Goal: Task Accomplishment & Management: Complete application form

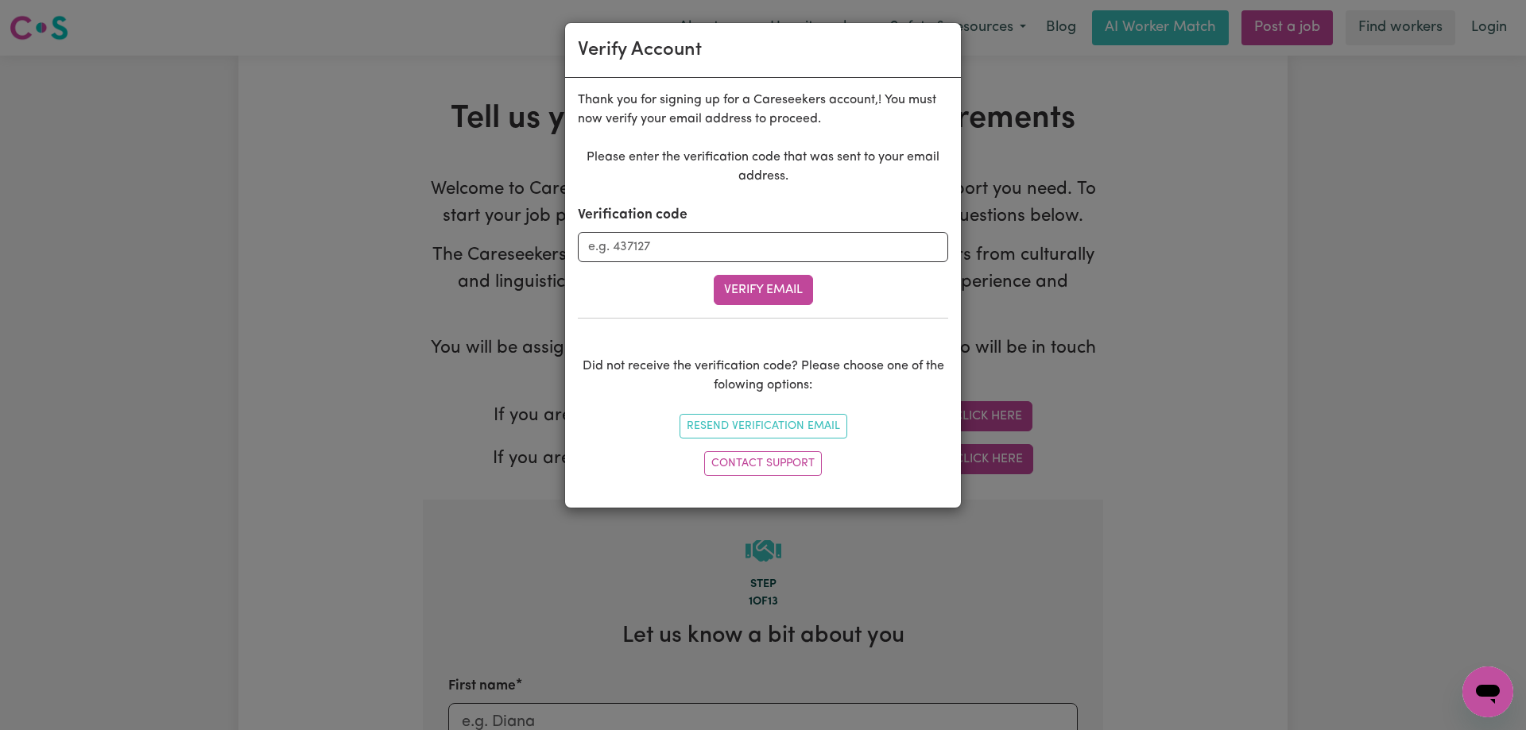
click at [1493, 689] on icon "Open messaging window" at bounding box center [1488, 694] width 24 height 19
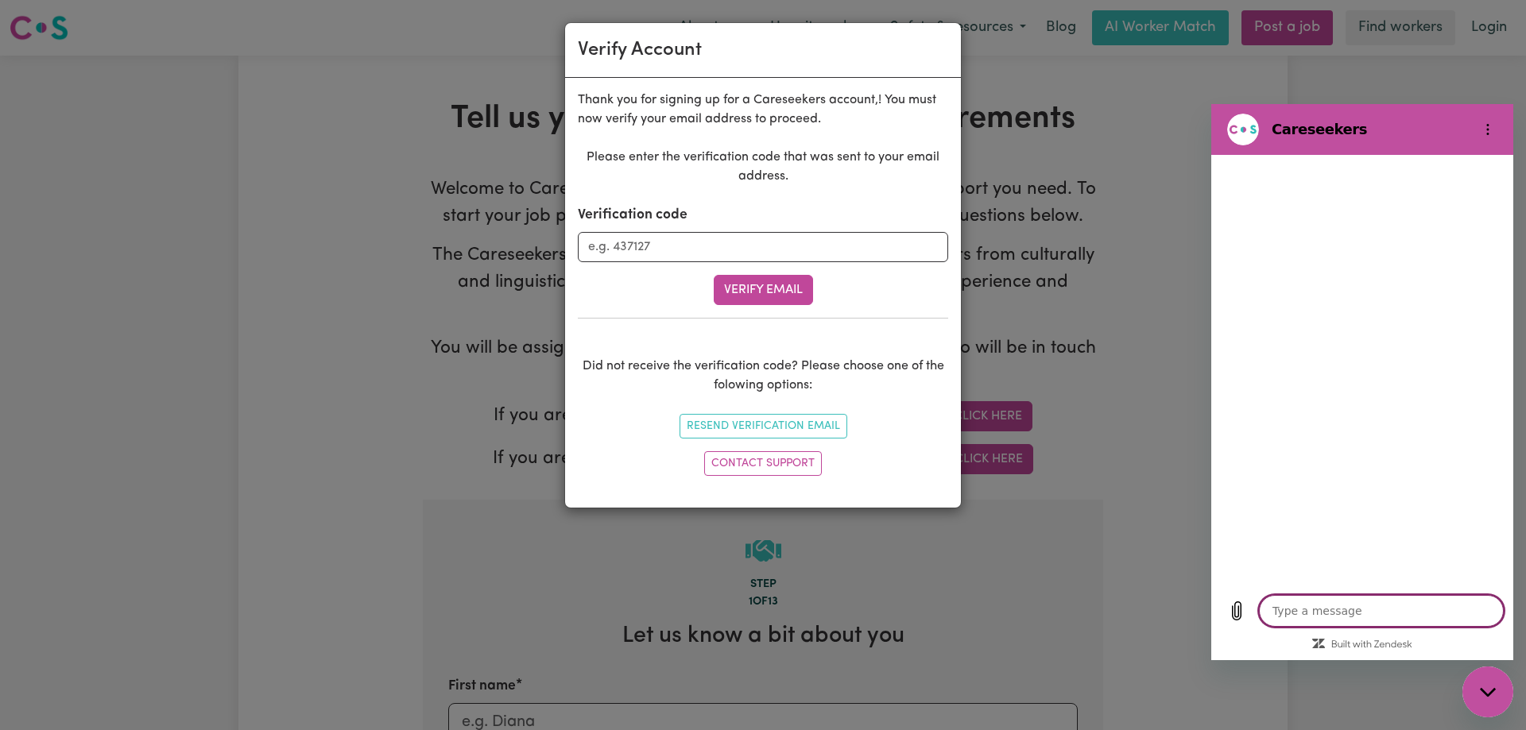
type textarea "x"
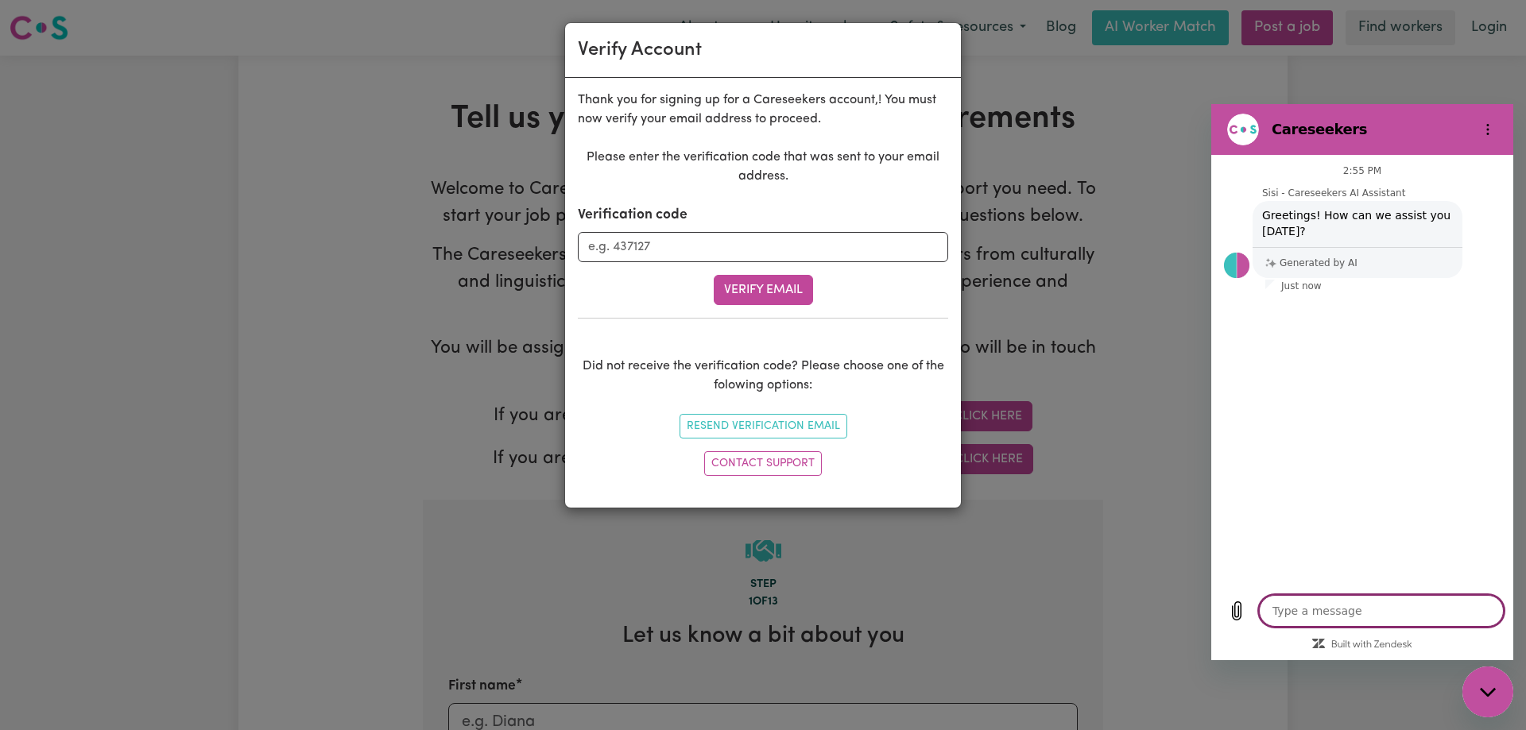
click at [1376, 610] on textarea at bounding box center [1381, 611] width 245 height 32
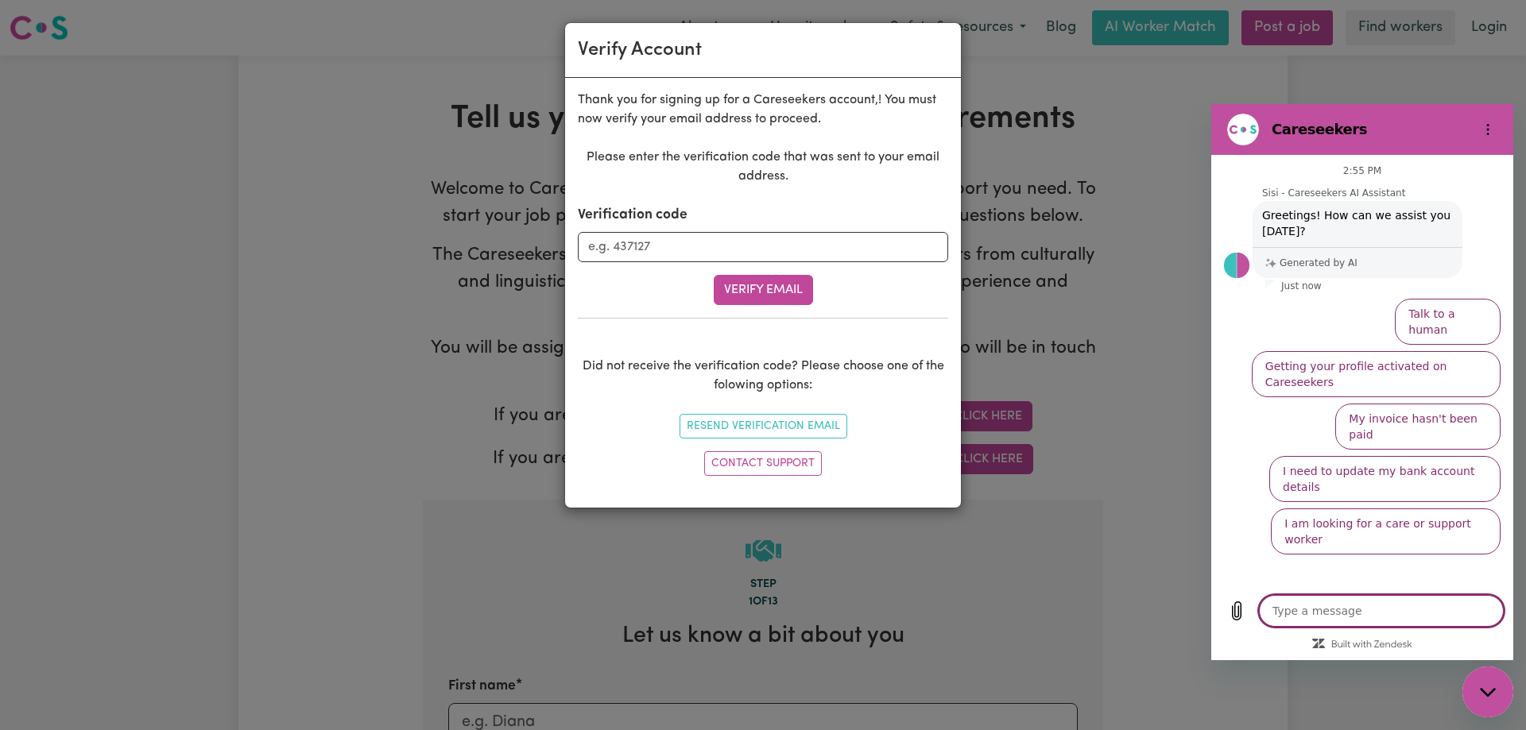
type textarea "M"
type textarea "x"
type textarea "My"
type textarea "x"
type textarea "My"
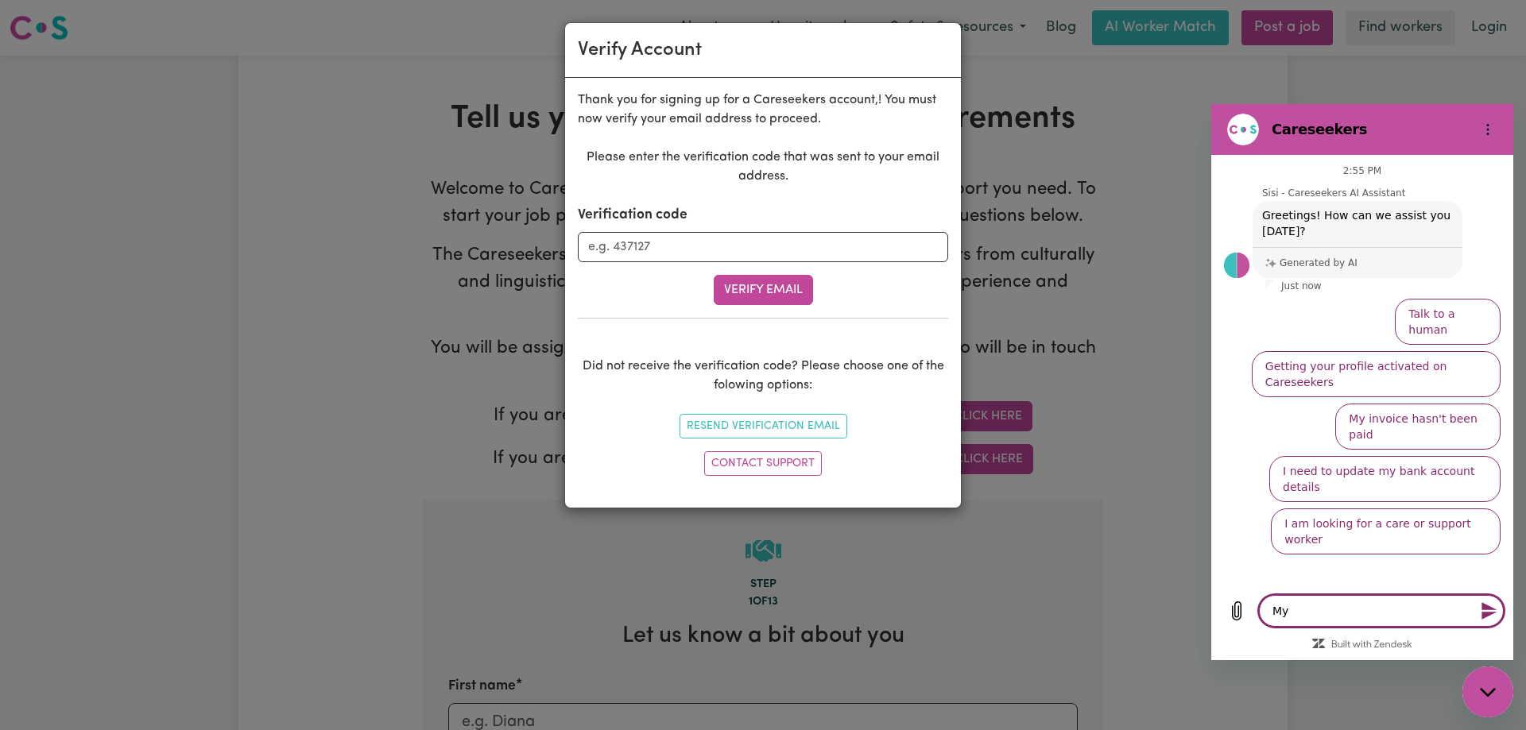
type textarea "x"
type textarea "My v"
type textarea "x"
type textarea "My ve"
type textarea "x"
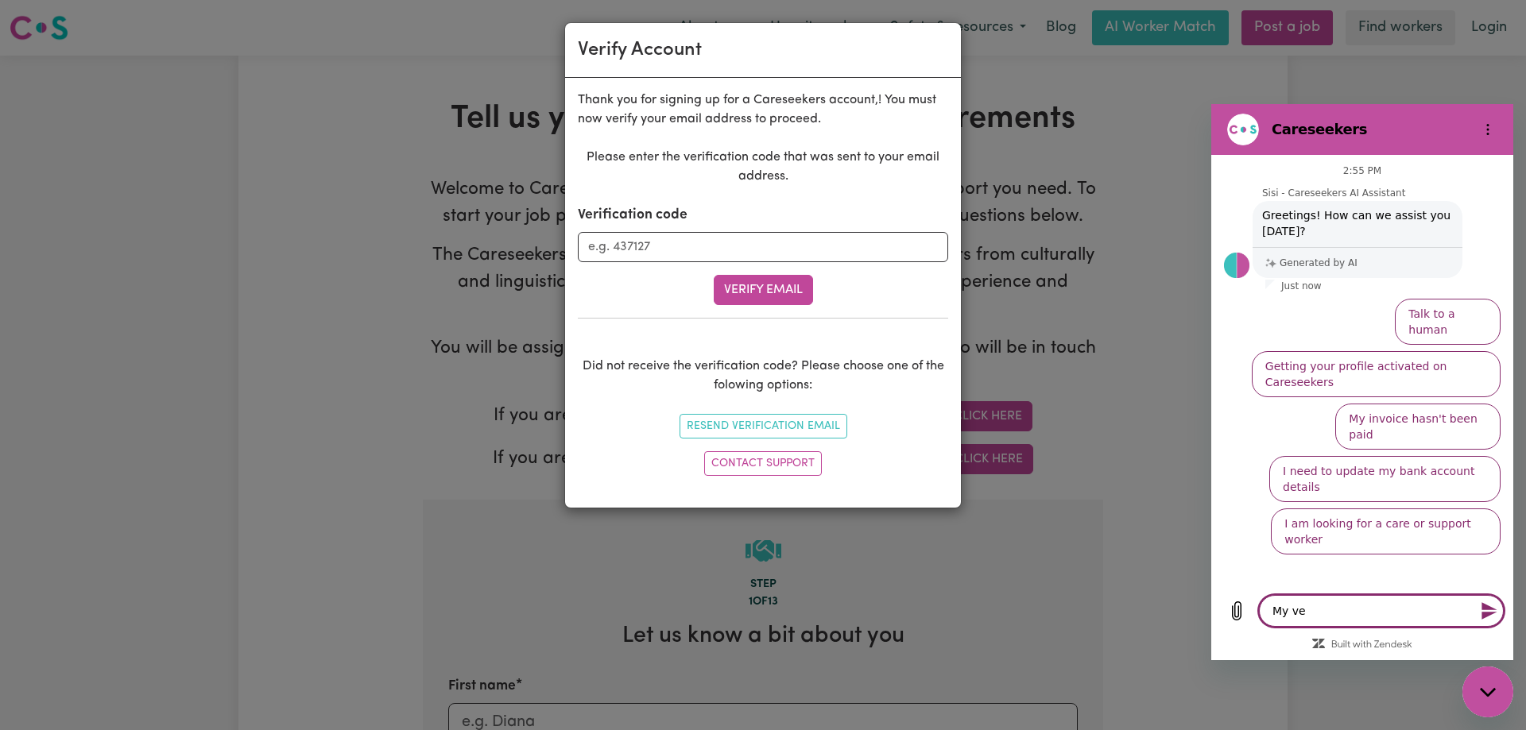
type textarea "My ver"
type textarea "x"
type textarea "My veri"
type textarea "x"
type textarea "My verif"
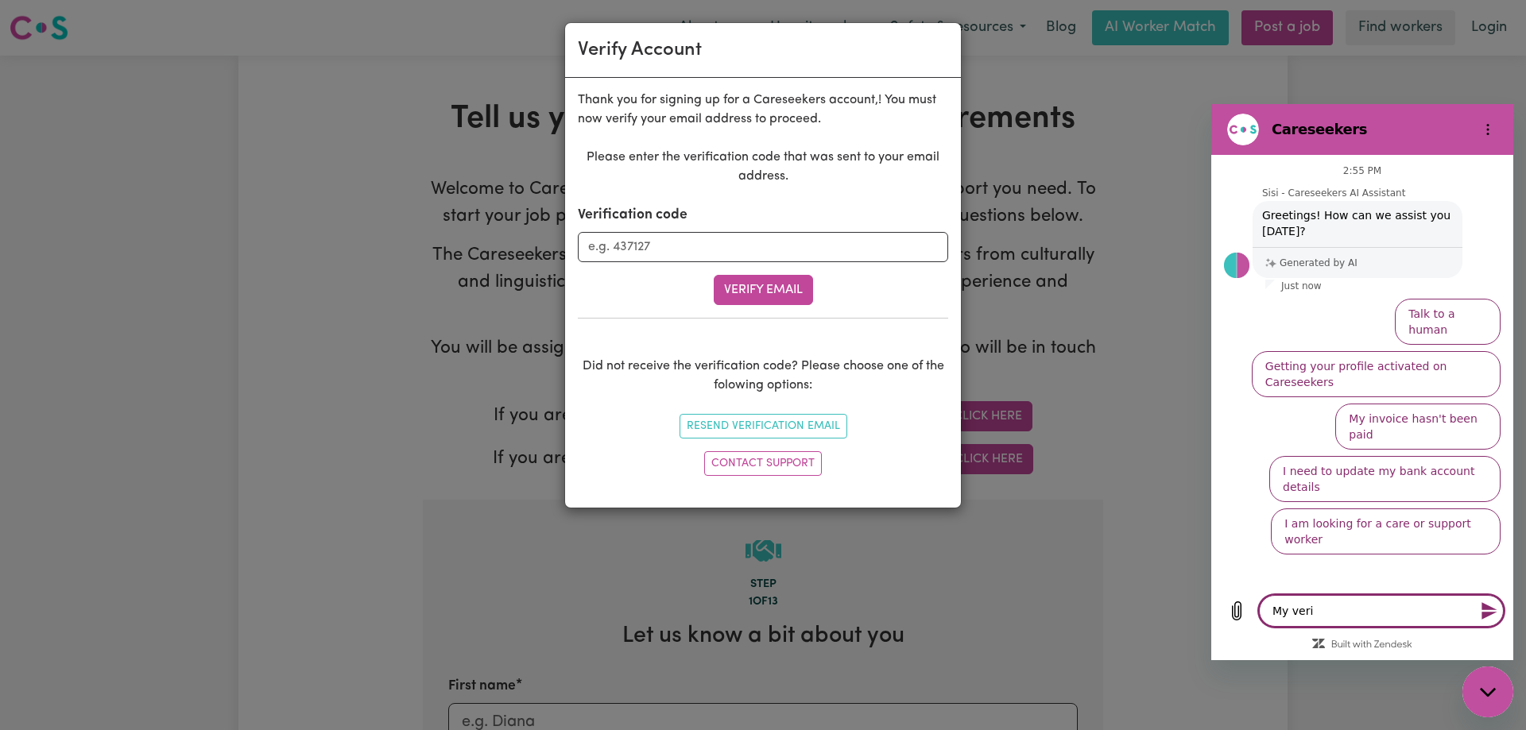
type textarea "x"
type textarea "My verifi"
type textarea "x"
type textarea "My verific"
type textarea "x"
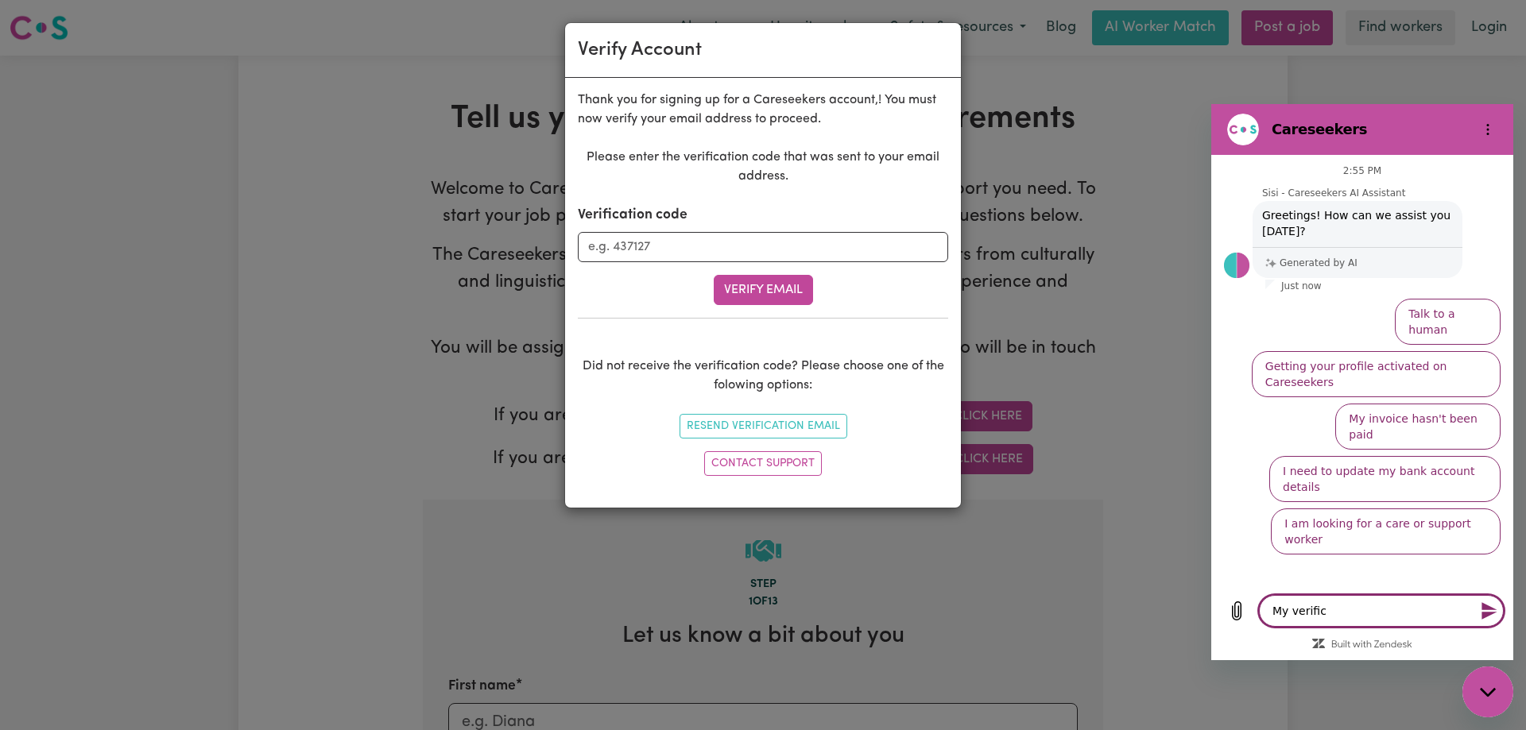
type textarea "My verifica"
type textarea "x"
type textarea "My verificat"
type textarea "x"
type textarea "My verificati"
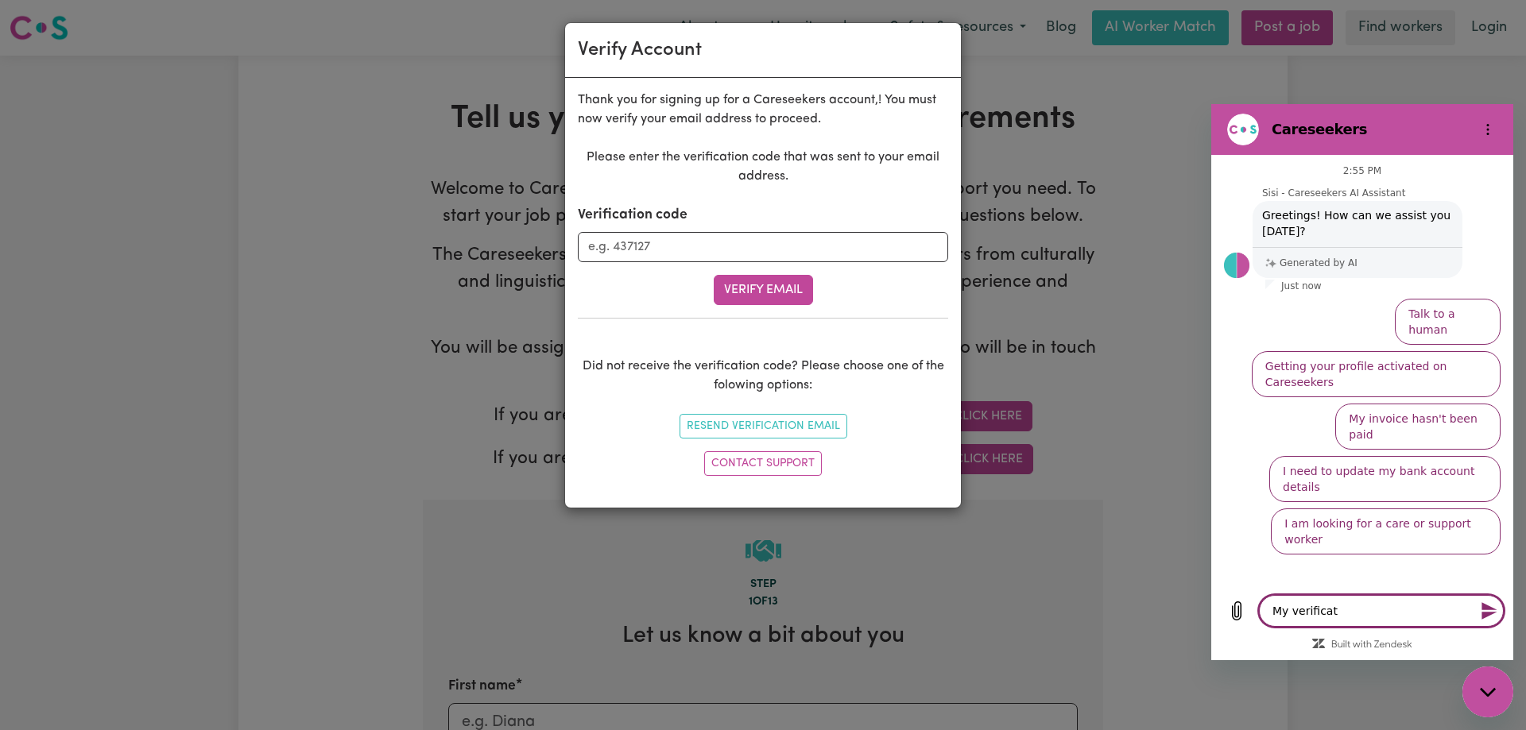
type textarea "x"
type textarea "My verificatio"
type textarea "x"
type textarea "My verification"
type textarea "x"
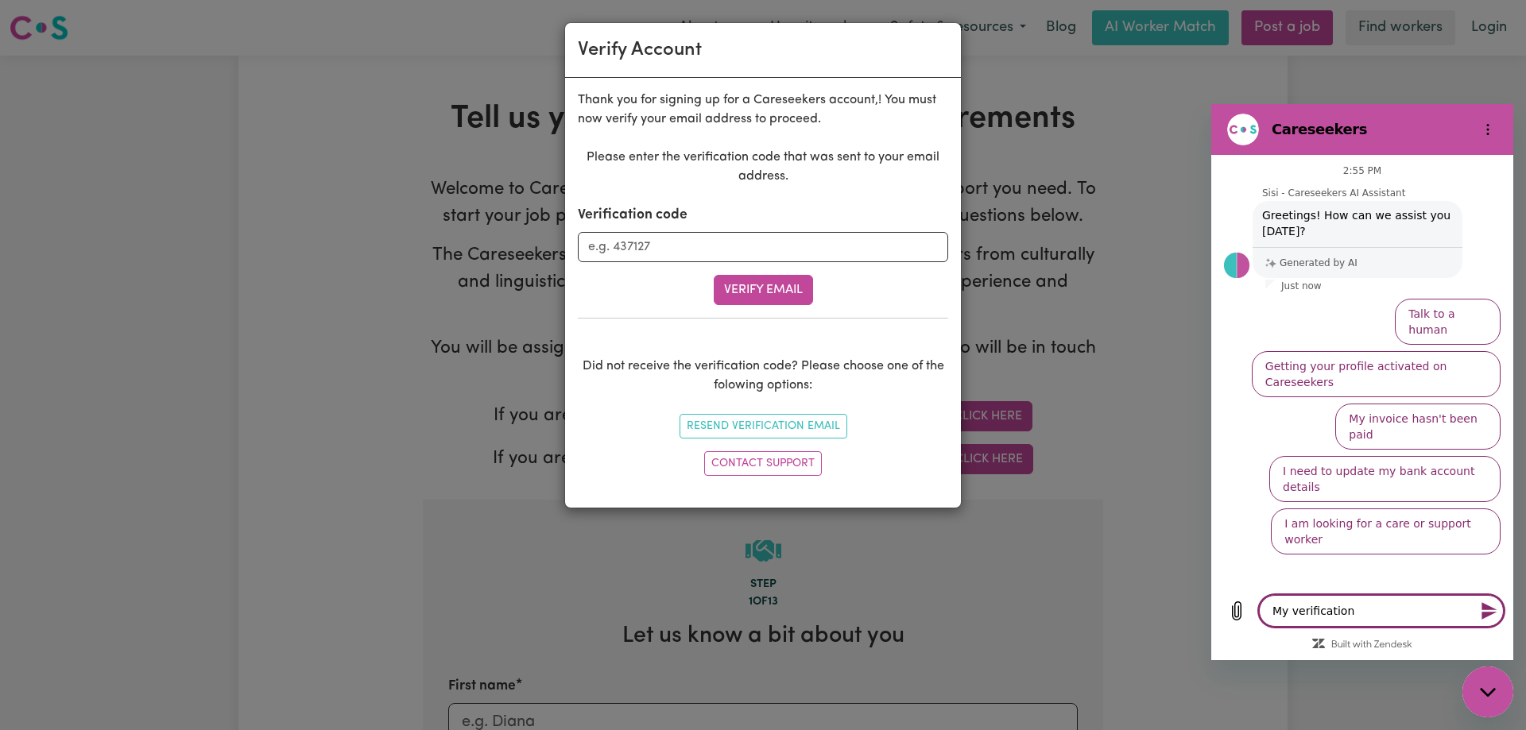
type textarea "My verification"
type textarea "x"
type textarea "My verification e"
type textarea "x"
type textarea "My verification em"
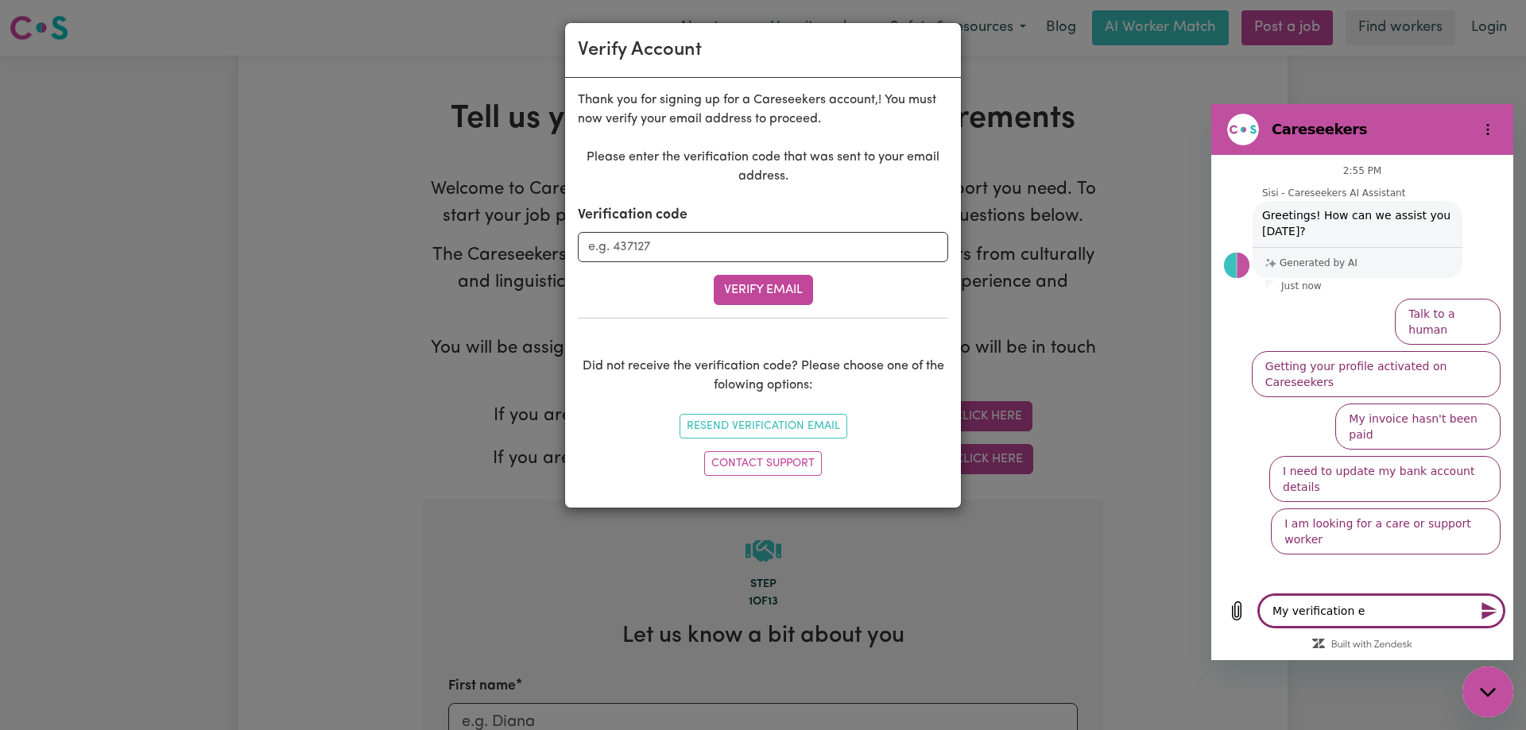
type textarea "x"
type textarea "My verification ema"
type textarea "x"
type textarea "My verification emai"
type textarea "x"
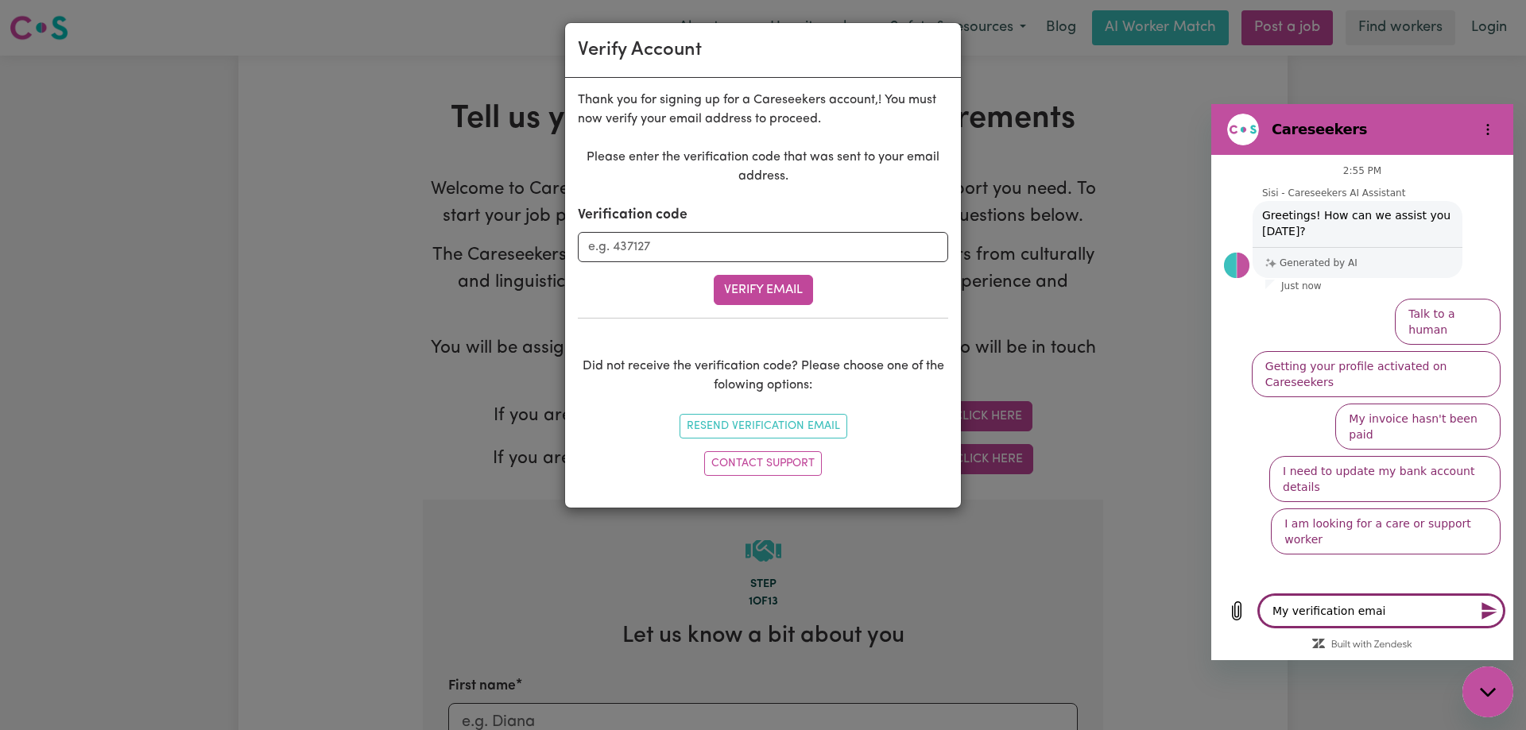
type textarea "My verification email"
type textarea "x"
type textarea "My verification email"
type textarea "x"
type textarea "My verification email n"
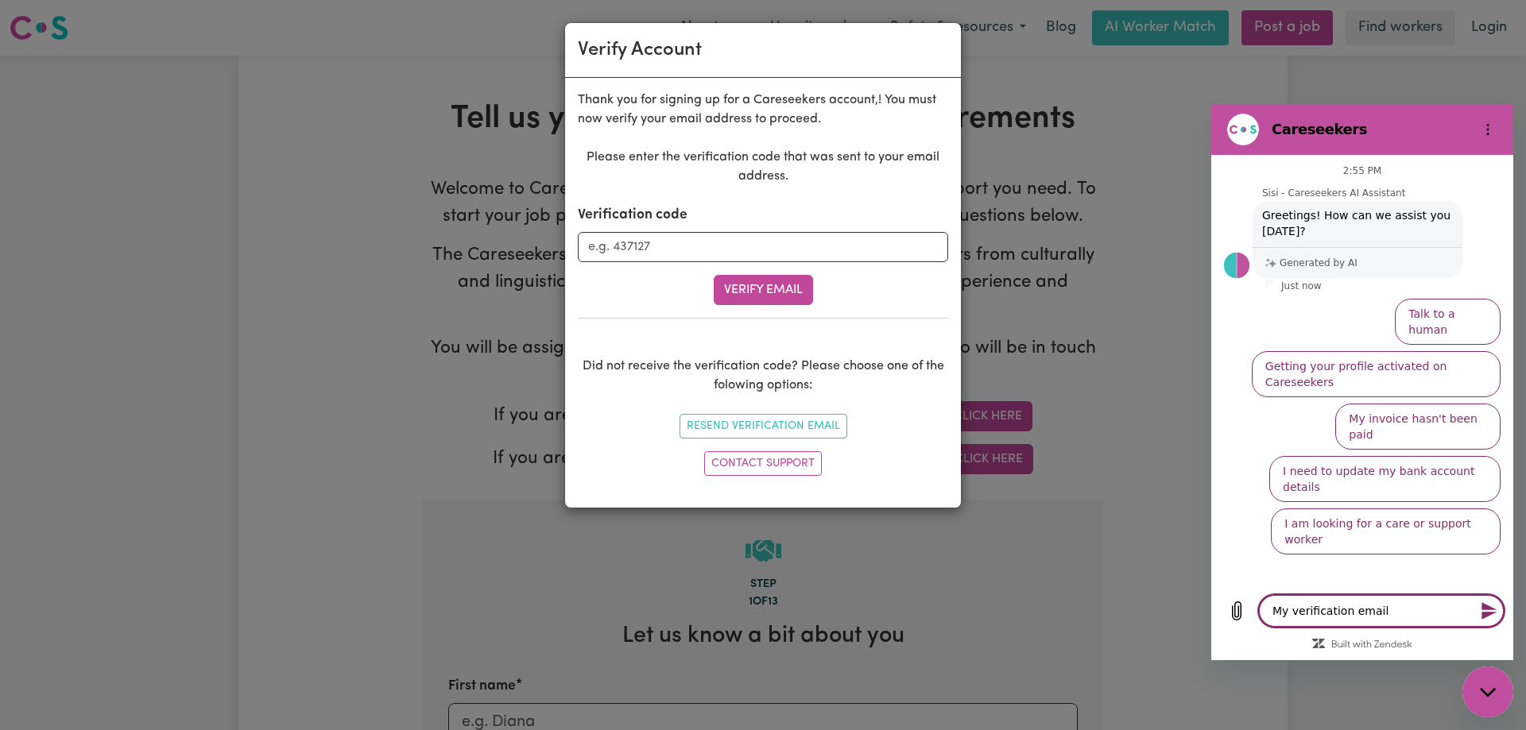
type textarea "x"
type textarea "My verification email ne"
type textarea "x"
type textarea "My verification email nev"
type textarea "x"
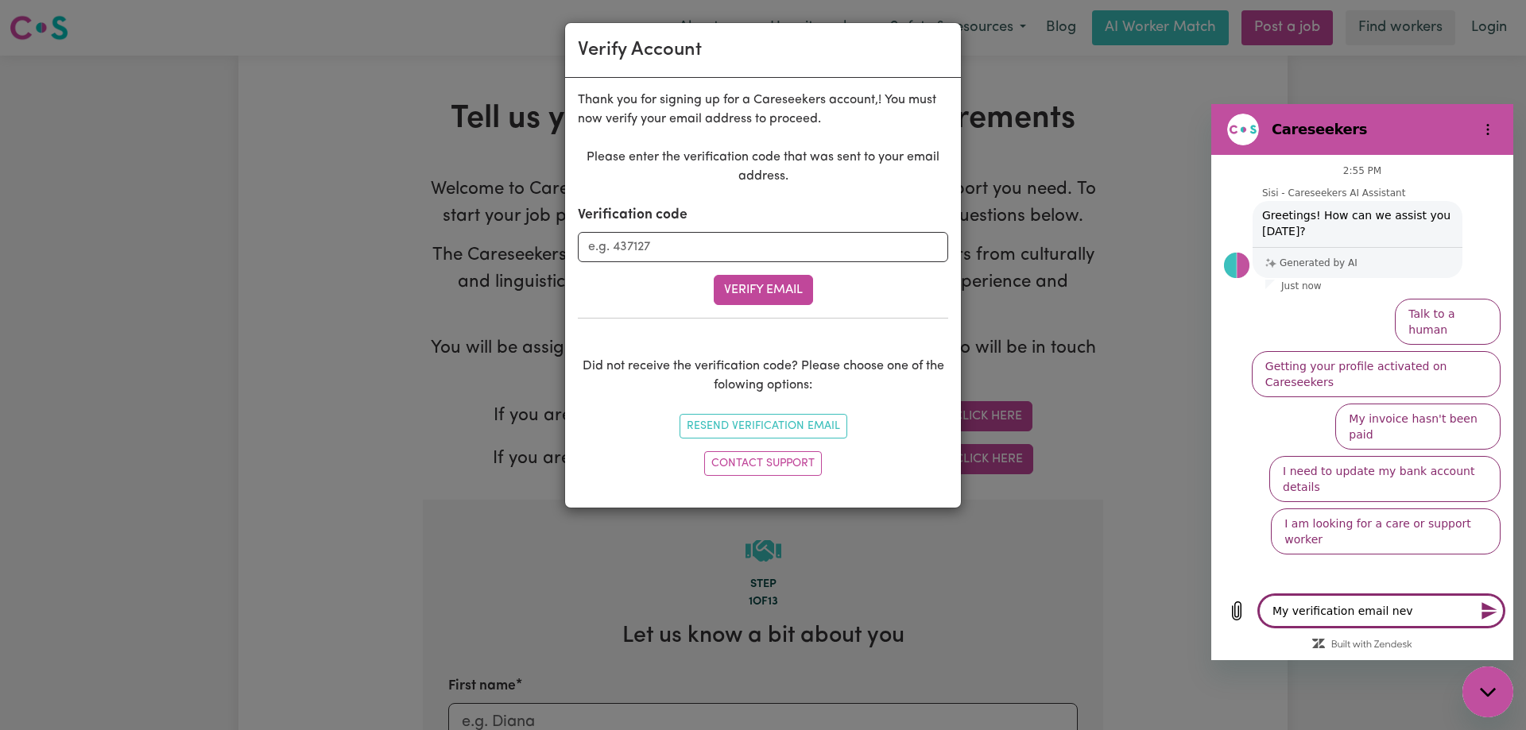
type textarea "My verification email neve"
type textarea "x"
type textarea "My verification email never"
type textarea "x"
type textarea "My verification email never"
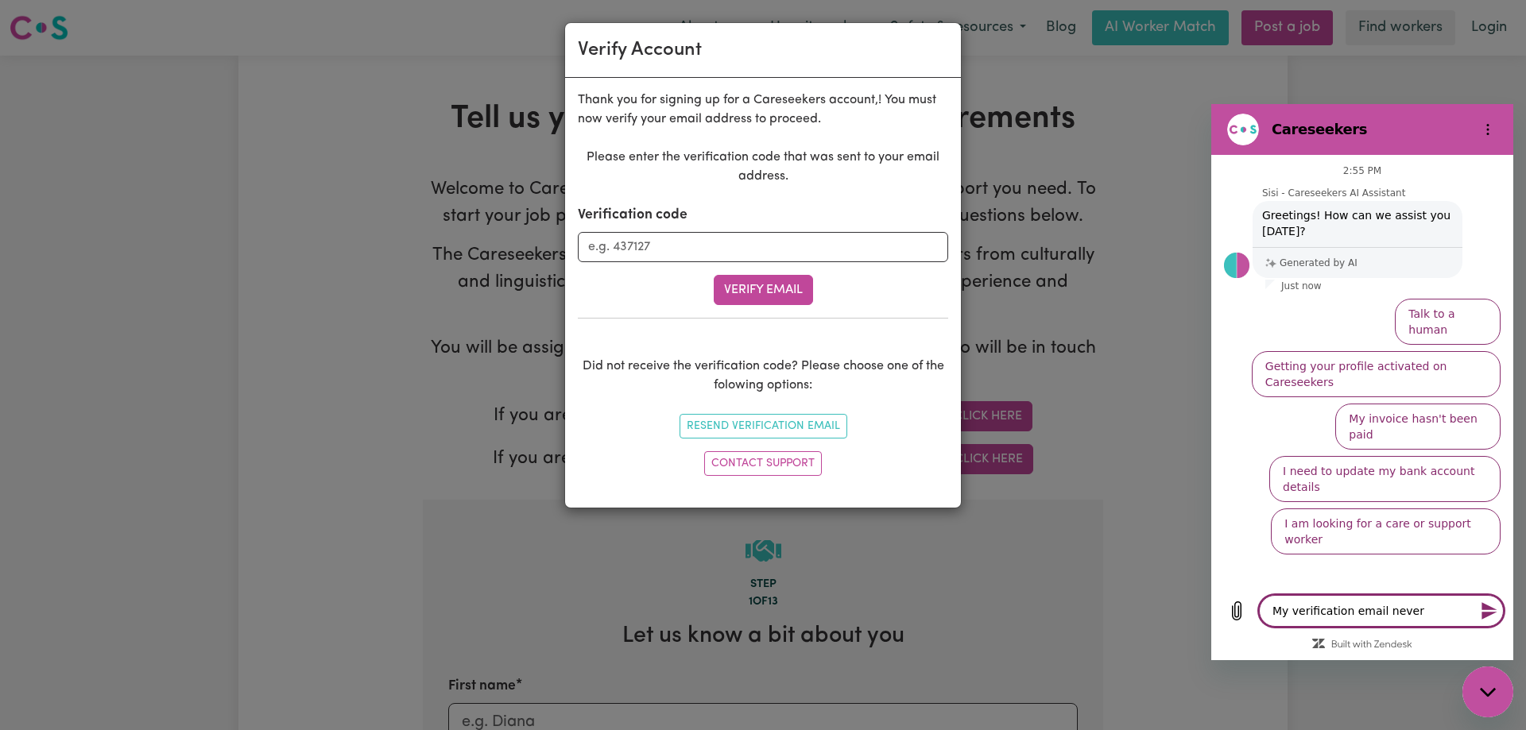
type textarea "x"
type textarea "My verification email never a"
type textarea "x"
type textarea "My verification email never ar"
type textarea "x"
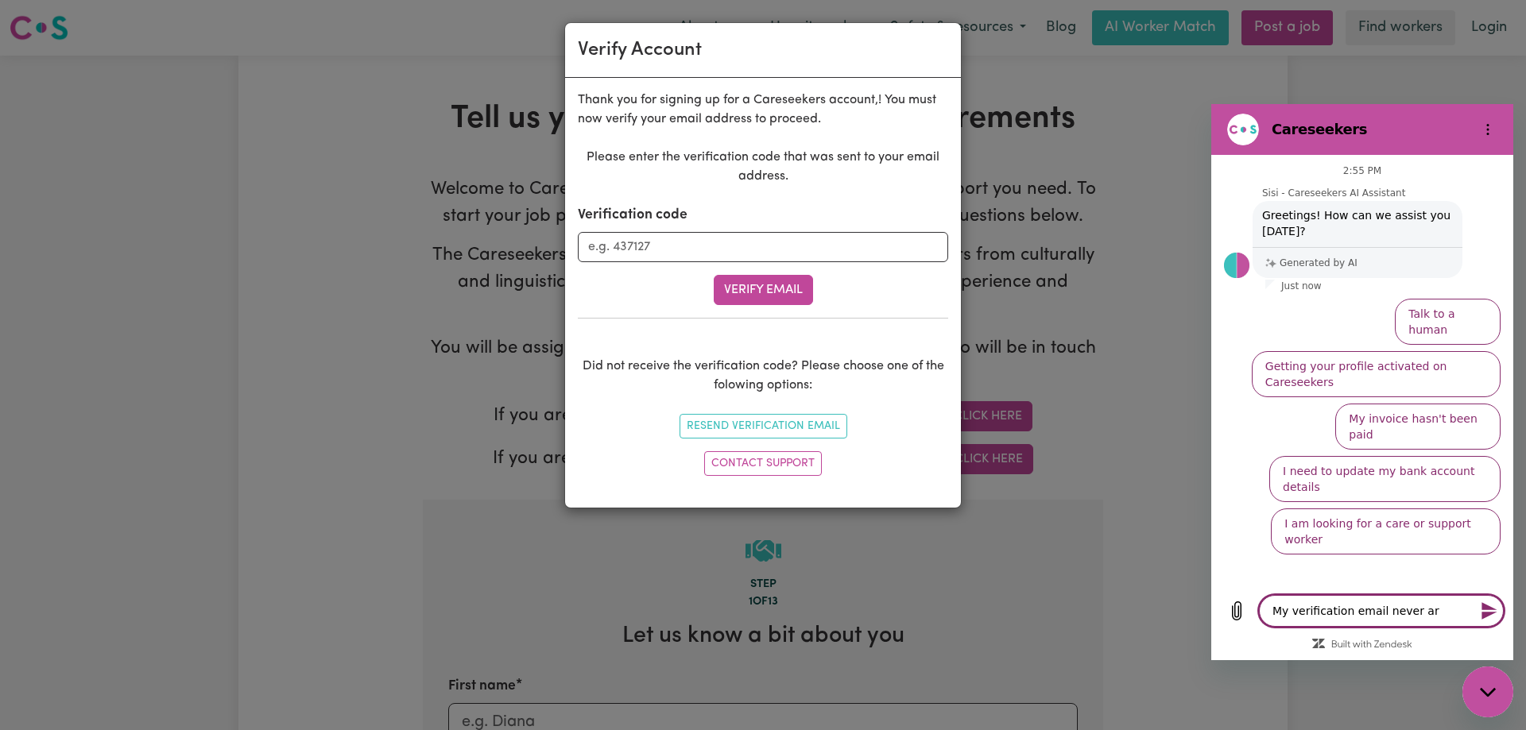
type textarea "My verification email never arr"
type textarea "x"
type textarea "My verification email never arri"
type textarea "x"
type textarea "My verification email never arriv"
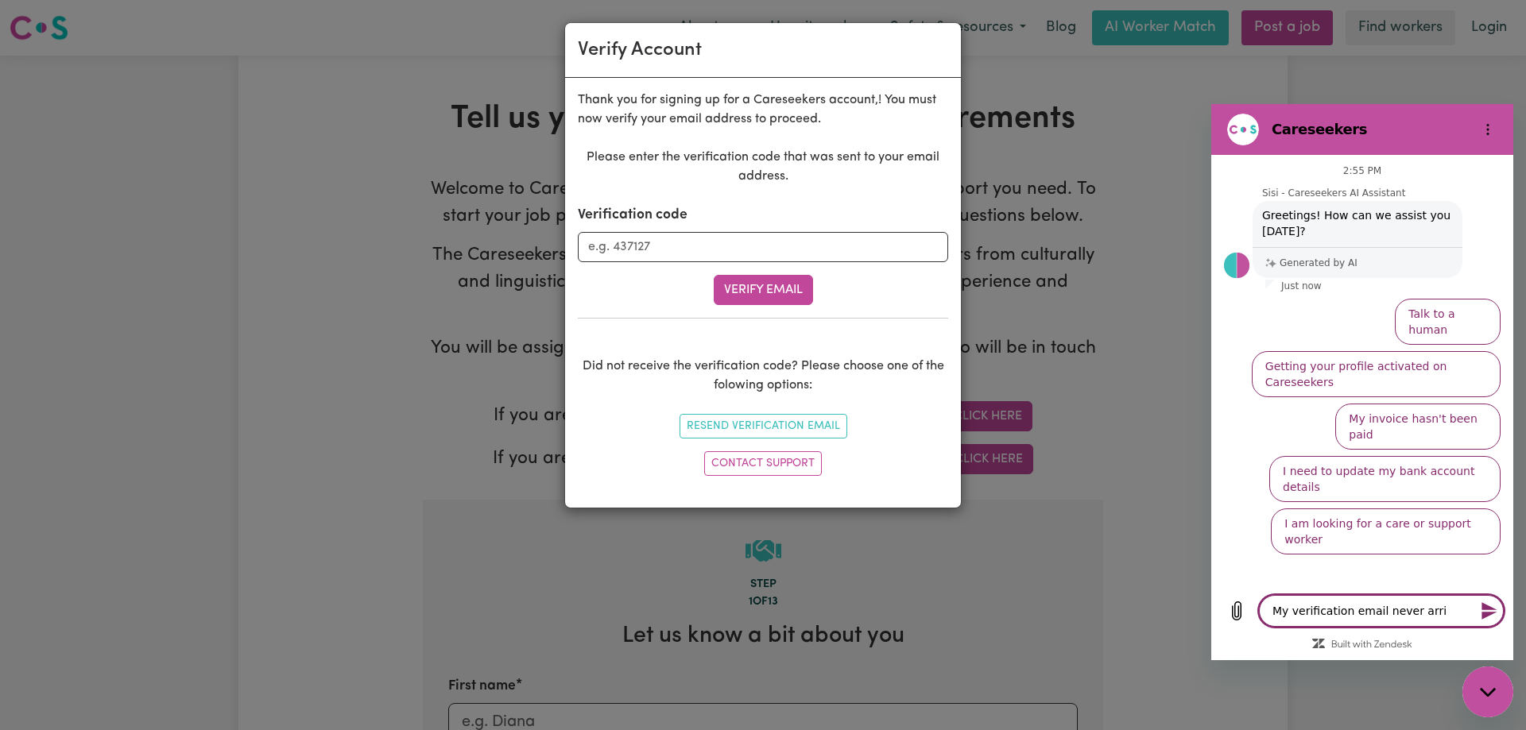
type textarea "x"
type textarea "My verification email never arrive"
type textarea "x"
type textarea "My verification email never arrived"
type textarea "x"
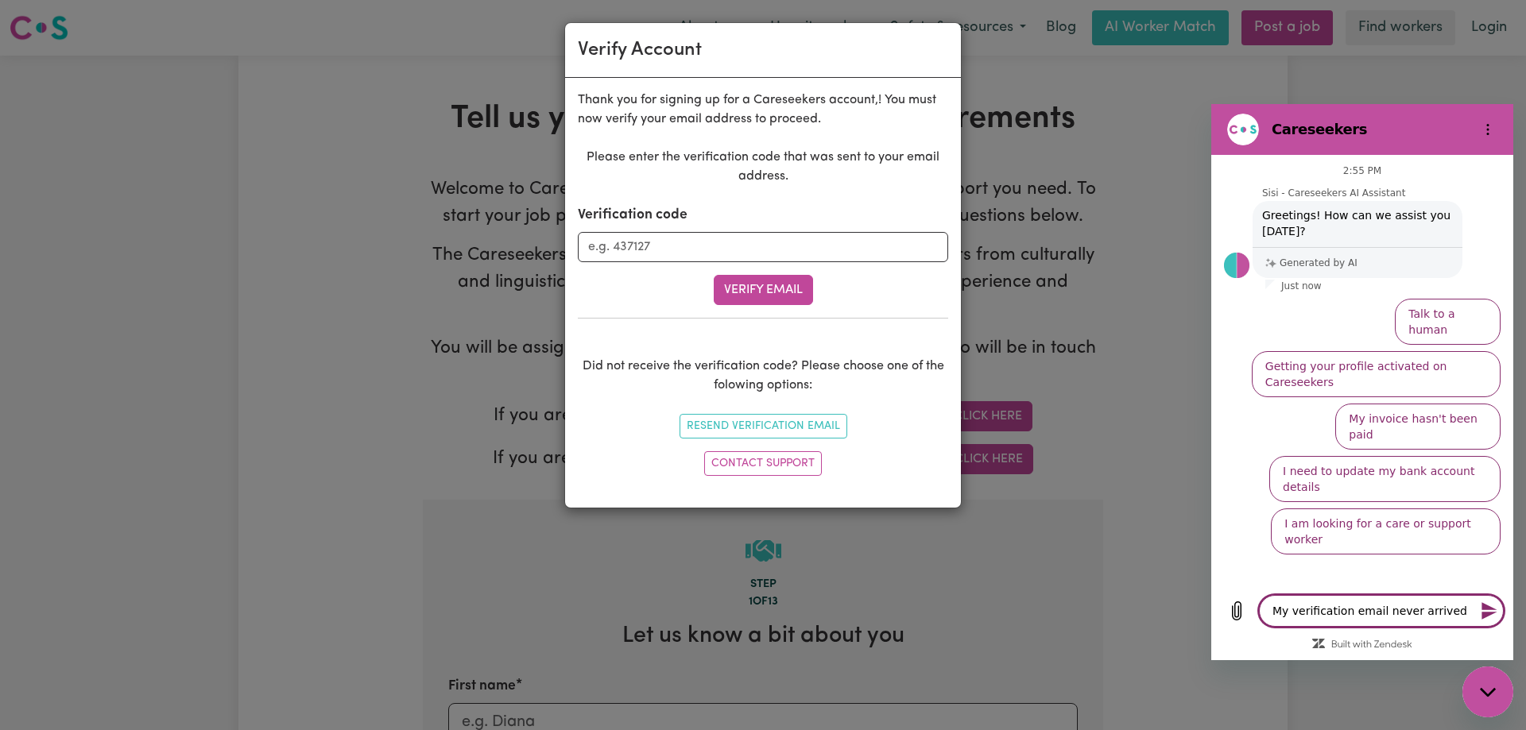
type textarea "My verification email never arrived."
type textarea "x"
type textarea "My verification email never arrived."
type textarea "x"
type textarea "My verification email never arrived."
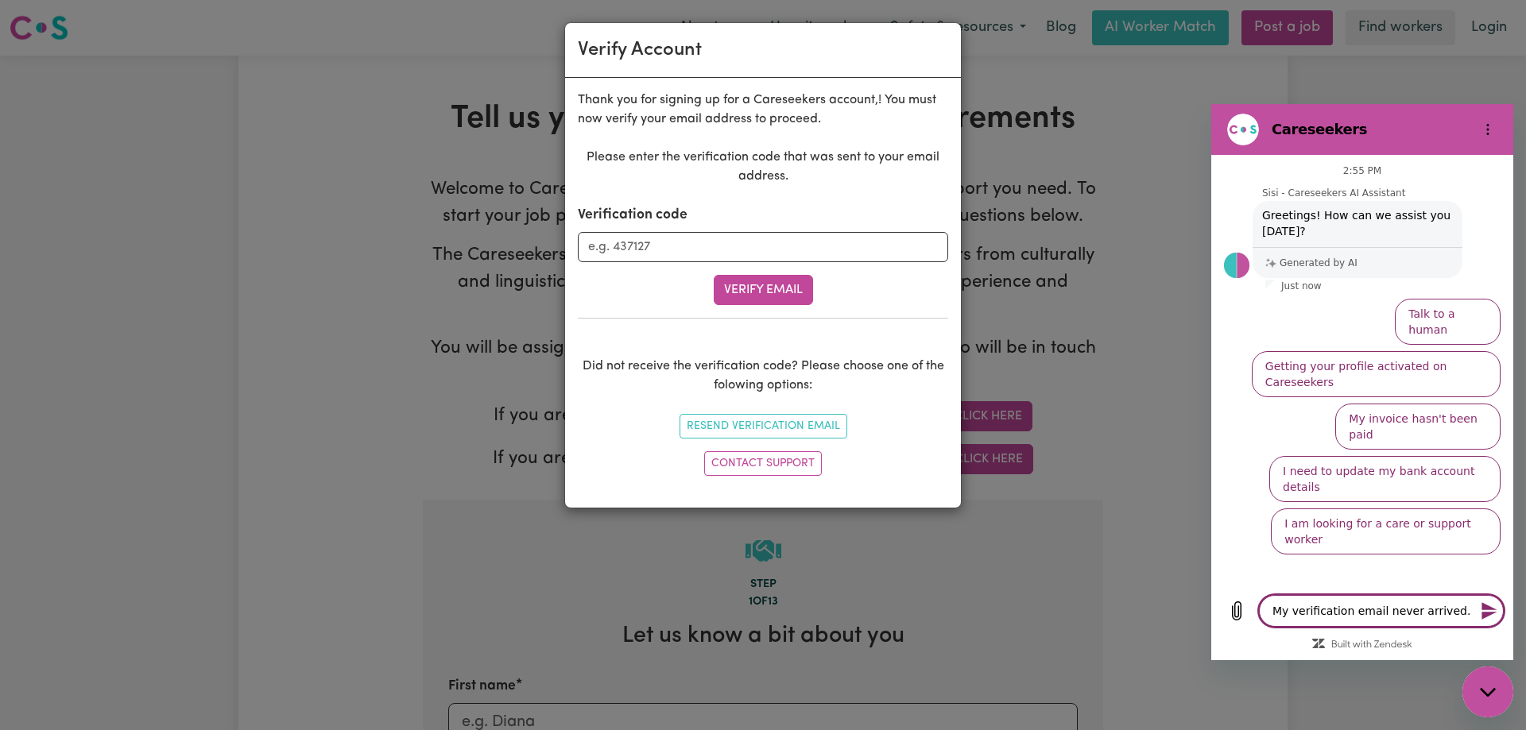
type textarea "x"
type textarea "My verification email never arrived. I"
type textarea "x"
type textarea "My verification email never arrived. I"
type textarea "x"
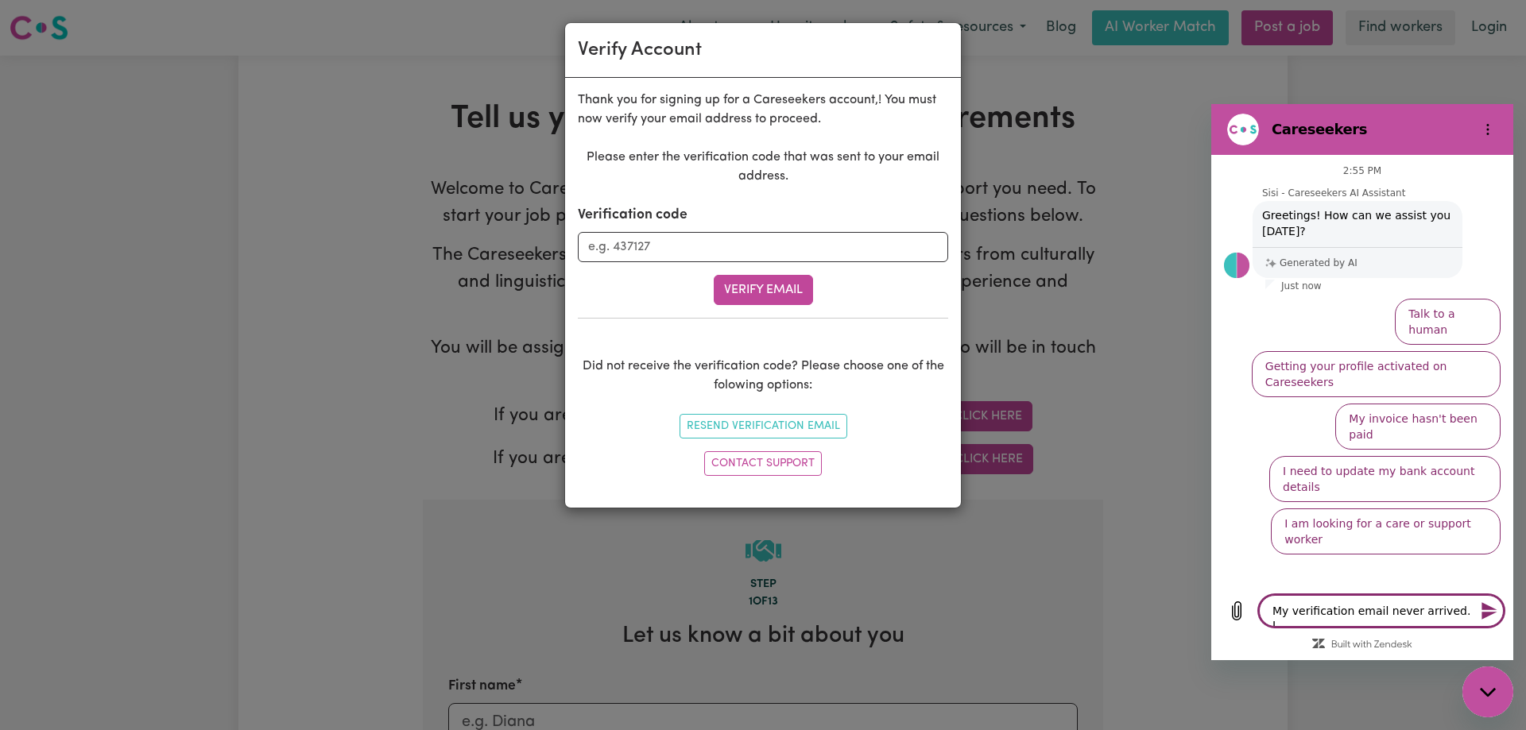
type textarea "My verification email never arrived. I t"
type textarea "x"
type textarea "My verification email never arrived. I tr"
type textarea "x"
type textarea "My verification email never arrived. I tri"
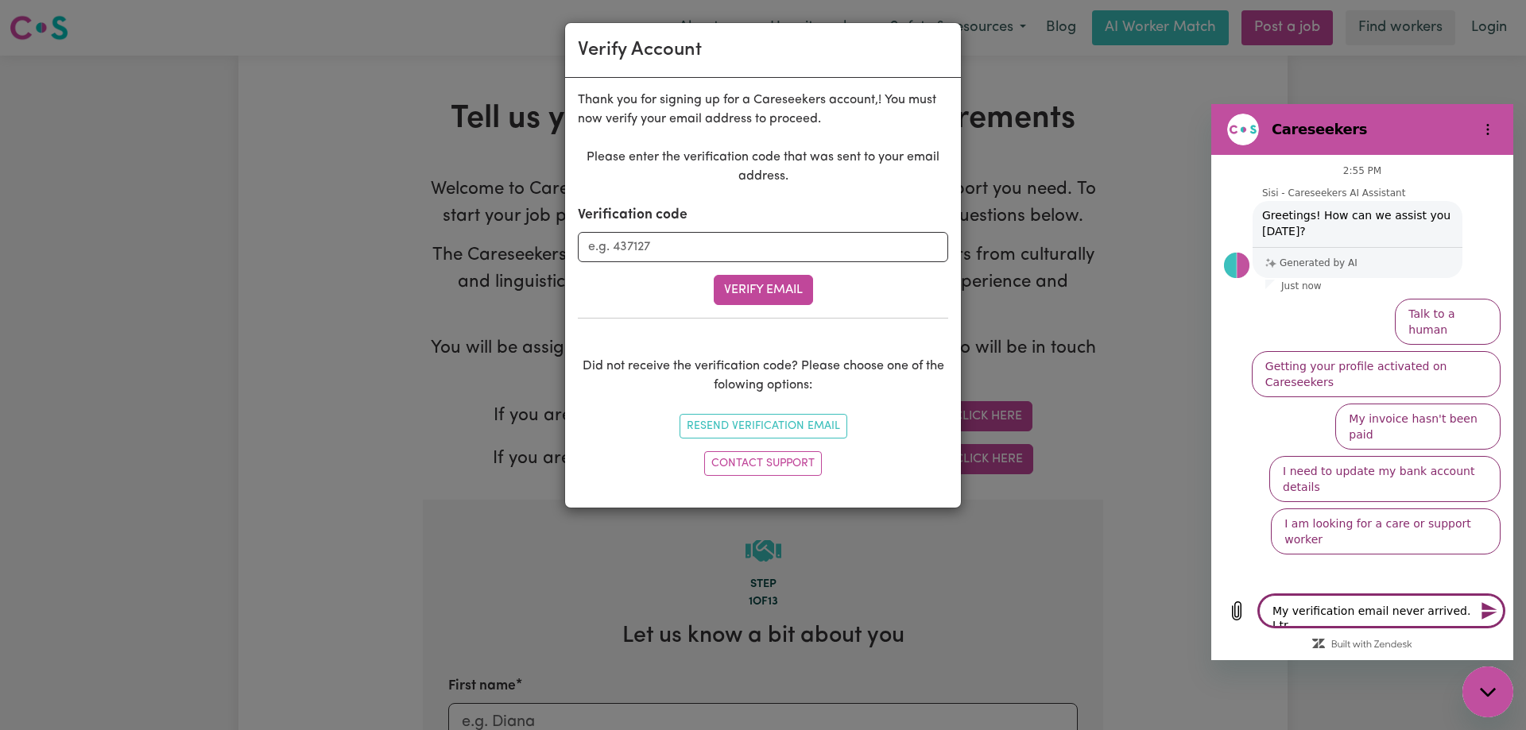
type textarea "x"
type textarea "My verification email never arrived. I trie"
type textarea "x"
type textarea "My verification email never arrived. I tried"
type textarea "x"
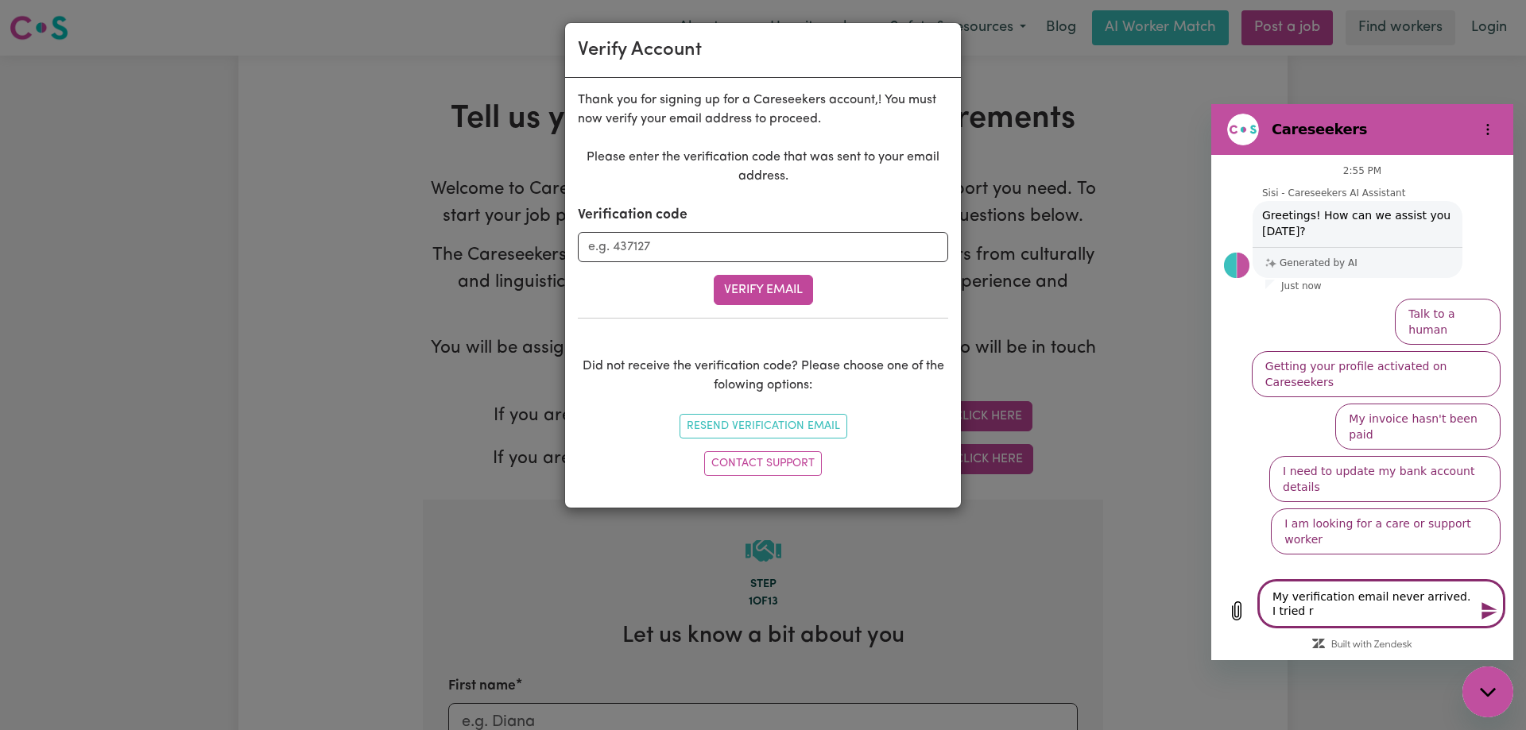
type textarea "My verification email never arrived. I tried re"
type textarea "x"
type textarea "My verification email never arrived. I tried res"
type textarea "x"
type textarea "My verification email never arrived. I tried rese"
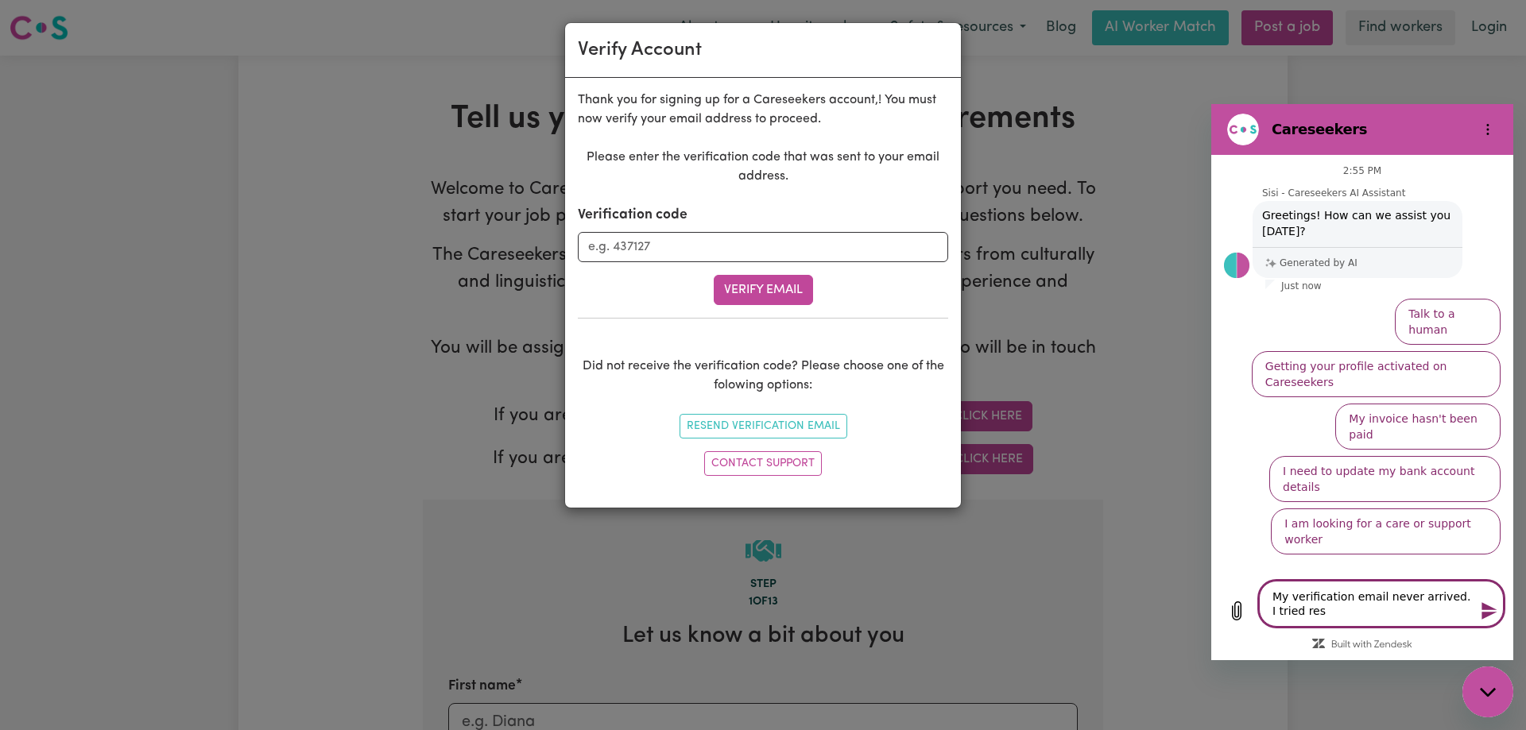
type textarea "x"
type textarea "My verification email never arrived. I tried resen"
type textarea "x"
type textarea "My verification email never arrived. I tried reseni"
type textarea "x"
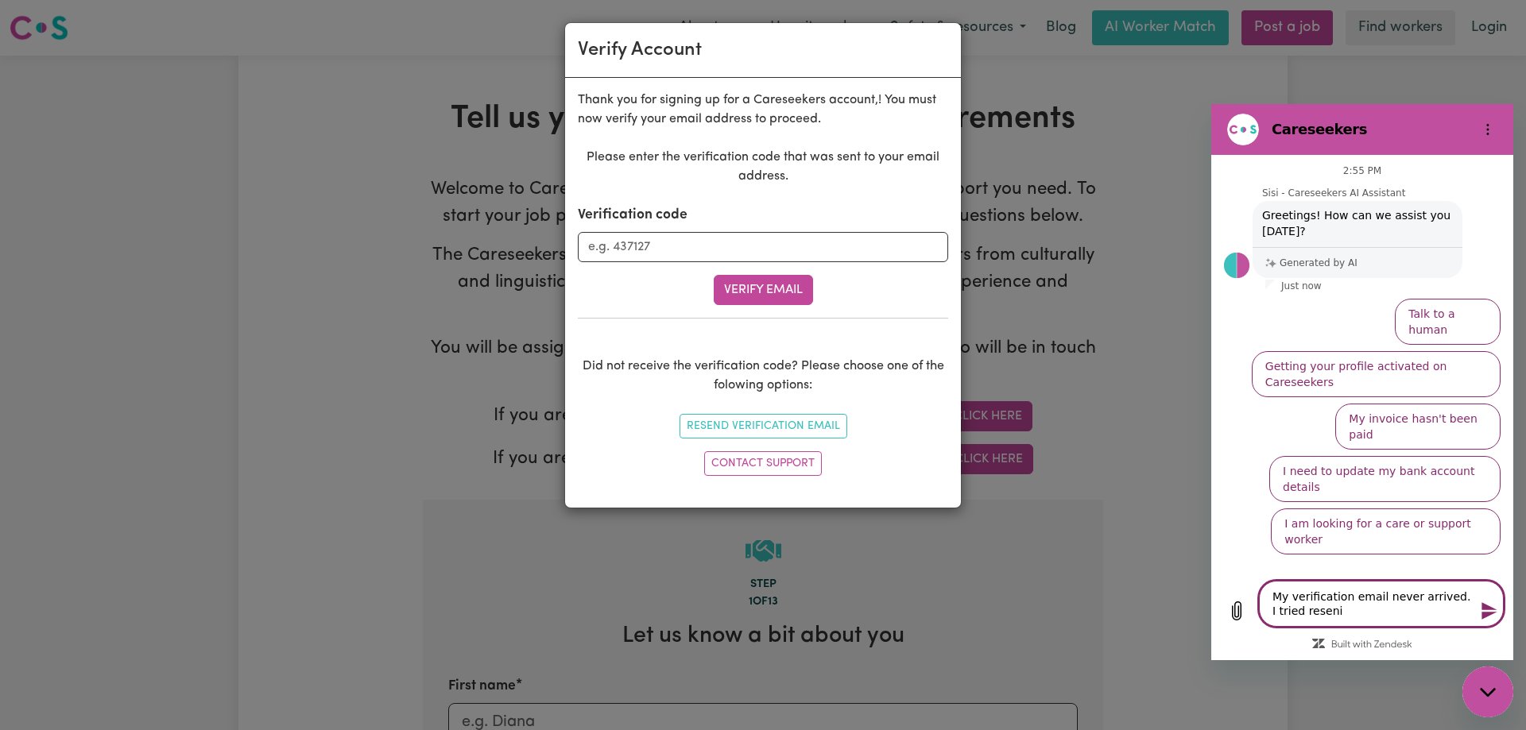
type textarea "My verification email never arrived. I tried resenin"
type textarea "x"
type textarea "My verification email never arrived. I tried resening"
type textarea "x"
type textarea "My verification email never arrived. I tried resening"
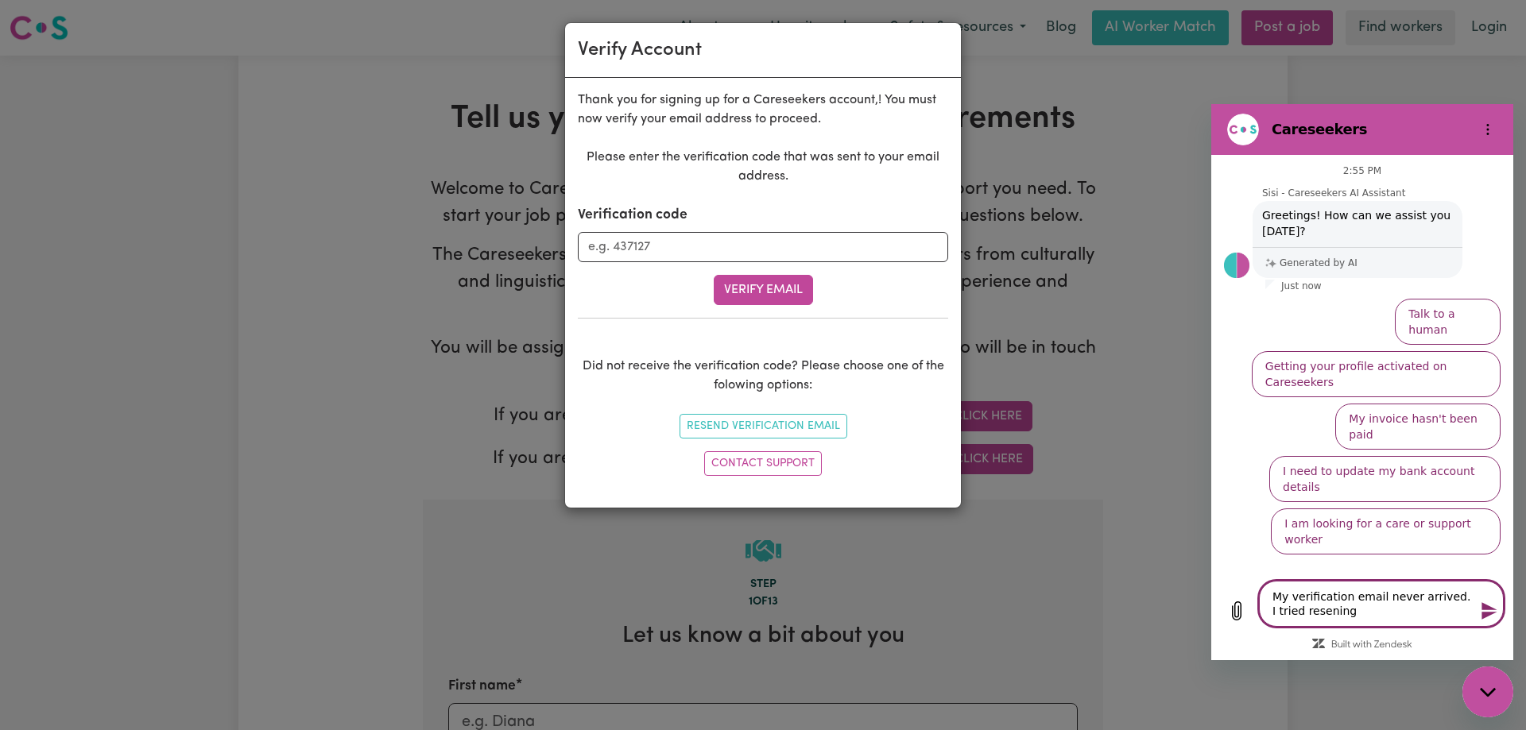
type textarea "x"
type textarea "My verification email never arrived. I tried resening"
type textarea "x"
type textarea "My verification email never arrived. I tried resenin"
type textarea "x"
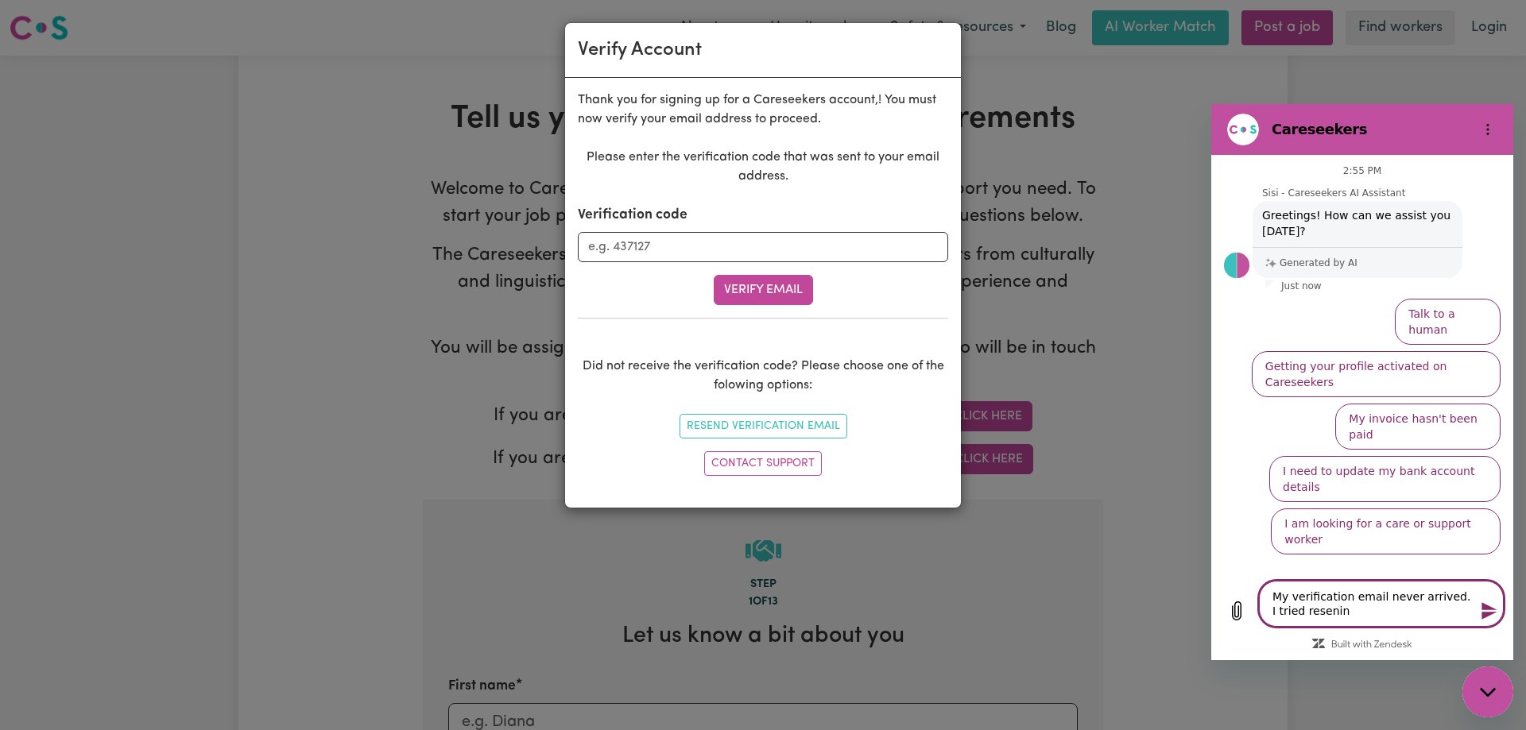
type textarea "My verification email never arrived. I tried reseni"
type textarea "x"
type textarea "My verification email never arrived. I tried resen"
type textarea "x"
type textarea "My verification email never arrived. I tried resenf"
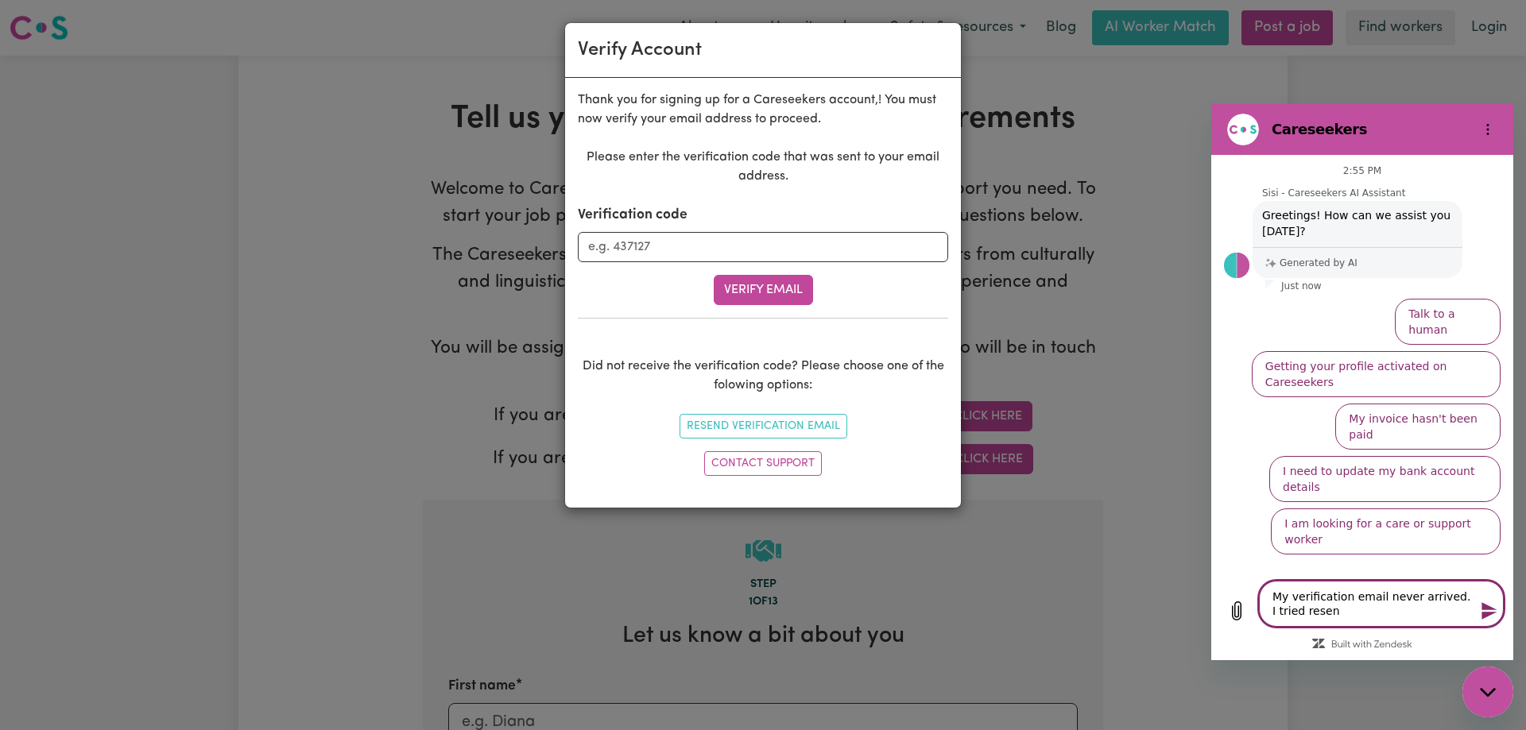
type textarea "x"
type textarea "My verification email never arrived. I tried resenfi"
type textarea "x"
type textarea "My verification email never arrived. I tried resenfin"
type textarea "x"
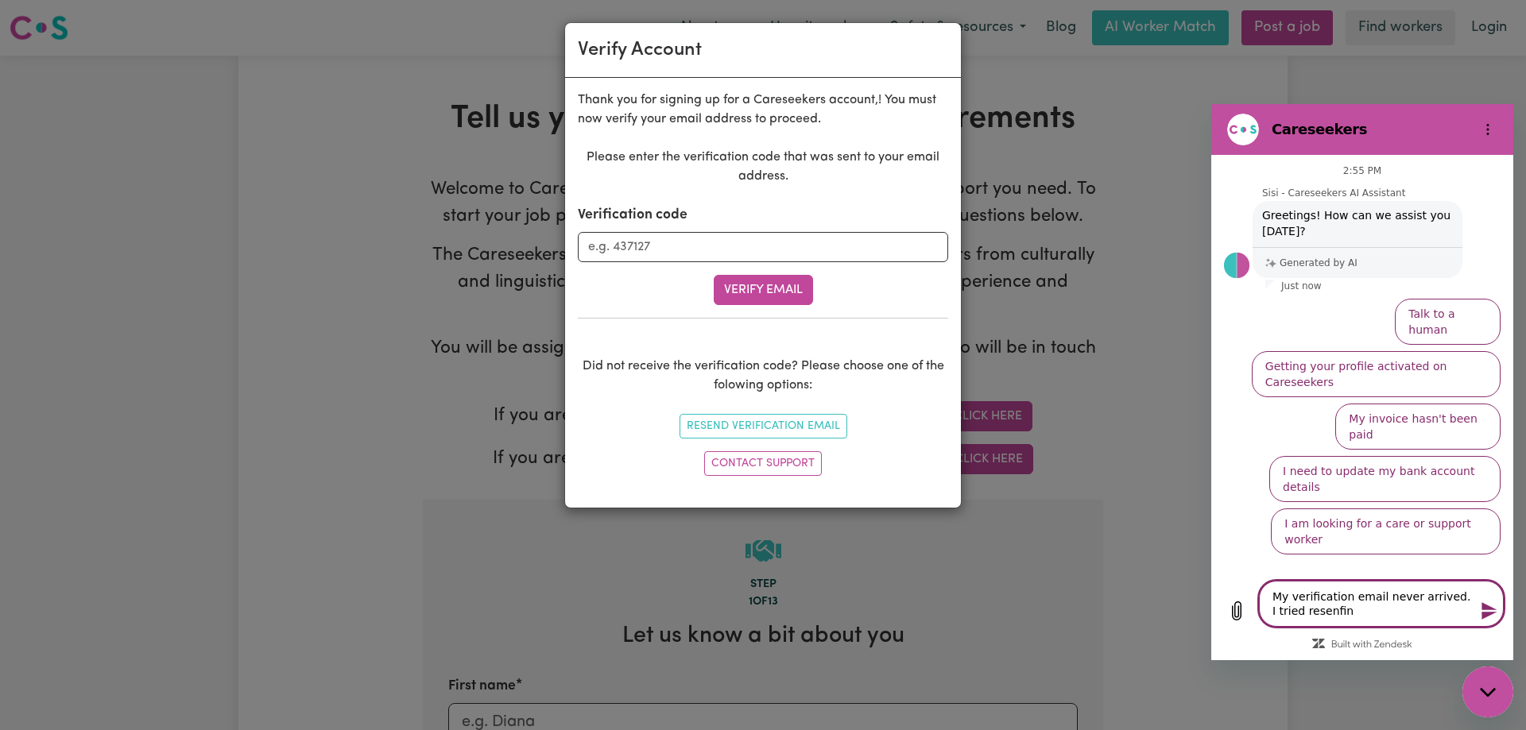
type textarea "My verification email never arrived. I tried resenfing"
type textarea "x"
type textarea "My verification email never arrived. I tried resenfing"
type textarea "x"
type textarea "My verification email never arrived. I tried resenfing"
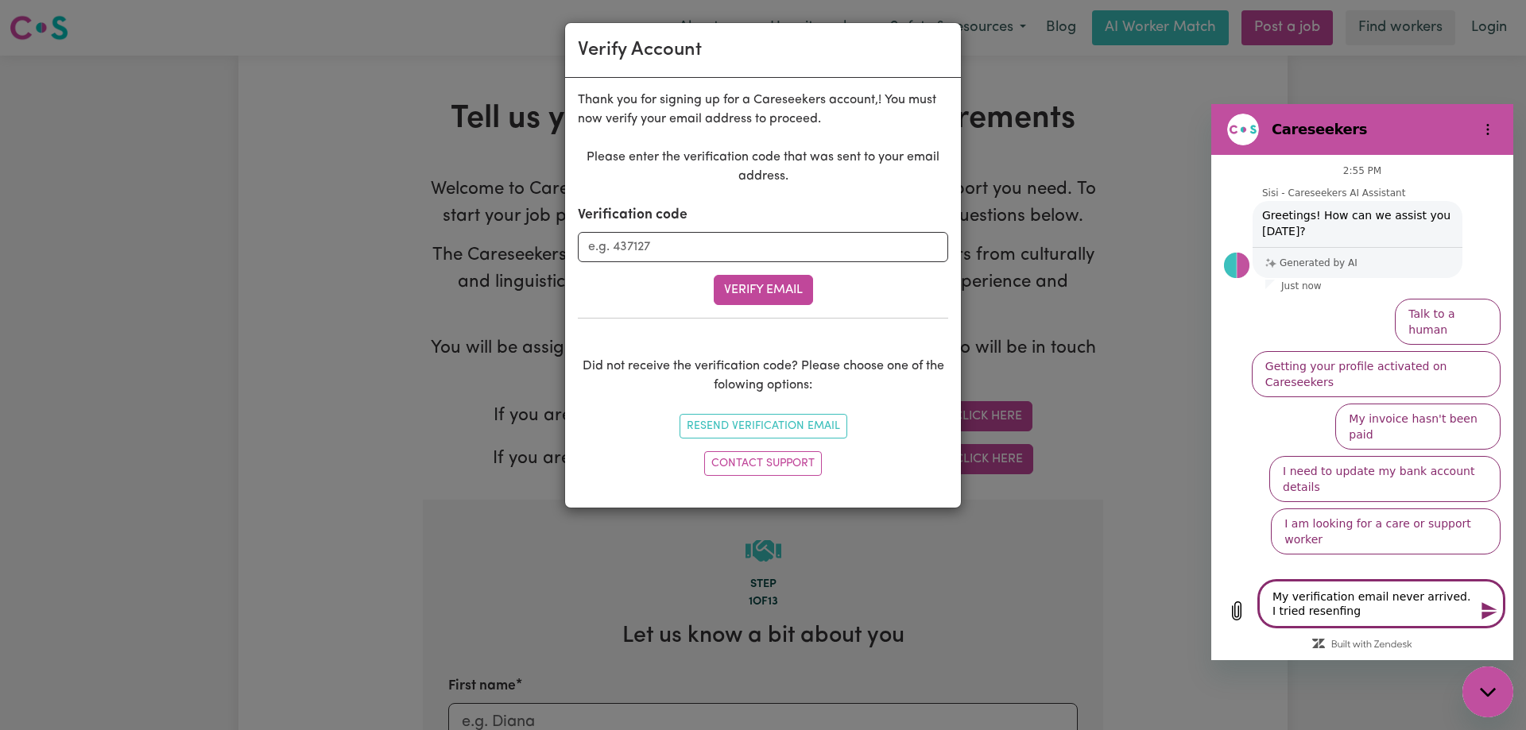
type textarea "x"
type textarea "My verification email never arrived. I tried resenfin"
type textarea "x"
type textarea "My verification email never arrived. I tried resenfi"
type textarea "x"
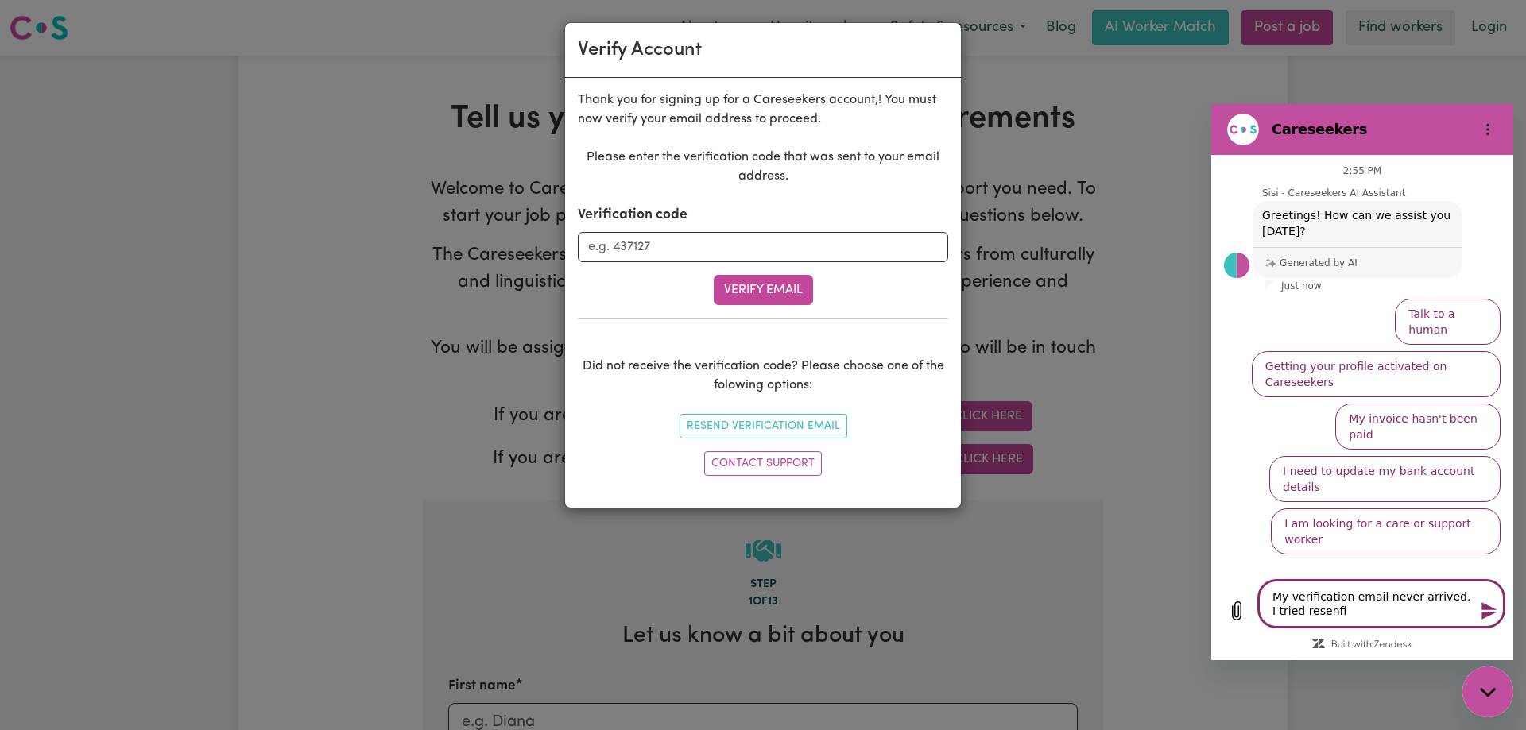
type textarea "My verification email never arrived. I tried resenf"
type textarea "x"
type textarea "My verification email never arrived. I tried resen"
type textarea "x"
type textarea "My verification email never arrived. I tried resend"
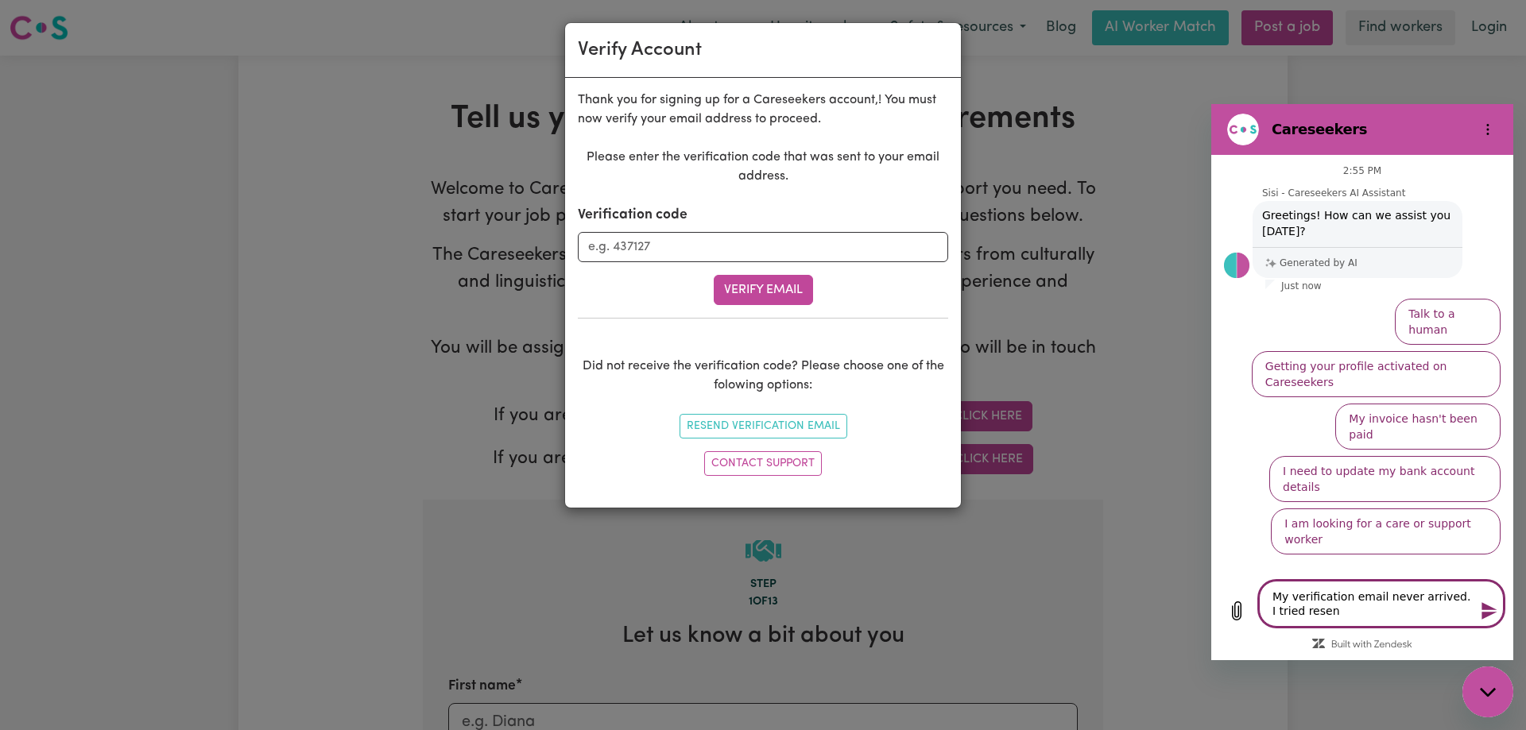
type textarea "x"
type textarea "My verification email never arrived. I tried resendi"
type textarea "x"
type textarea "My verification email never arrived. I tried resendin"
type textarea "x"
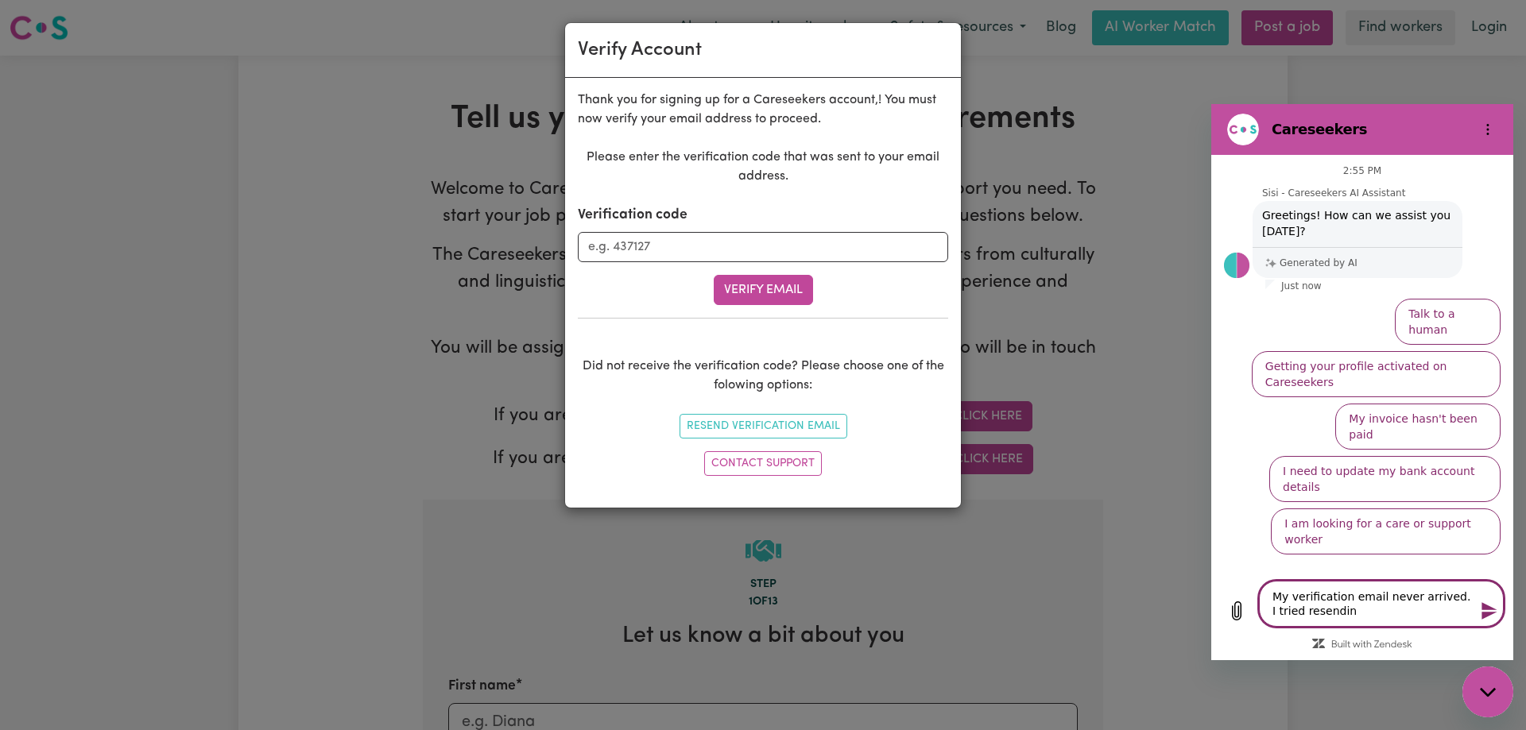
type textarea "My verification email never arrived. I tried resending"
type textarea "x"
type textarea "My verification email never arrived. I tried resending"
type textarea "x"
type textarea "My verification email never arrived. I tried resending i"
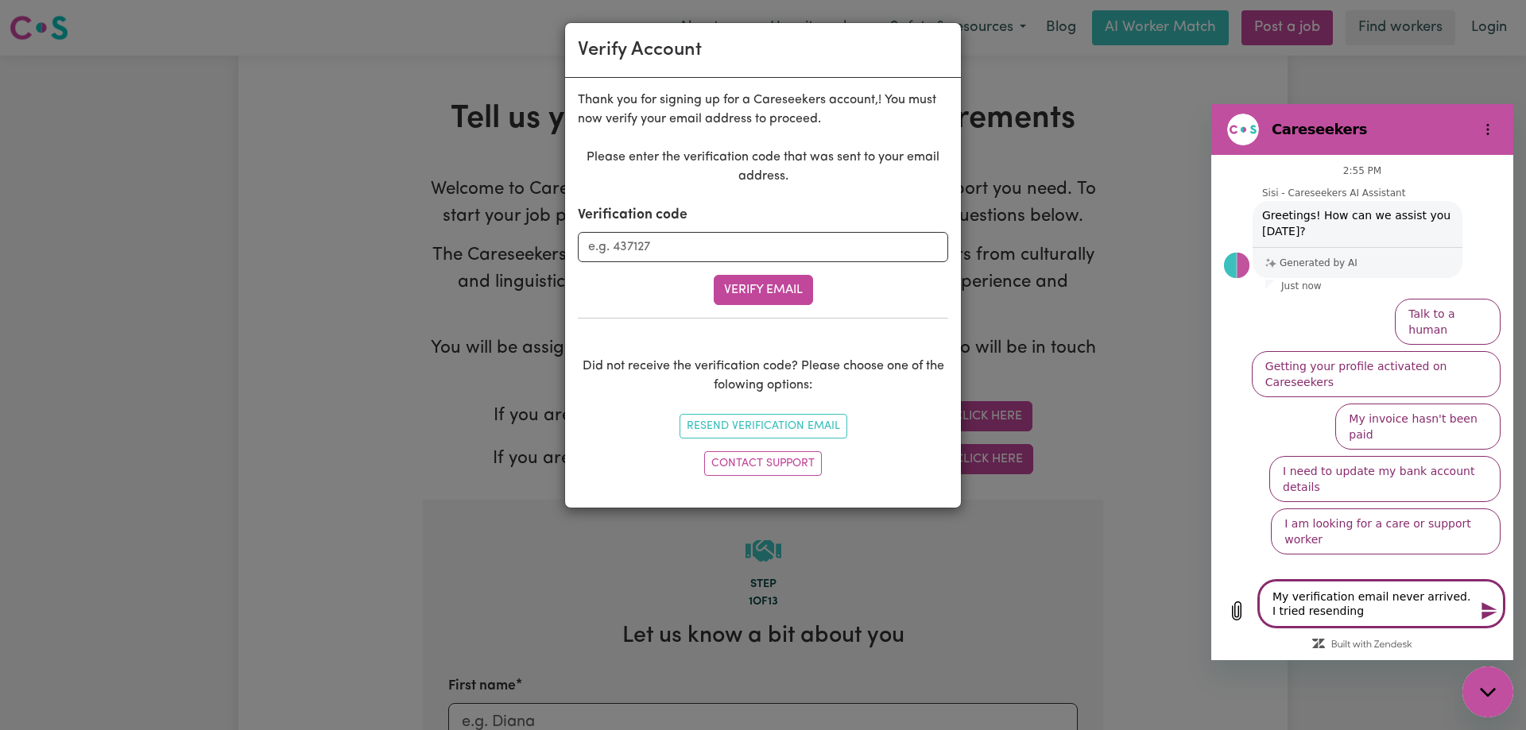
type textarea "x"
type textarea "My verification email never arrived. I tried resending it"
type textarea "x"
type textarea "My verification email never arrived. I tried resending it"
type textarea "x"
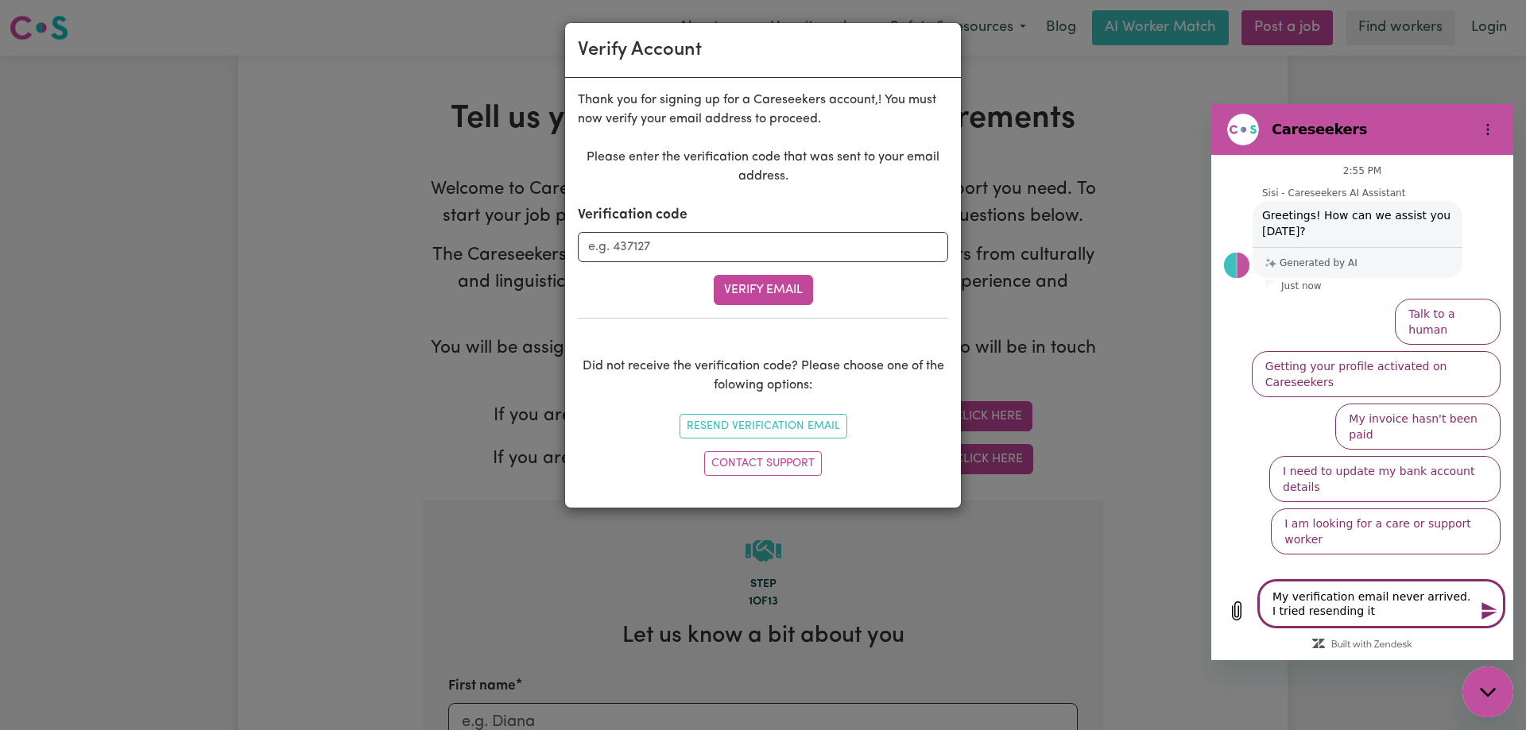
type textarea "My verification email never arrived. I tried resending it s"
type textarea "x"
type textarea "My verification email never arrived. I tried resending it se"
type textarea "x"
type textarea "My verification email never arrived. I tried resending it sev"
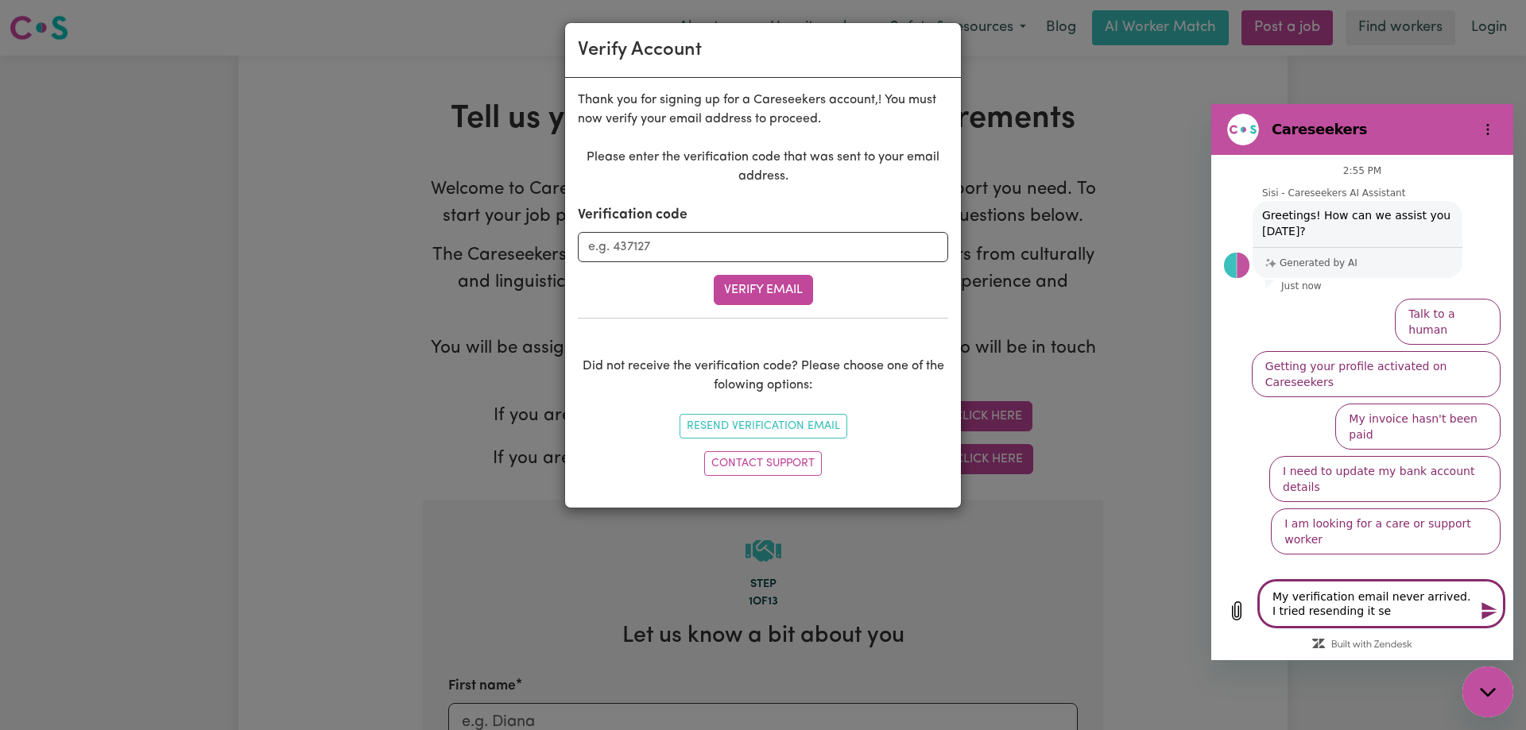
type textarea "x"
type textarea "My verification email never arrived. I tried resending it seve"
type textarea "x"
type textarea "My verification email never arrived. I tried resending it sever"
type textarea "x"
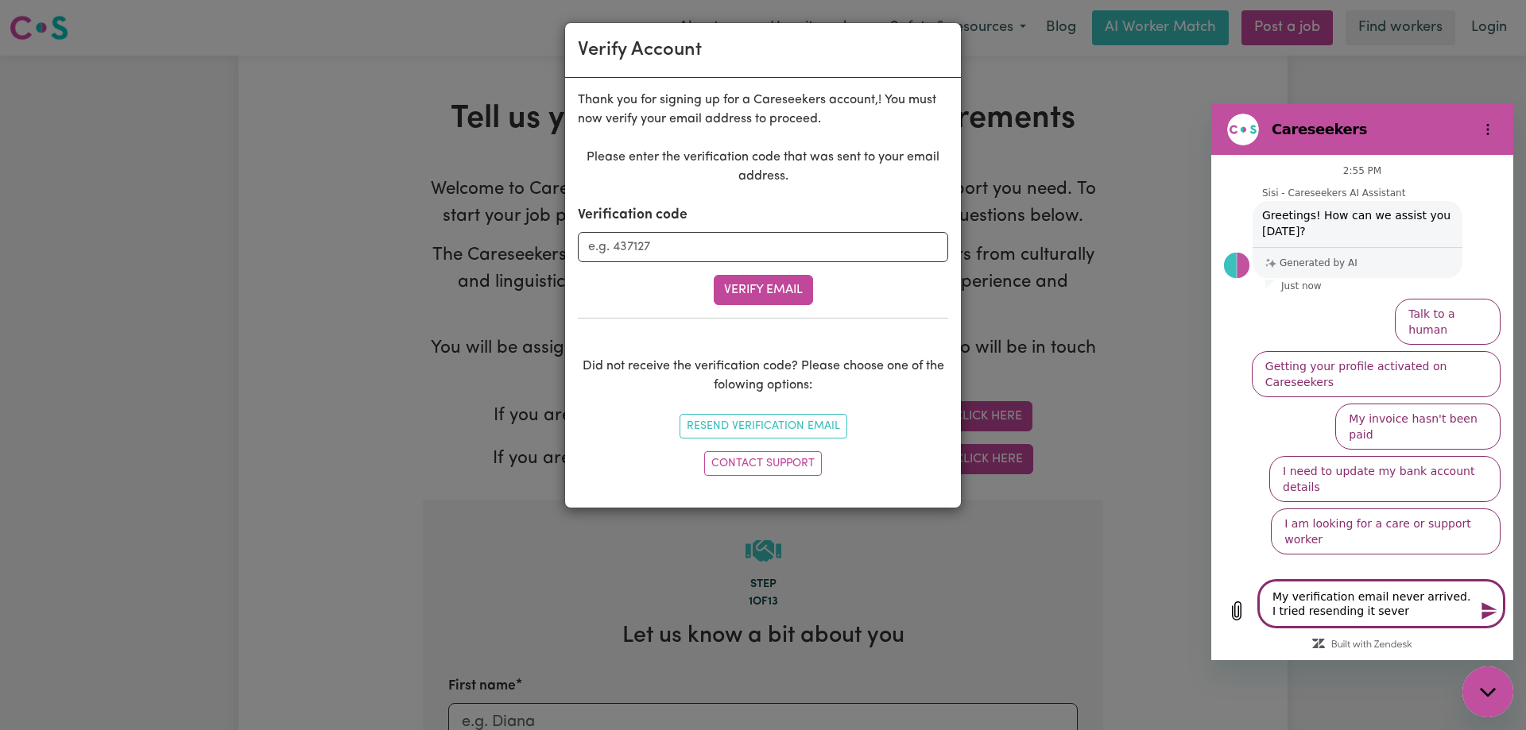
type textarea "My verification email never arrived. I tried resending it severa"
type textarea "x"
type textarea "My verification email never arrived. I tried resending it several"
type textarea "x"
type textarea "My verification email never arrived. I tried resending it several"
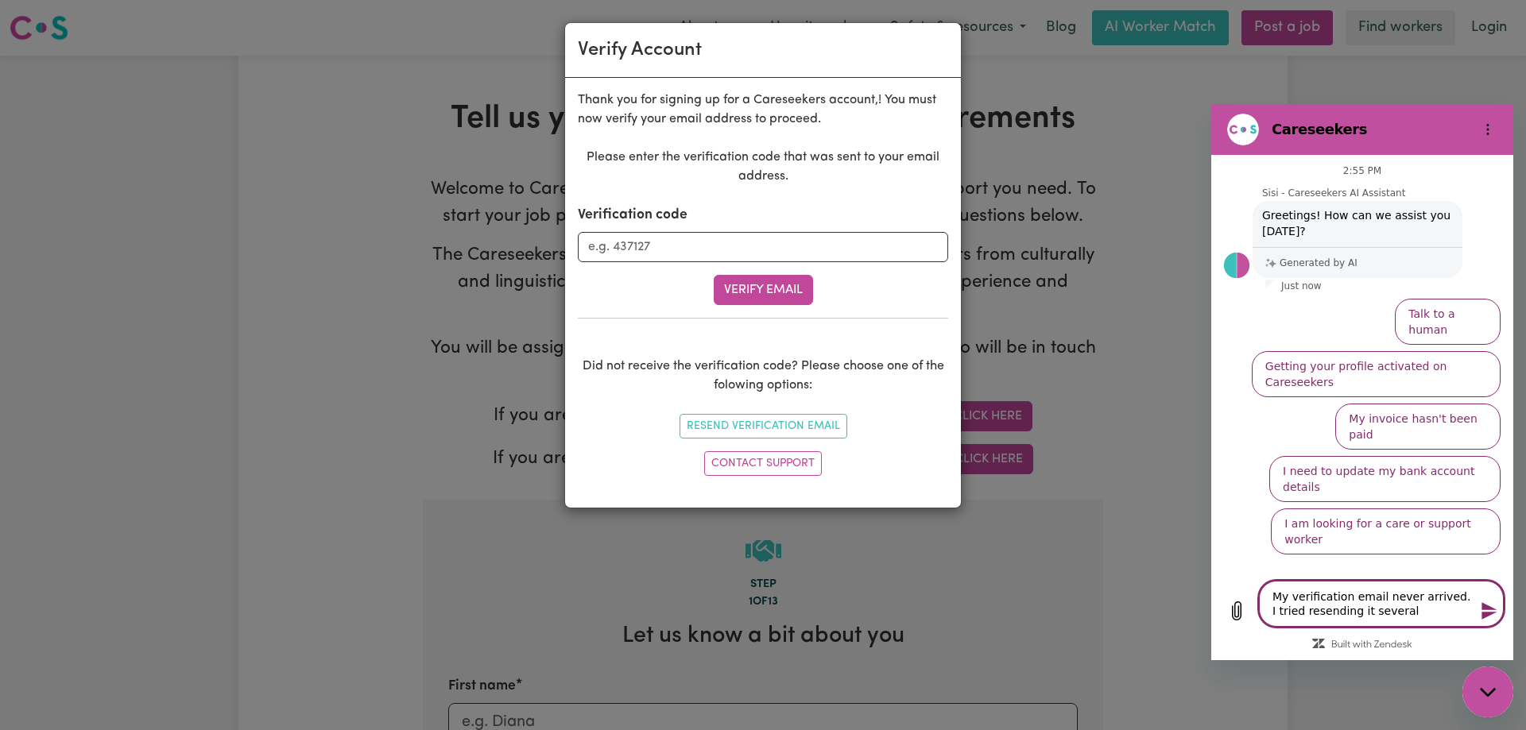
type textarea "x"
type textarea "My verification email never arrived. I tried resending it several t"
type textarea "x"
type textarea "My verification email never arrived. I tried resending it several ti"
type textarea "x"
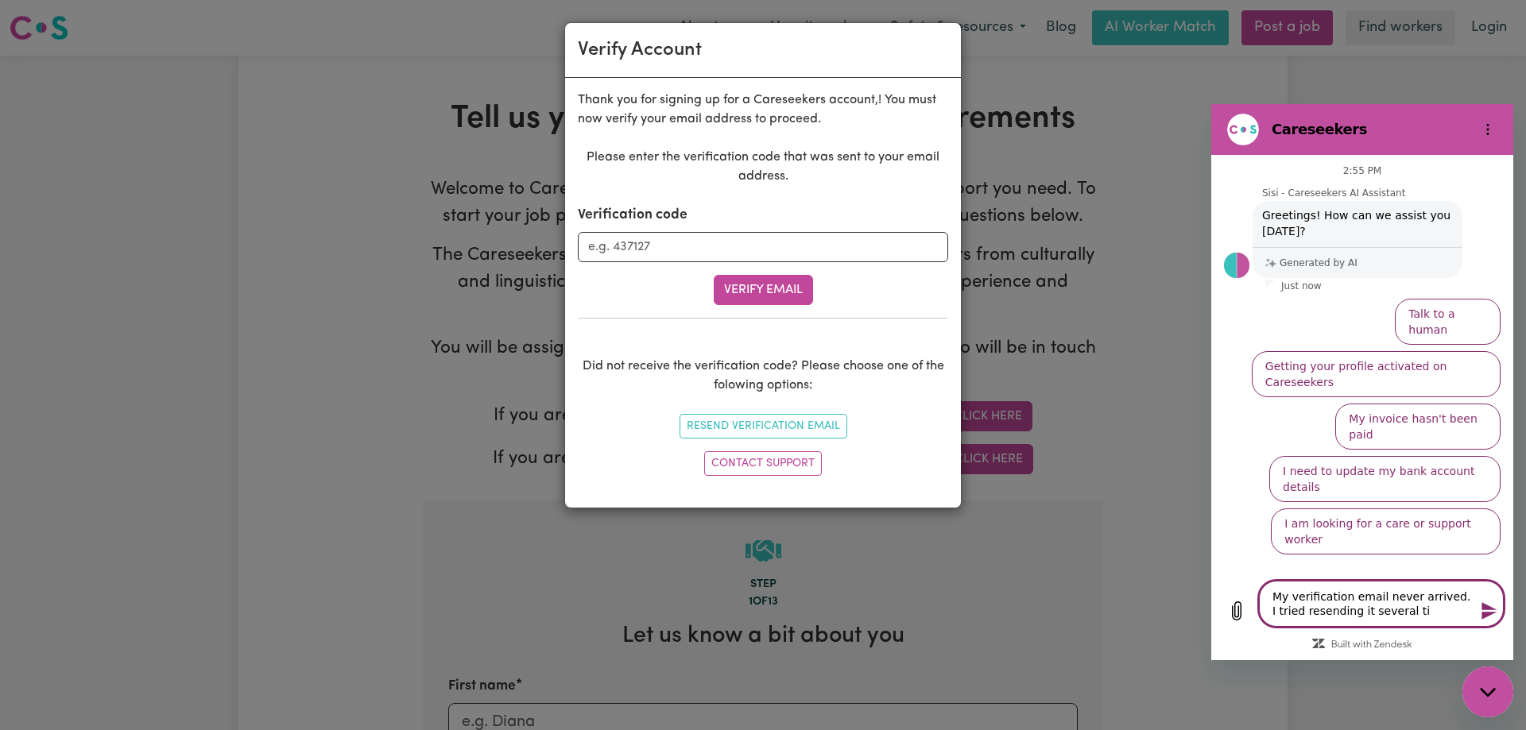
type textarea "My verification email never arrived. I tried resending it several tim"
type textarea "x"
type textarea "My verification email never arrived. I tried resending it several time"
type textarea "x"
type textarea "My verification email never arrived. I tried resending it several times"
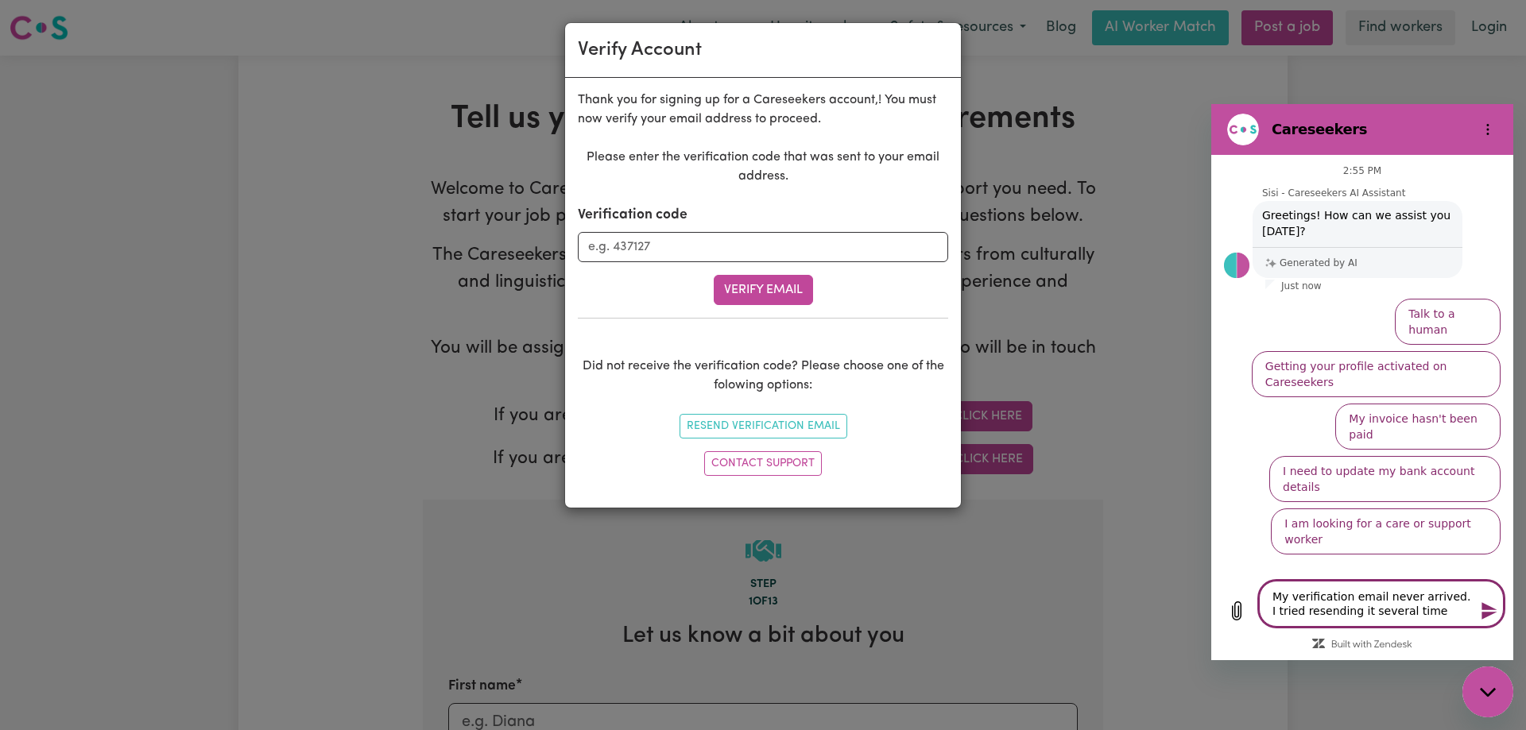
type textarea "x"
type textarea "My verification email never arrived. I tried resending it several times."
type textarea "x"
type textarea "My verification email never arrived. I tried resending it several times."
type textarea "x"
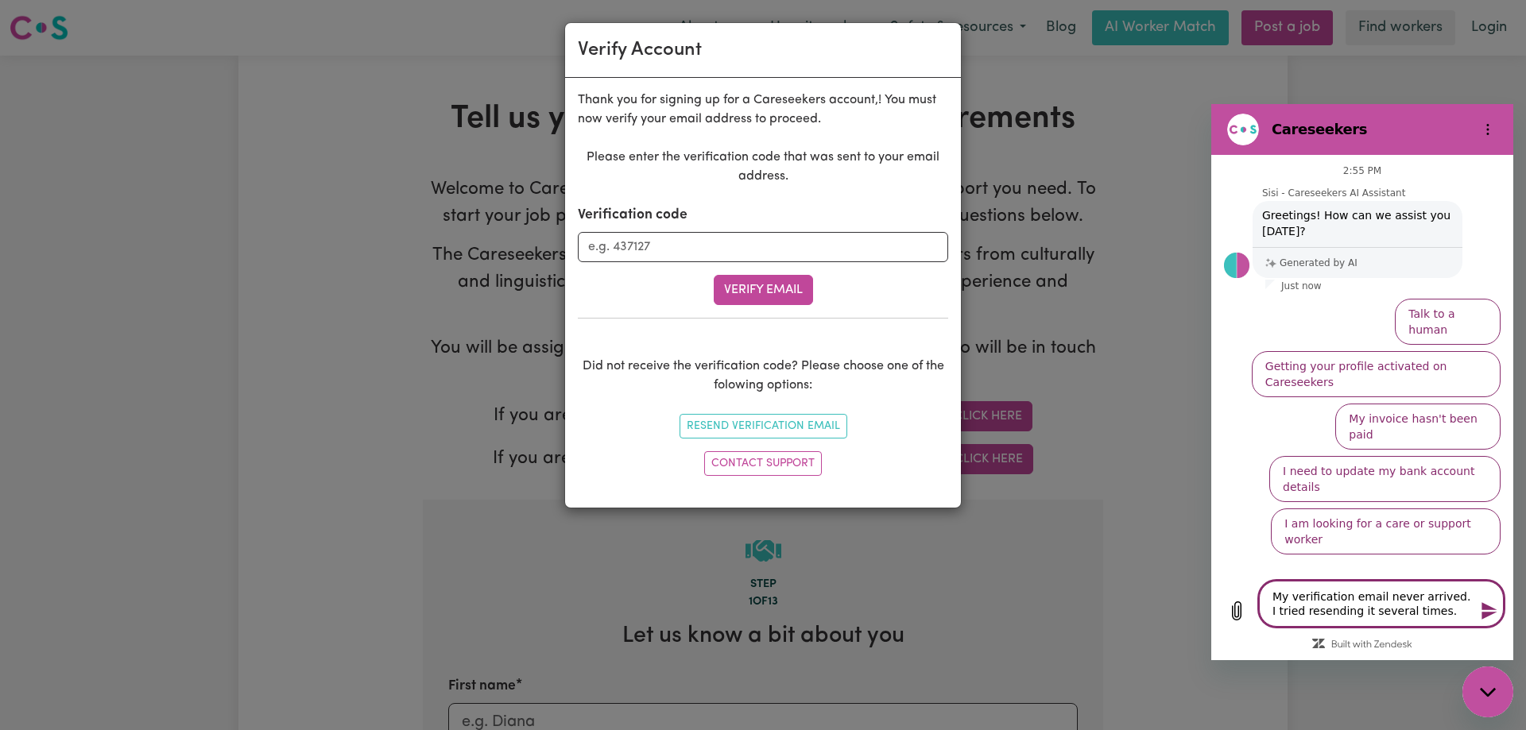
type textarea "My verification email never arrived. I tried resending it several times. I"
type textarea "x"
type textarea "My verification email never arrived. I tried resending it several times. I"
type textarea "x"
type textarea "My verification email never arrived. I tried resending it several times. I c"
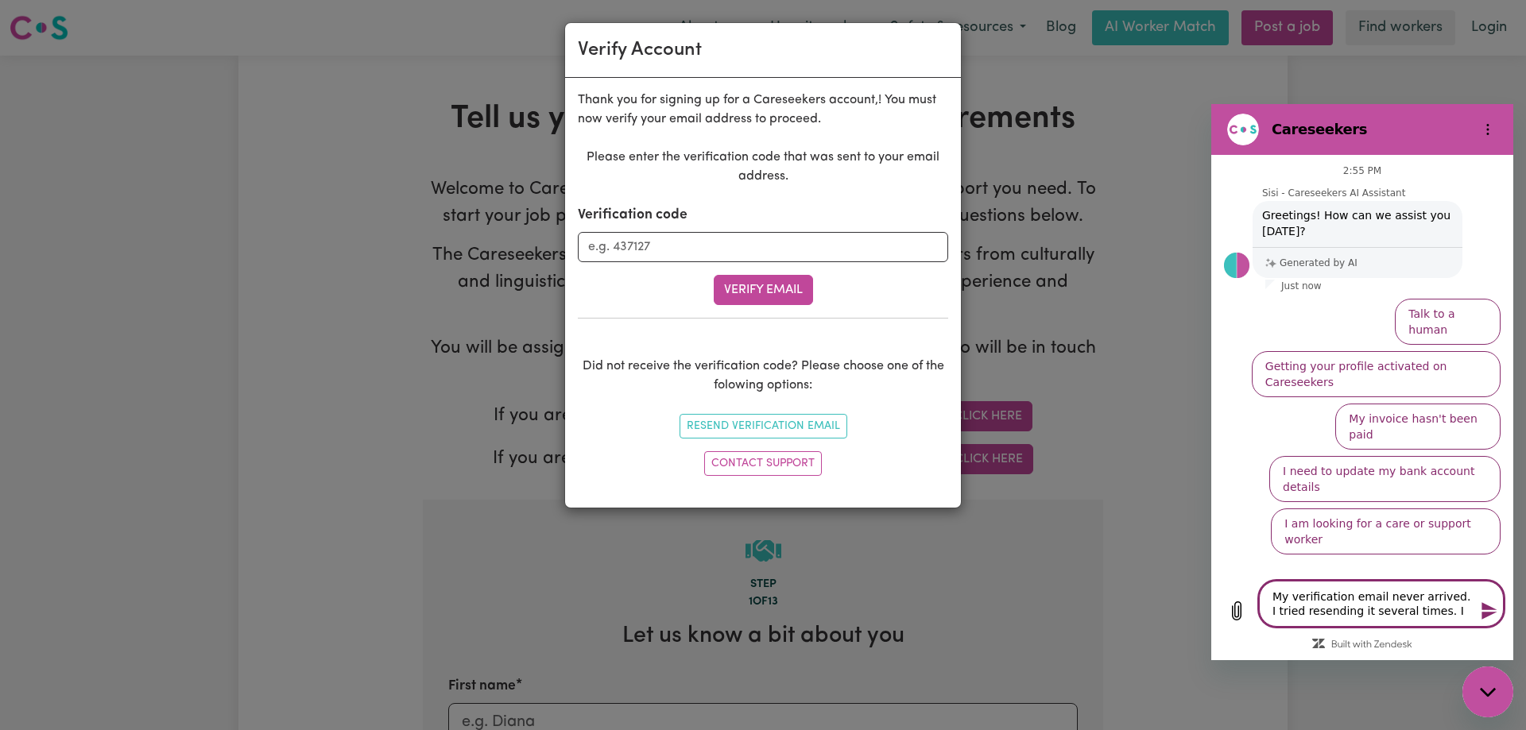
type textarea "x"
type textarea "My verification email never arrived. I tried resending it several times. I ca"
type textarea "x"
type textarea "My verification email never arrived. I tried resending it several times. I can"
type textarea "x"
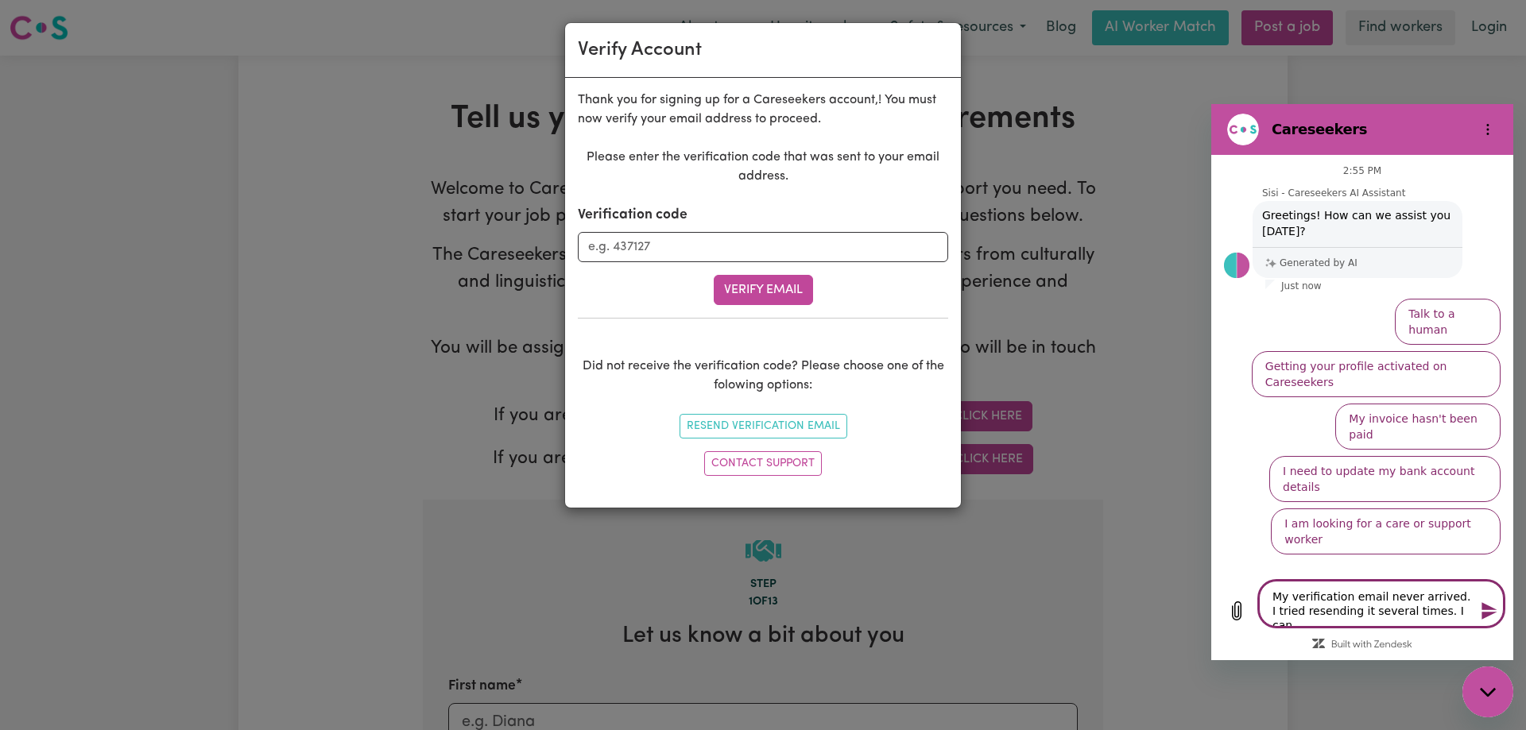
type textarea "My verification email never arrived. I tried resending it several times. I can'"
type textarea "x"
type textarea "My verification email never arrived. I tried resending it several times. I can't"
type textarea "x"
type textarea "My verification email never arrived. I tried resending it several times. I can't"
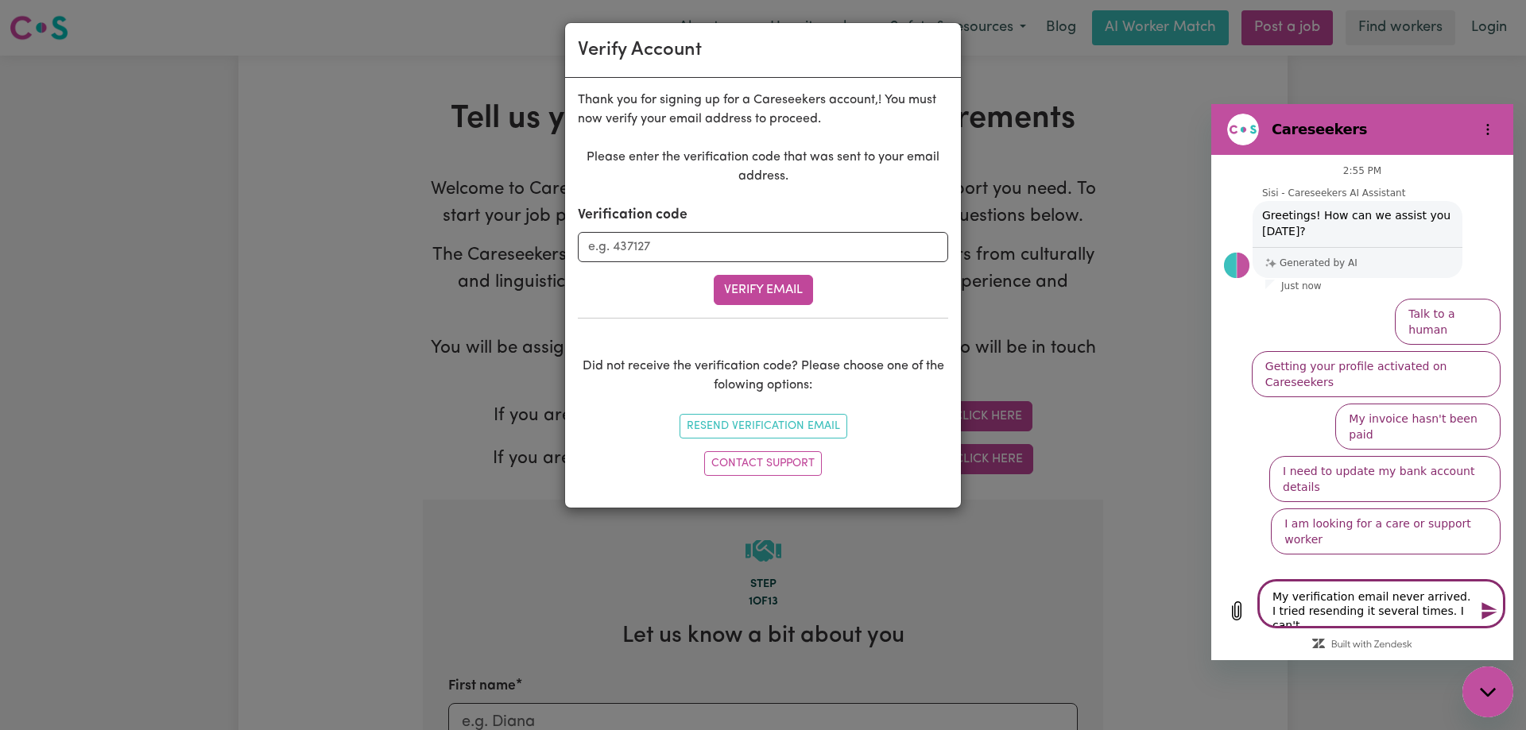
type textarea "x"
type textarea "My verification email never arrived. I tried resending it several times. I can'…"
type textarea "x"
type textarea "My verification email never arrived. I tried resending it several times. I can'…"
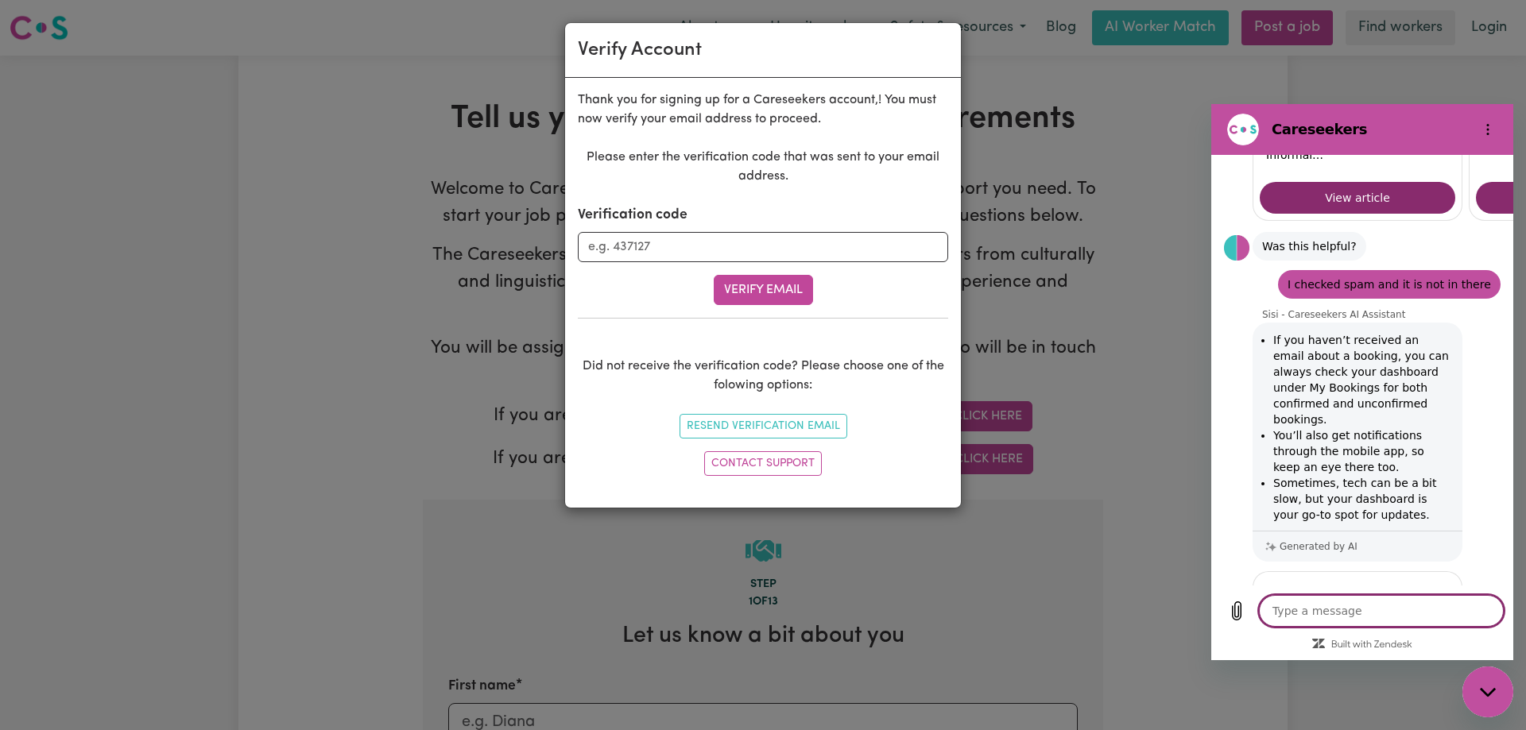
scroll to position [780, 0]
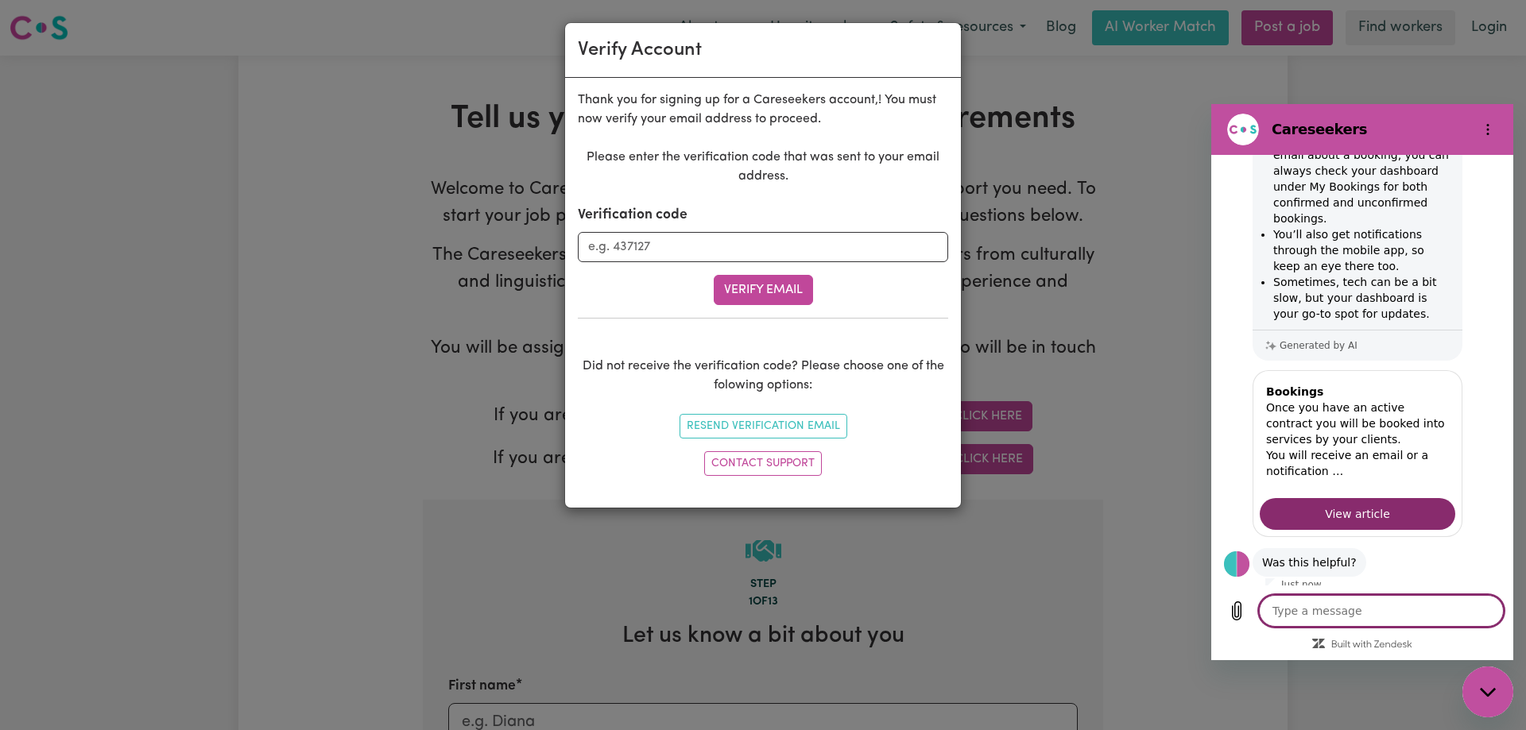
click at [1419, 607] on textarea at bounding box center [1381, 611] width 245 height 32
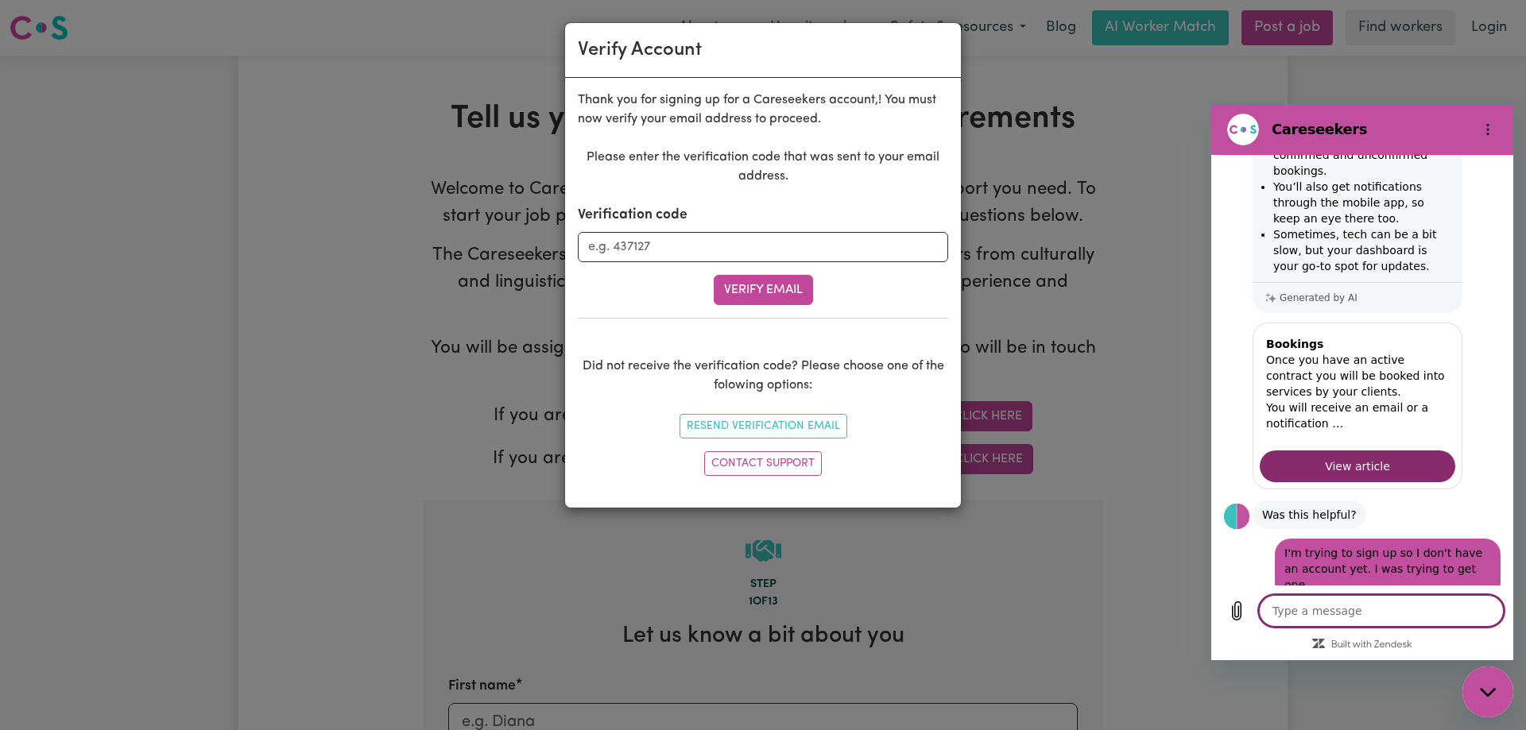
scroll to position [933, 0]
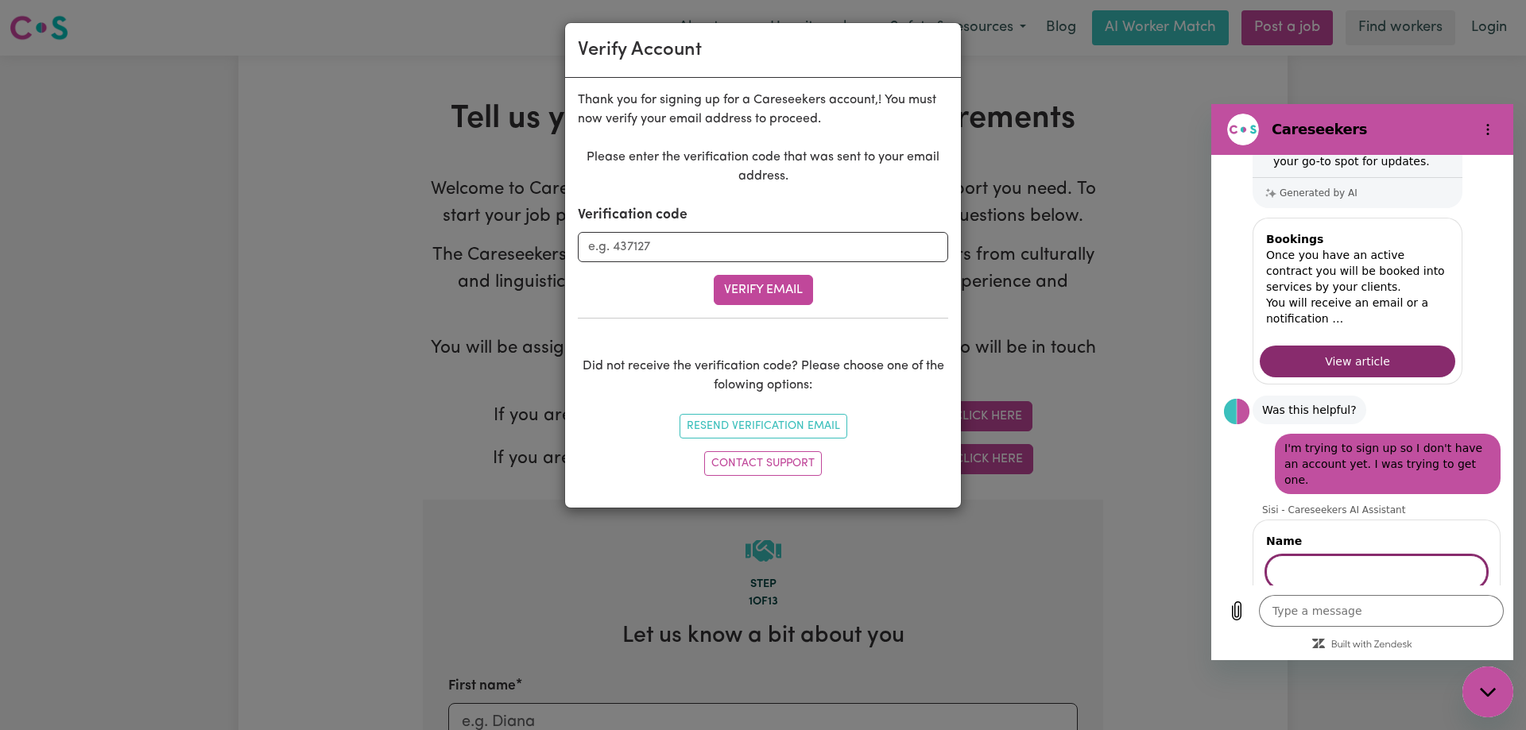
click at [1422, 555] on input "Name" at bounding box center [1376, 571] width 221 height 33
click at [1465, 608] on span "Next" at bounding box center [1460, 617] width 26 height 19
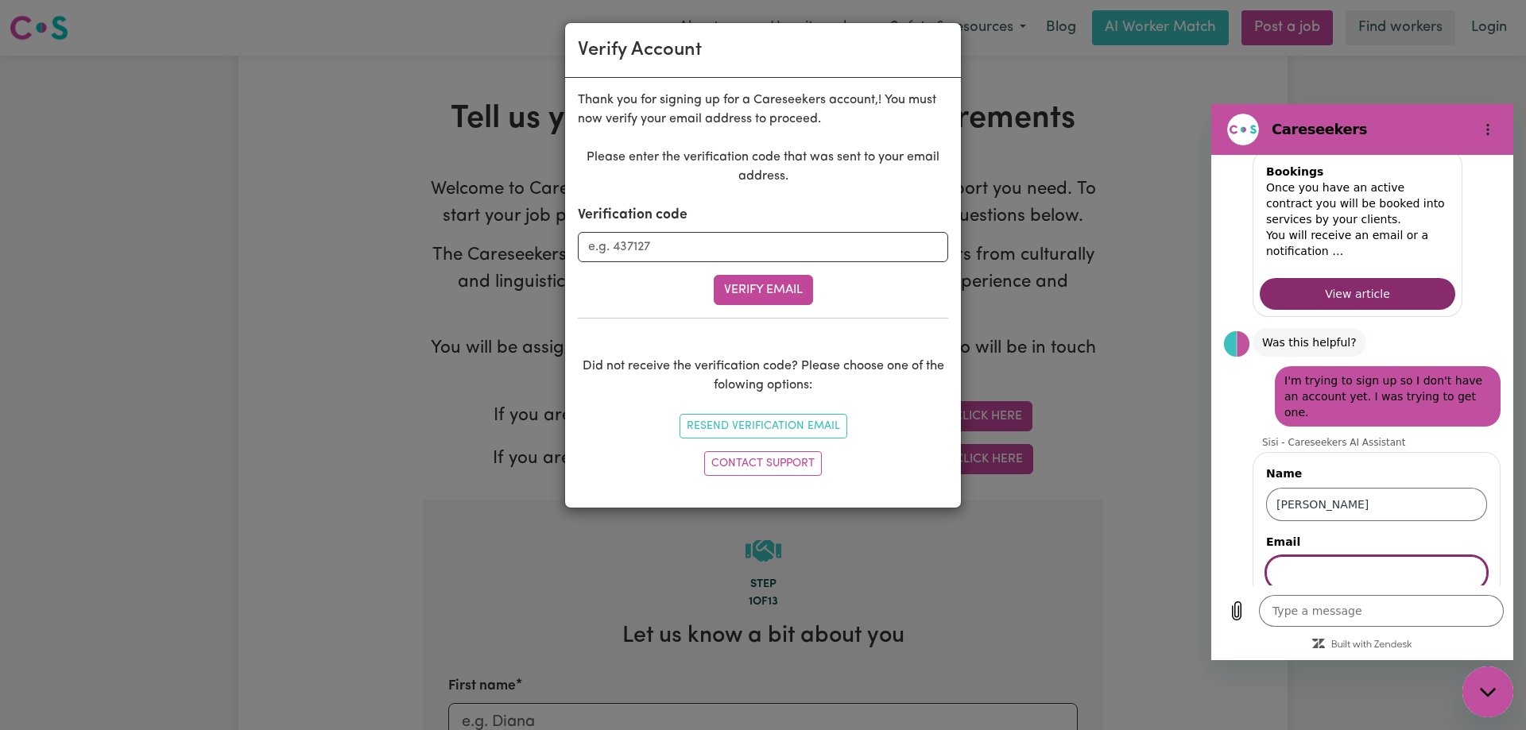
scroll to position [1001, 0]
click at [1406, 555] on input "Email" at bounding box center [1376, 571] width 221 height 33
click at [1453, 608] on span "Send" at bounding box center [1459, 617] width 28 height 19
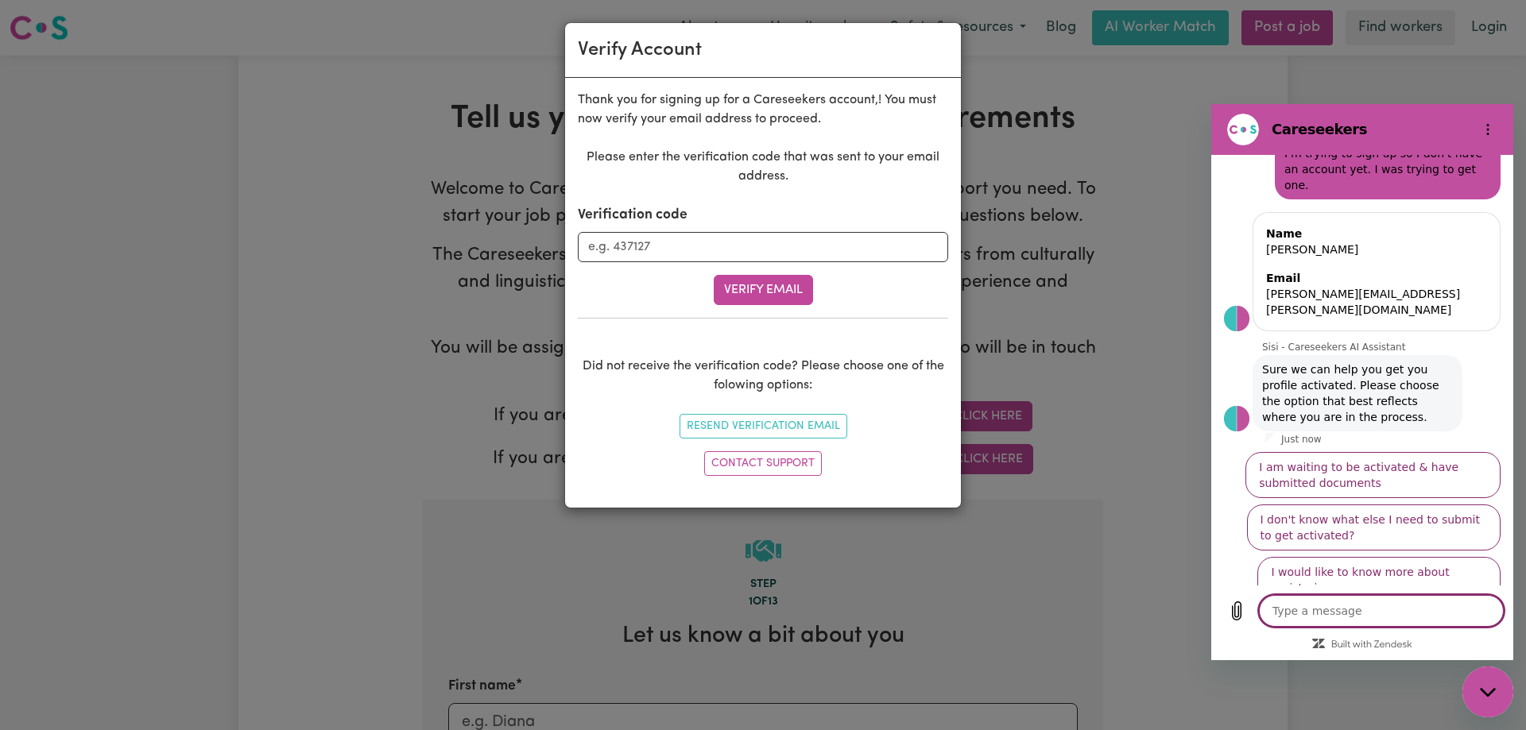
scroll to position [1229, 0]
click at [1383, 612] on textarea at bounding box center [1381, 611] width 245 height 32
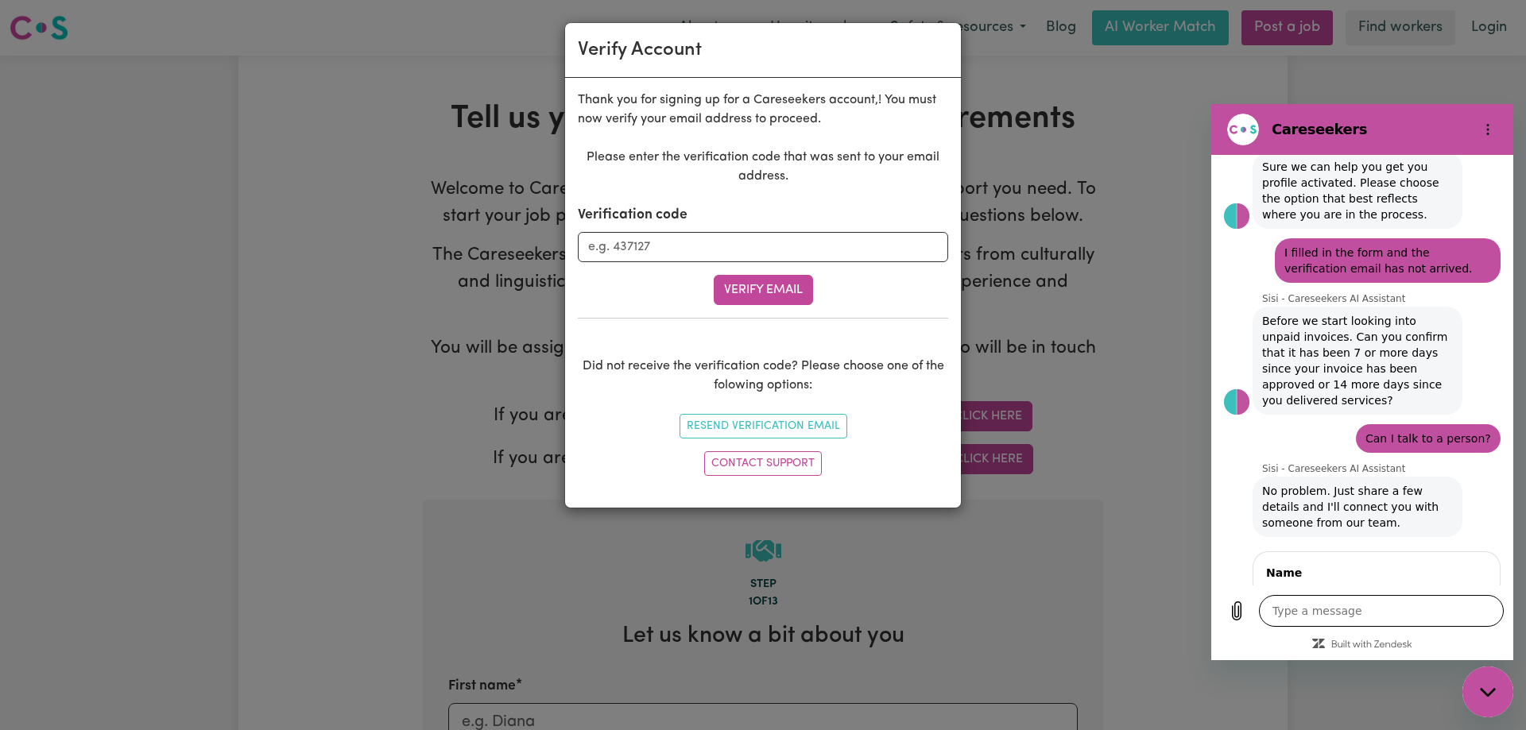
scroll to position [1429, 0]
click at [1434, 633] on button "Next" at bounding box center [1460, 649] width 53 height 32
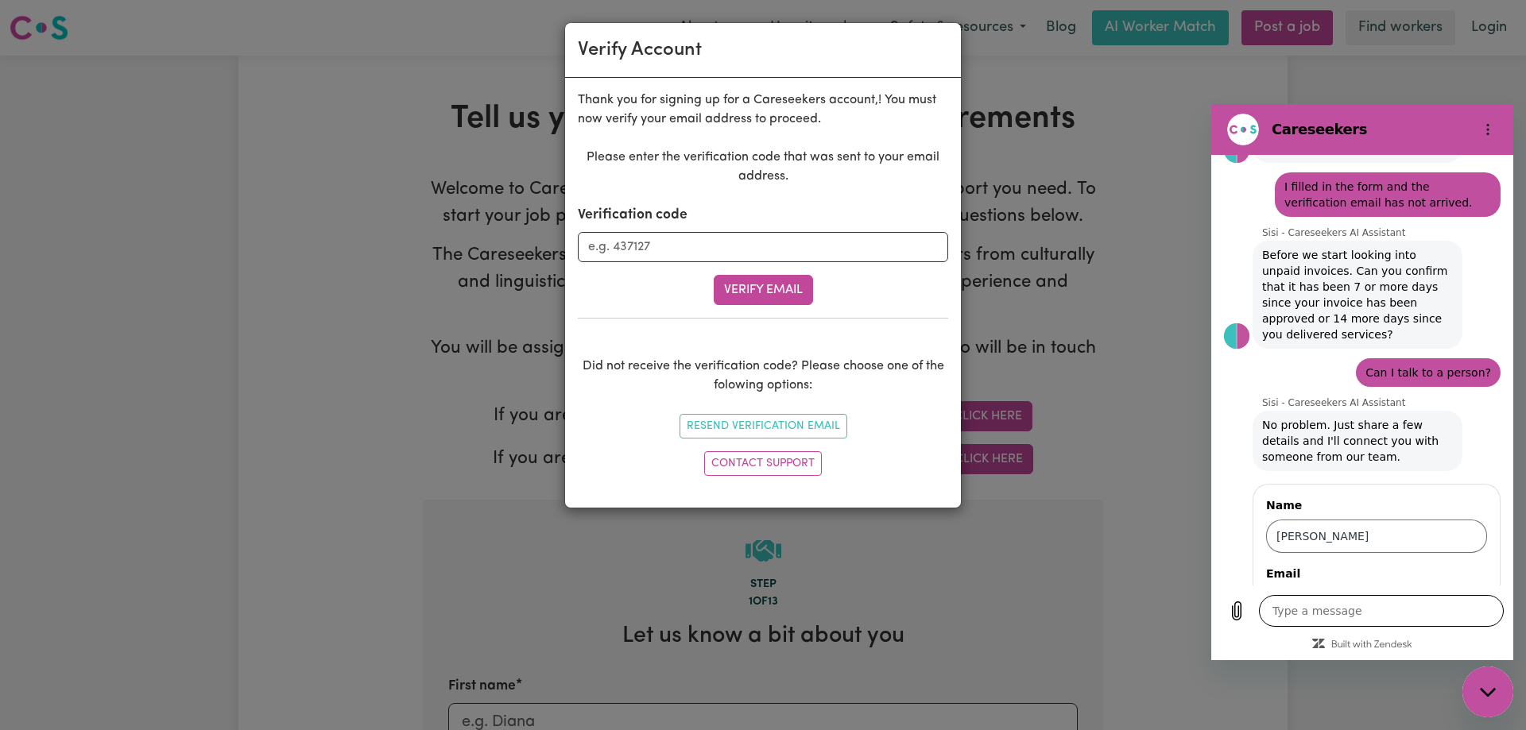
scroll to position [1497, 0]
click at [1432, 633] on button "Next" at bounding box center [1459, 649] width 55 height 32
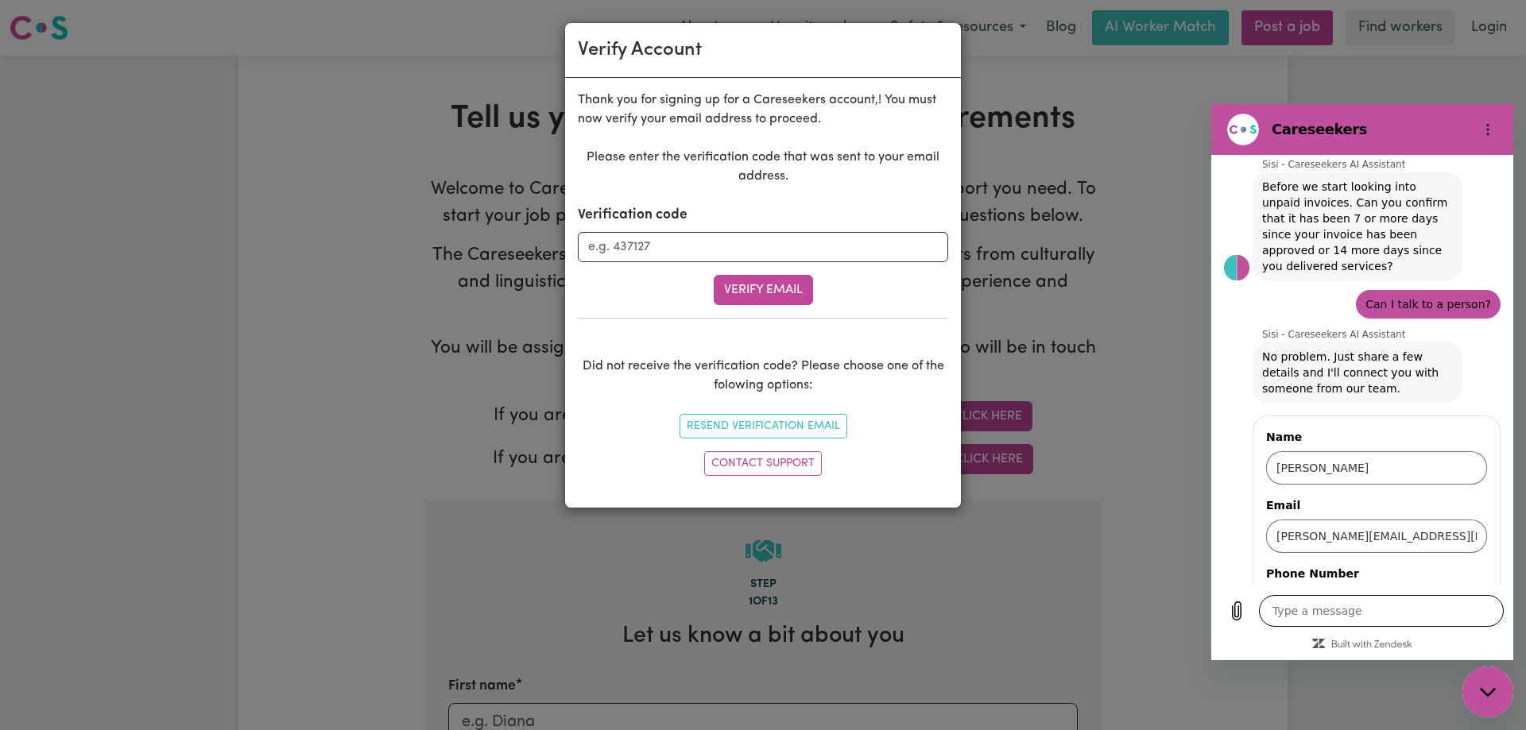
scroll to position [1565, 0]
click at [1480, 633] on button "Send" at bounding box center [1459, 649] width 55 height 32
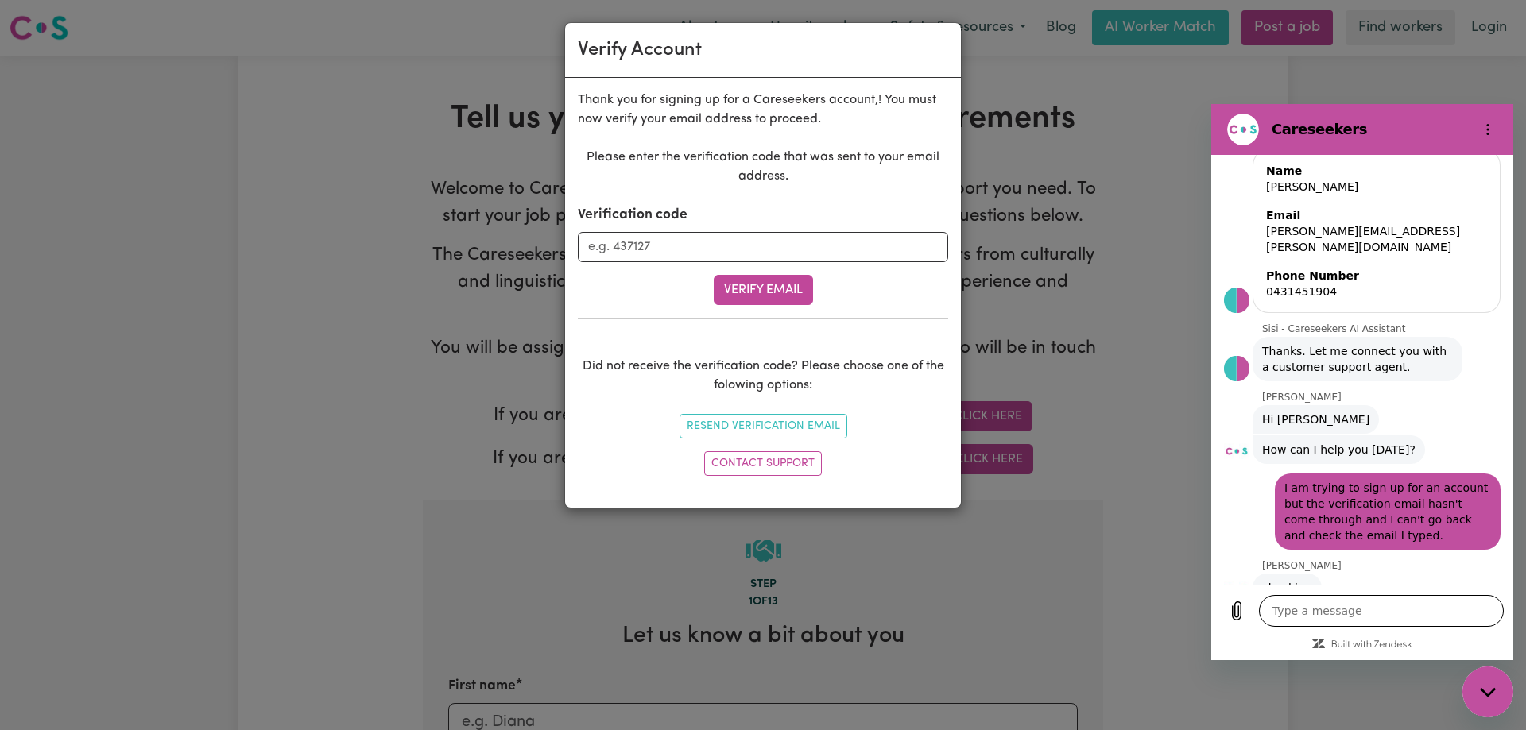
scroll to position [1843, 0]
click at [1341, 607] on textarea at bounding box center [1381, 611] width 245 height 32
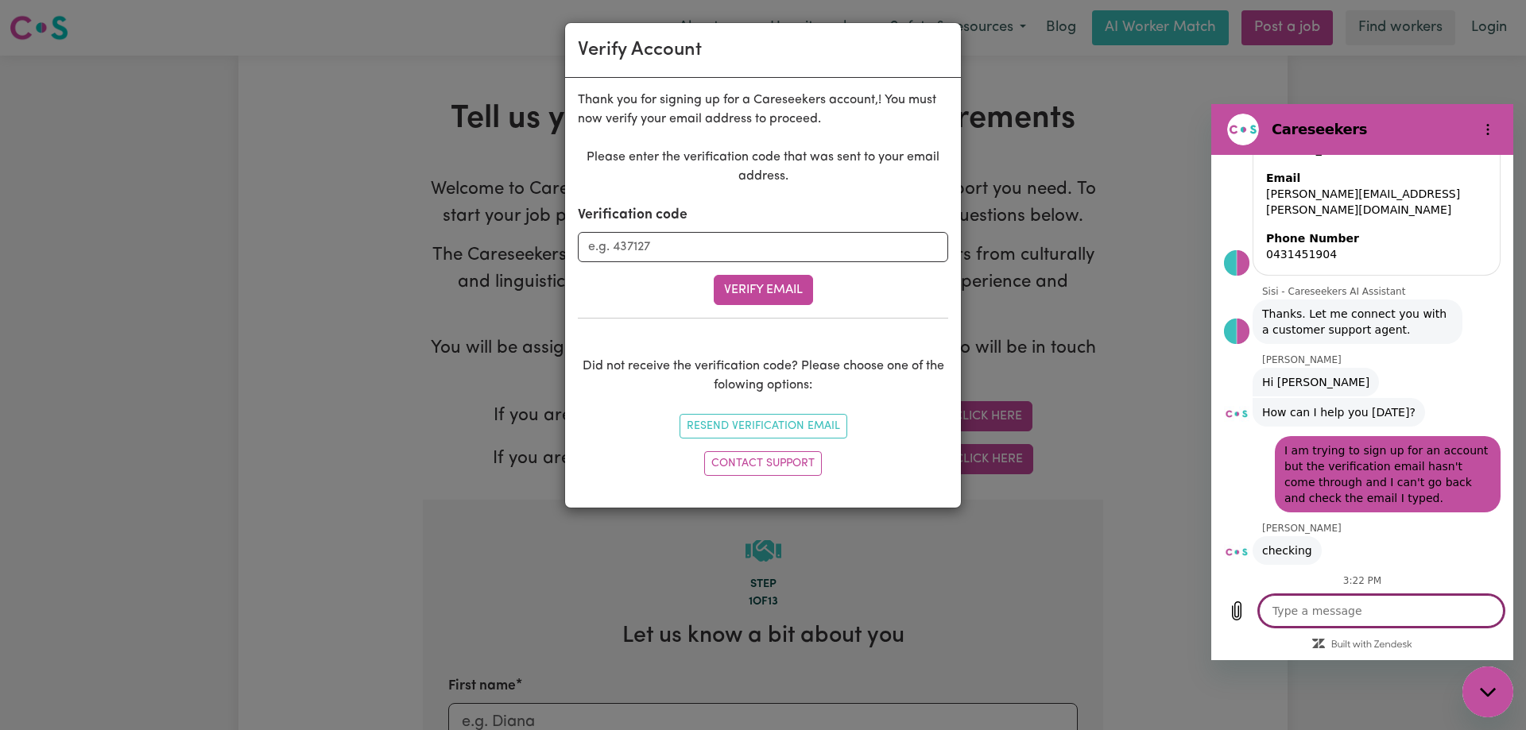
scroll to position [1882, 0]
click at [1312, 617] on textarea at bounding box center [1381, 611] width 245 height 32
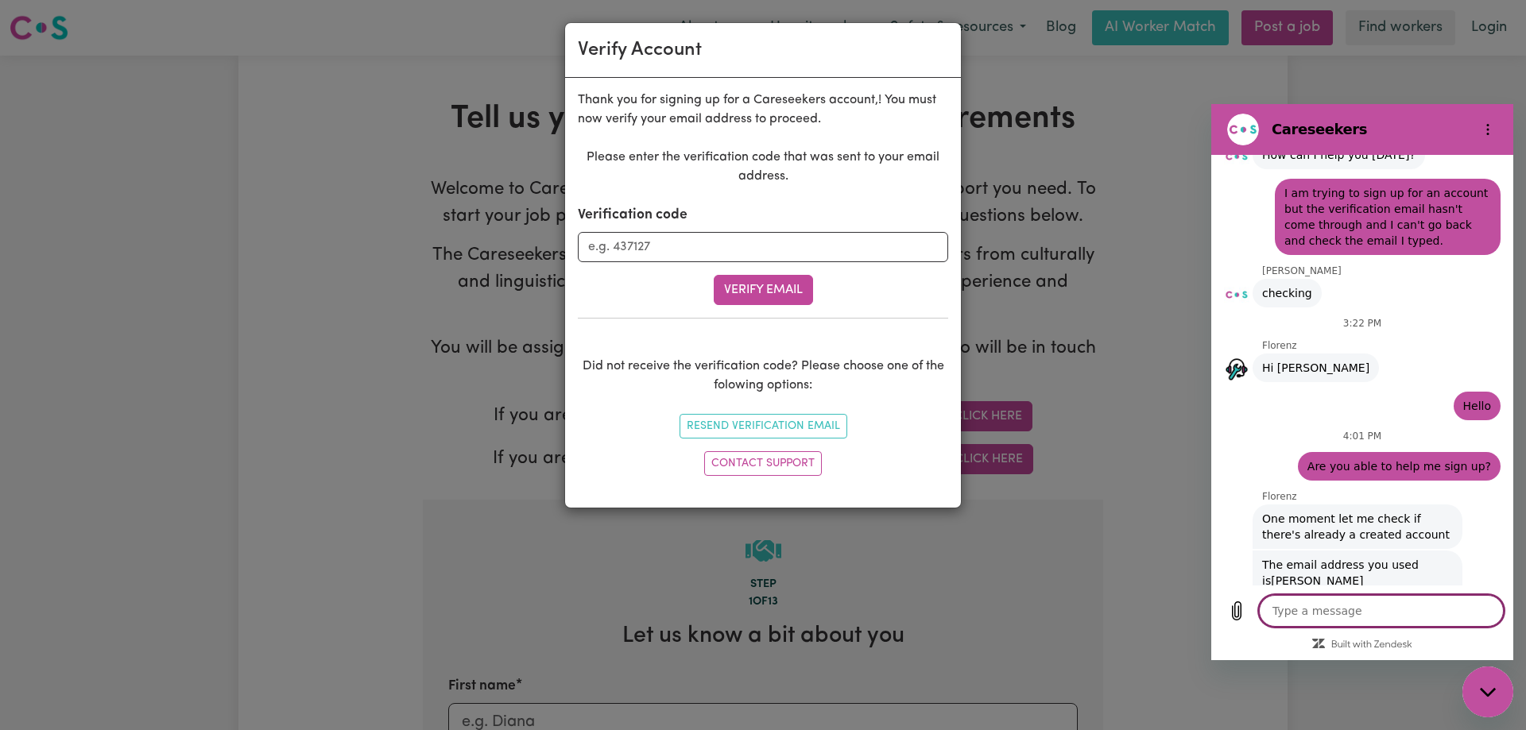
scroll to position [2141, 0]
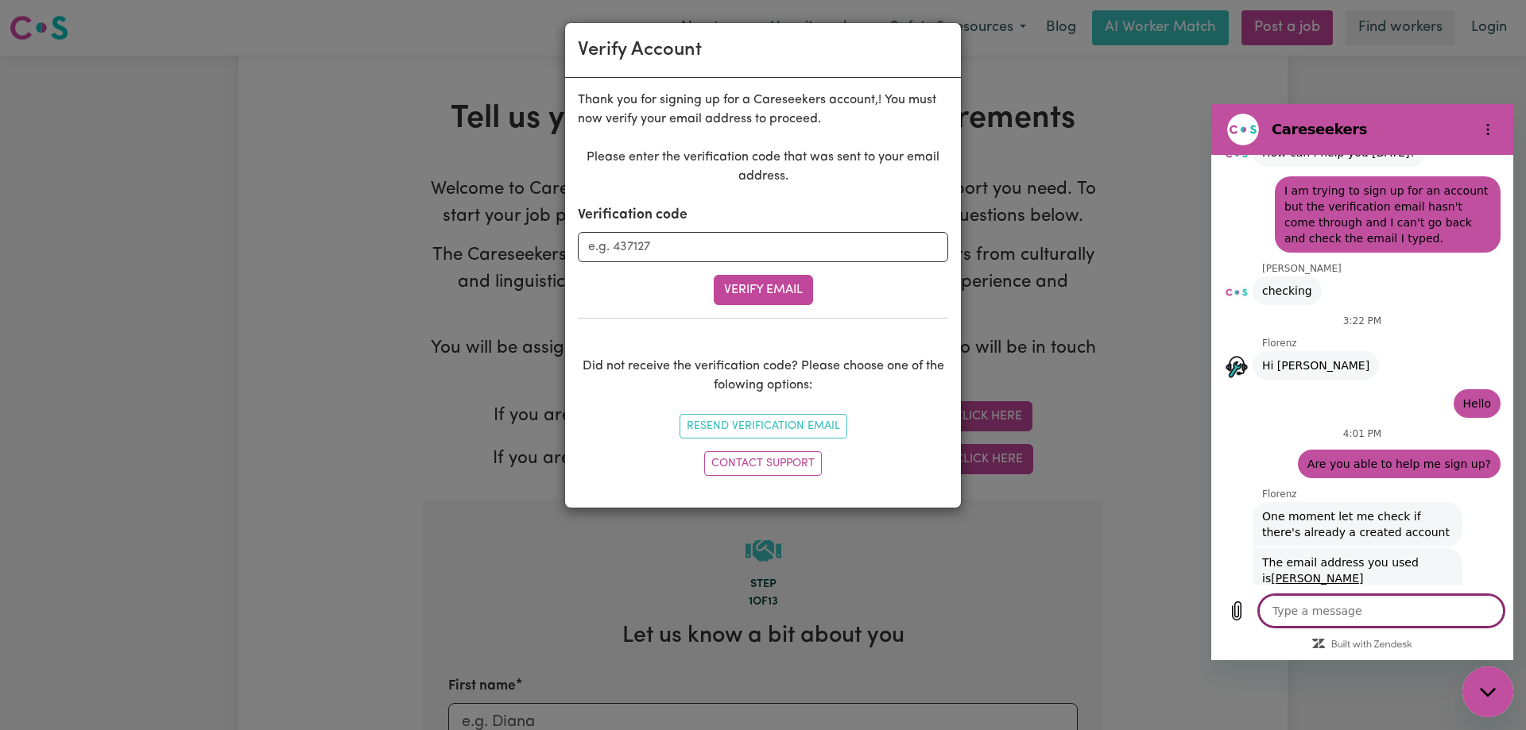
click at [1380, 606] on textarea at bounding box center [1381, 611] width 245 height 32
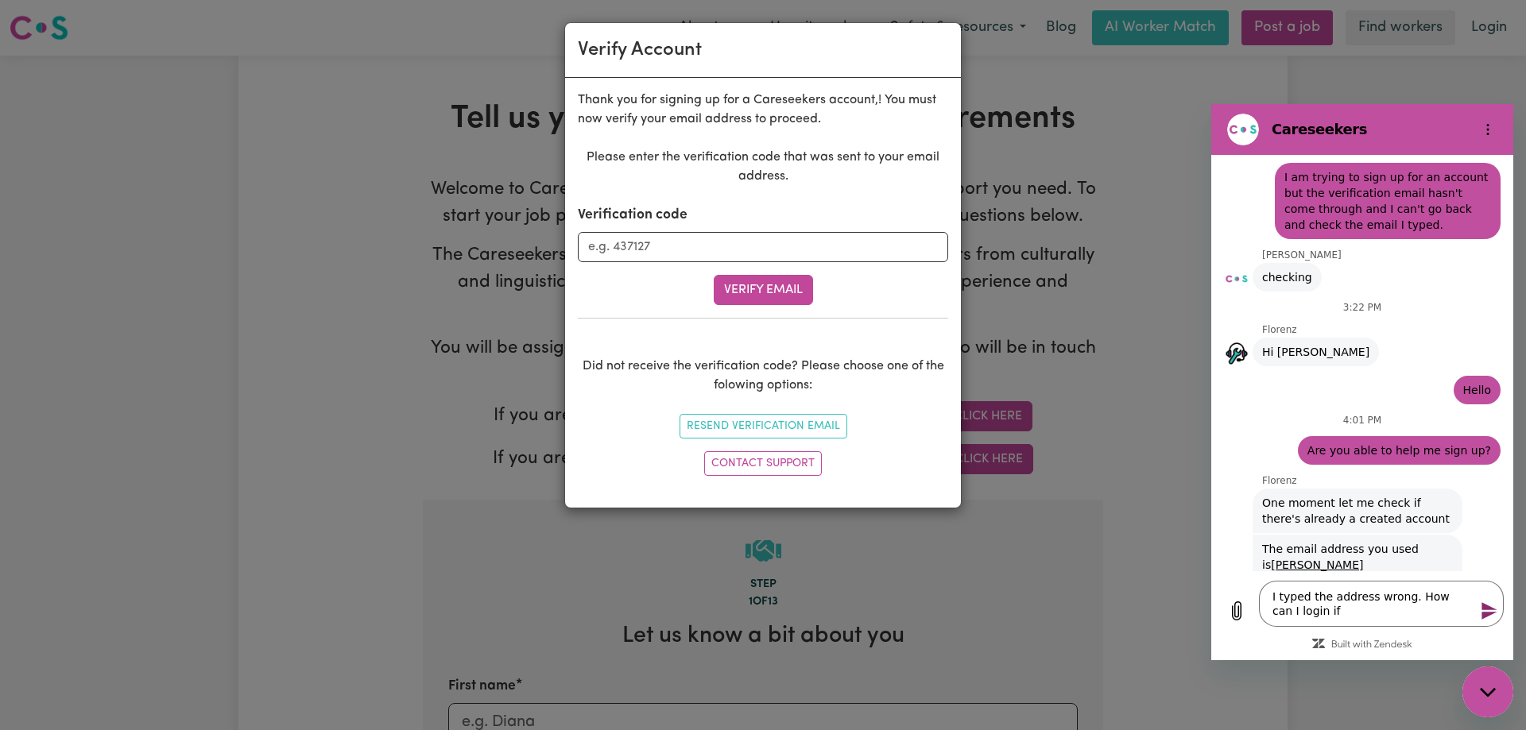
scroll to position [2155, 0]
drag, startPoint x: 1356, startPoint y: 617, endPoint x: 1211, endPoint y: 582, distance: 149.0
click at [1259, 582] on textarea "I typed the address wrong. How can I login if" at bounding box center [1381, 604] width 245 height 46
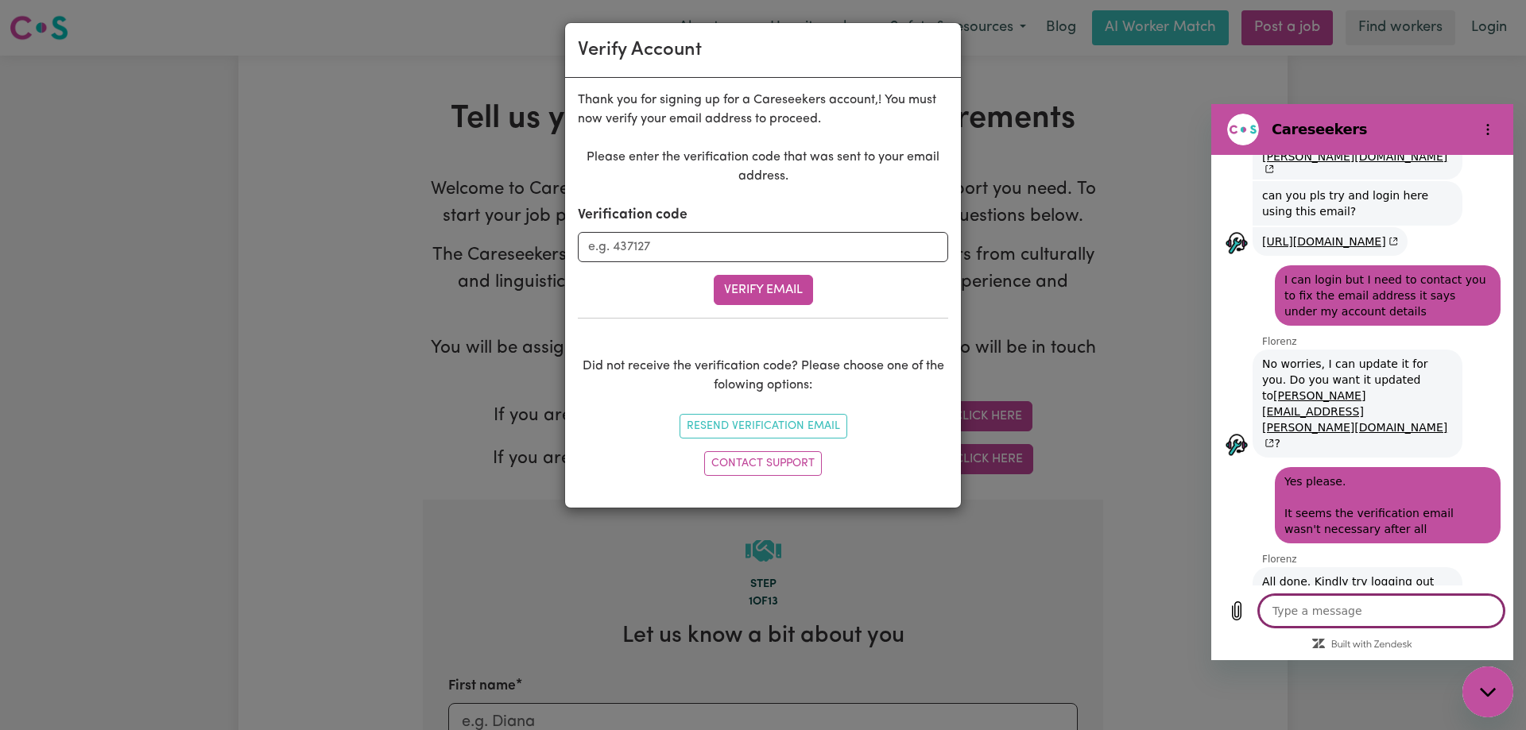
scroll to position [2595, 0]
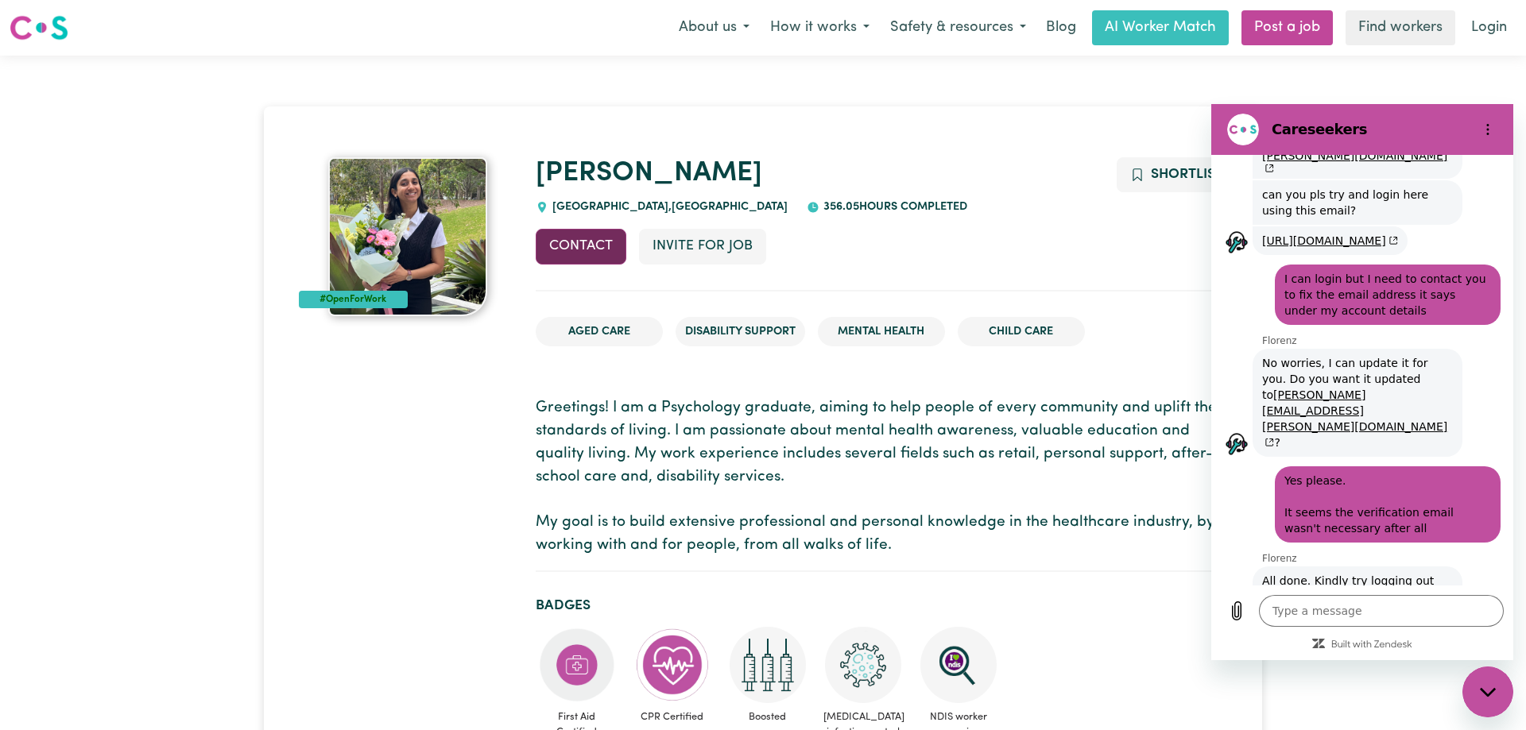
click at [590, 246] on button "Contact" at bounding box center [581, 246] width 91 height 35
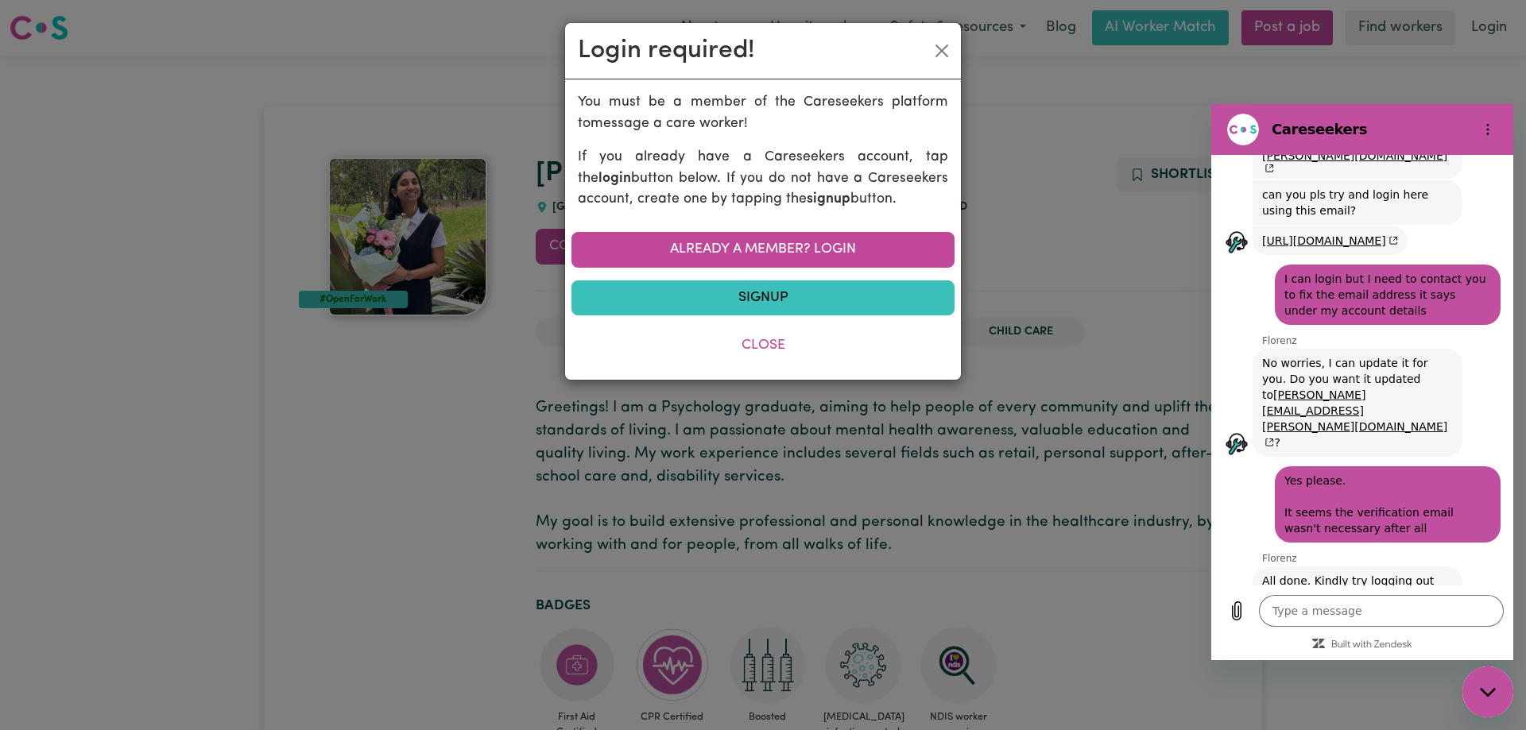
click at [414, 60] on div "Login required! You must be a member of the Careseekers platform to message a c…" at bounding box center [763, 365] width 1526 height 730
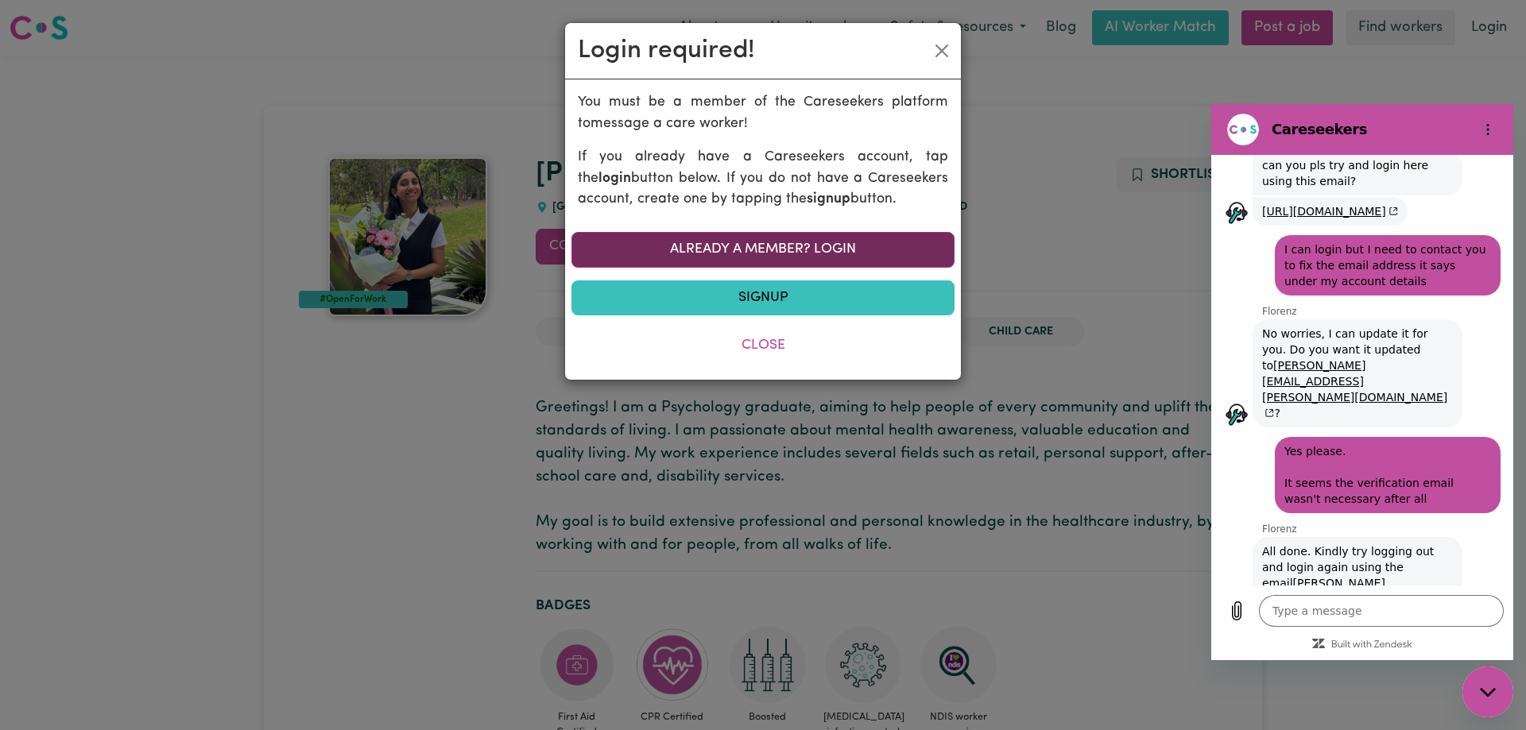
scroll to position [2626, 0]
click at [749, 257] on link "Already a member? Login" at bounding box center [762, 249] width 383 height 35
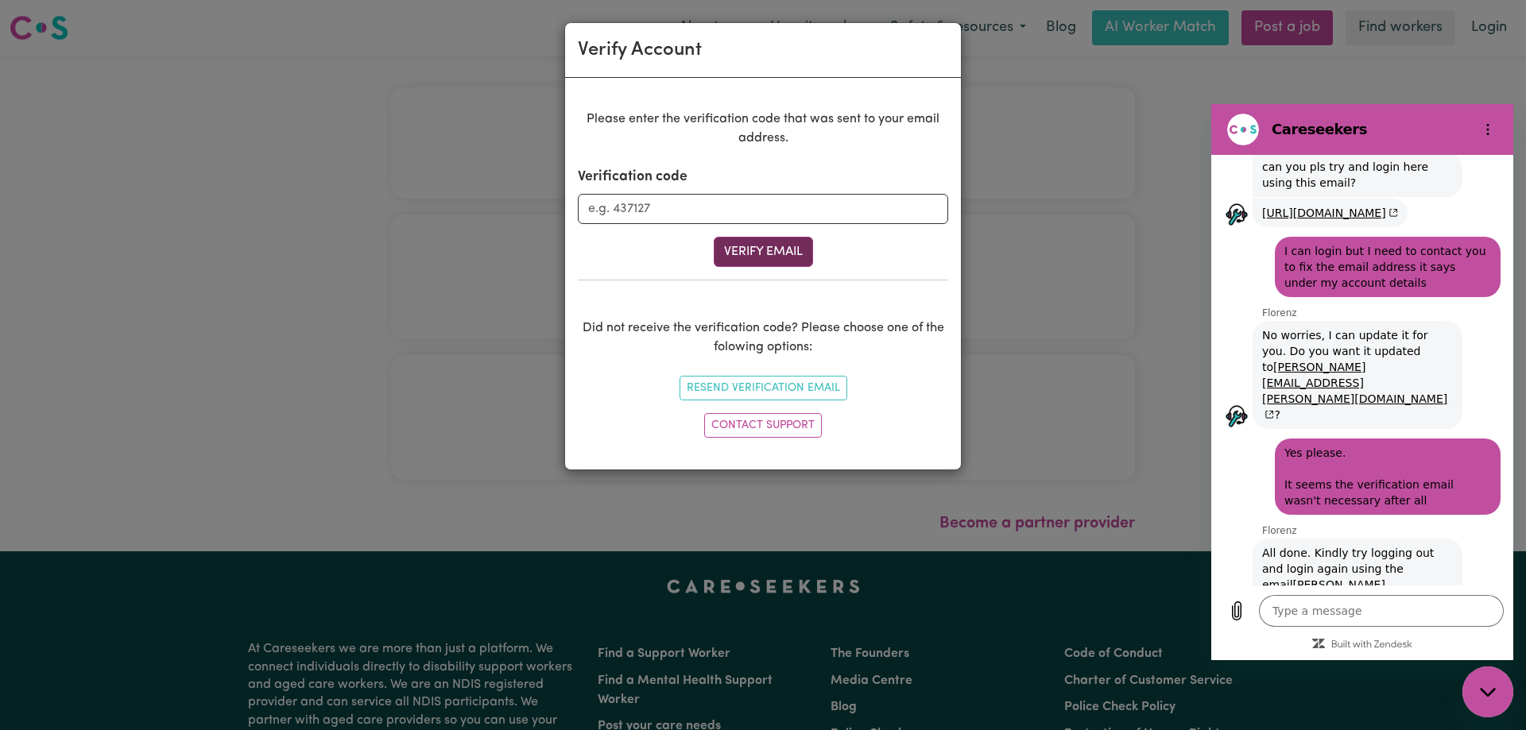
scroll to position [2626, 0]
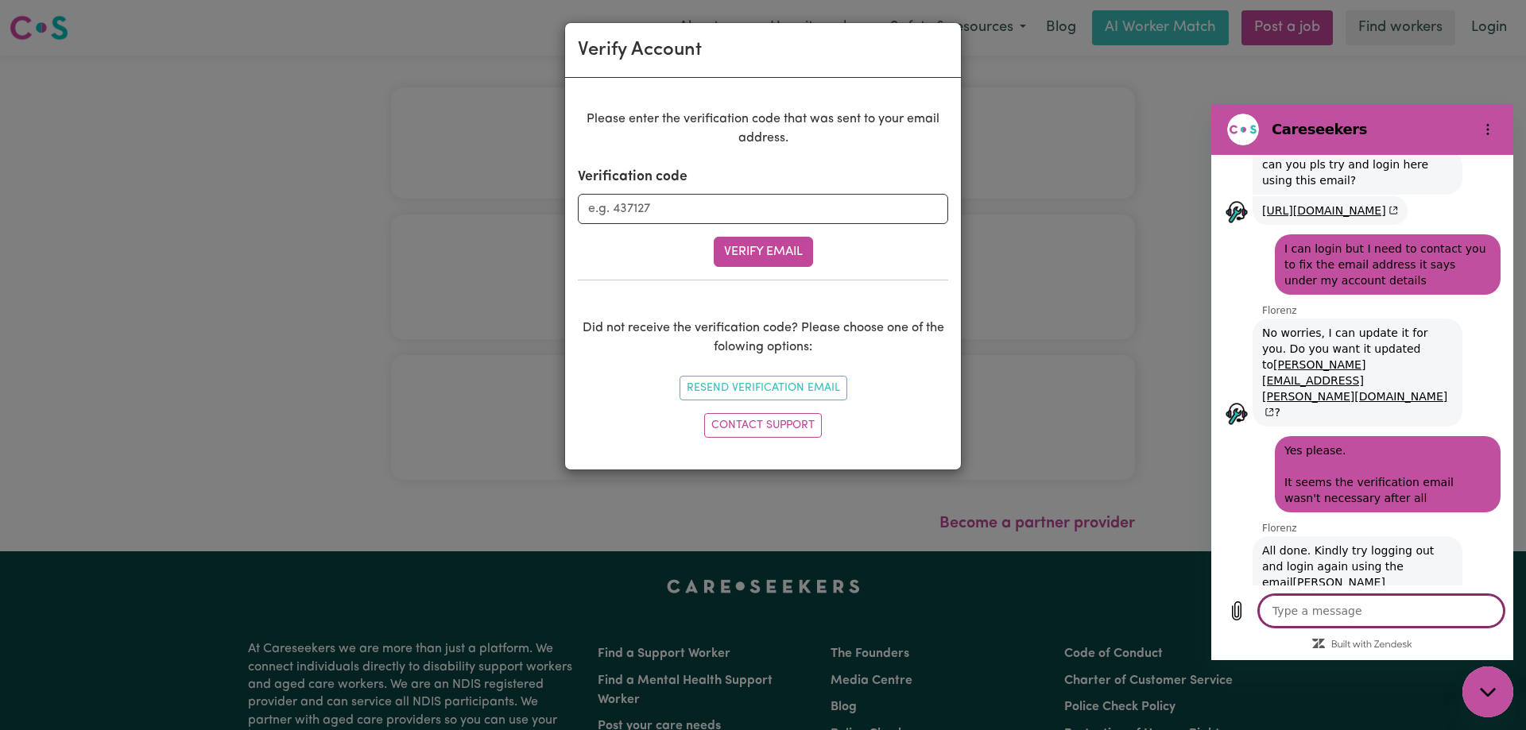
click at [1387, 617] on textarea at bounding box center [1381, 611] width 245 height 32
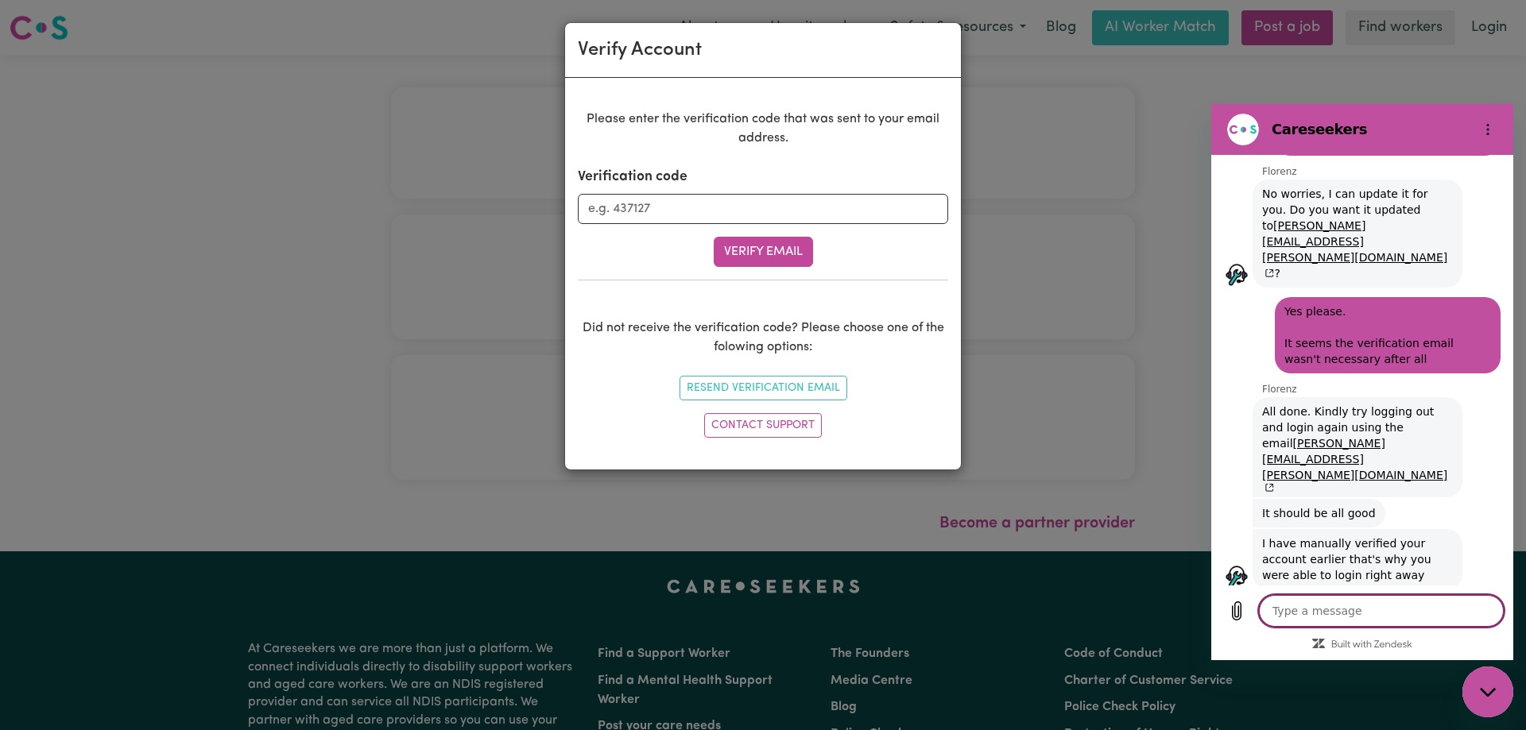
scroll to position [2765, 0]
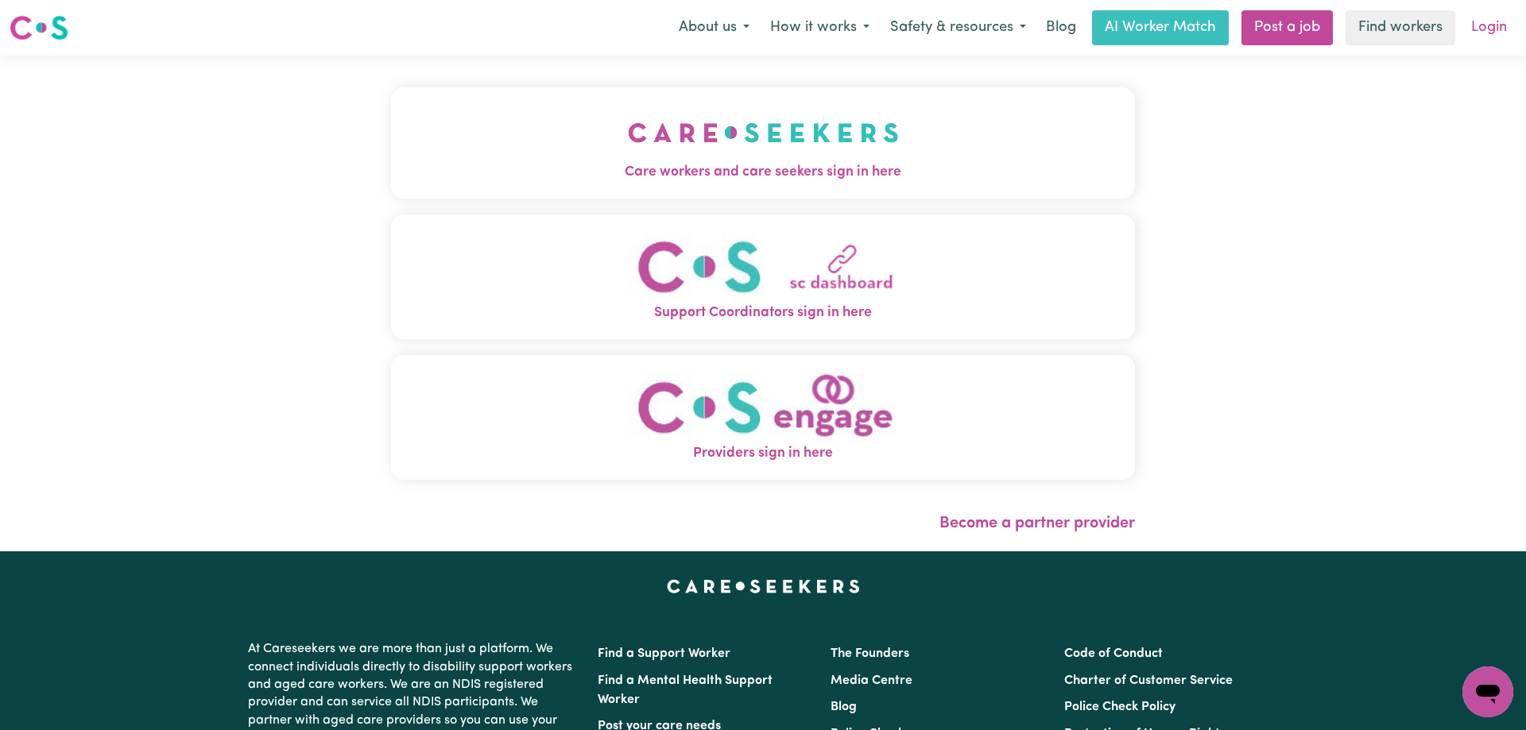
click at [1476, 32] on link "Login" at bounding box center [1488, 27] width 55 height 35
click at [781, 145] on img "Care workers and care seekers sign in here" at bounding box center [763, 132] width 271 height 59
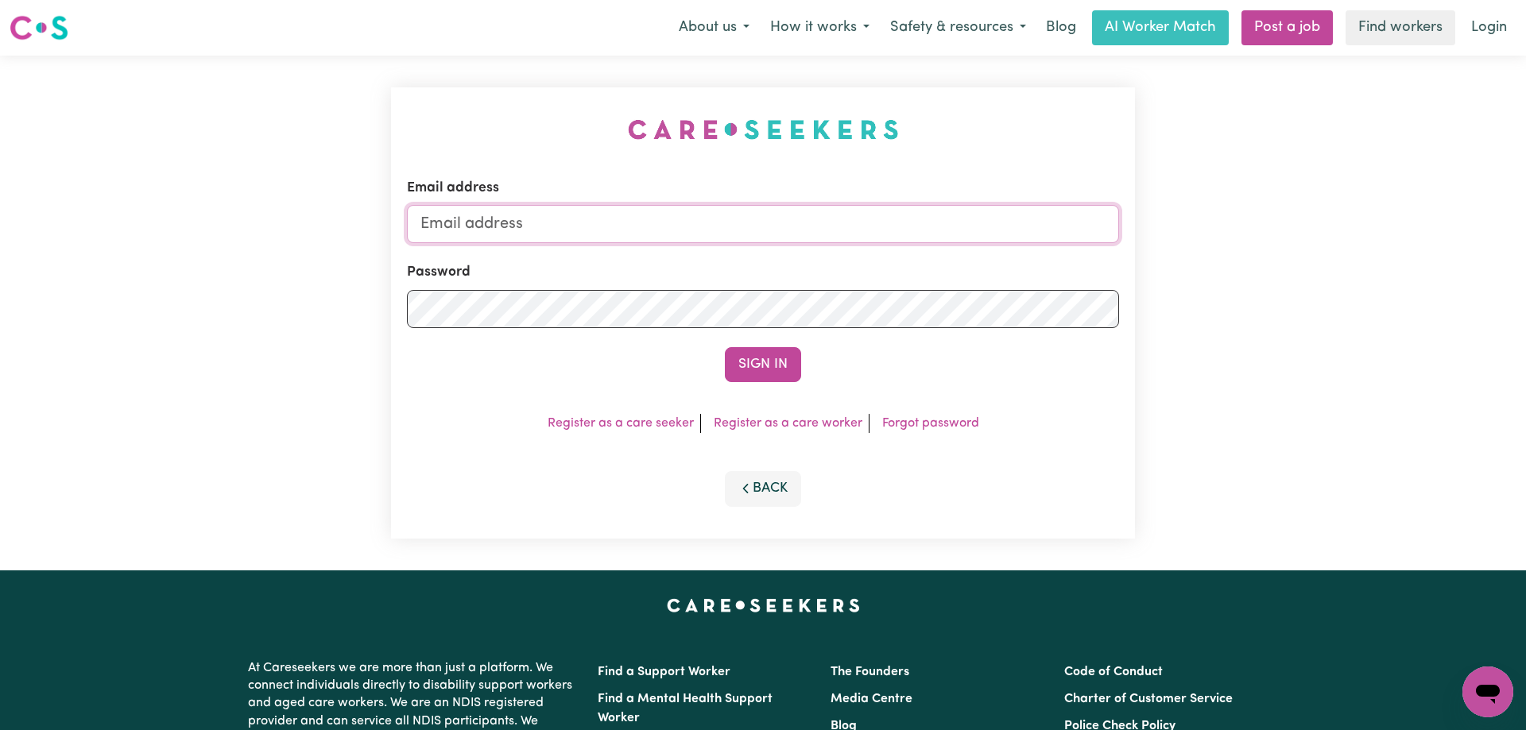
click at [770, 238] on input "Email address" at bounding box center [763, 224] width 712 height 38
click at [476, 225] on input "[PERSON_NAME][EMAIL_ADDRESS][PERSON_NAME][DOMAIN_NAME]" at bounding box center [763, 224] width 712 height 38
type input "[PERSON_NAME][EMAIL_ADDRESS][PERSON_NAME][DOMAIN_NAME]"
click at [725, 347] on button "Sign In" at bounding box center [763, 364] width 76 height 35
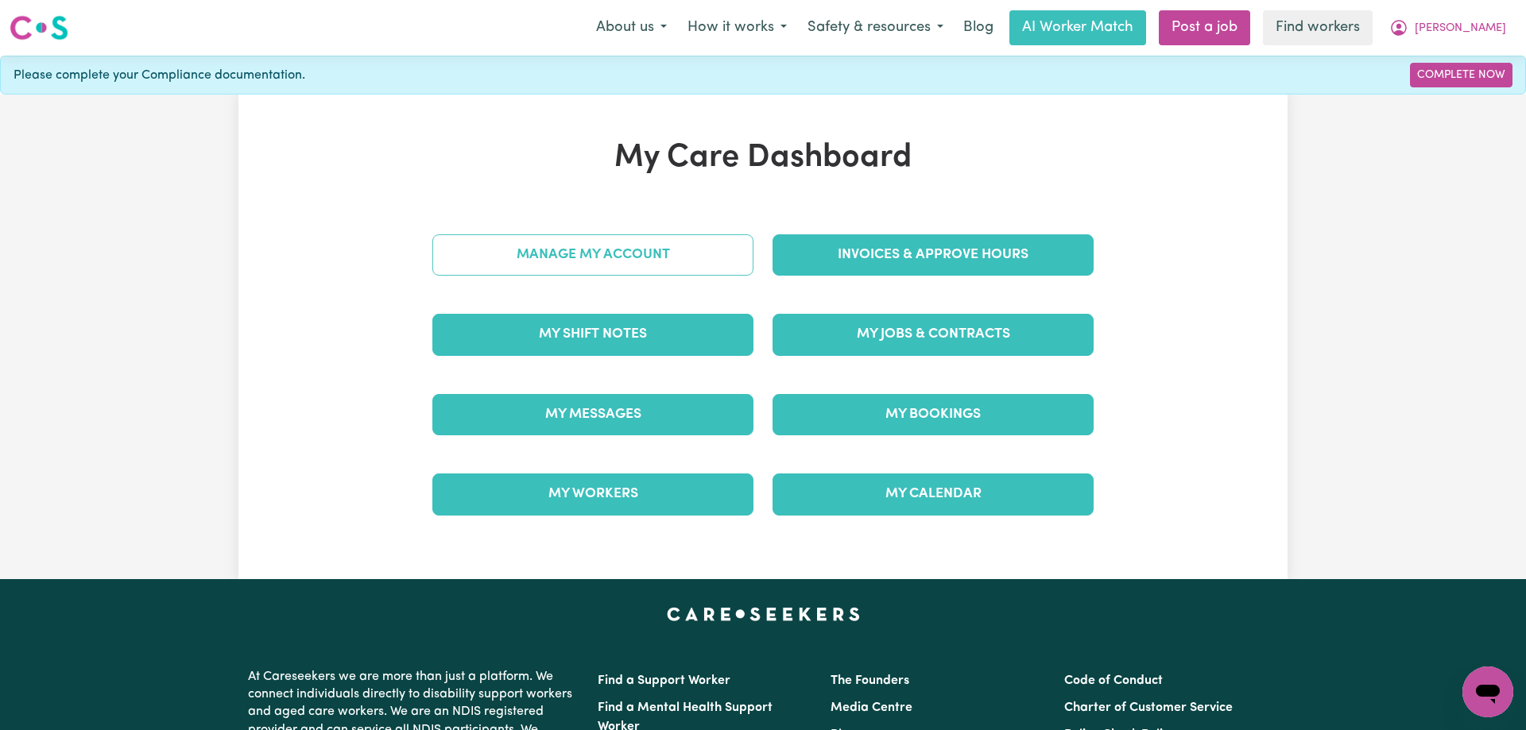
click at [606, 257] on link "Manage My Account" at bounding box center [592, 254] width 321 height 41
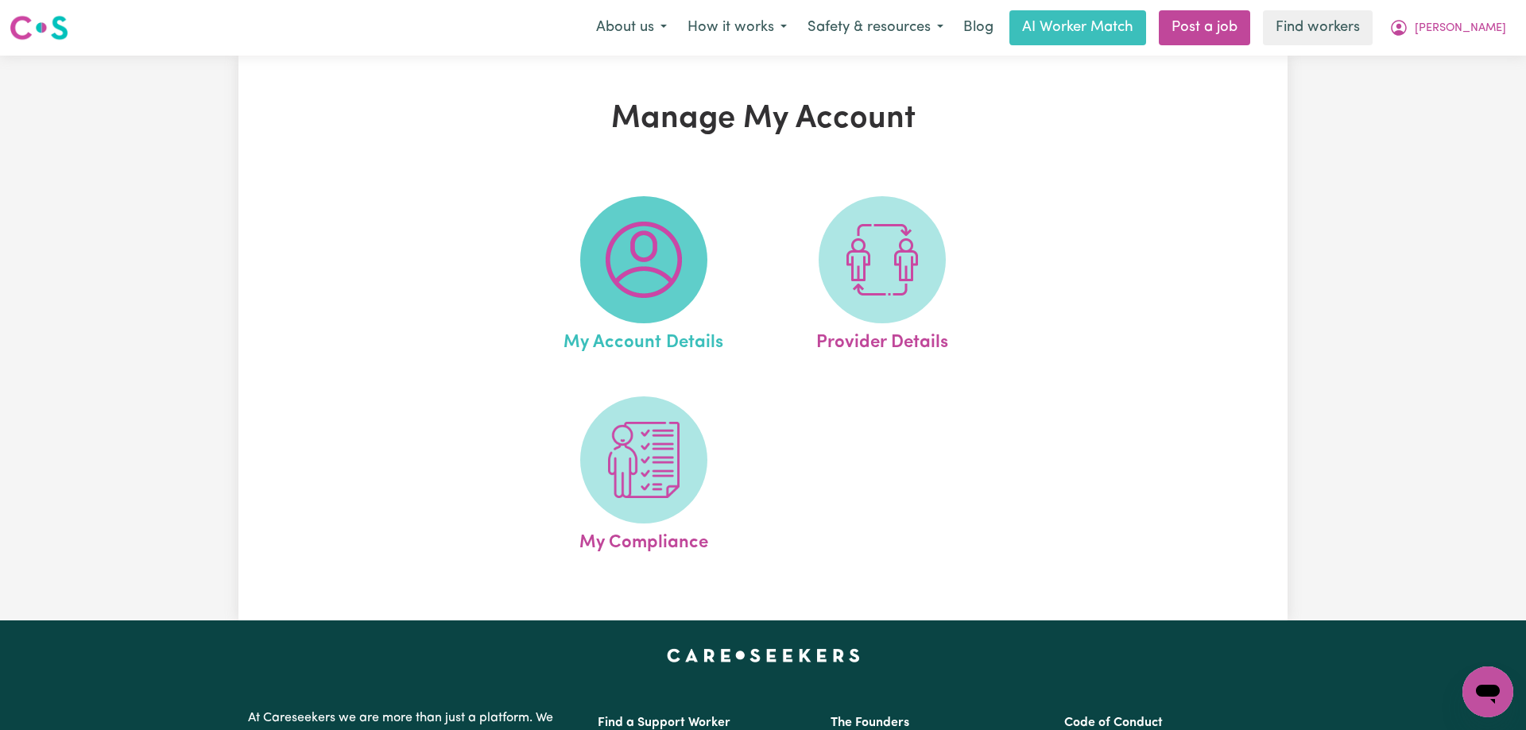
click at [643, 272] on img at bounding box center [644, 260] width 76 height 76
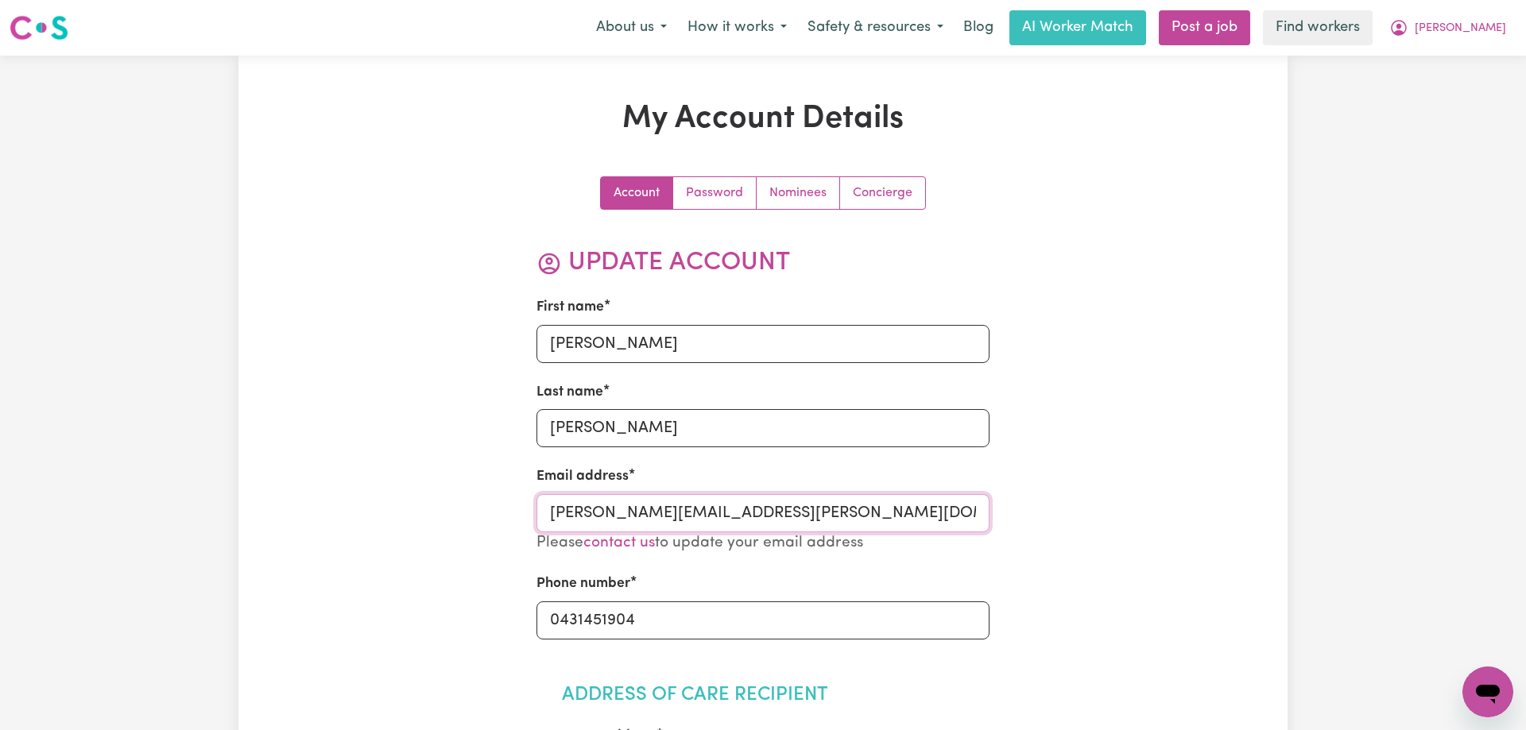
click at [597, 513] on input "[PERSON_NAME][EMAIL_ADDRESS][PERSON_NAME][DOMAIN_NAME]" at bounding box center [763, 513] width 454 height 38
click at [1469, 34] on span "[PERSON_NAME]" at bounding box center [1460, 28] width 91 height 17
click at [1438, 84] on link "Logout" at bounding box center [1453, 91] width 126 height 30
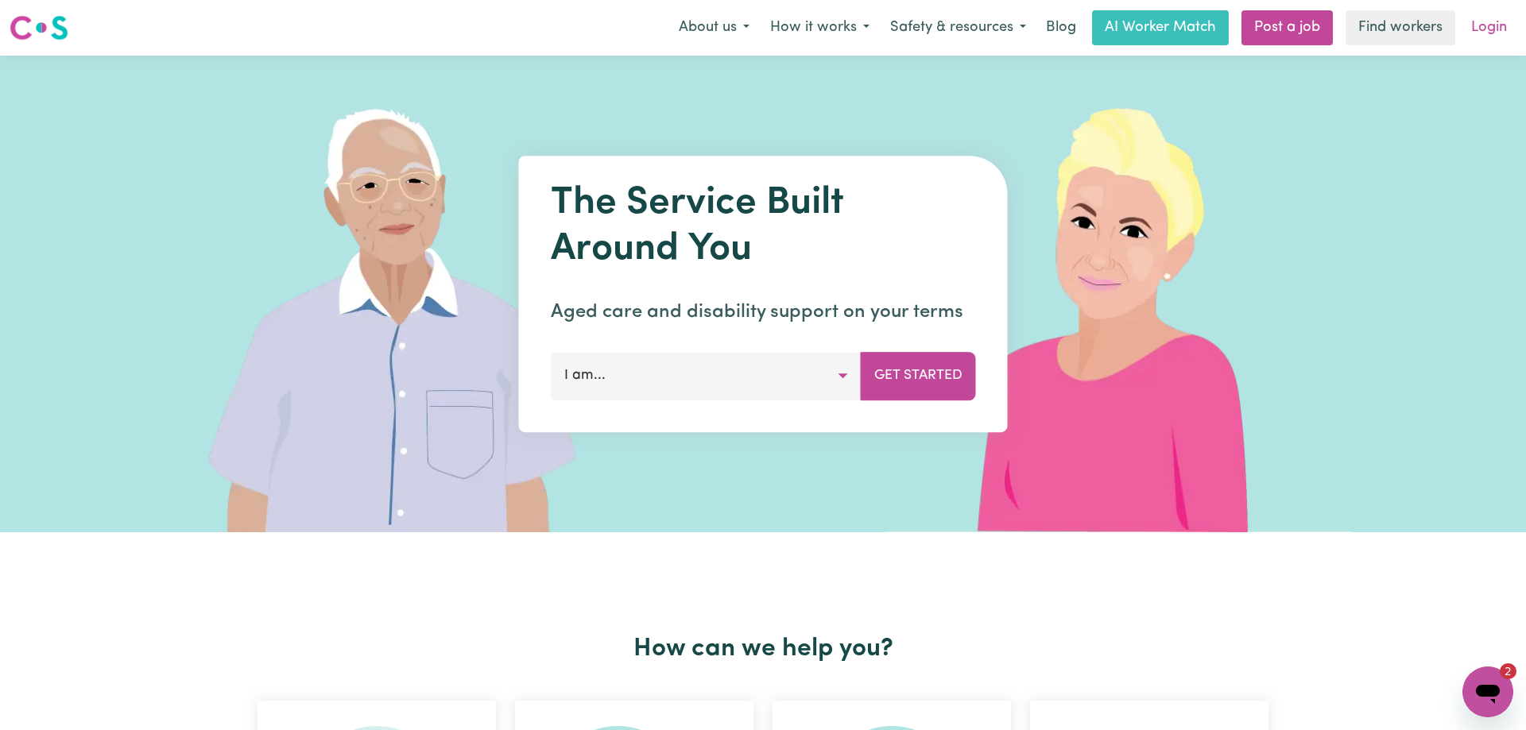
click at [1483, 33] on link "Login" at bounding box center [1488, 27] width 55 height 35
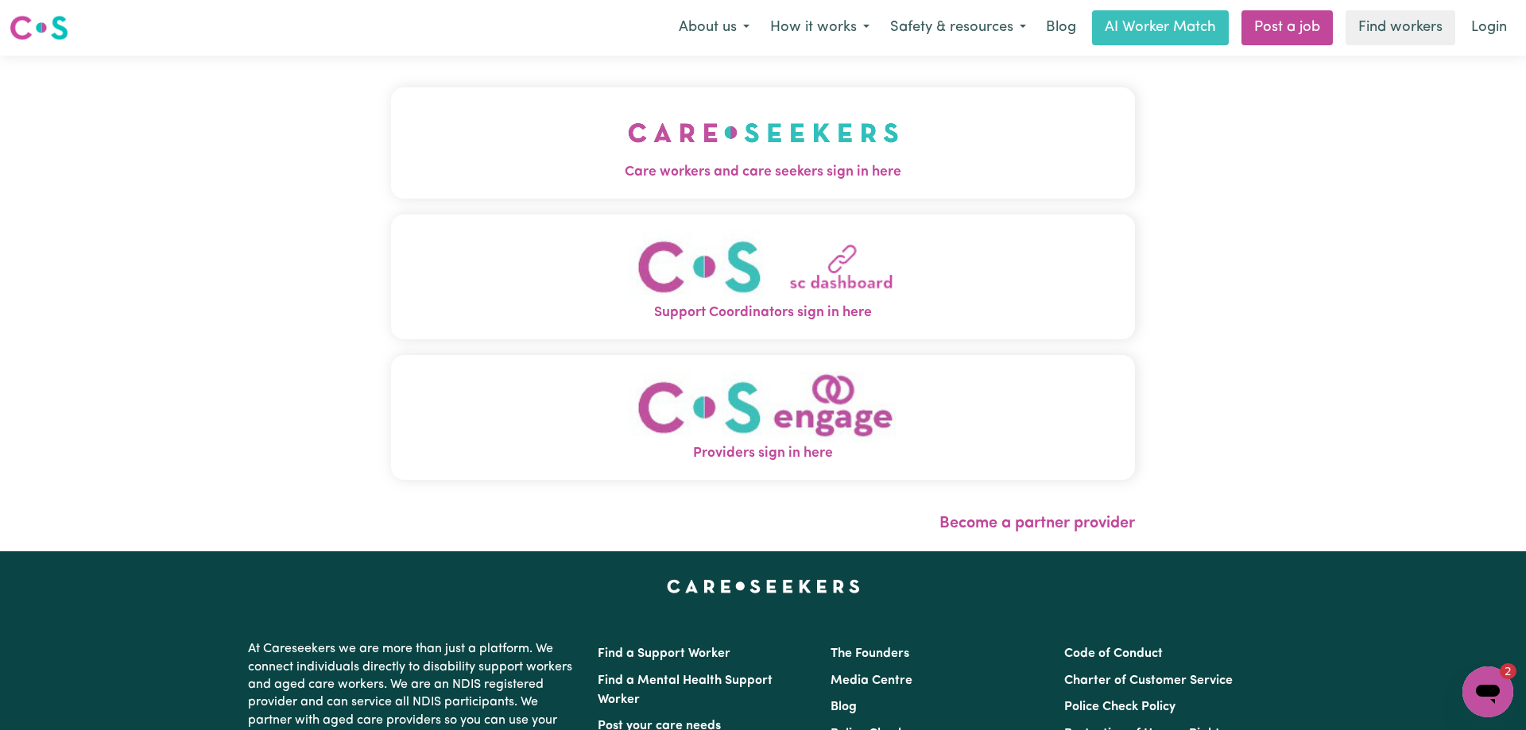
click at [669, 168] on span "Care workers and care seekers sign in here" at bounding box center [763, 172] width 744 height 21
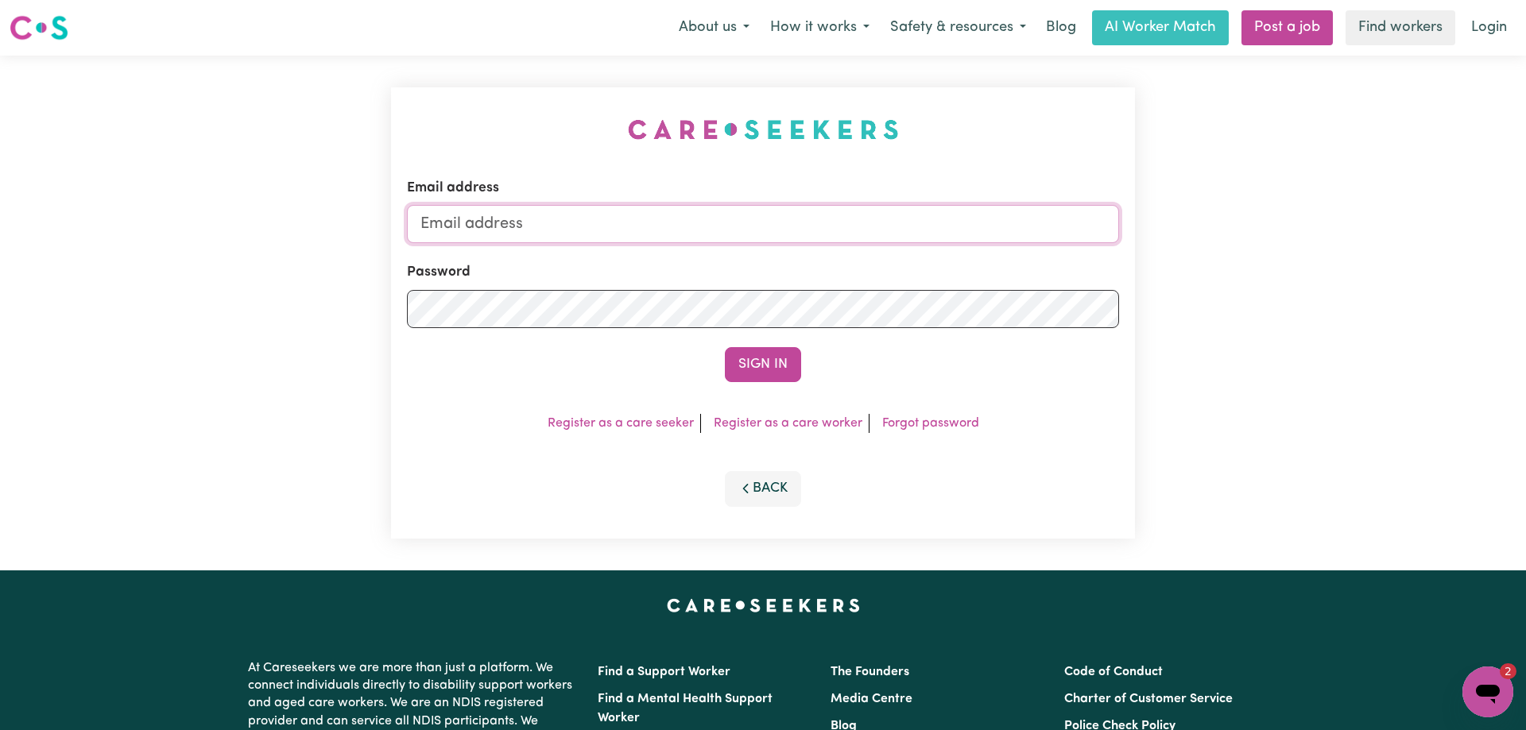
click at [759, 226] on input "Email address" at bounding box center [763, 224] width 712 height 38
type input "nicole.j.sutherland@bigpond.com"
click at [725, 347] on button "Sign In" at bounding box center [763, 364] width 76 height 35
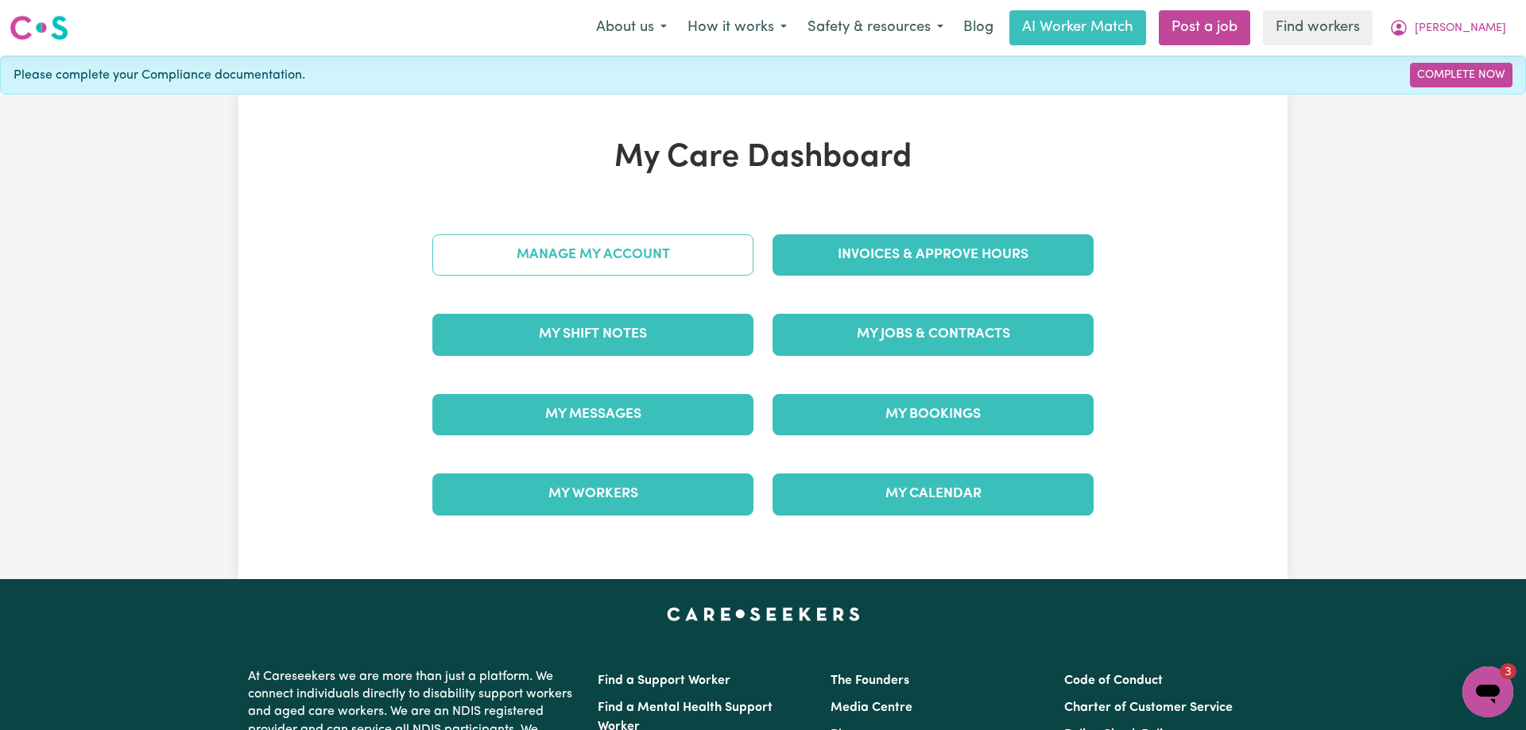
click at [624, 253] on link "Manage My Account" at bounding box center [592, 254] width 321 height 41
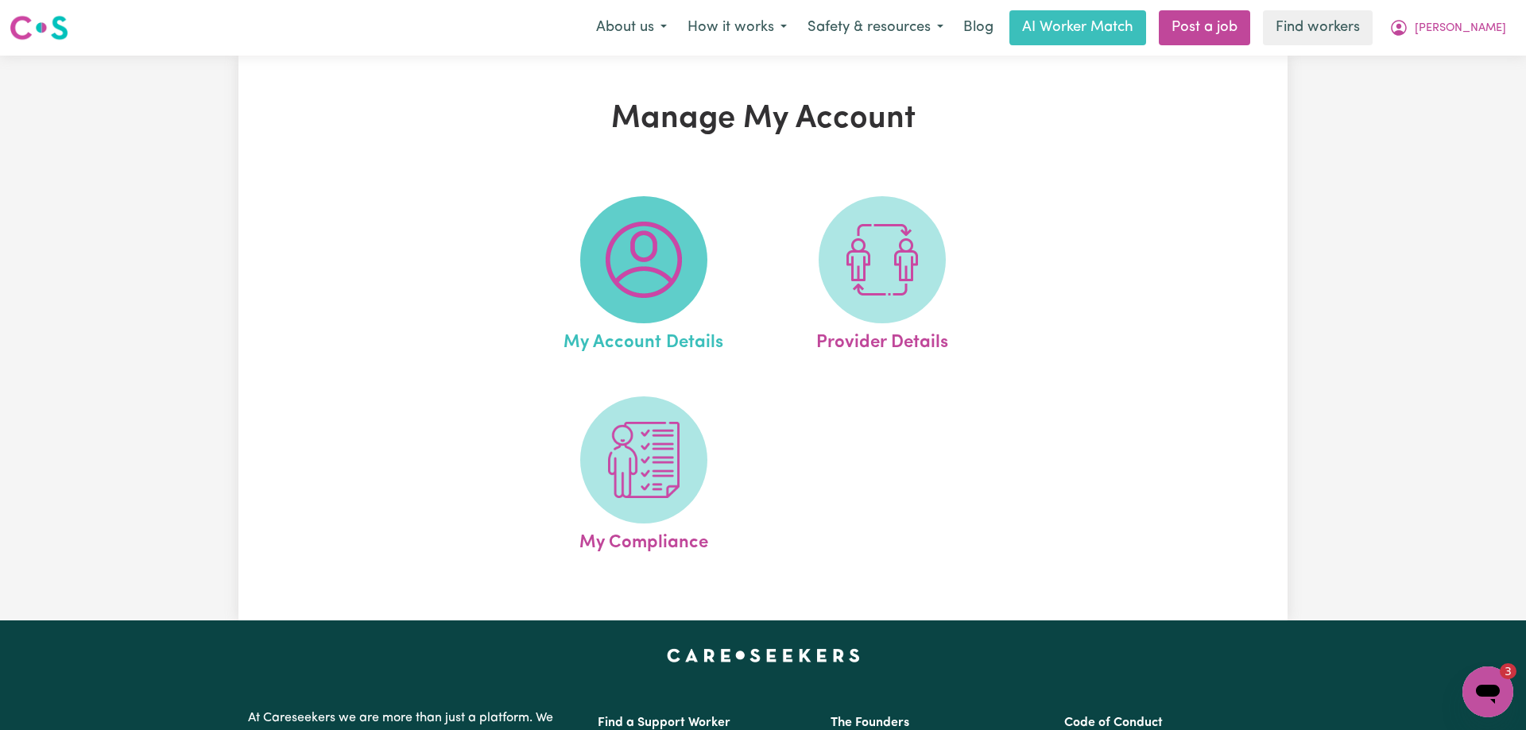
click at [667, 256] on img at bounding box center [644, 260] width 76 height 76
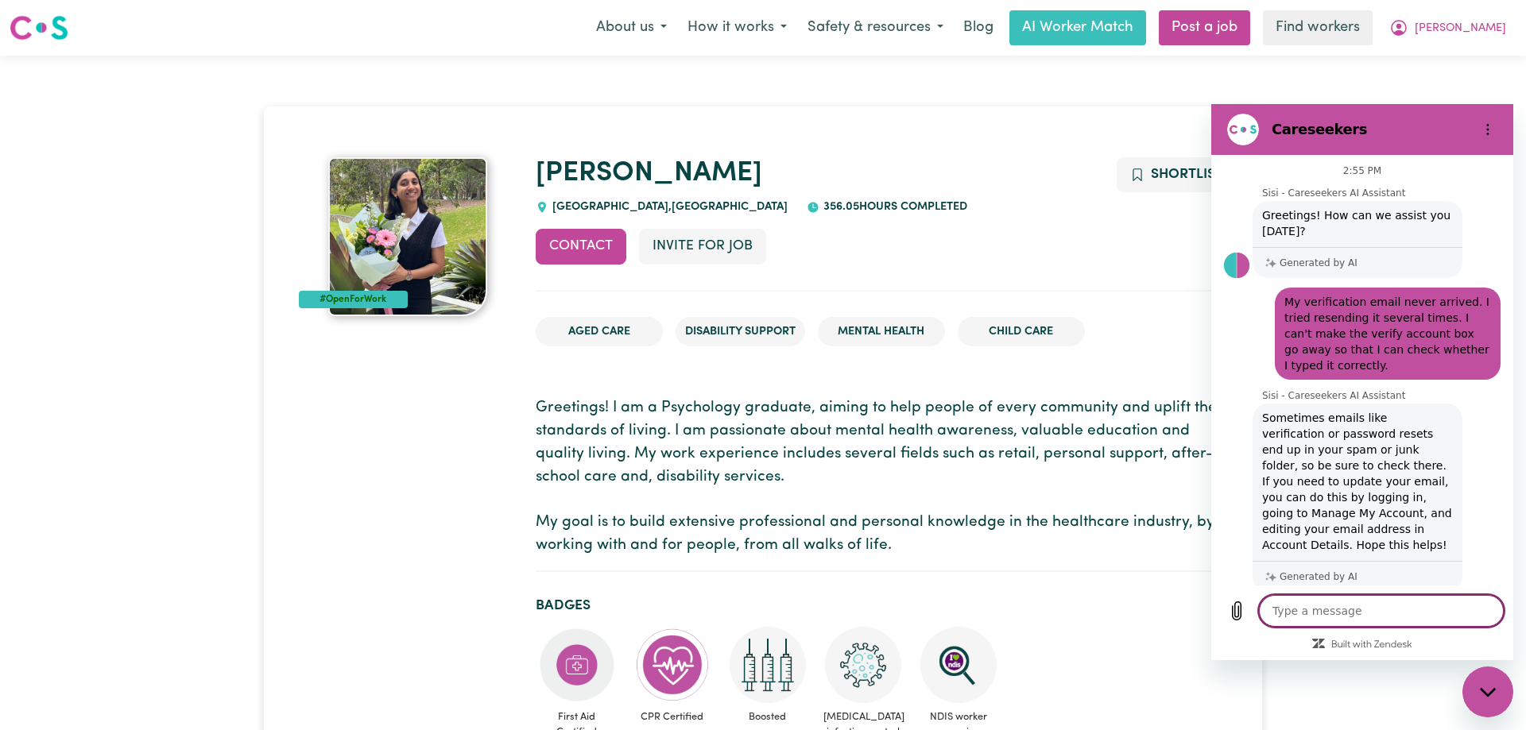
scroll to position [2765, 0]
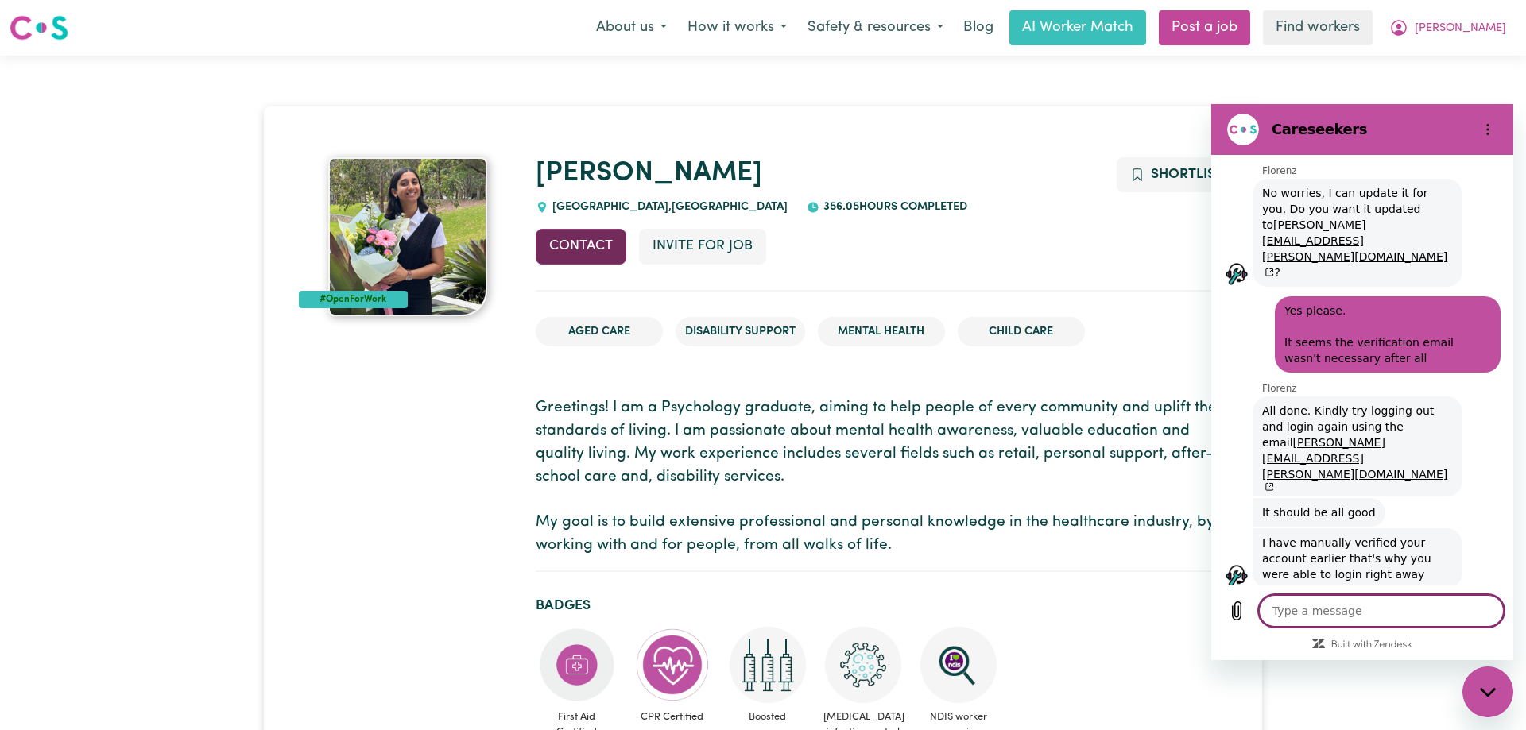
click at [603, 249] on button "Contact" at bounding box center [581, 246] width 91 height 35
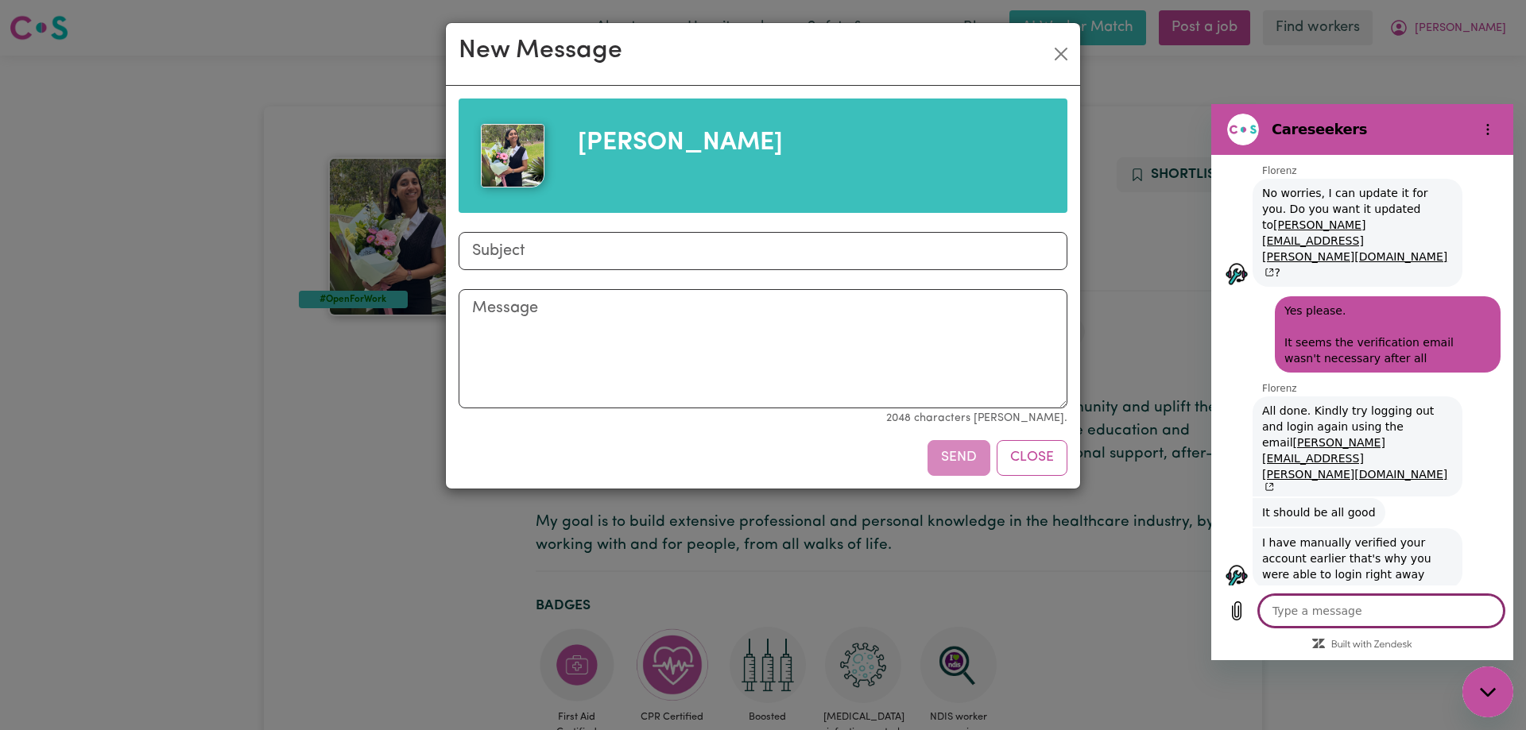
click at [1352, 603] on textarea at bounding box center [1381, 611] width 245 height 32
type textarea "A"
type textarea "x"
type textarea "Ax"
type textarea "x"
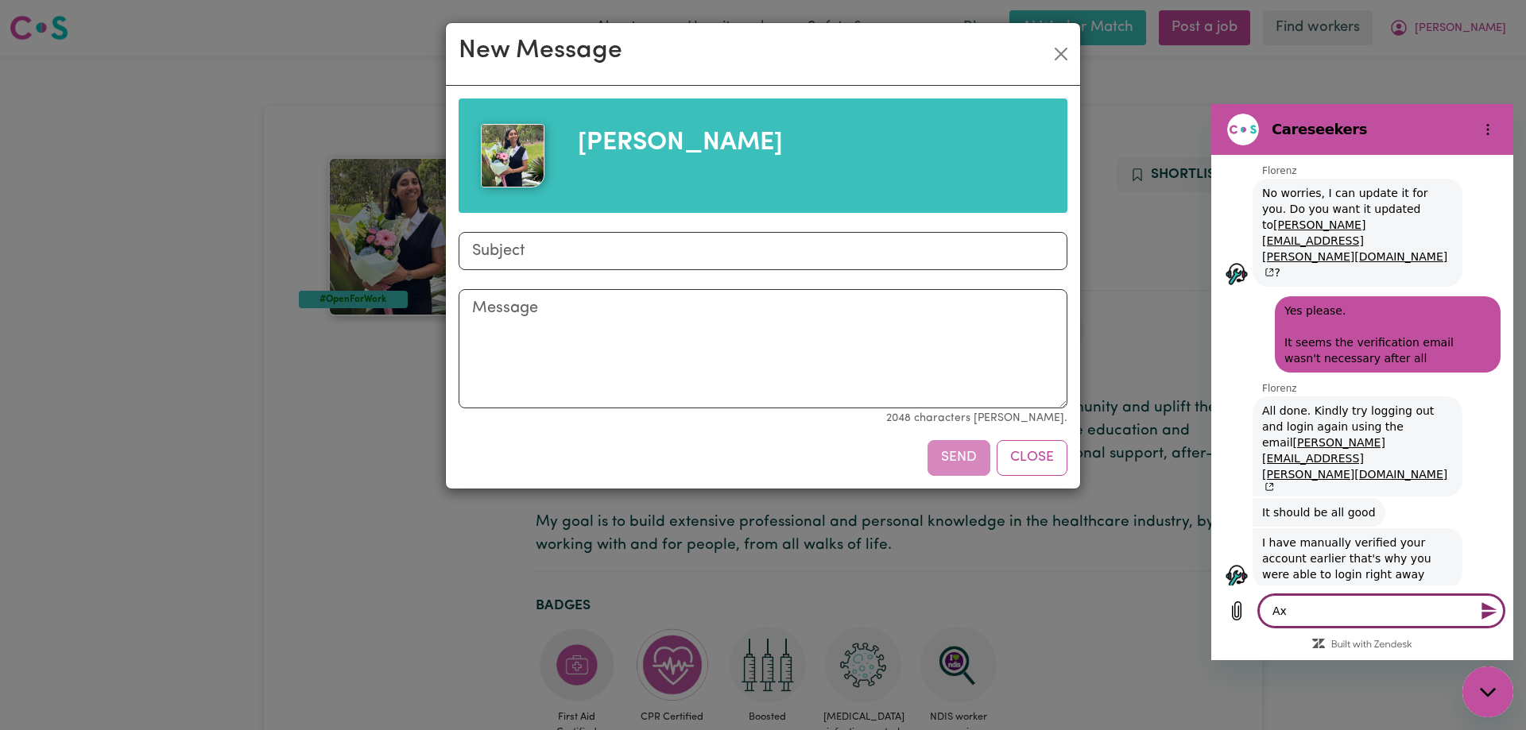
type textarea "Axc"
type textarea "x"
type textarea "Axct"
type textarea "x"
type textarea "Axctu"
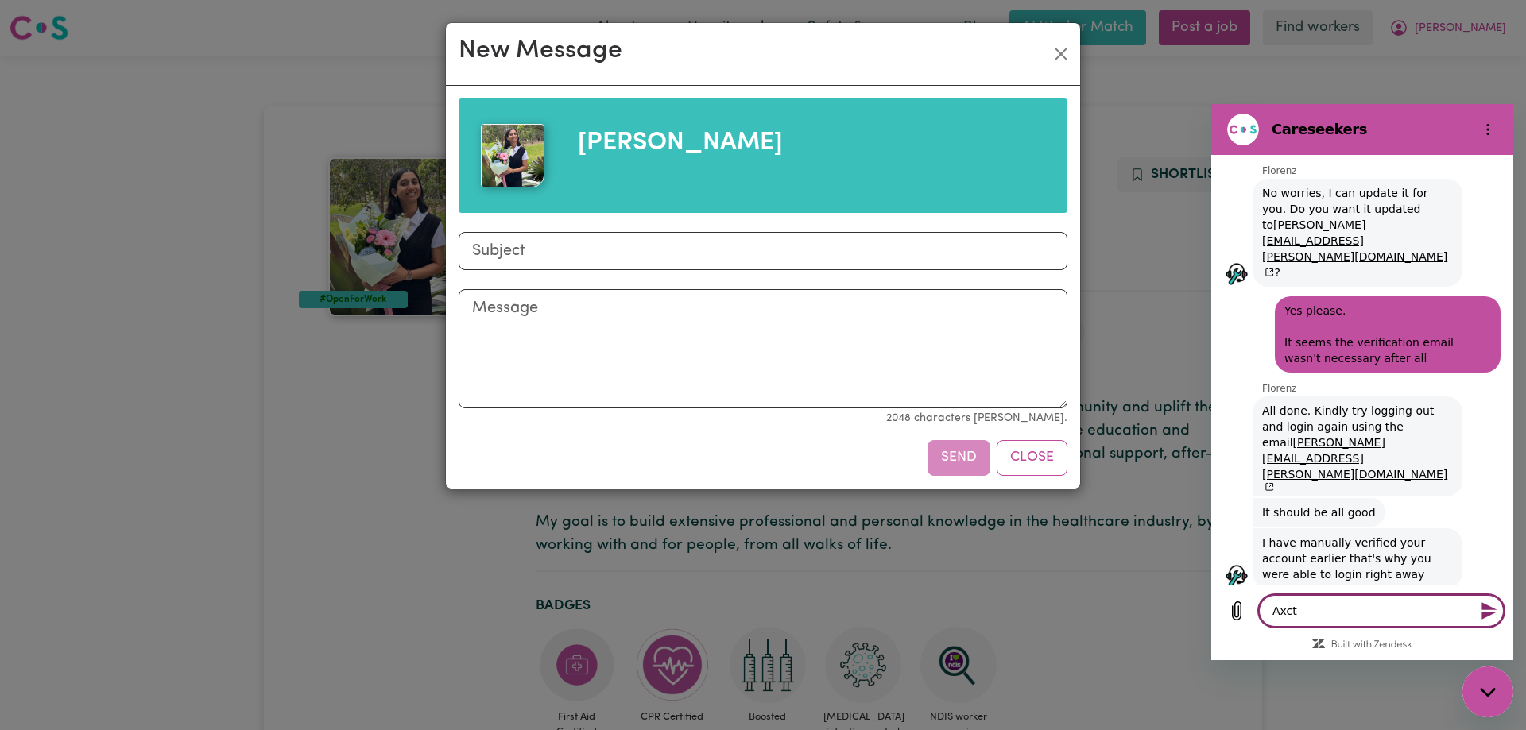
type textarea "x"
type textarea "Axctua"
type textarea "x"
type textarea "Axctual"
type textarea "x"
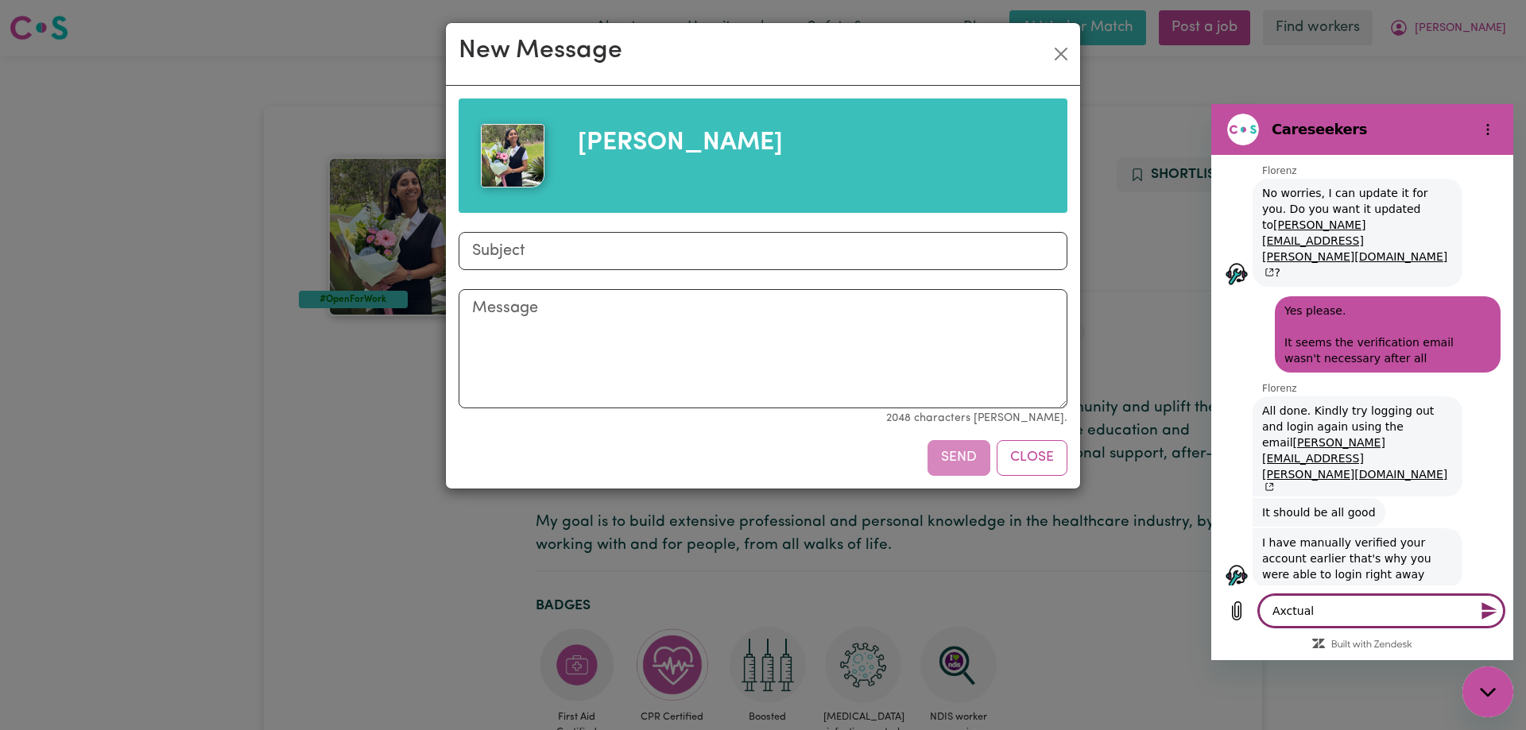
type textarea "Axctuall"
type textarea "x"
type textarea "Axctually"
type textarea "x"
type textarea "Axctuall"
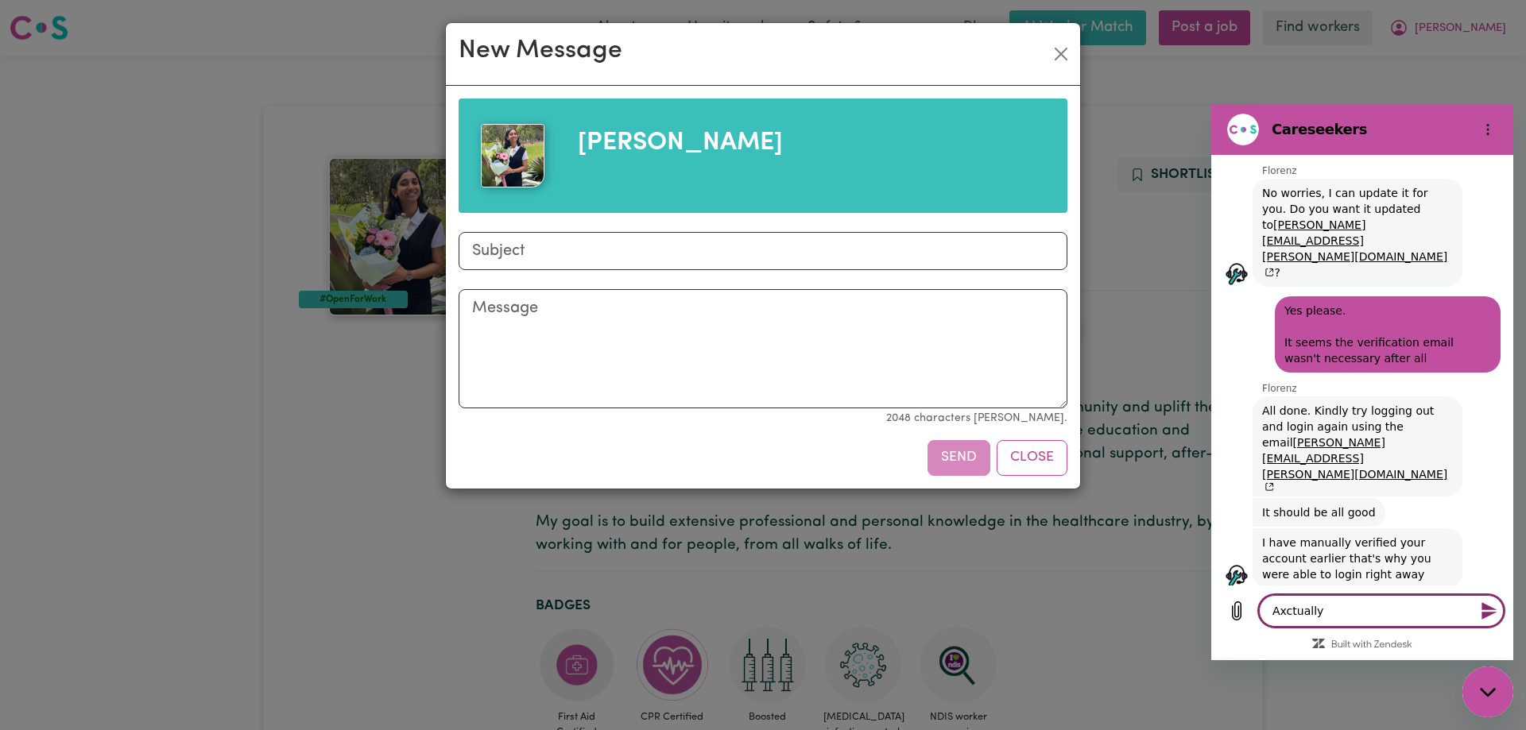
type textarea "x"
type textarea "Axctual"
type textarea "x"
type textarea "Axctua"
type textarea "x"
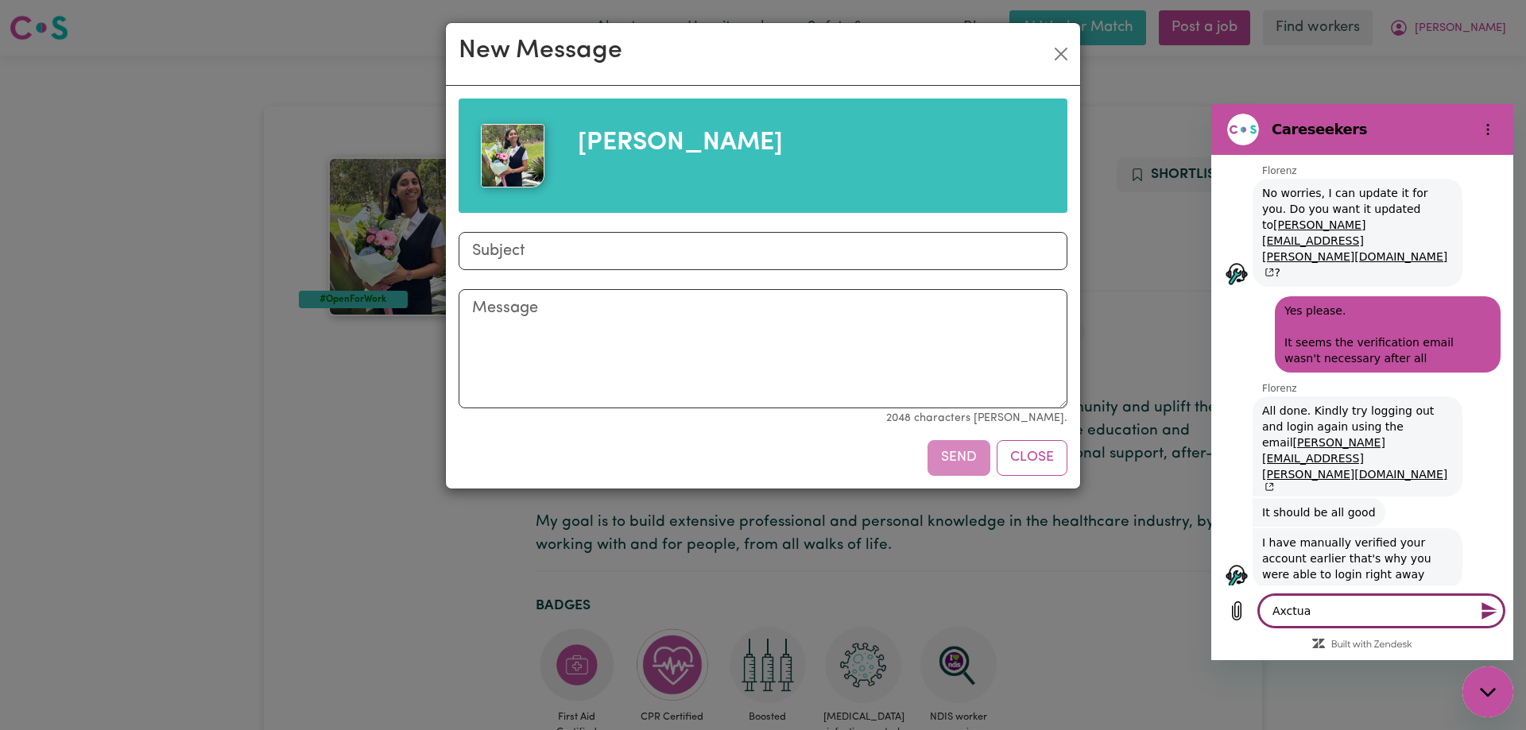
type textarea "Axctu"
type textarea "x"
type textarea "Axct"
type textarea "x"
type textarea "Axc"
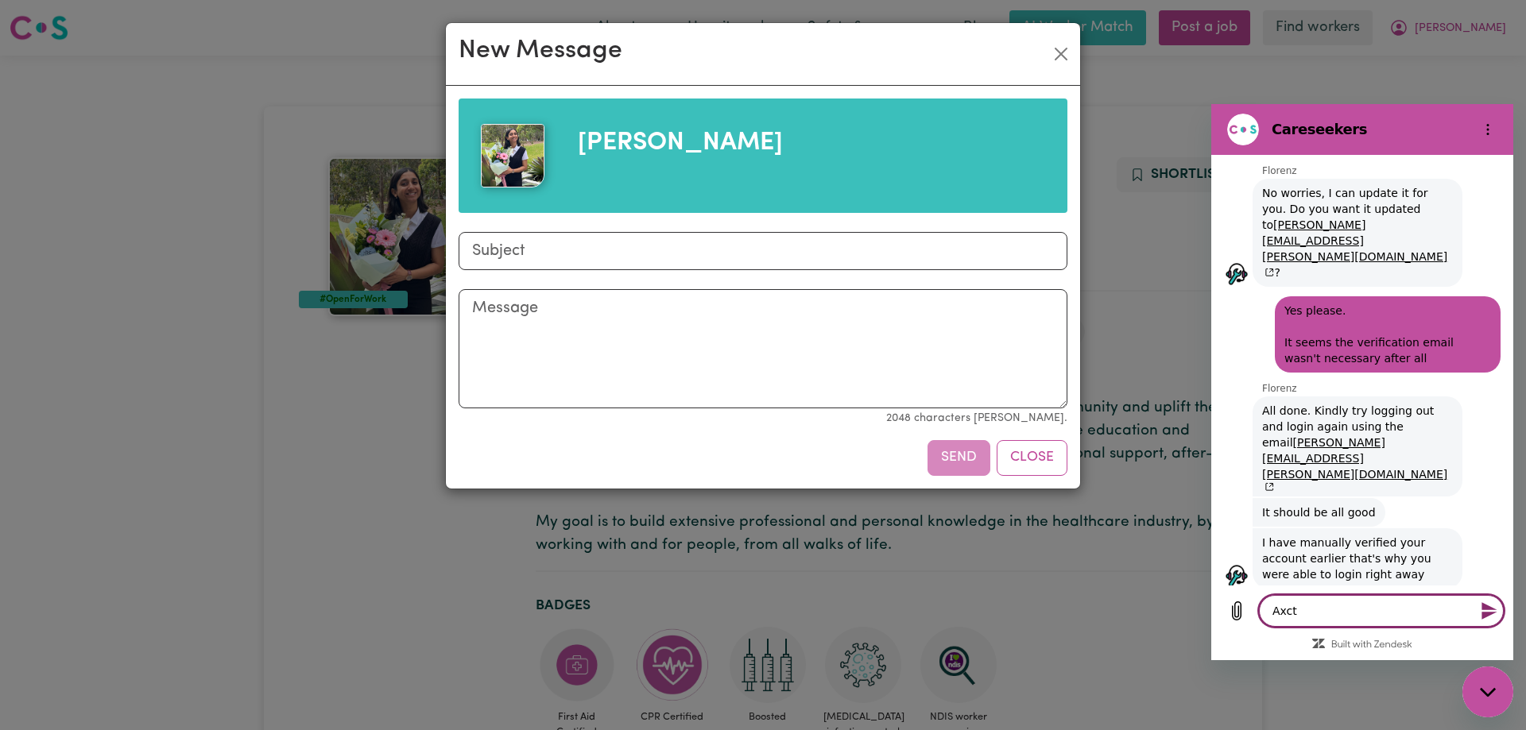
type textarea "x"
type textarea "Ax"
type textarea "x"
type textarea "A"
type textarea "x"
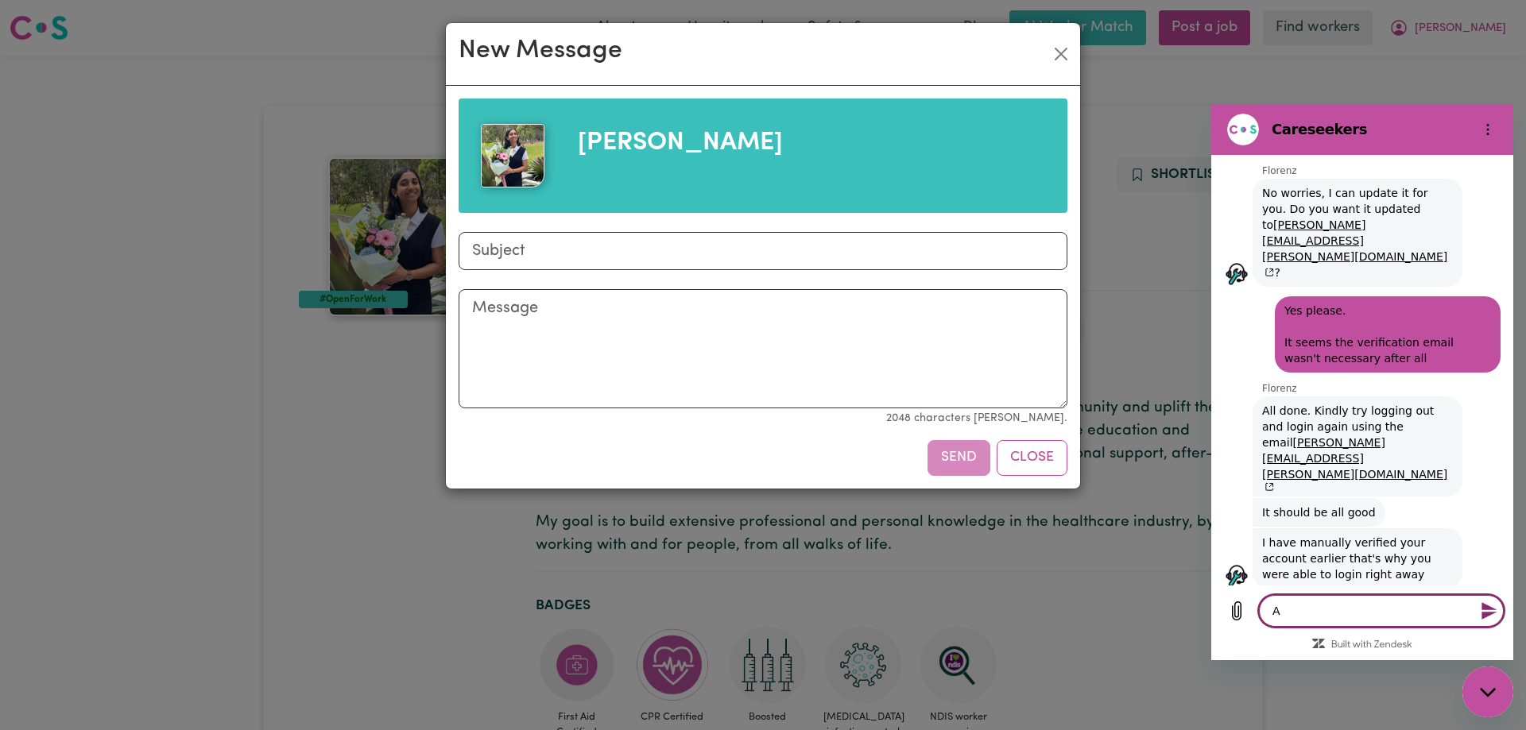
type textarea "Ac"
type textarea "x"
type textarea "Act"
type textarea "x"
type textarea "Actu"
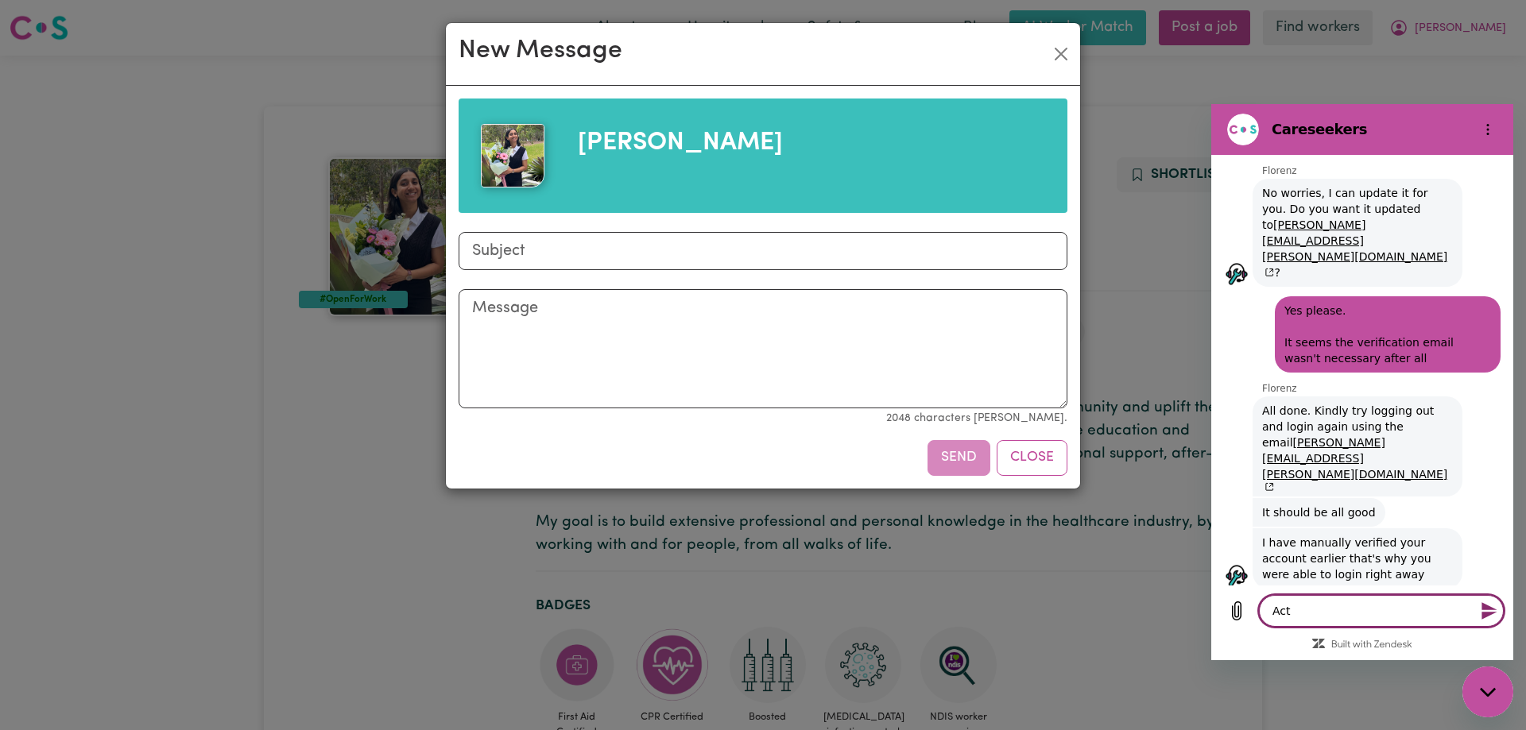
type textarea "x"
type textarea "Actua"
type textarea "x"
type textarea "Actual"
type textarea "x"
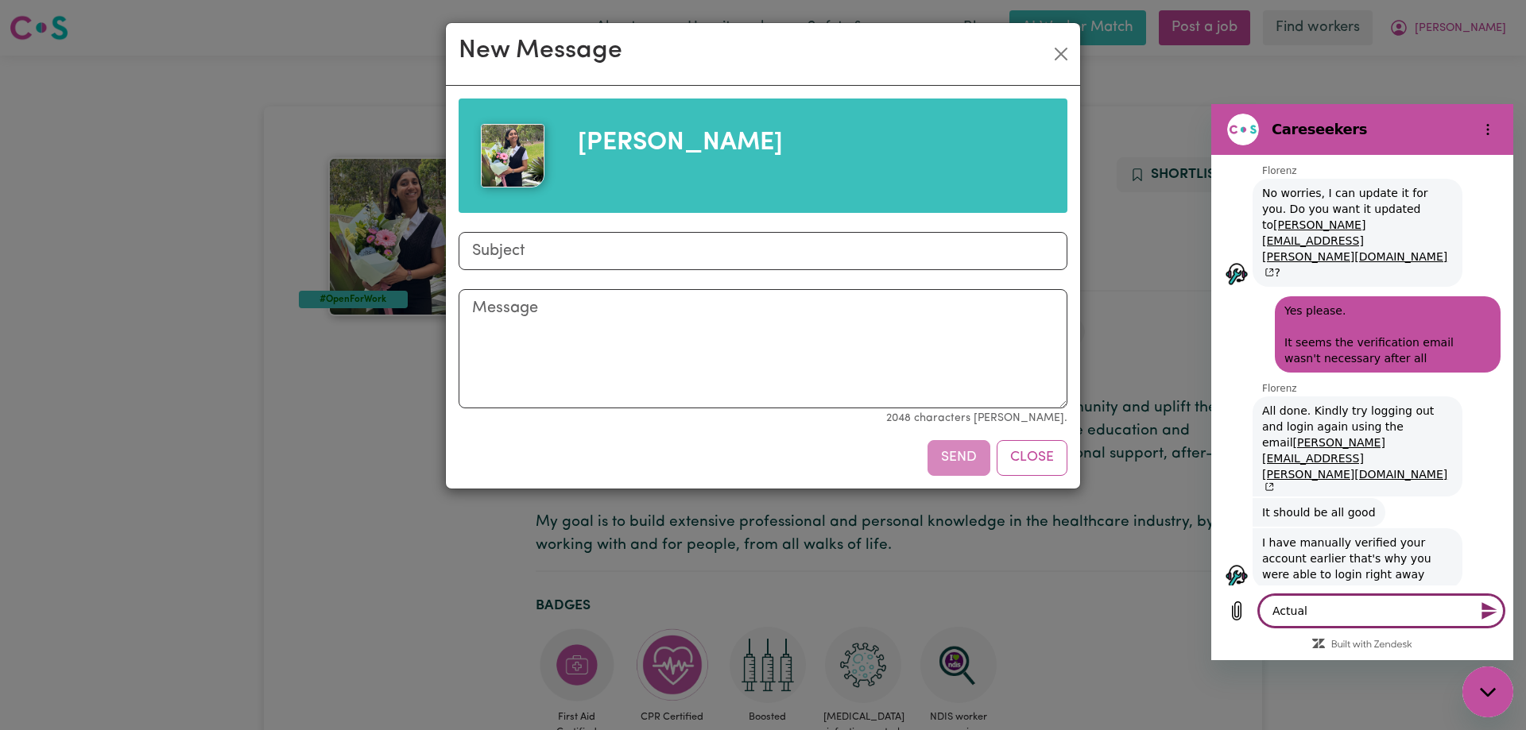
type textarea "Actuall"
type textarea "x"
type textarea "Actually"
type textarea "x"
type textarea "Actually"
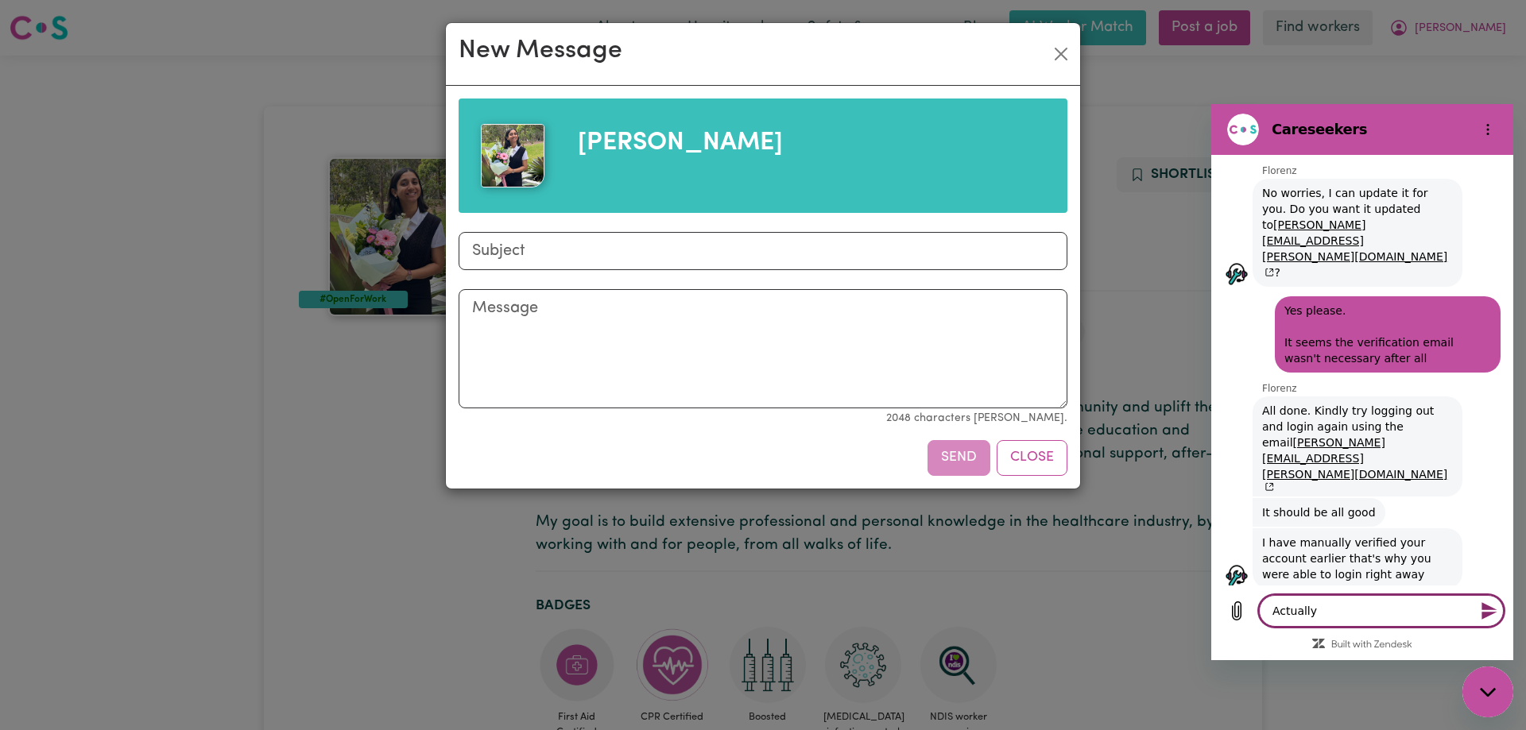
type textarea "x"
type textarea "Actually r"
type textarea "x"
type textarea "Actually re"
type textarea "x"
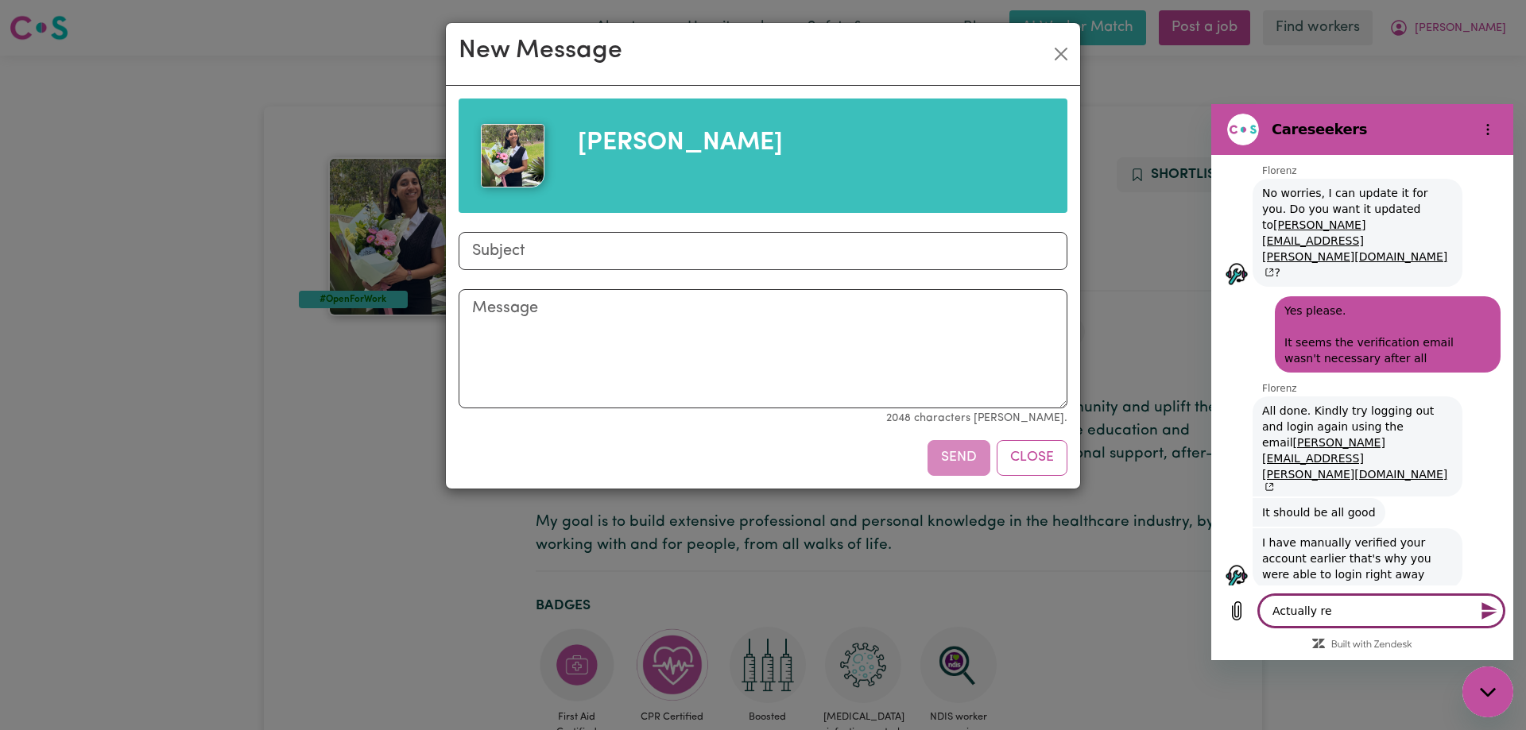
type textarea "Actually rel"
type textarea "x"
type textarea "Actually relo"
type textarea "x"
type textarea "Actually reloa"
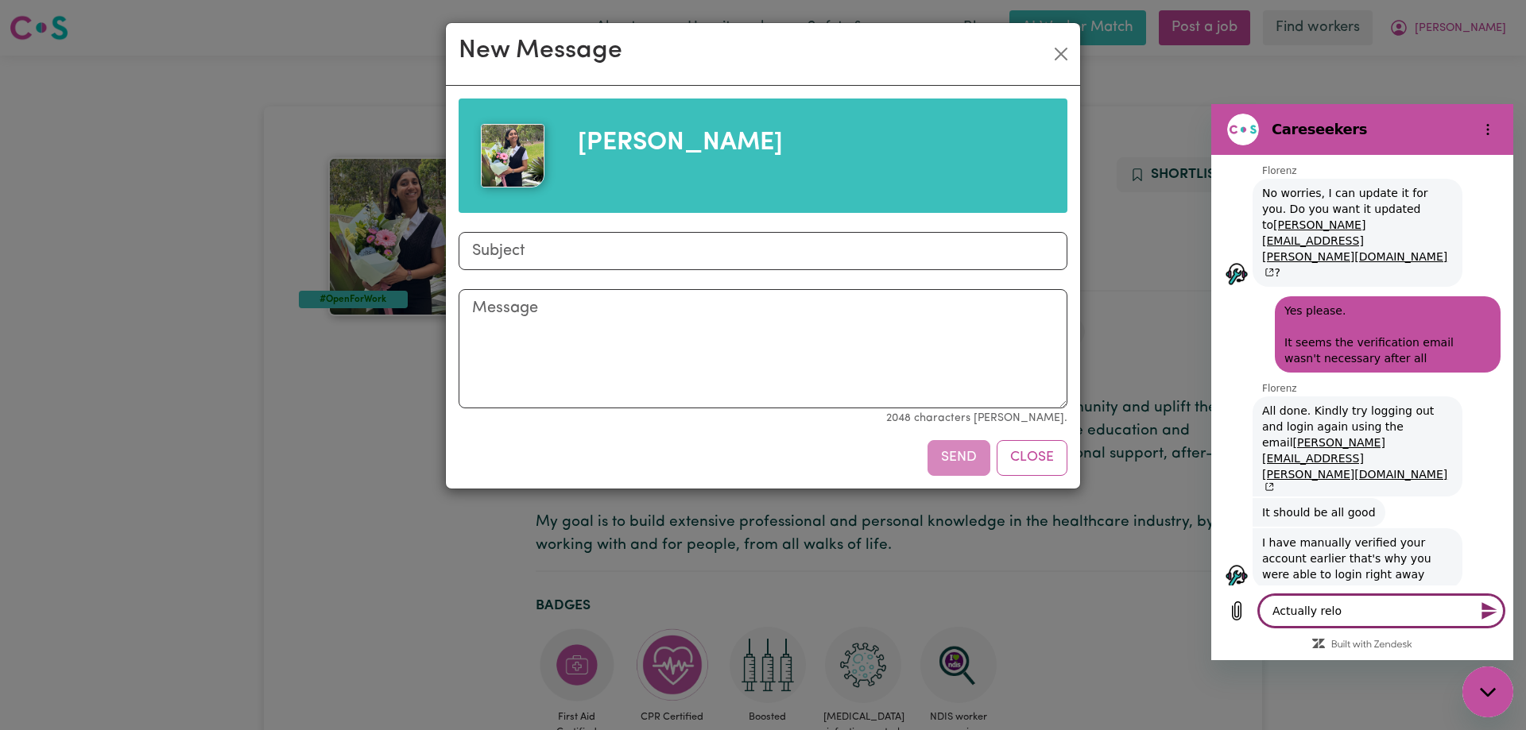
type textarea "x"
type textarea "Actually reload"
type textarea "x"
type textarea "Actually reloadi"
type textarea "x"
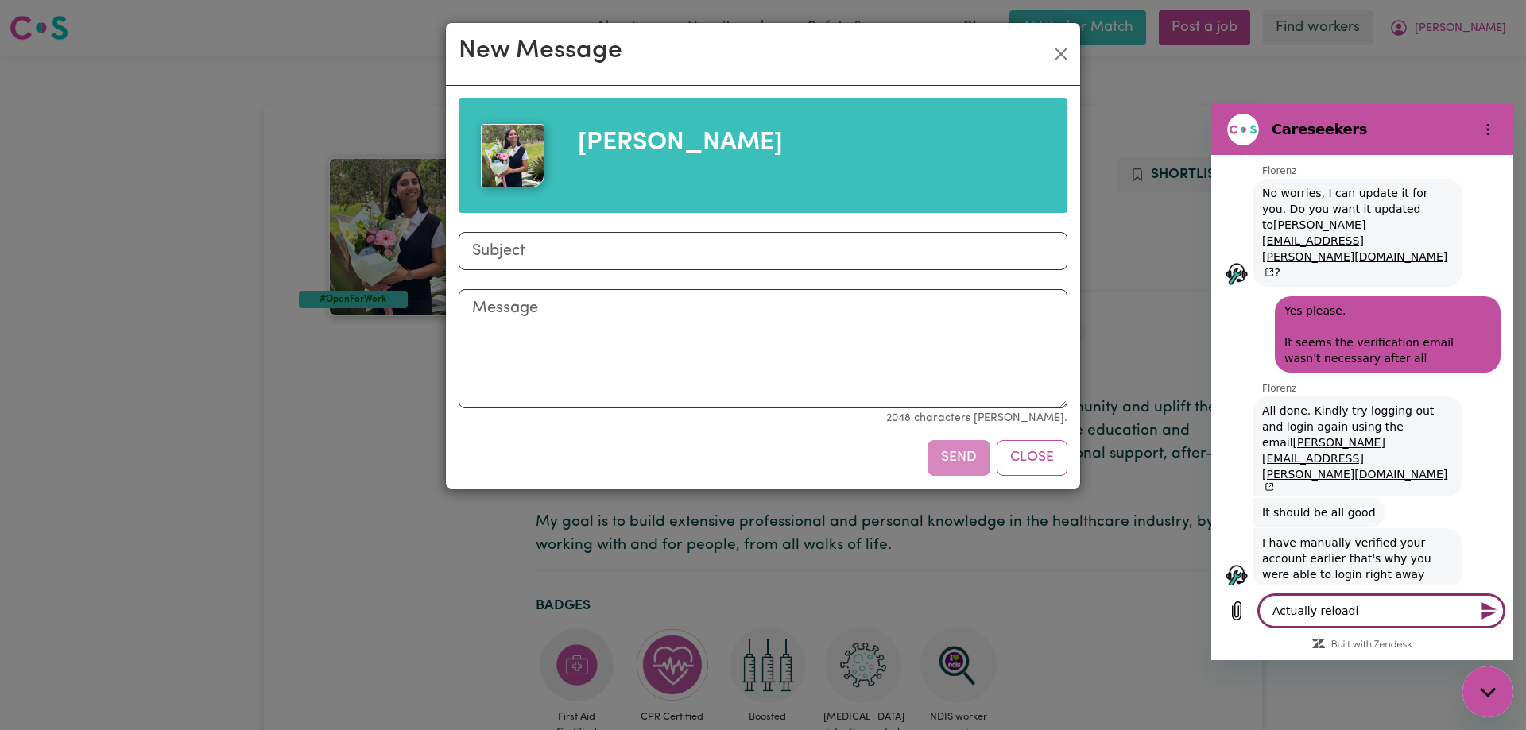
type textarea "Actually reloadin"
type textarea "x"
type textarea "Actually reloading"
type textarea "x"
type textarea "Actually reloading"
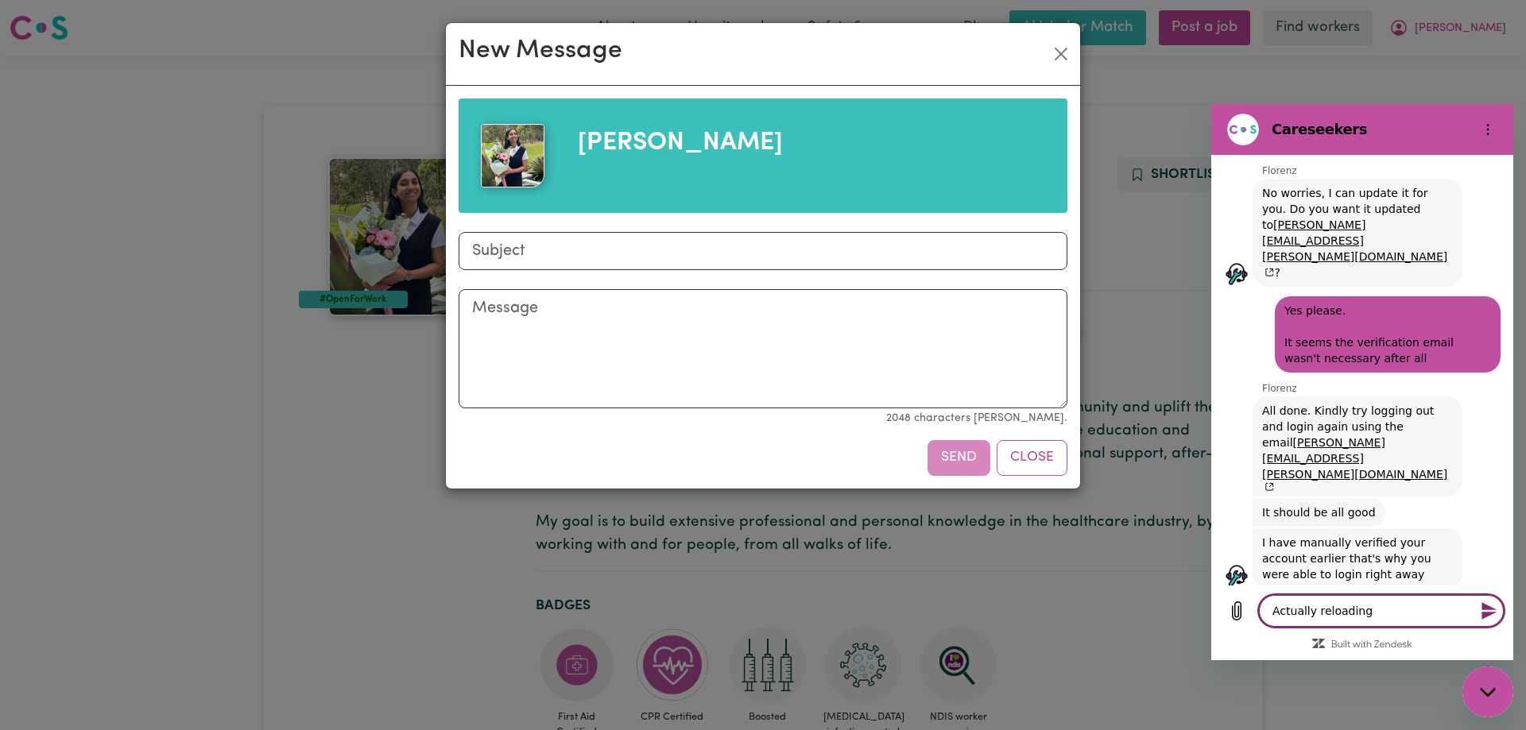
type textarea "x"
type textarea "Actually reloading t"
type textarea "x"
type textarea "Actually reloading th"
type textarea "x"
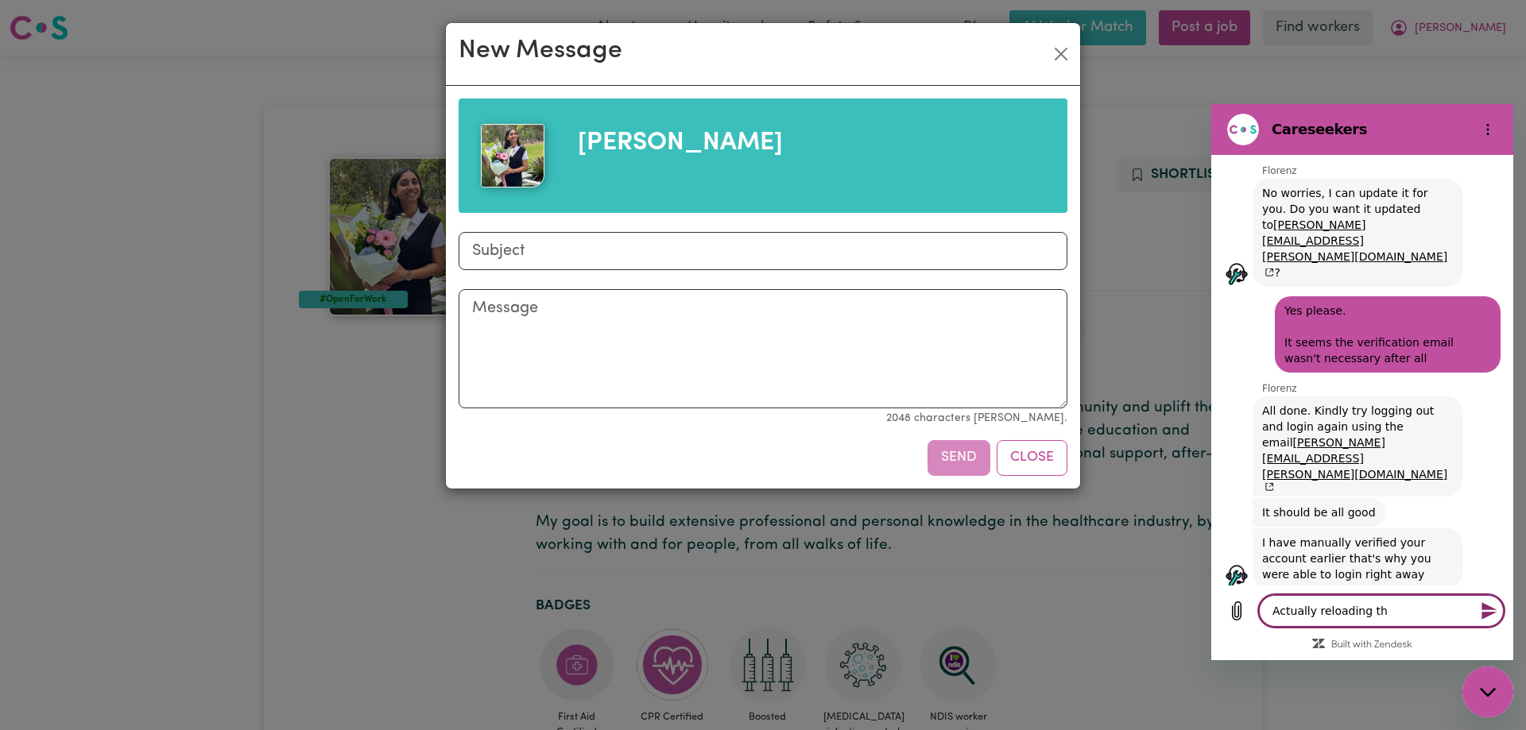
type textarea "Actually reloading the"
type textarea "x"
type textarea "Actually reloading the"
type textarea "x"
type textarea "Actually reloading the p"
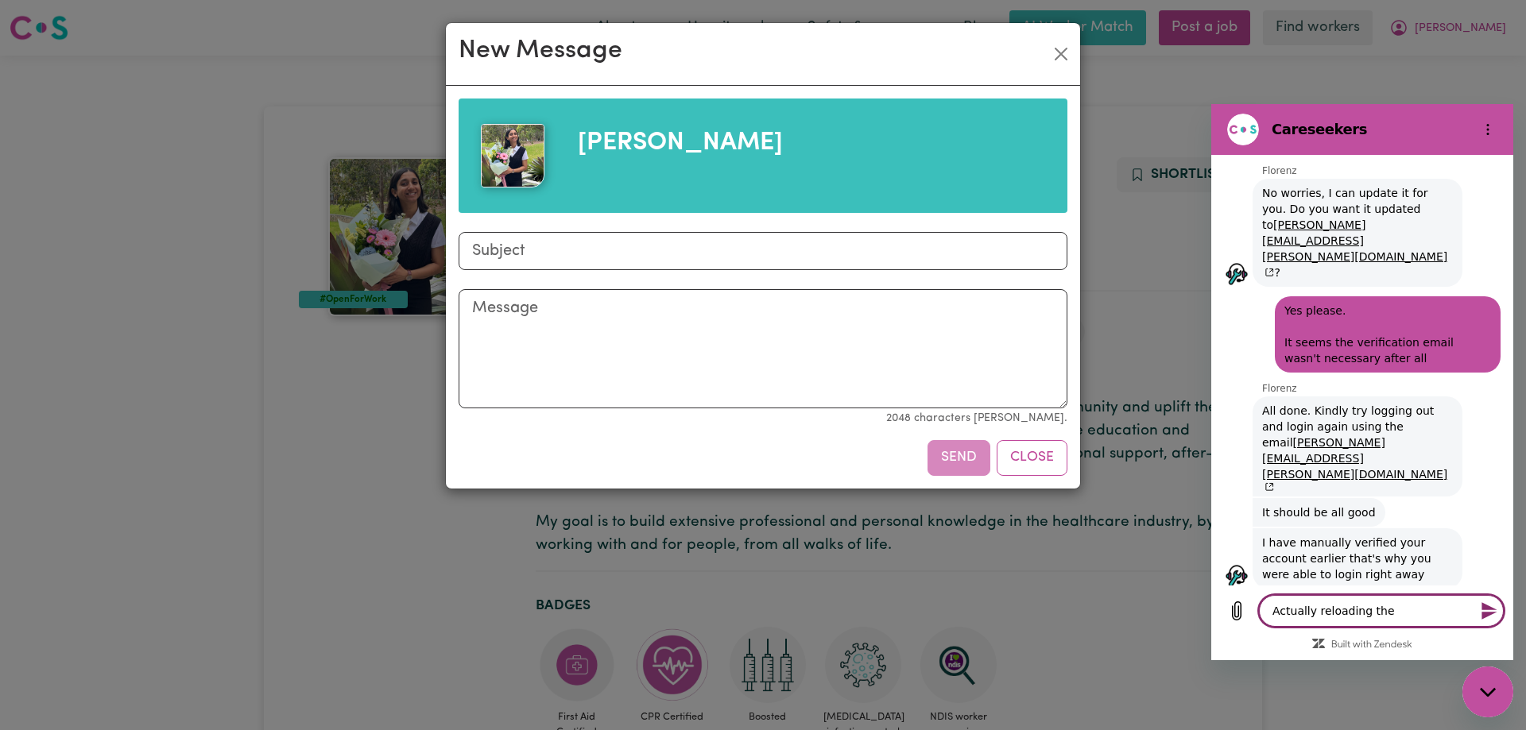
type textarea "x"
type textarea "Actually reloading the pa"
type textarea "x"
type textarea "Actually reloading the pag"
type textarea "x"
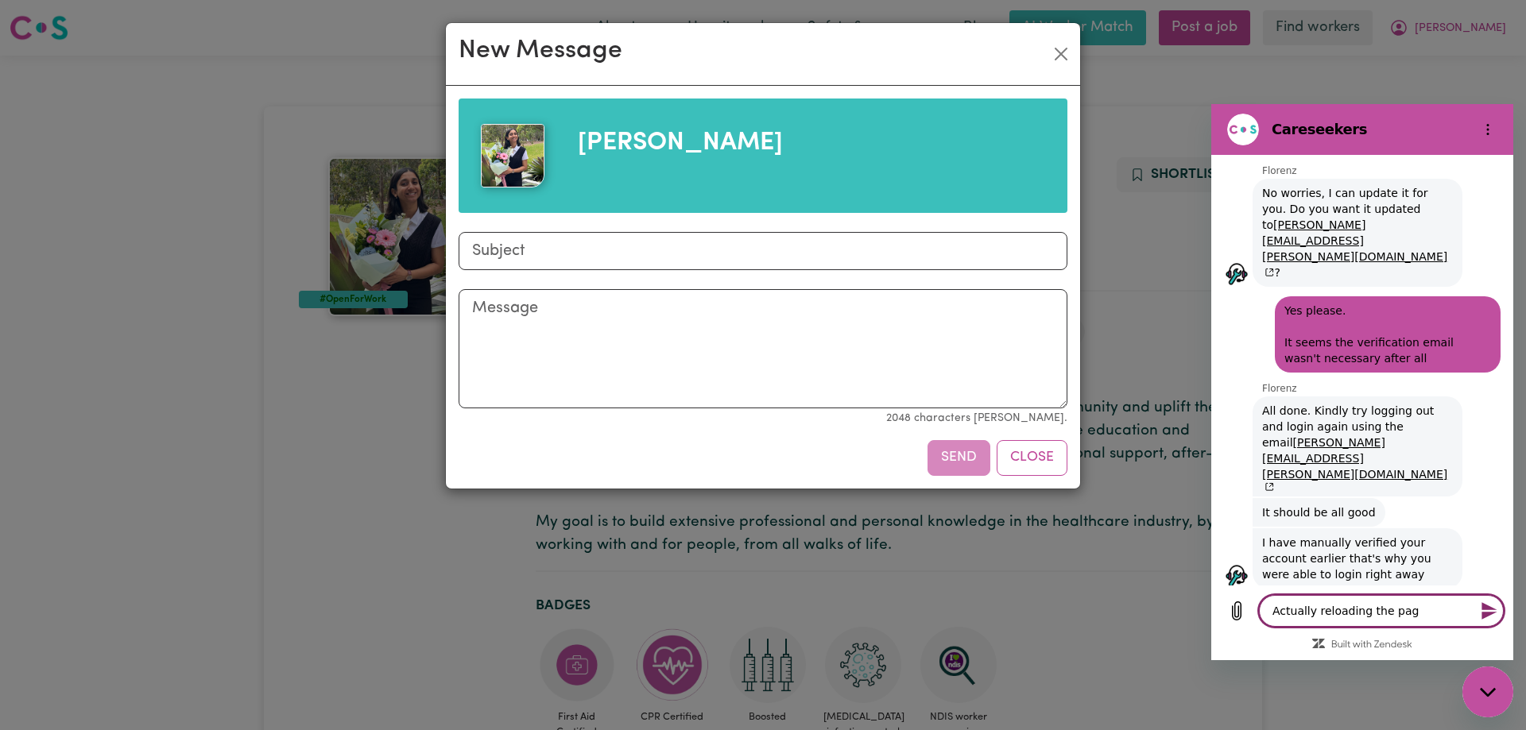
type textarea "Actually reloading the page"
type textarea "x"
type textarea "Actually reloading the page"
type textarea "x"
type textarea "Actually reloading the page w"
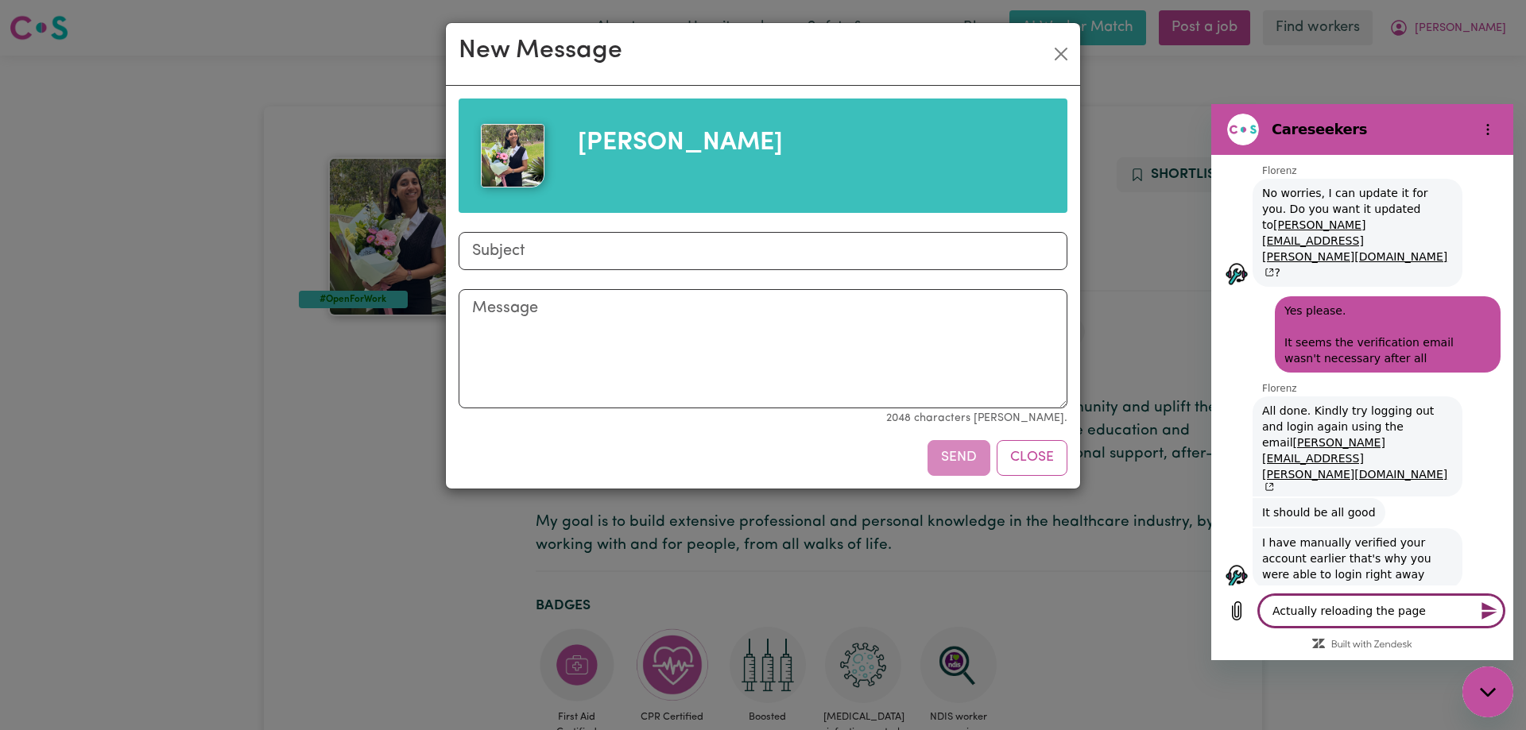
type textarea "x"
type textarea "Actually reloading the page wo"
type textarea "x"
type textarea "Actually reloading the page wor"
type textarea "x"
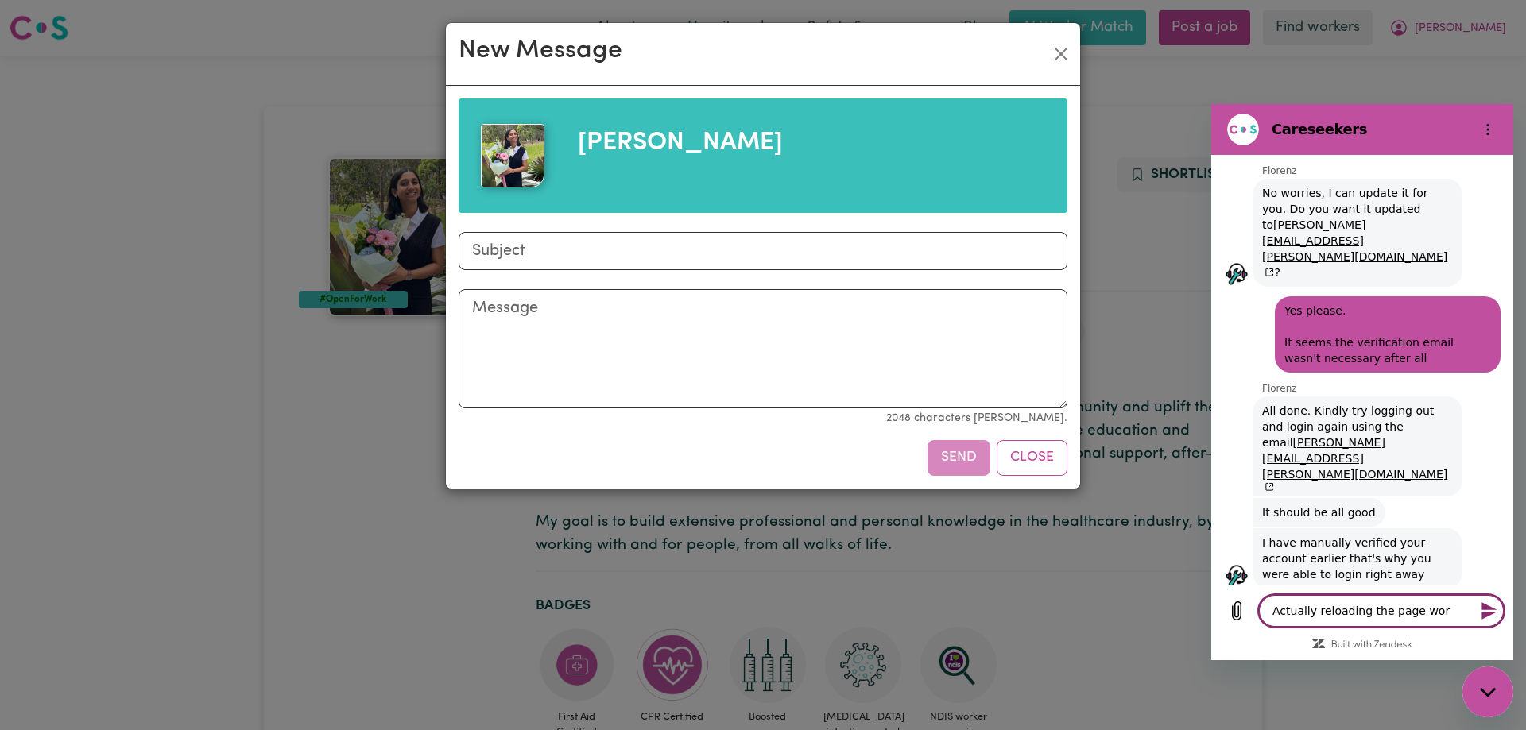
type textarea "Actually reloading the page work"
type textarea "x"
type textarea "Actually reloading the page worke"
type textarea "x"
type textarea "Actually reloading the page worked"
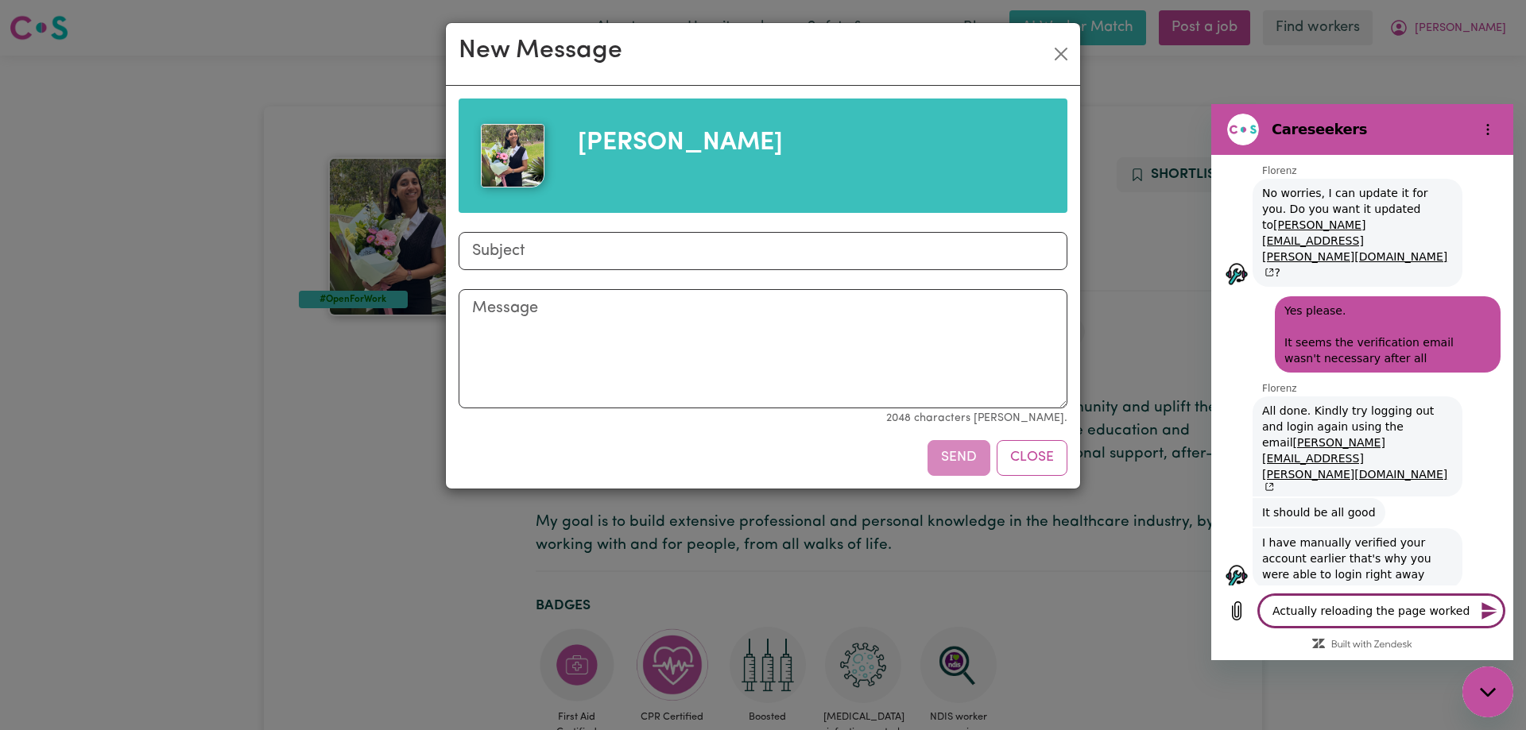
type textarea "x"
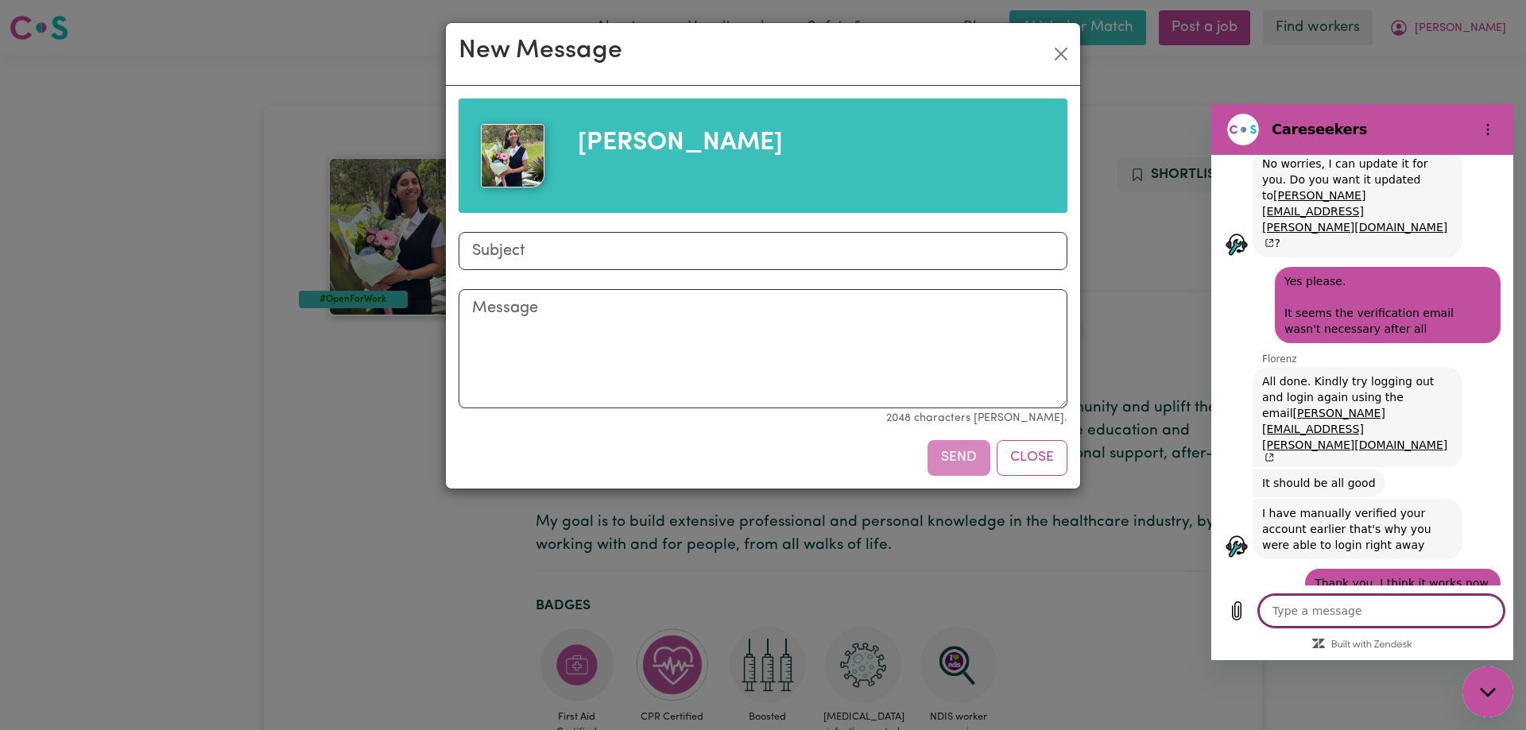
scroll to position [2796, 0]
click at [641, 249] on input "Subject" at bounding box center [763, 251] width 609 height 38
type input "Skill development Mentor"
type textarea "x"
type textarea "D"
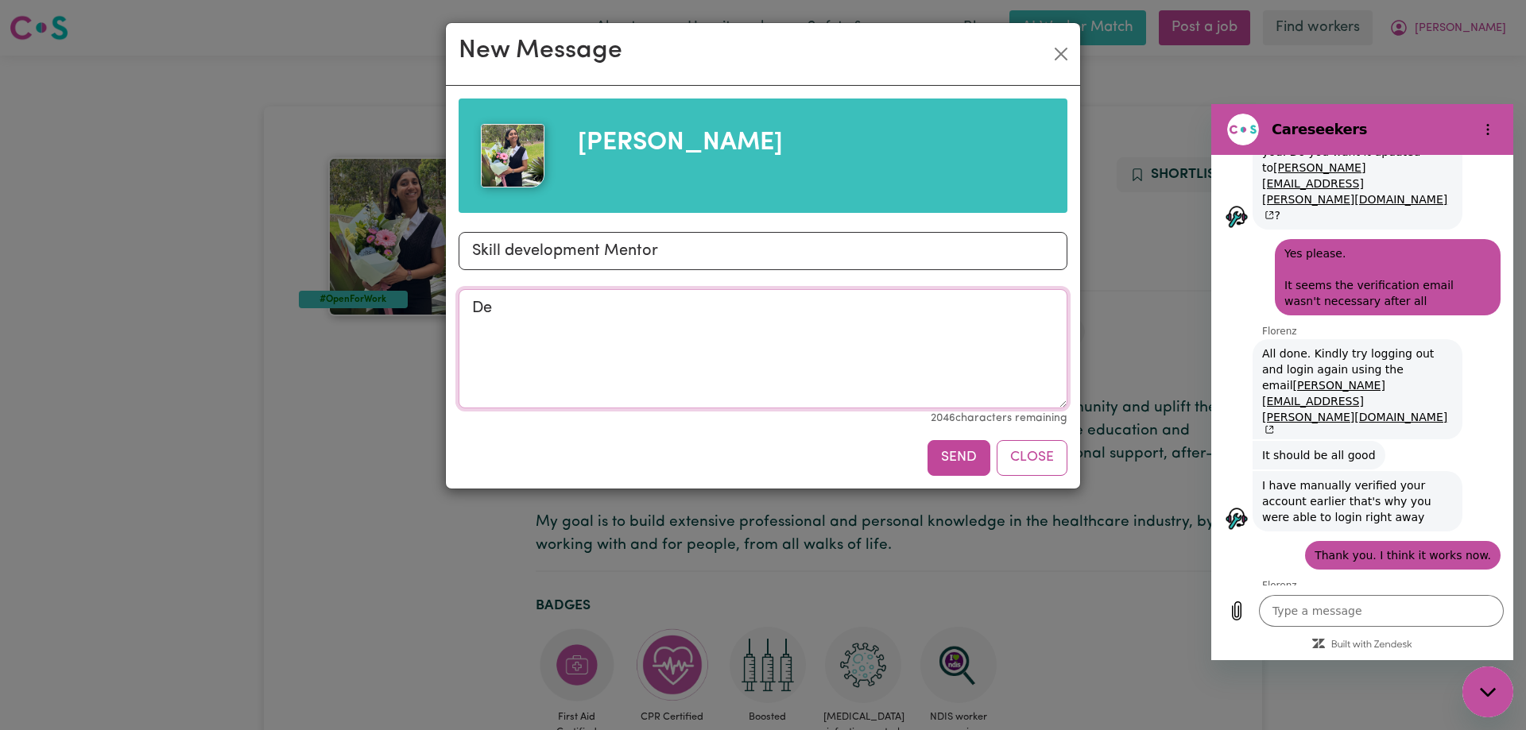
scroll to position [2826, 0]
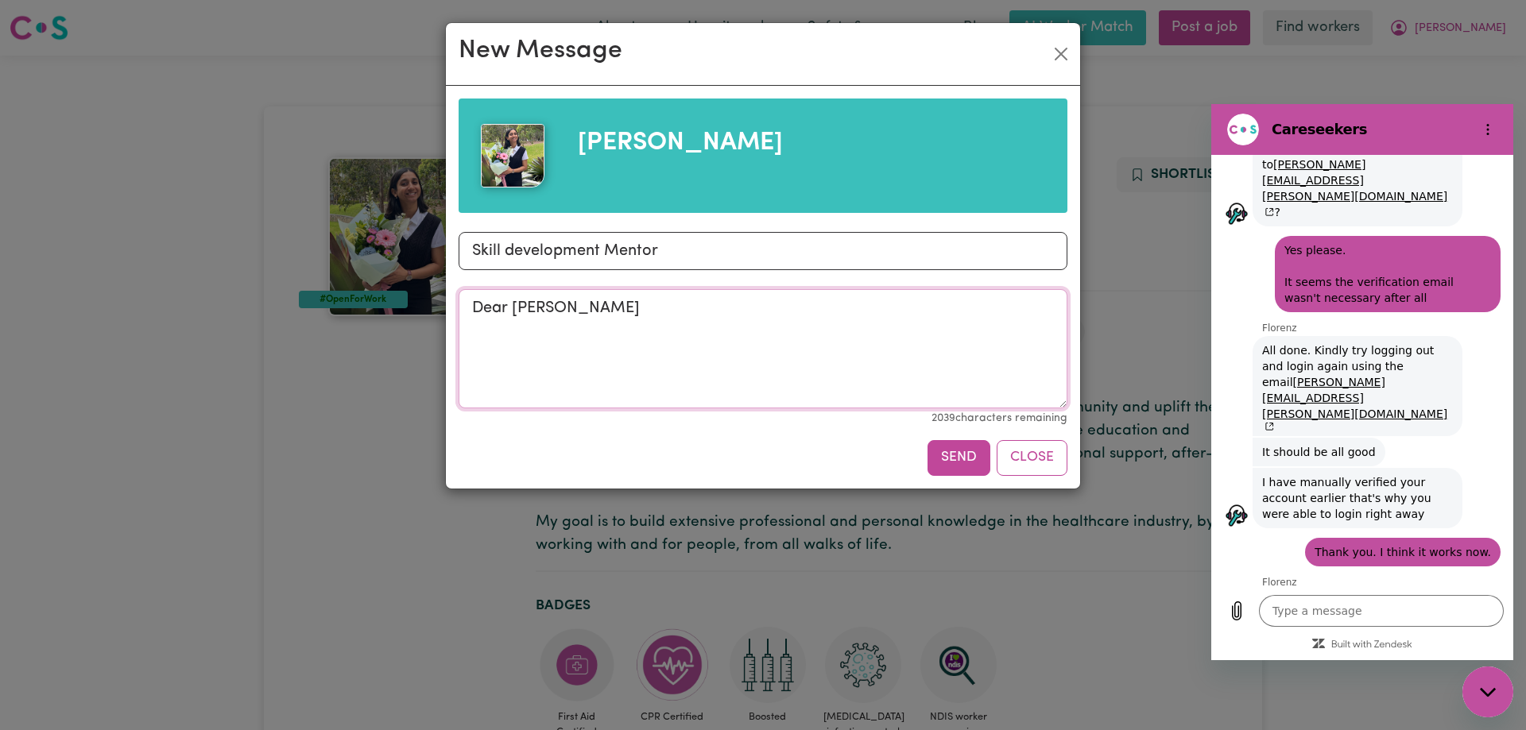
type textarea "Dear Apurva"
type textarea "x"
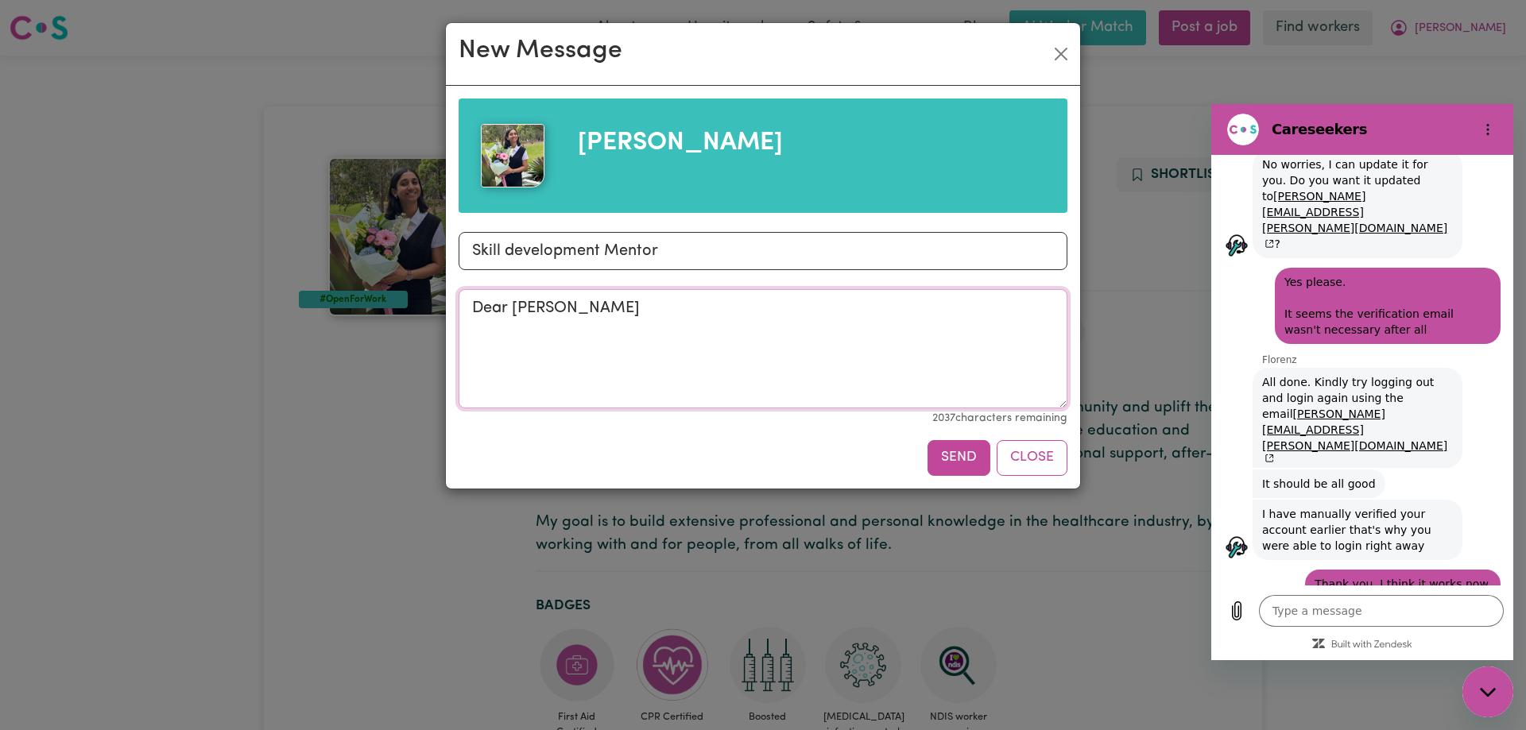
scroll to position [2796, 0]
type textarea "Dear Apurva"
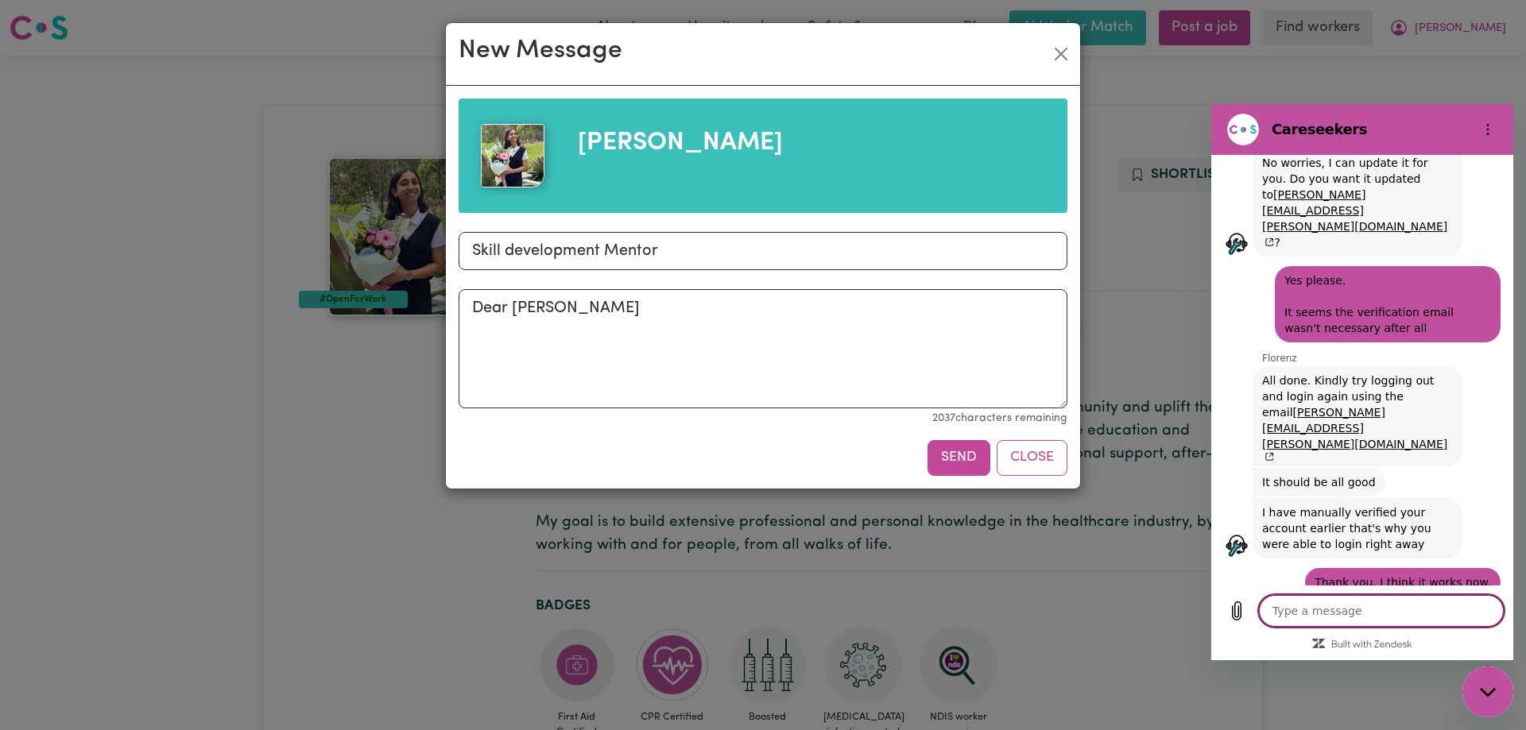
click at [1319, 610] on textarea at bounding box center [1381, 611] width 245 height 32
type textarea "D"
type textarea "x"
type textarea "Do"
type textarea "x"
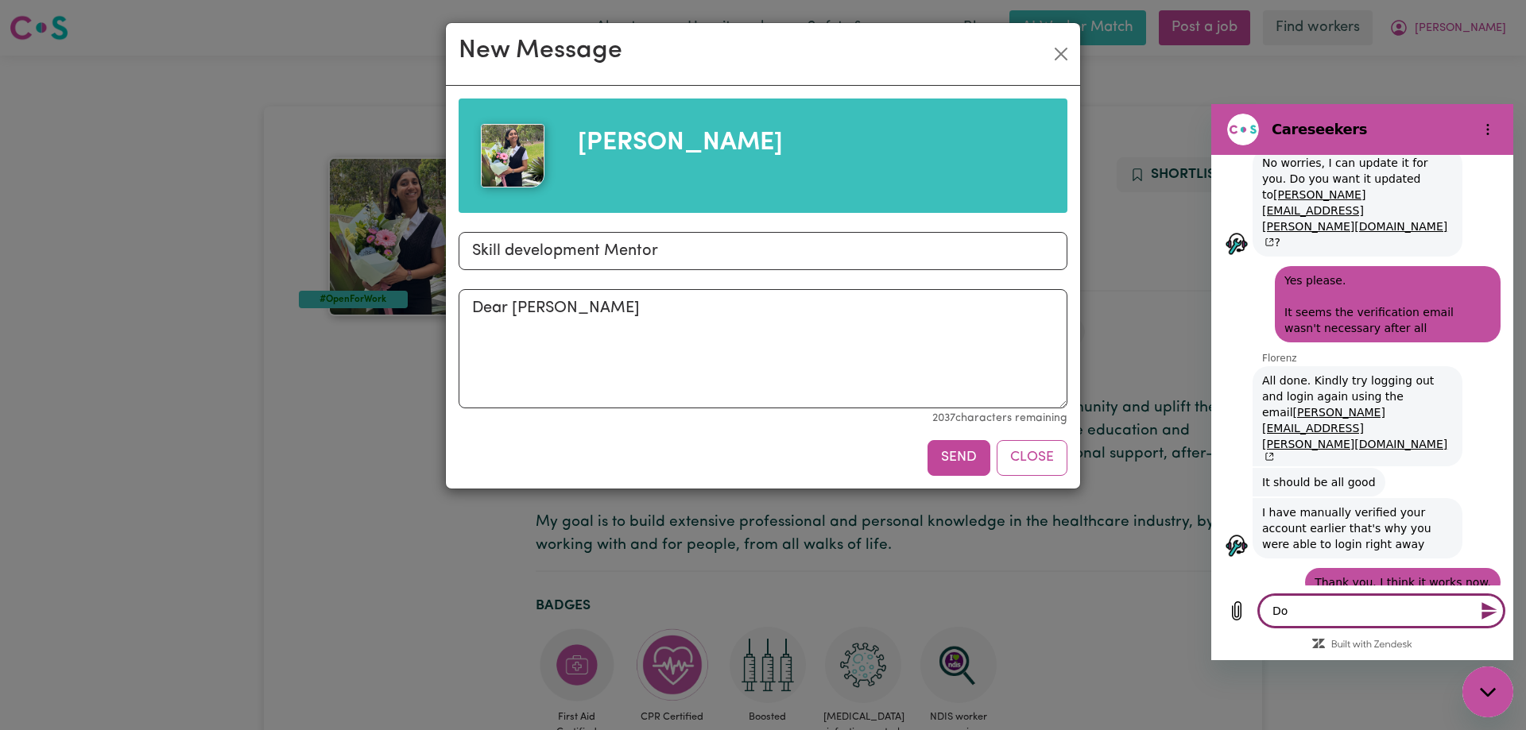
type textarea "Do"
type textarea "x"
type textarea "Do y"
type textarea "x"
type textarea "Do yo"
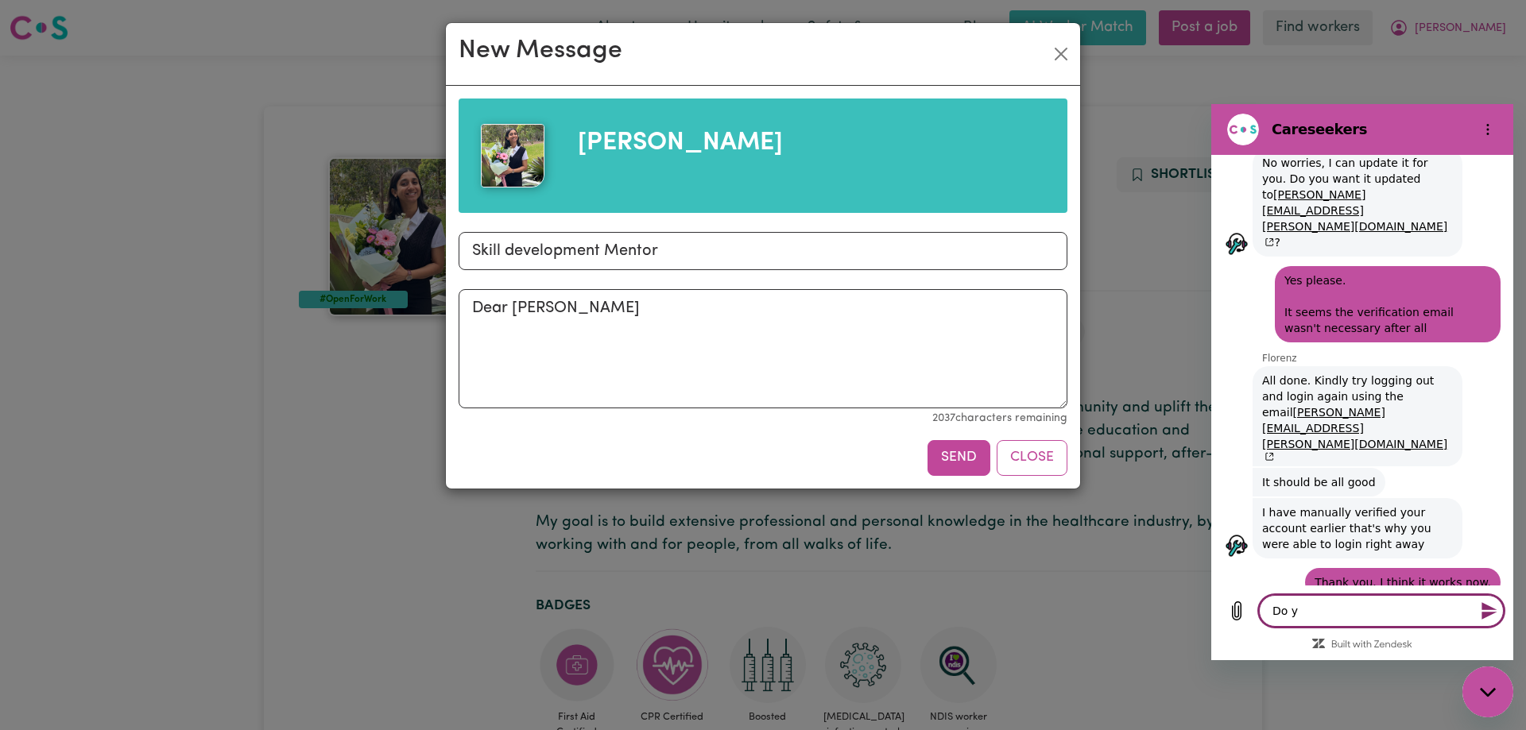
type textarea "x"
type textarea "Do you"
type textarea "x"
type textarea "Do you"
type textarea "x"
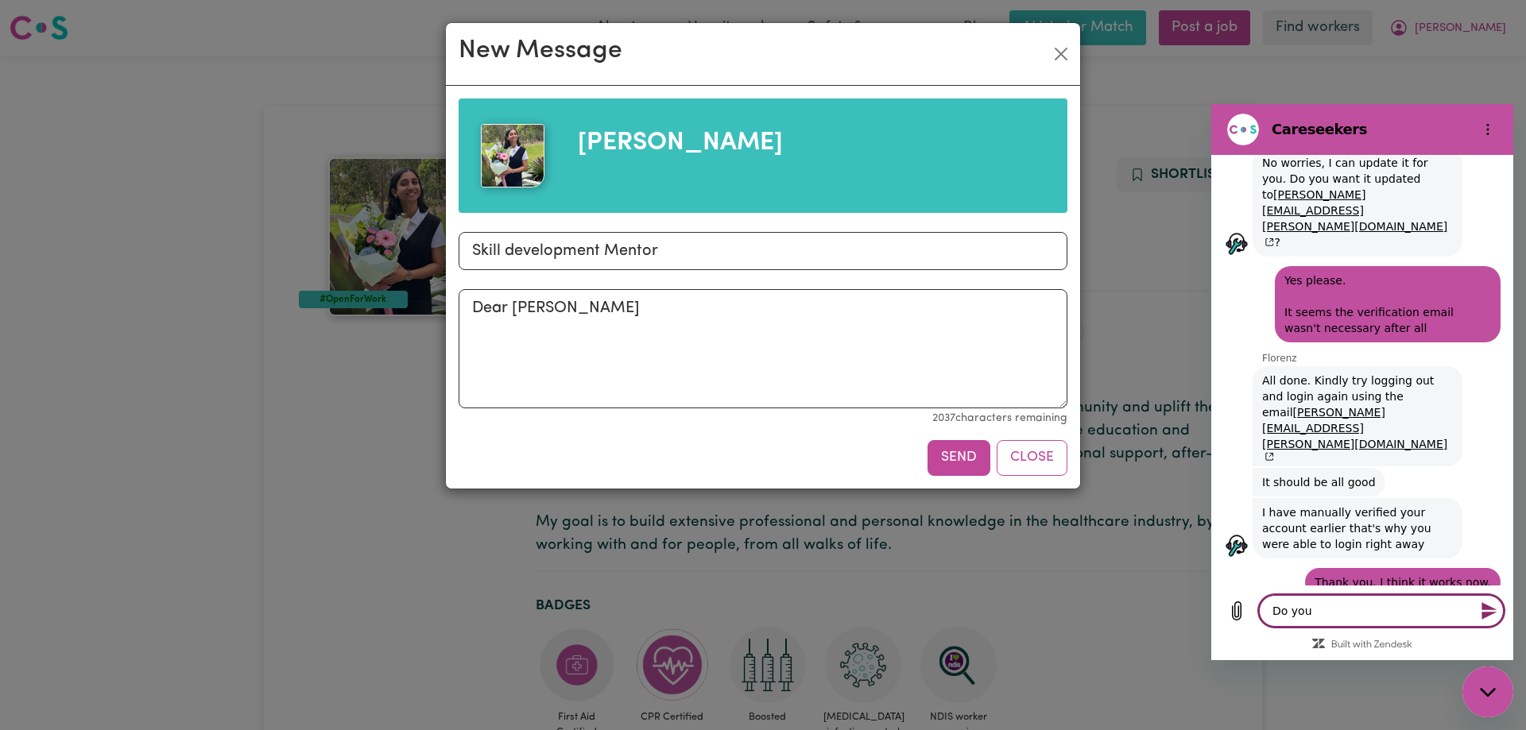
type textarea "Do you h"
type textarea "x"
type textarea "Do you ha"
type textarea "x"
type textarea "Do you hae"
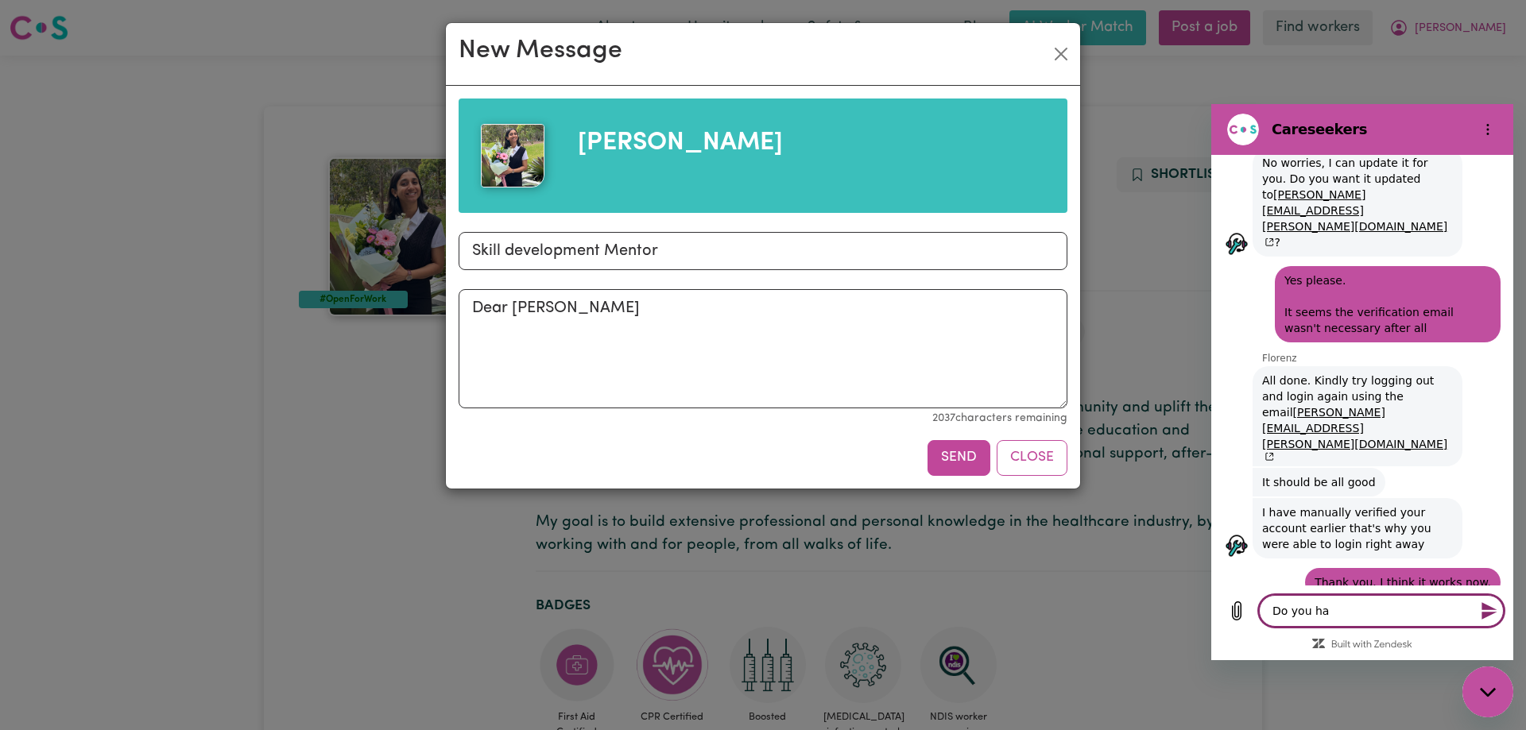
type textarea "x"
type textarea "Do you haev"
type textarea "x"
type textarea "Do you haev"
type textarea "x"
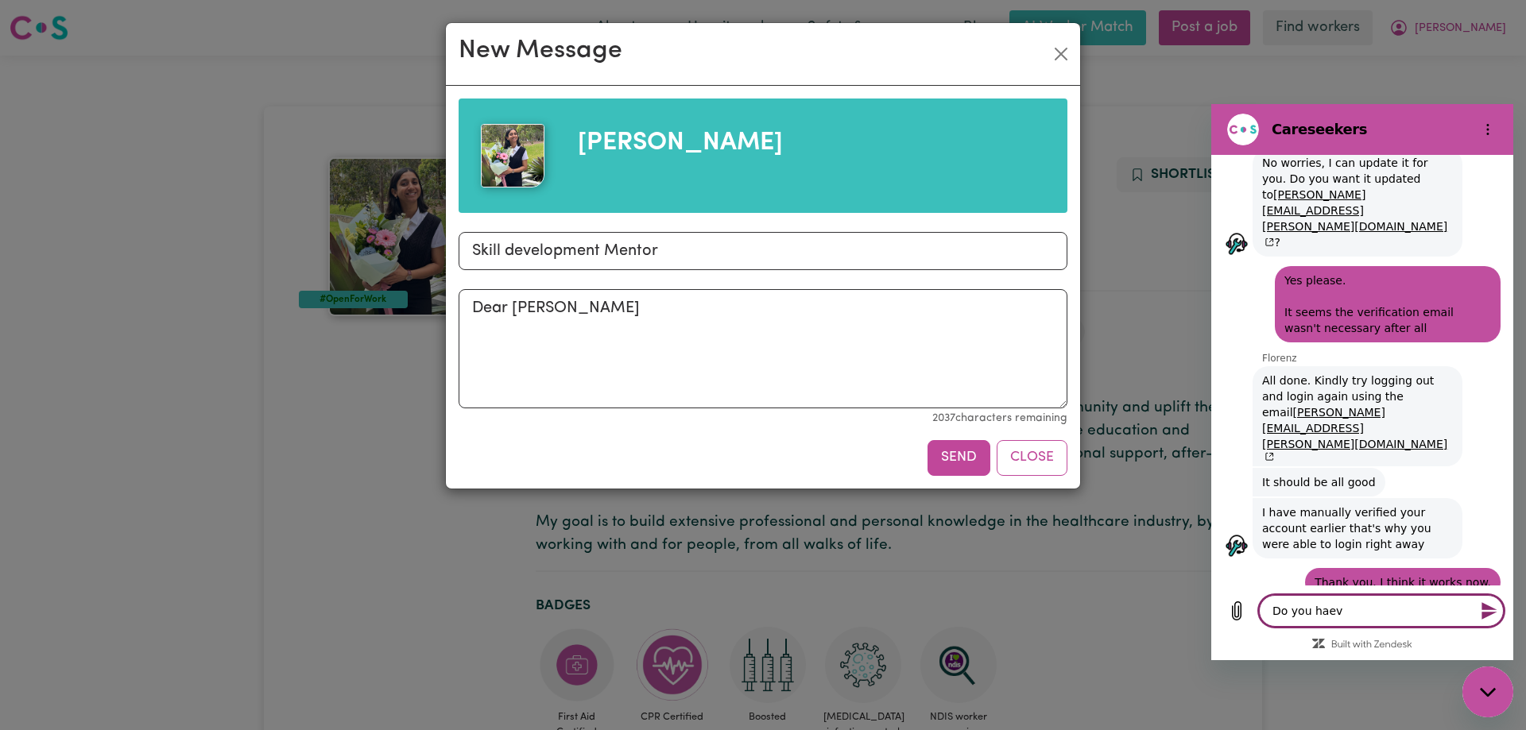
type textarea "Do you haev a"
type textarea "x"
type textarea "Do you haev an"
type textarea "x"
type textarea "Do you haev an"
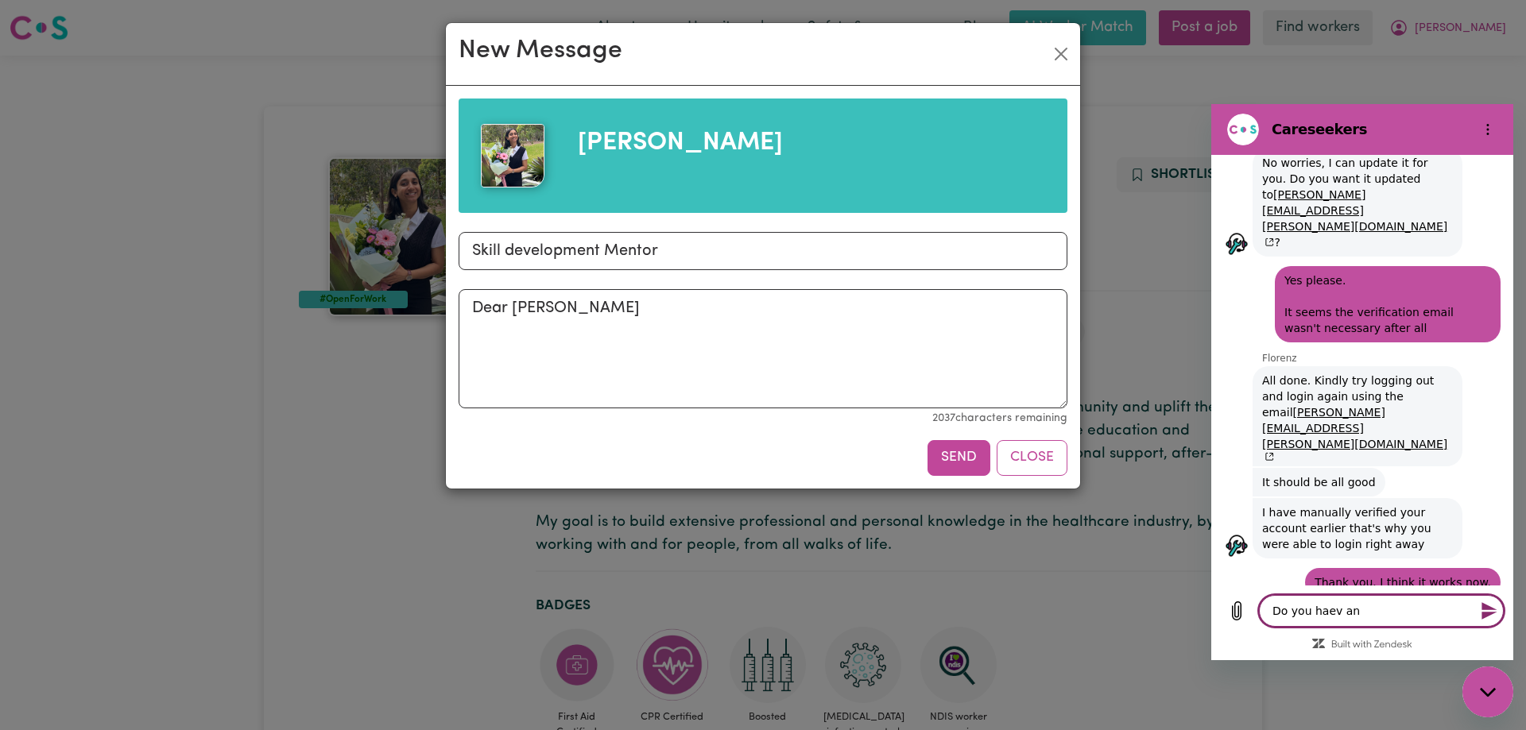
type textarea "x"
type textarea "Do you haev an"
type textarea "x"
type textarea "Do you haev a"
type textarea "x"
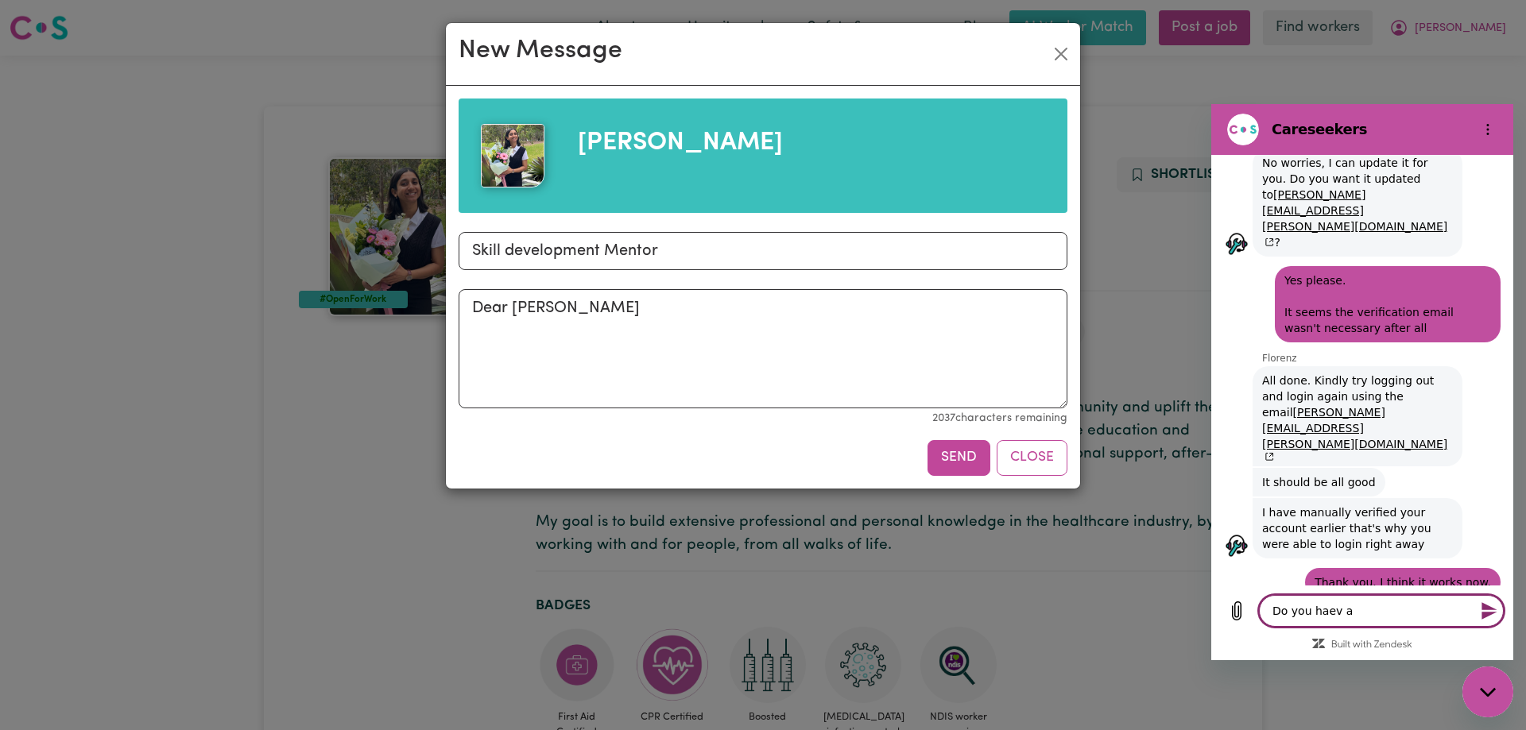
type textarea "Do you haev"
type textarea "x"
type textarea "Do you haev"
type textarea "x"
type textarea "Do you hae"
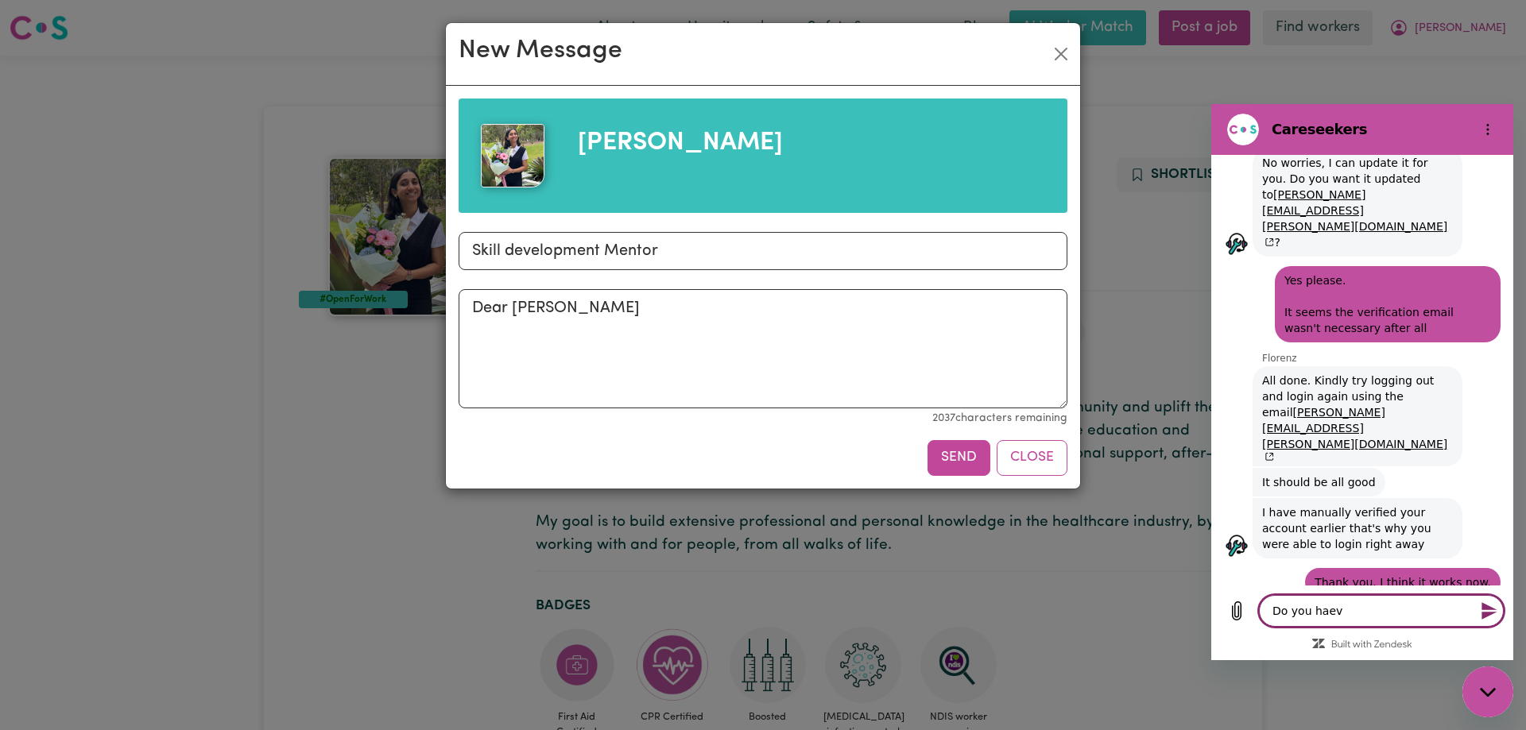
type textarea "x"
type textarea "Do you ha"
type textarea "x"
type textarea "Do you hav"
type textarea "x"
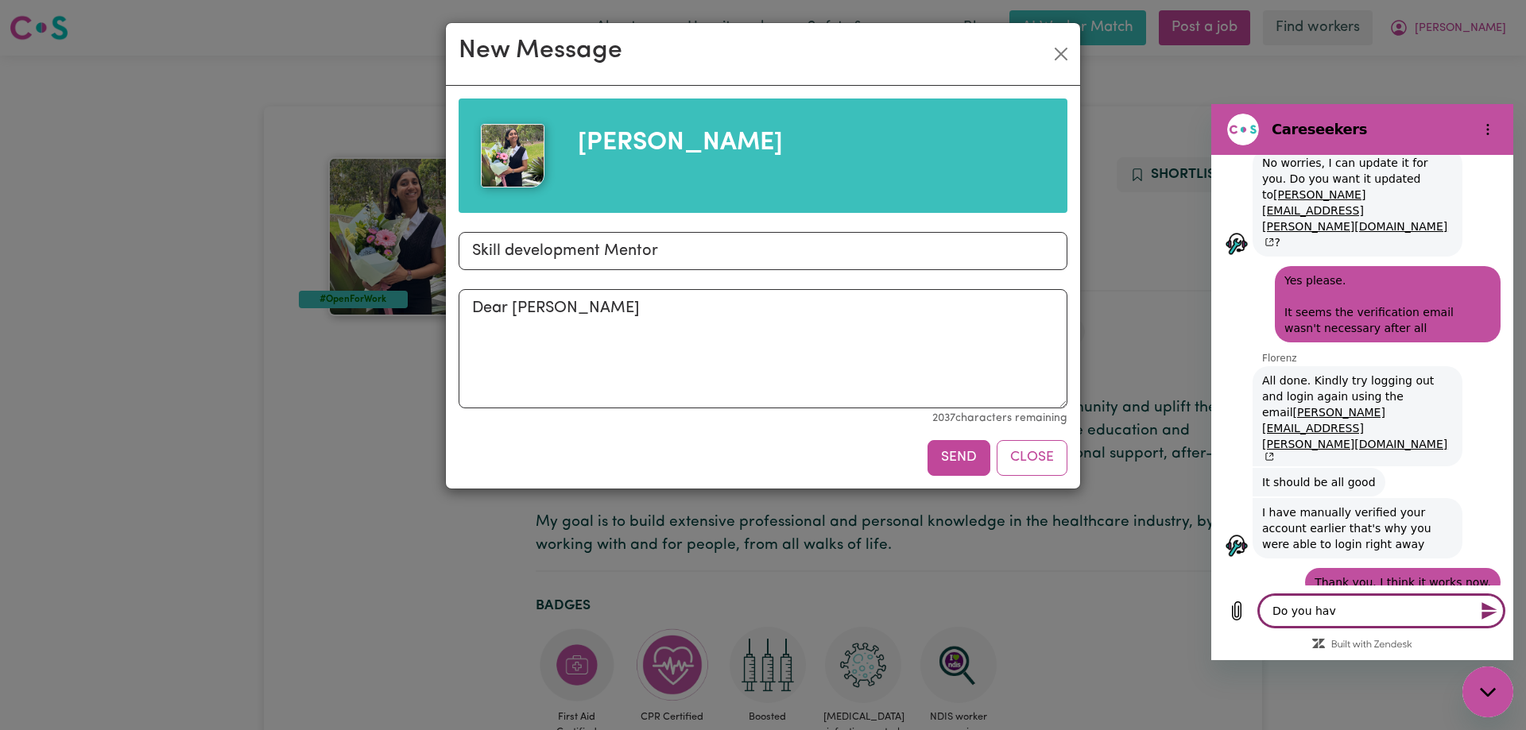
type textarea "Do you have"
type textarea "x"
type textarea "Do you have"
type textarea "x"
type textarea "Do you have a"
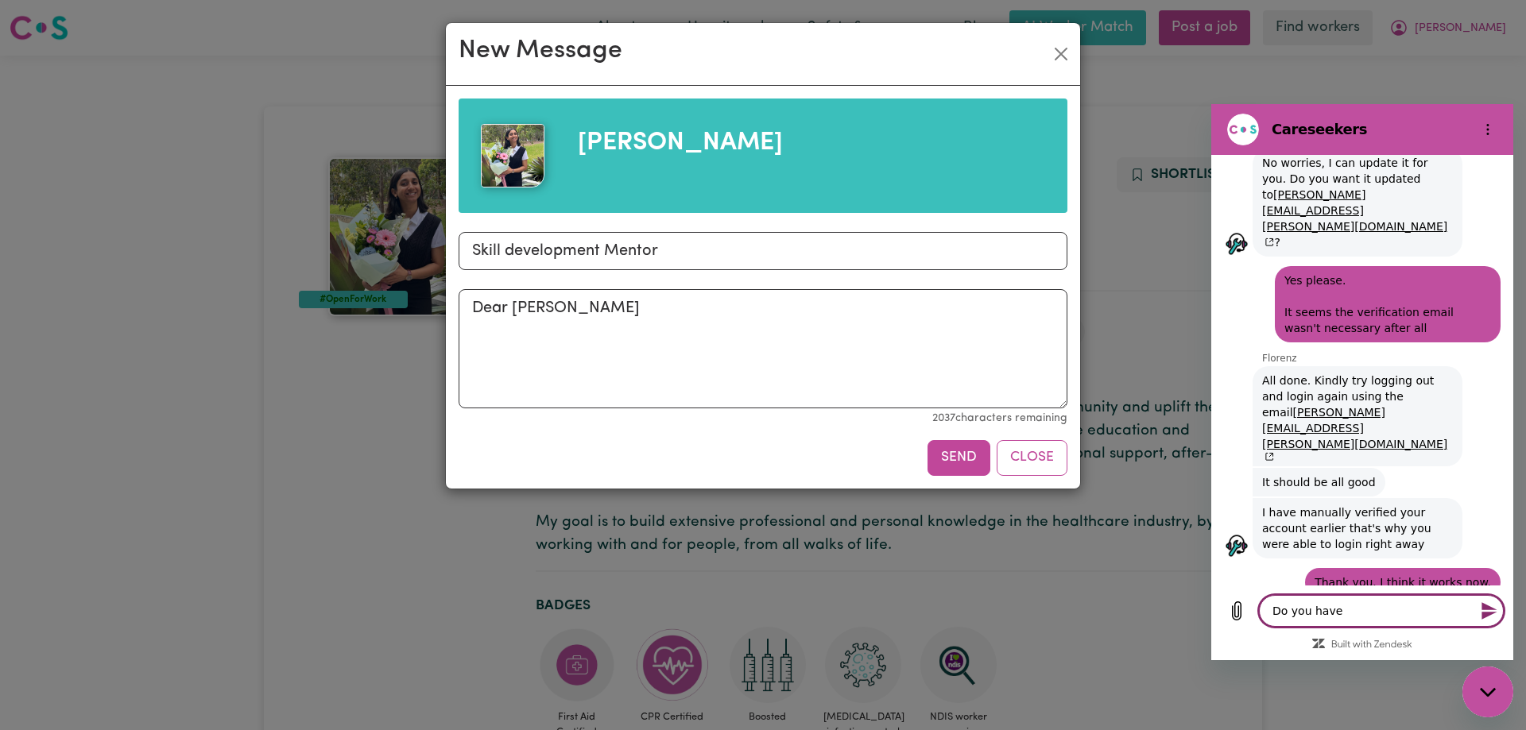
type textarea "x"
type textarea "Do you have an"
type textarea "x"
type textarea "Do you have an"
type textarea "x"
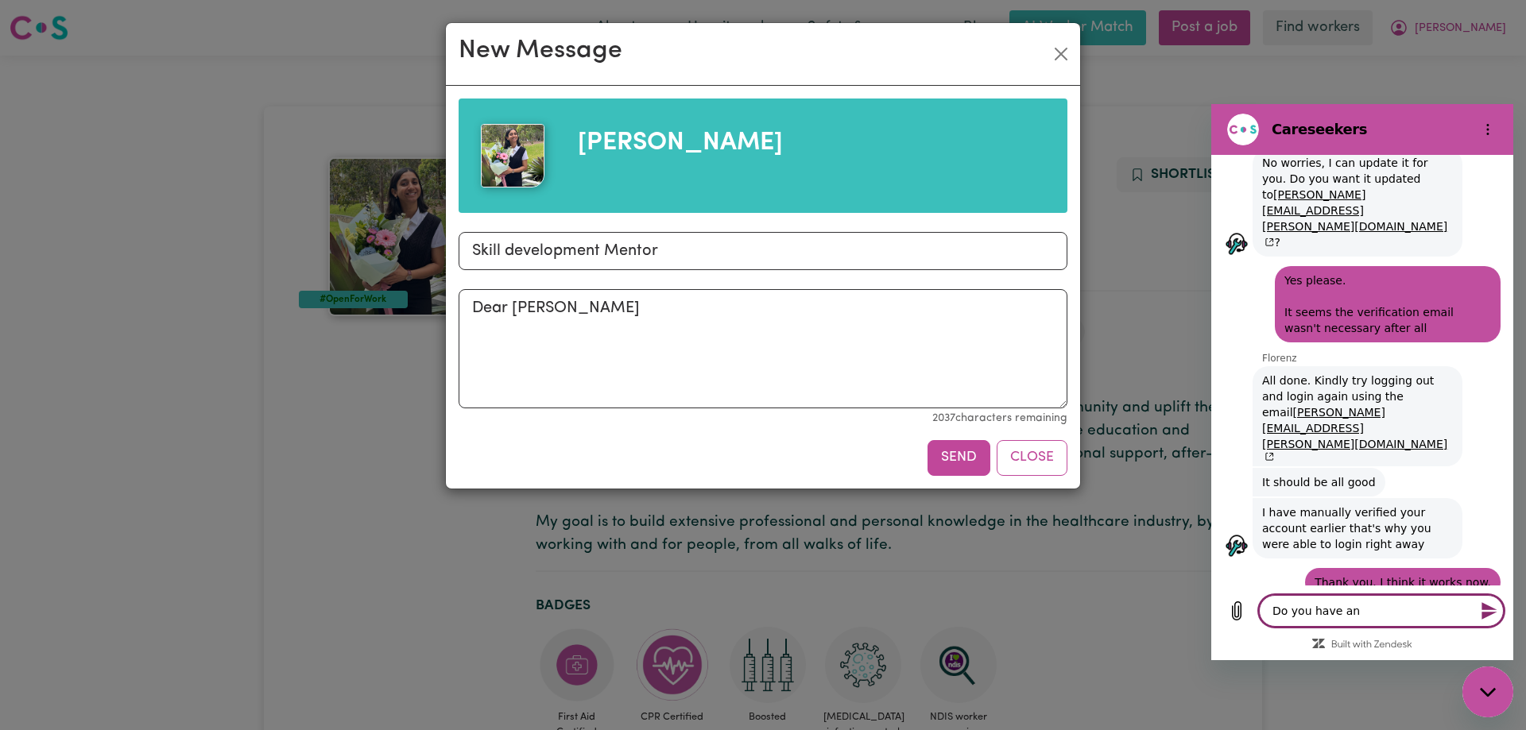
type textarea "Do you have an a"
type textarea "x"
type textarea "Do you have an aop"
type textarea "x"
type textarea "Do you have an aopp"
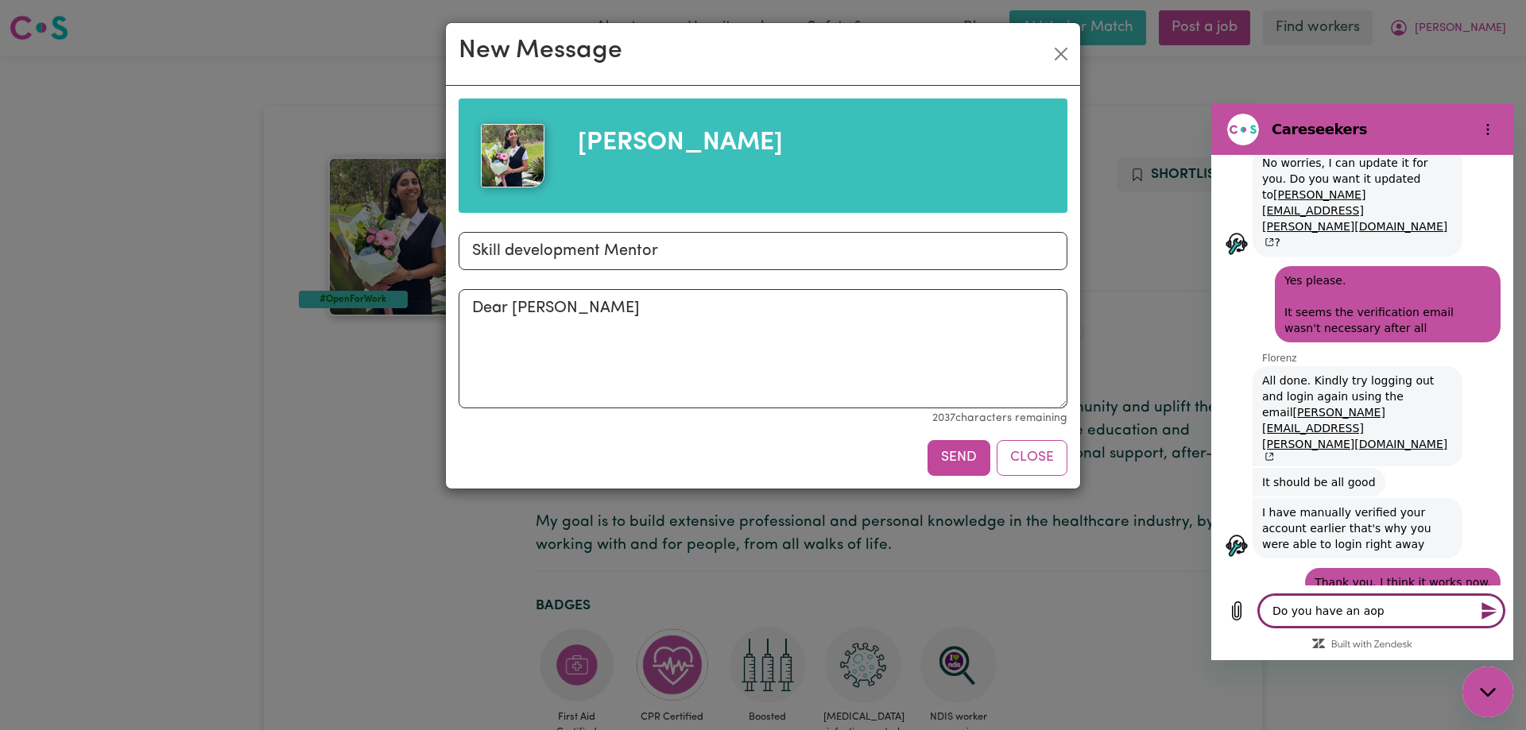
type textarea "x"
type textarea "Do you have an aop"
type textarea "x"
type textarea "Do you have an ao"
type textarea "x"
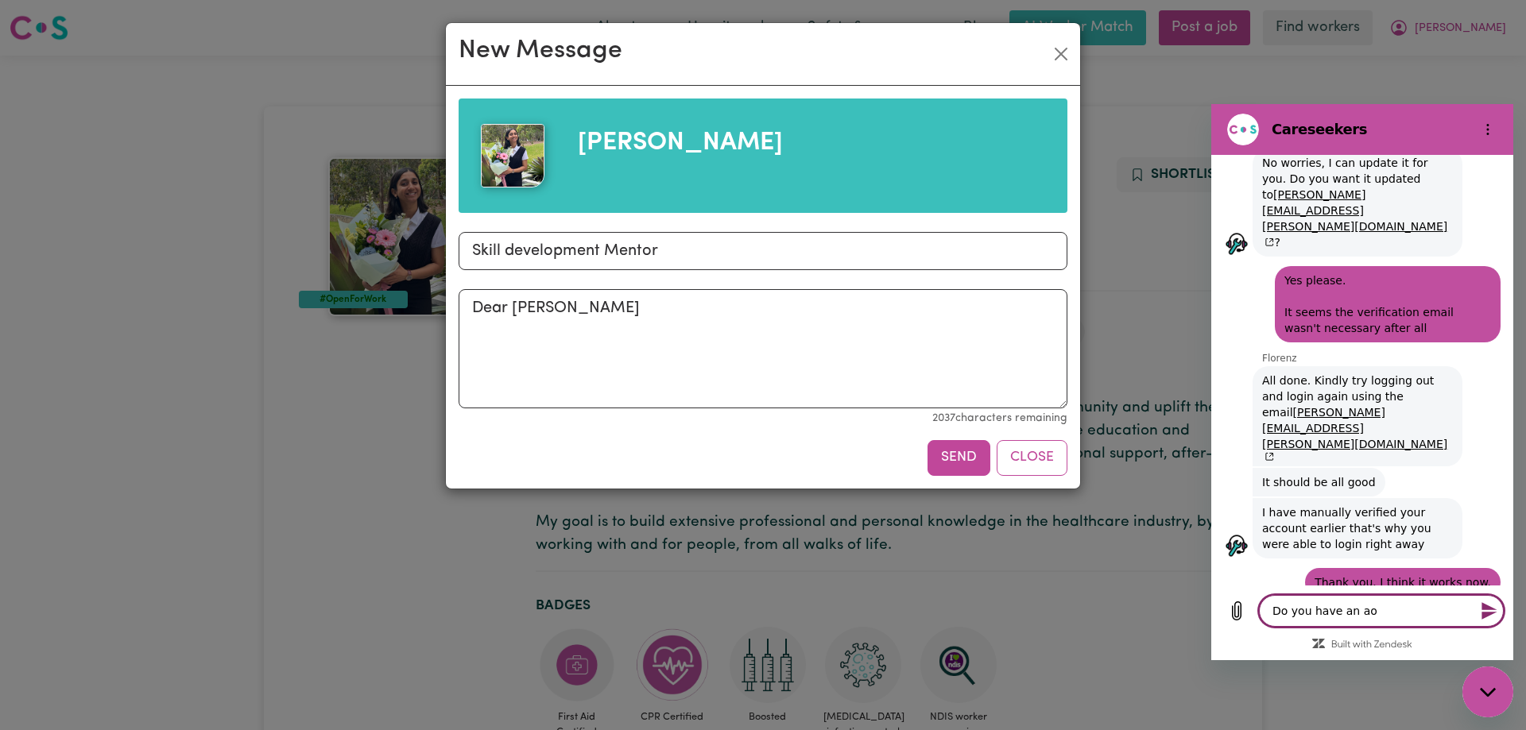
type textarea "Do you have an a"
type textarea "x"
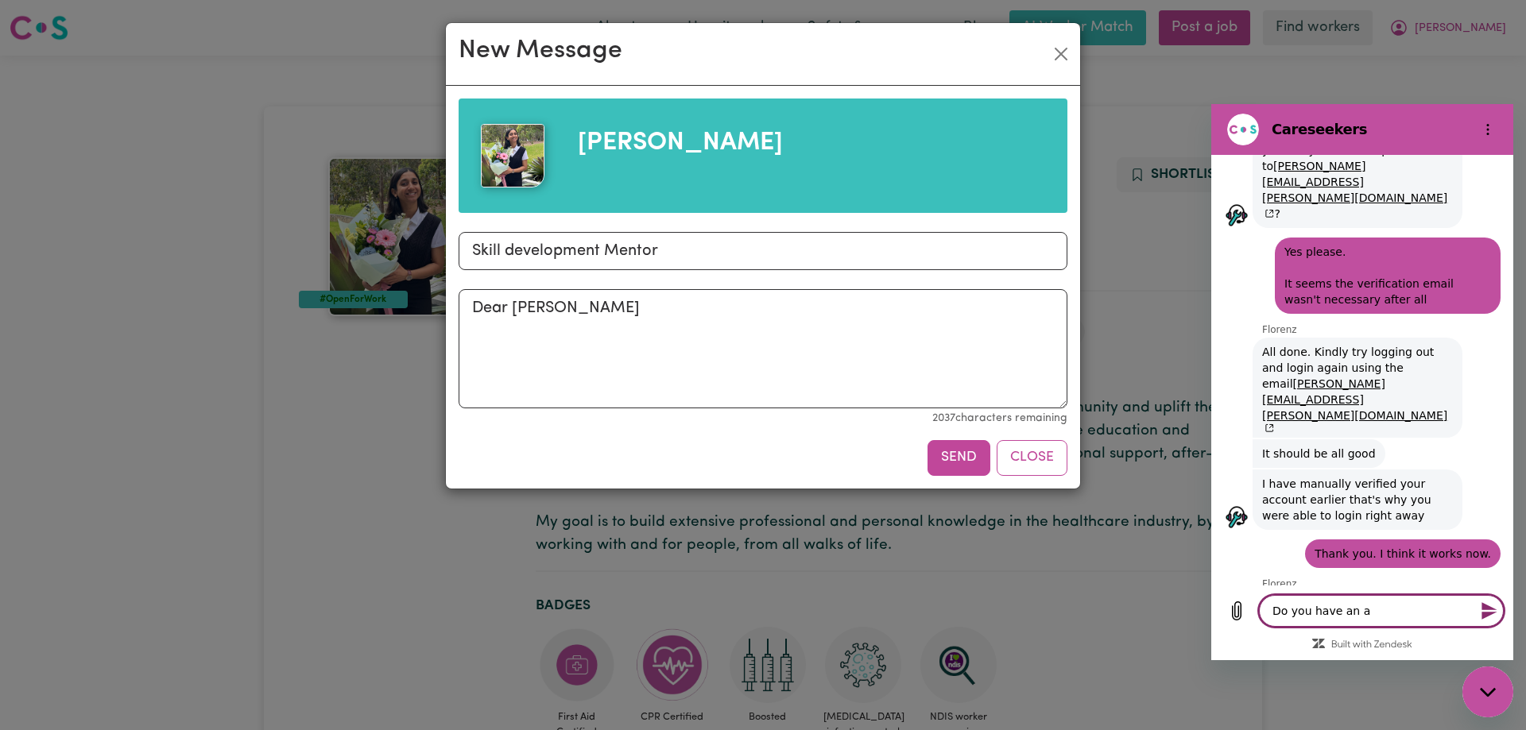
scroll to position [2826, 0]
type textarea "Do you have an ap"
type textarea "x"
type textarea "Do you have an app"
type textarea "x"
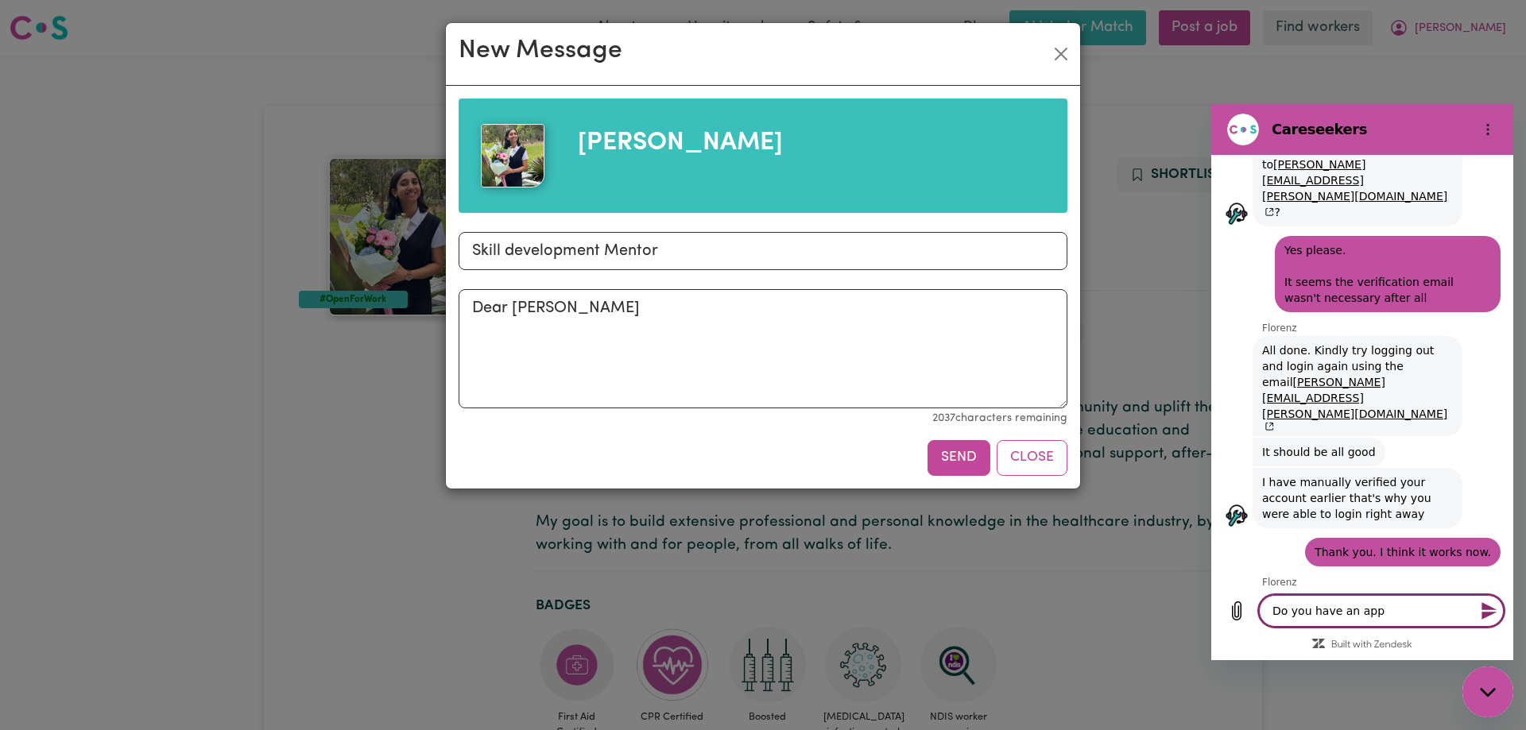
type textarea "Do you have an app?"
type textarea "x"
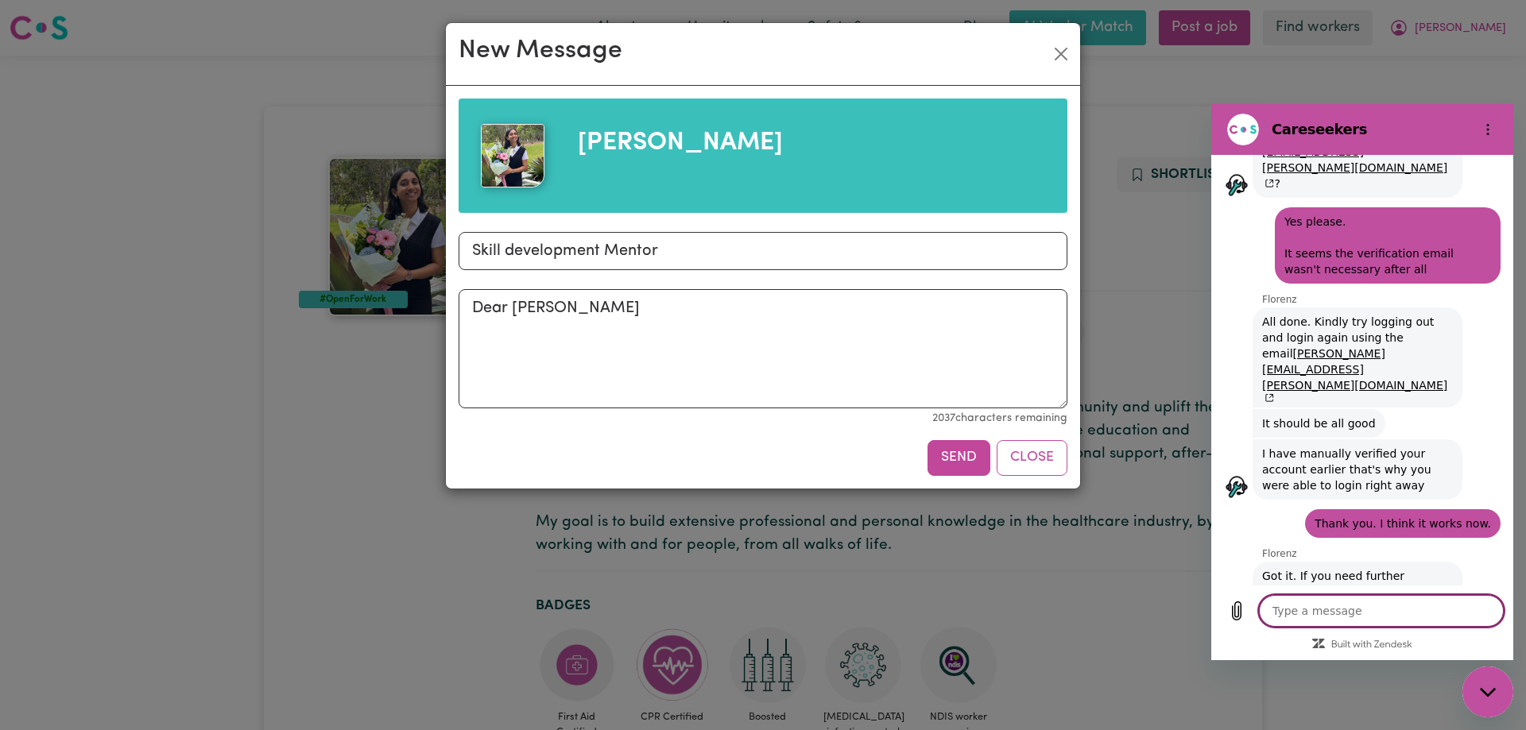
scroll to position [2856, 0]
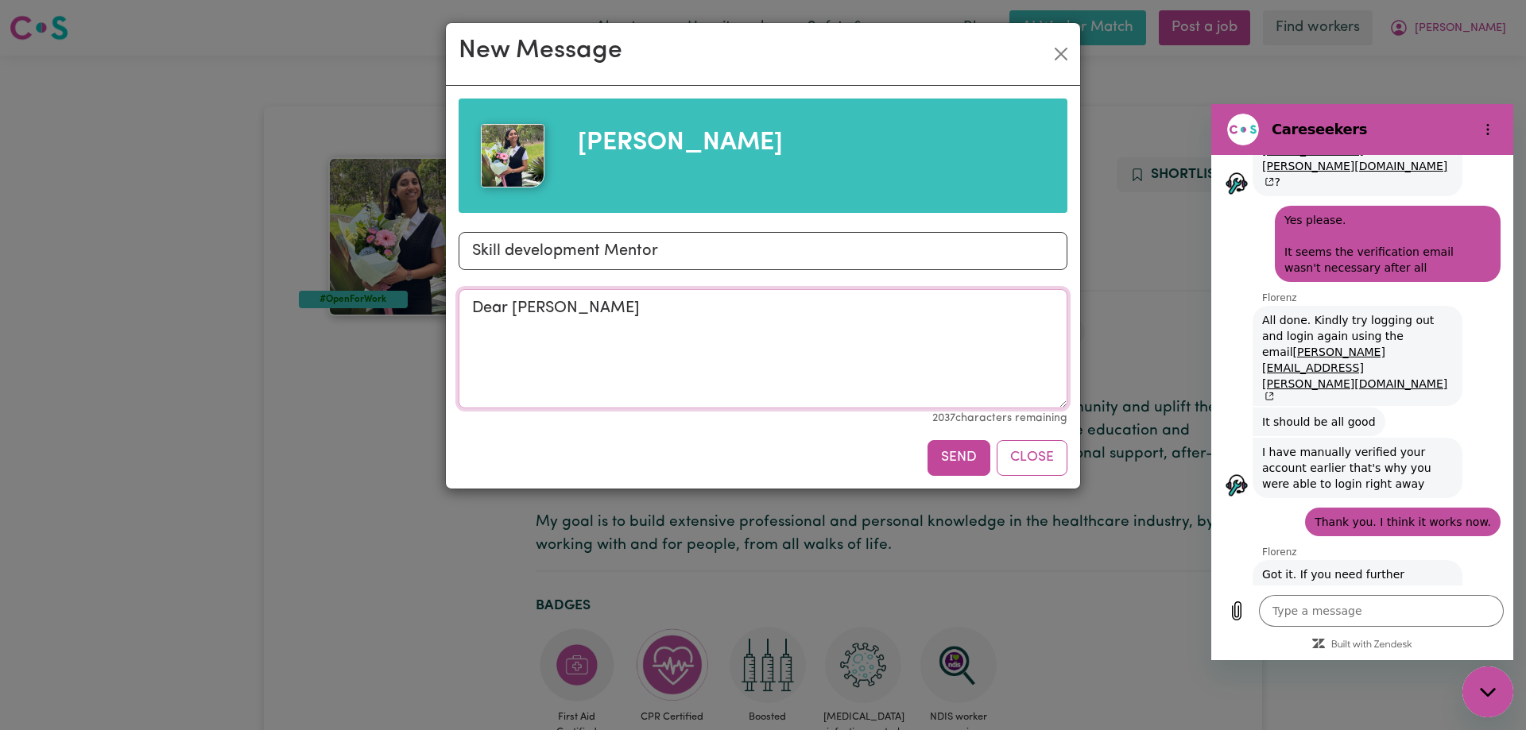
click at [820, 341] on textarea "Dear Apurva" at bounding box center [763, 348] width 609 height 119
type textarea "x"
type textarea "Dear Apurva, My daughter in E"
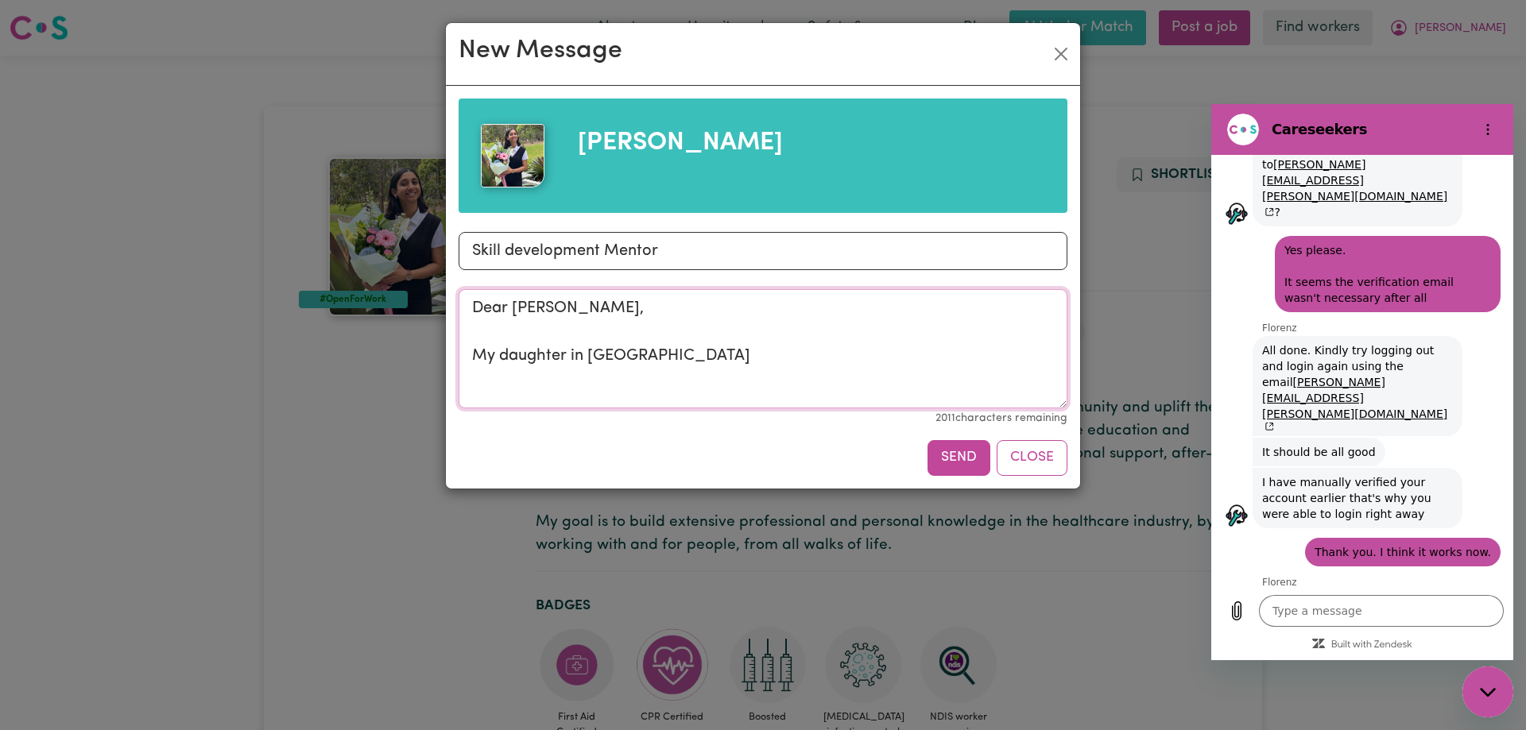
type textarea "x"
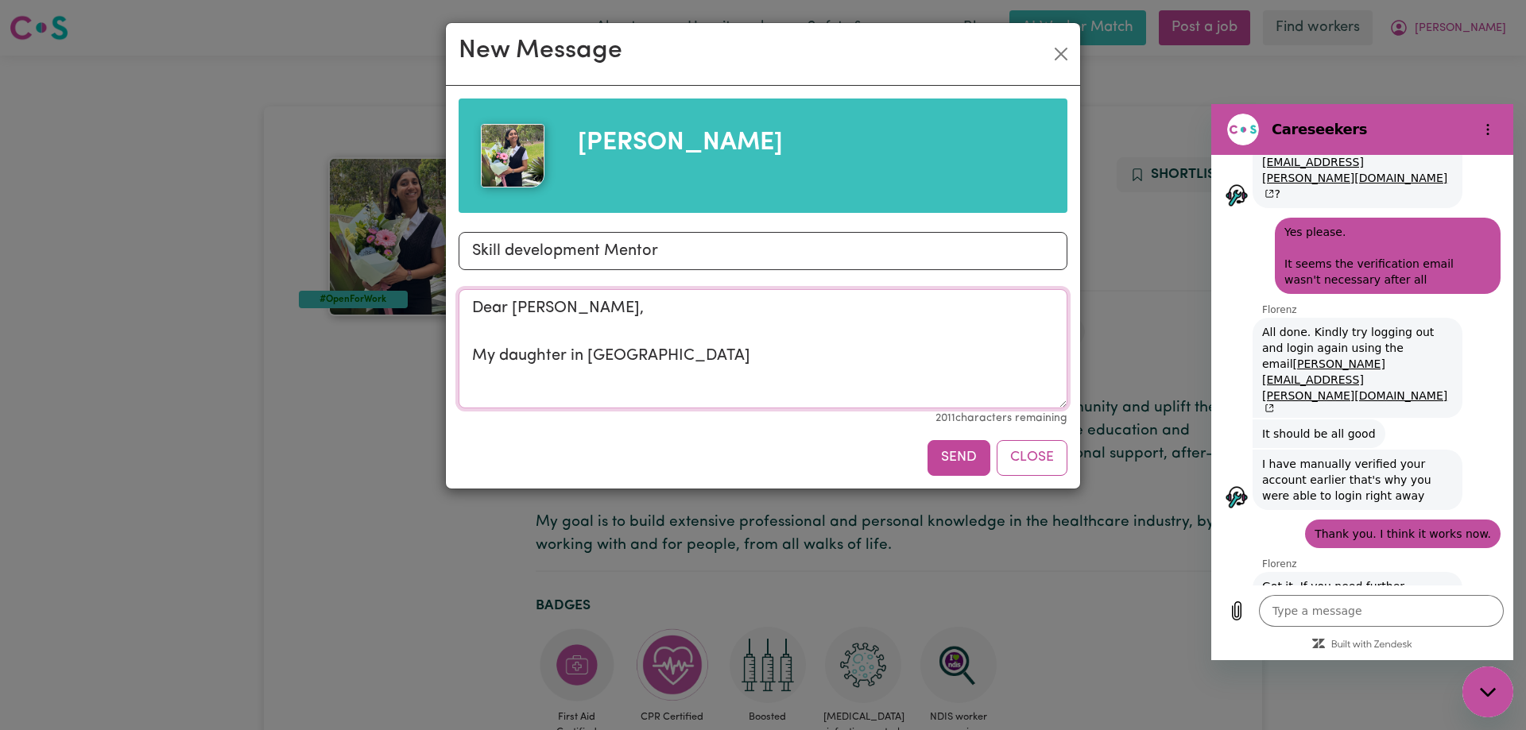
type textarea "Dear Apurva, My daughter in Eastwoord"
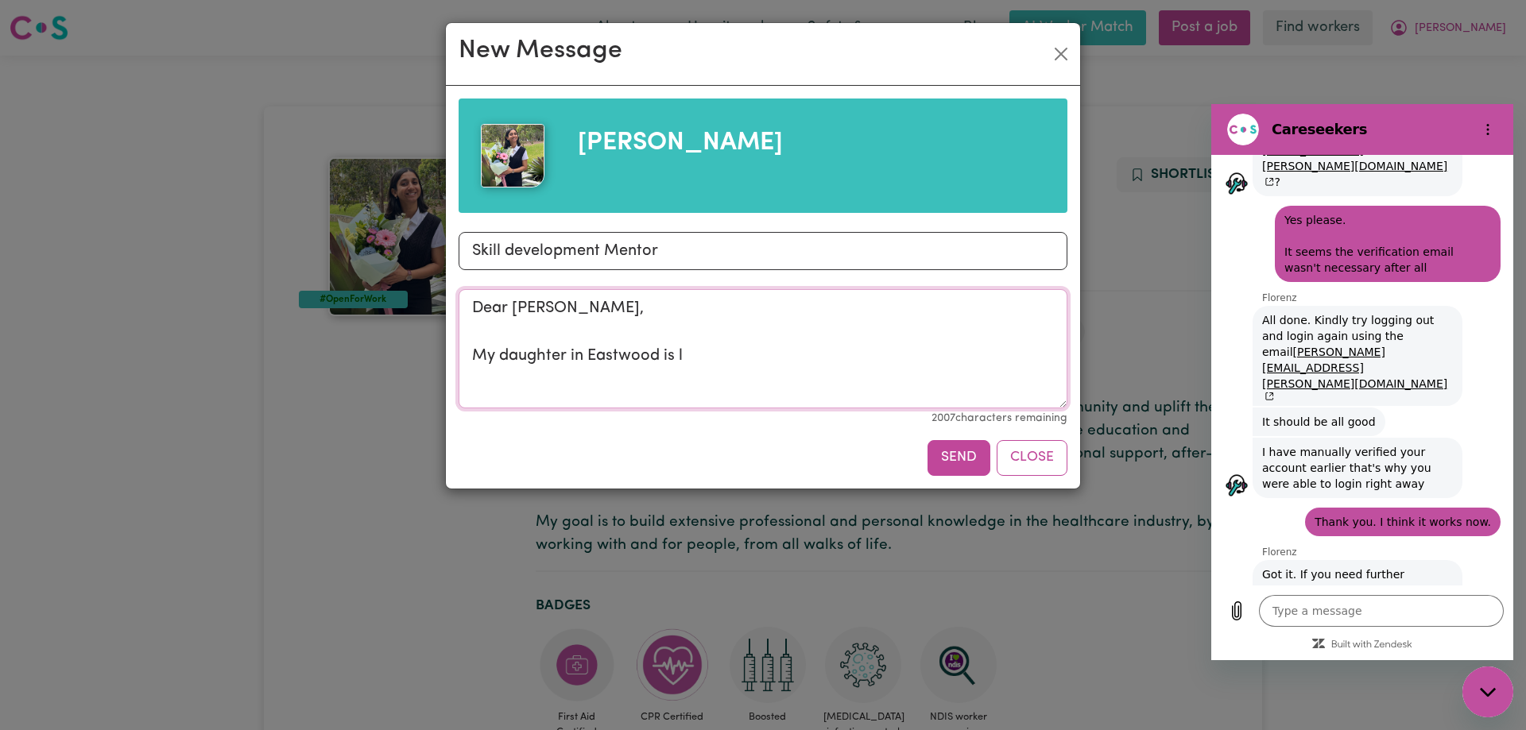
type textarea "x"
type textarea "Dear Apurva, My daughter in Eastwood is l"
type textarea "o"
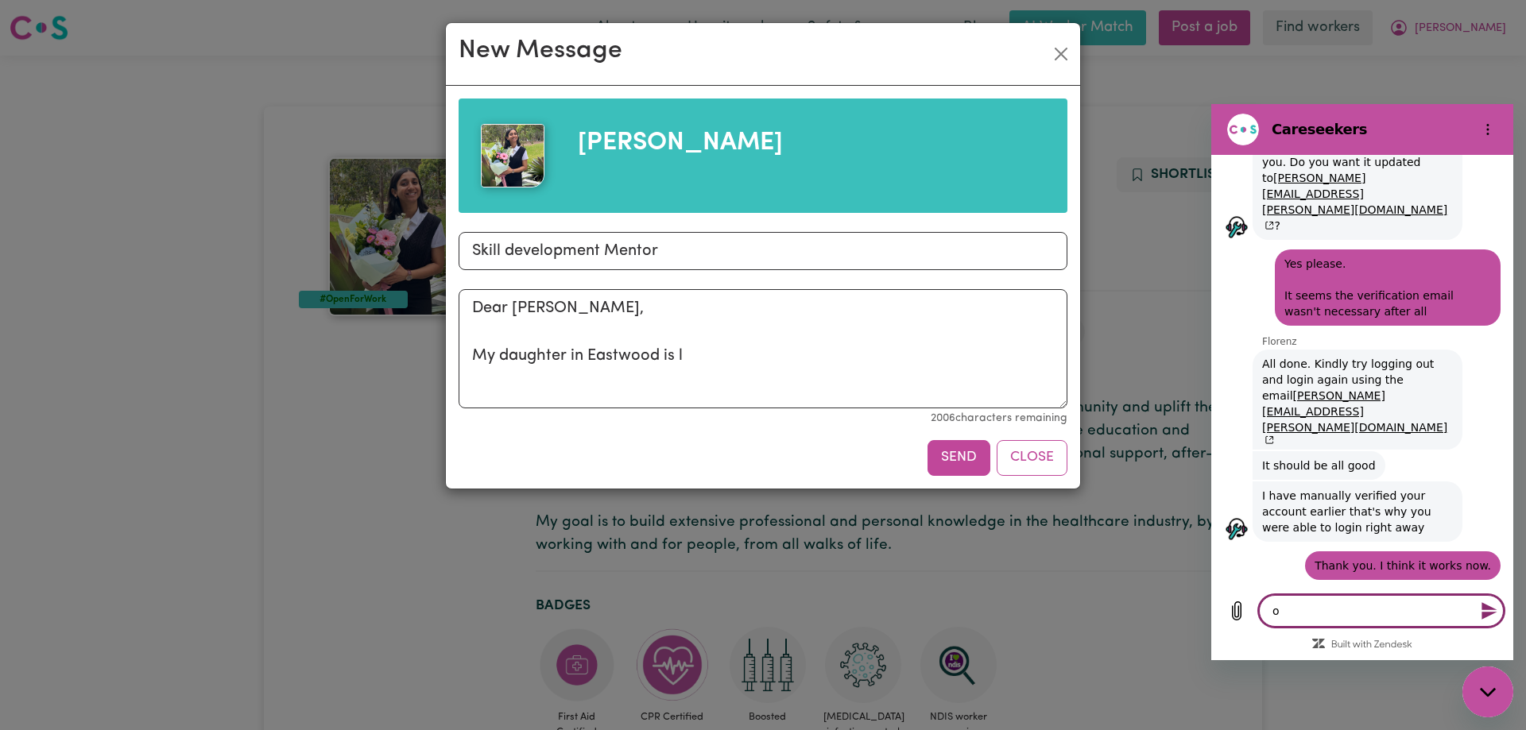
type textarea "x"
type textarea "oo"
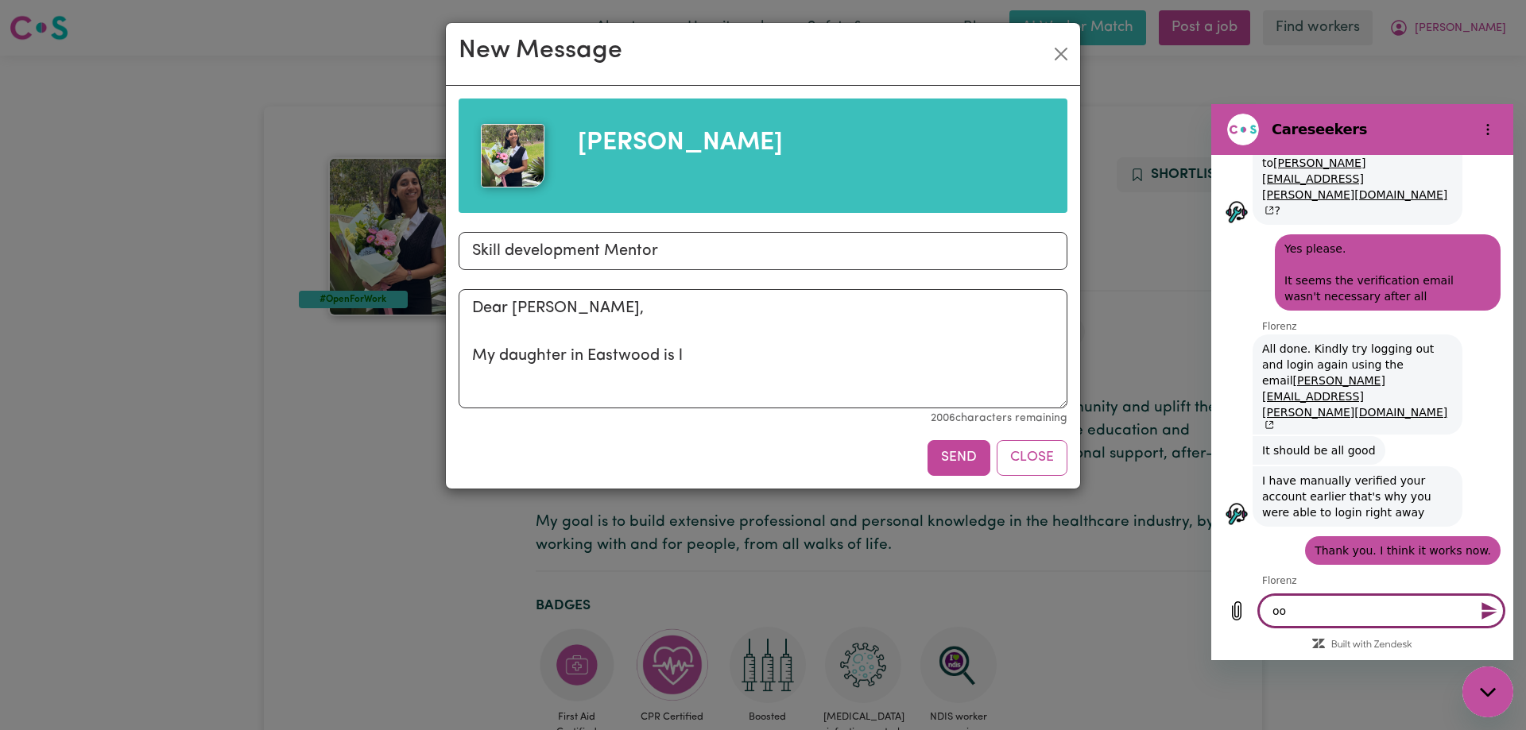
type textarea "x"
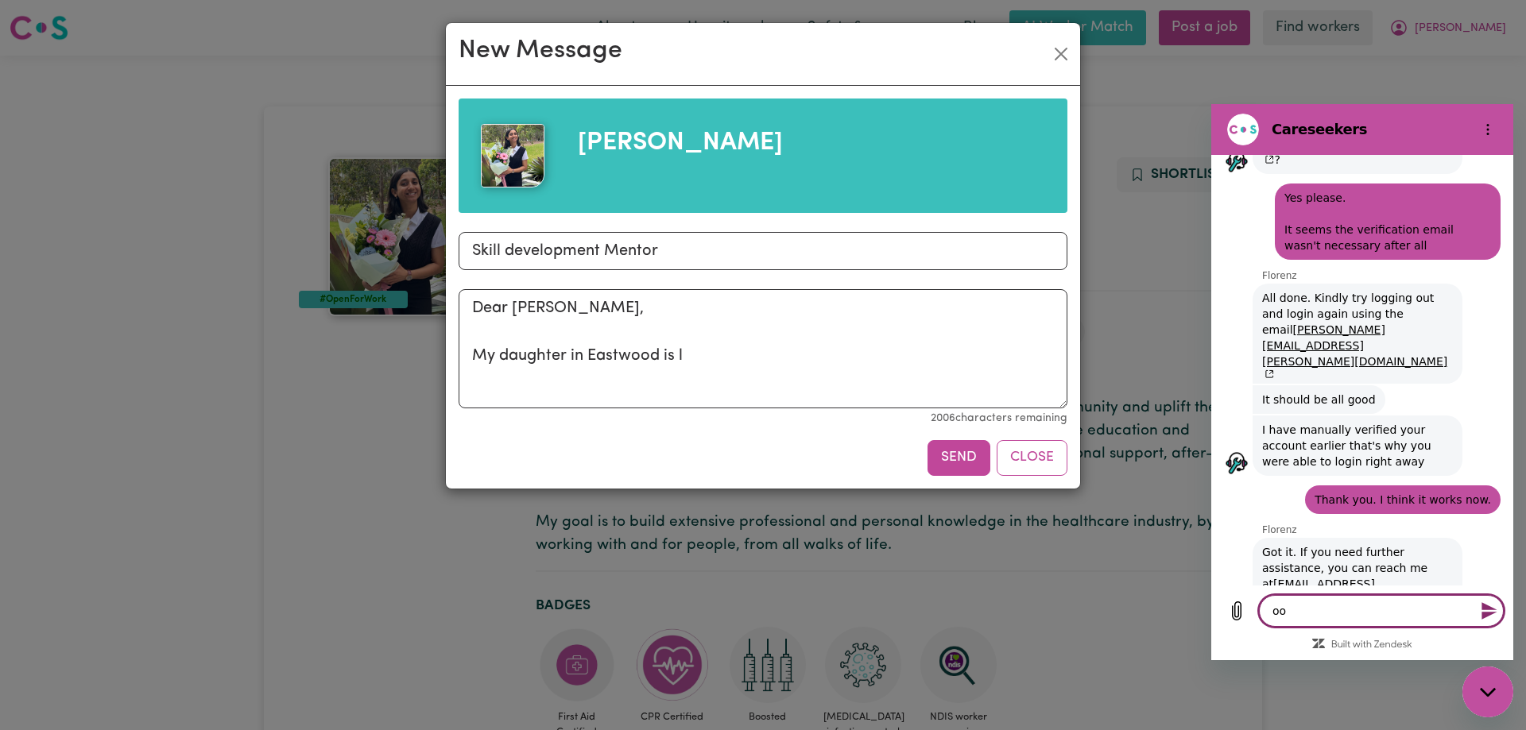
type textarea "ook"
type textarea "x"
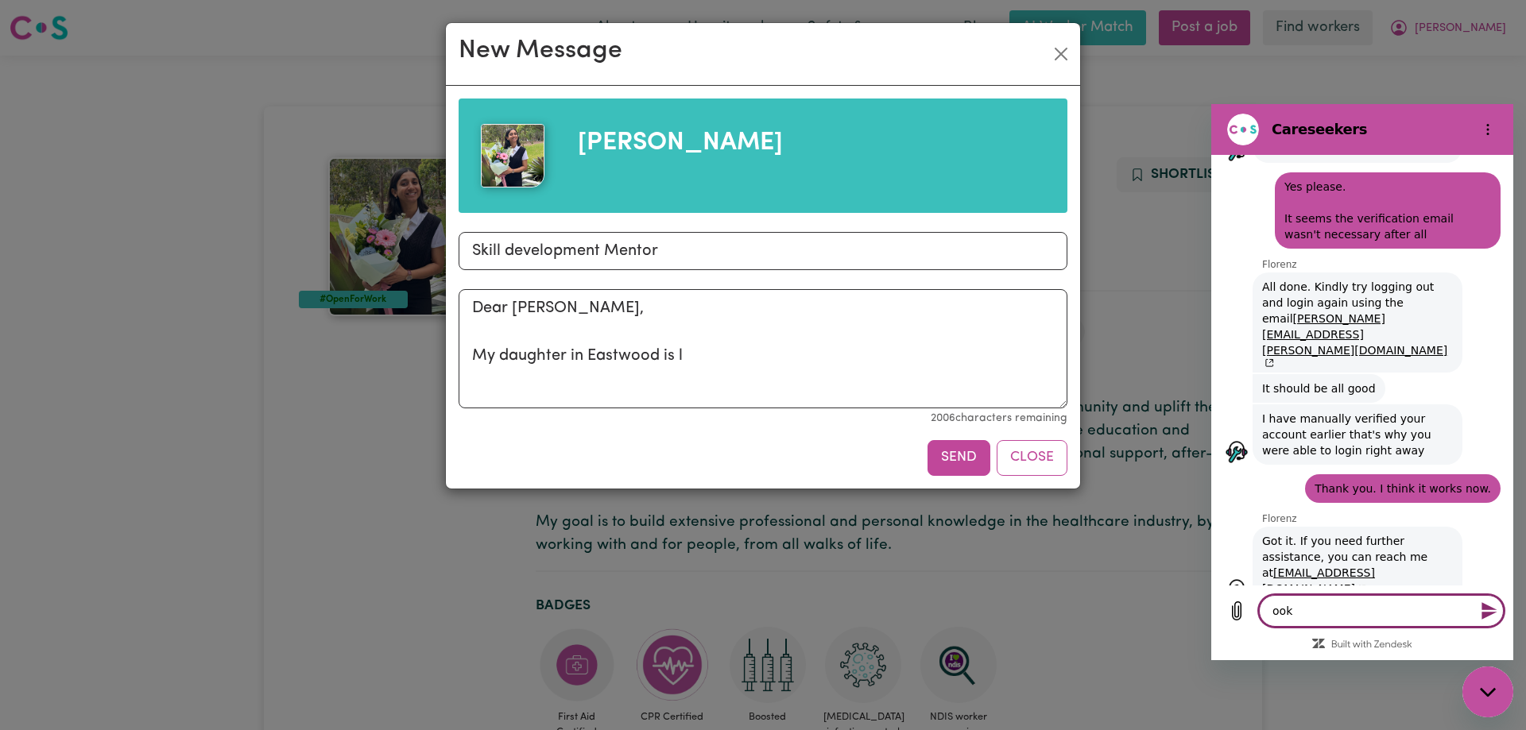
type textarea "ooki"
type textarea "x"
type textarea "ookin"
type textarea "x"
type textarea "ooking"
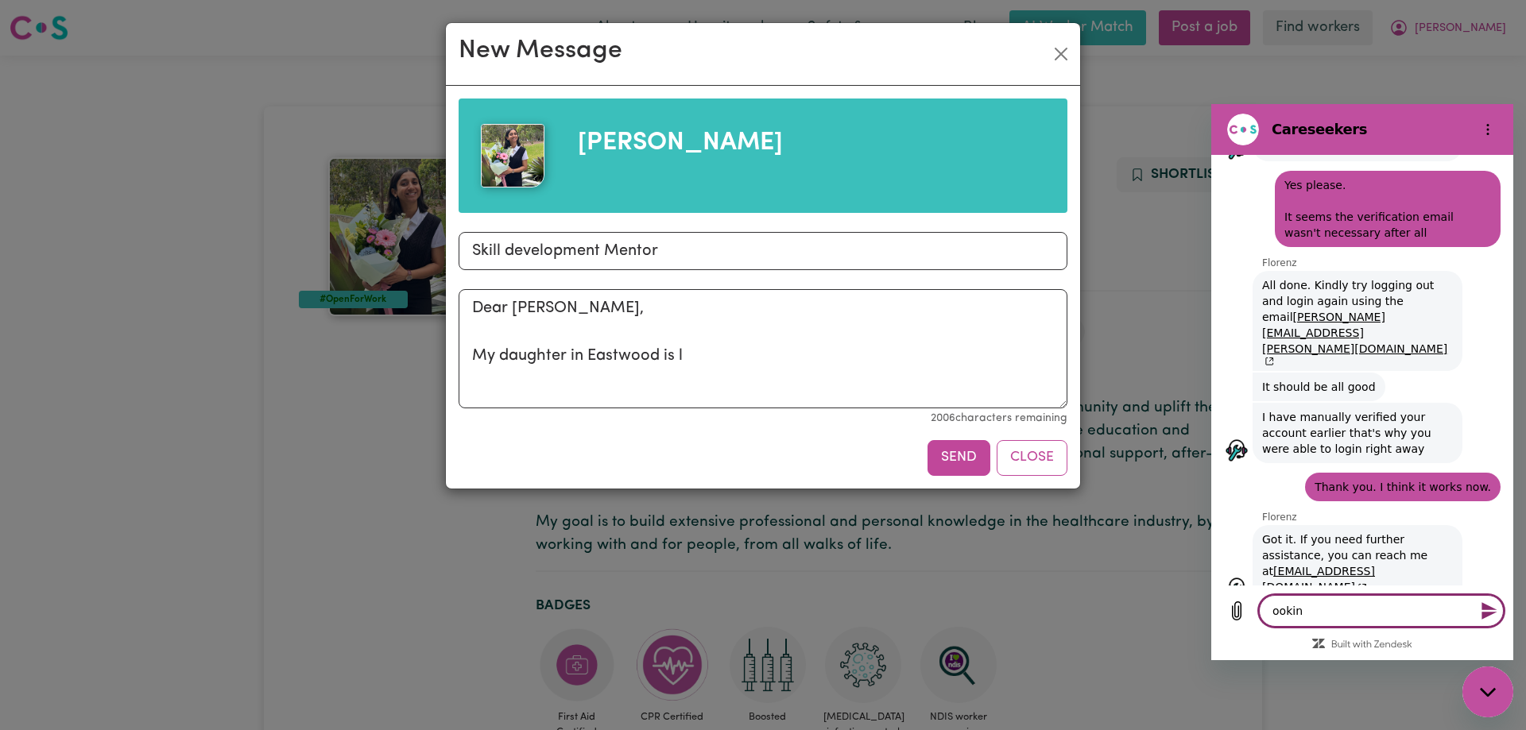
type textarea "x"
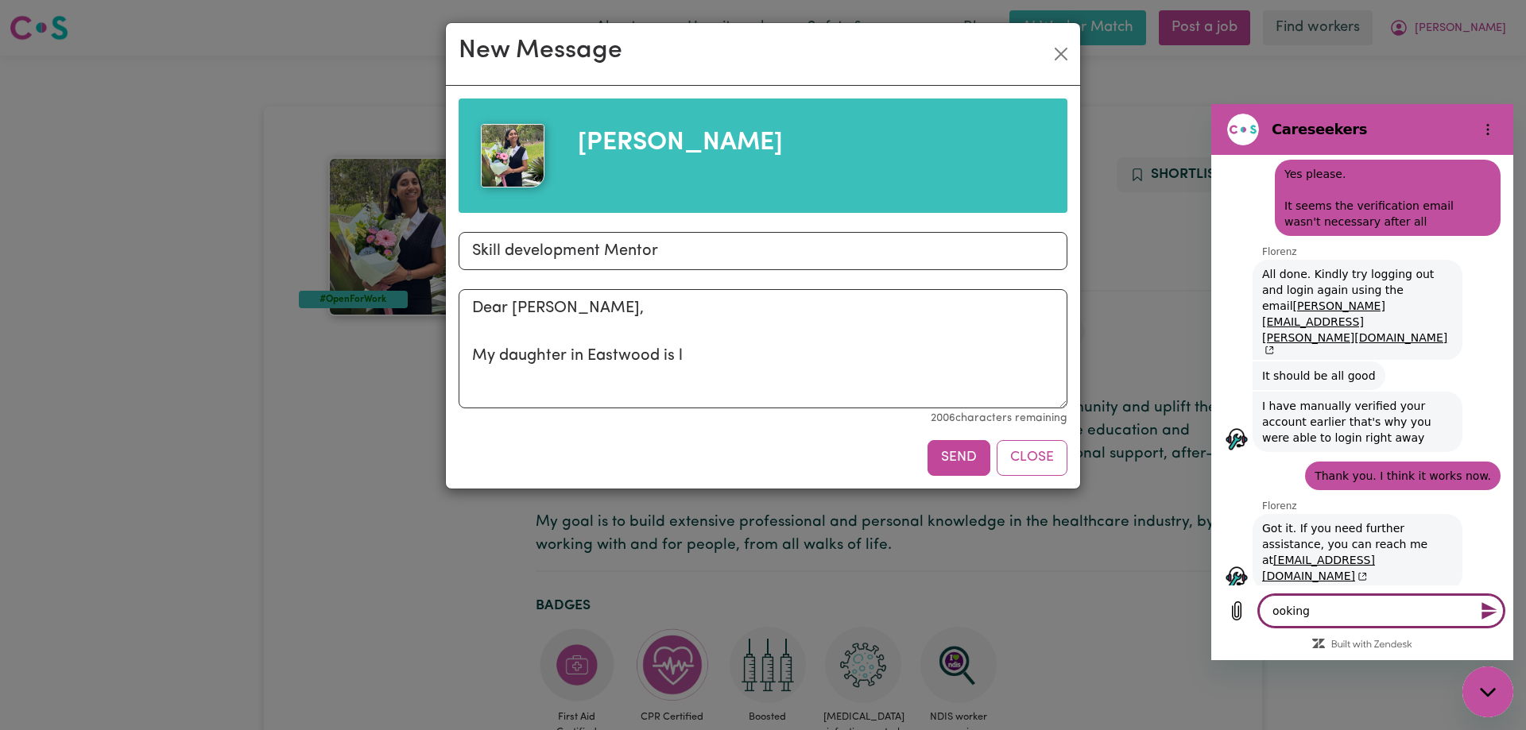
scroll to position [2902, 0]
click at [745, 358] on textarea "Dear Apurva, My daughter in Eastwood is l" at bounding box center [763, 348] width 609 height 119
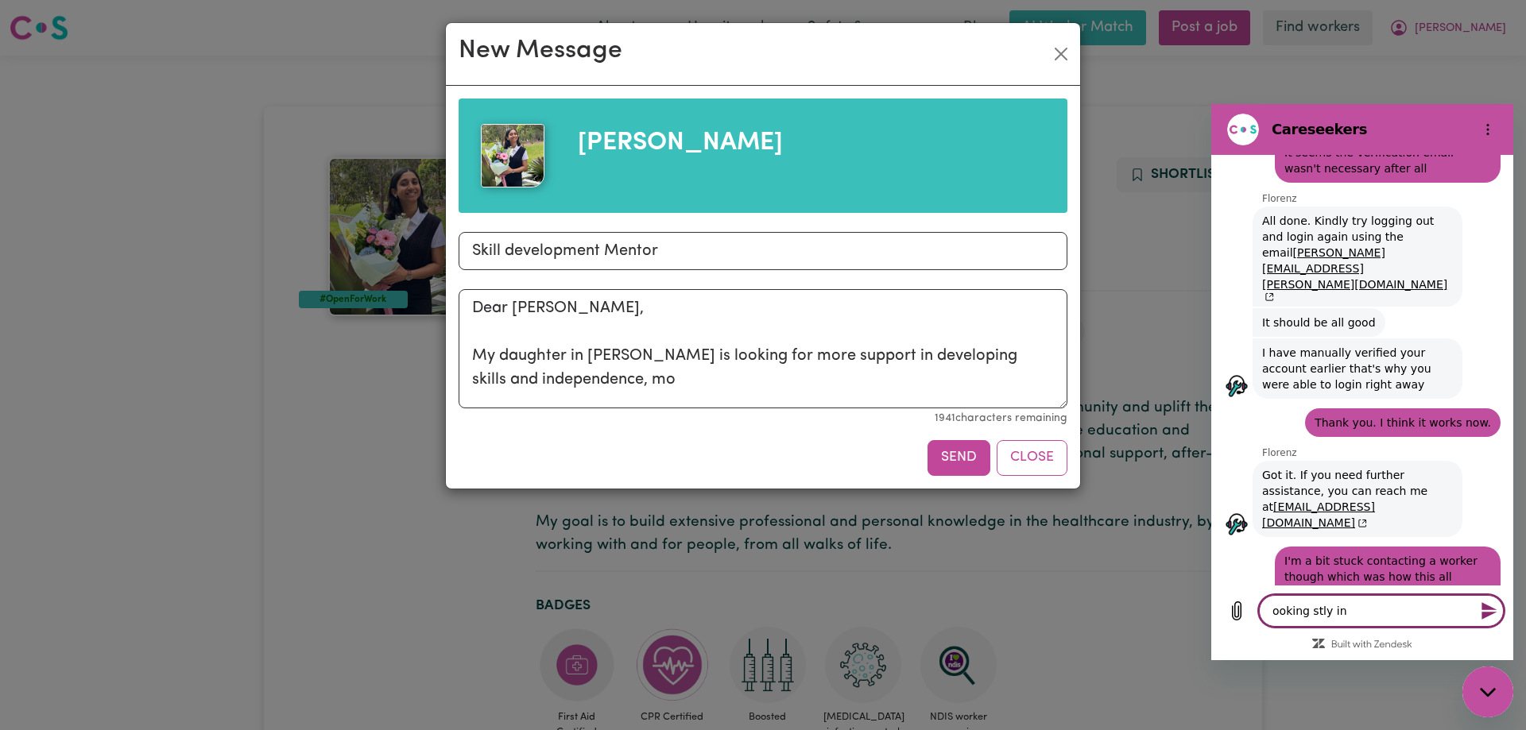
scroll to position [2956, 0]
click at [741, 394] on textarea "Dear Apurva, My daughter in Eastwood is looking for more support in developing …" at bounding box center [763, 348] width 609 height 119
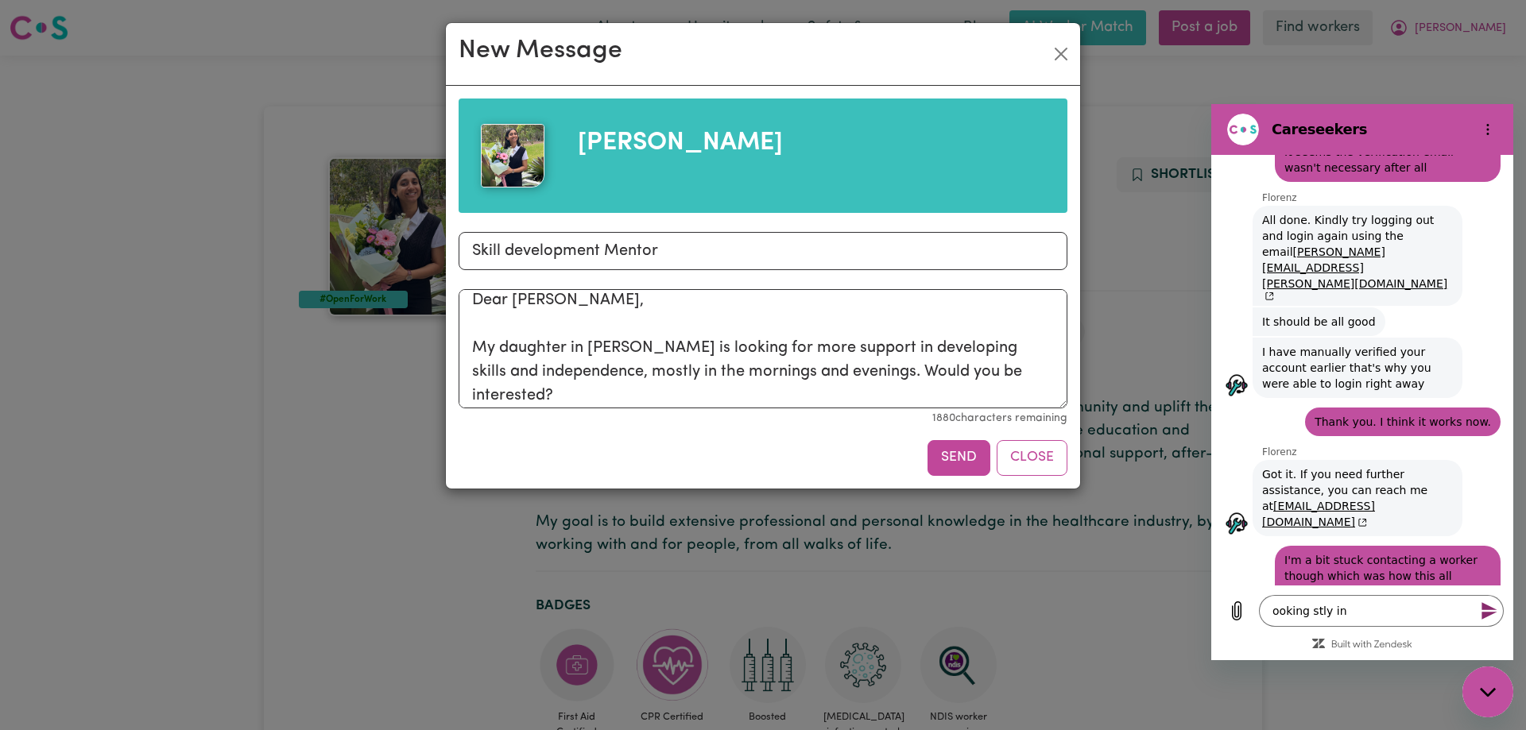
scroll to position [32, 0]
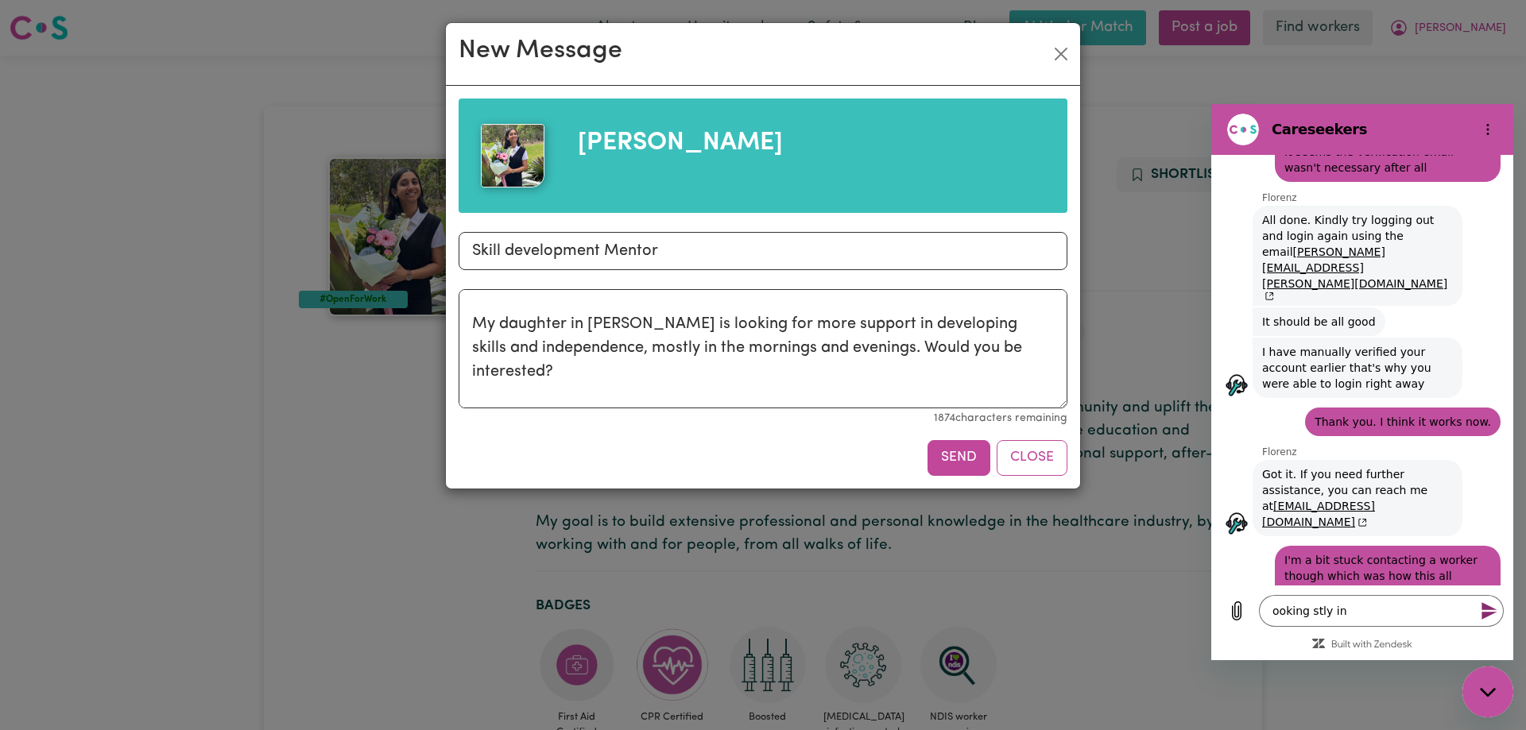
click at [570, 326] on textarea "Dear Apurva, My daughter in Eastwood is looking for more support in developing …" at bounding box center [763, 348] width 609 height 119
click at [961, 458] on button "Send" at bounding box center [958, 457] width 63 height 35
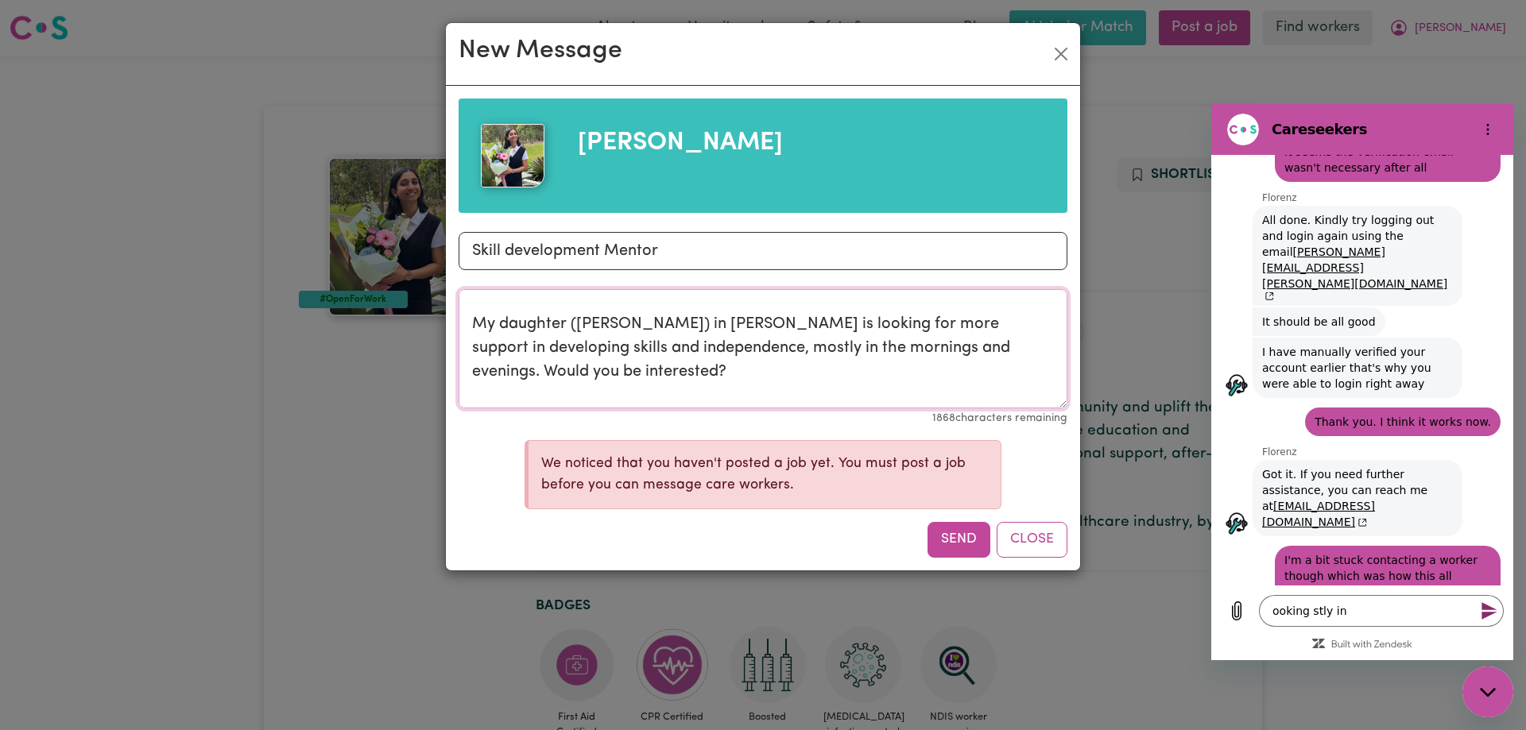
drag, startPoint x: 474, startPoint y: 323, endPoint x: 597, endPoint y: 381, distance: 136.5
click at [597, 381] on textarea "Dear Apurva, My daughter (Rae) in Eastwood is looking for more support in devel…" at bounding box center [763, 348] width 609 height 119
click at [1407, 600] on textarea "ooking stly in" at bounding box center [1381, 611] width 245 height 32
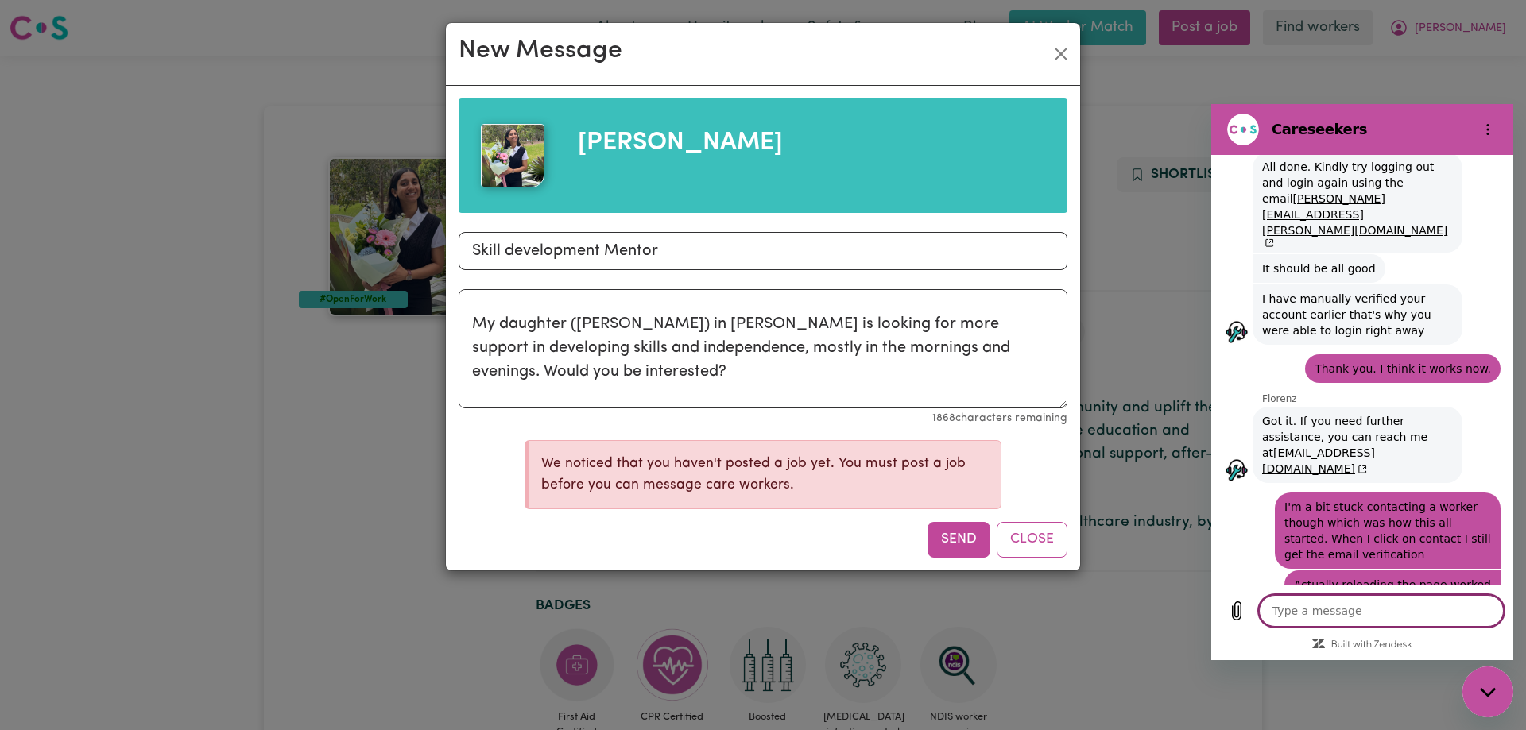
scroll to position [3010, 0]
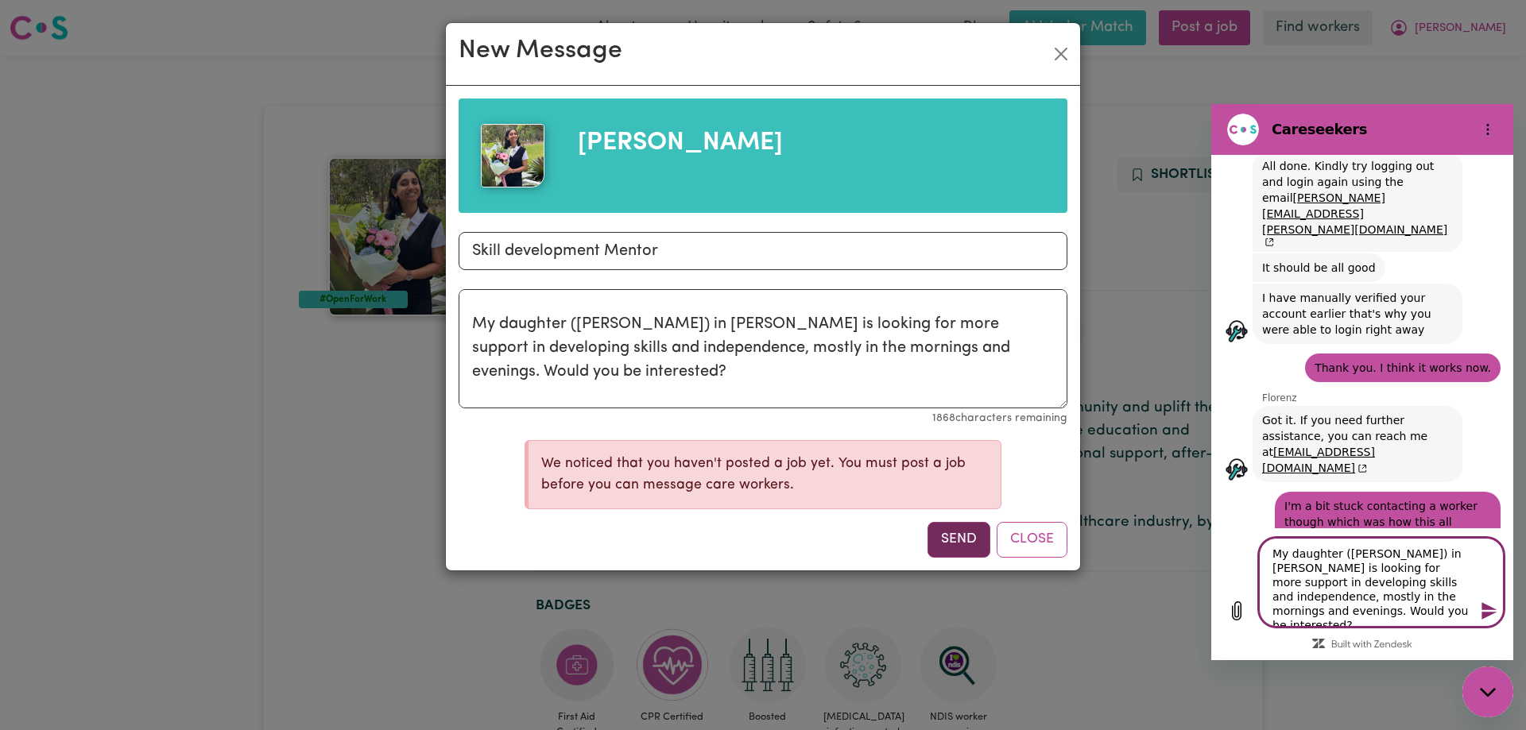
click at [974, 536] on button "Send" at bounding box center [958, 539] width 63 height 35
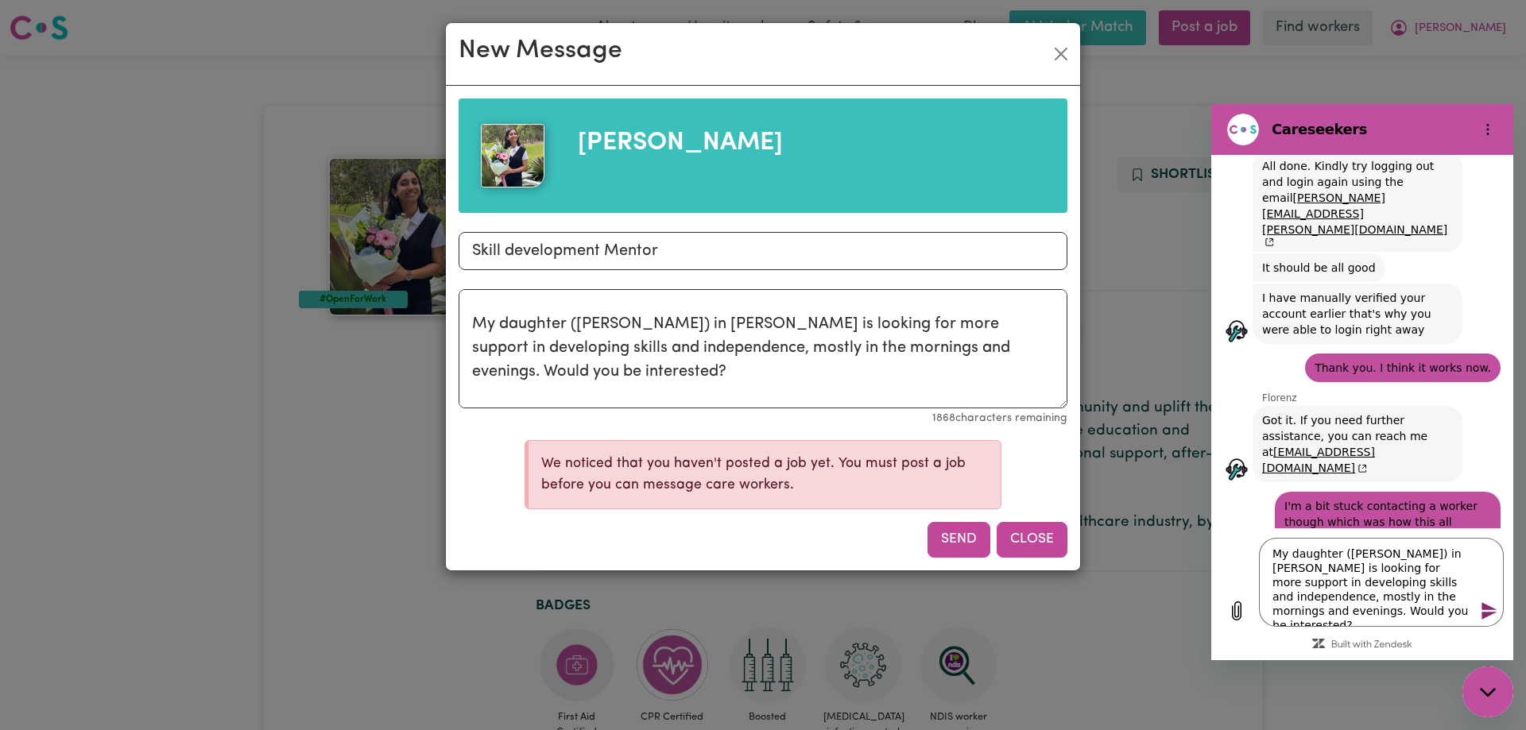
click at [1033, 539] on button "Close" at bounding box center [1032, 539] width 71 height 35
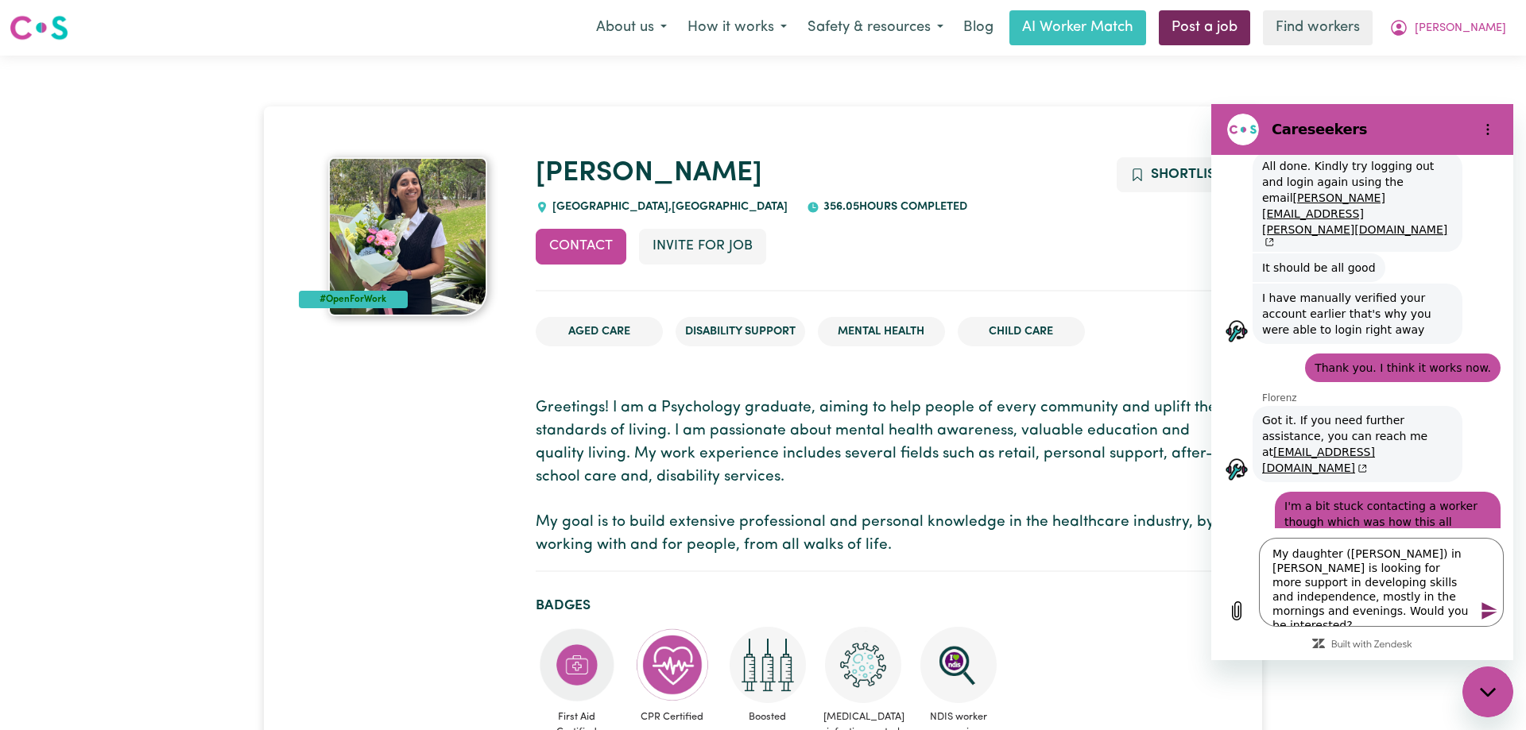
click at [1246, 25] on link "Post a job" at bounding box center [1204, 27] width 91 height 35
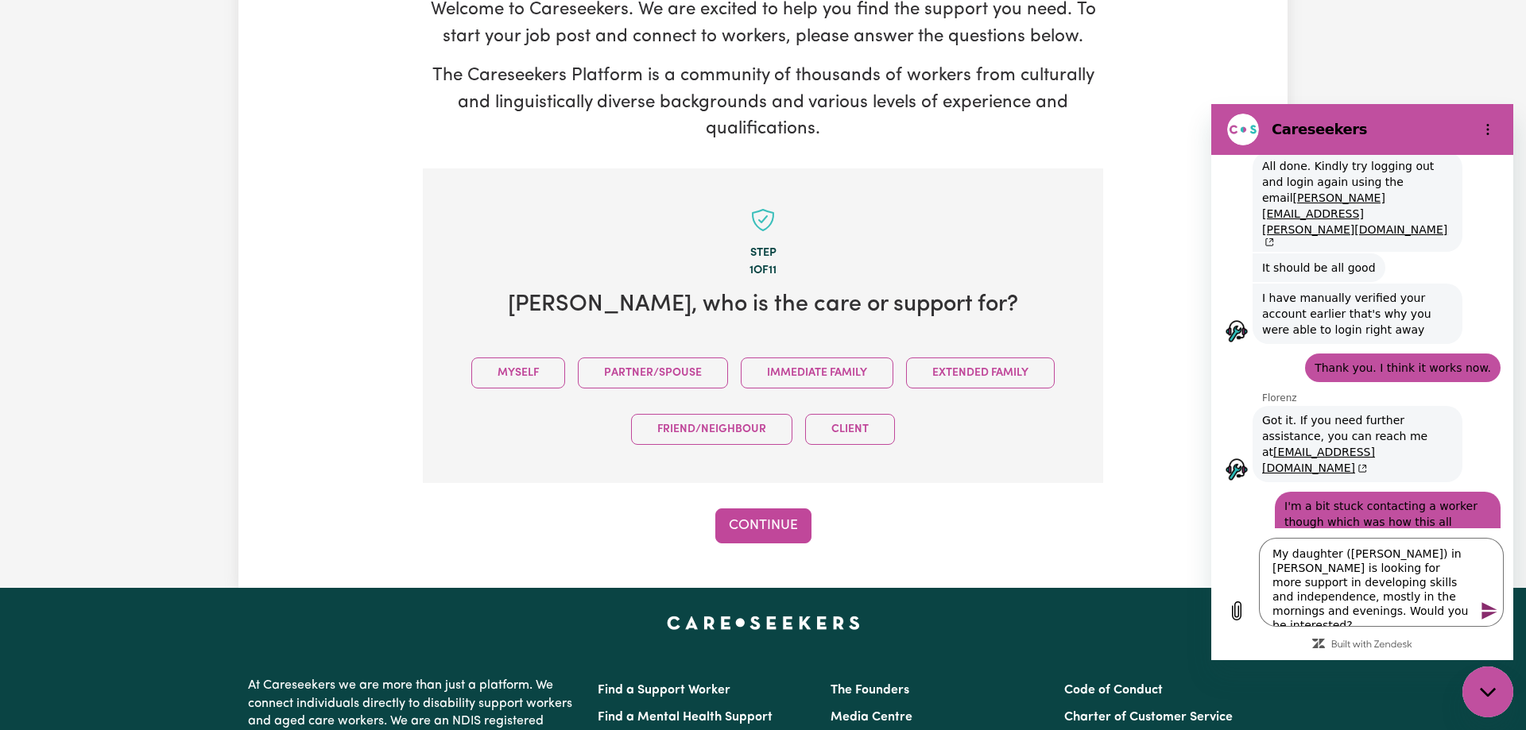
scroll to position [243, 0]
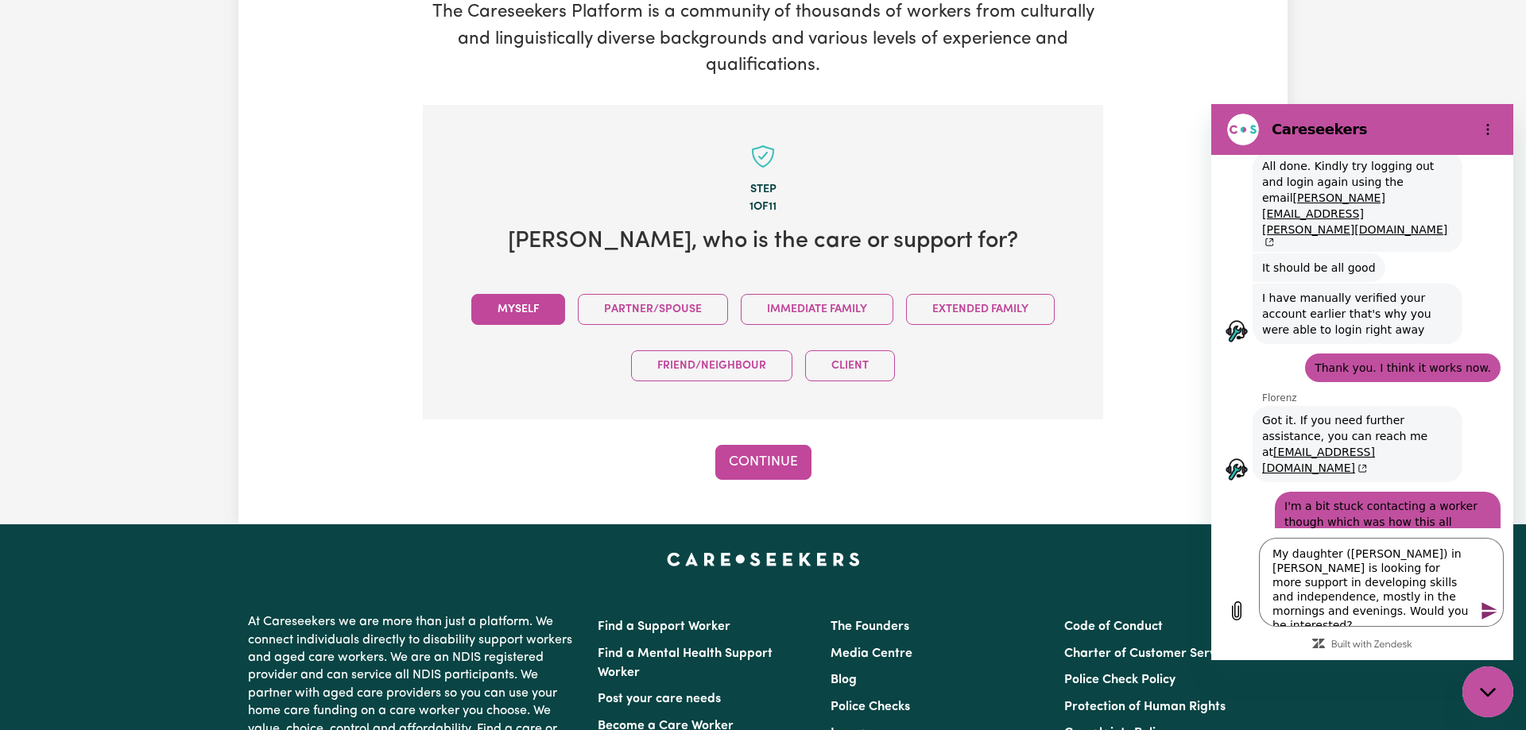
click at [483, 308] on button "Myself" at bounding box center [518, 309] width 94 height 31
click at [751, 459] on button "Continue" at bounding box center [763, 462] width 96 height 35
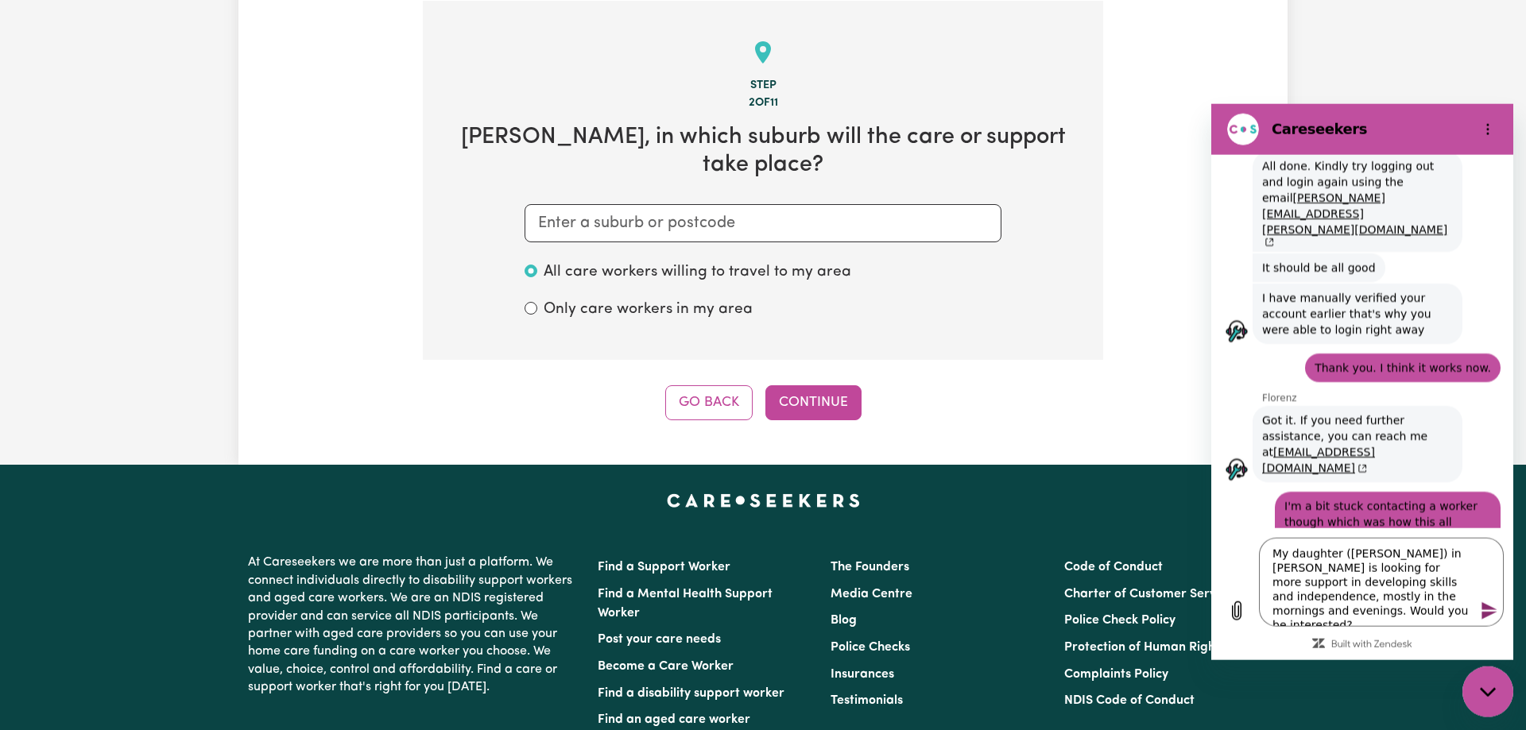
scroll to position [348, 0]
click at [666, 225] on input "text" at bounding box center [762, 222] width 477 height 38
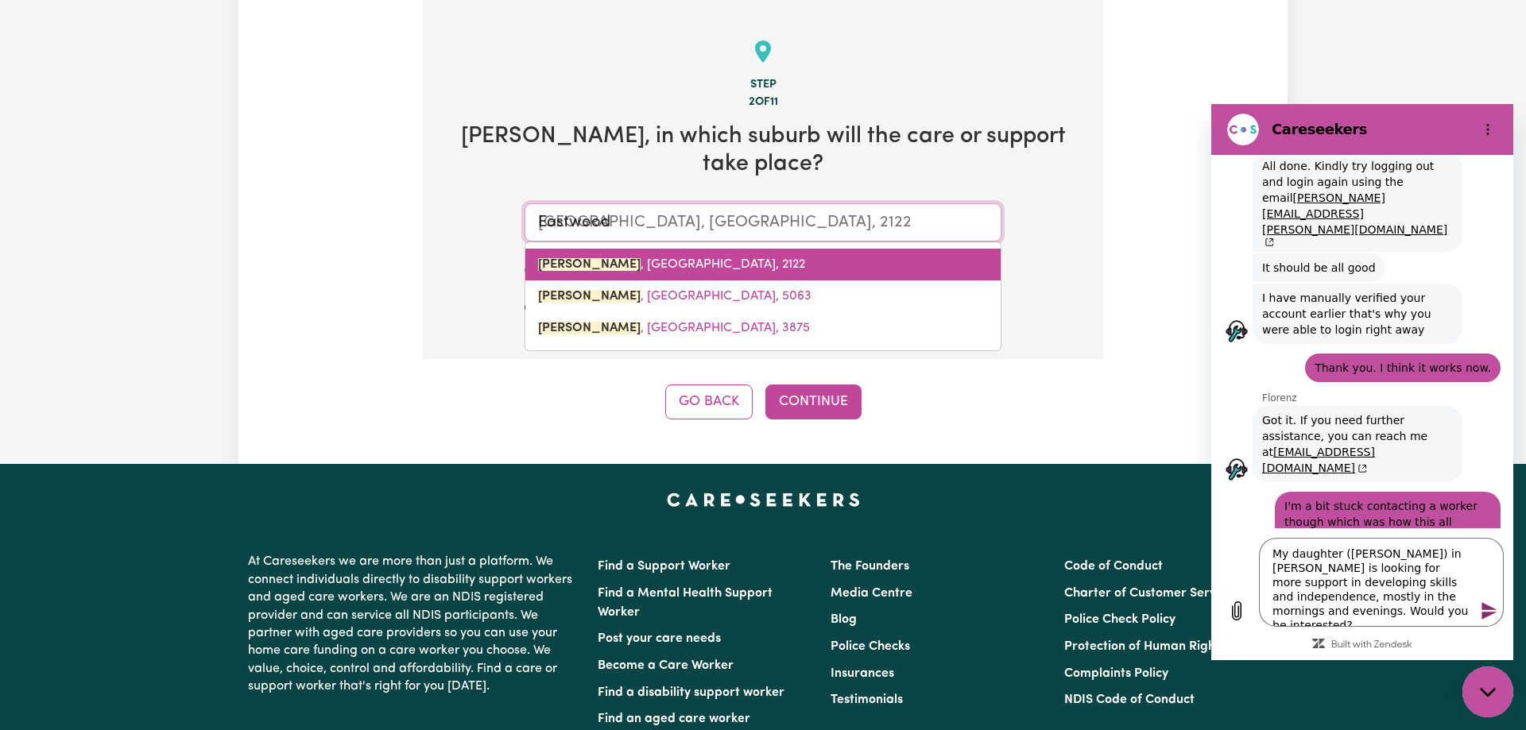
click at [625, 264] on span "EASTWOOD , New South Wales, 2122" at bounding box center [671, 264] width 267 height 13
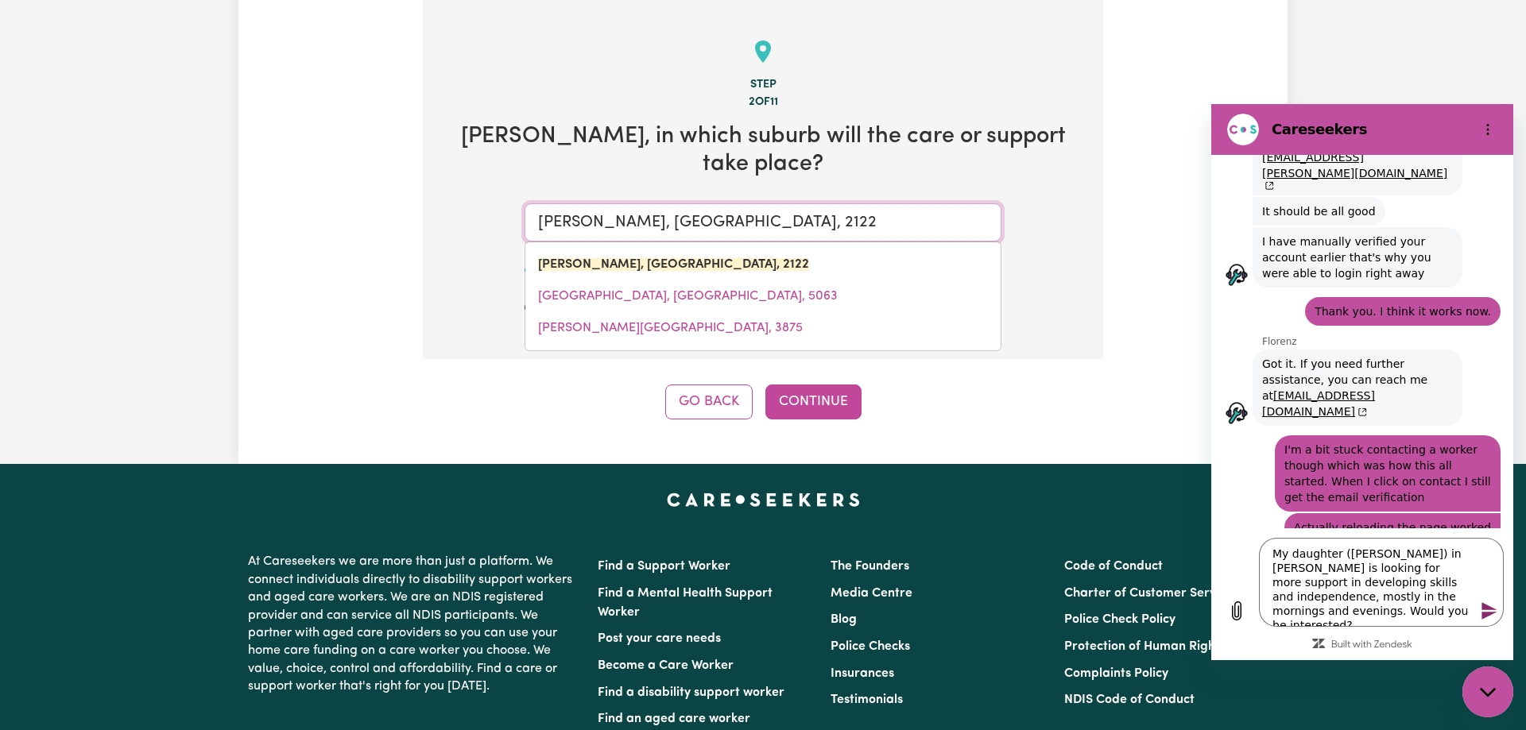
scroll to position [3067, 0]
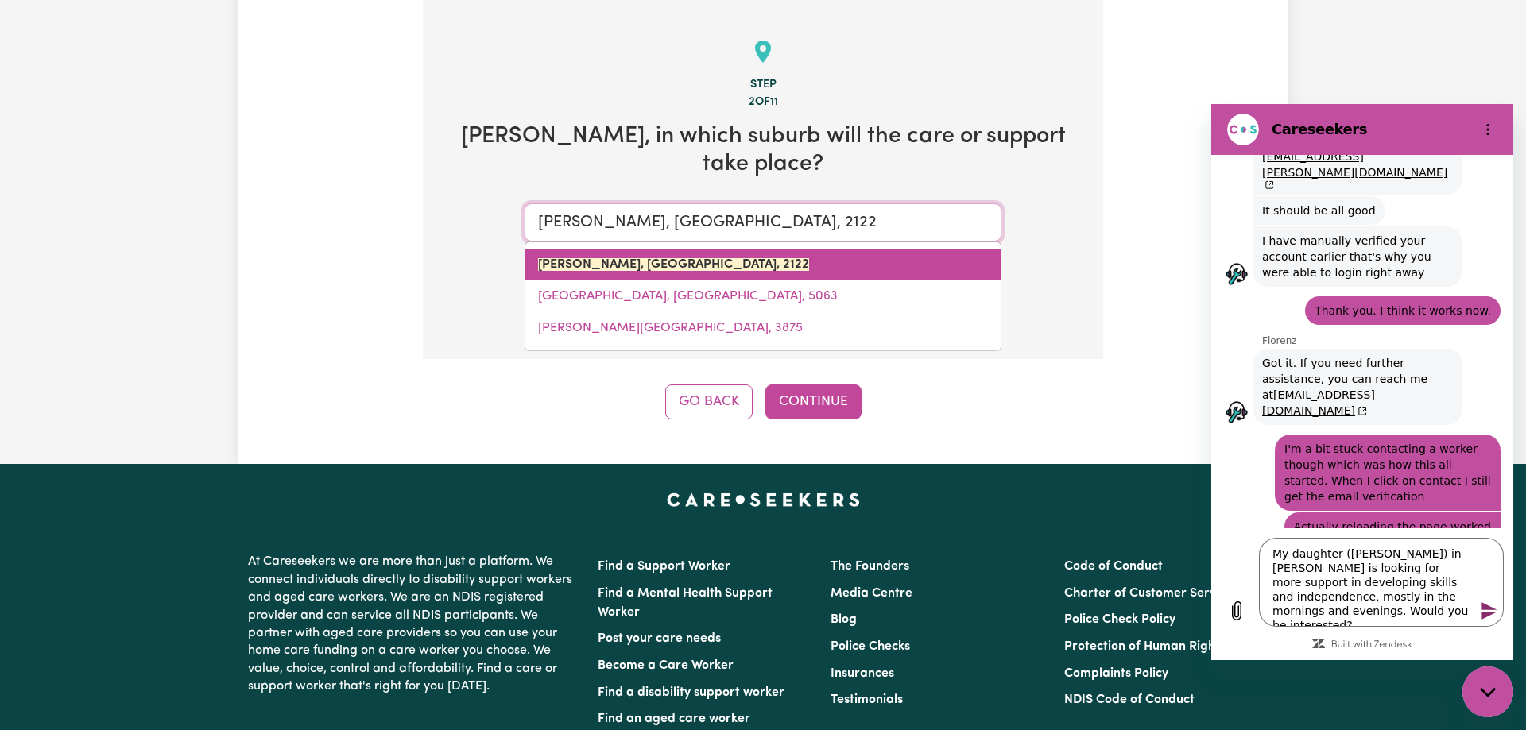
click at [726, 262] on mark "EASTWOOD, New South Wales, 2122" at bounding box center [673, 264] width 271 height 13
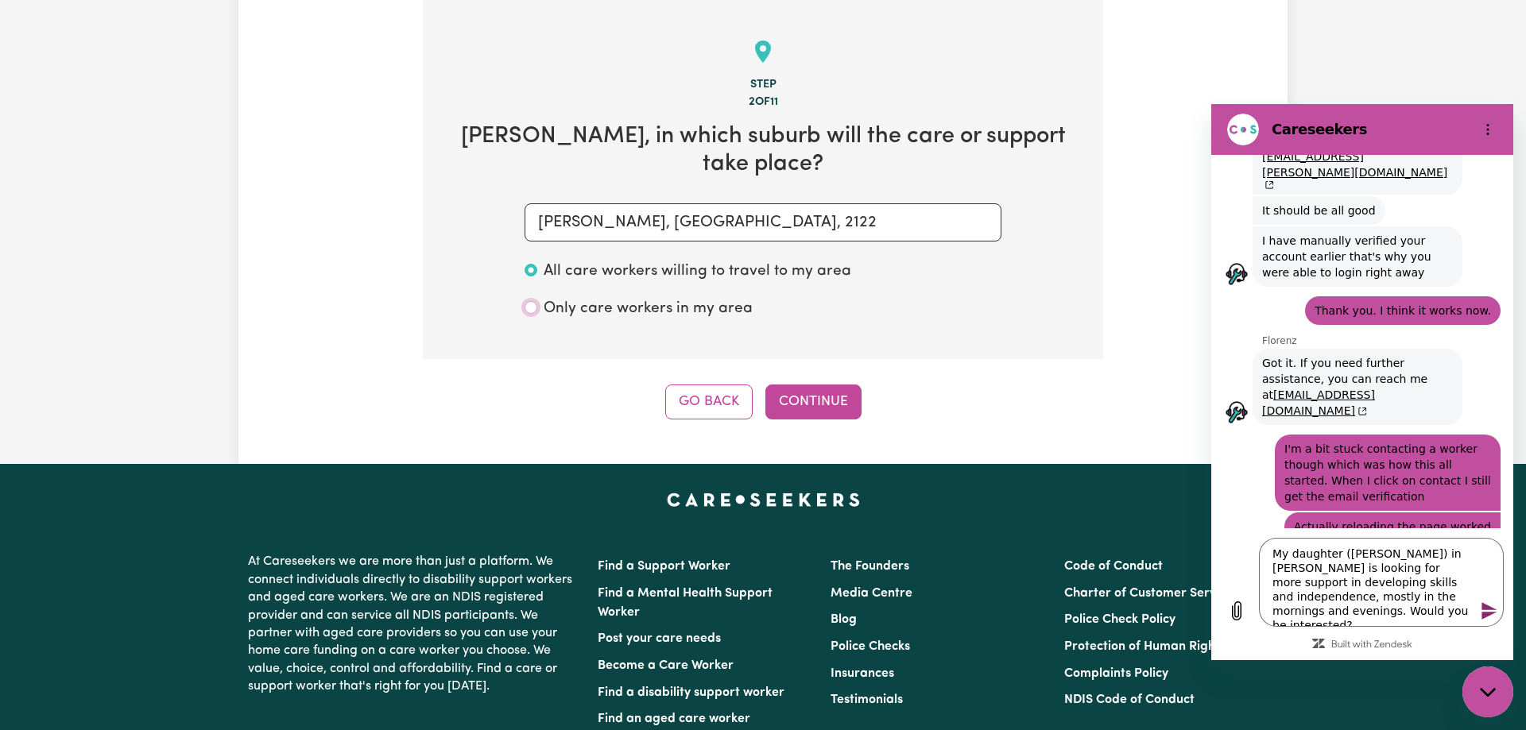
click at [535, 310] on input "Only care workers in my area" at bounding box center [530, 307] width 13 height 13
click at [839, 403] on button "Continue" at bounding box center [813, 402] width 96 height 35
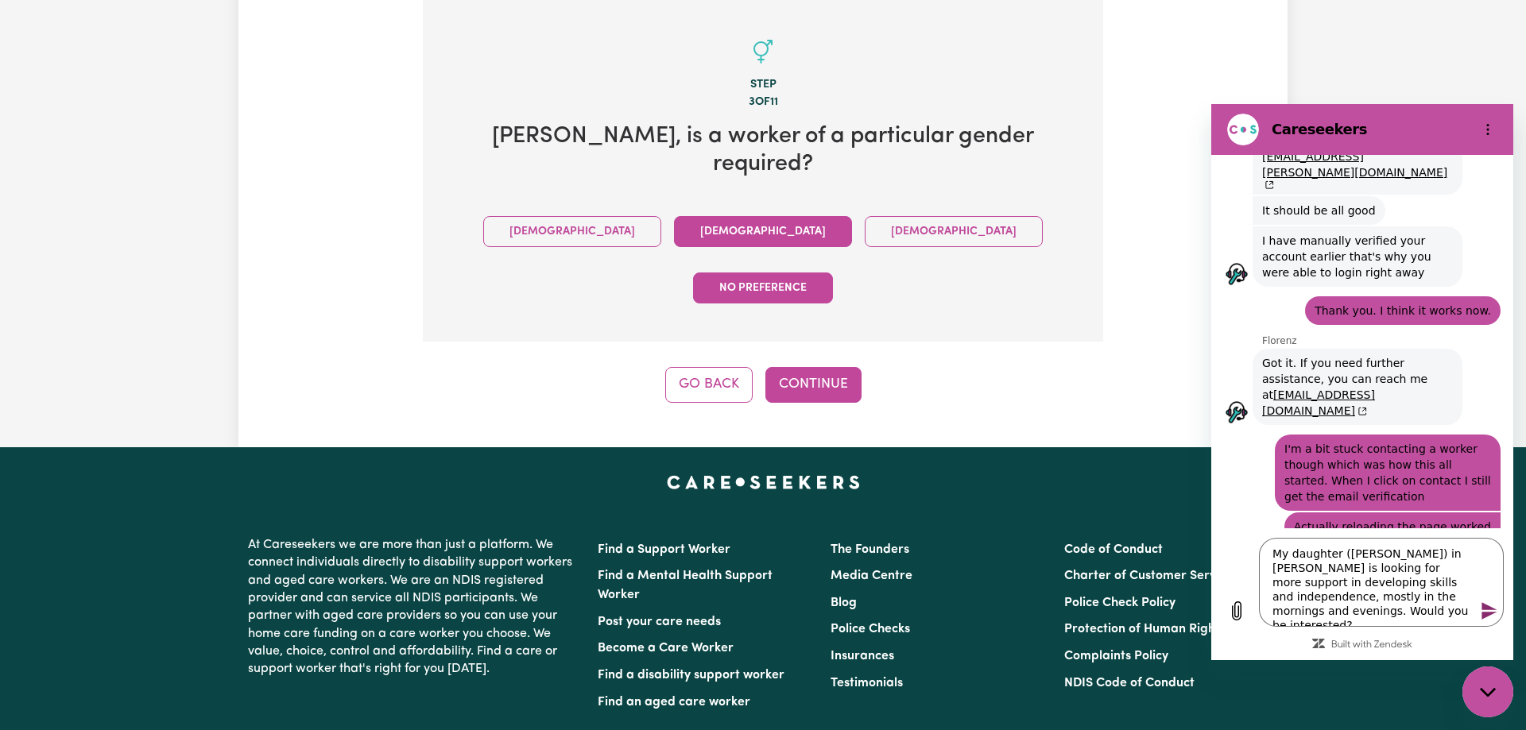
click at [674, 216] on button "Female" at bounding box center [763, 231] width 178 height 31
click at [807, 367] on button "Continue" at bounding box center [813, 384] width 96 height 35
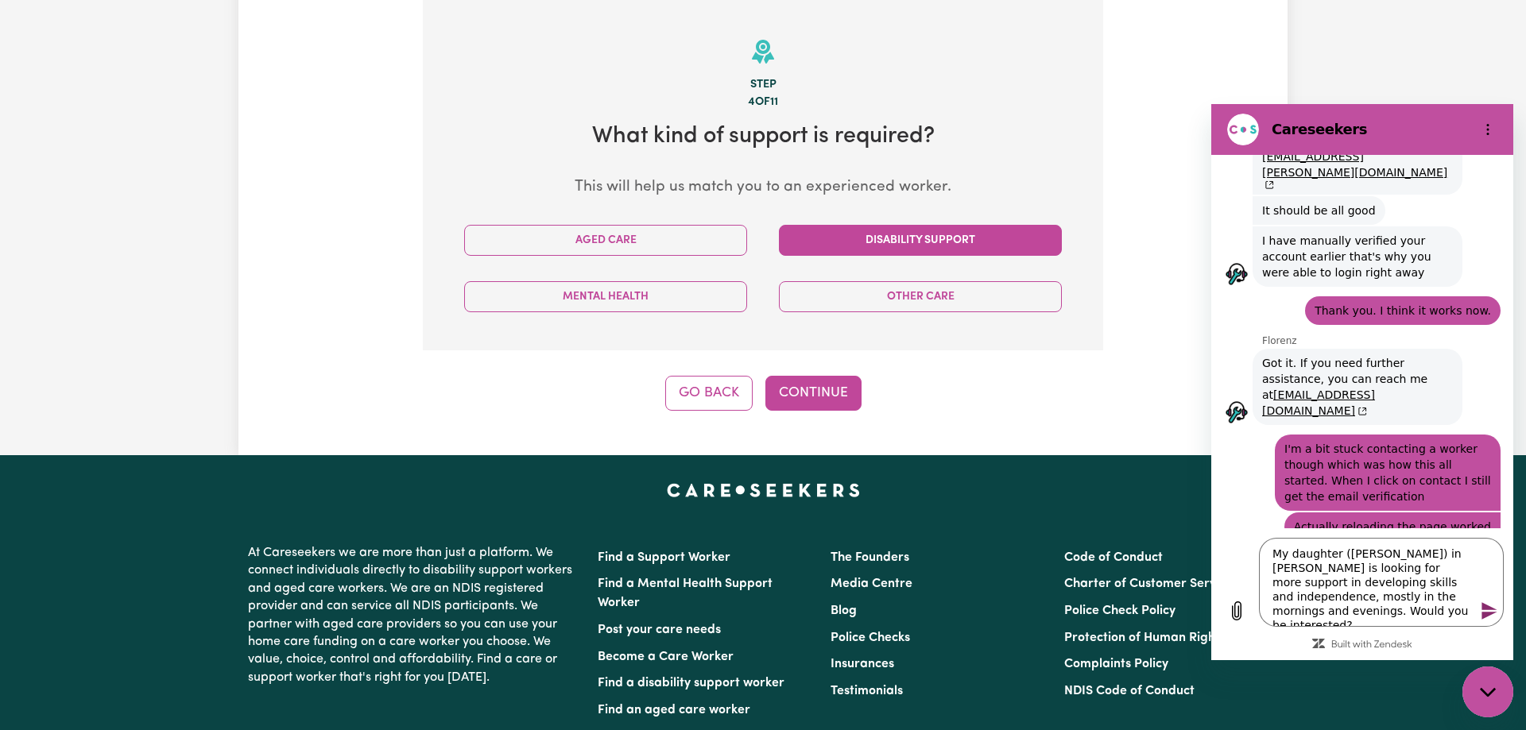
click at [826, 243] on button "Disability Support" at bounding box center [920, 240] width 283 height 31
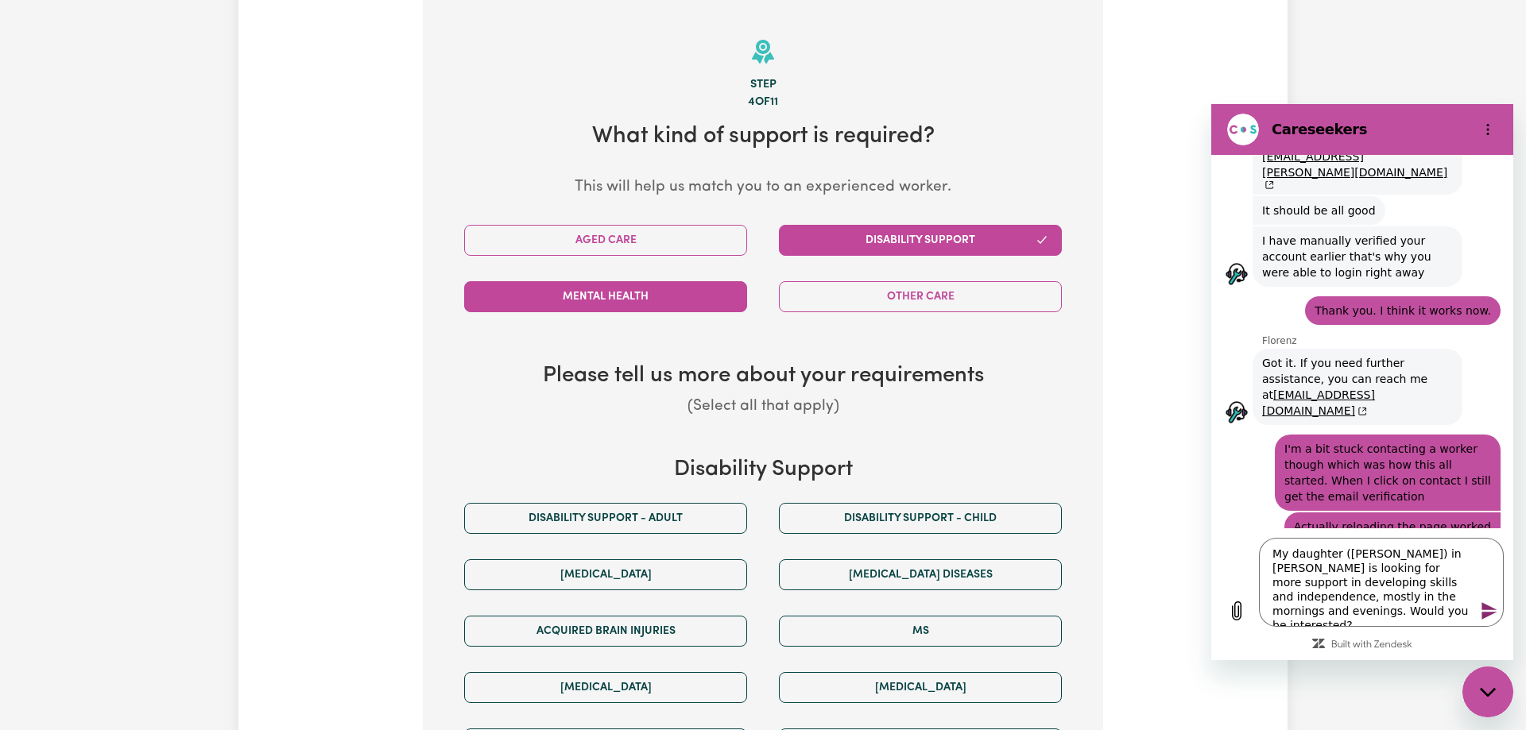
click at [689, 295] on button "Mental Health" at bounding box center [605, 296] width 283 height 31
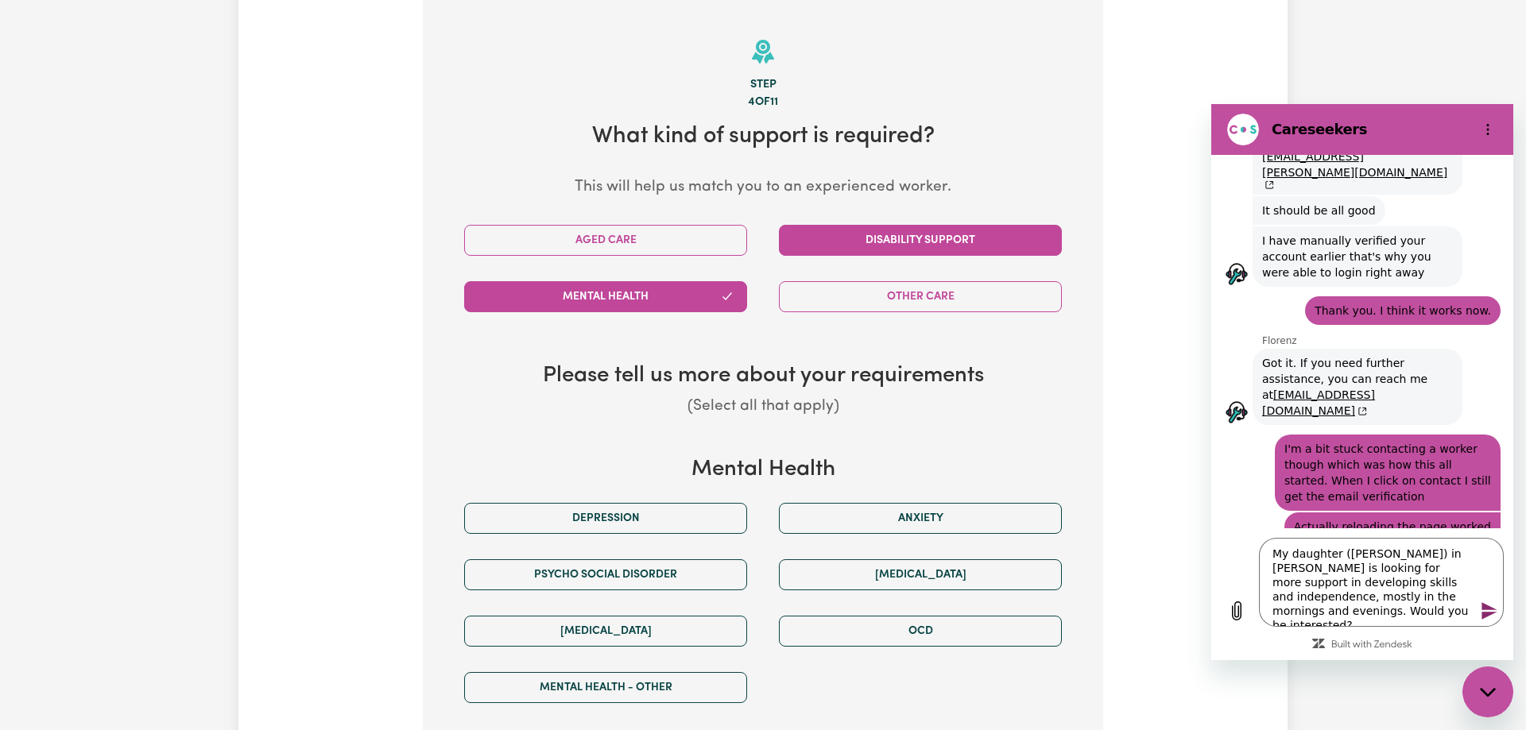
click at [846, 246] on button "Disability Support" at bounding box center [920, 240] width 283 height 31
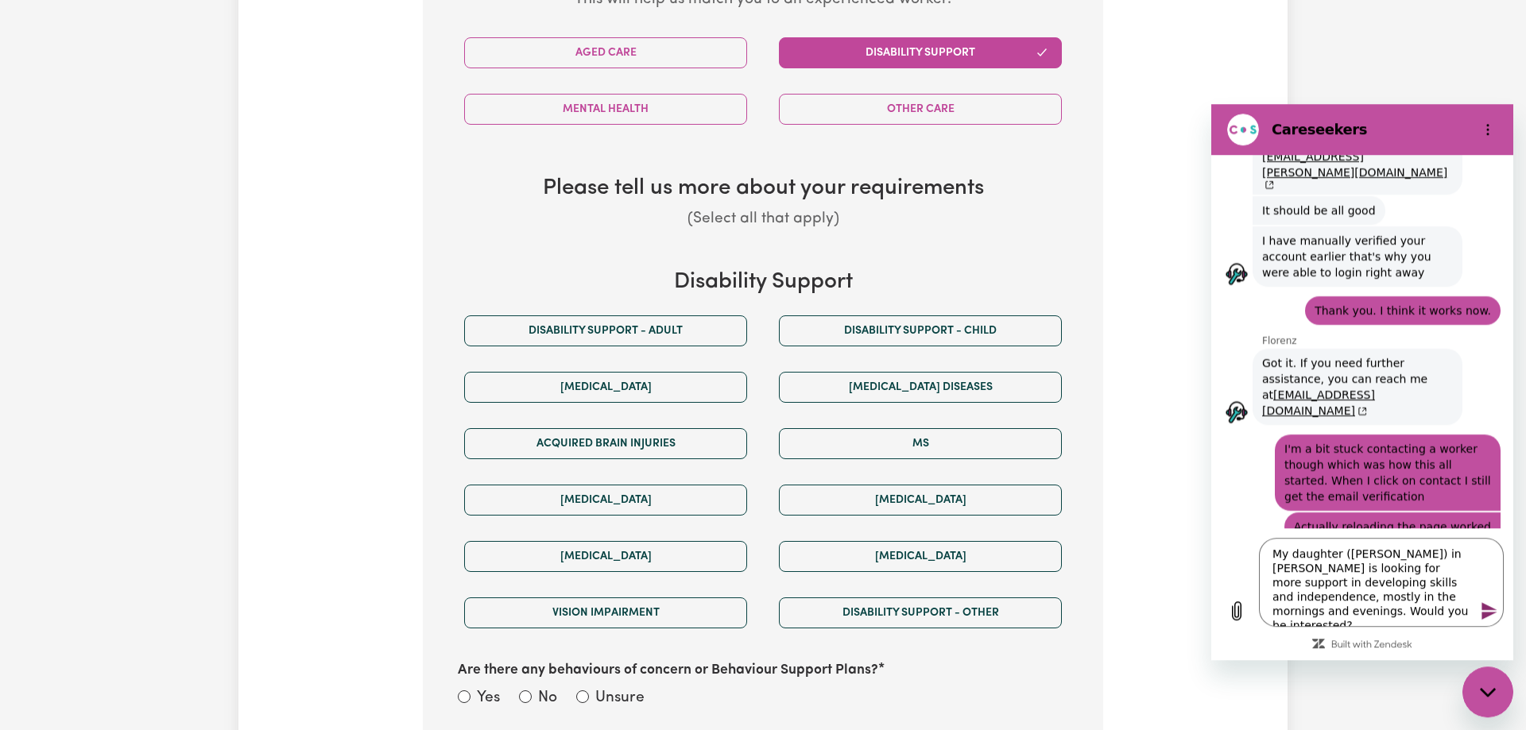
scroll to position [672, 0]
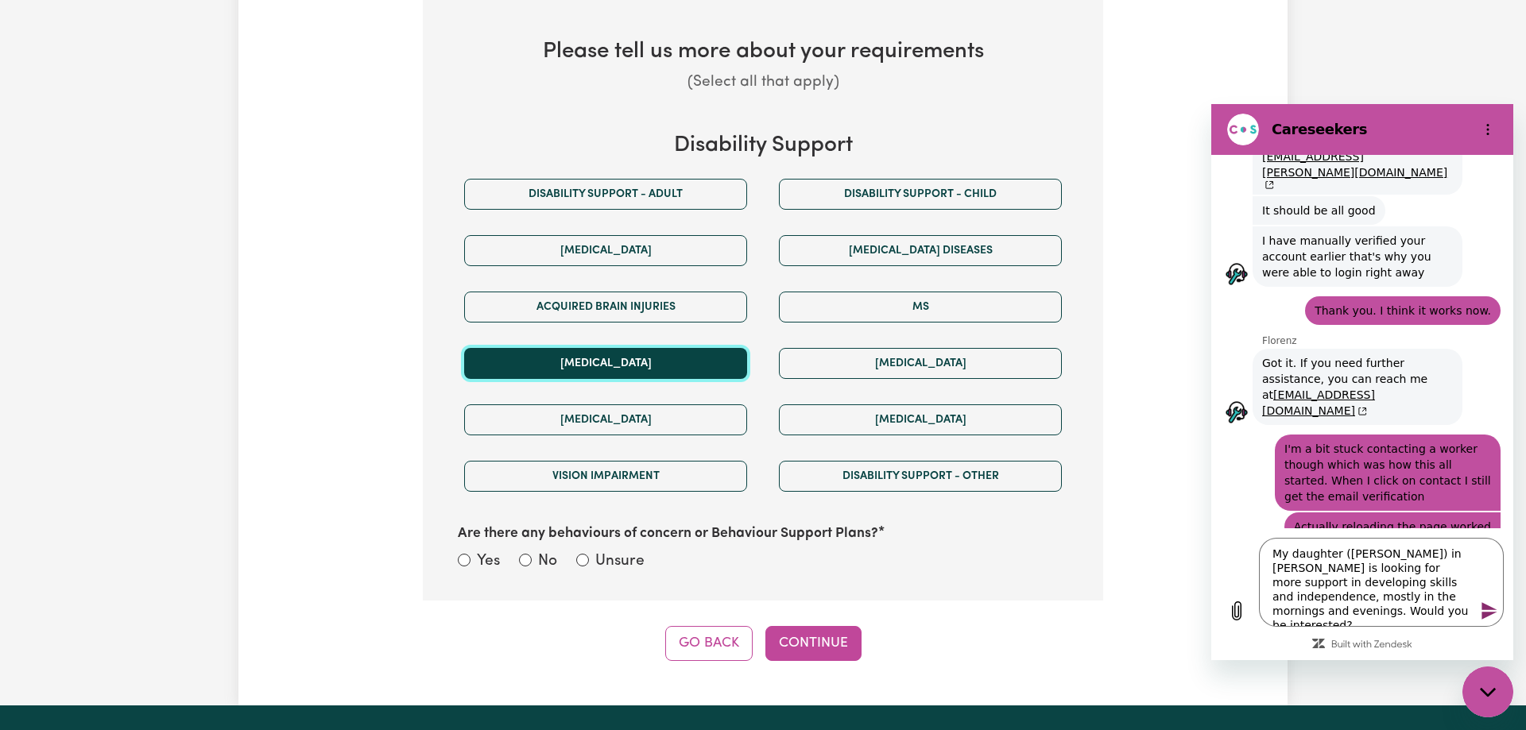
click at [705, 362] on button "[MEDICAL_DATA]" at bounding box center [605, 363] width 283 height 31
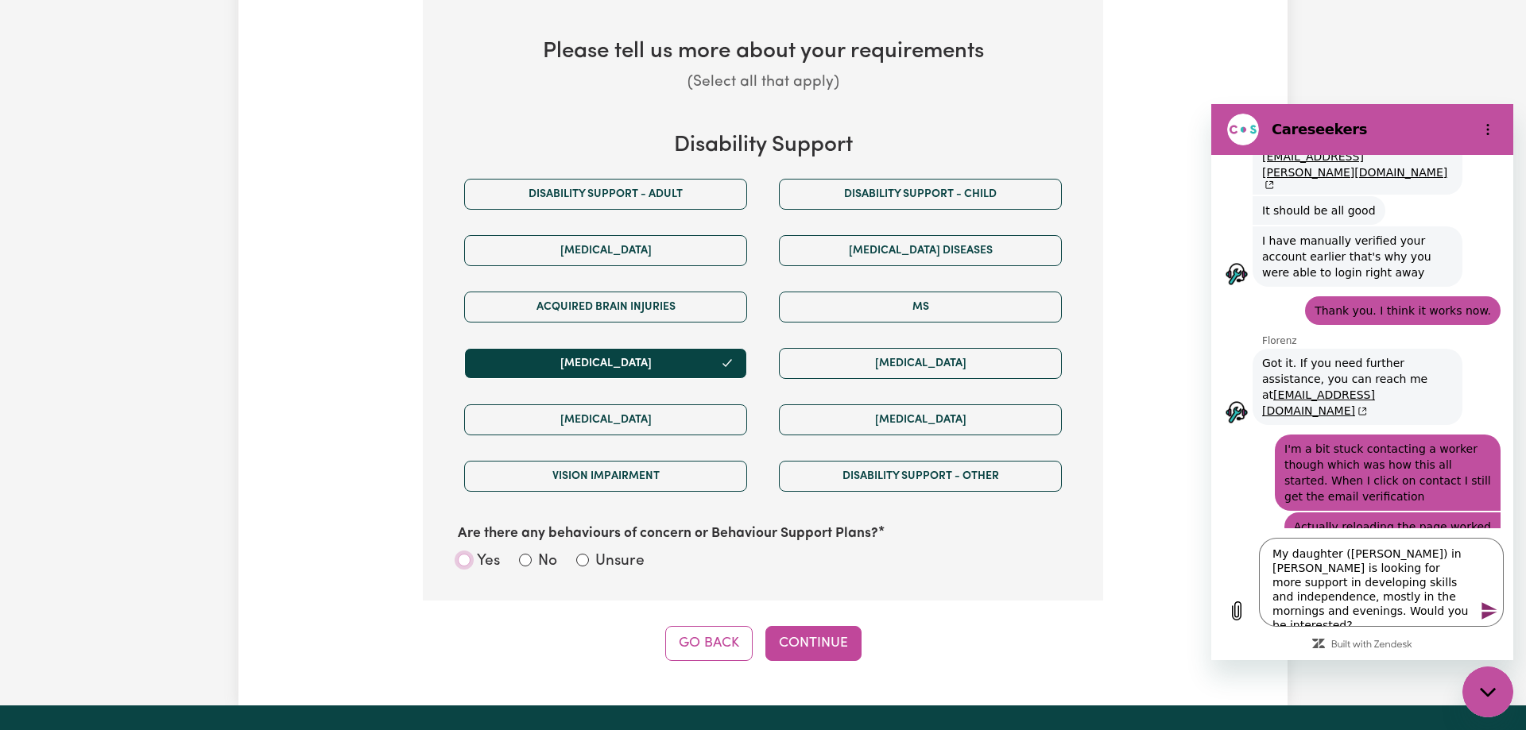
click at [466, 557] on input "Yes" at bounding box center [464, 560] width 13 height 13
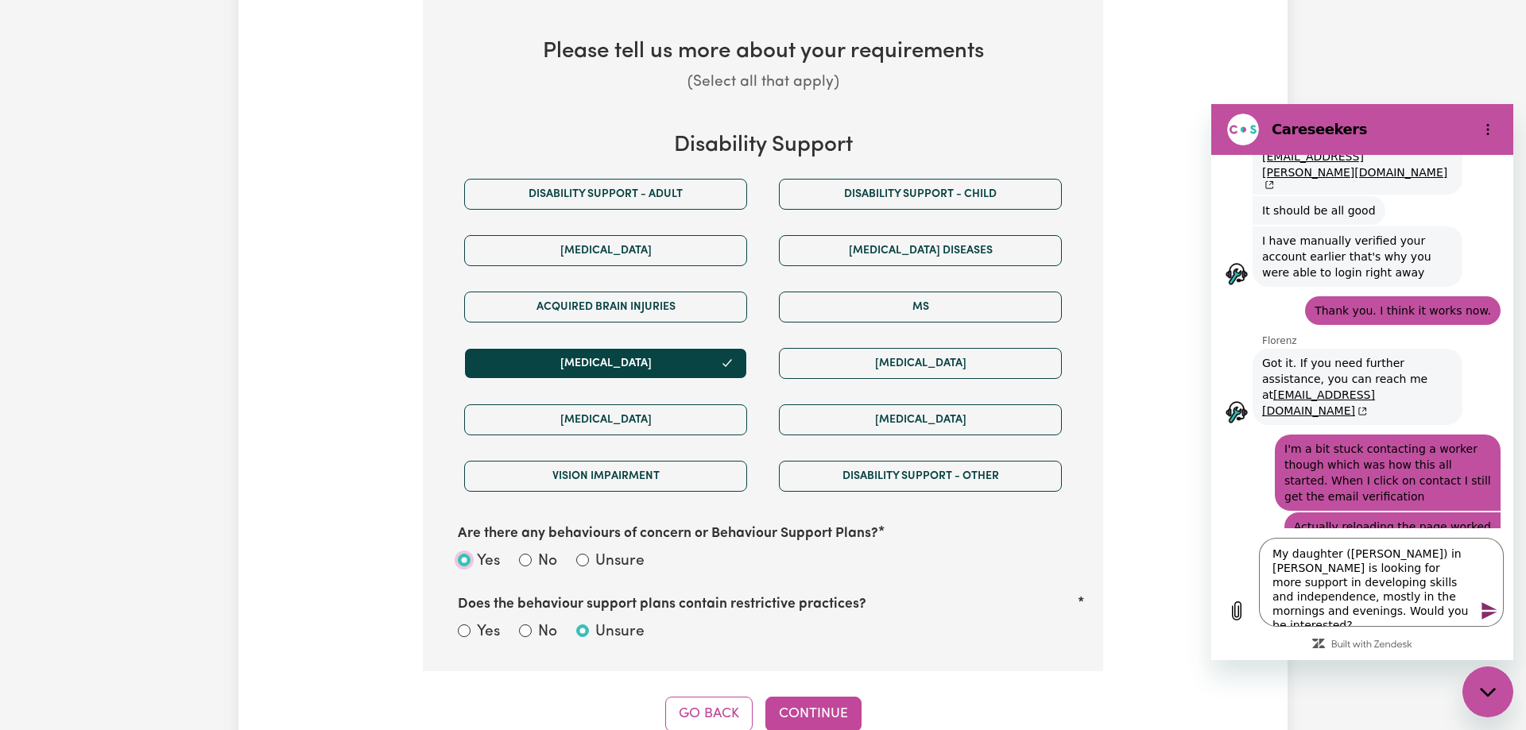
scroll to position [834, 0]
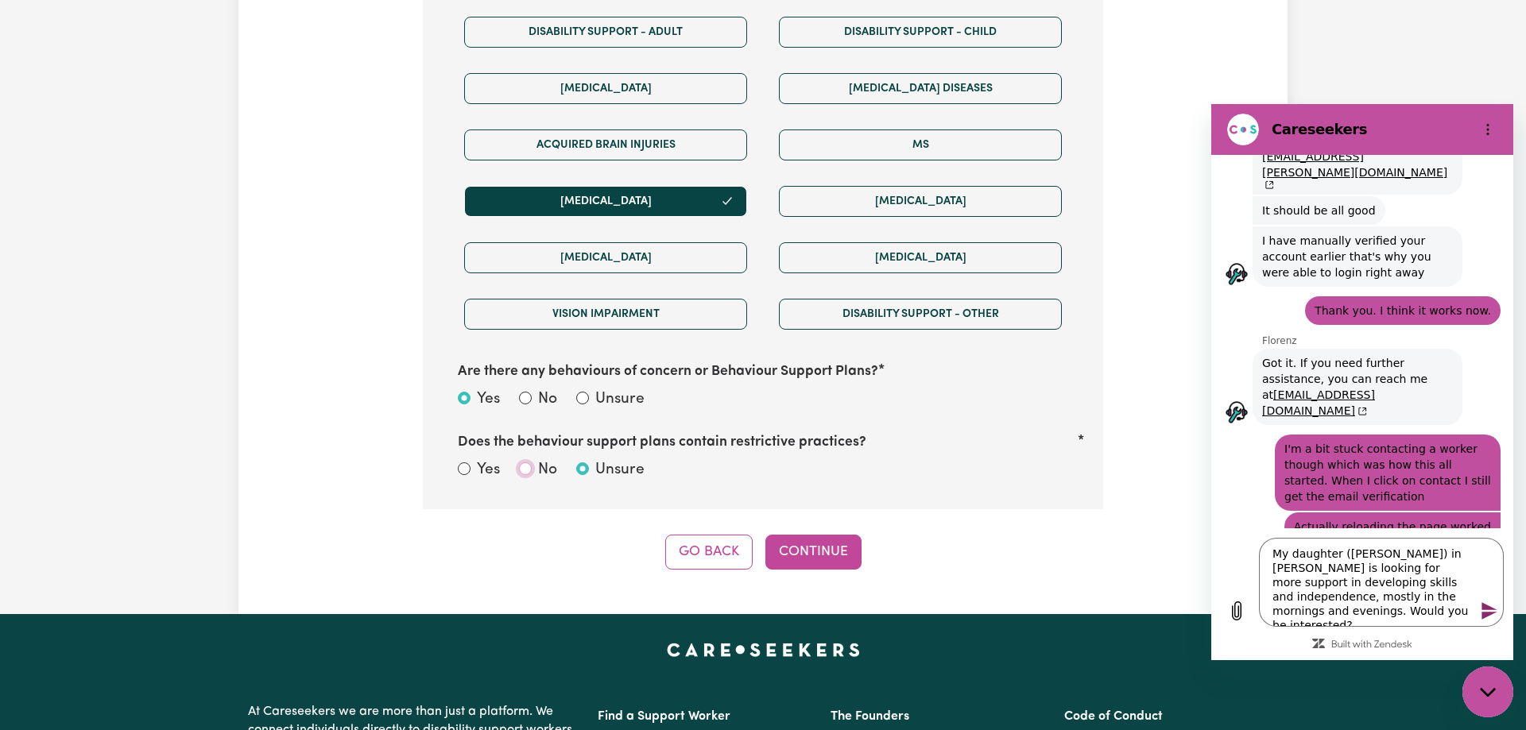
click at [525, 466] on input "No" at bounding box center [525, 468] width 13 height 13
click at [828, 557] on button "Continue" at bounding box center [813, 552] width 96 height 35
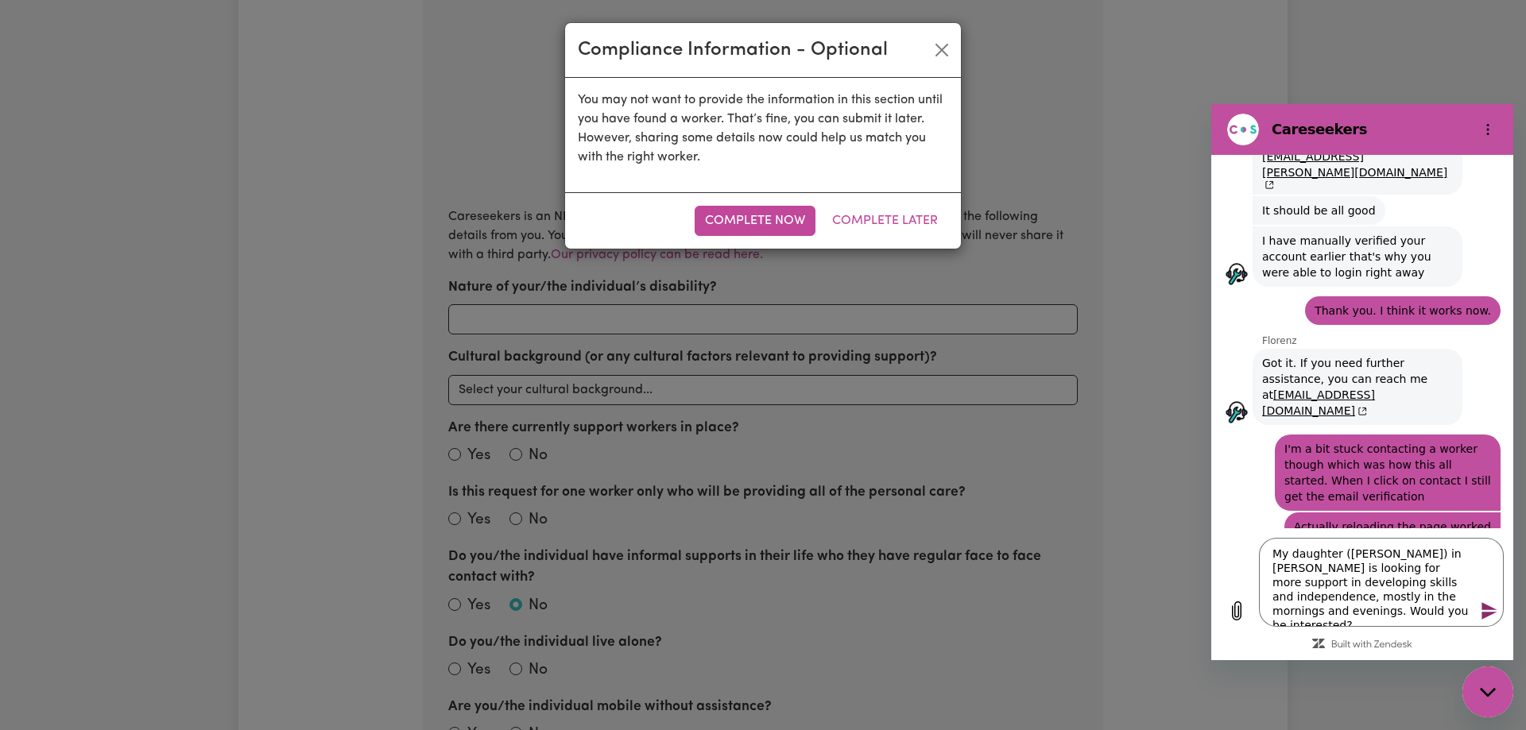
scroll to position [348, 0]
click at [761, 213] on button "Complete Now" at bounding box center [755, 221] width 121 height 30
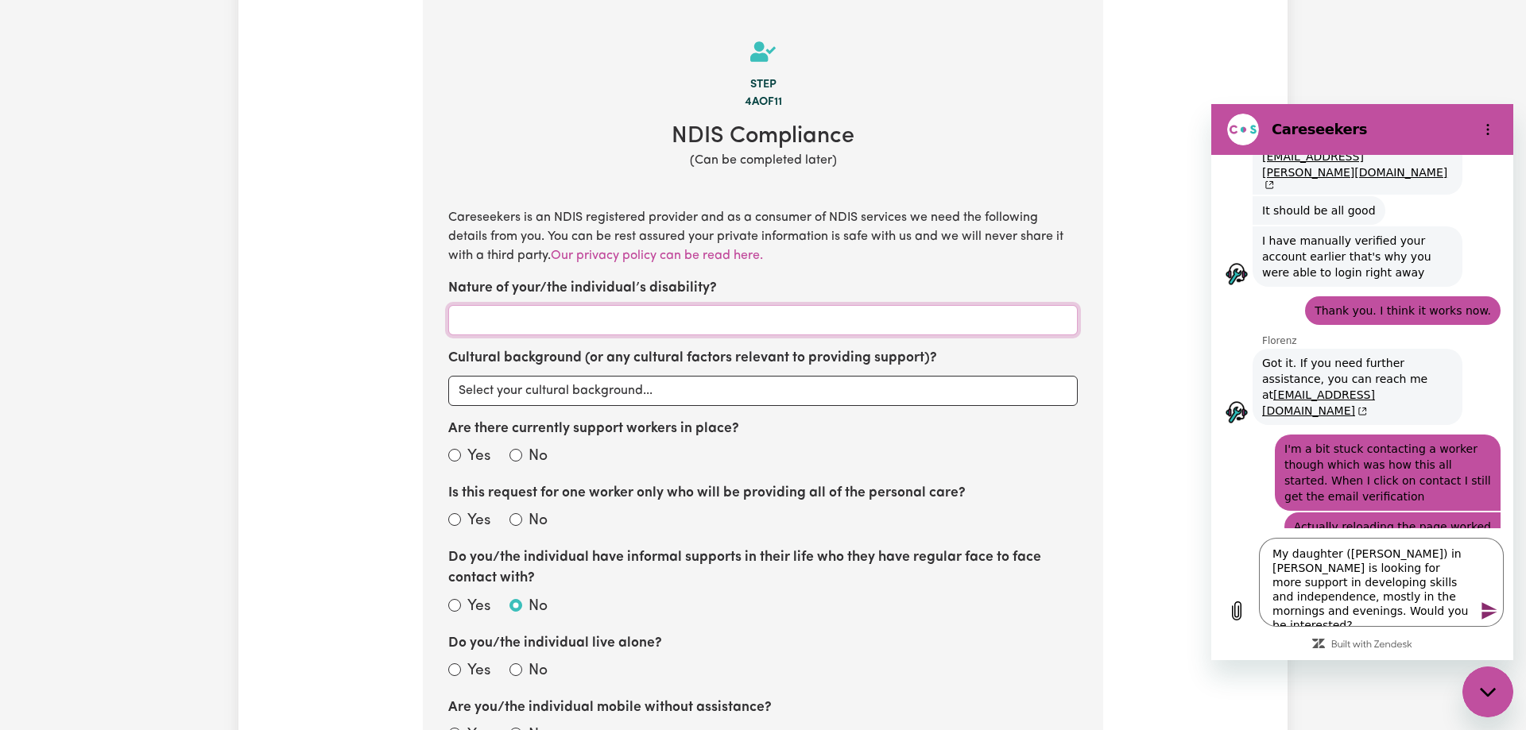
click at [699, 317] on input "Nature of your/the individual’s disability?" at bounding box center [762, 320] width 629 height 30
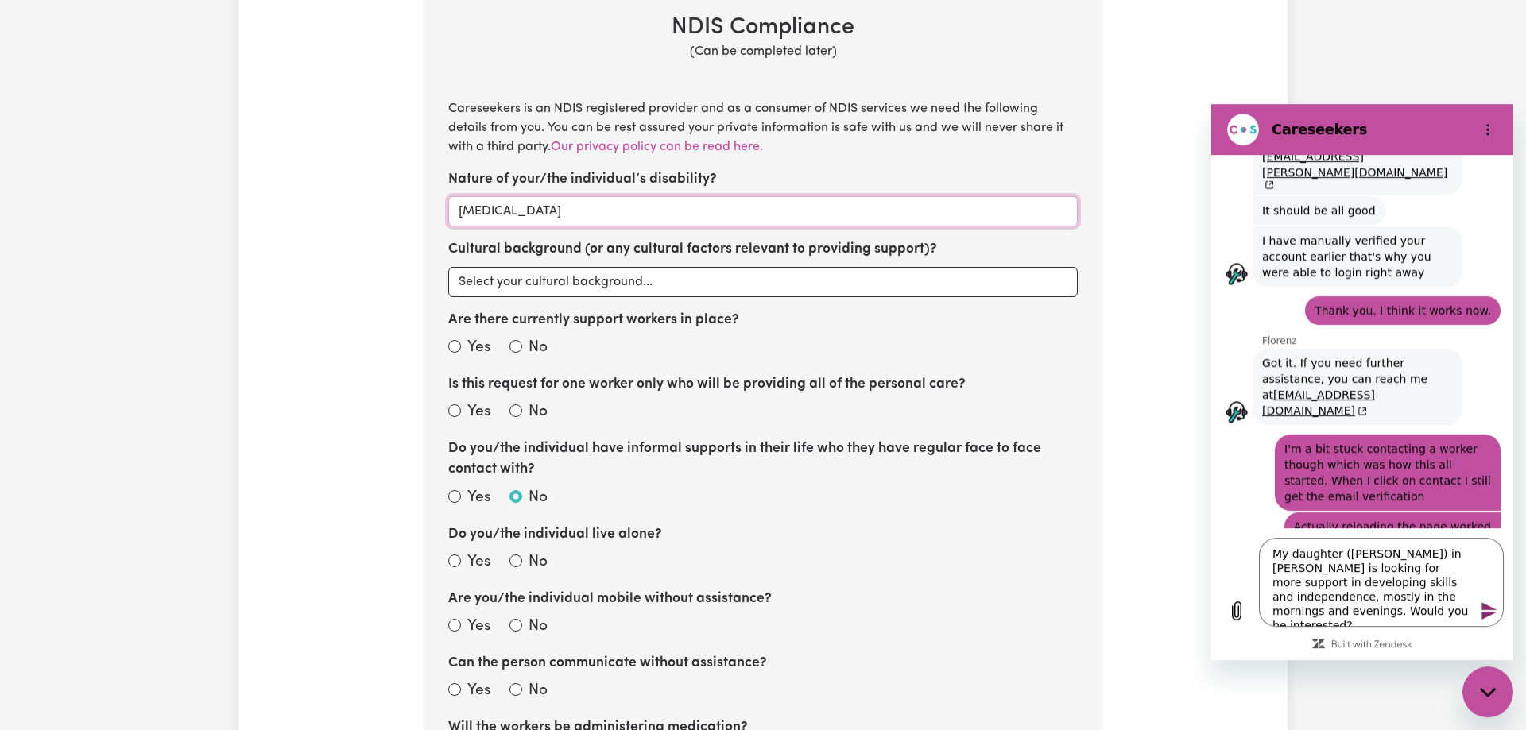
scroll to position [510, 0]
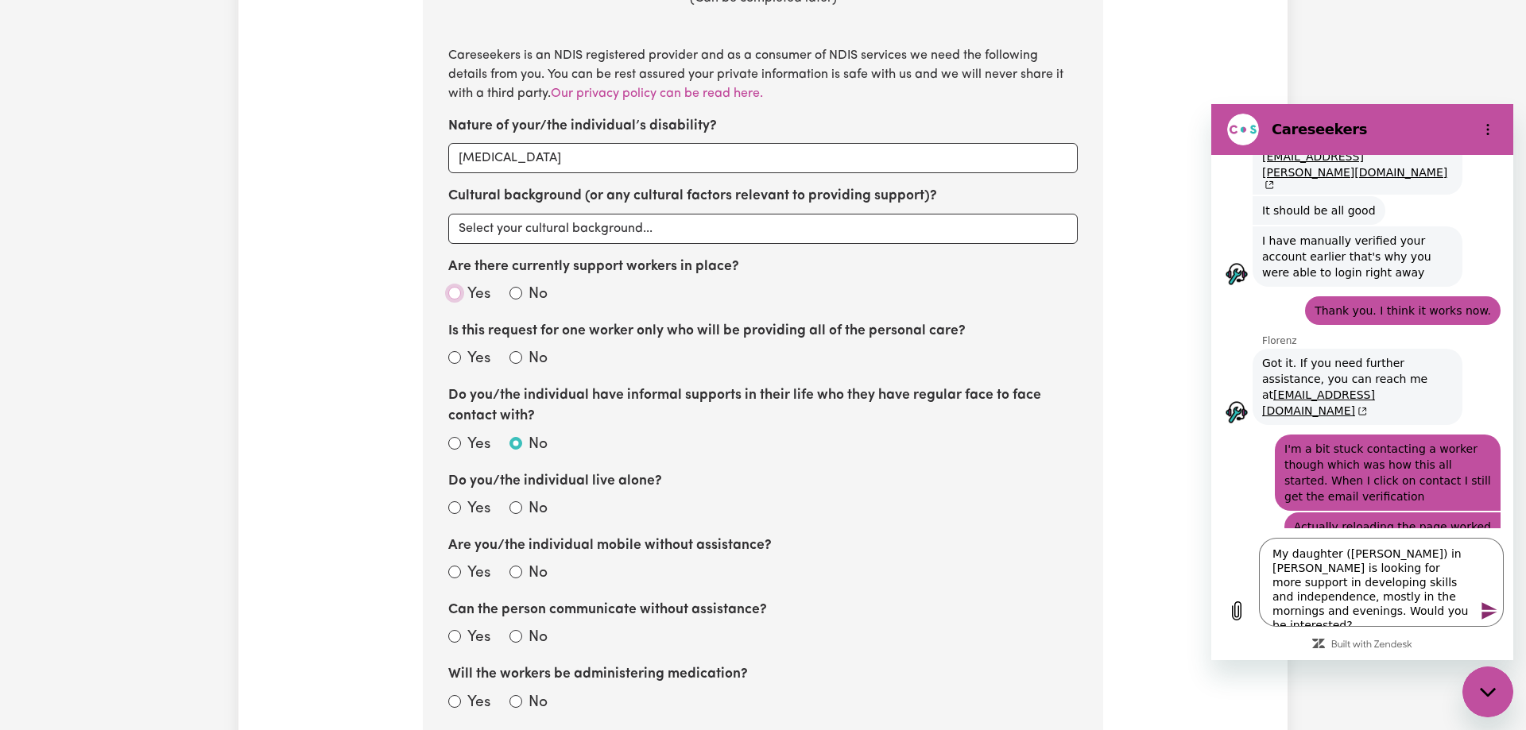
click at [453, 292] on input "Yes" at bounding box center [454, 293] width 13 height 13
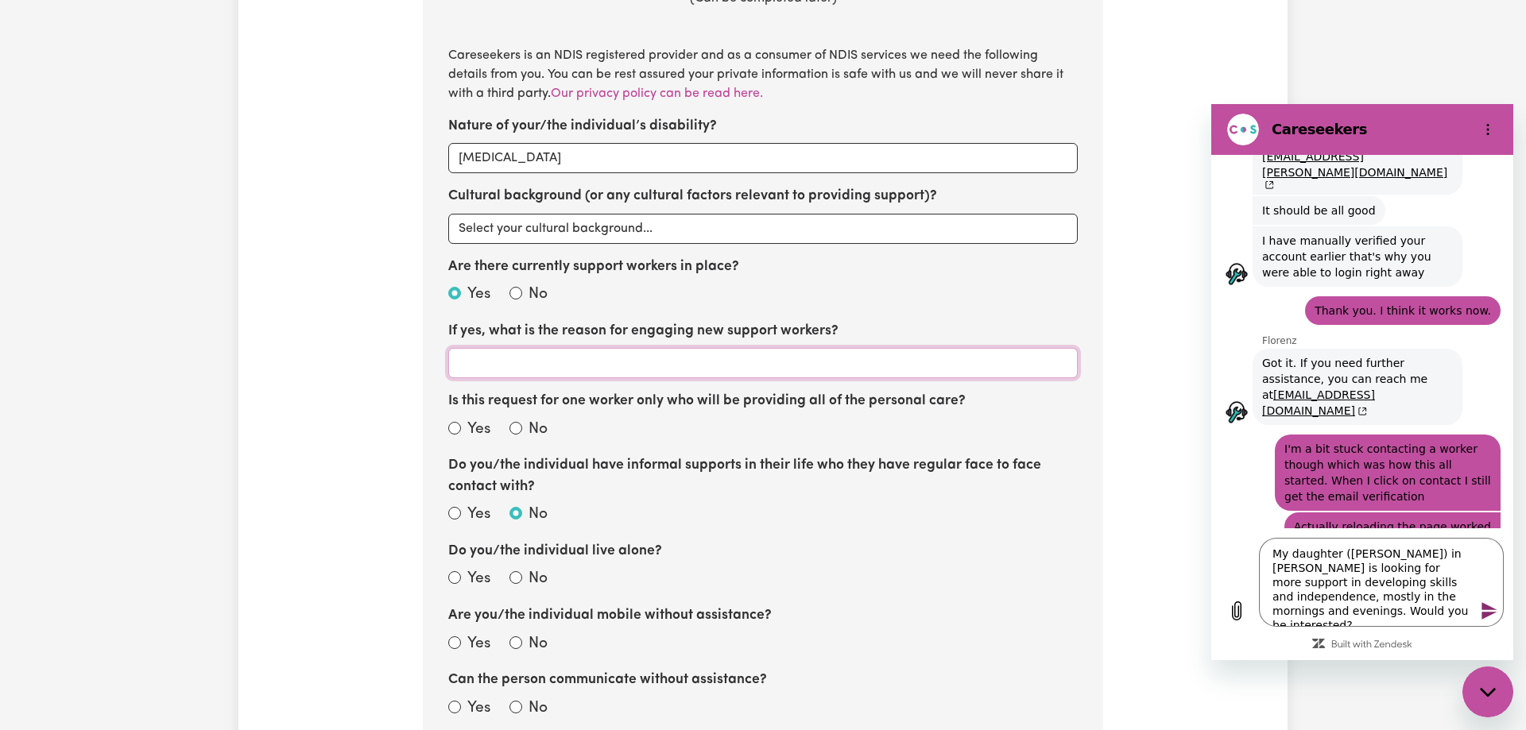
click at [493, 363] on input "If yes, what is the reason for engaging new support workers?" at bounding box center [762, 363] width 629 height 30
click at [511, 430] on input "No" at bounding box center [515, 428] width 13 height 13
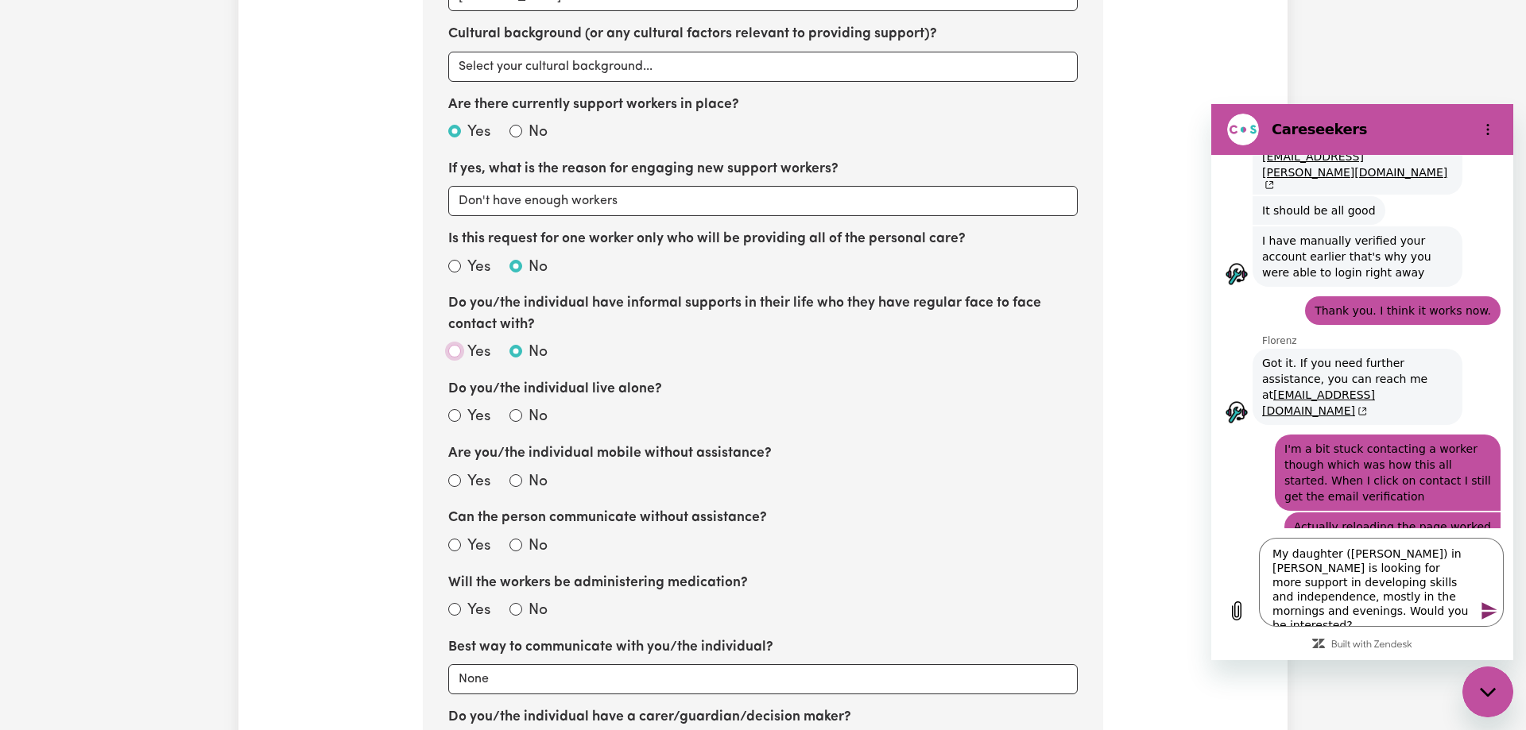
click at [455, 348] on input "Yes" at bounding box center [454, 351] width 13 height 13
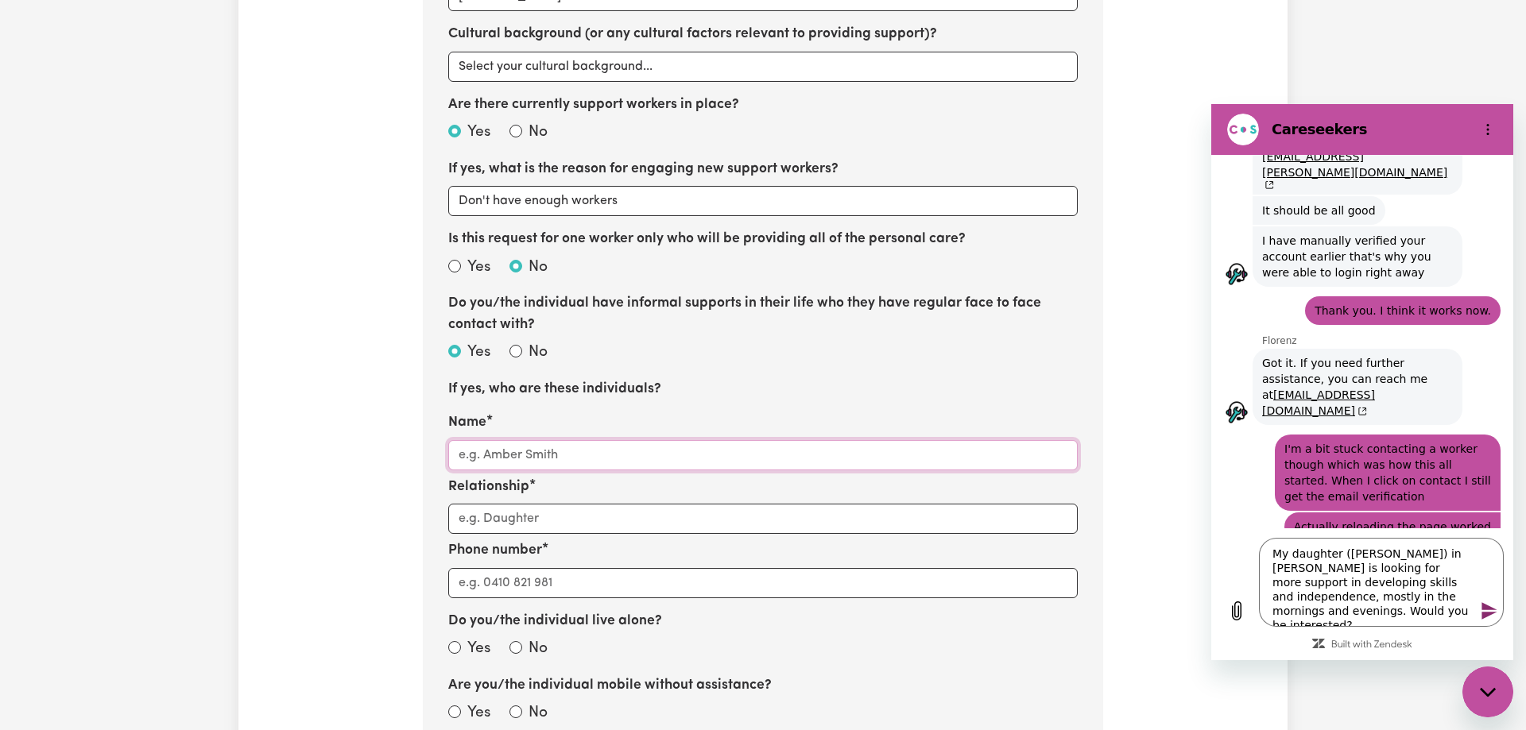
click at [510, 460] on input "Name" at bounding box center [762, 455] width 629 height 30
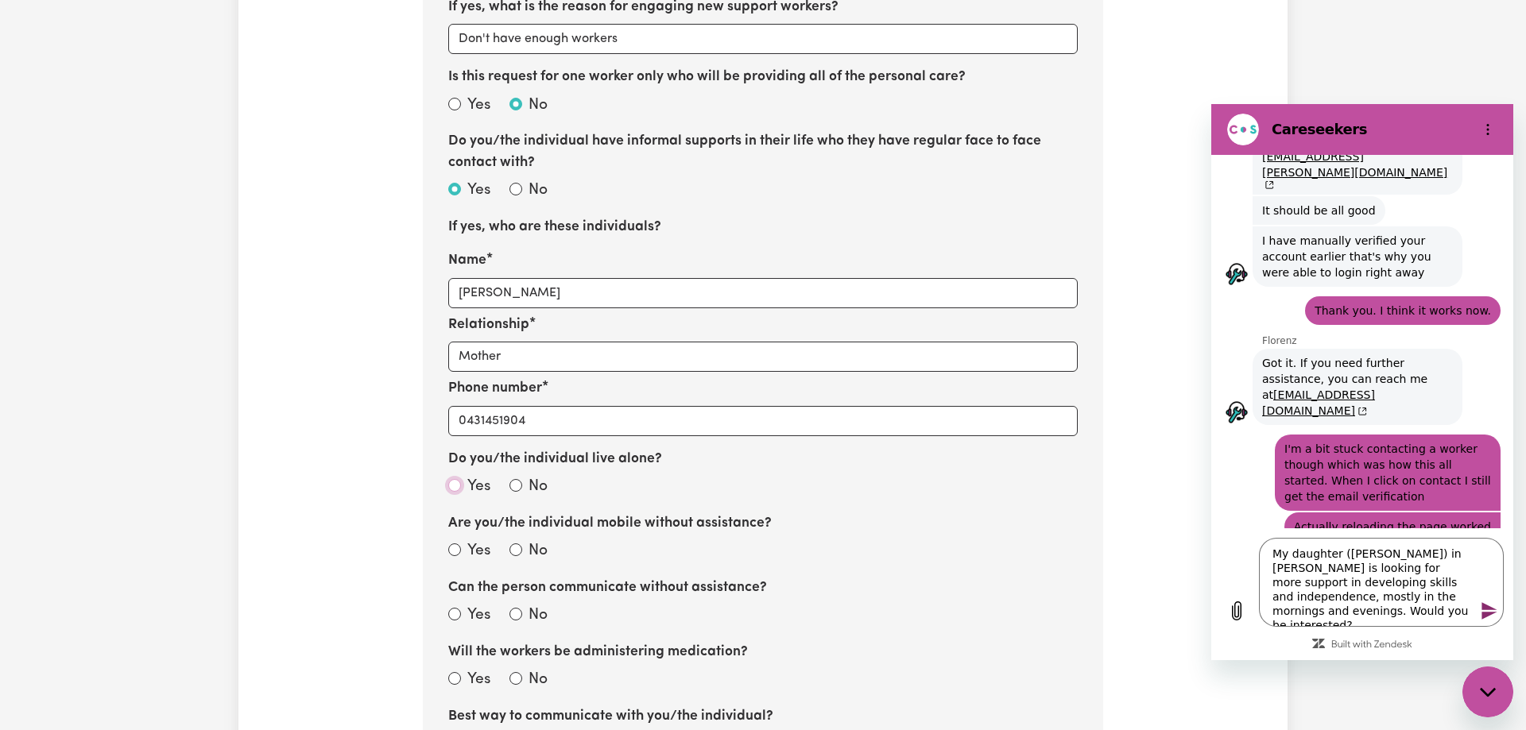
click at [455, 483] on input "Yes" at bounding box center [454, 485] width 13 height 13
click at [451, 551] on input "Yes" at bounding box center [454, 550] width 13 height 13
click at [453, 615] on input "Yes" at bounding box center [454, 614] width 13 height 13
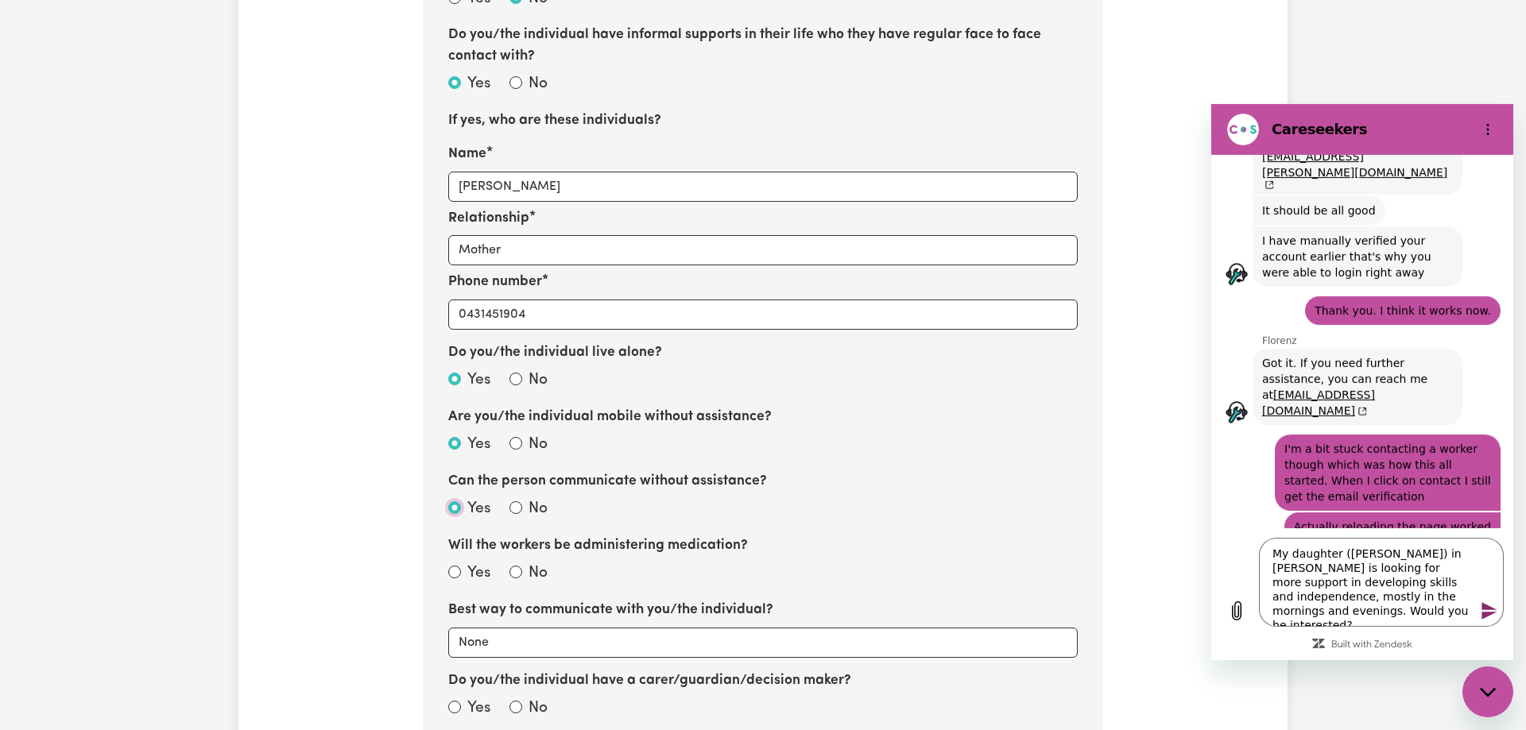
scroll to position [997, 0]
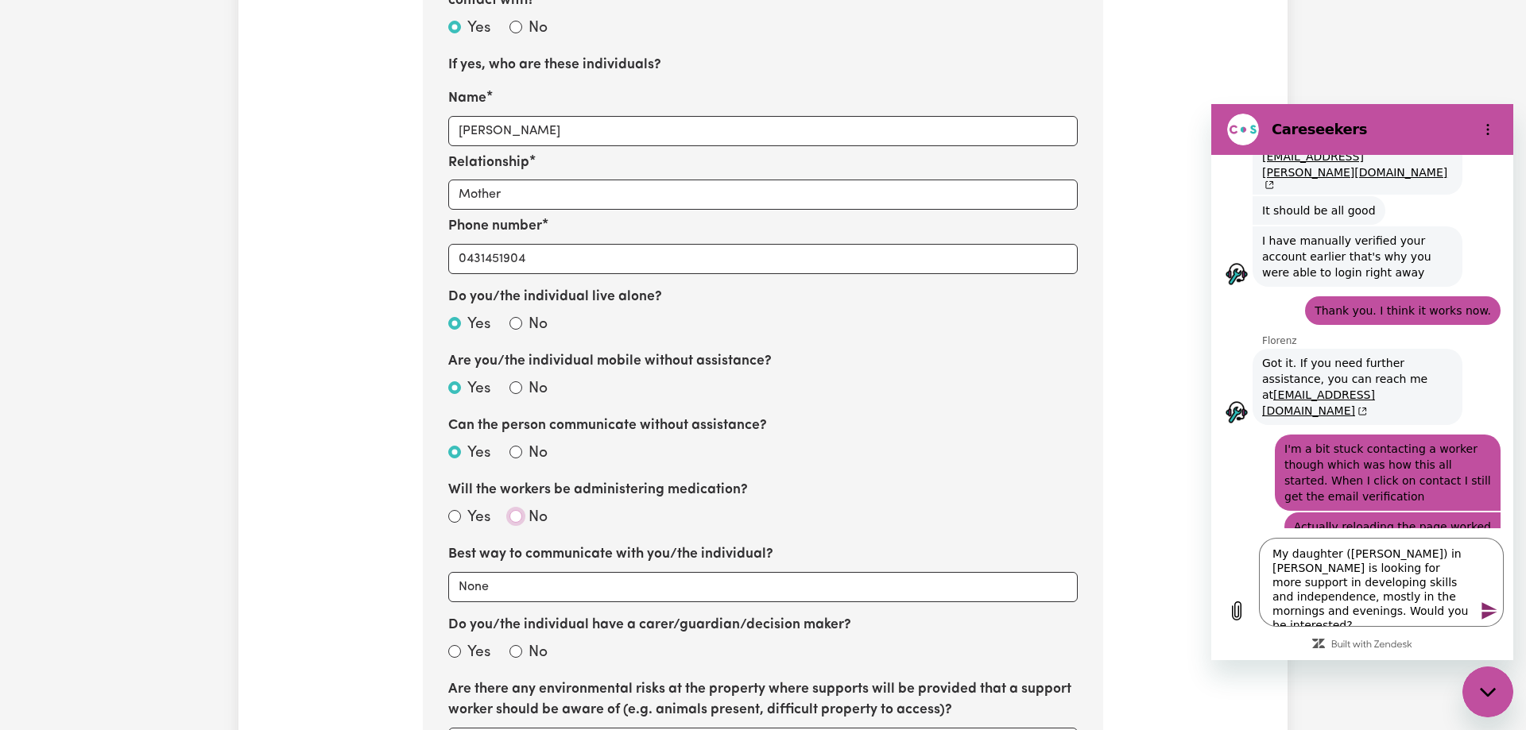
click at [516, 520] on input "No" at bounding box center [515, 516] width 13 height 13
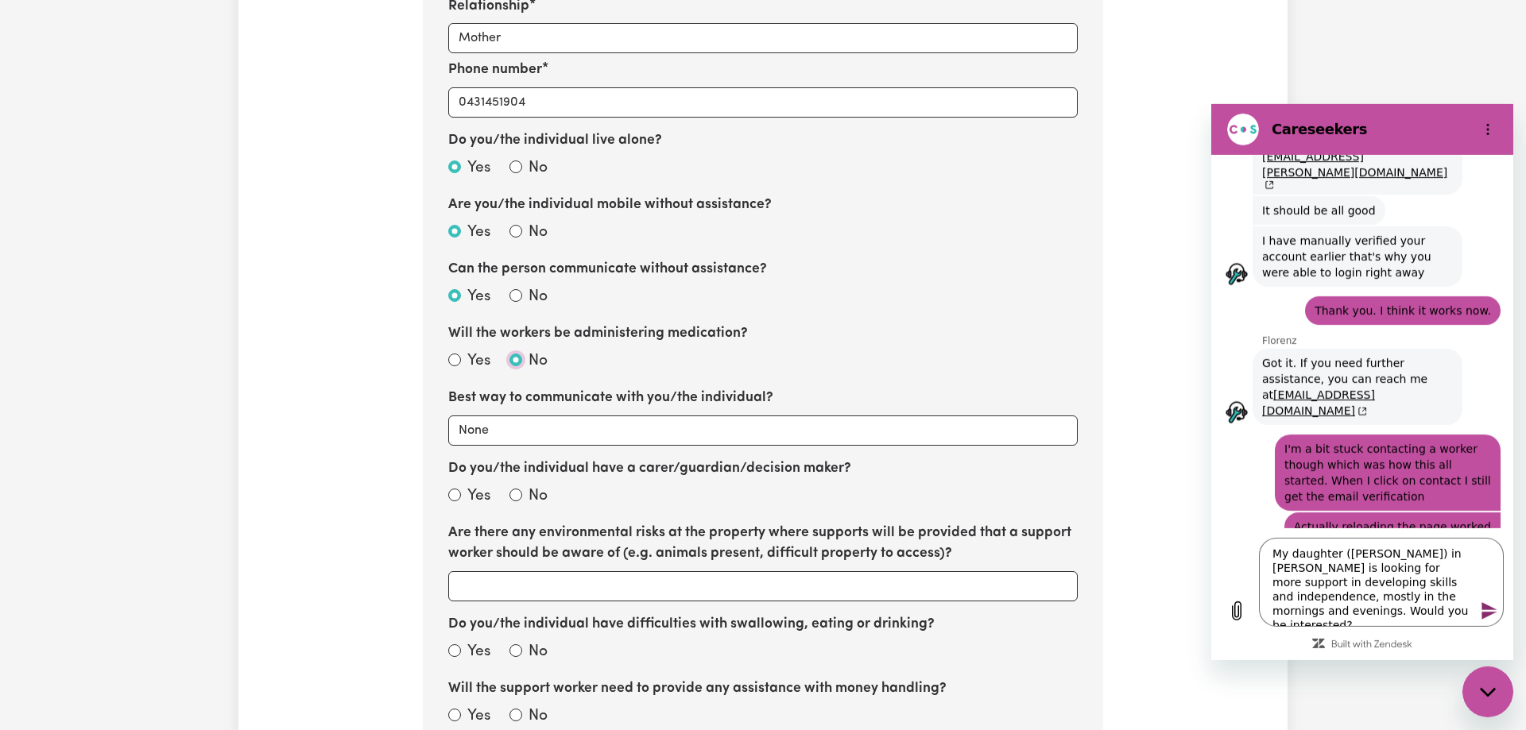
scroll to position [1240, 0]
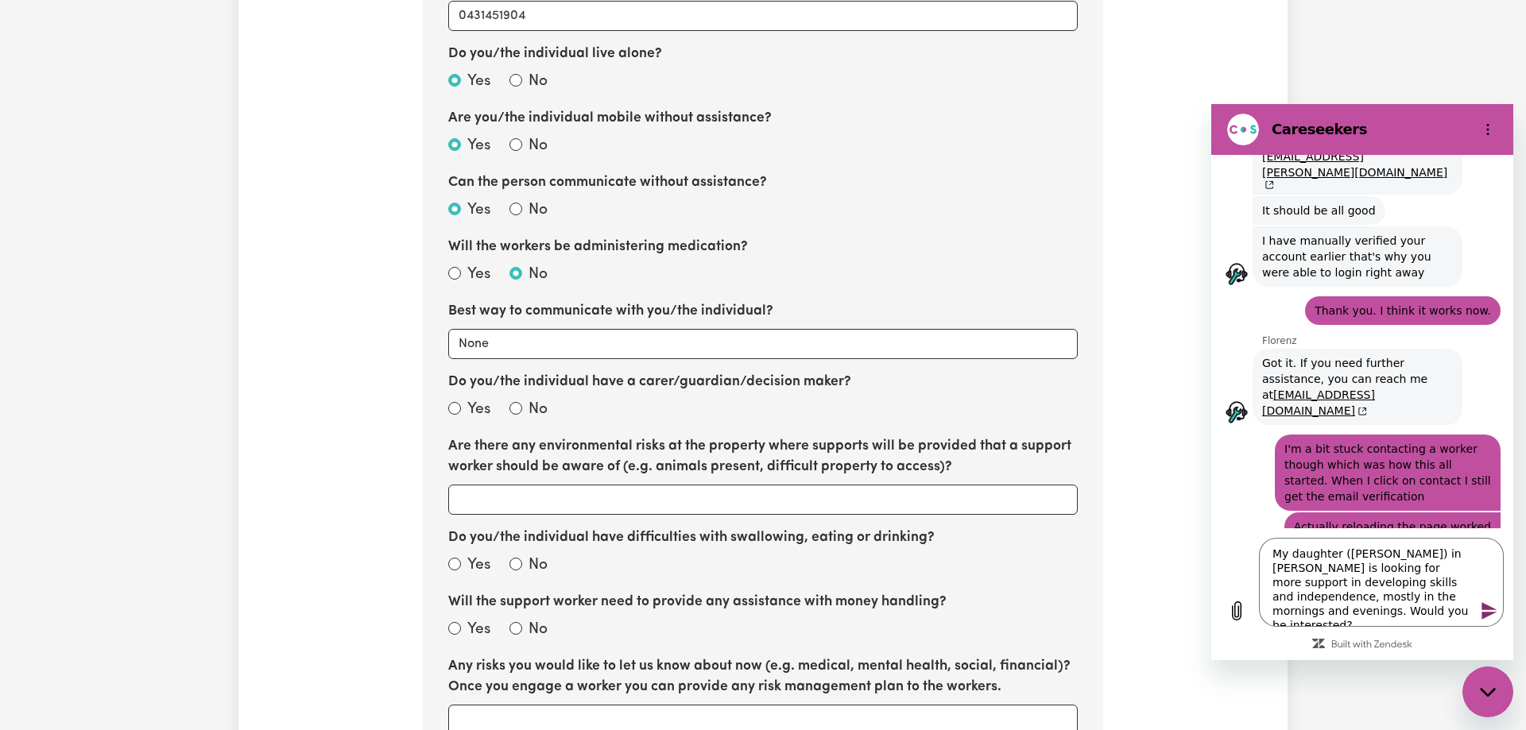
click at [525, 408] on div "No" at bounding box center [528, 410] width 38 height 23
click at [517, 407] on input "No" at bounding box center [515, 408] width 13 height 13
click at [521, 567] on input "Do you/the individual have difficulties with swallowing, eating or drinking?" at bounding box center [515, 564] width 13 height 13
click at [517, 627] on input "No" at bounding box center [515, 628] width 13 height 13
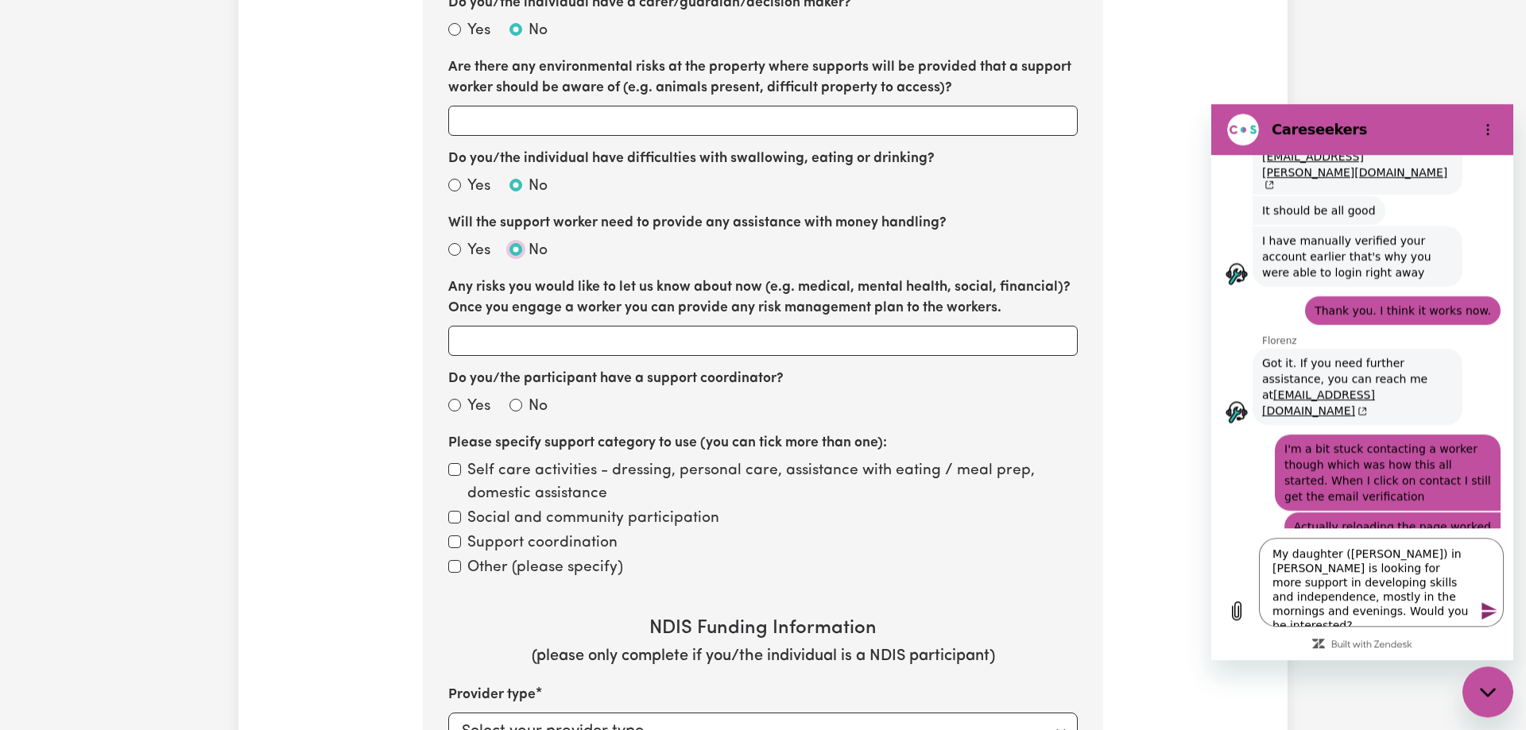
scroll to position [1726, 0]
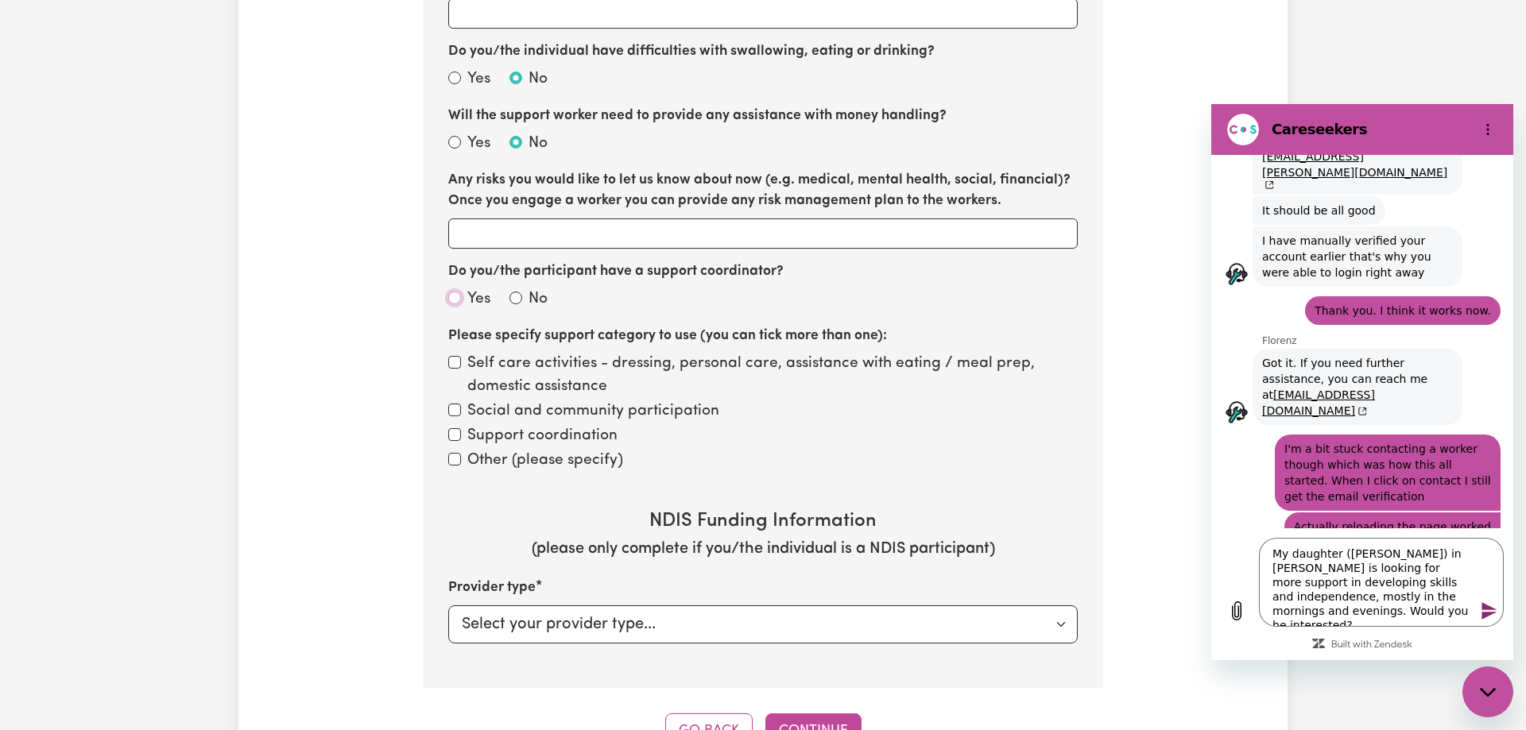
click at [459, 300] on input "Yes" at bounding box center [454, 298] width 13 height 13
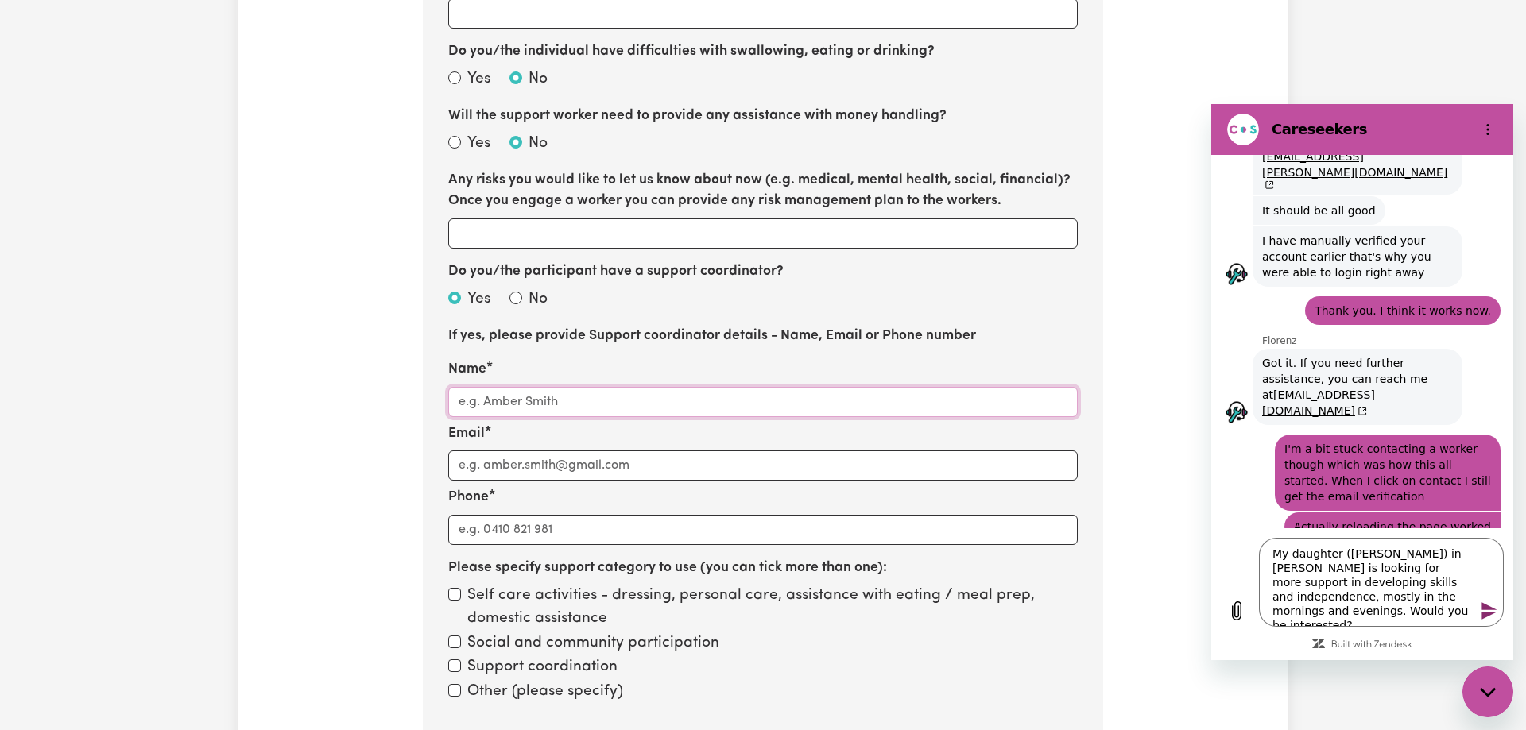
click at [530, 397] on input "Name" at bounding box center [762, 402] width 629 height 30
paste input "nadya.basalamah@onedoor.org.au"
paste input "0491200535"
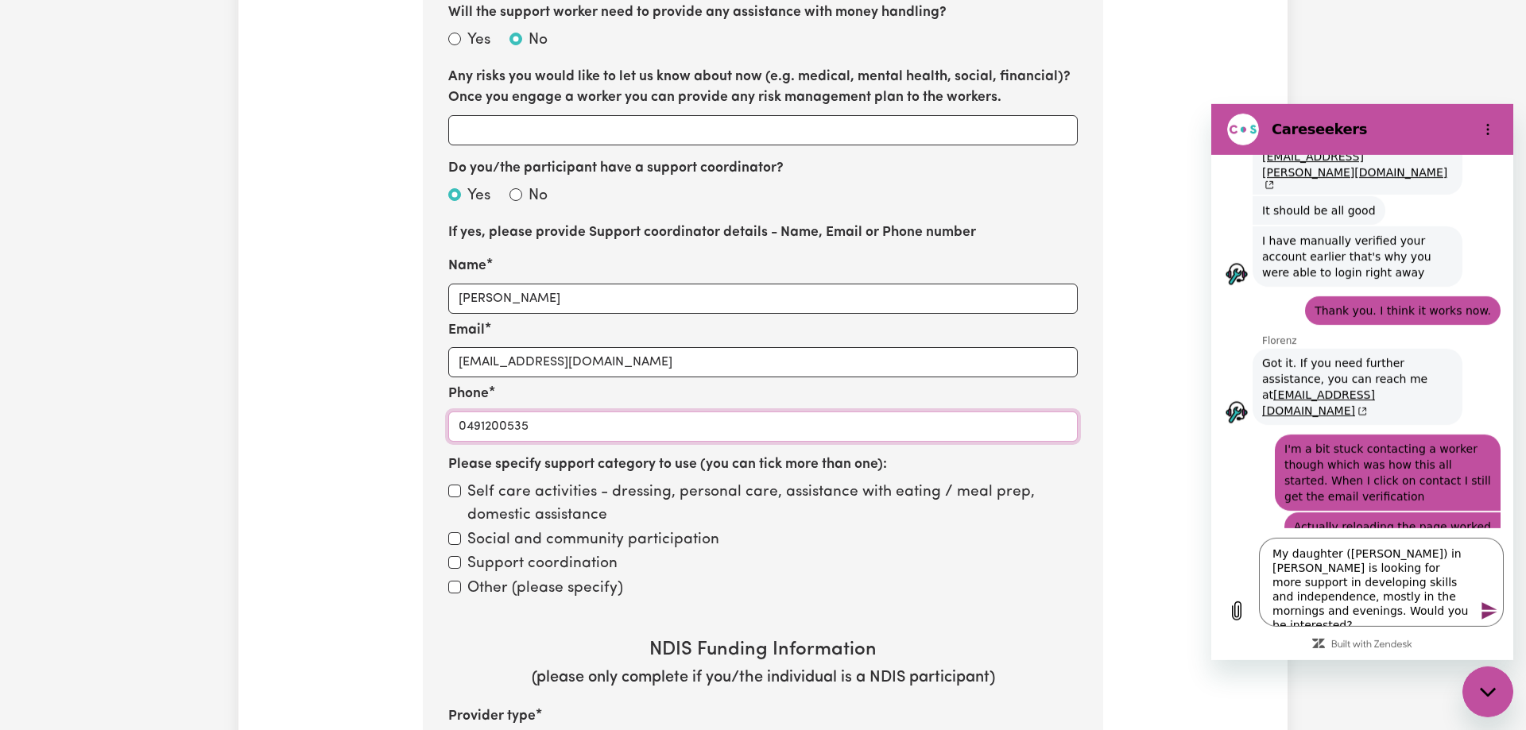
scroll to position [1888, 0]
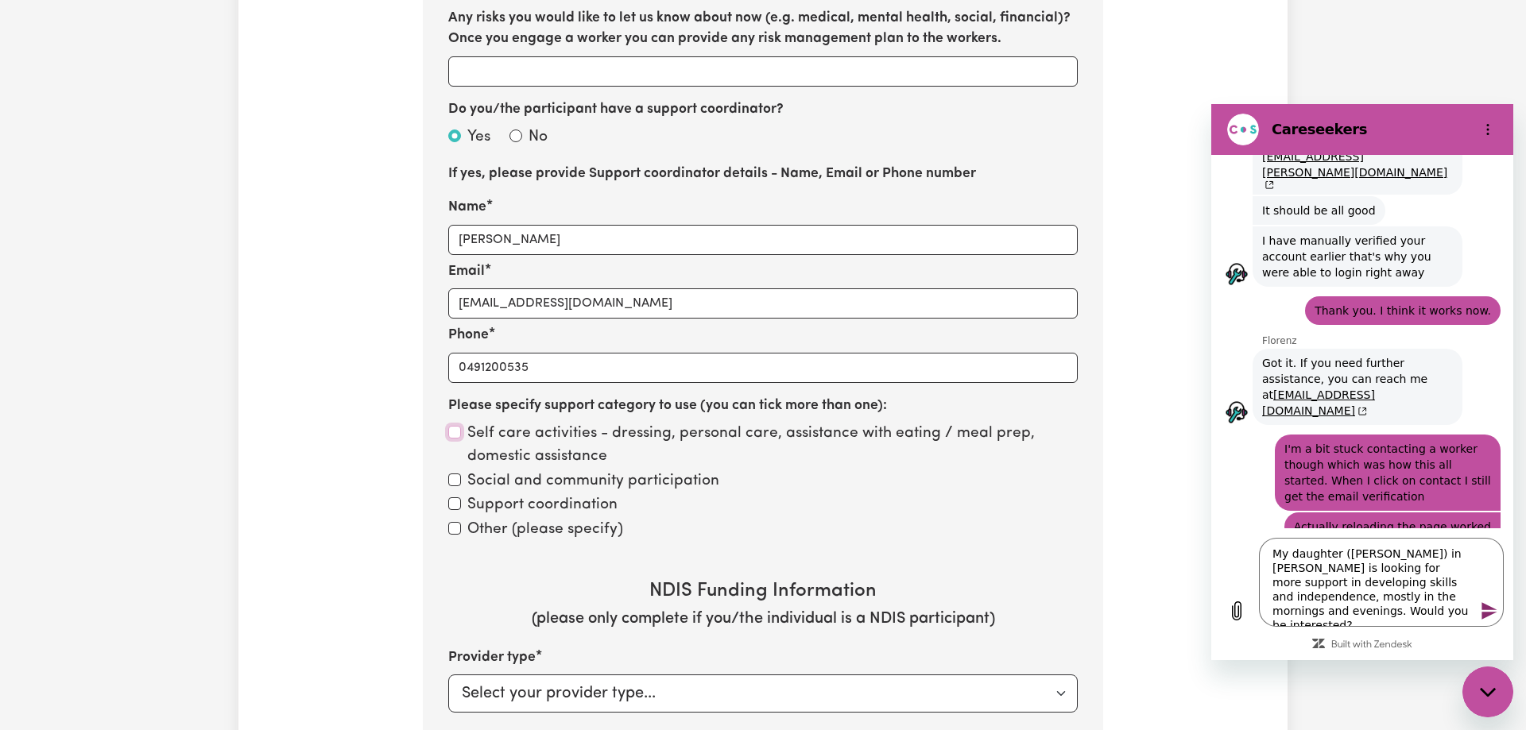
click at [452, 428] on input "Self care activities - dressing, personal care, assistance with eating / meal p…" at bounding box center [454, 432] width 13 height 13
click at [450, 482] on input "Social and community participation" at bounding box center [454, 480] width 13 height 13
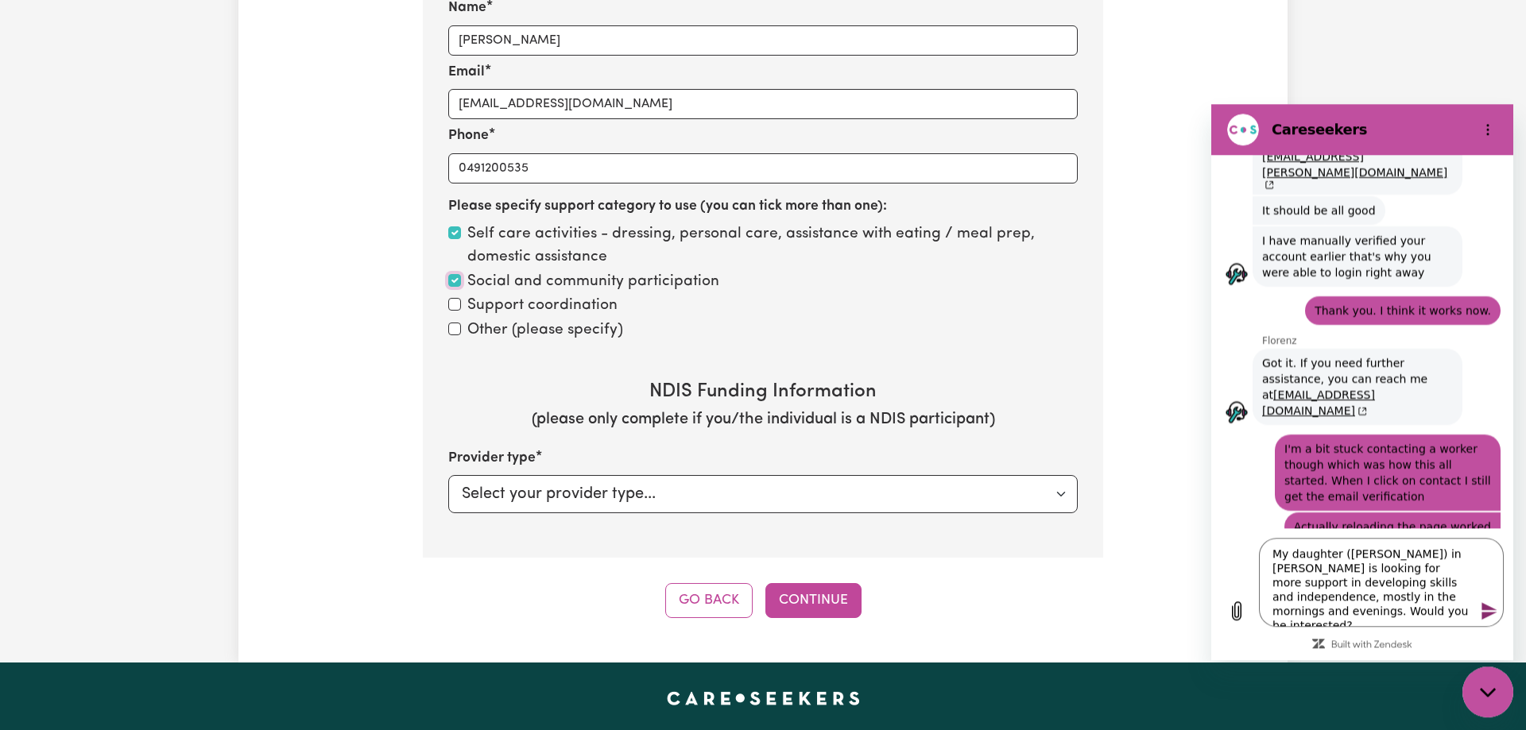
scroll to position [2131, 0]
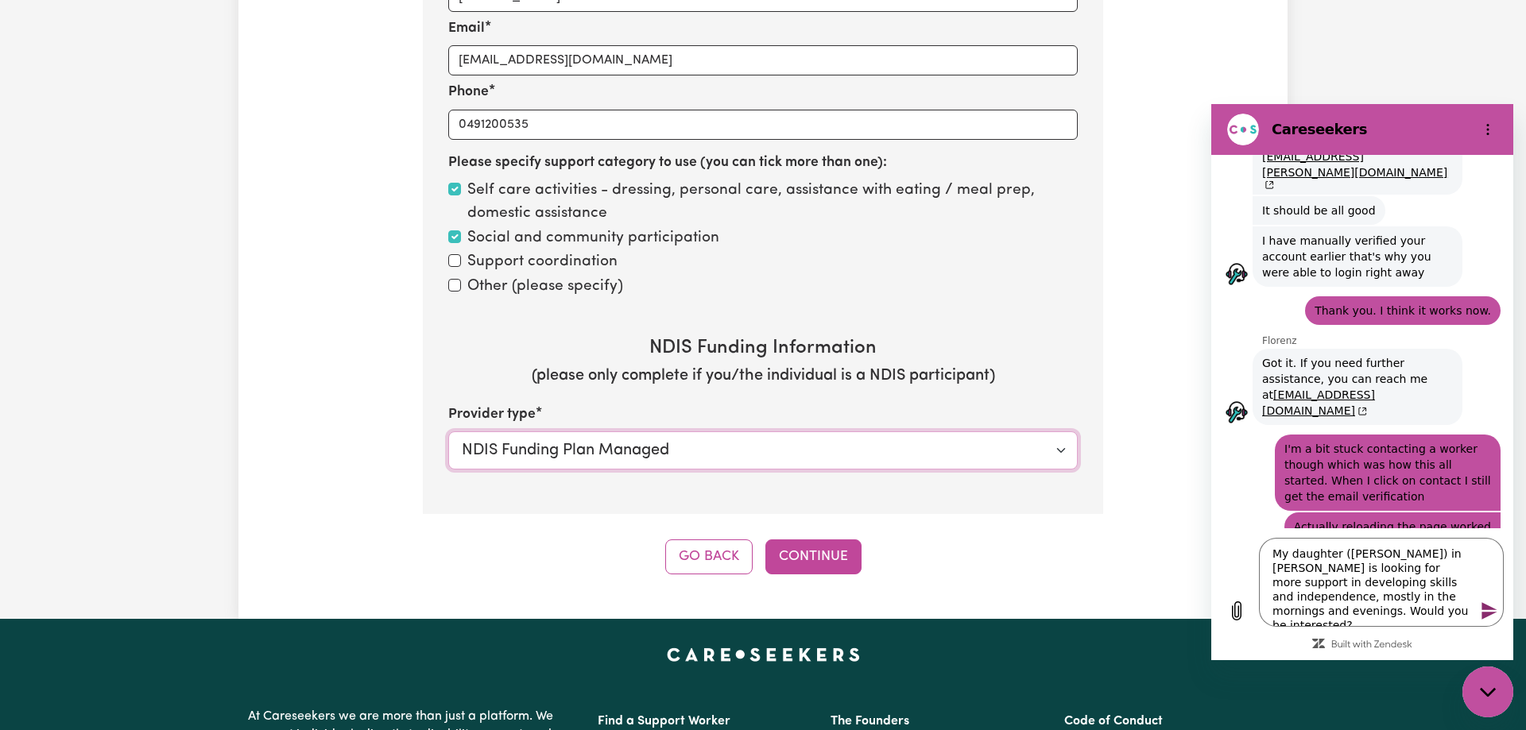
click option "NDIS Funding Plan Managed" at bounding box center [0, 0] width 0 height 0
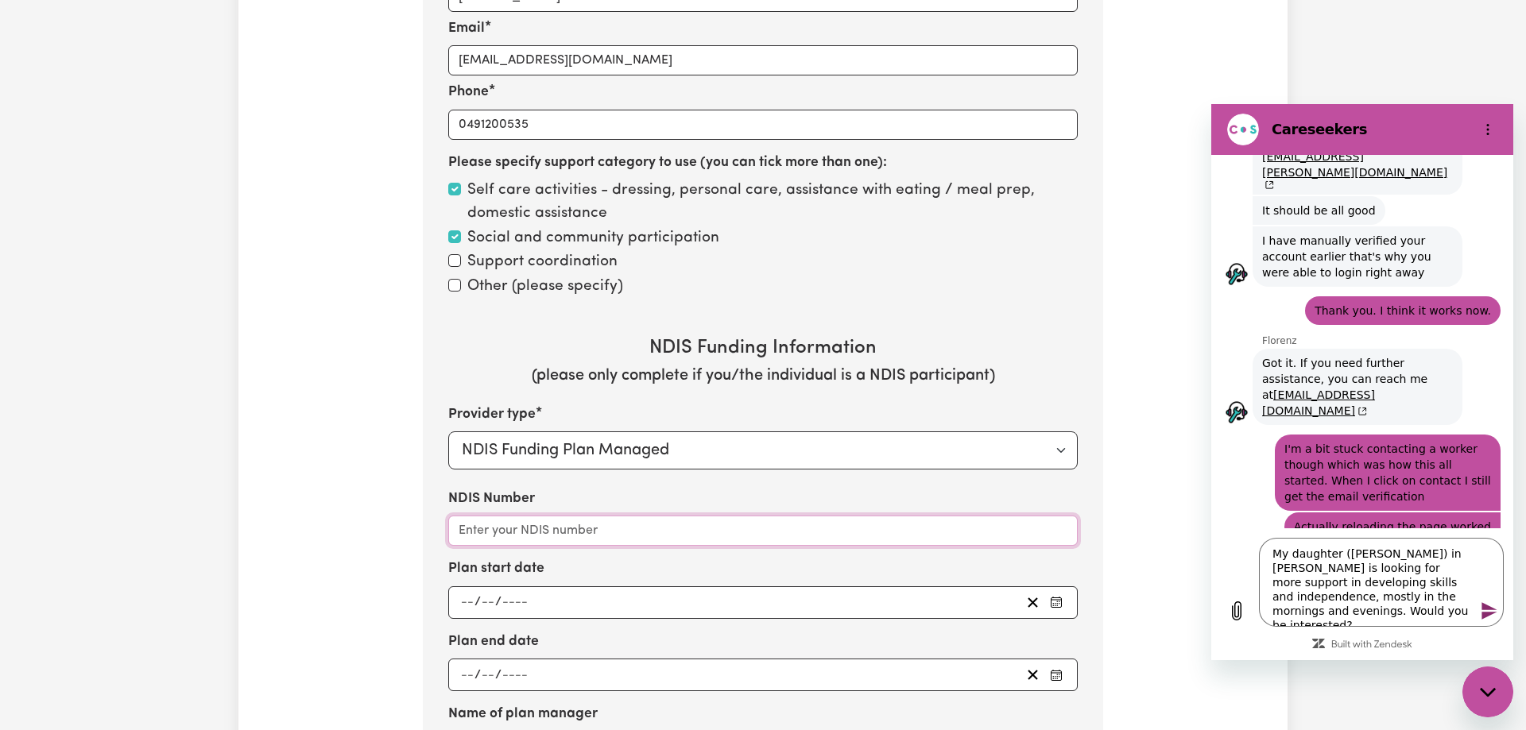
click at [684, 536] on input "NDIS Number" at bounding box center [762, 531] width 629 height 30
click at [652, 528] on input "NDIS Number" at bounding box center [762, 531] width 629 height 30
click at [573, 598] on div "/ /" at bounding box center [740, 602] width 562 height 21
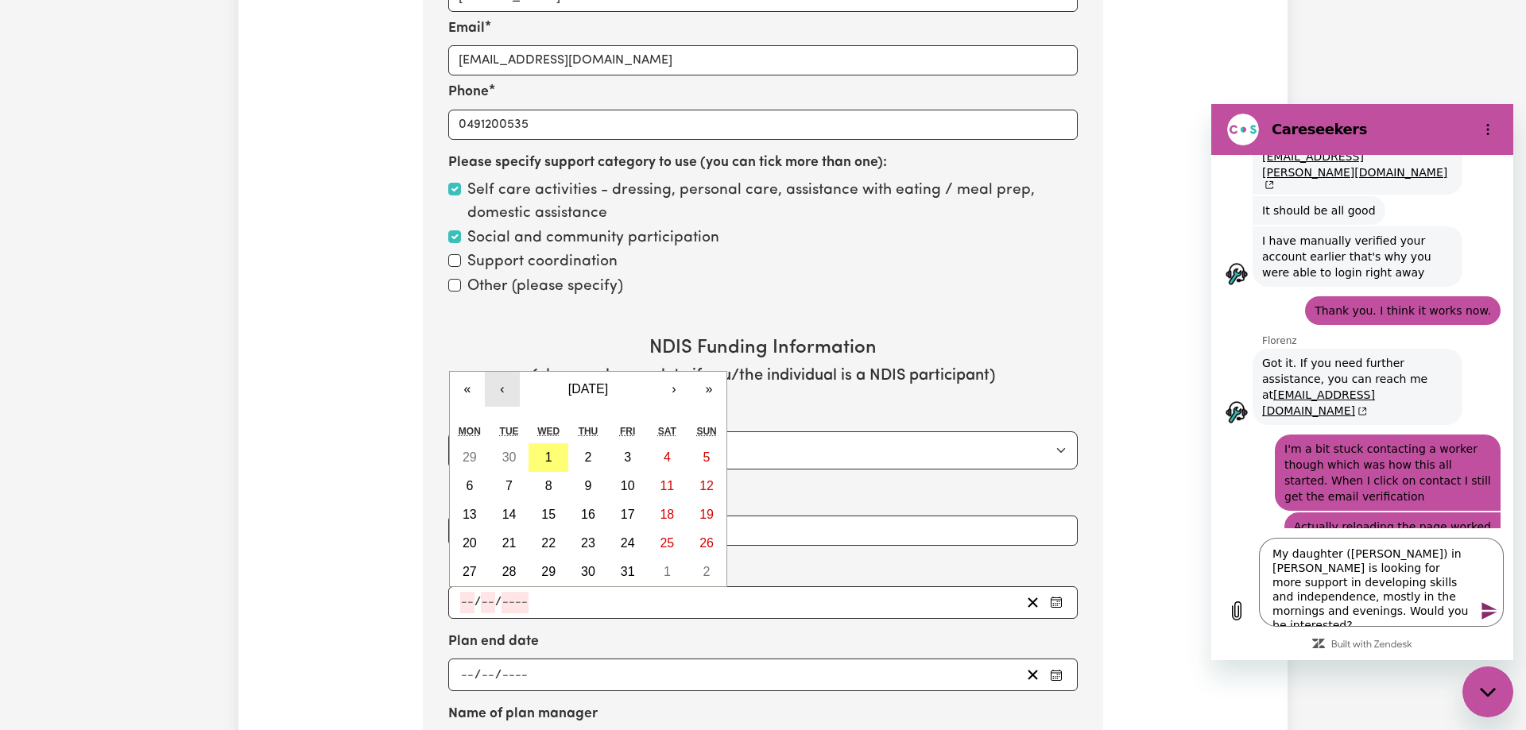
click at [504, 389] on button "‹" at bounding box center [502, 389] width 35 height 35
click at [460, 391] on button "«" at bounding box center [467, 389] width 35 height 35
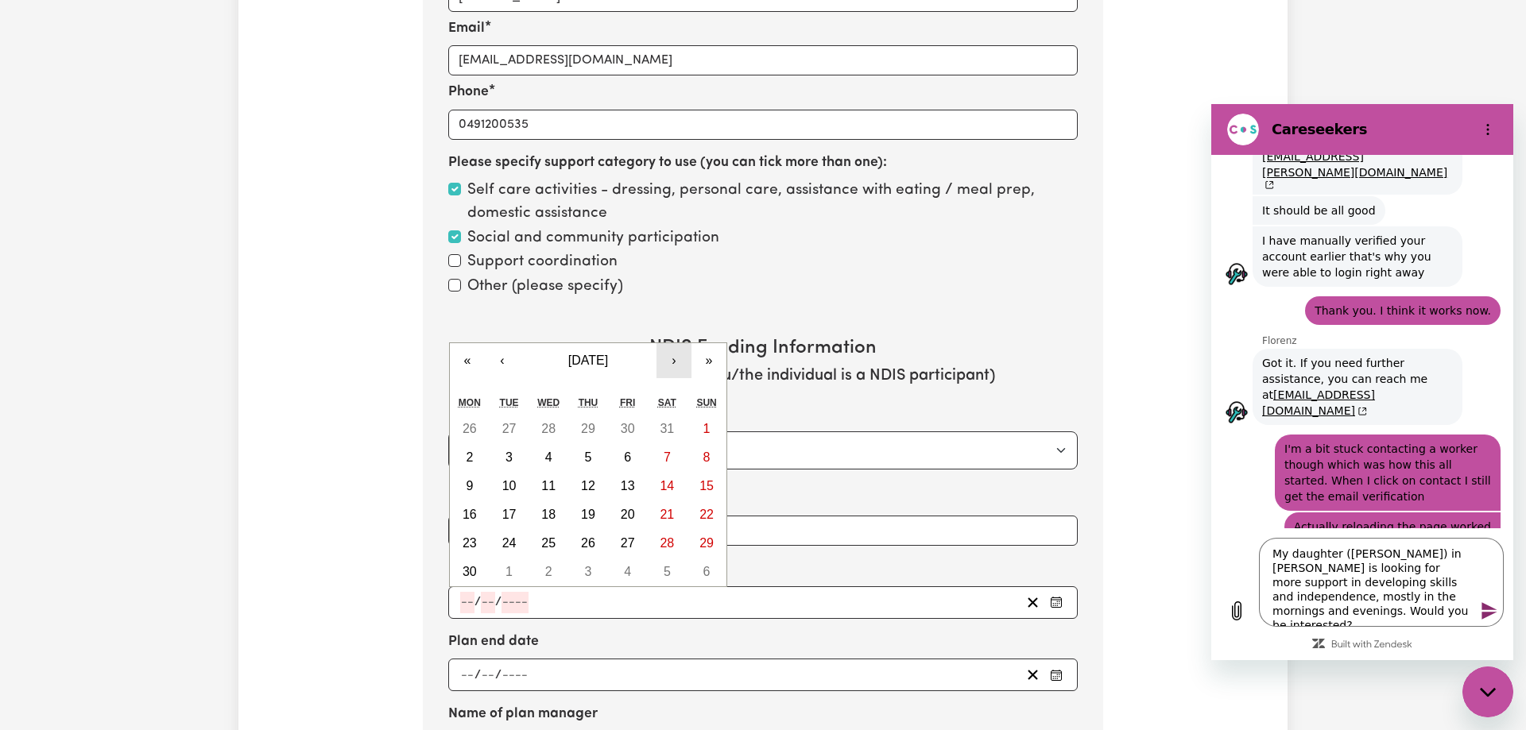
click at [673, 363] on button "›" at bounding box center [673, 360] width 35 height 35
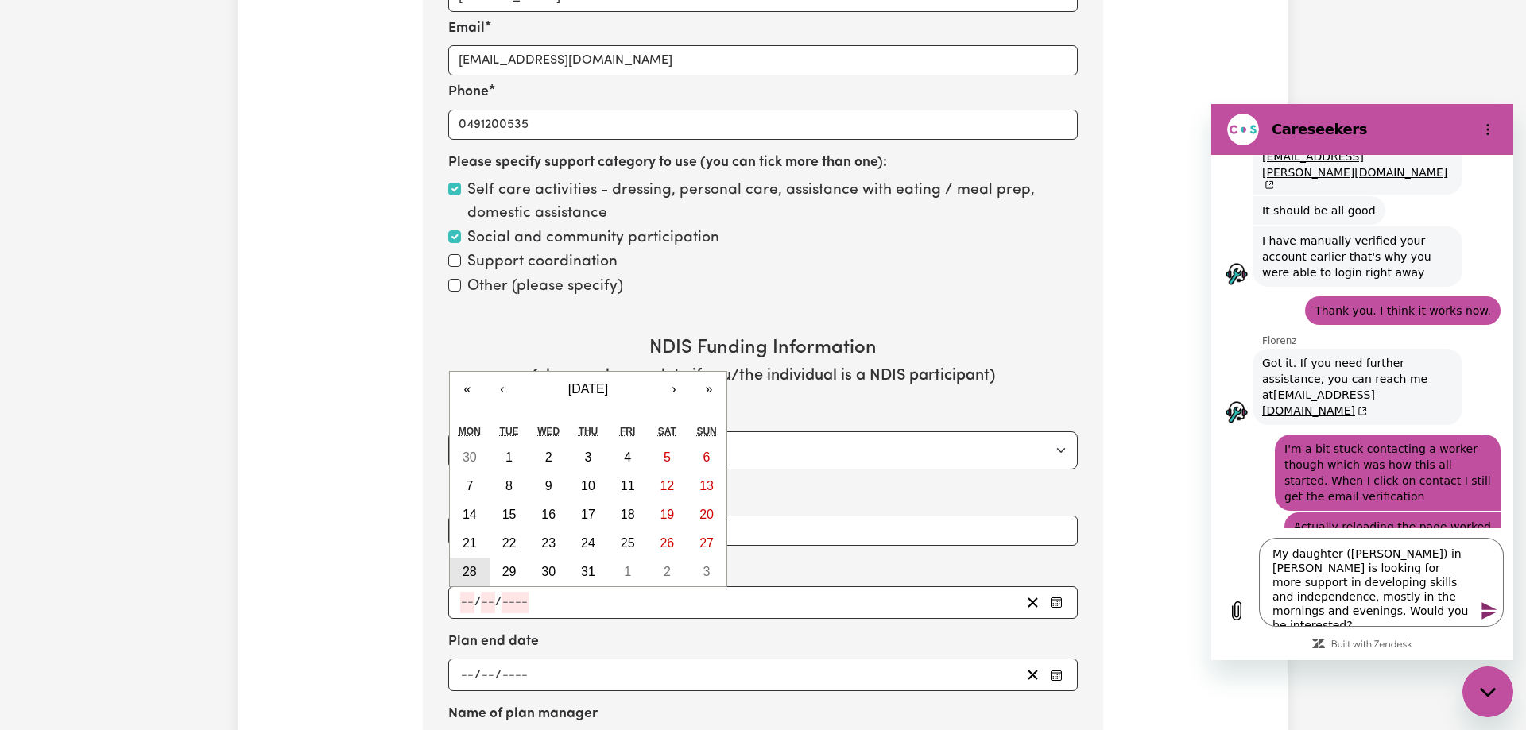
click at [475, 570] on abbr "28" at bounding box center [469, 572] width 14 height 14
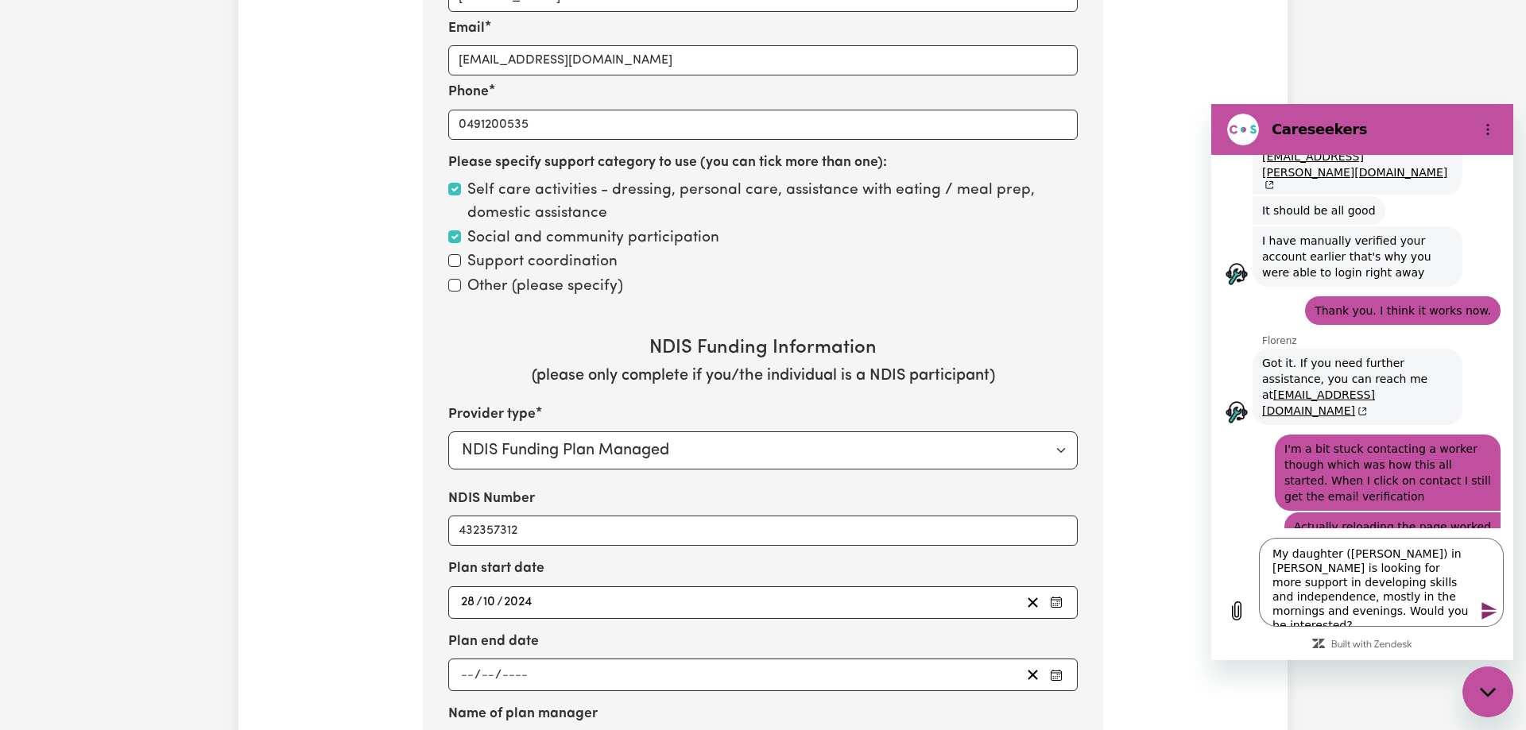
click at [554, 671] on div "/ /" at bounding box center [740, 674] width 562 height 21
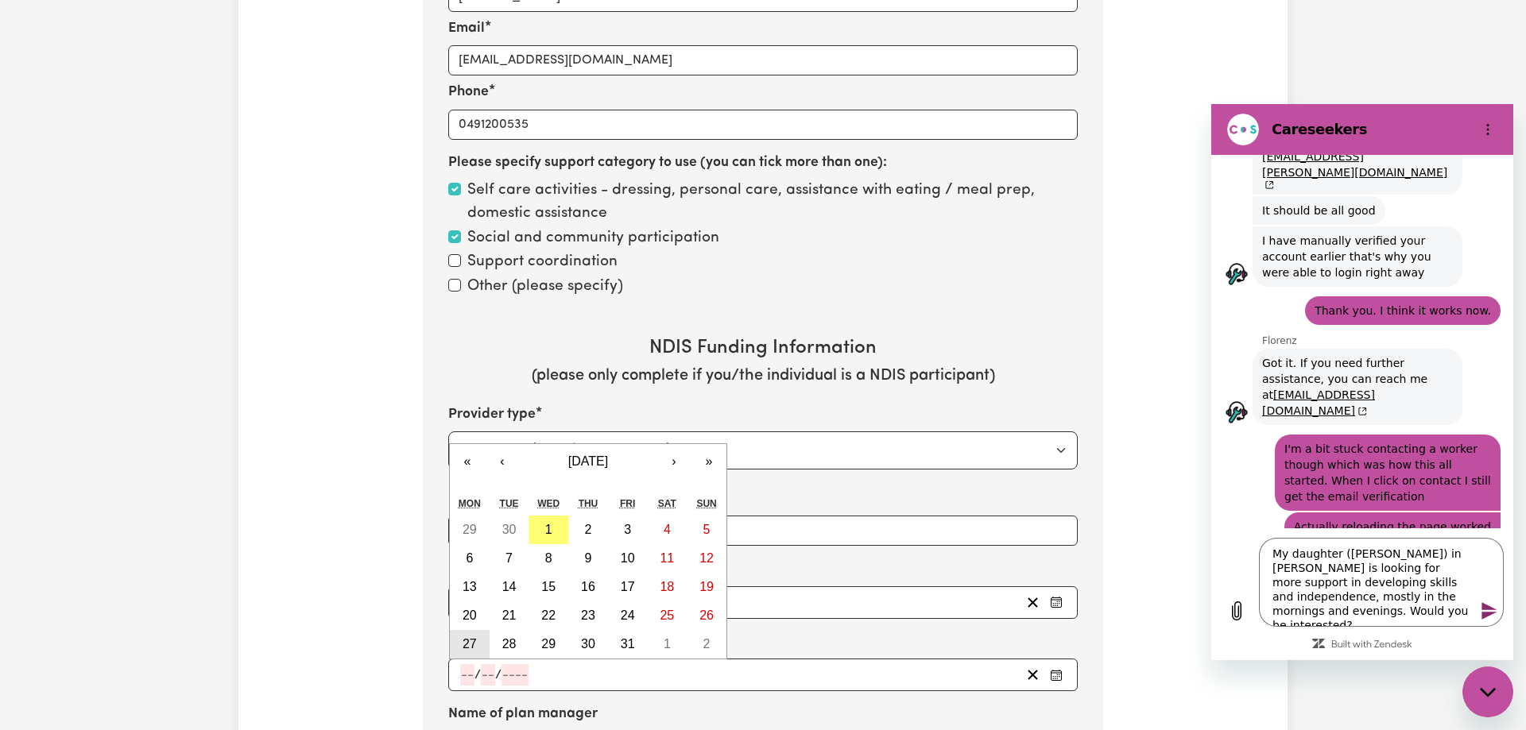
click at [472, 645] on abbr "27" at bounding box center [469, 644] width 14 height 14
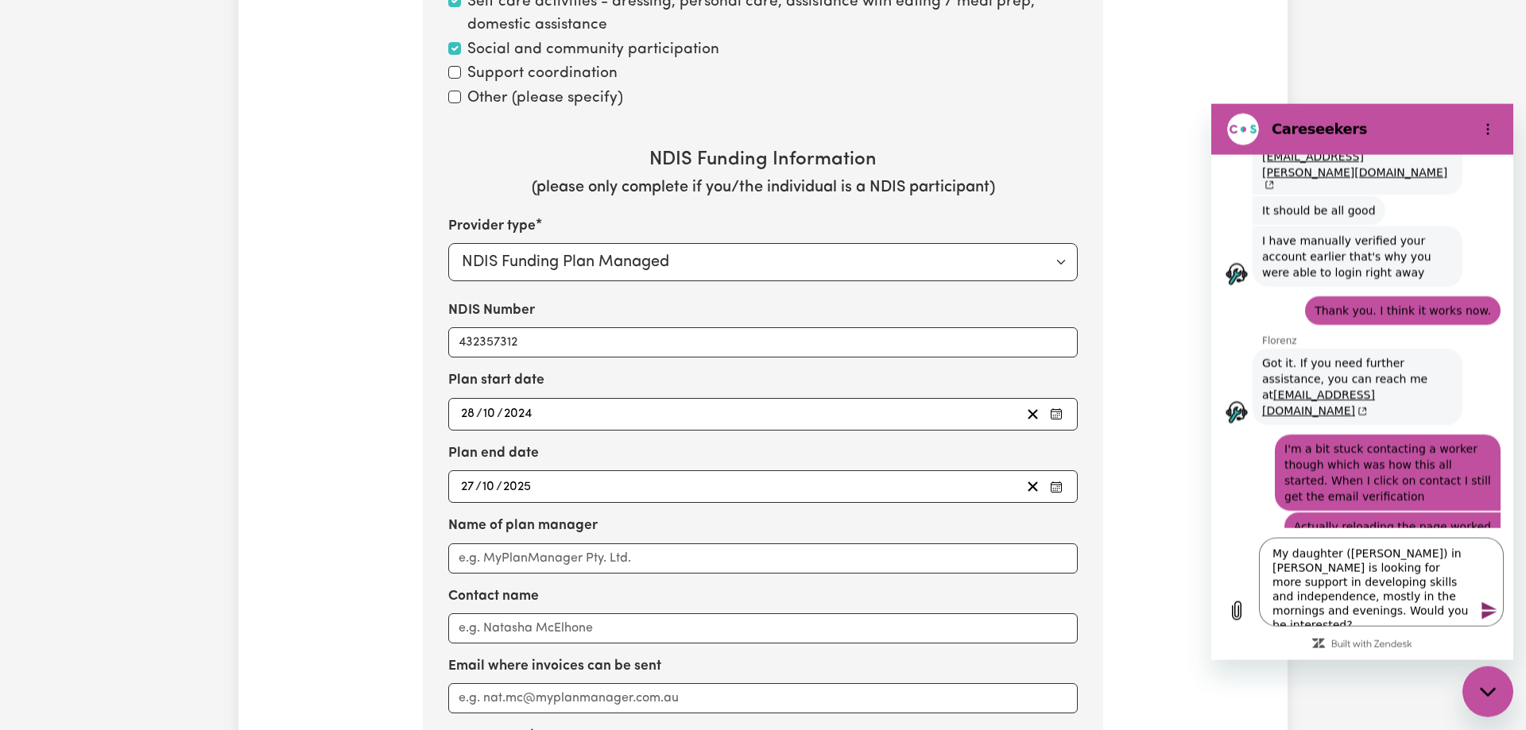
scroll to position [2374, 0]
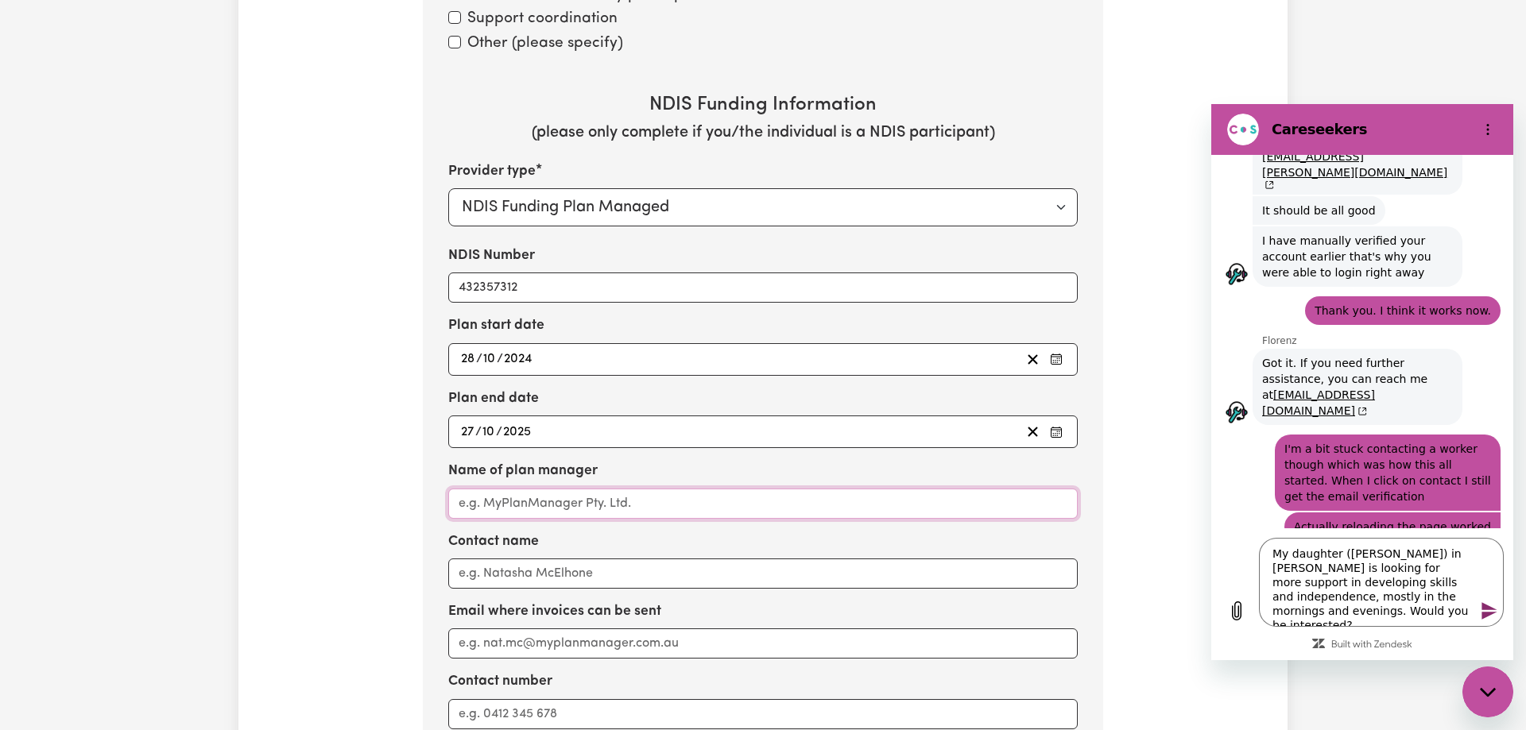
click at [610, 510] on input "Name of plan manager" at bounding box center [762, 504] width 629 height 30
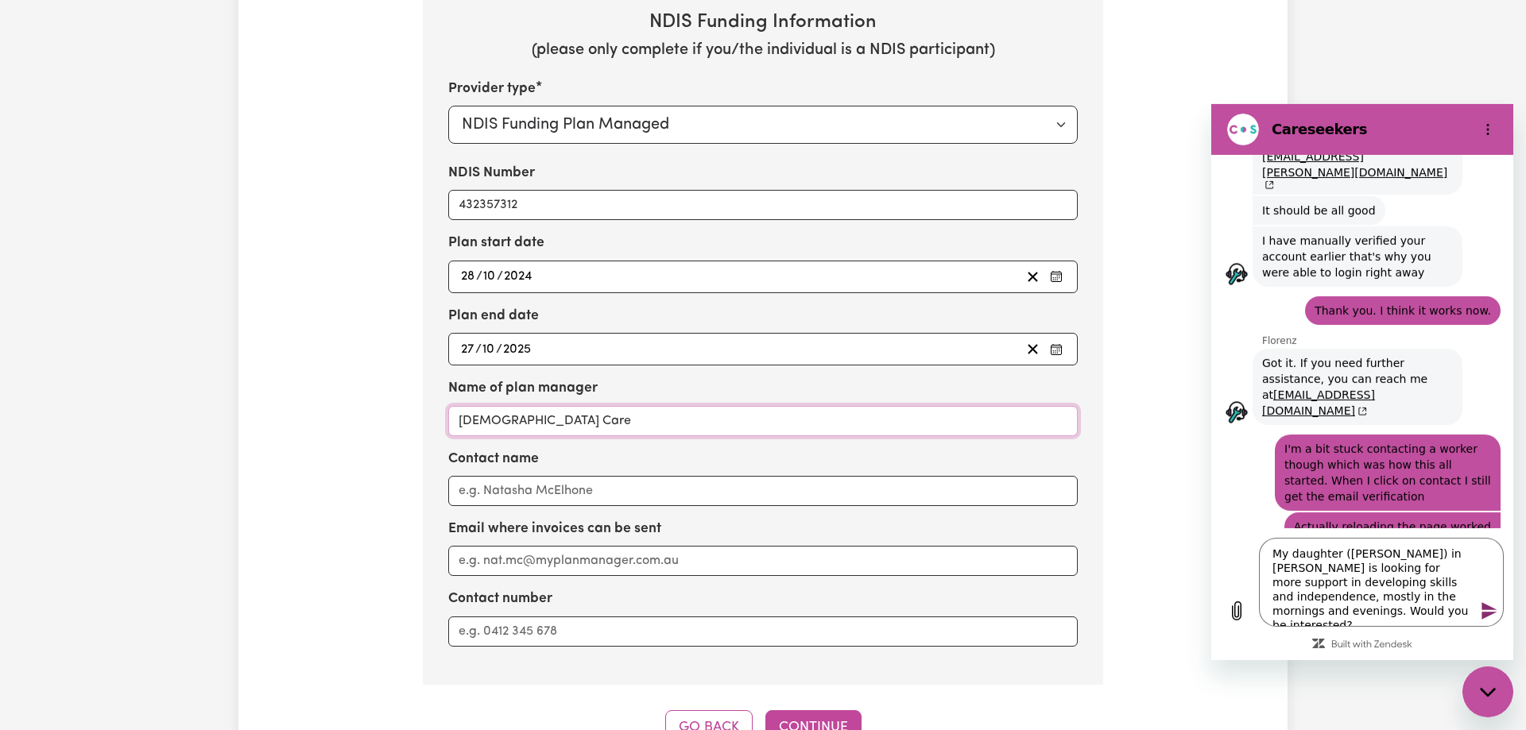
scroll to position [2537, 0]
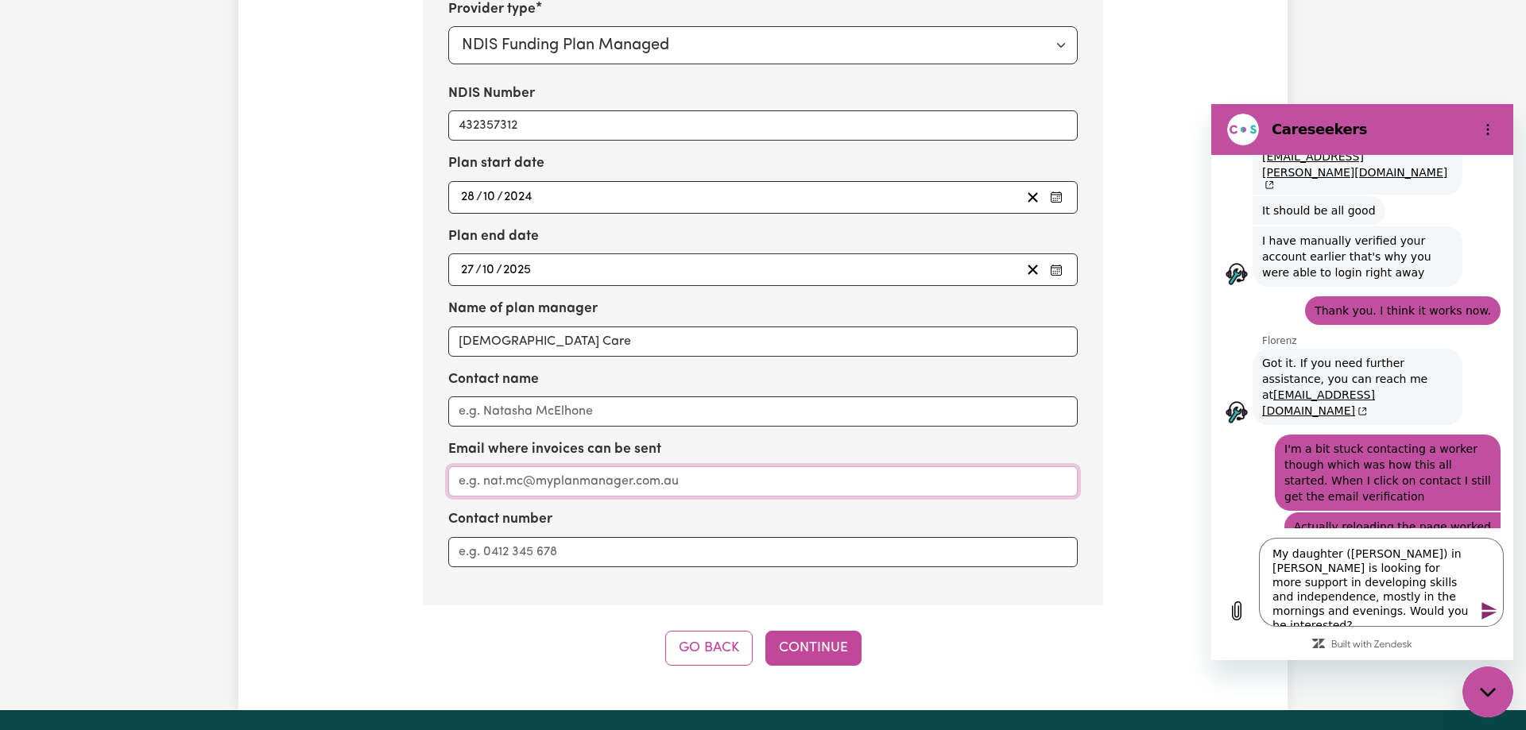
paste input "planmanager@yahwehcare.com.au"
click at [836, 653] on button "Continue" at bounding box center [813, 648] width 96 height 35
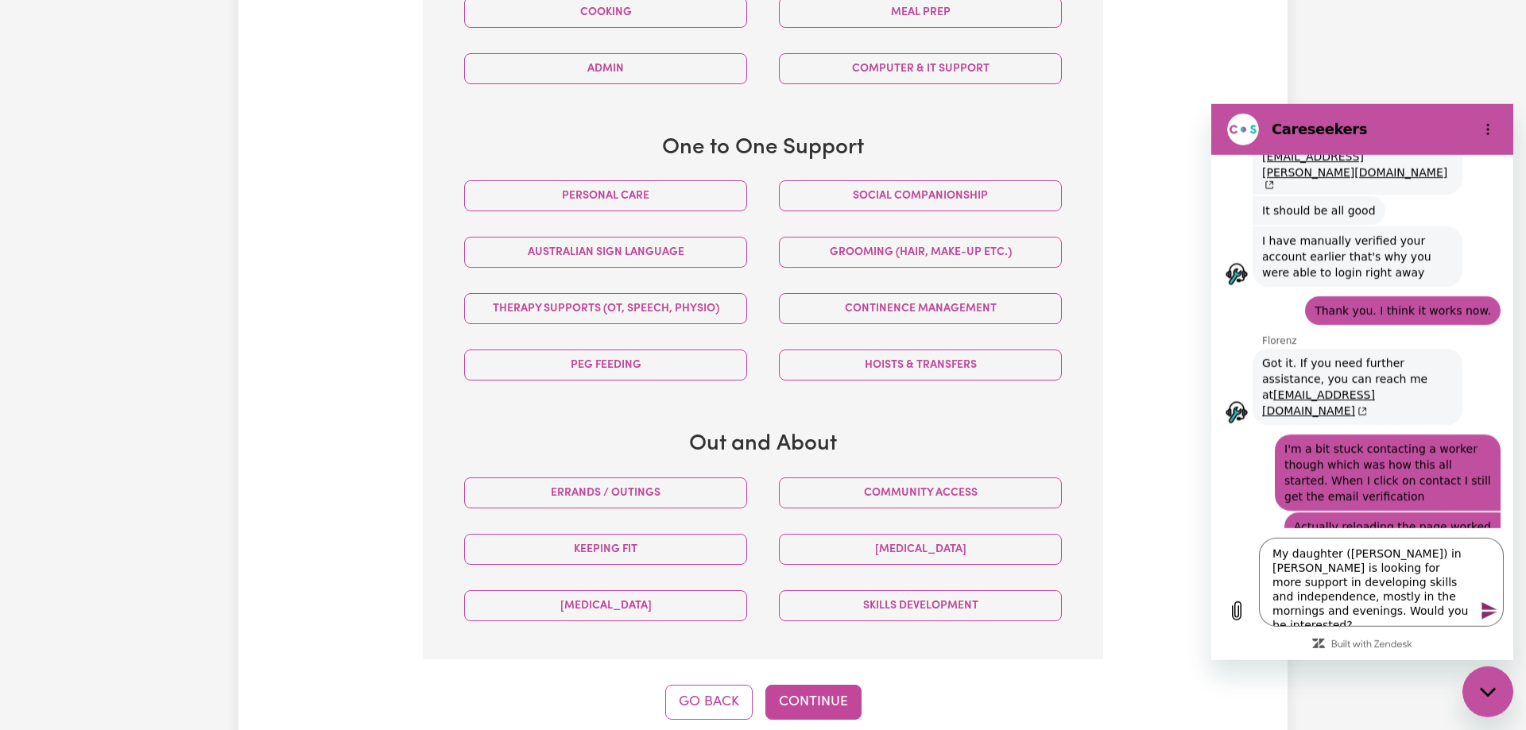
scroll to position [834, 0]
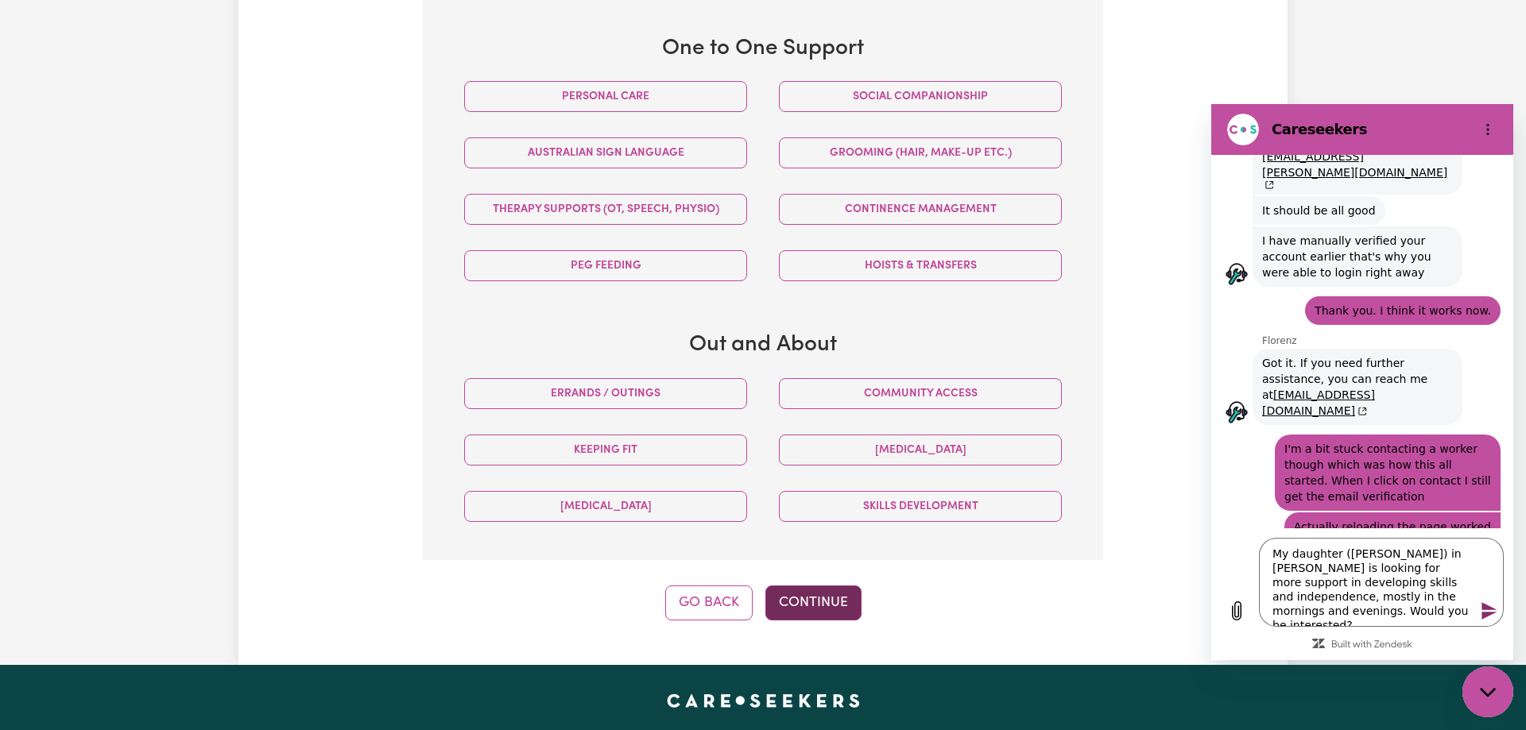
click at [835, 603] on button "Continue" at bounding box center [813, 603] width 96 height 35
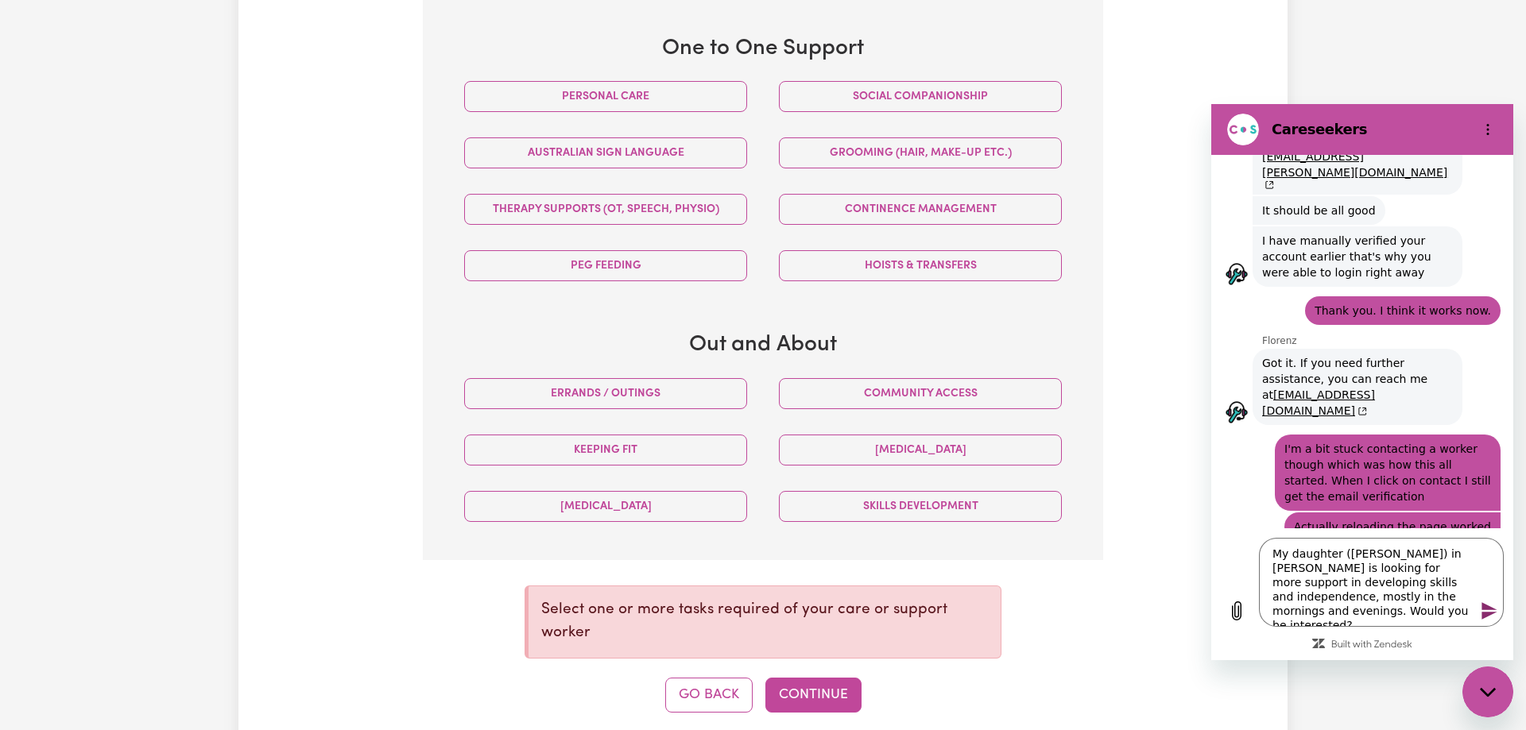
click at [930, 486] on div "Skills Development" at bounding box center [920, 506] width 315 height 56
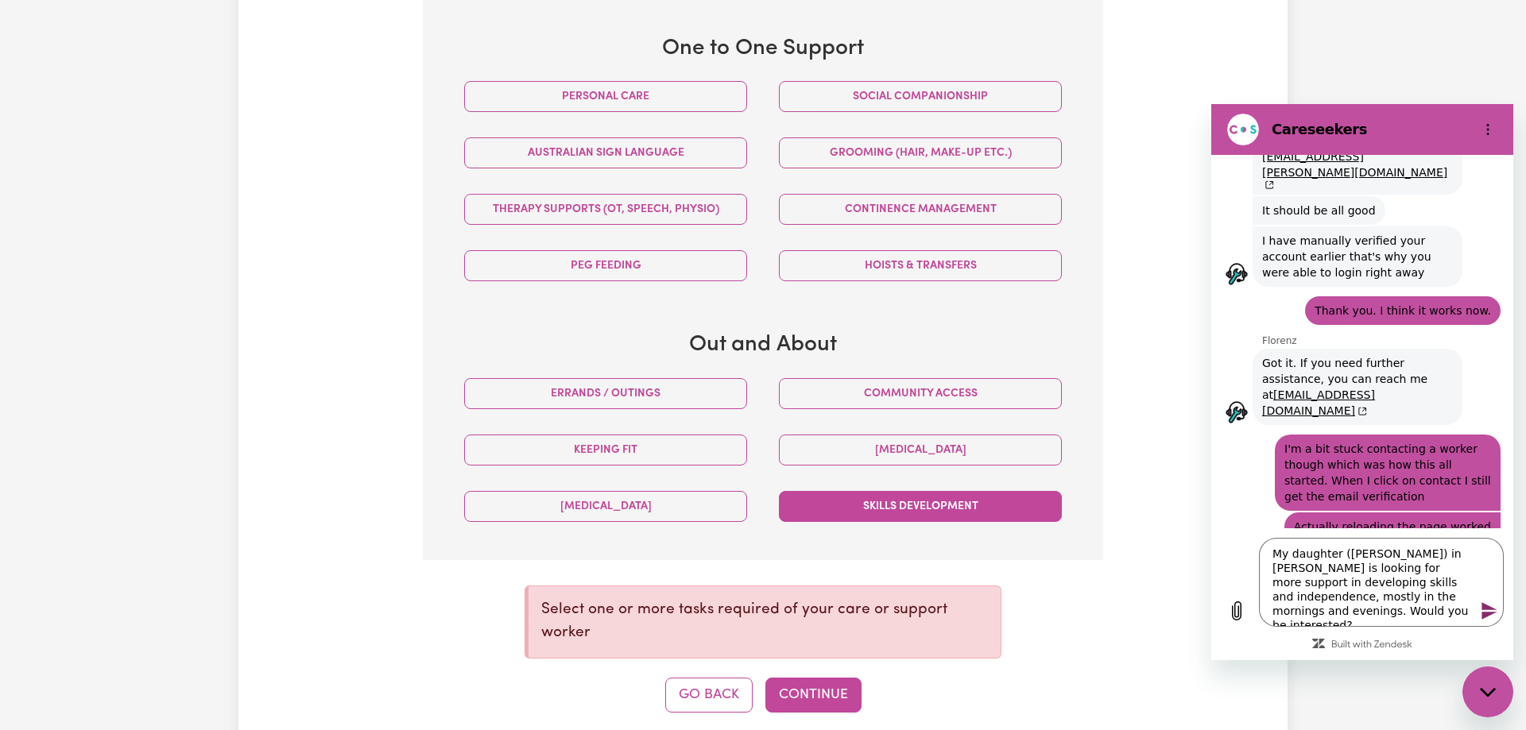
click at [927, 504] on button "Skills Development" at bounding box center [920, 506] width 283 height 31
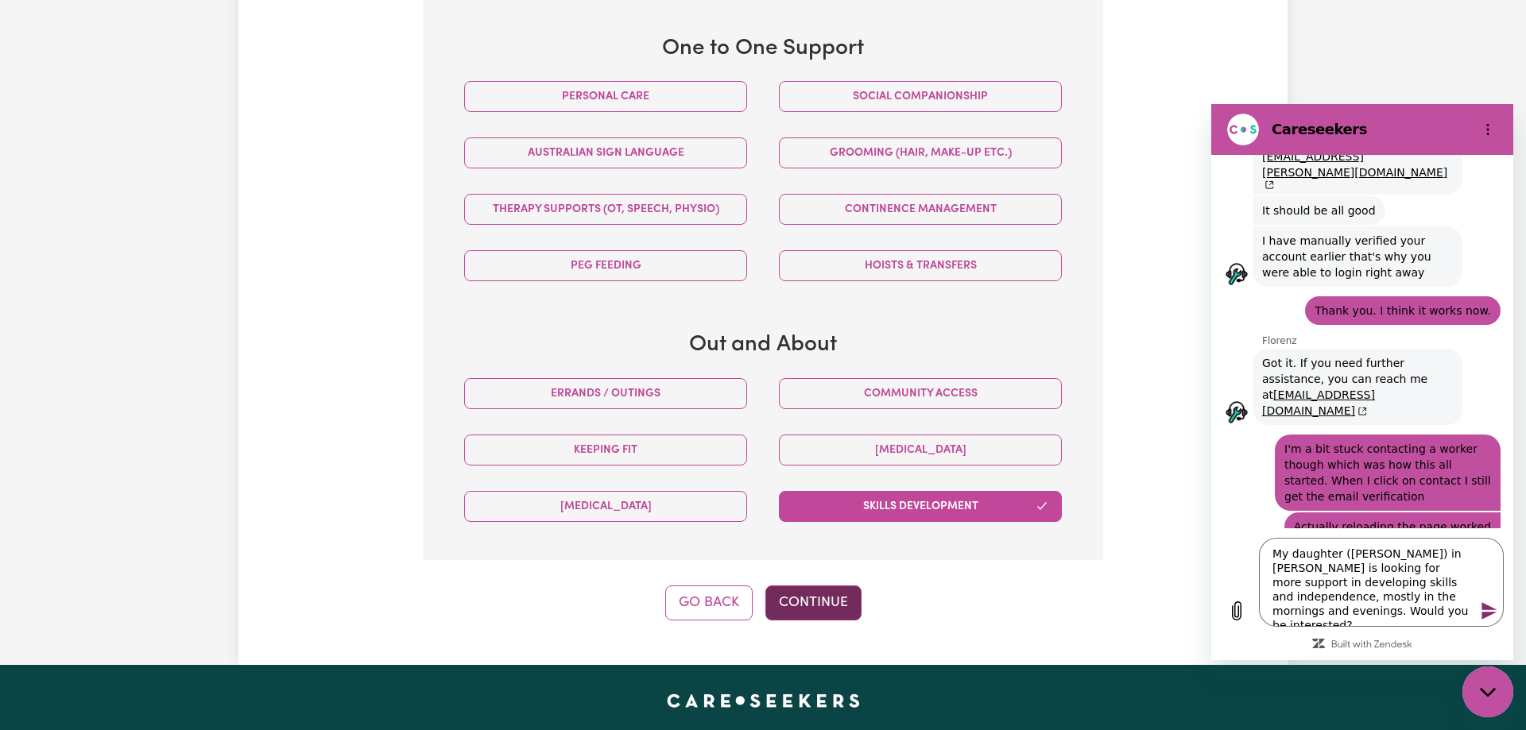
click at [828, 601] on button "Continue" at bounding box center [813, 603] width 96 height 35
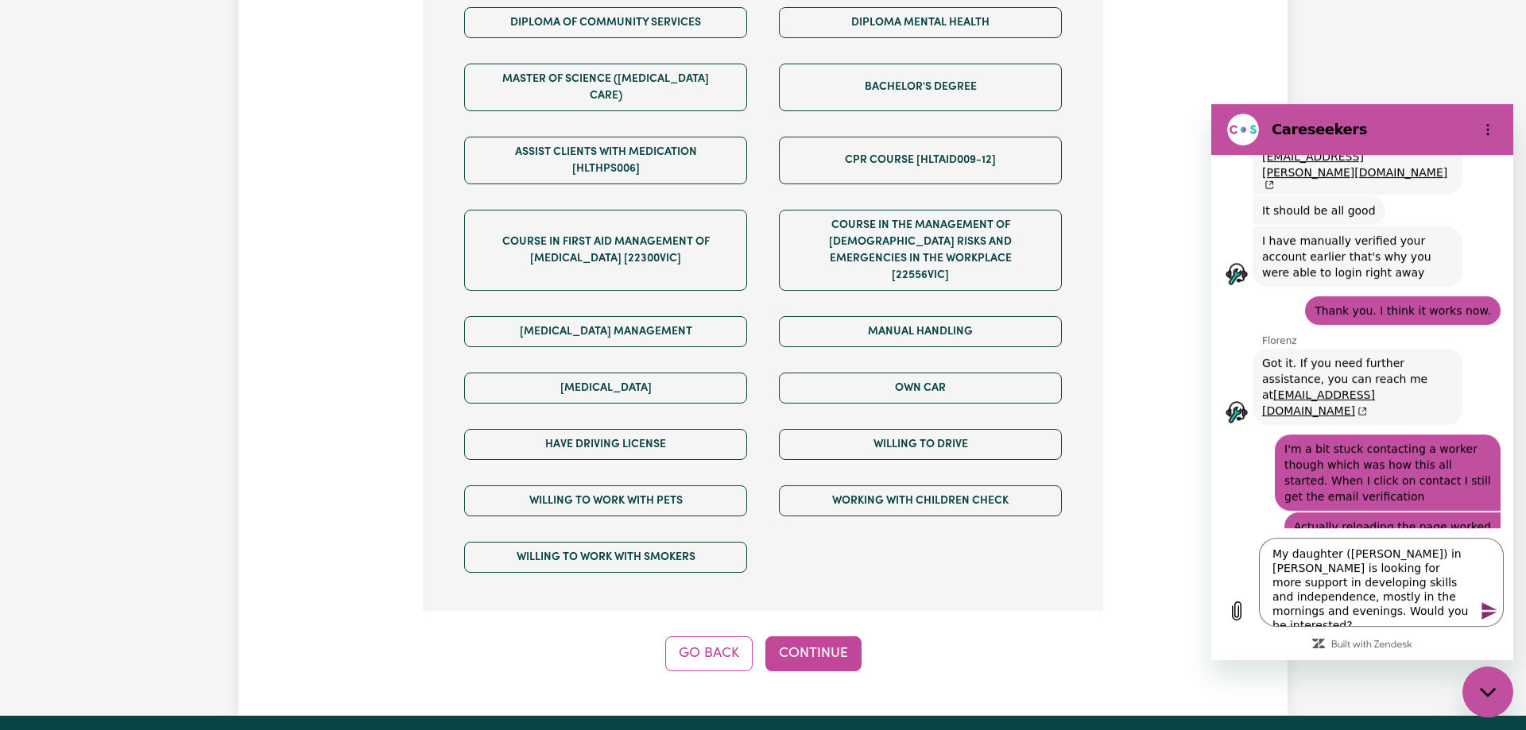
scroll to position [915, 0]
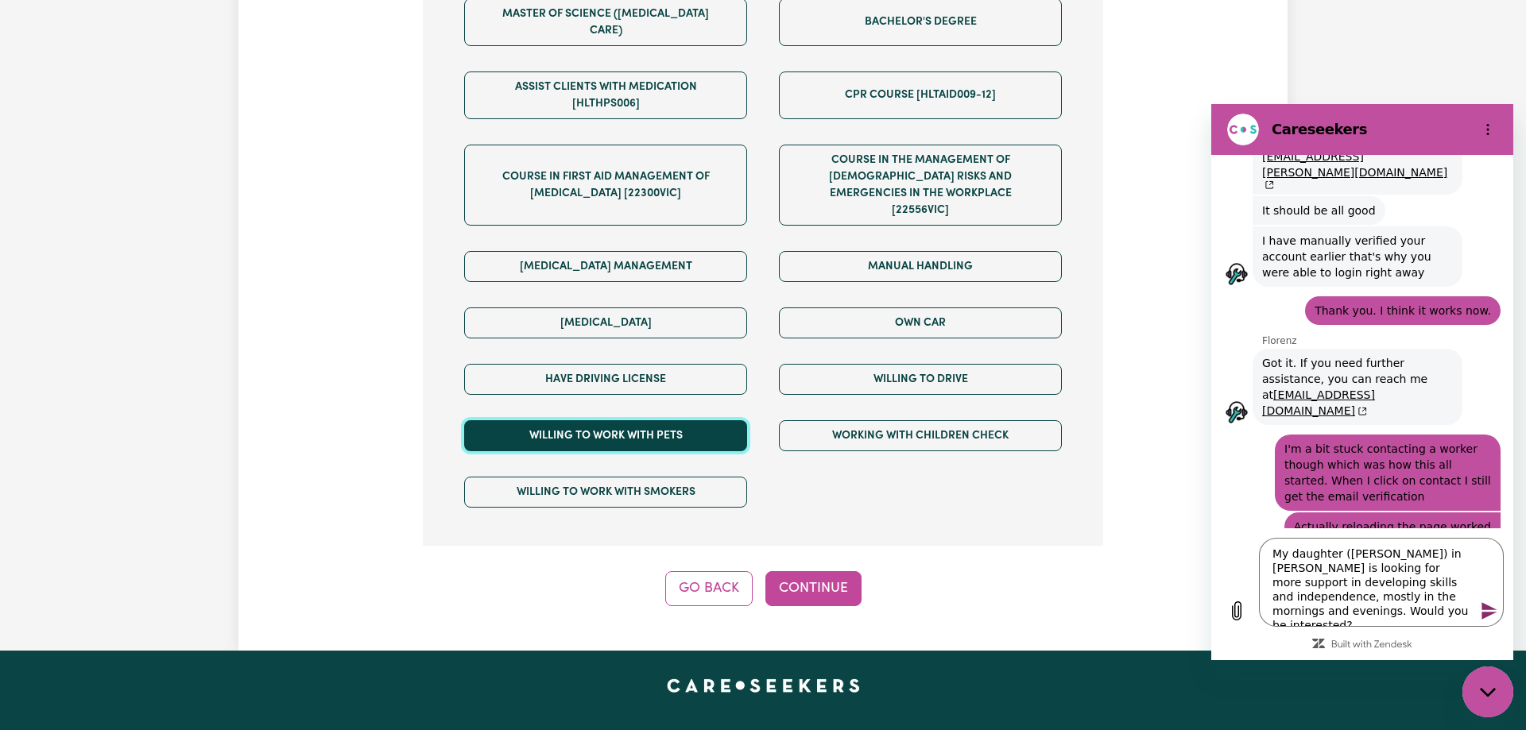
click at [685, 420] on button "Willing to work with pets" at bounding box center [605, 435] width 283 height 31
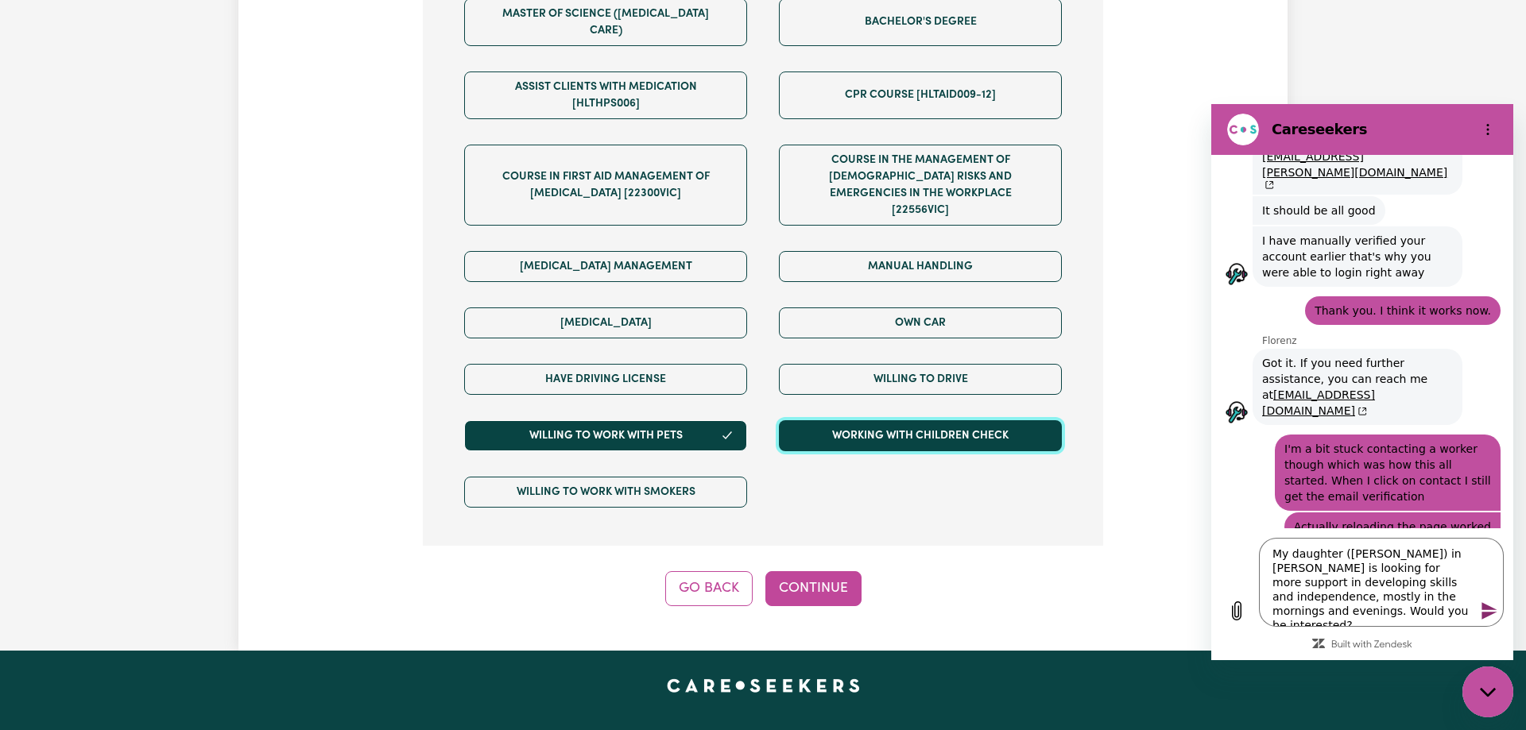
click at [903, 420] on button "Working with Children Check" at bounding box center [920, 435] width 283 height 31
click at [792, 571] on button "Continue" at bounding box center [813, 588] width 96 height 35
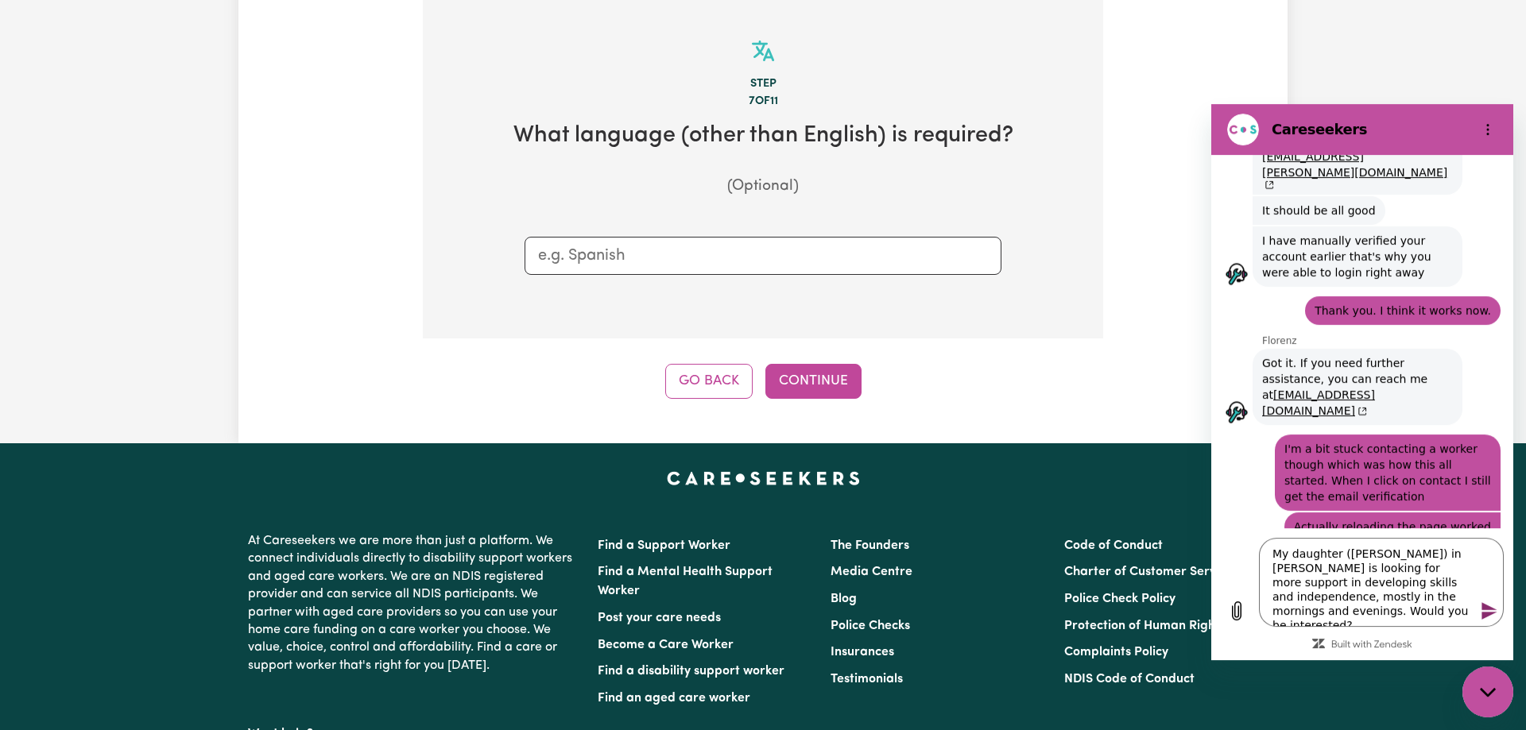
scroll to position [348, 0]
click at [829, 381] on button "Continue" at bounding box center [813, 382] width 96 height 35
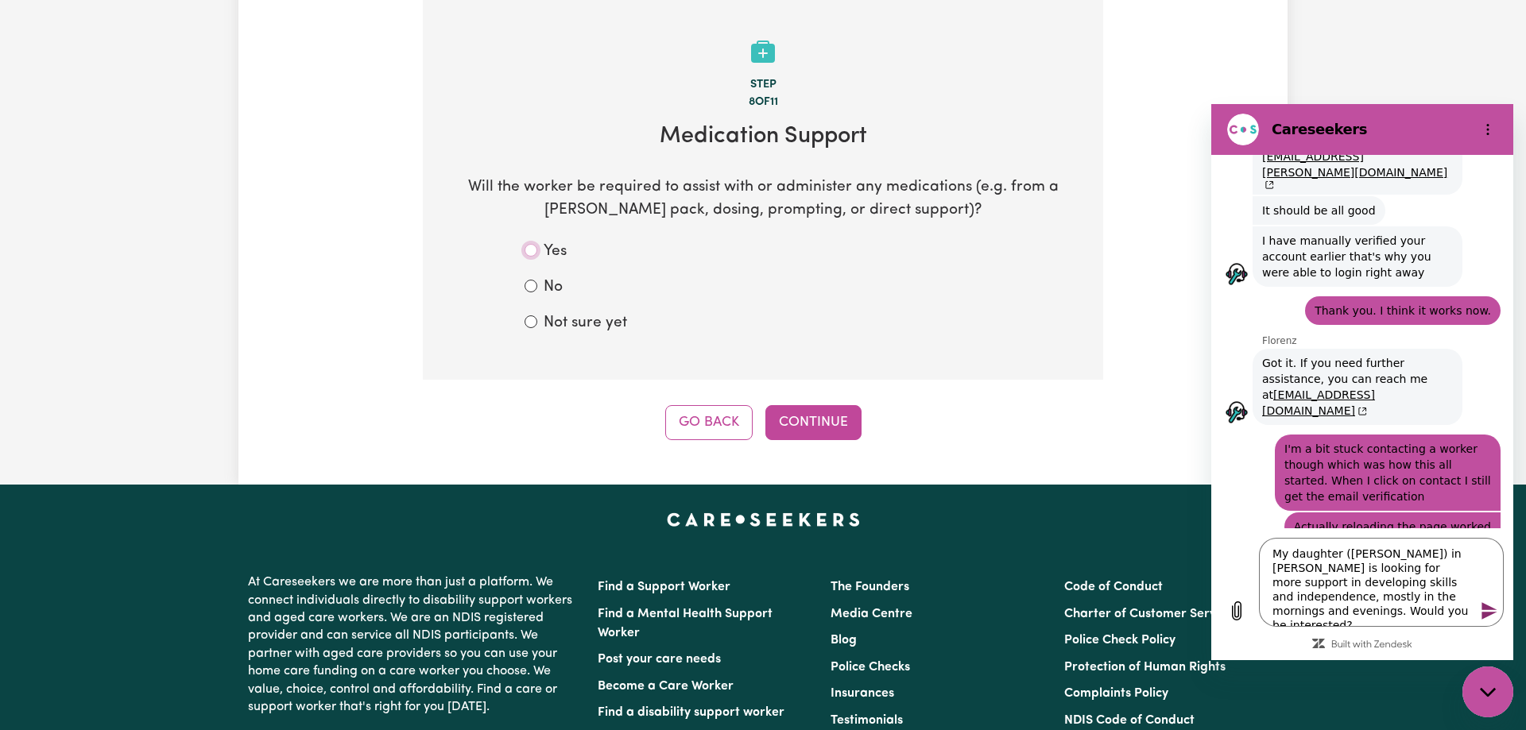
click at [532, 250] on input "Yes" at bounding box center [530, 250] width 13 height 13
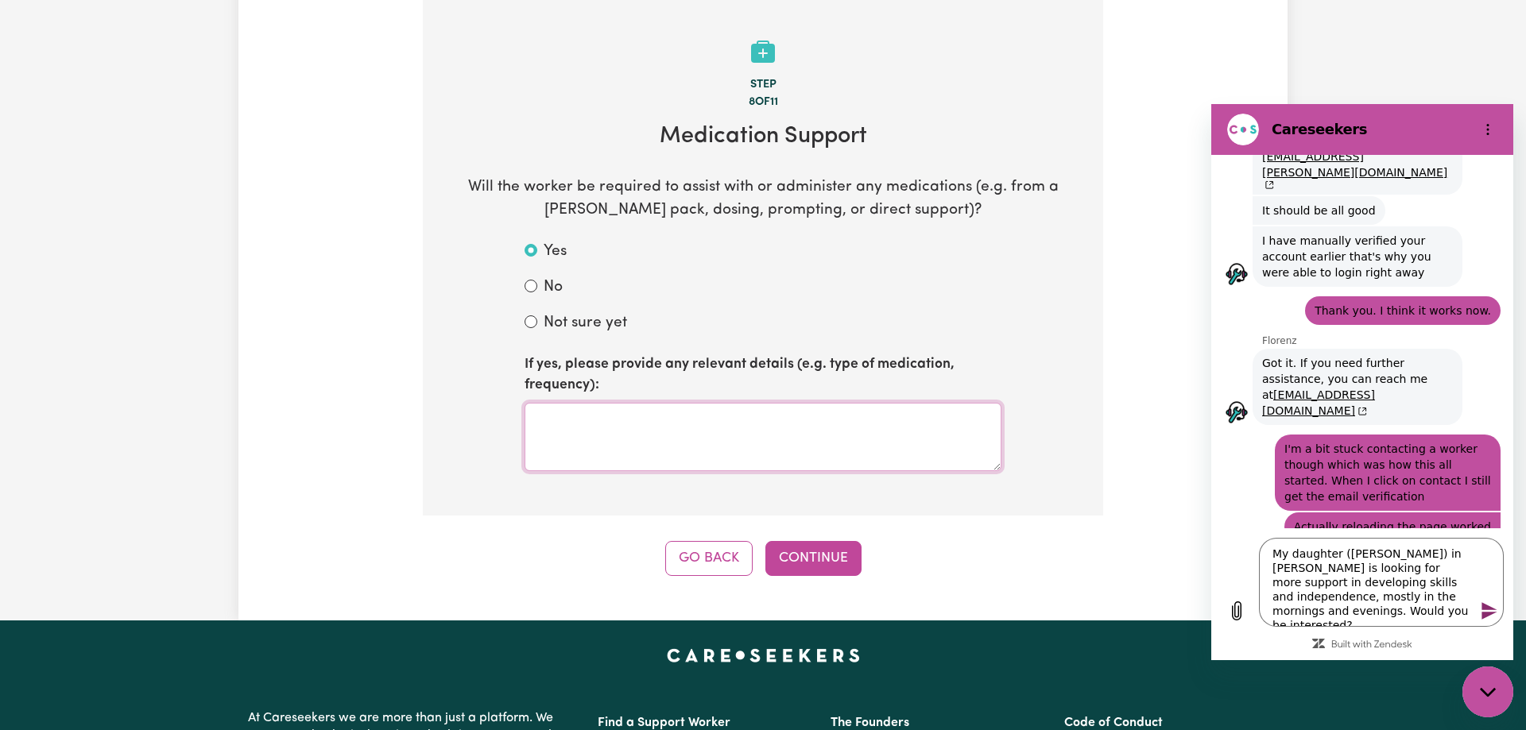
click at [671, 451] on textarea at bounding box center [762, 437] width 477 height 68
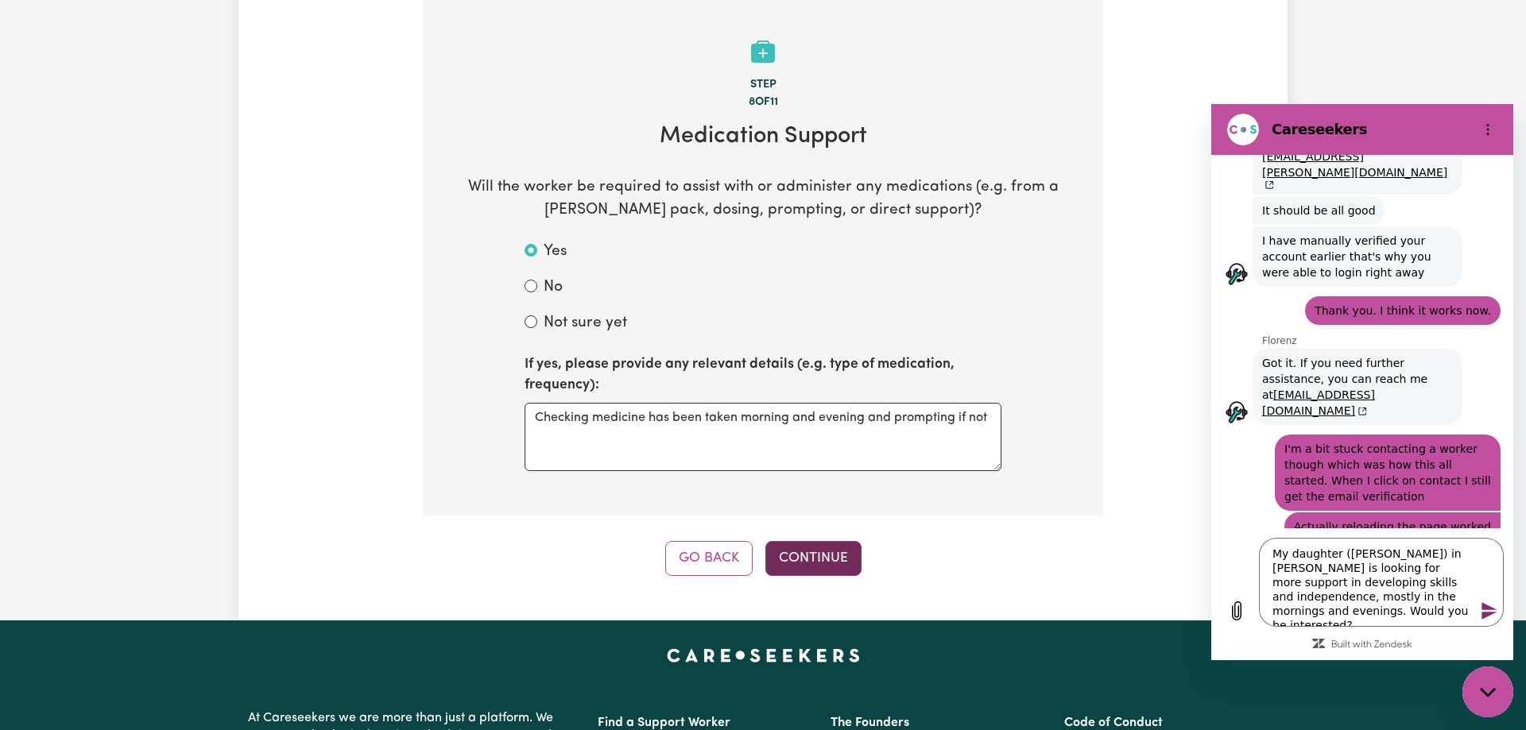
click at [815, 561] on button "Continue" at bounding box center [813, 558] width 96 height 35
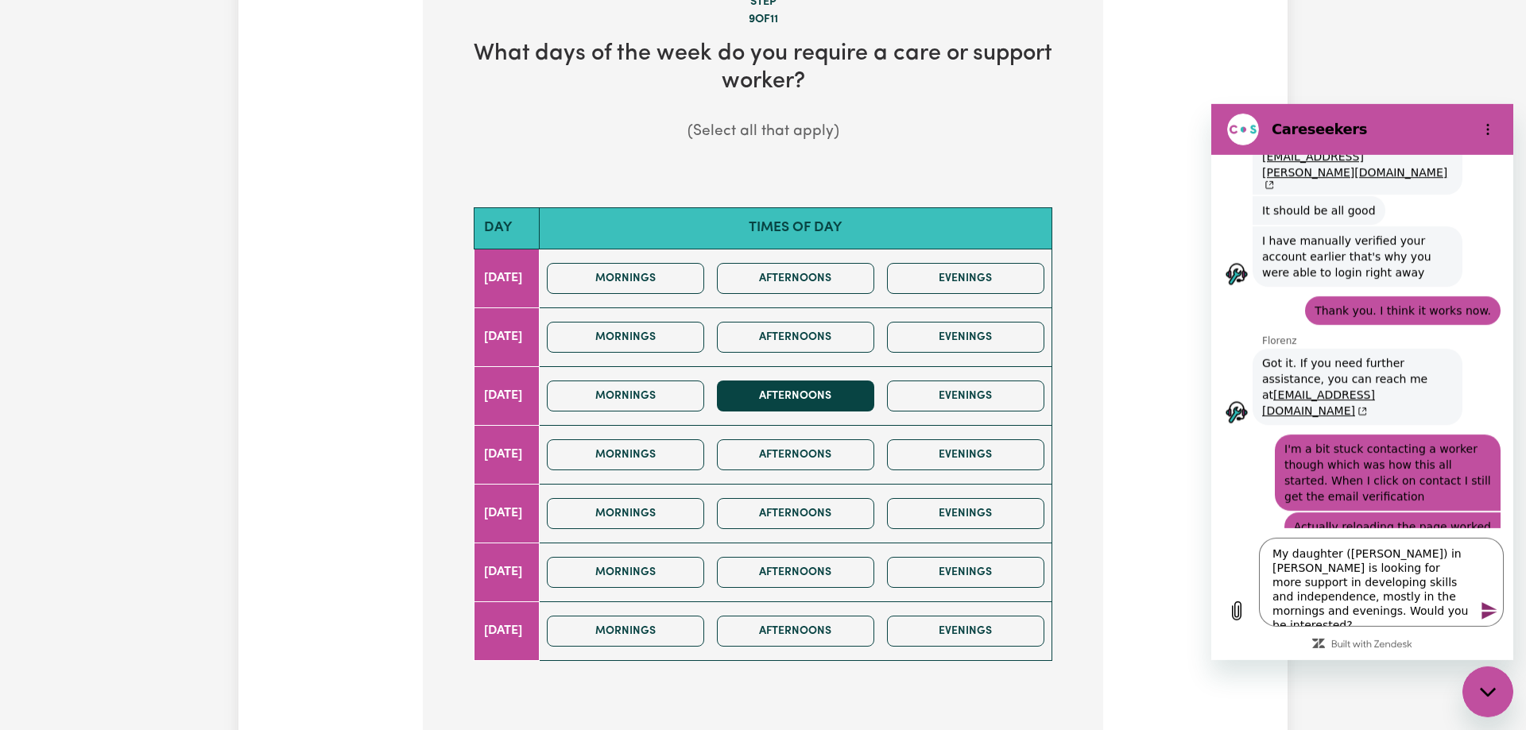
scroll to position [486, 0]
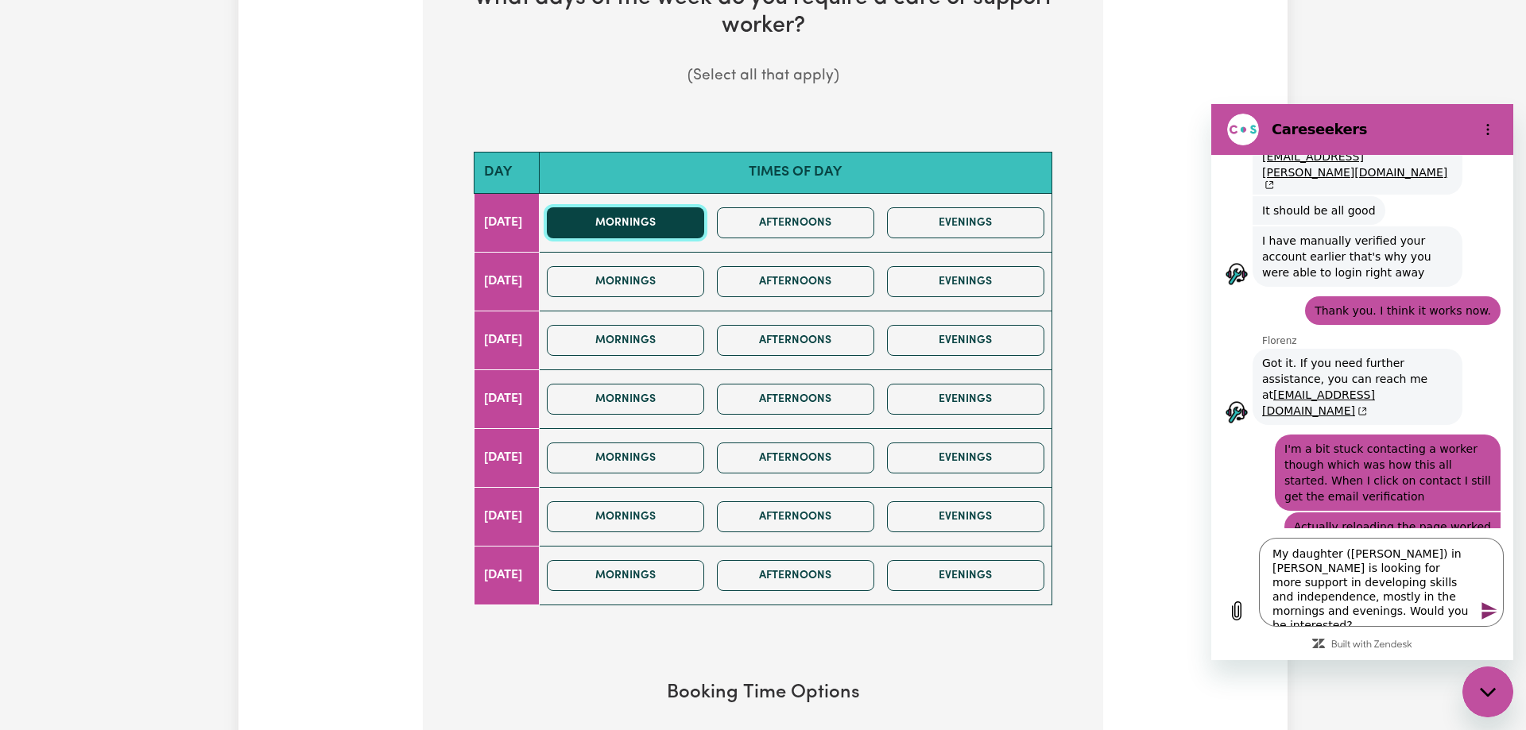
click at [664, 229] on button "Mornings" at bounding box center [625, 222] width 157 height 31
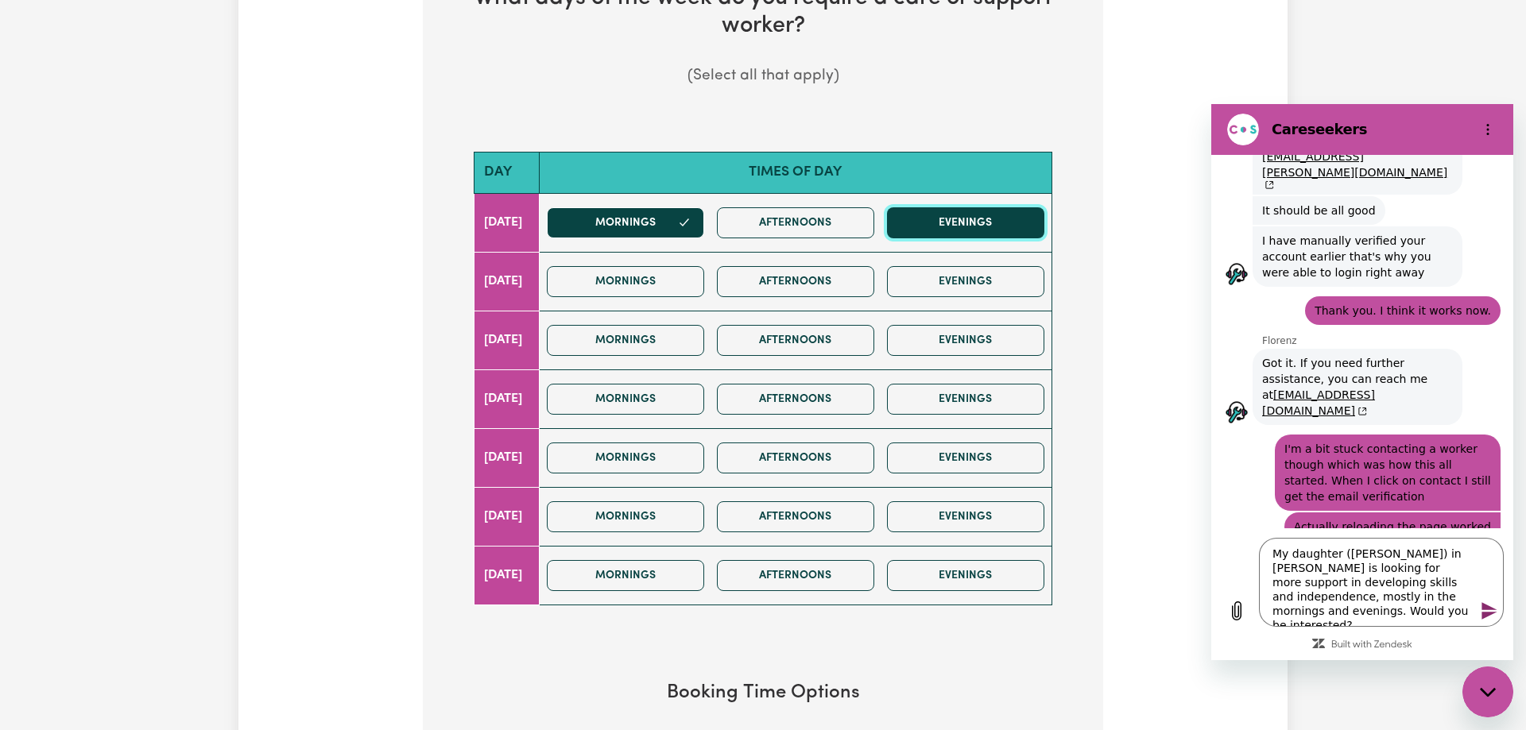
click at [981, 222] on button "Evenings" at bounding box center [965, 222] width 157 height 31
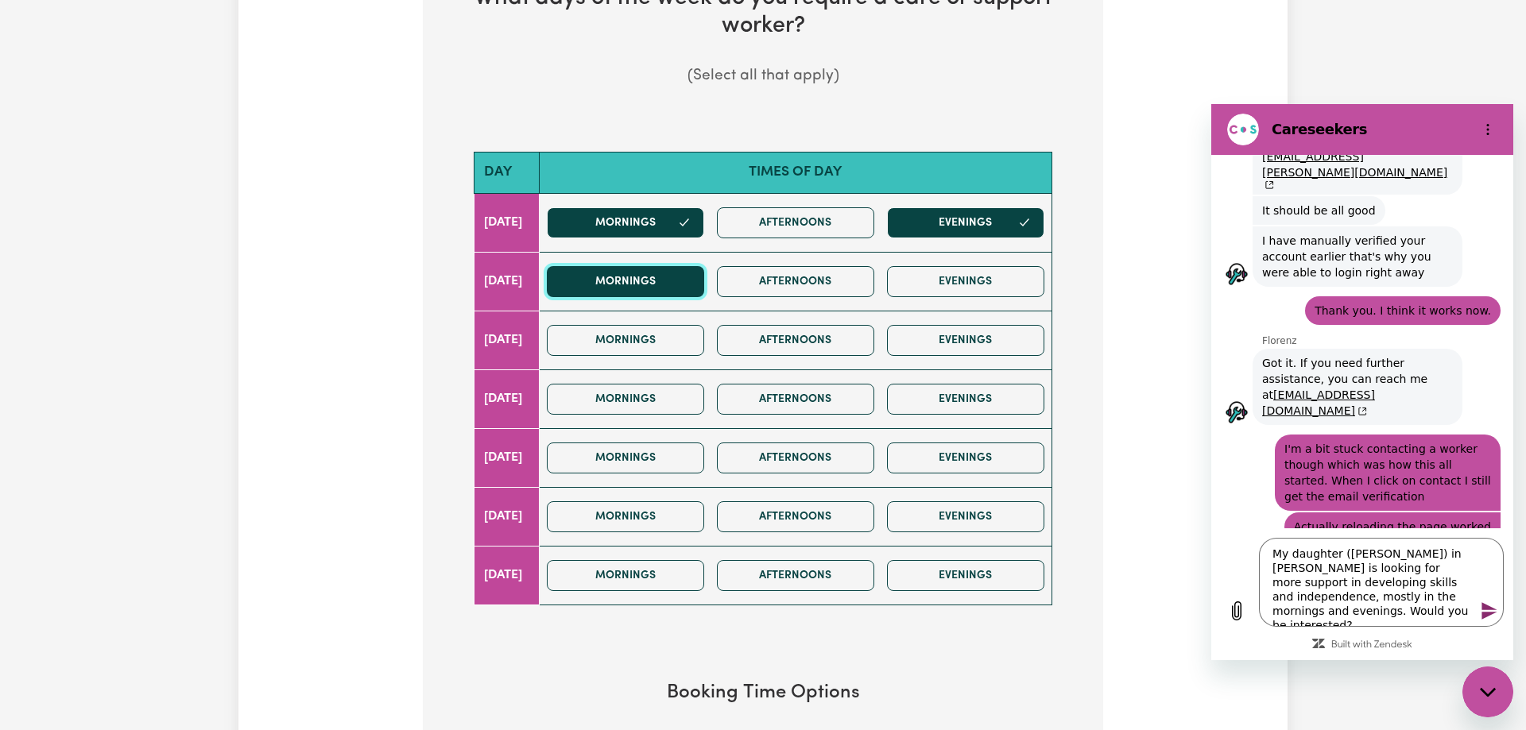
click at [653, 281] on button "Mornings" at bounding box center [625, 281] width 157 height 31
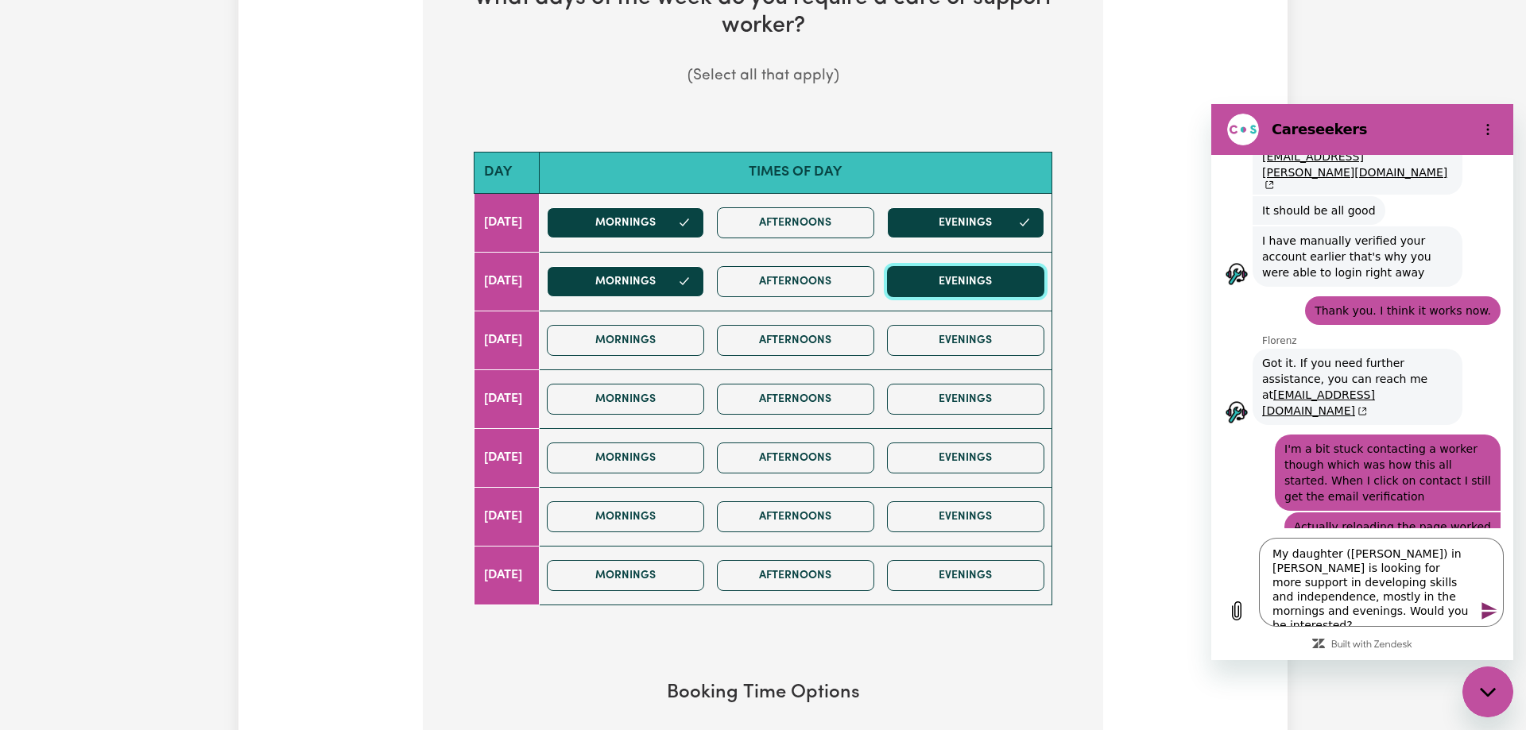
drag, startPoint x: 977, startPoint y: 287, endPoint x: 823, endPoint y: 296, distance: 153.6
click at [973, 288] on button "Evenings" at bounding box center [965, 281] width 157 height 31
click at [699, 332] on button "Mornings" at bounding box center [625, 340] width 157 height 31
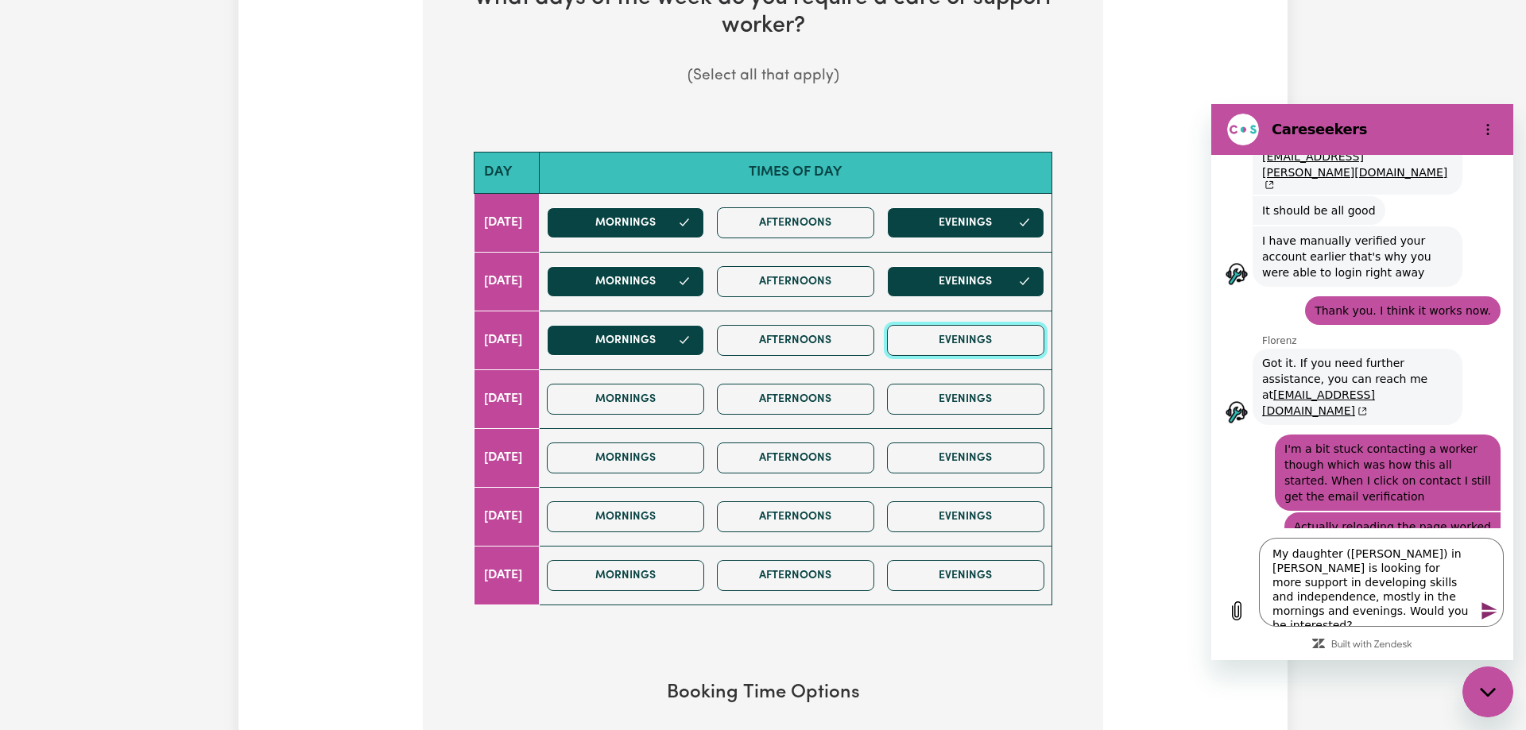
drag, startPoint x: 989, startPoint y: 345, endPoint x: 875, endPoint y: 359, distance: 115.3
click at [985, 347] on button "Evenings" at bounding box center [965, 340] width 157 height 31
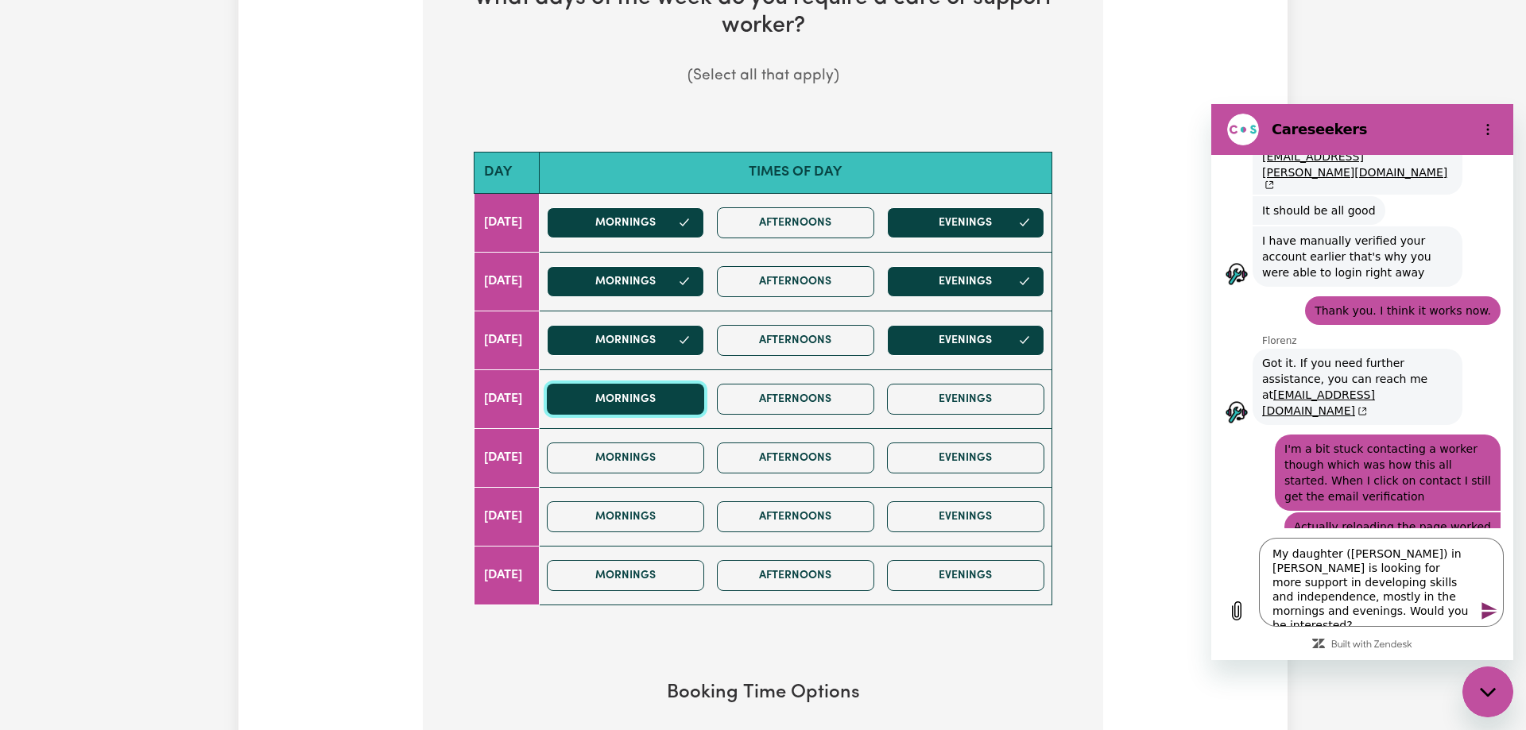
drag, startPoint x: 692, startPoint y: 405, endPoint x: 825, endPoint y: 409, distance: 132.8
click at [694, 405] on button "Mornings" at bounding box center [625, 399] width 157 height 31
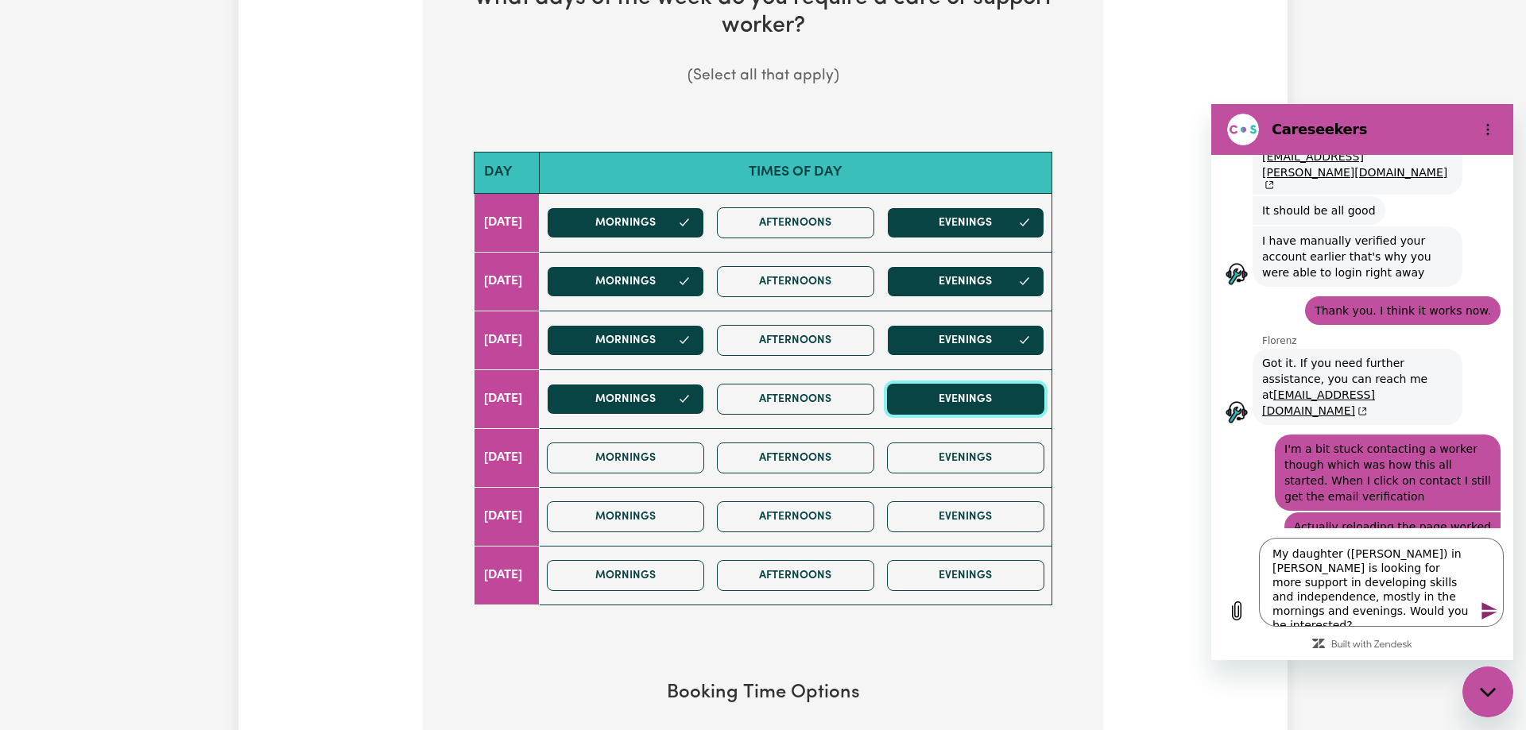
click at [979, 400] on button "Evenings" at bounding box center [965, 399] width 157 height 31
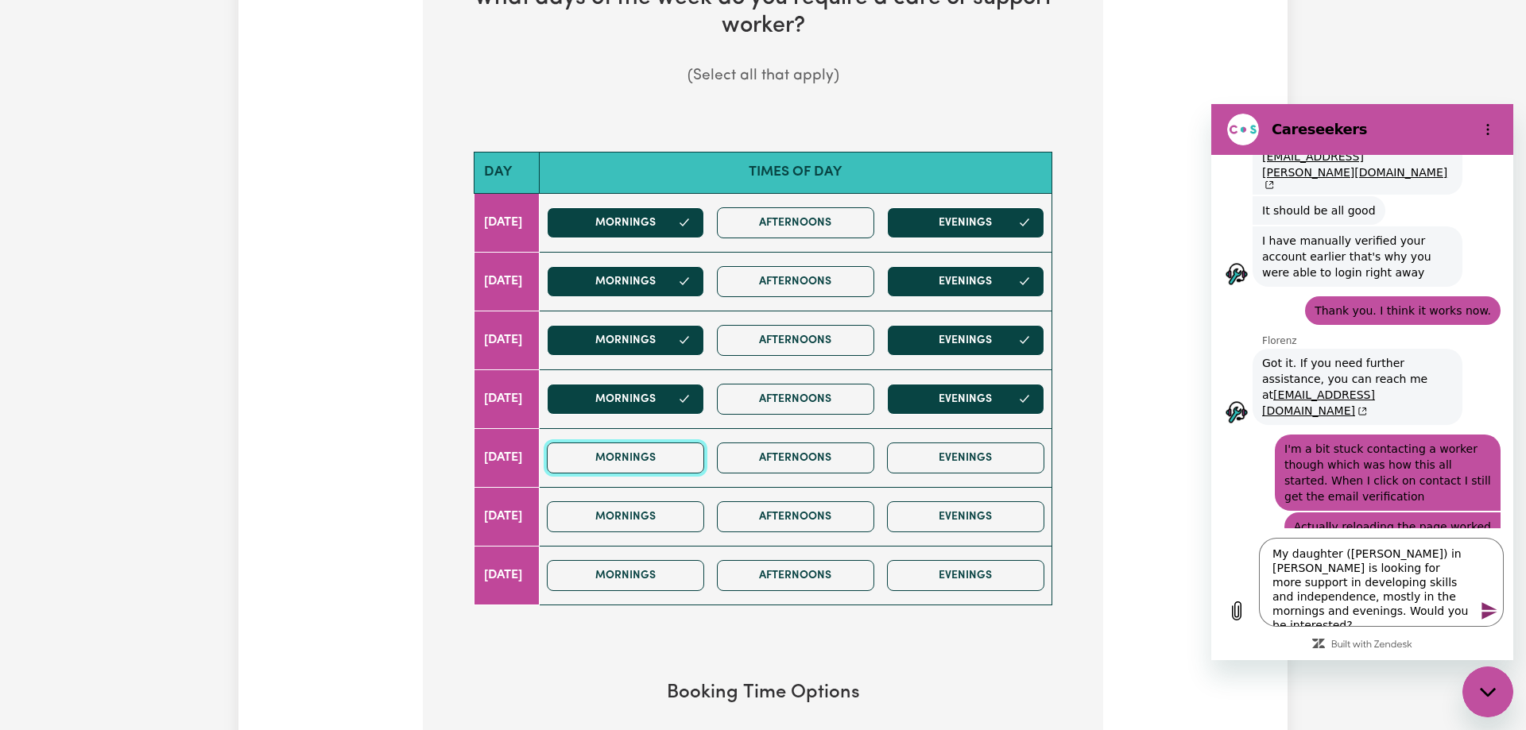
drag, startPoint x: 656, startPoint y: 468, endPoint x: 888, endPoint y: 468, distance: 232.0
click at [657, 469] on button "Mornings" at bounding box center [625, 458] width 157 height 31
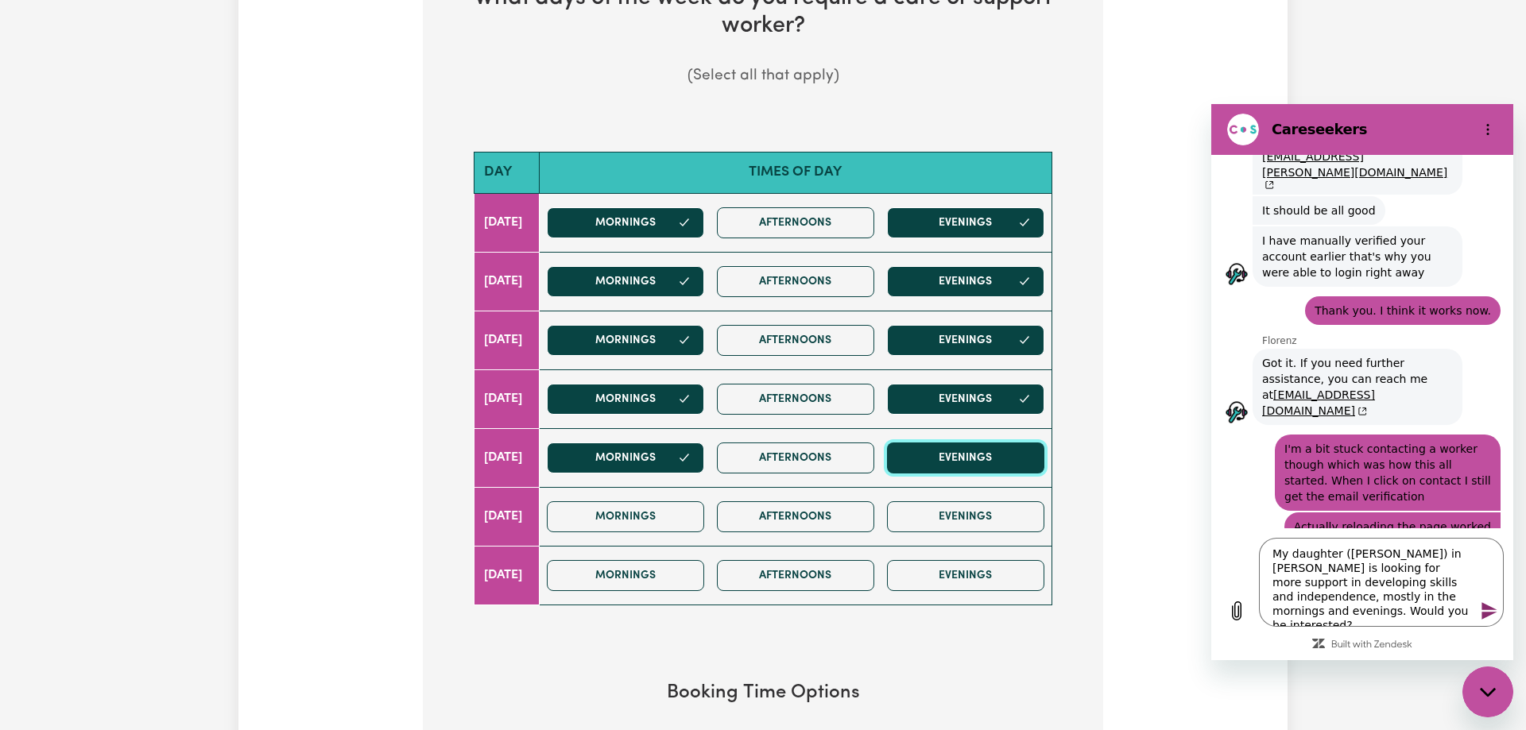
click at [952, 449] on button "Evenings" at bounding box center [965, 458] width 157 height 31
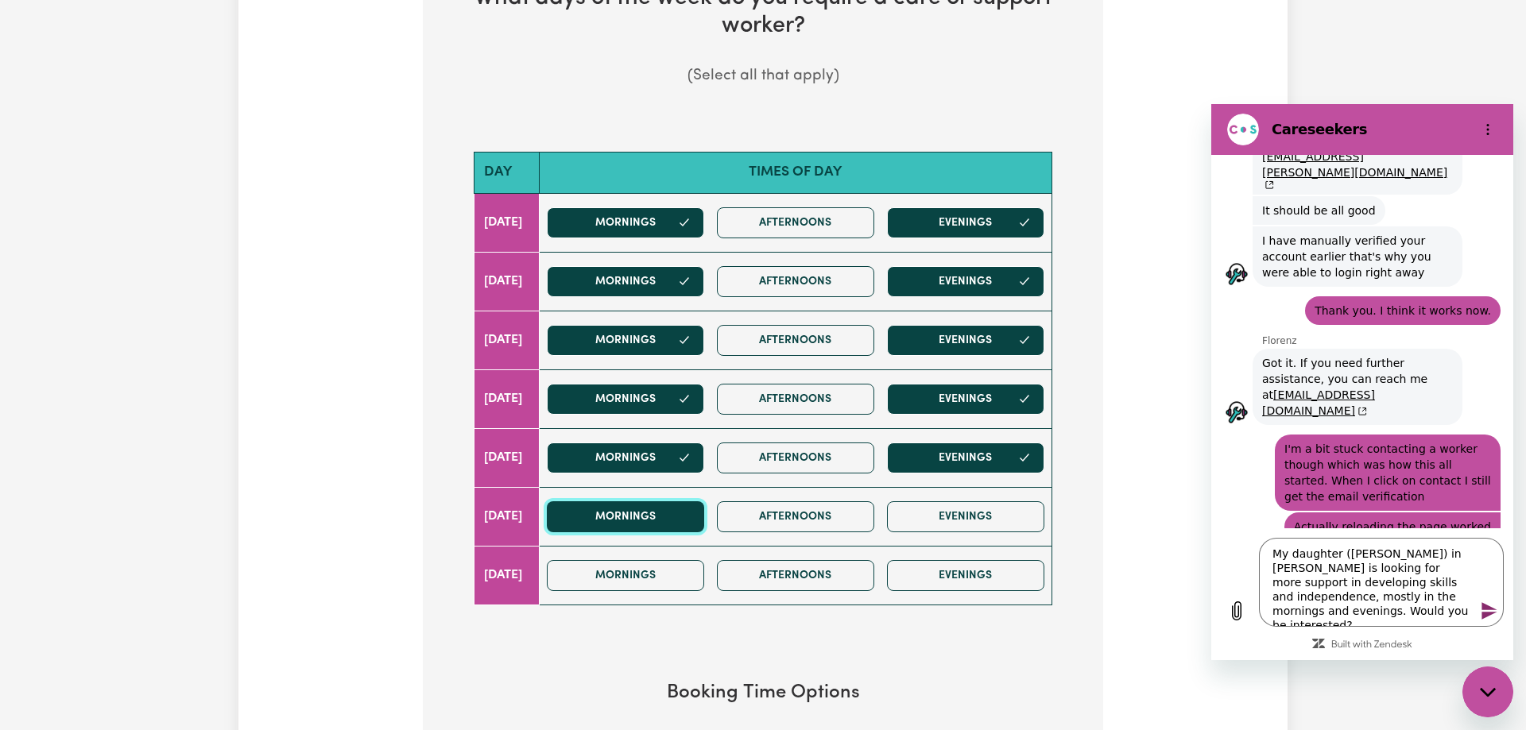
click at [673, 521] on button "Mornings" at bounding box center [625, 516] width 157 height 31
click at [970, 509] on button "Evenings" at bounding box center [965, 516] width 157 height 31
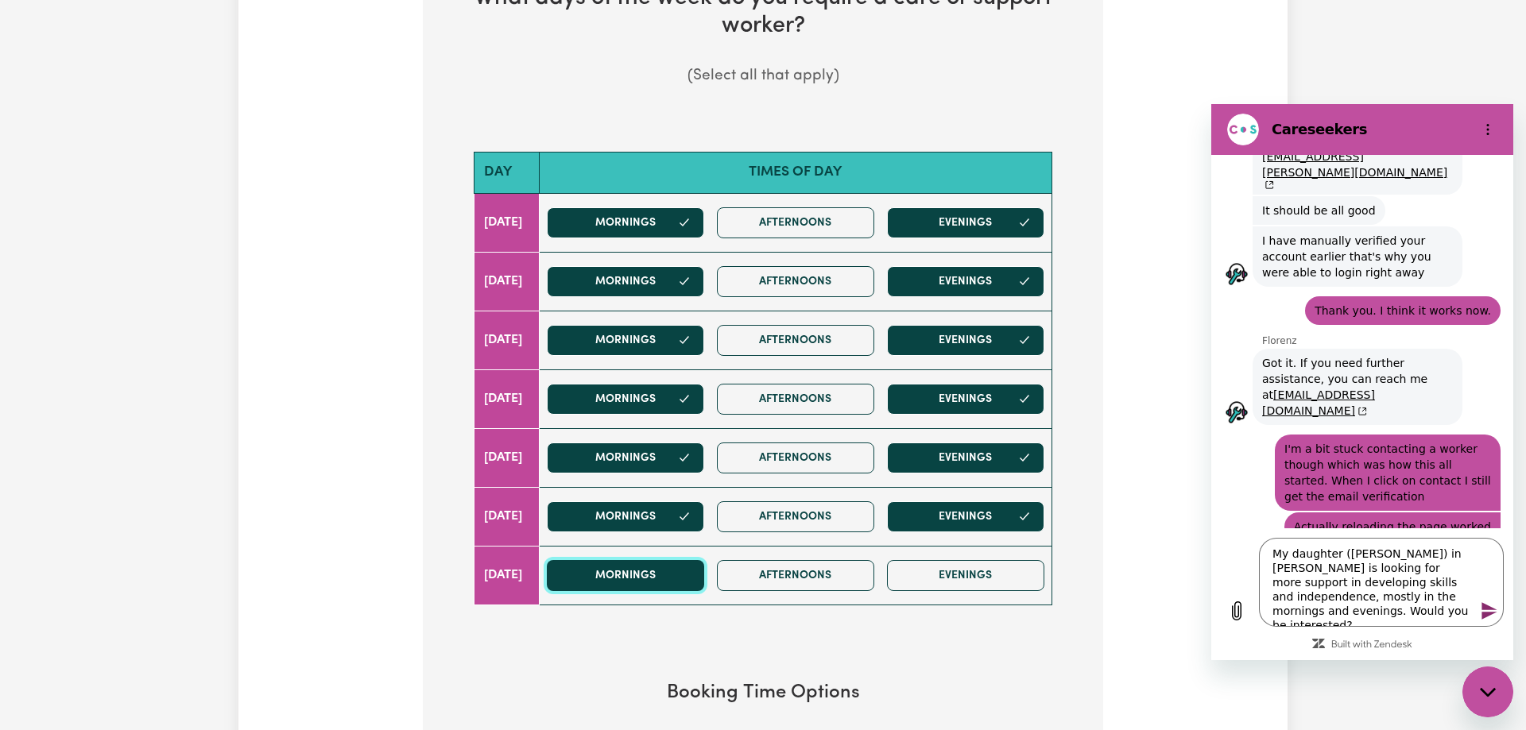
click at [679, 576] on button "Mornings" at bounding box center [625, 575] width 157 height 31
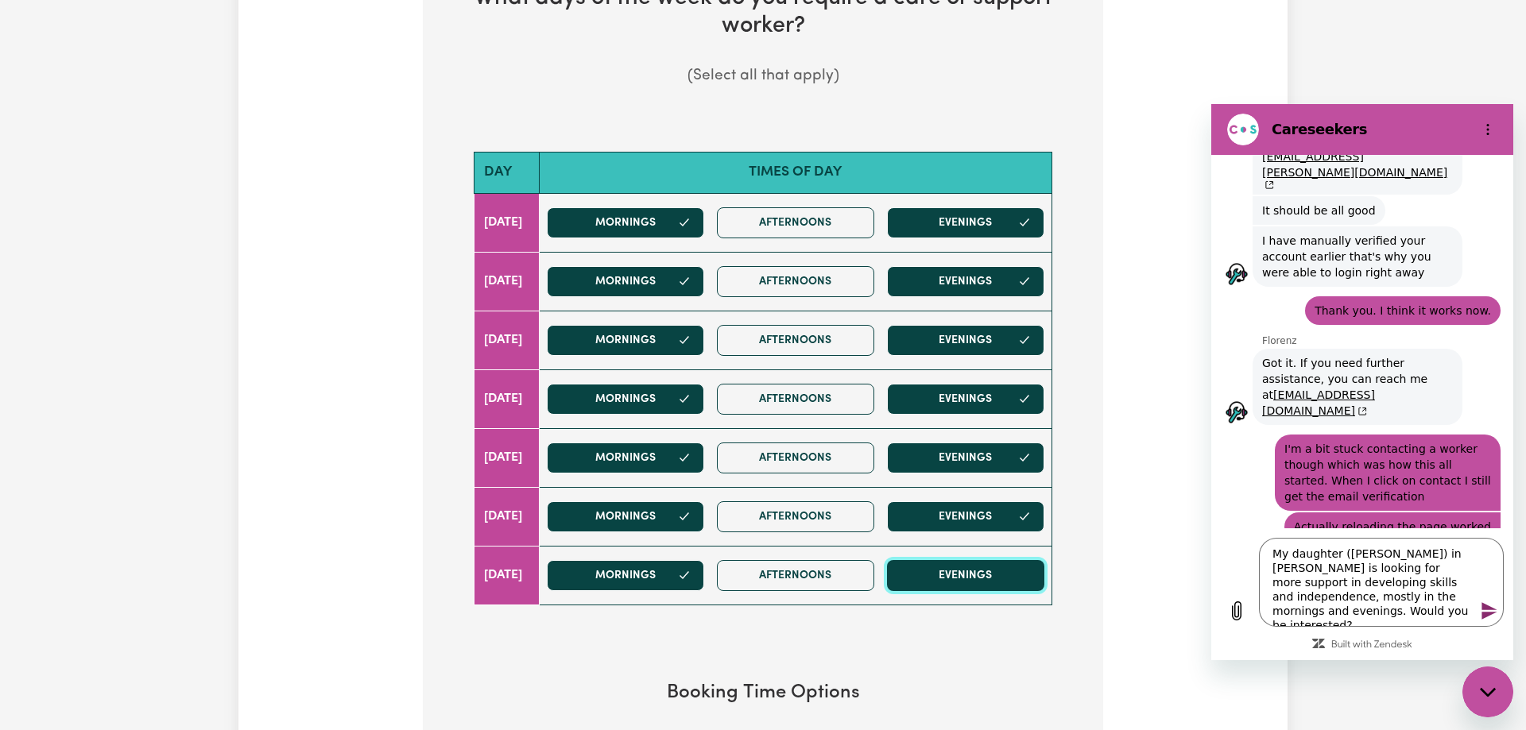
click at [954, 571] on button "Evenings" at bounding box center [965, 575] width 157 height 31
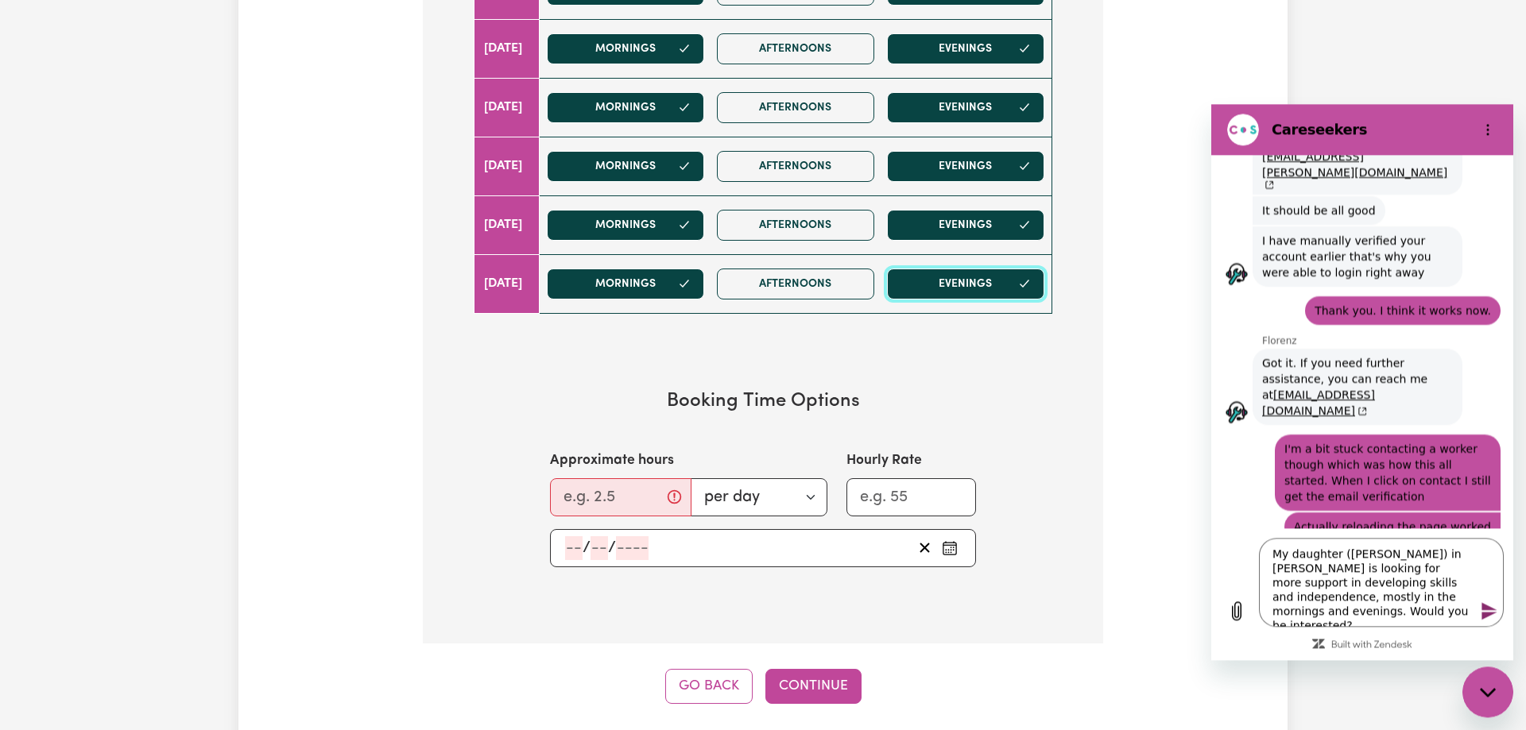
scroll to position [811, 0]
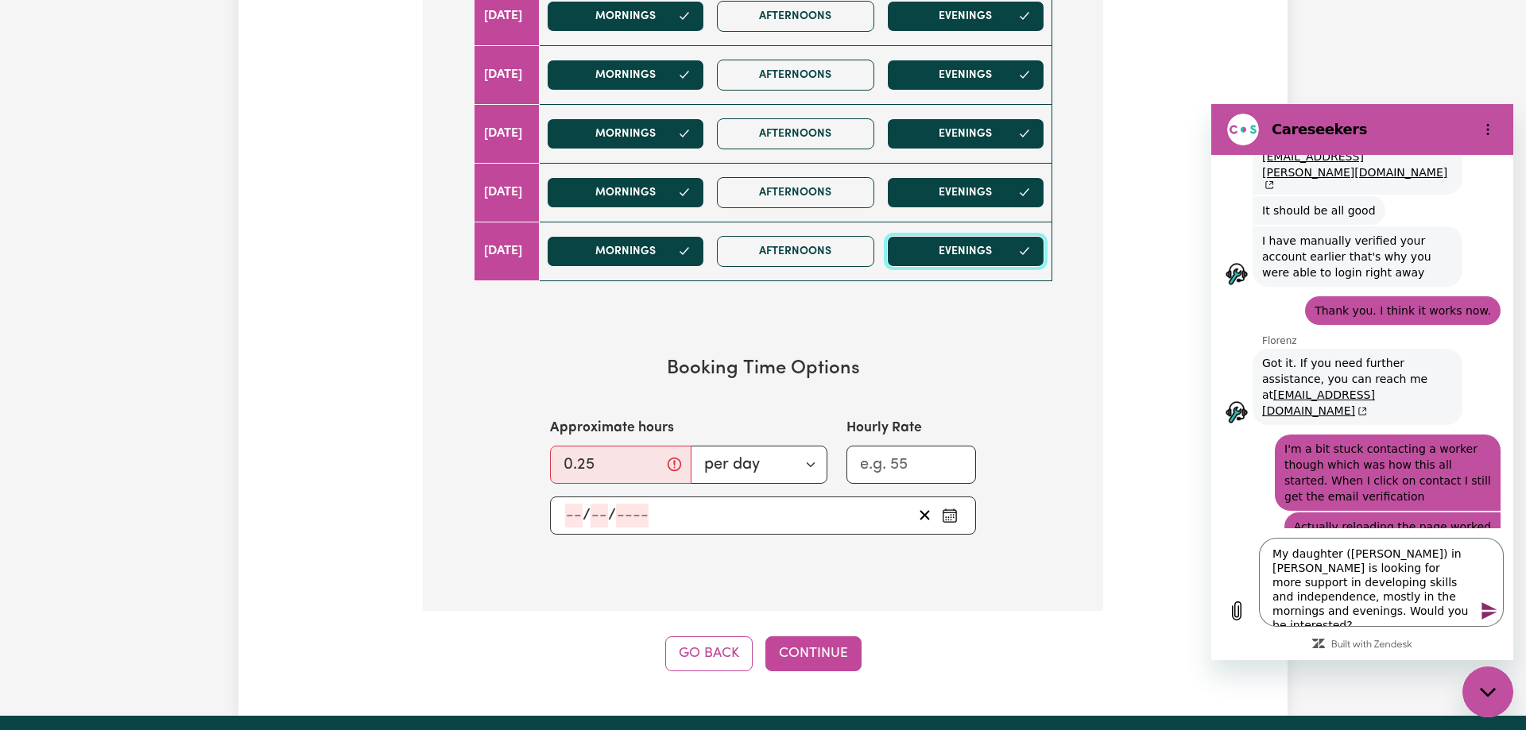
click at [651, 461] on input "0.25" at bounding box center [620, 465] width 141 height 38
drag, startPoint x: 637, startPoint y: 462, endPoint x: 507, endPoint y: 469, distance: 130.5
click at [550, 468] on input "0.25" at bounding box center [615, 465] width 131 height 38
click at [606, 382] on section "Booking Time Options Approximate hours 3 per day per week Hourly Rate / /" at bounding box center [762, 446] width 629 height 228
click at [947, 518] on icon "Pick an approximate start date" at bounding box center [950, 516] width 16 height 16
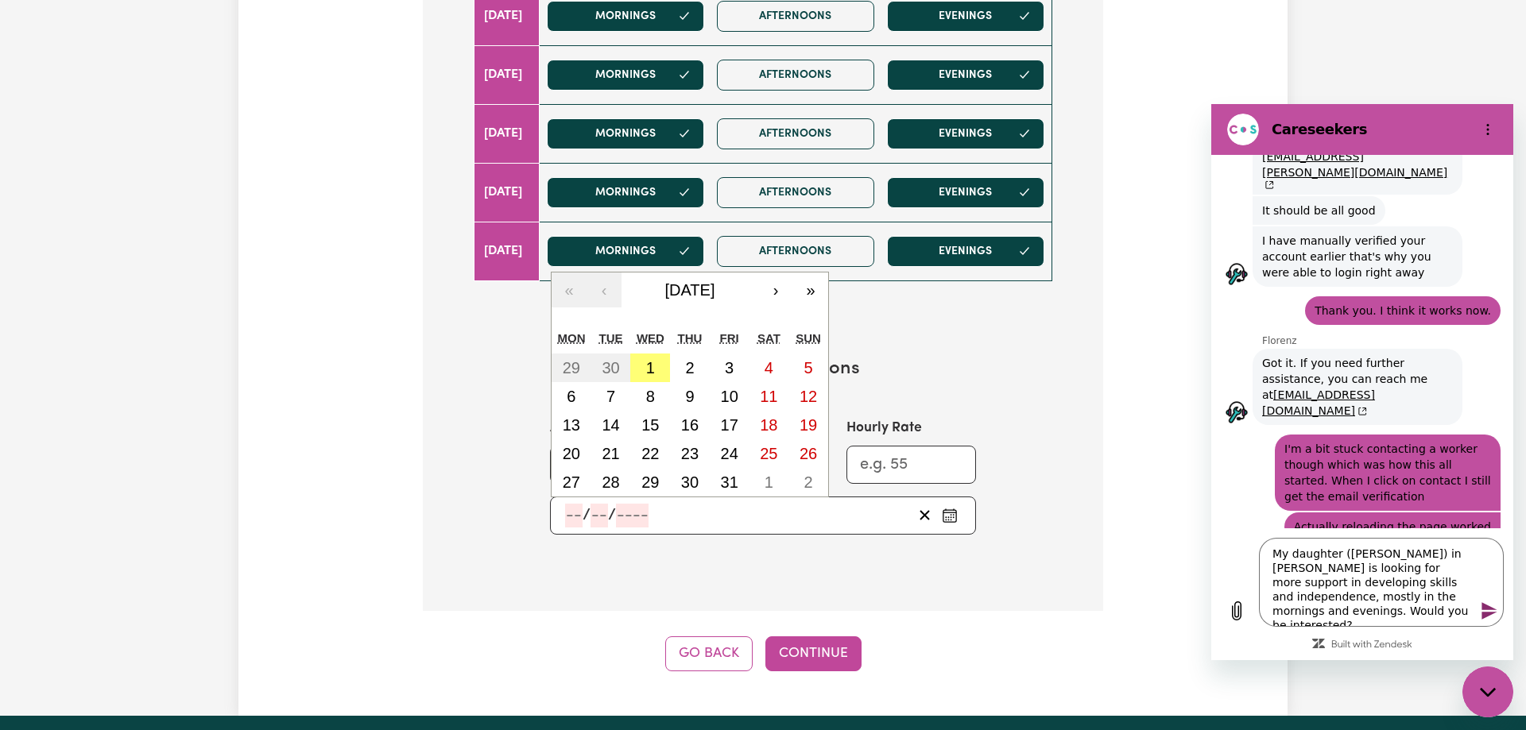
click at [947, 518] on icon "Pick an approximate start date" at bounding box center [950, 516] width 16 height 16
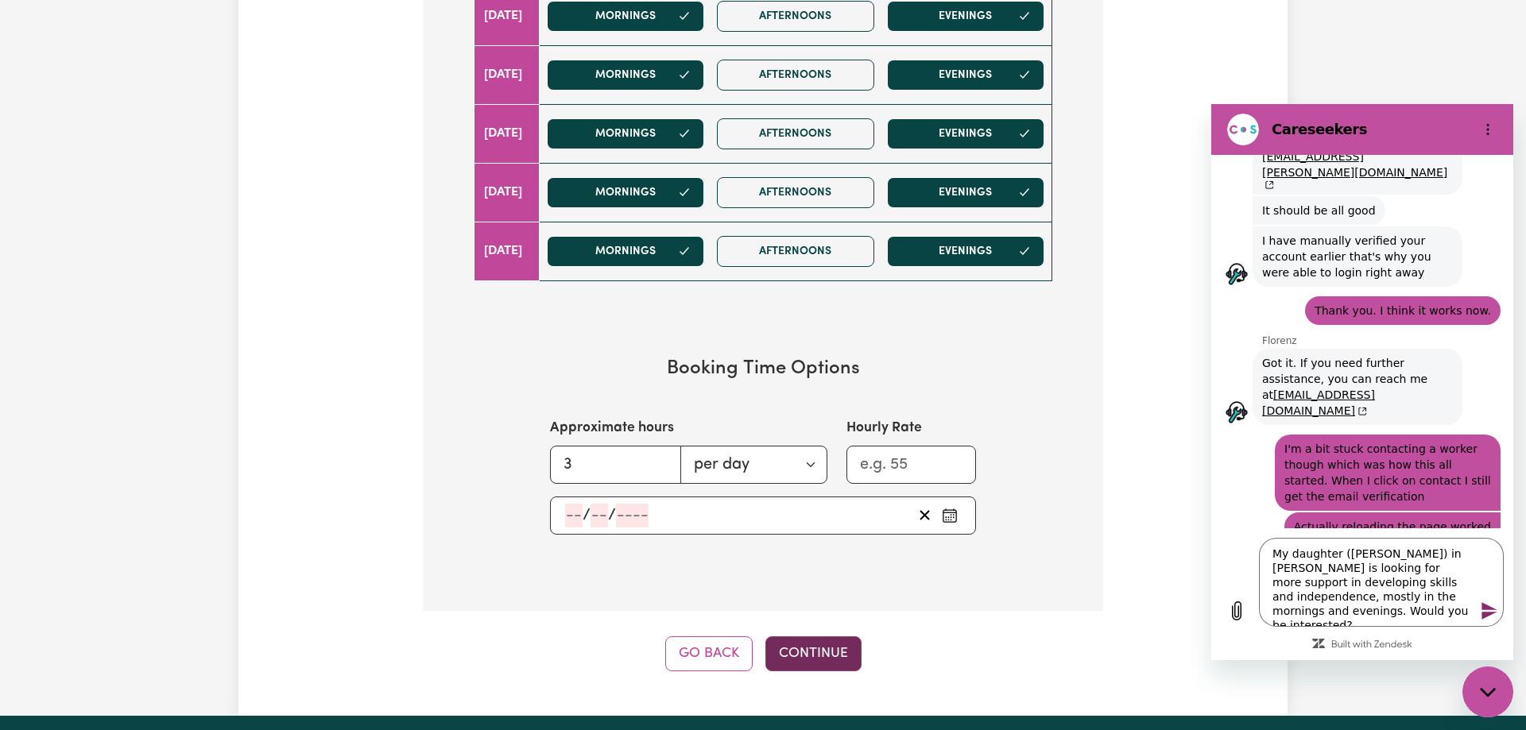
click at [819, 652] on button "Continue" at bounding box center [813, 654] width 96 height 35
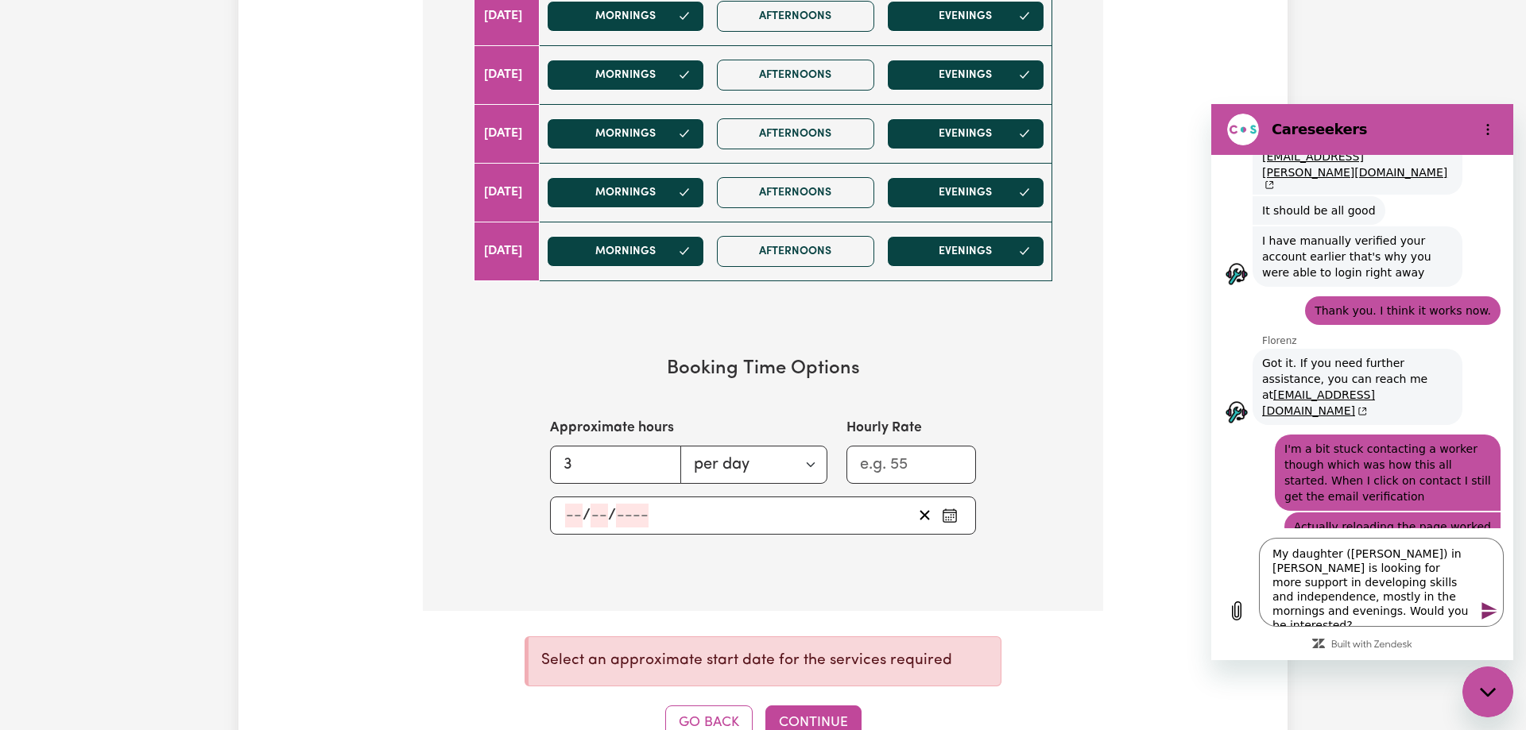
click at [962, 520] on div "/ / « ‹ October 2025 › » Mon Tue Wed Thu Fri Sat Sun 29 30 1 2 3 4 5 6 7 8 9 10…" at bounding box center [763, 516] width 426 height 38
click at [949, 516] on icon "Pick an approximate start date" at bounding box center [950, 516] width 16 height 16
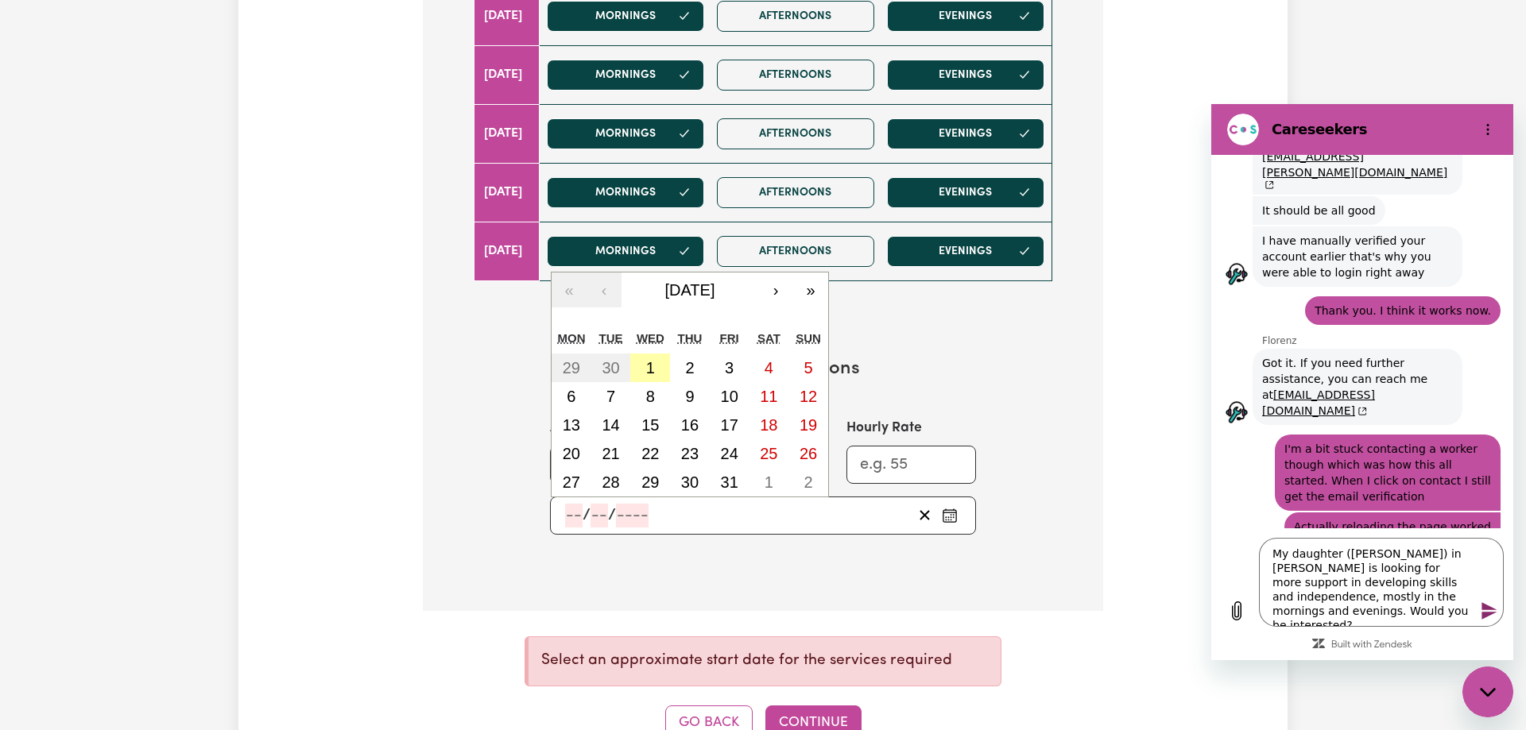
click at [646, 358] on button "1" at bounding box center [650, 368] width 40 height 29
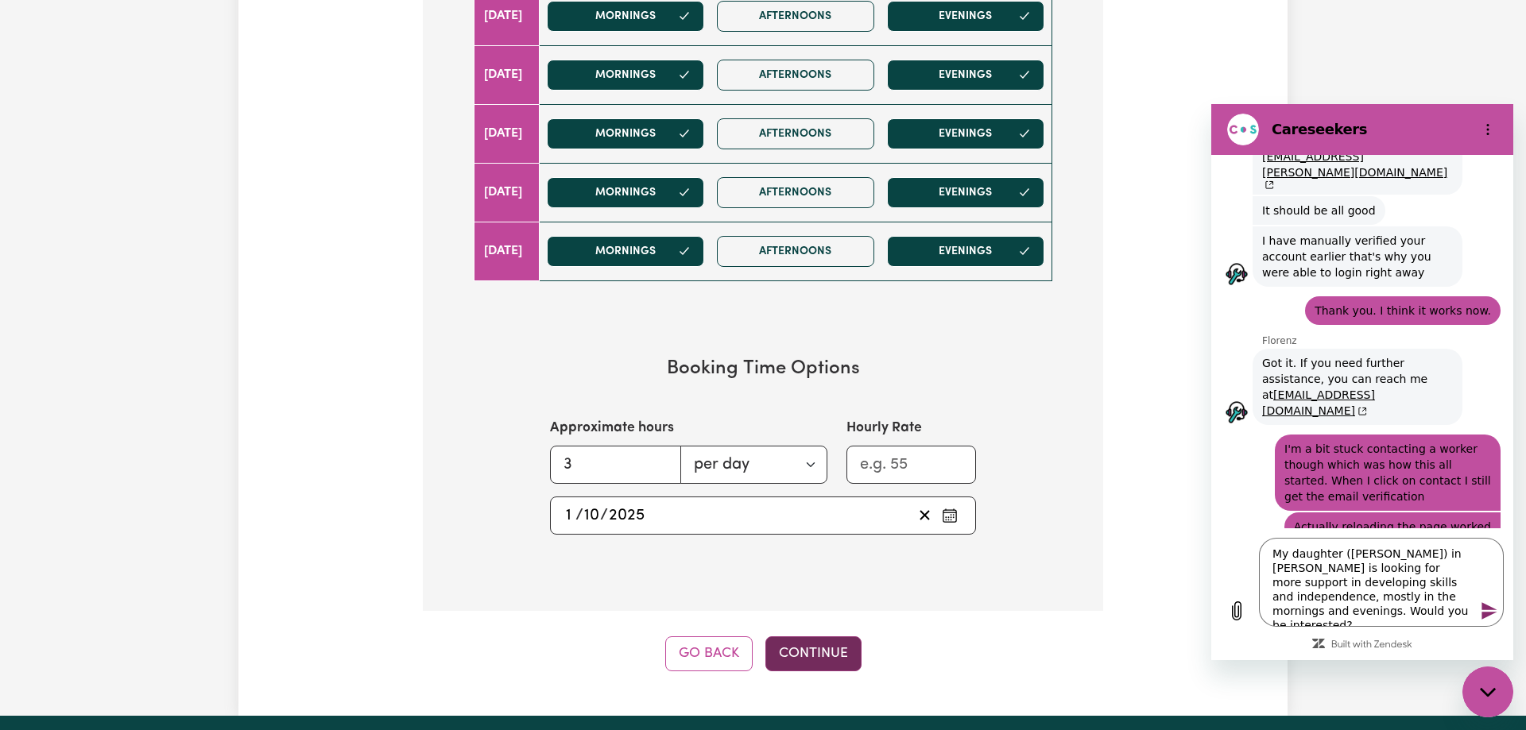
click at [829, 656] on button "Continue" at bounding box center [813, 654] width 96 height 35
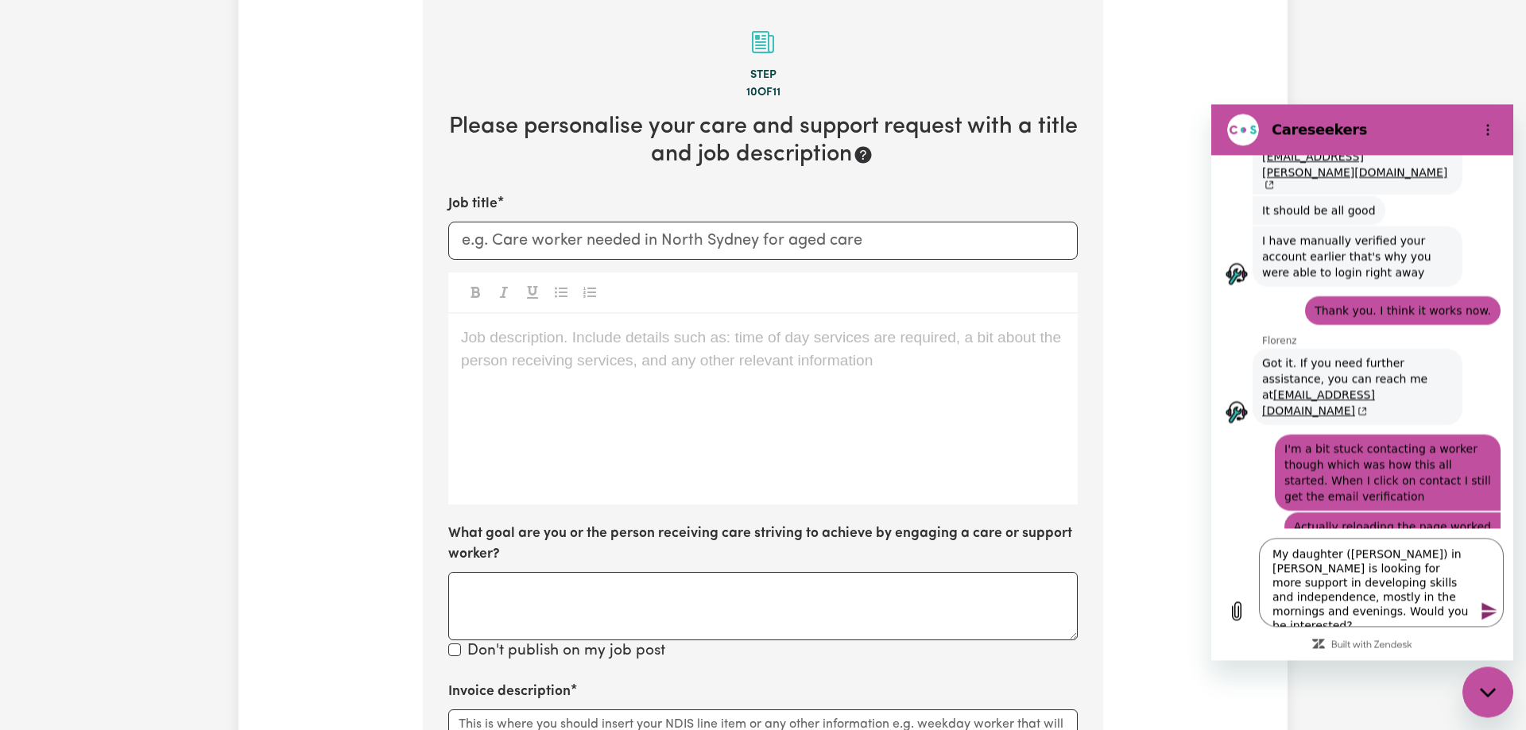
scroll to position [348, 0]
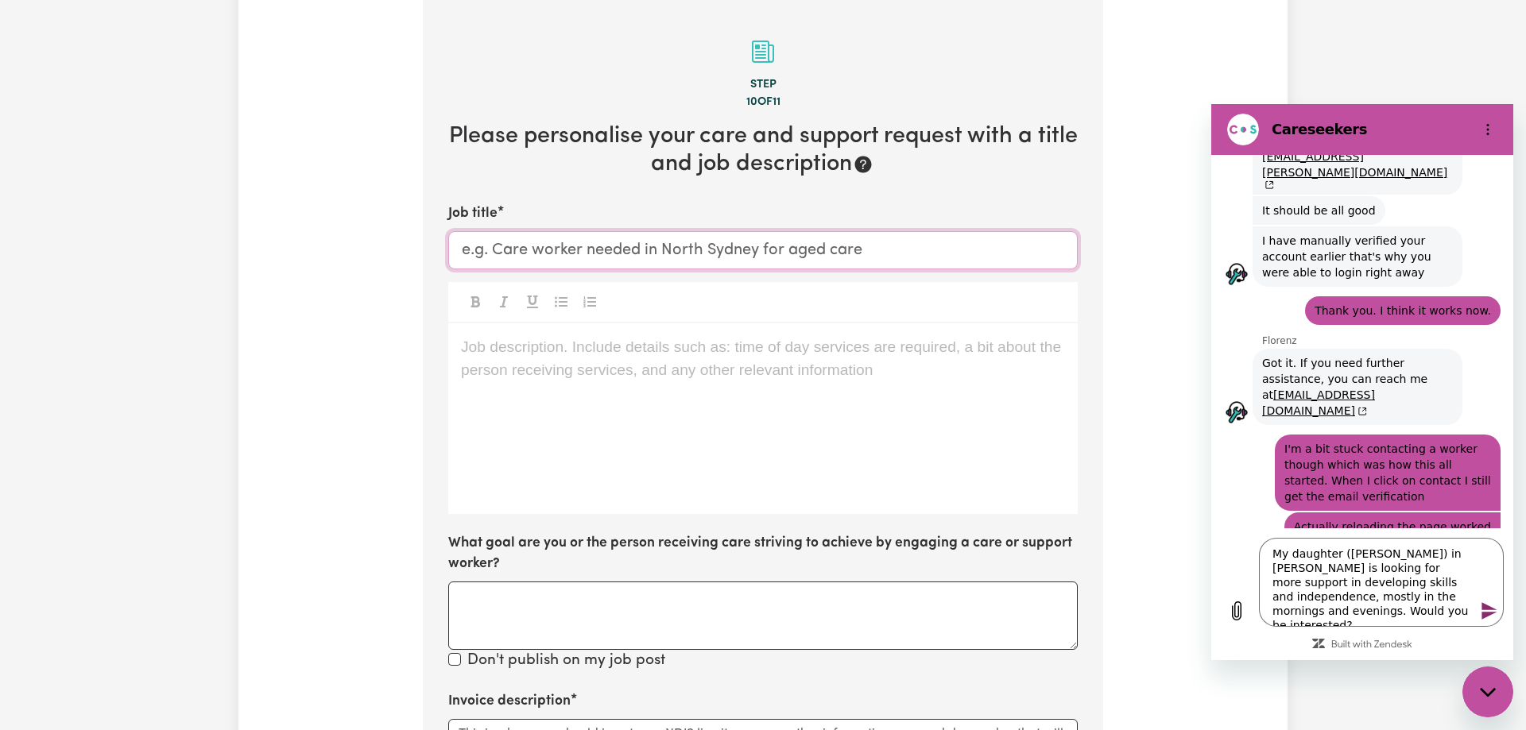
click at [640, 256] on input "Job title" at bounding box center [762, 250] width 629 height 38
click at [568, 414] on div "Job description. Include details such as: time of day services are required, a …" at bounding box center [762, 418] width 629 height 191
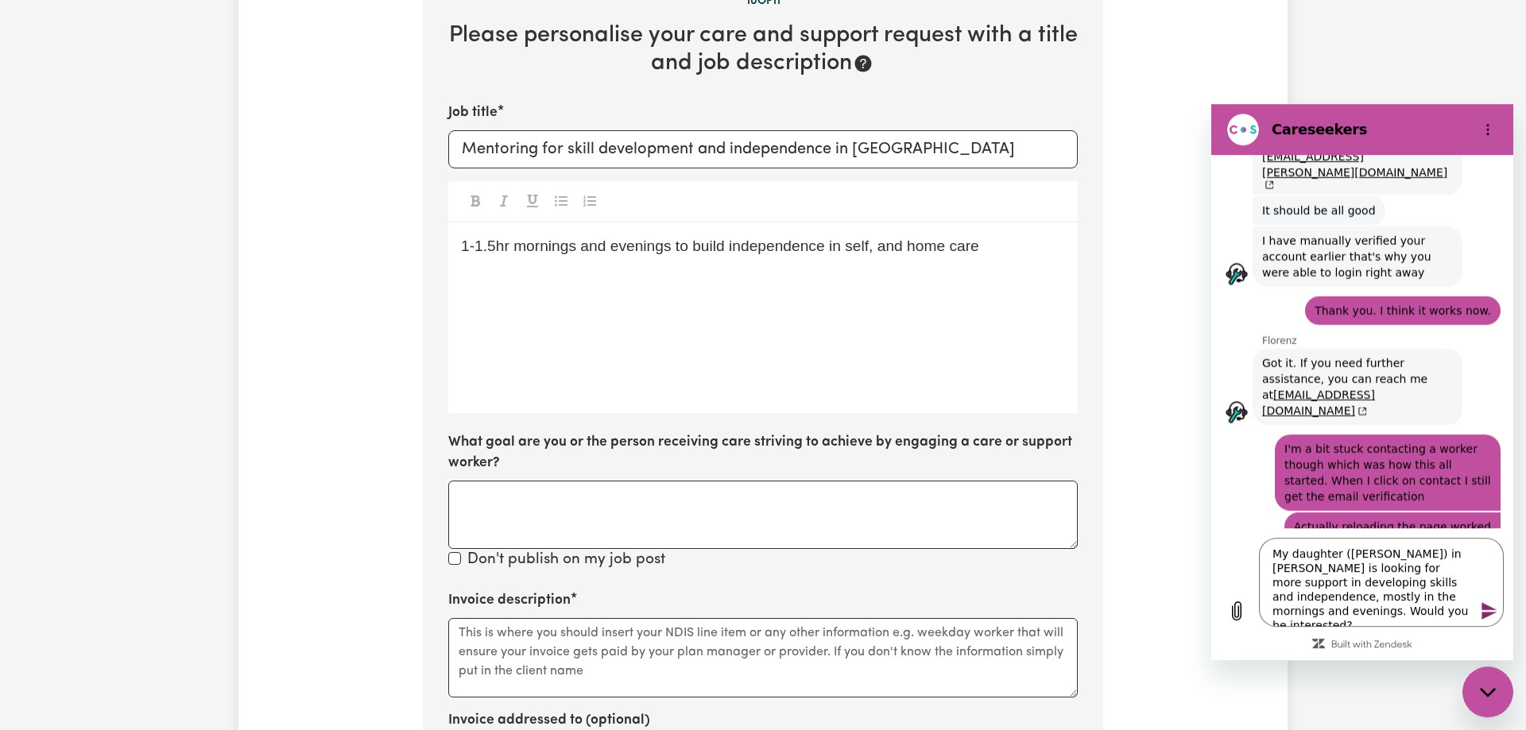
scroll to position [510, 0]
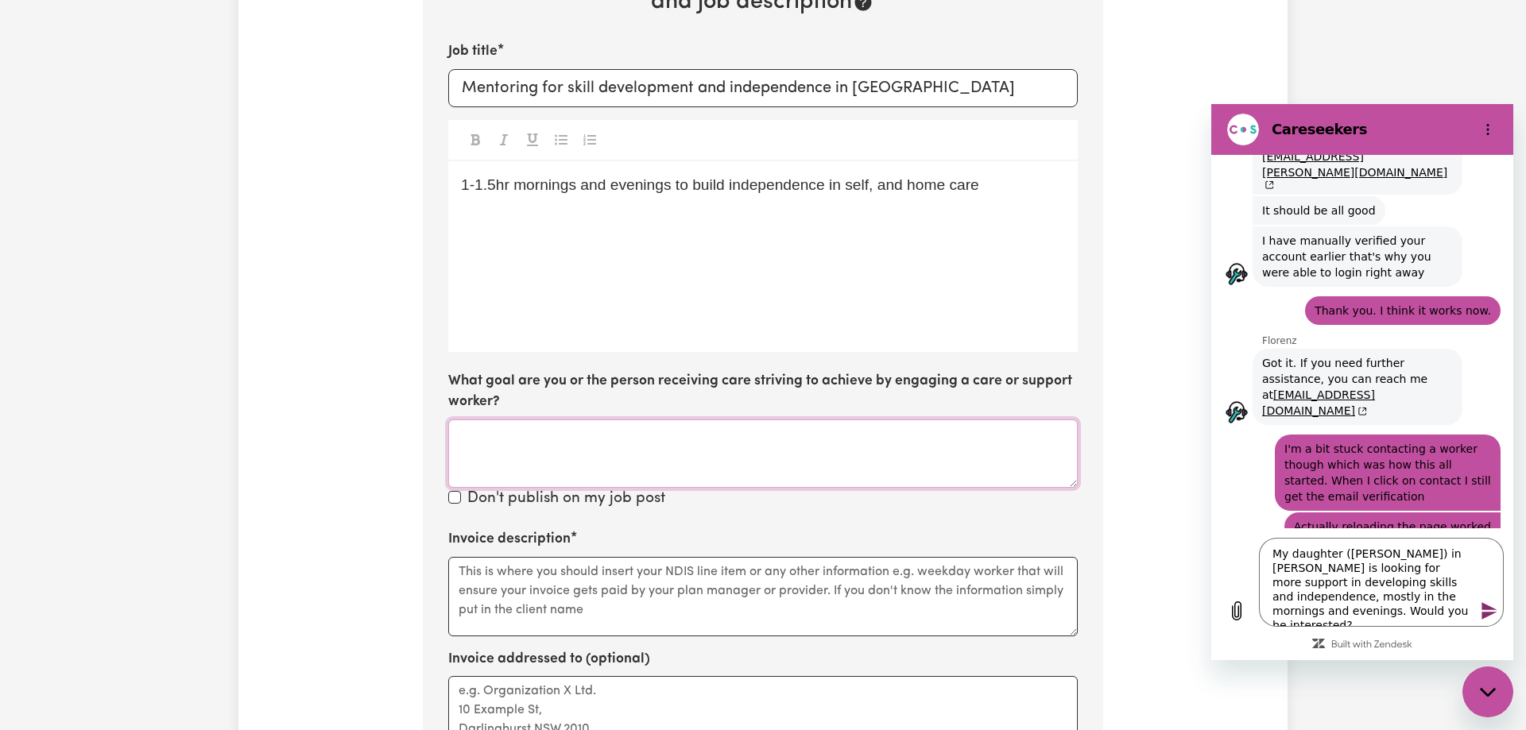
click at [626, 443] on textarea "What goal are you or the person receiving care striving to achieve by engaging …" at bounding box center [762, 454] width 629 height 68
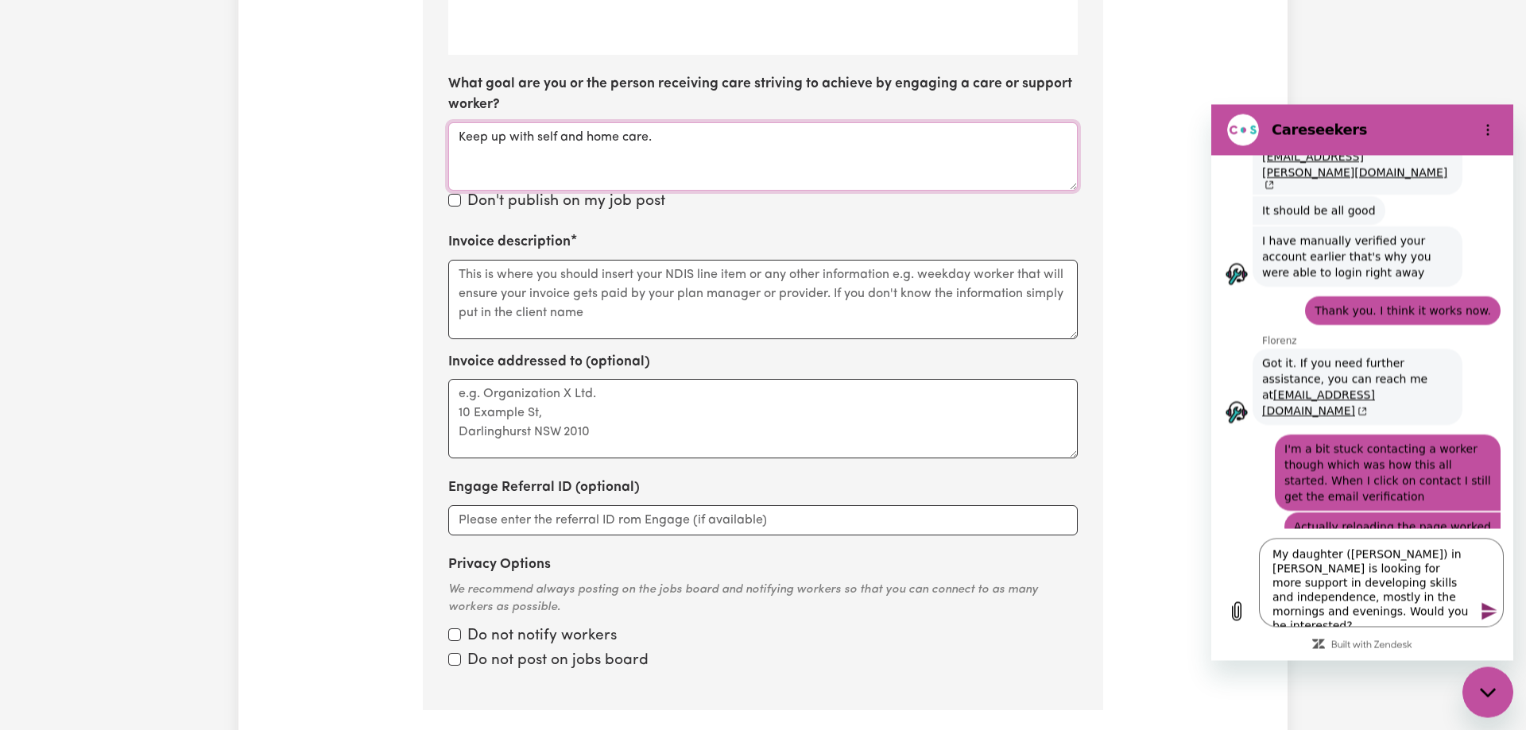
scroll to position [834, 0]
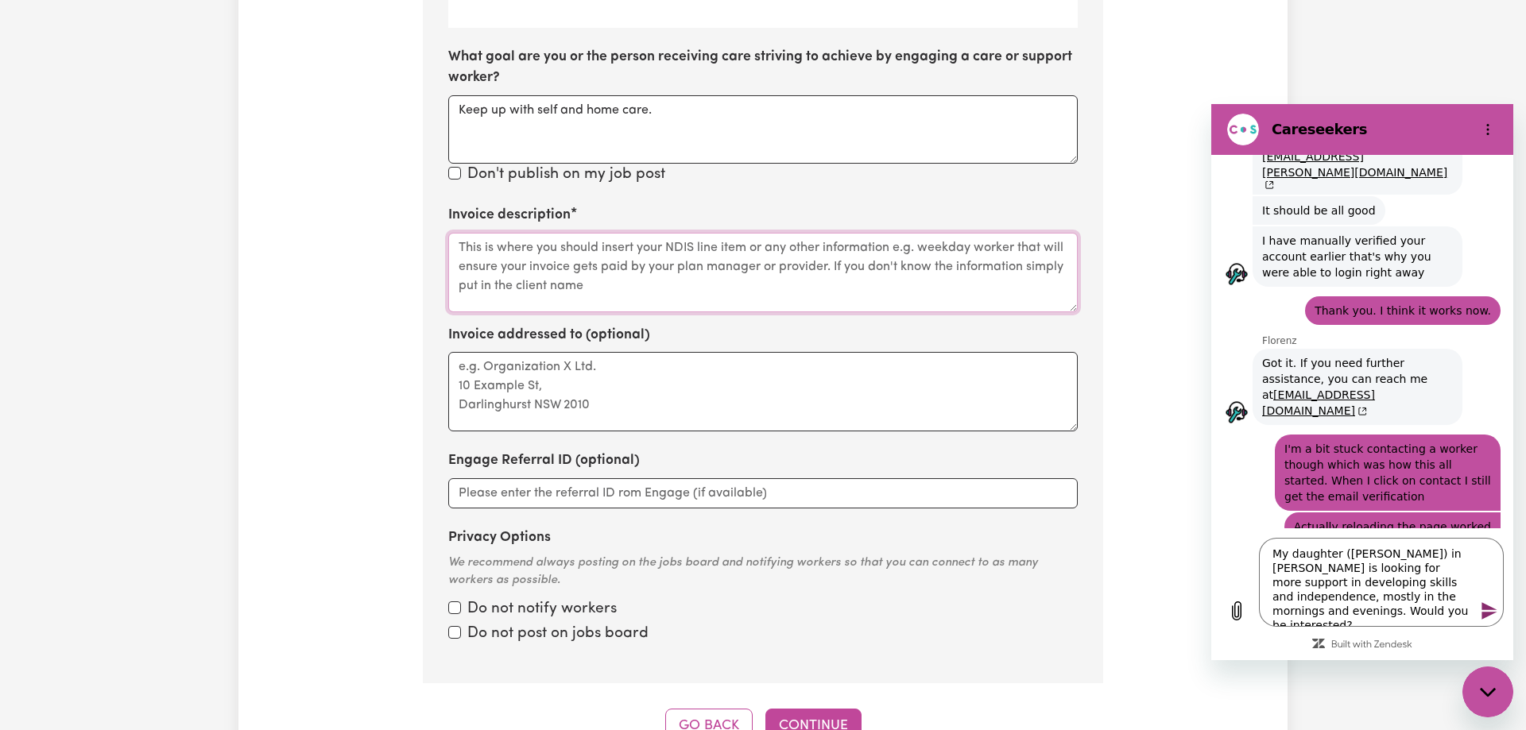
click at [666, 269] on textarea "Invoice description" at bounding box center [762, 272] width 629 height 79
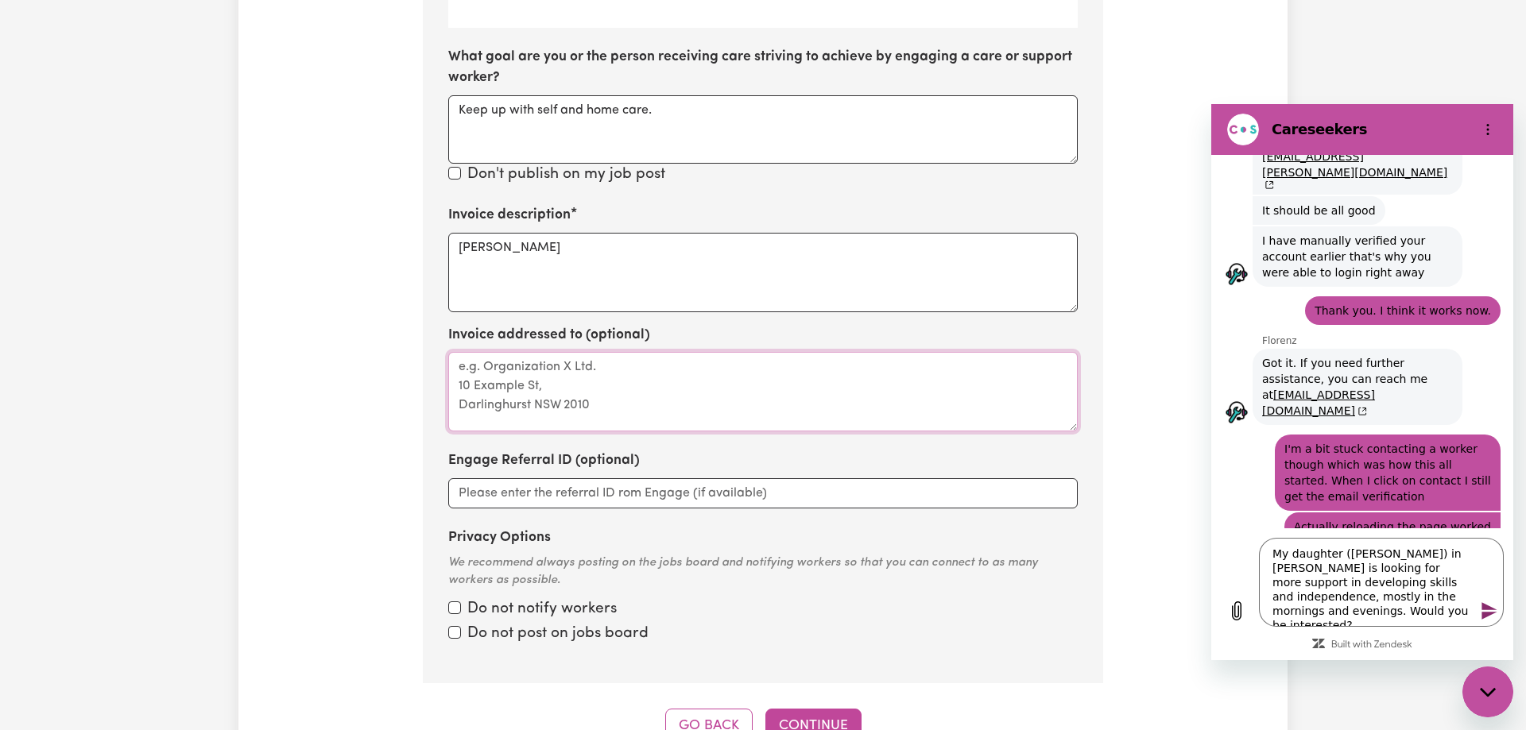
scroll to position [997, 0]
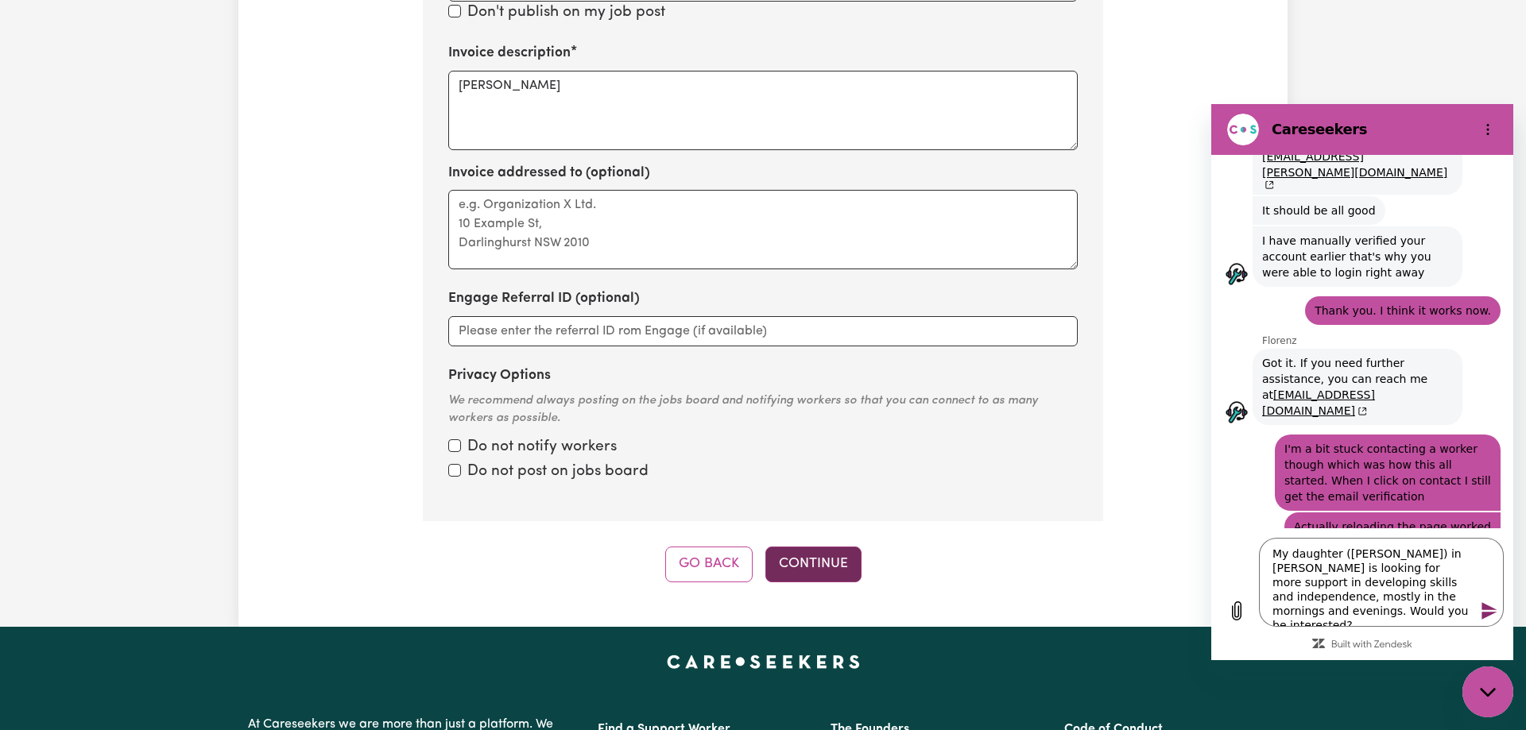
click at [817, 568] on button "Continue" at bounding box center [813, 564] width 96 height 35
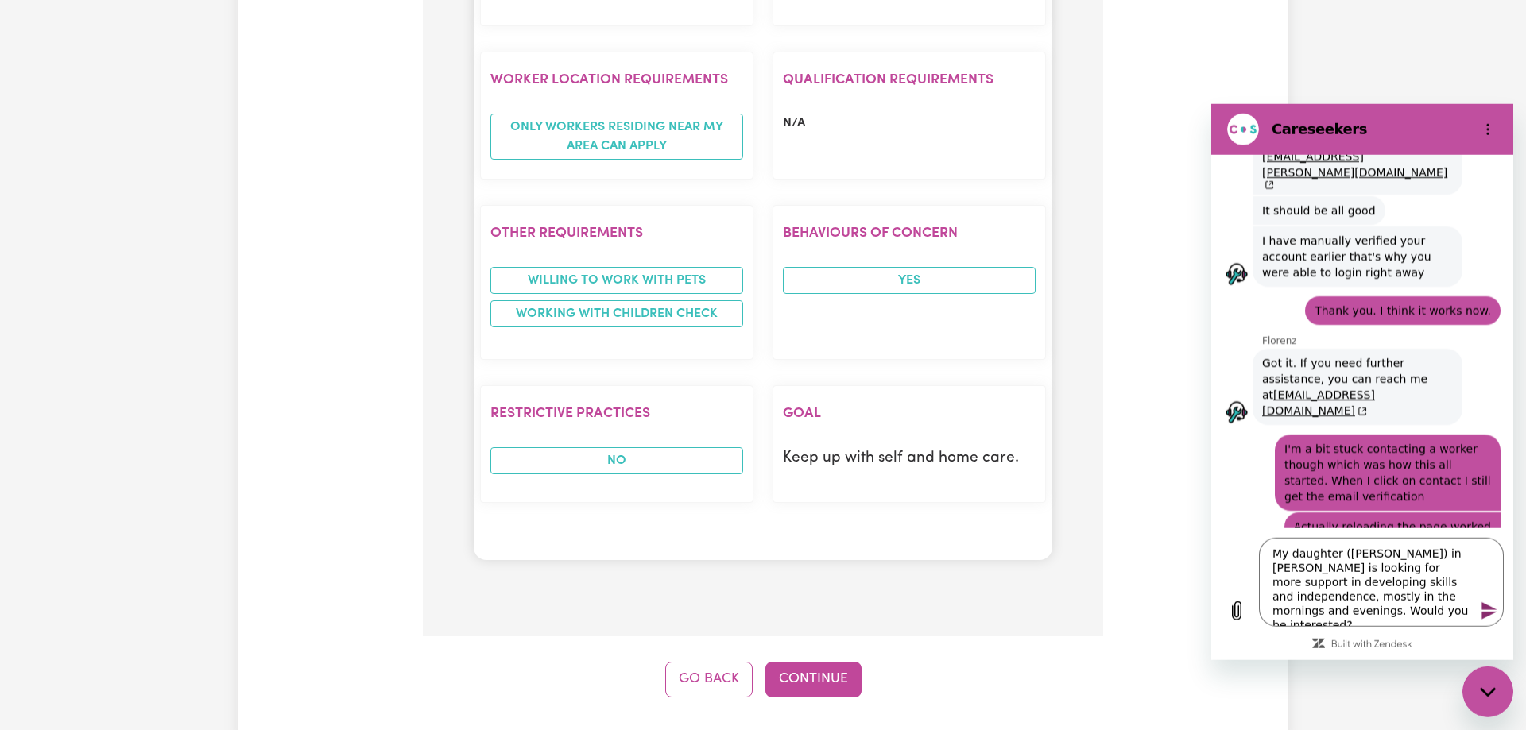
scroll to position [1726, 0]
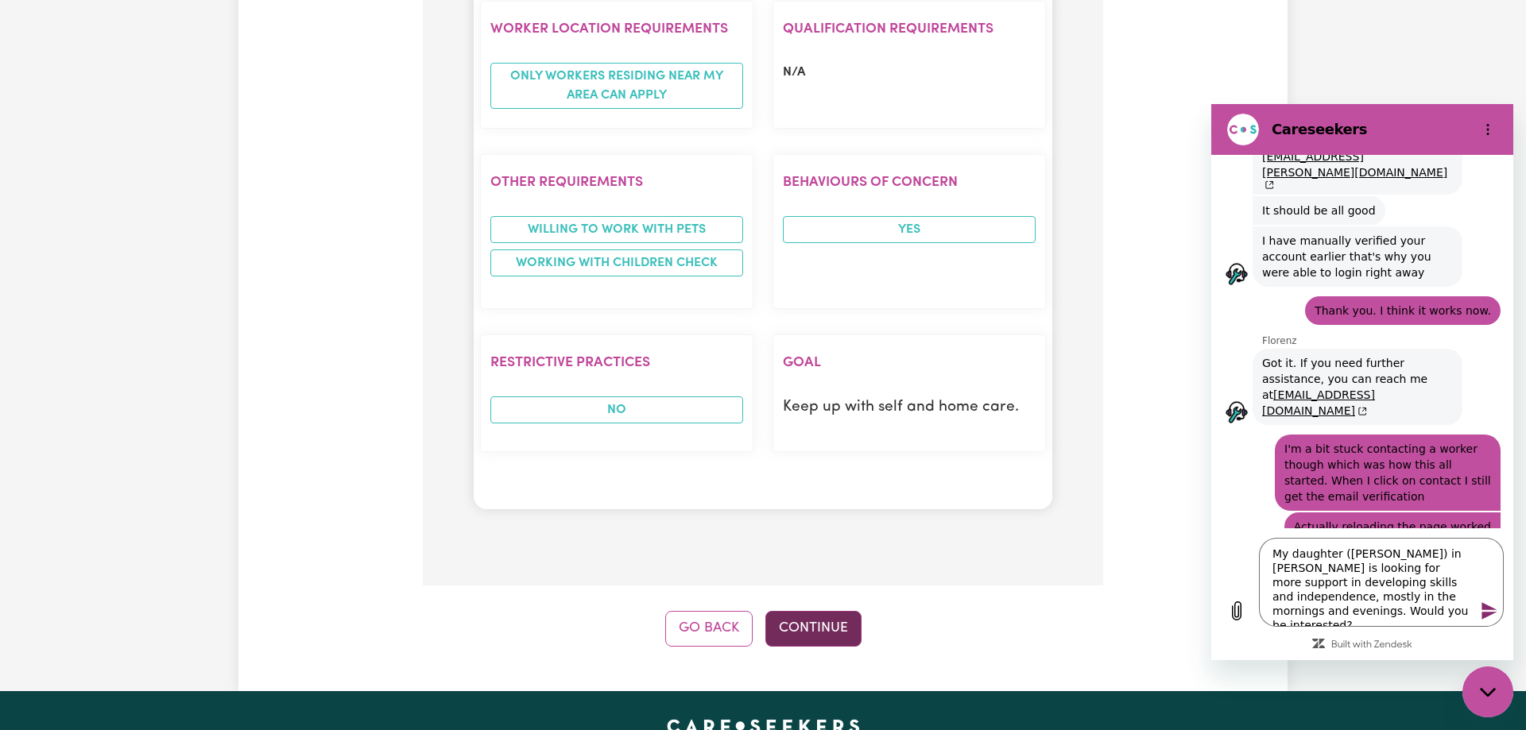
click at [828, 611] on button "Continue" at bounding box center [813, 628] width 96 height 35
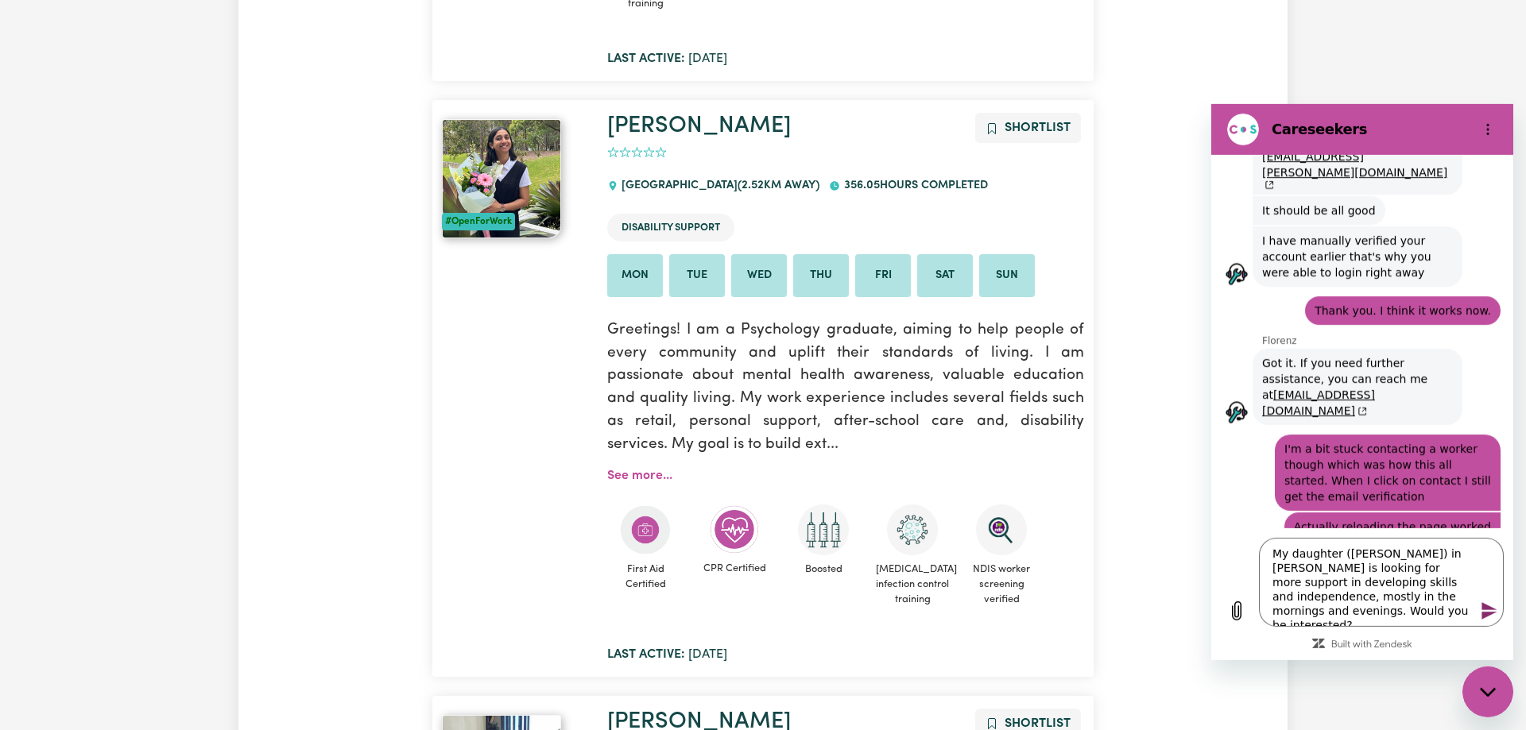
scroll to position [14336, 0]
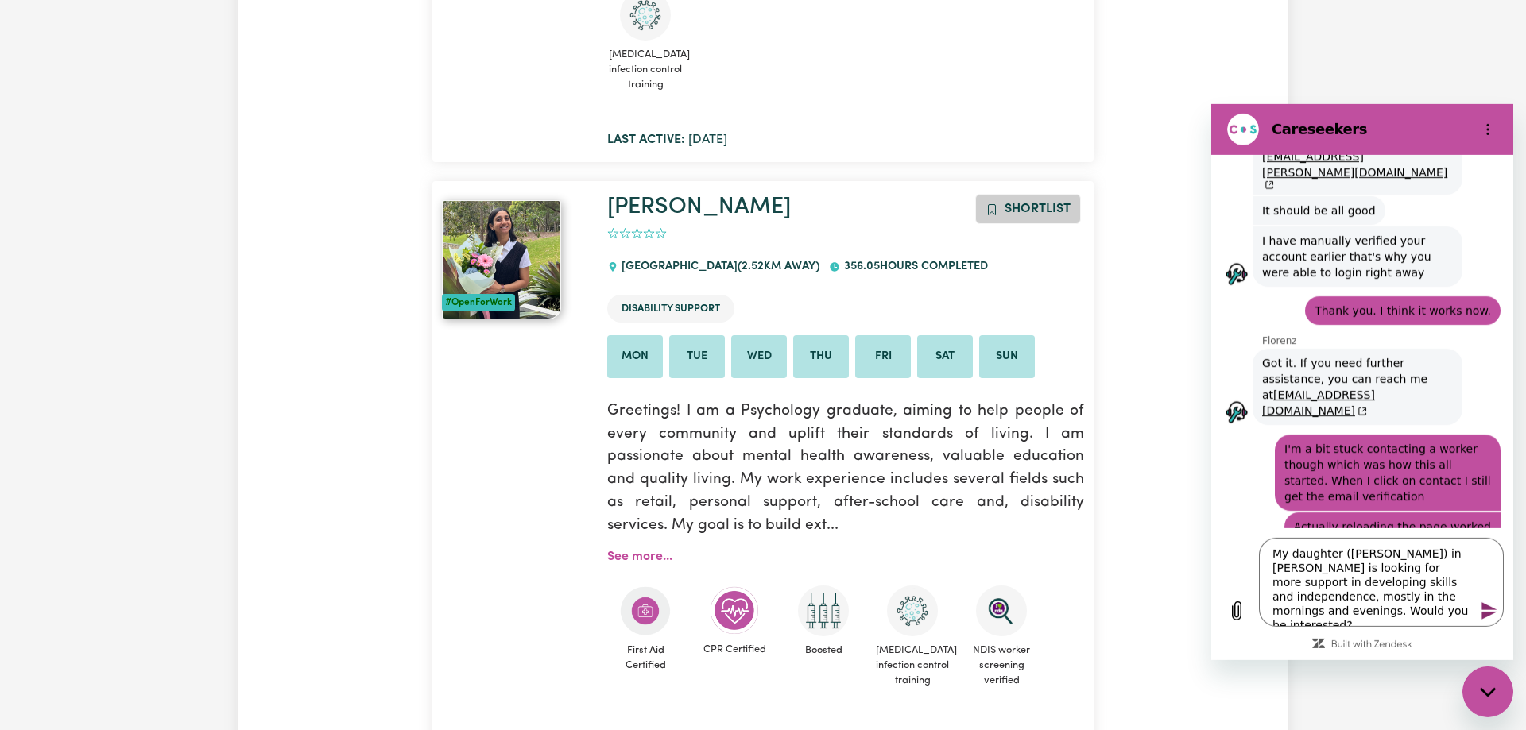
click at [1024, 203] on span "Shortlist" at bounding box center [1037, 209] width 66 height 13
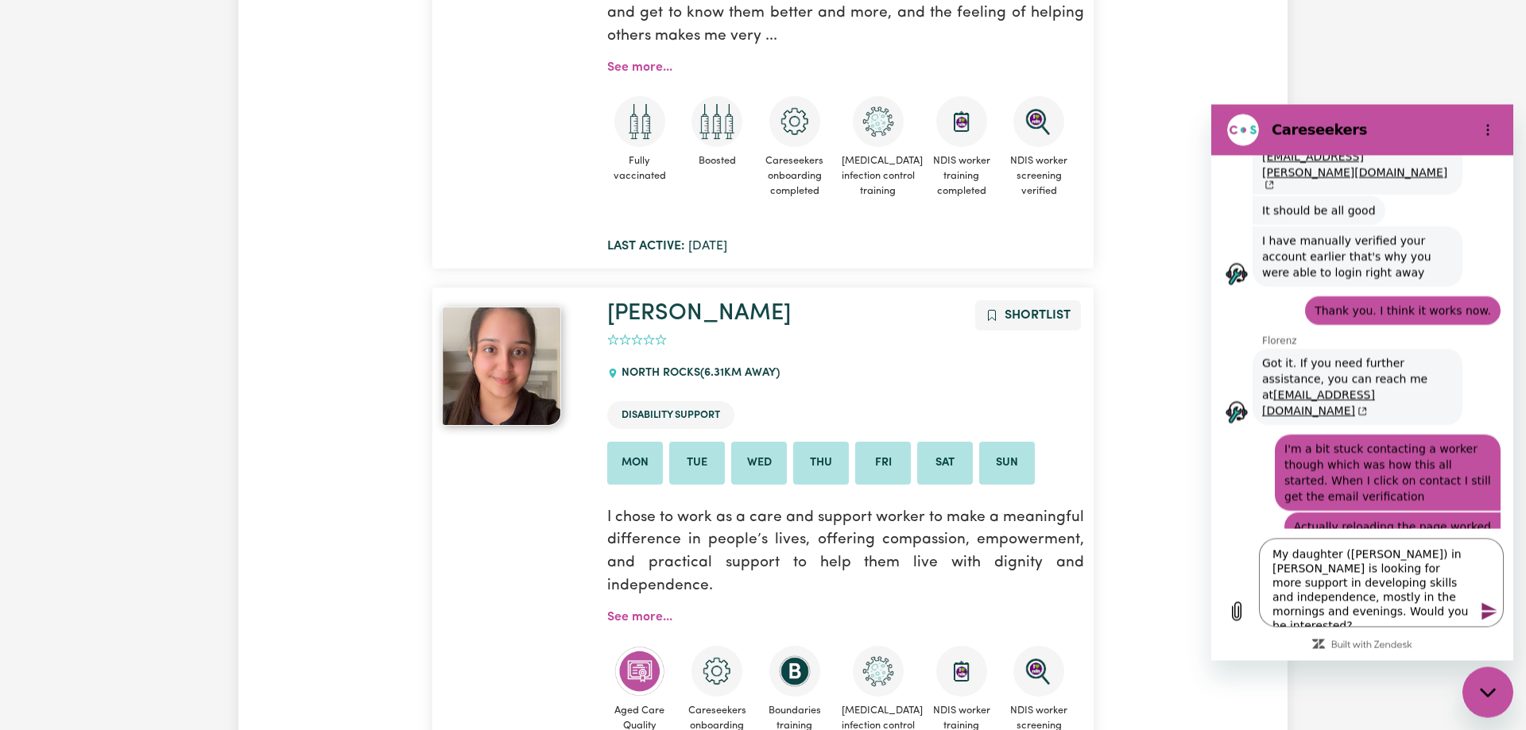
scroll to position [12147, 0]
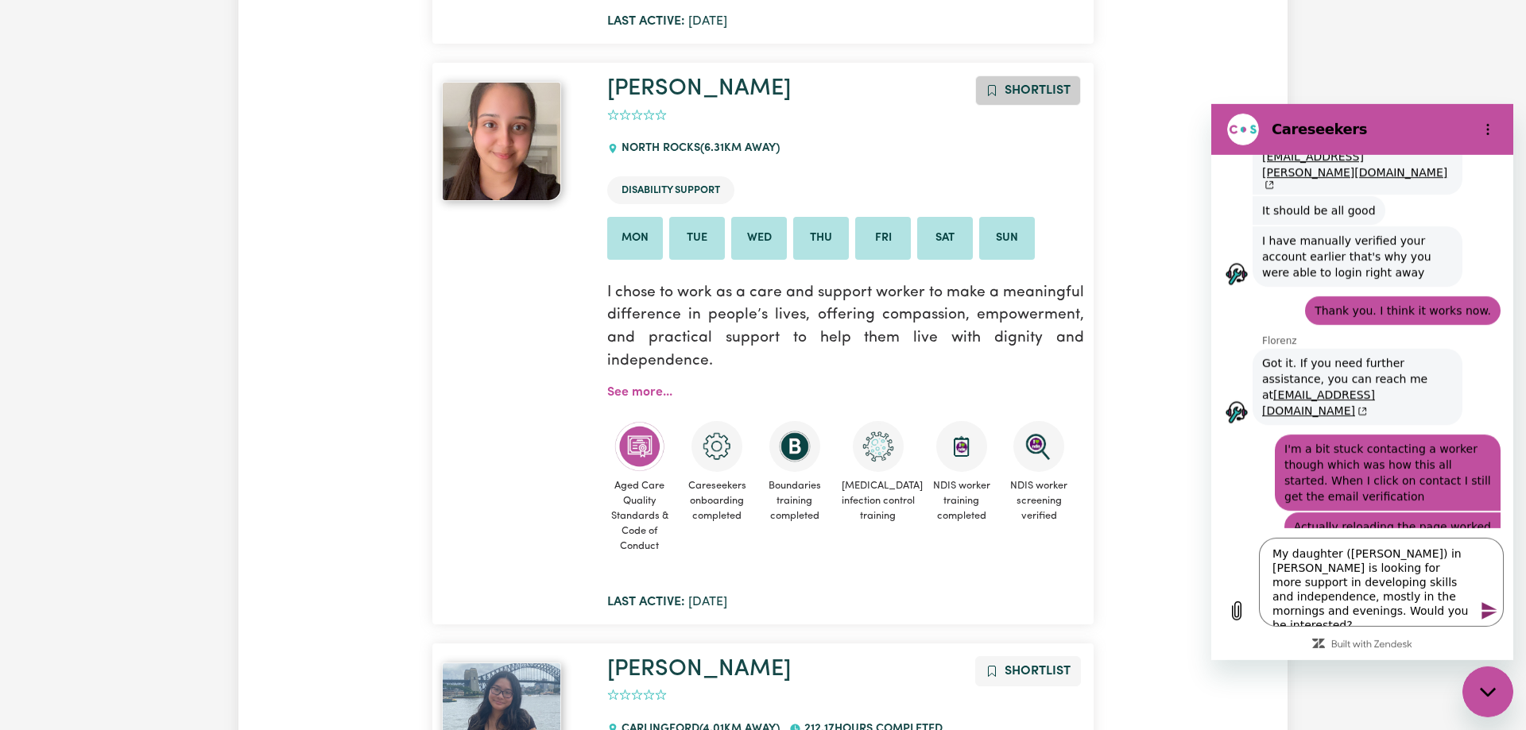
click at [1017, 84] on span "Shortlist" at bounding box center [1037, 90] width 66 height 13
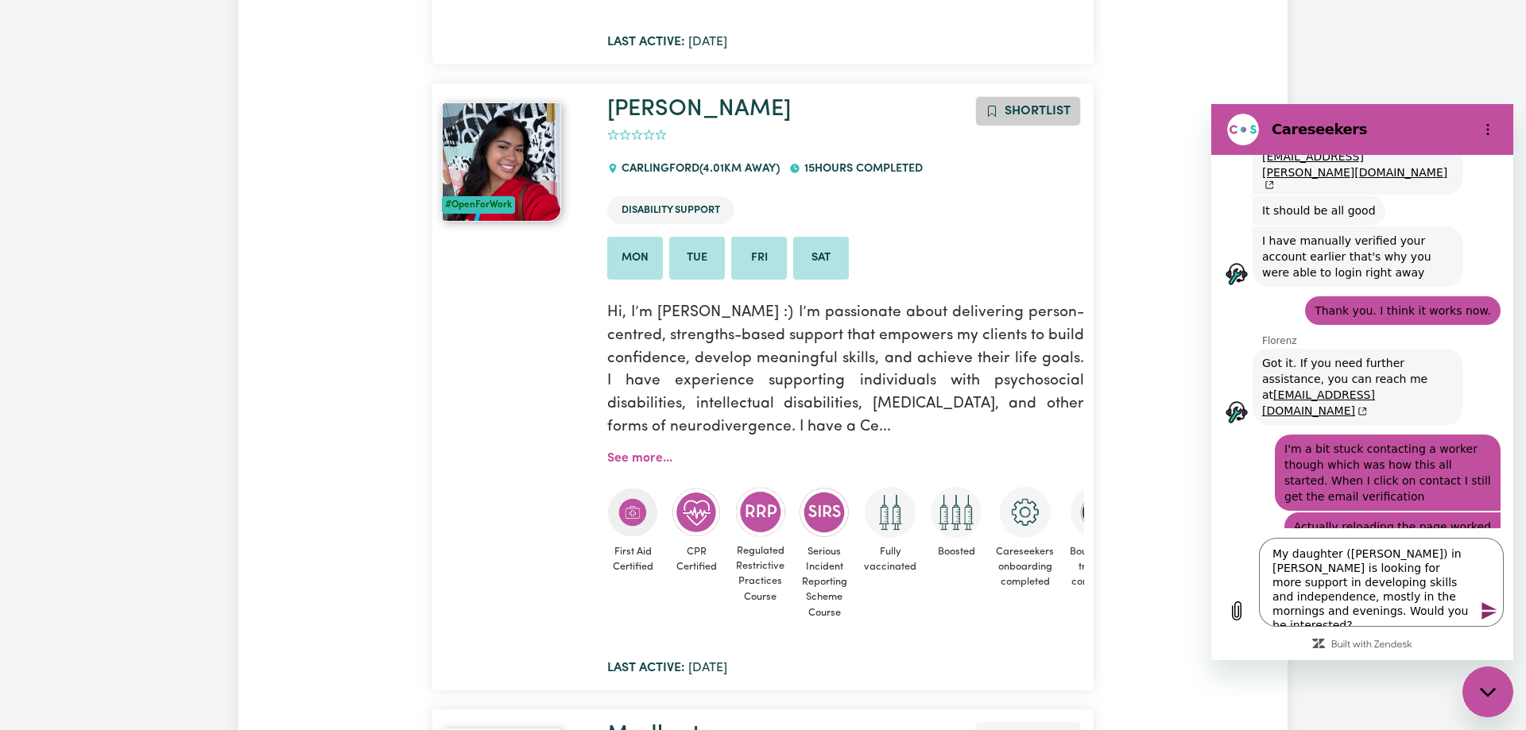
scroll to position [6717, 0]
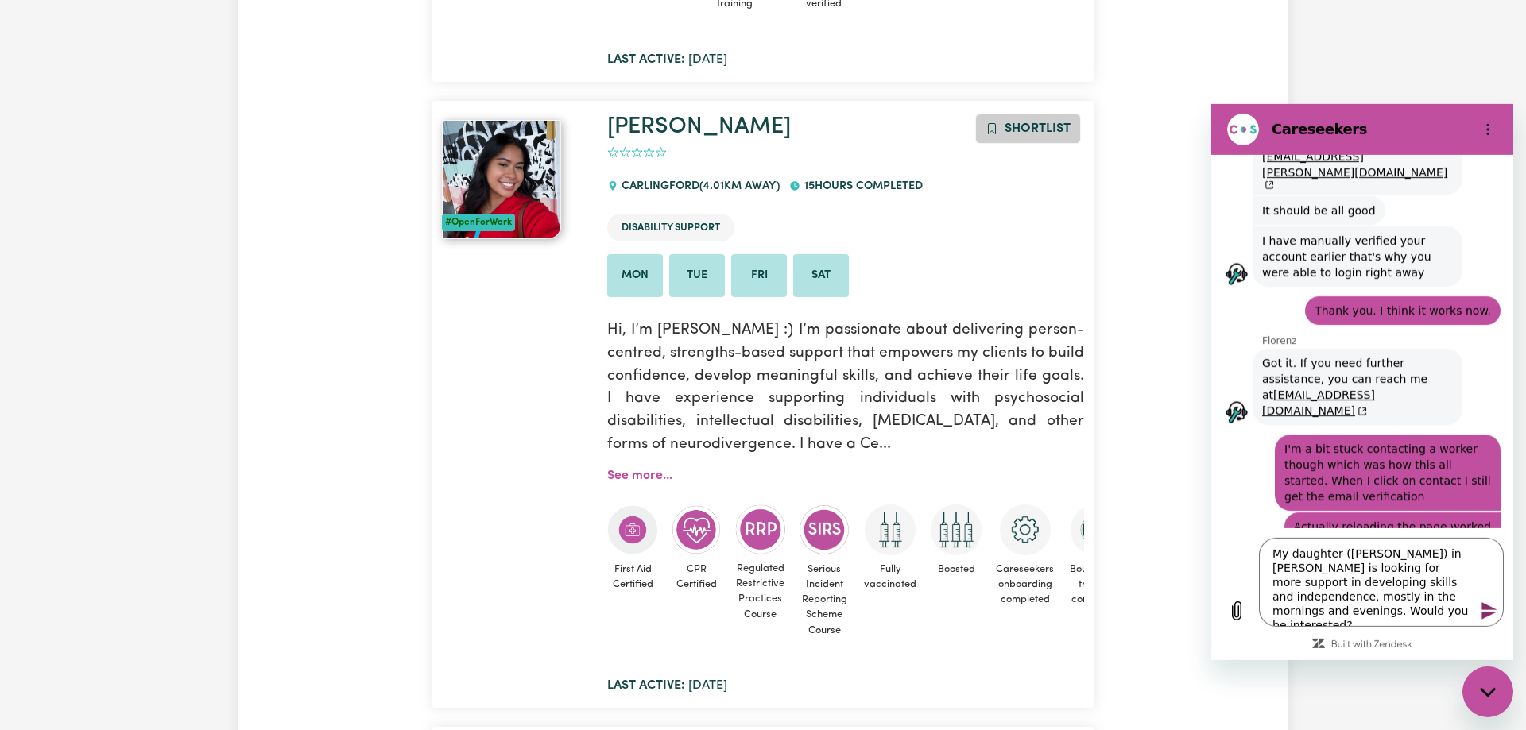
click at [1029, 122] on span "Shortlist" at bounding box center [1037, 128] width 66 height 13
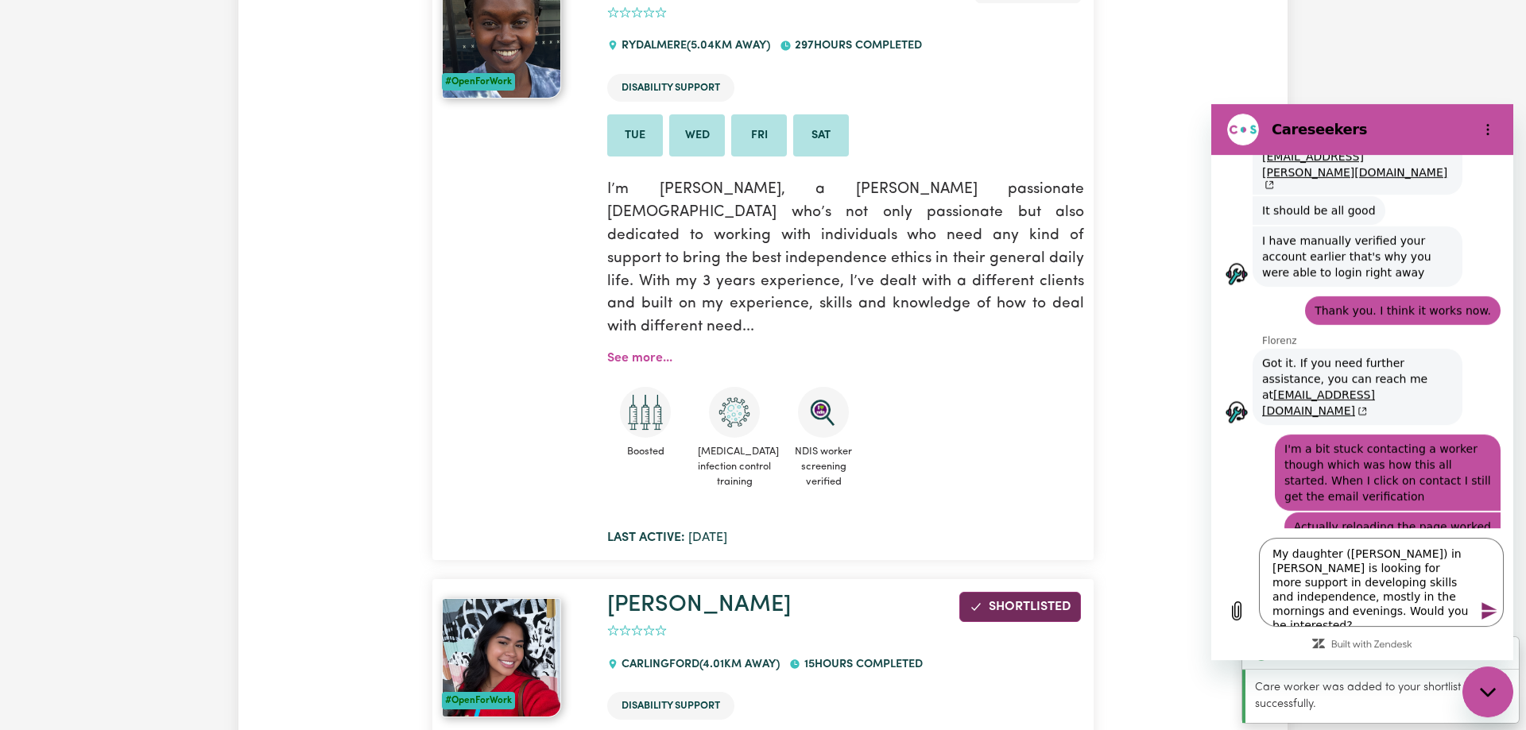
scroll to position [6149, 0]
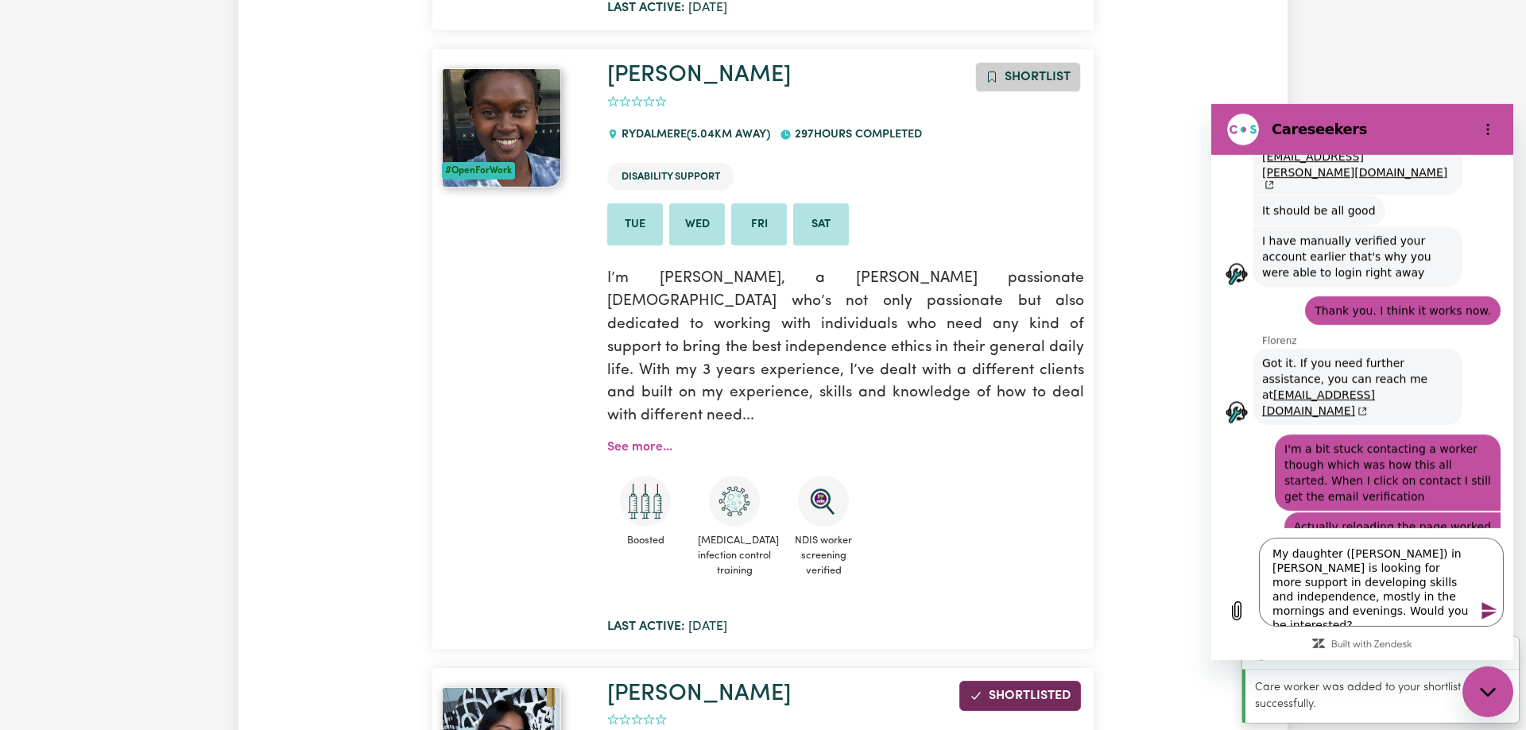
click at [1024, 76] on span "Shortlist" at bounding box center [1037, 77] width 66 height 13
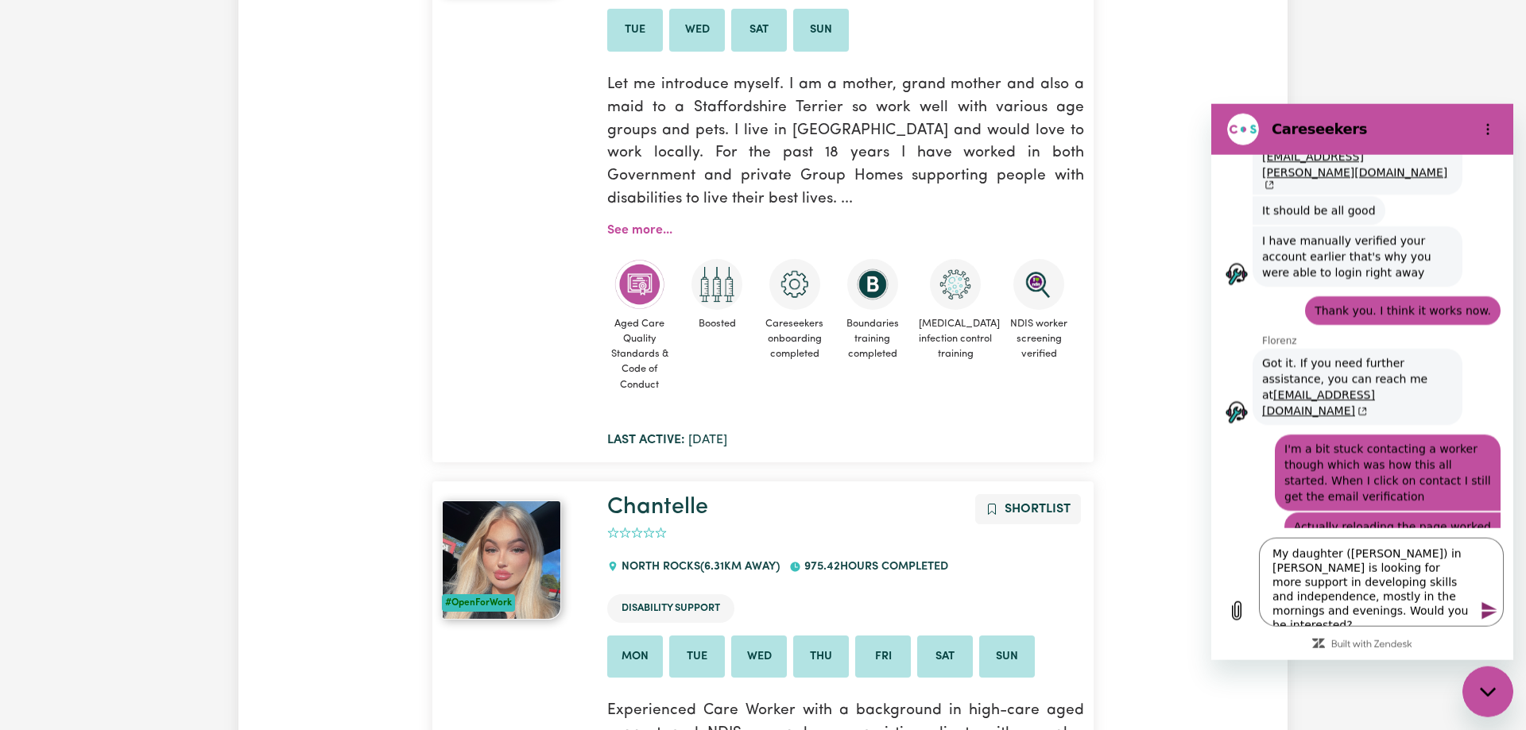
scroll to position [0, 0]
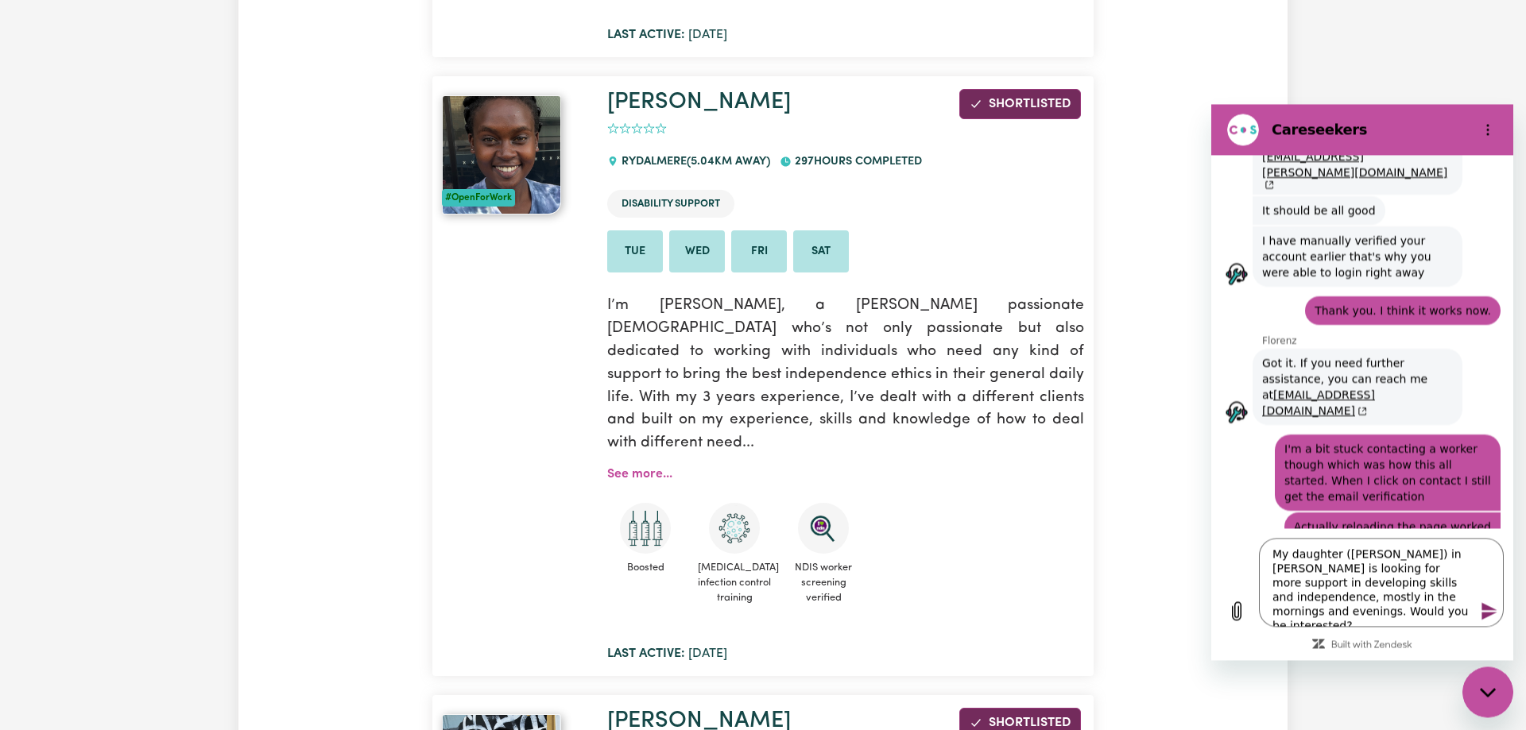
scroll to position [6195, 0]
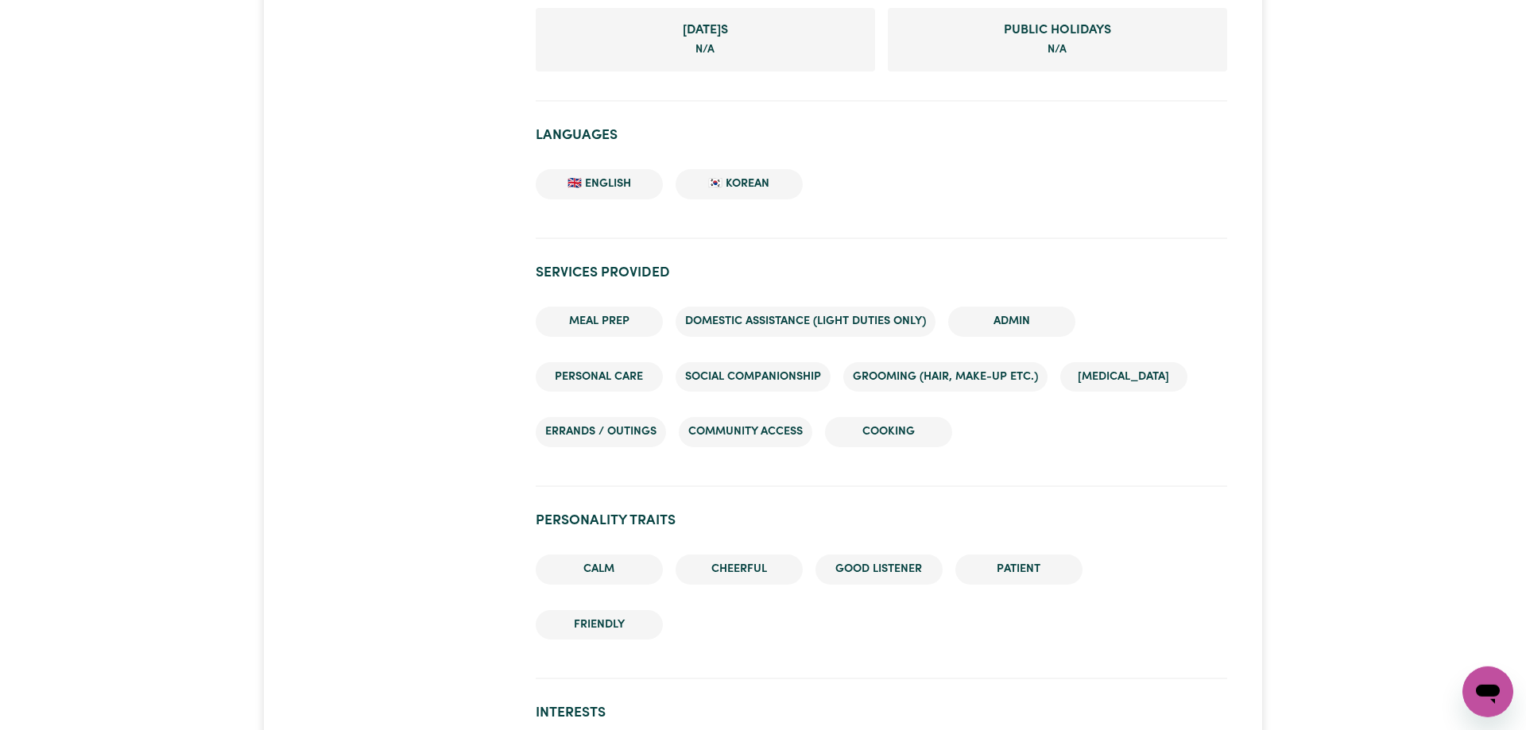
scroll to position [1135, 0]
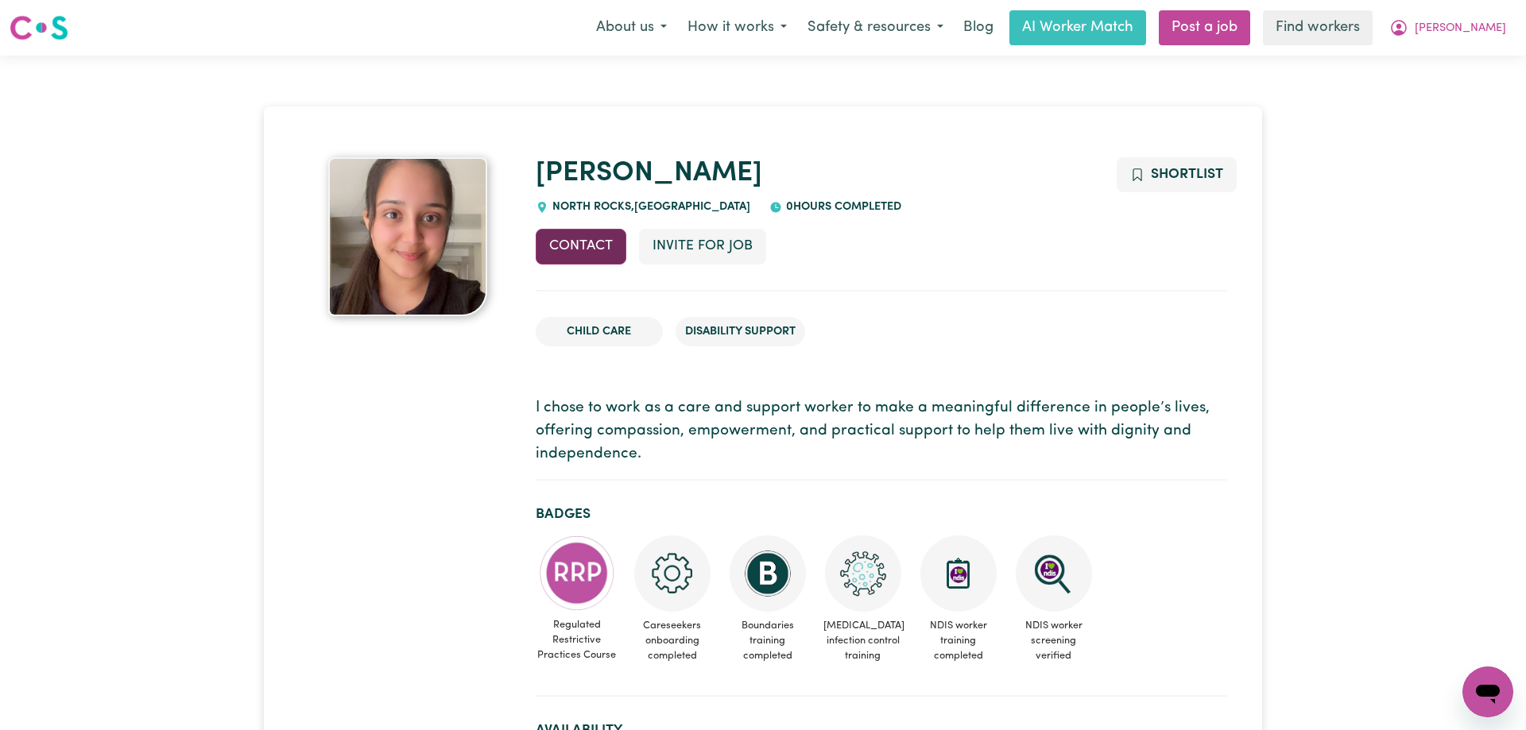
click at [577, 246] on button "Contact" at bounding box center [581, 246] width 91 height 35
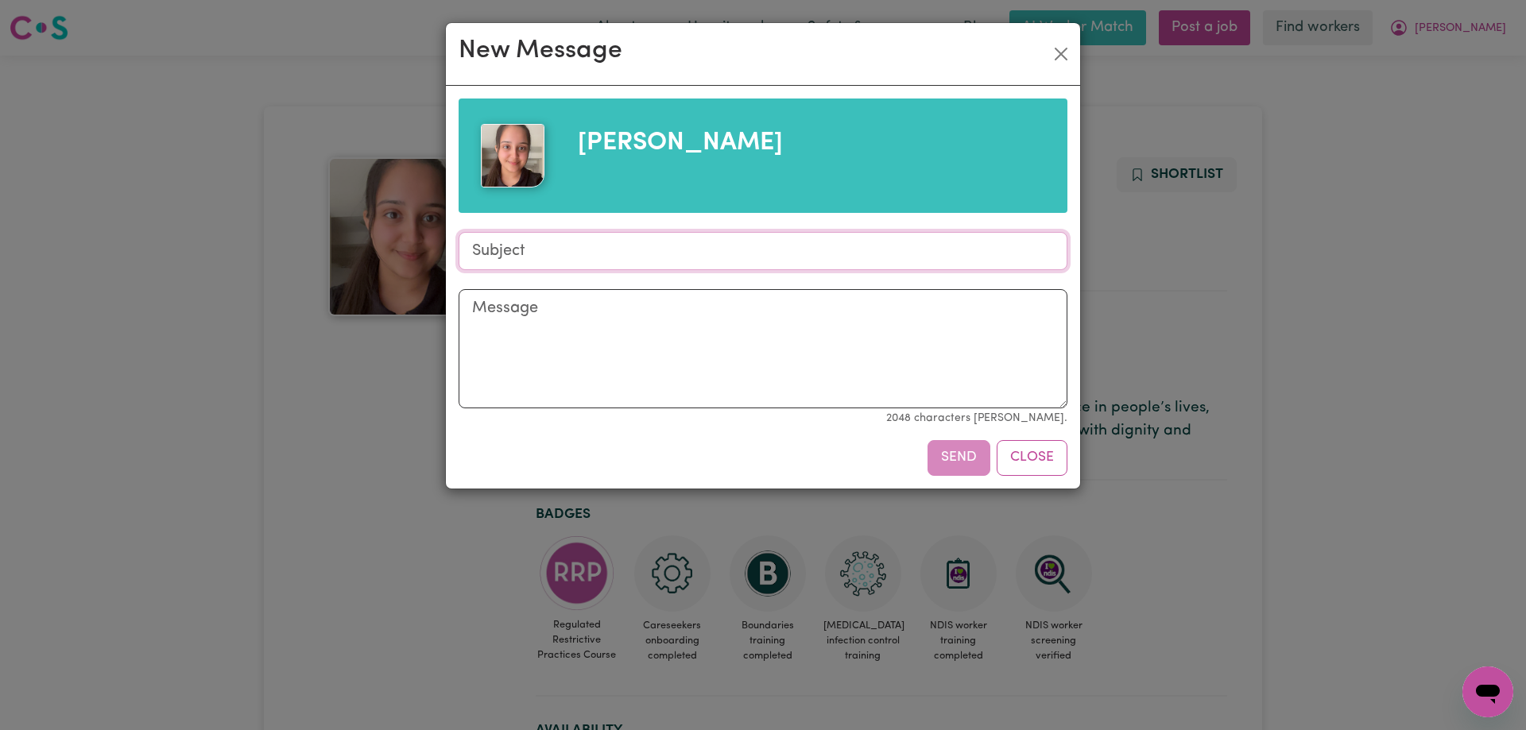
click at [577, 246] on input "Subject" at bounding box center [763, 251] width 609 height 38
type input "Mentoring in [GEOGRAPHIC_DATA]"
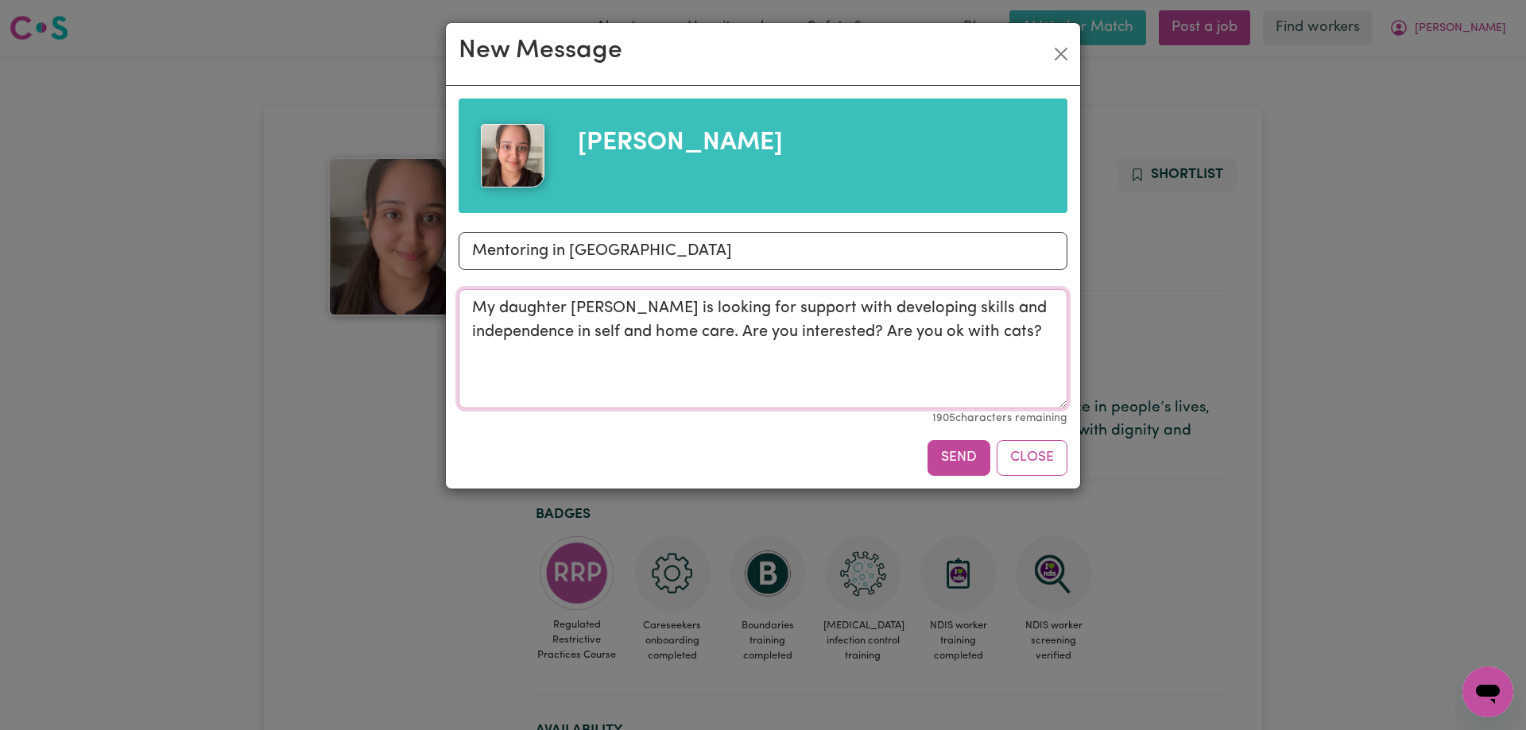
drag, startPoint x: 474, startPoint y: 308, endPoint x: 1001, endPoint y: 361, distance: 530.3
click at [1001, 361] on textarea "My daughter Rae is looking for support with developing skills and independence …" at bounding box center [763, 348] width 609 height 119
type textarea "My daughter Rae is looking for support with developing skills and independence …"
click at [950, 462] on button "Send" at bounding box center [958, 457] width 63 height 35
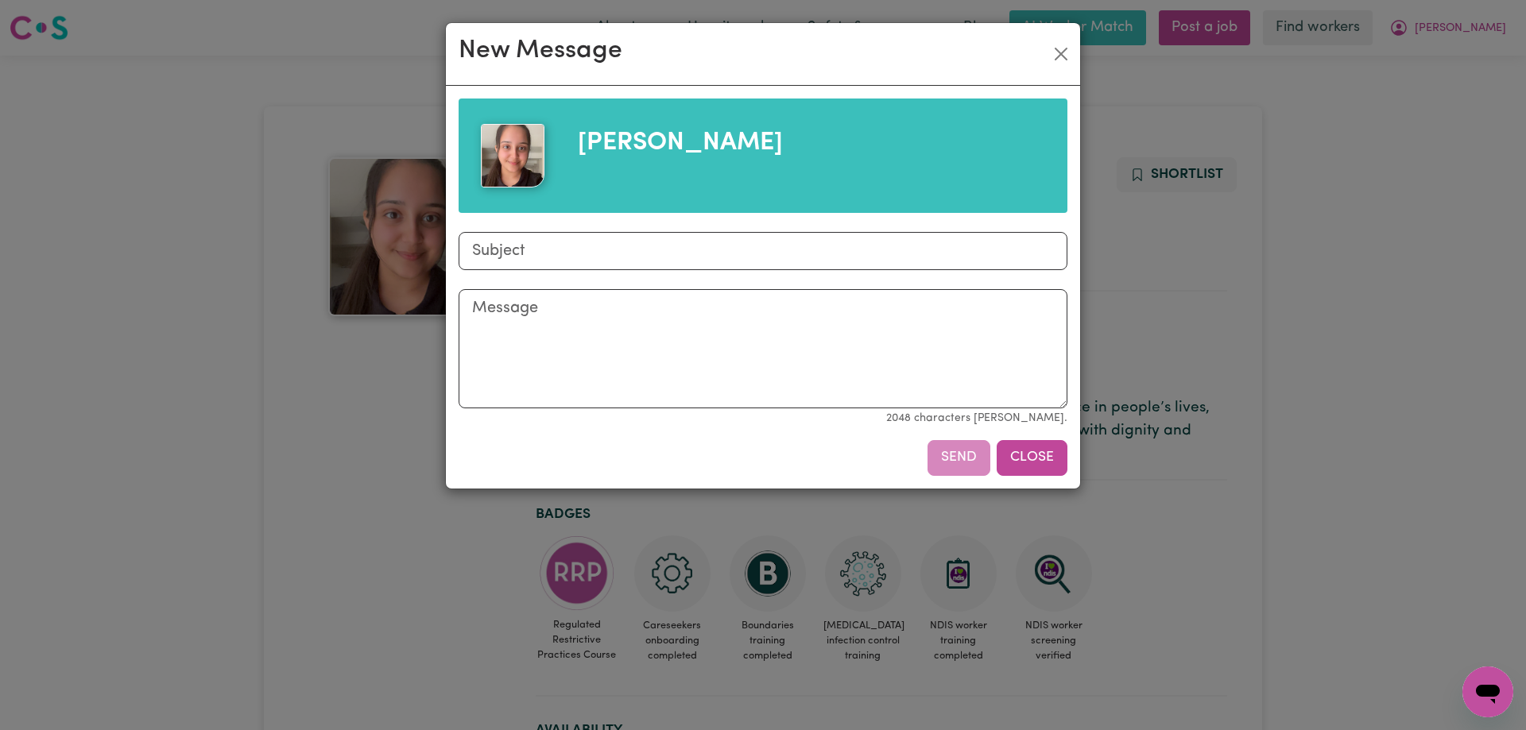
click at [1036, 455] on button "Close" at bounding box center [1032, 457] width 71 height 35
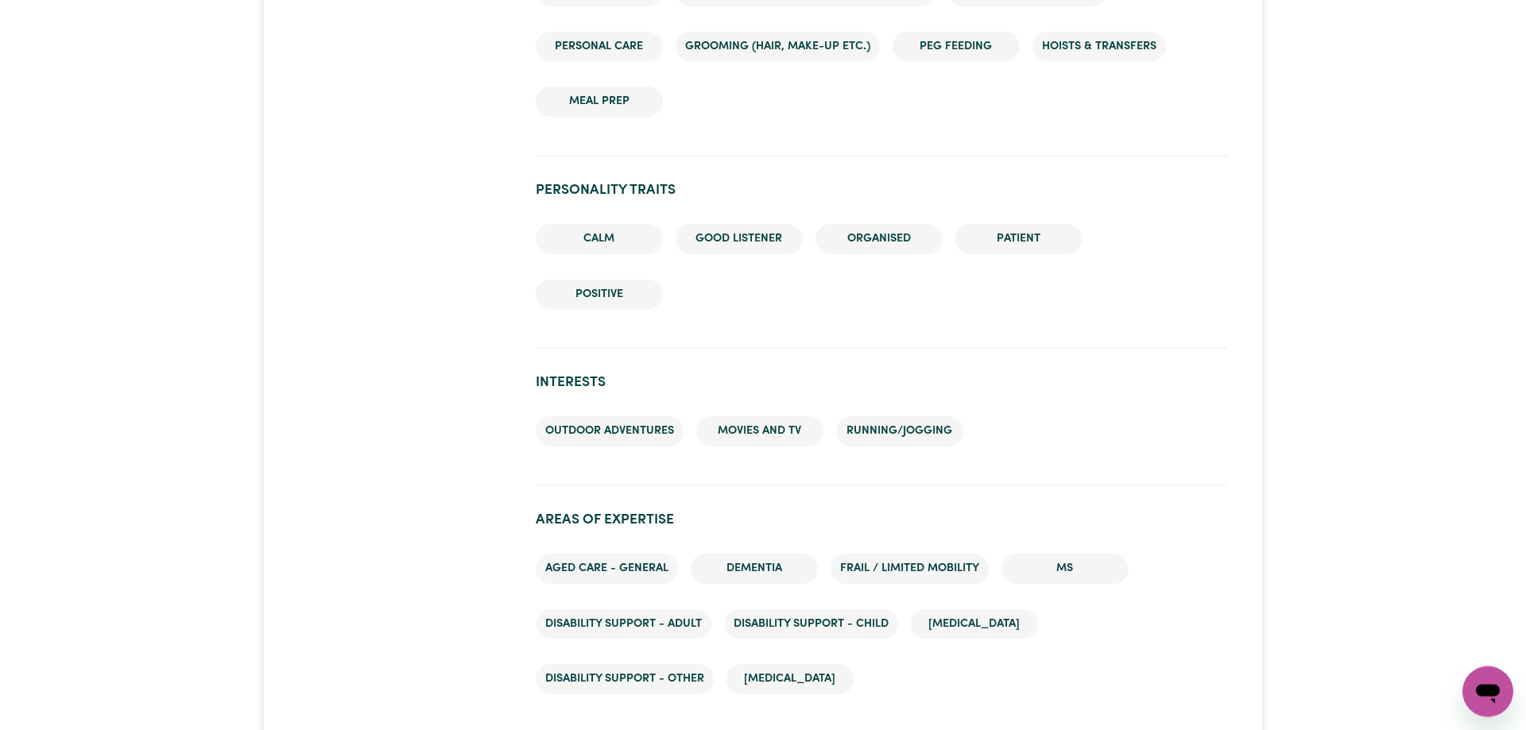
scroll to position [1702, 0]
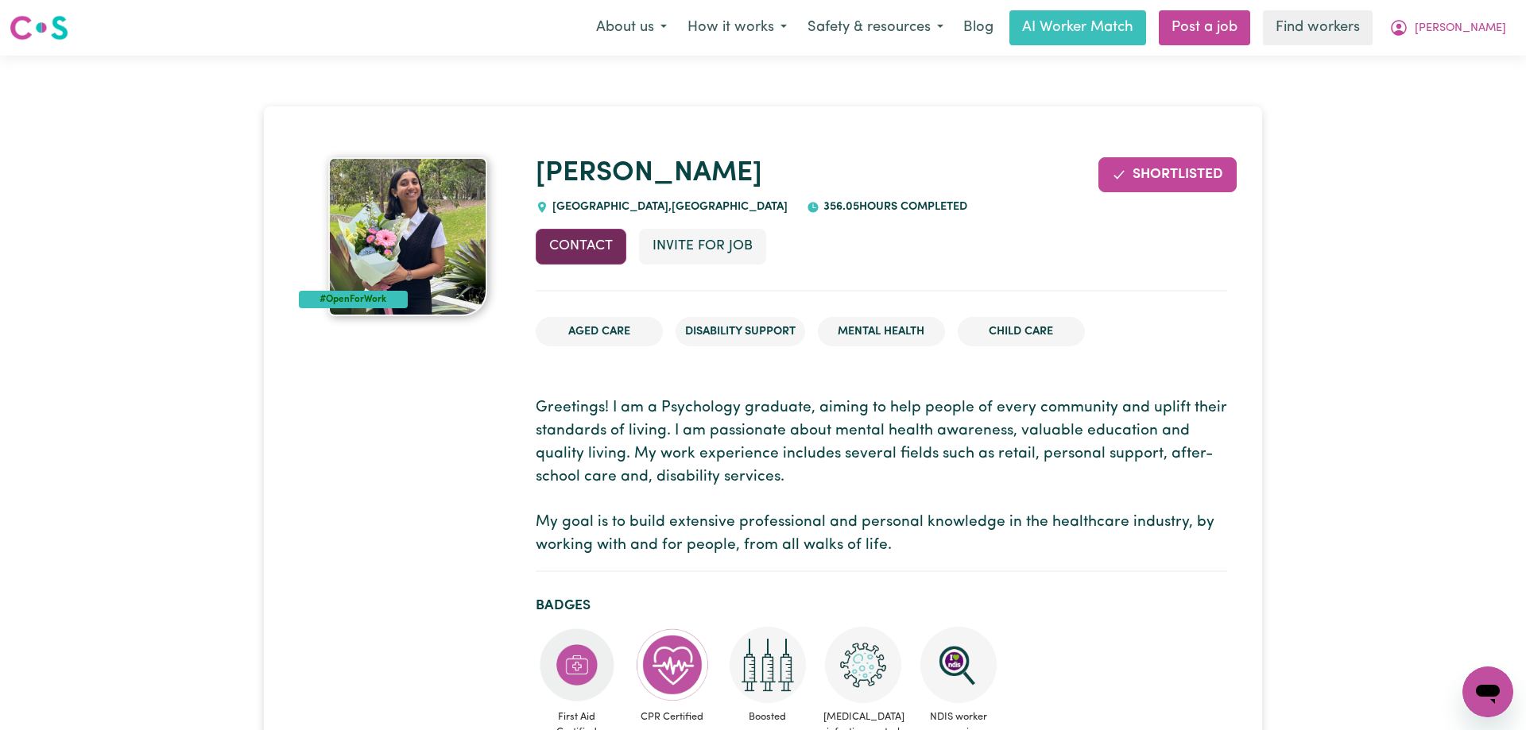
click at [562, 242] on button "Contact" at bounding box center [581, 246] width 91 height 35
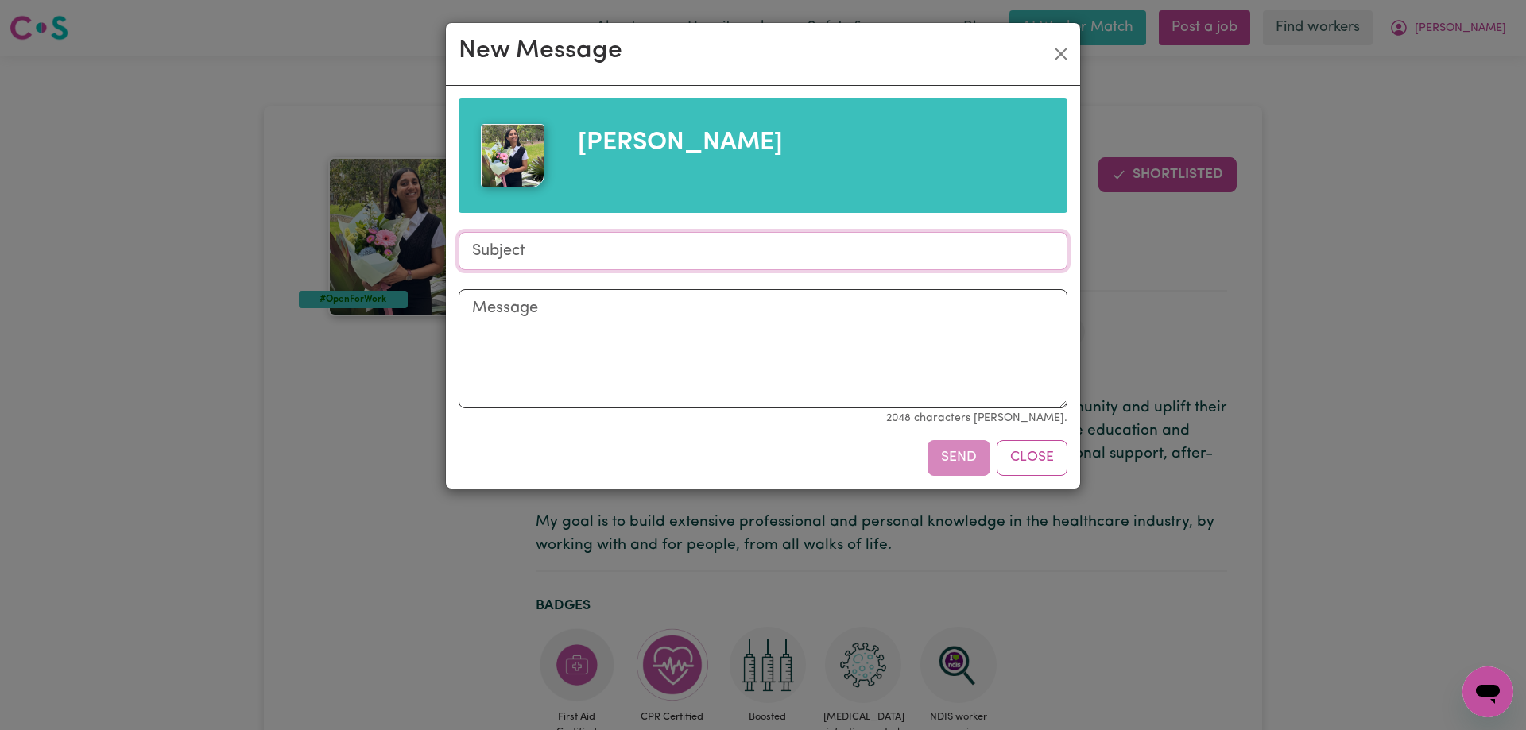
click at [566, 249] on input "Subject" at bounding box center [763, 251] width 609 height 38
click at [595, 322] on textarea "Message" at bounding box center [763, 348] width 609 height 119
click at [1486, 679] on icon "Open messaging window" at bounding box center [1487, 692] width 29 height 29
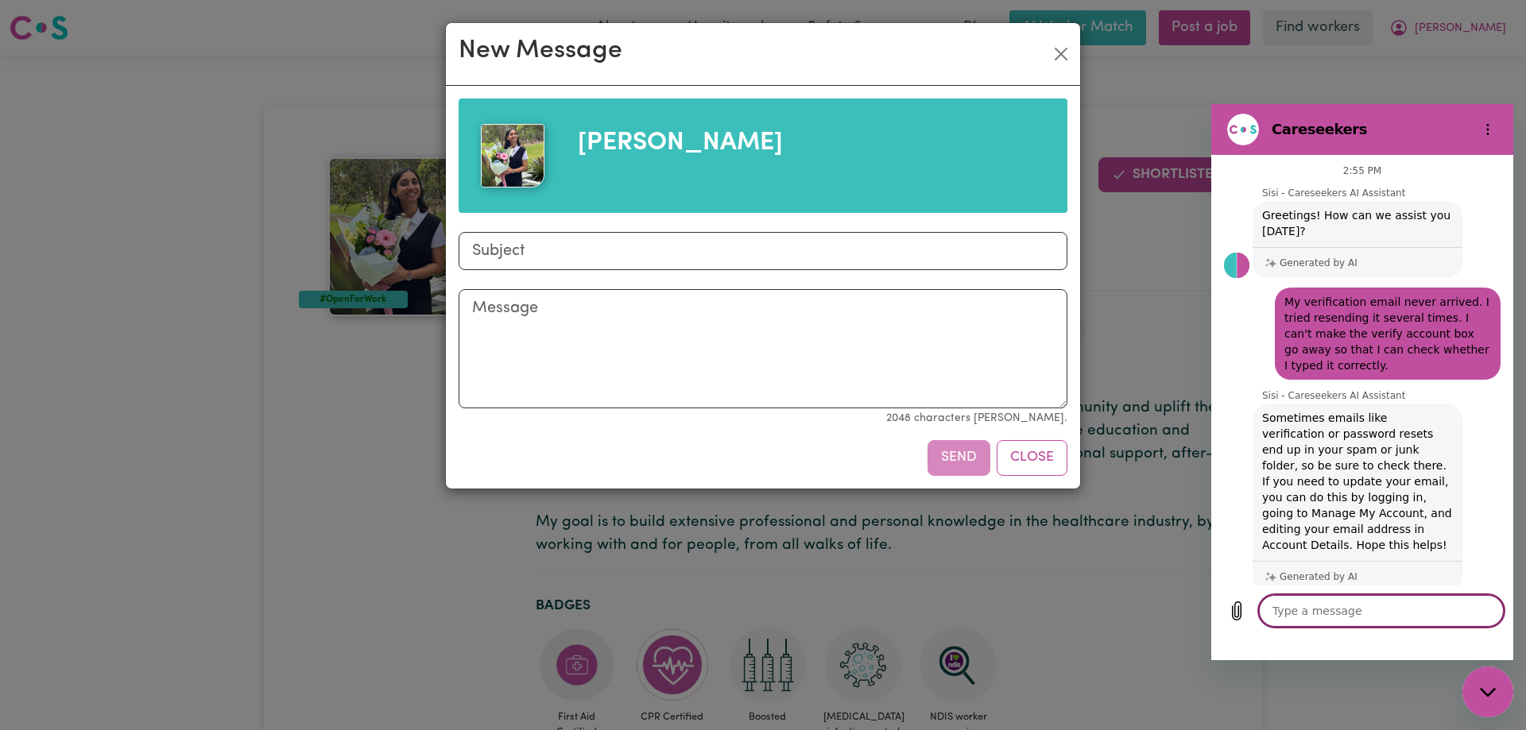
scroll to position [3010, 0]
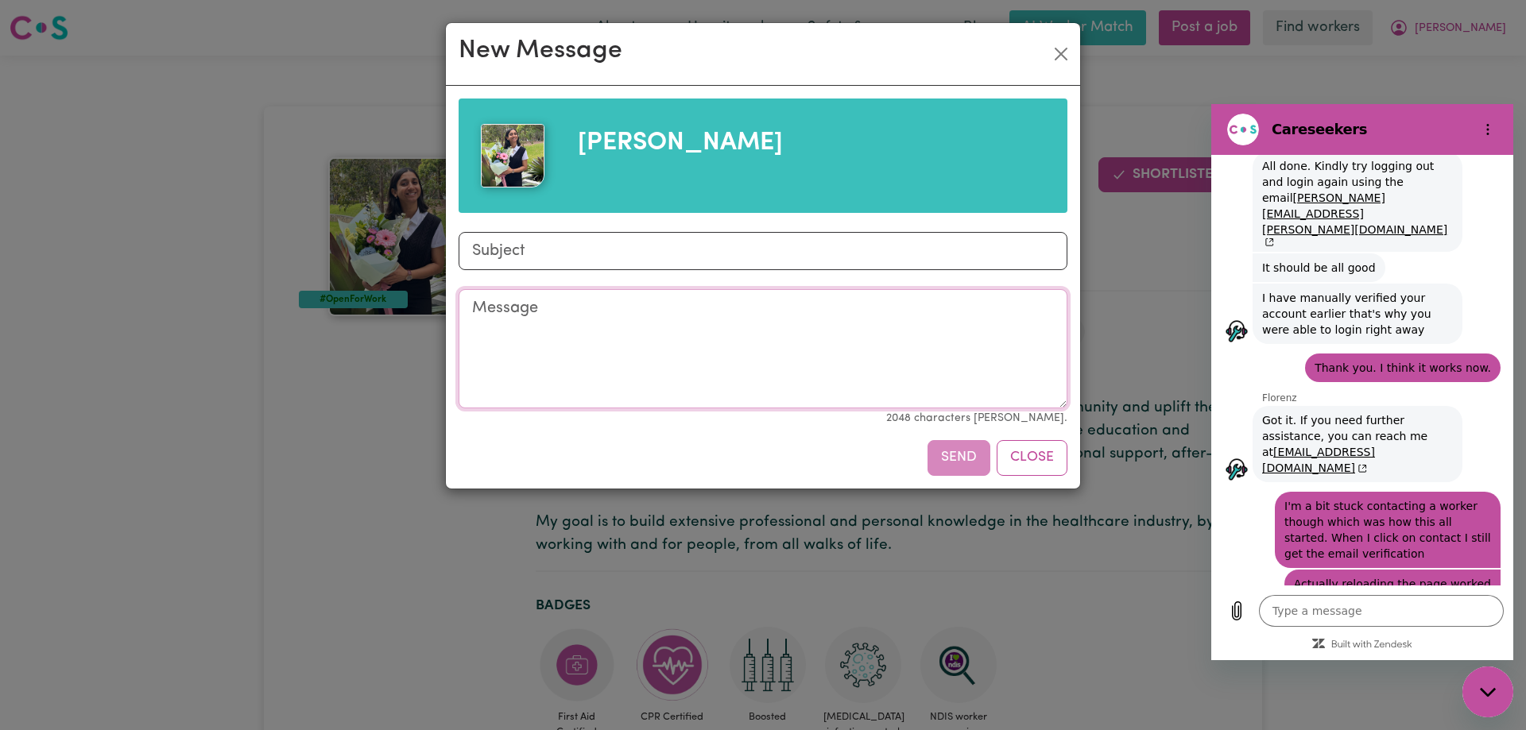
click at [722, 327] on textarea "Message" at bounding box center [763, 348] width 609 height 119
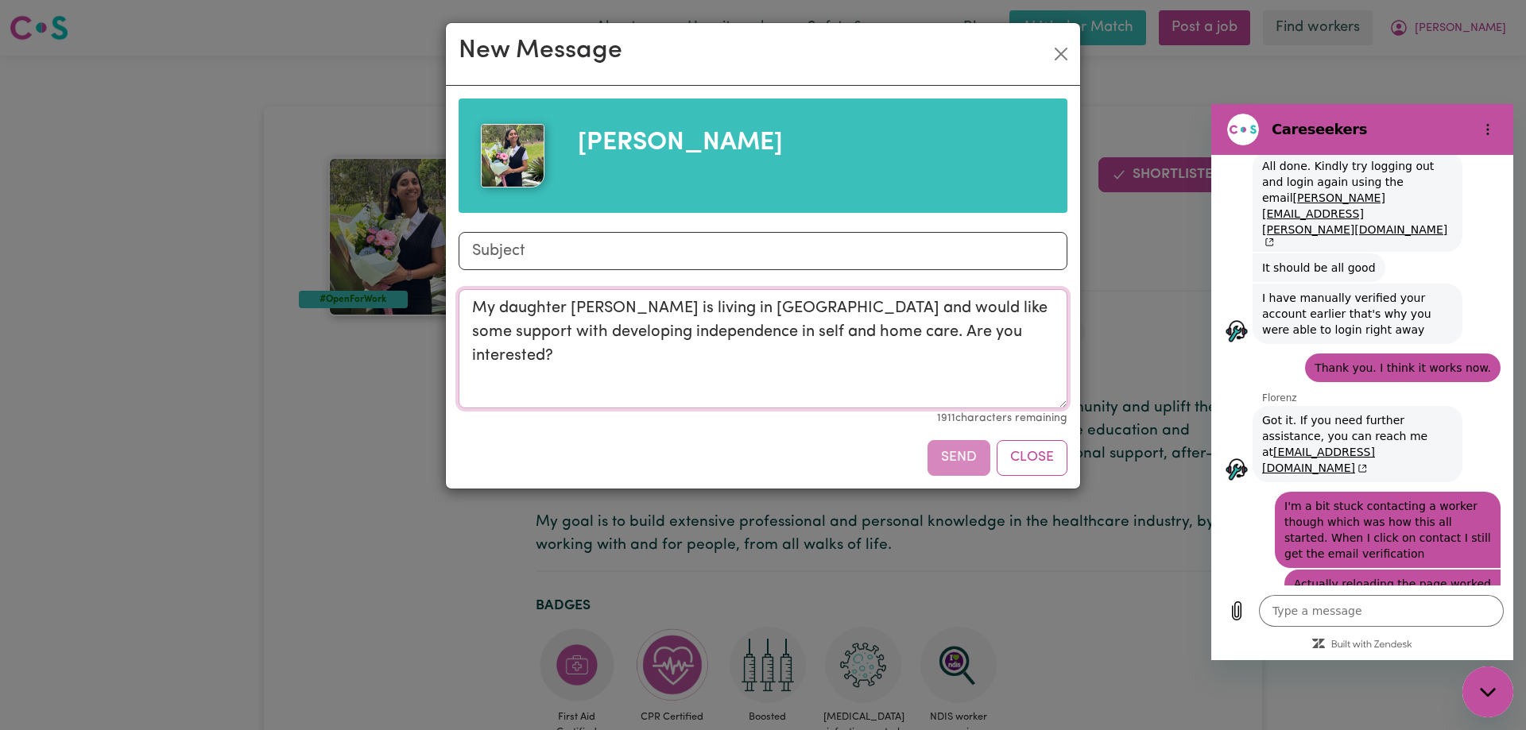
type textarea "My daughter Rae is living in Eastwood and would like some support with developi…"
click at [969, 457] on div "Send Close" at bounding box center [763, 457] width 609 height 35
click at [812, 243] on input "Subject" at bounding box center [763, 251] width 609 height 38
type input "Mentoring in [GEOGRAPHIC_DATA]"
click at [955, 458] on button "Send" at bounding box center [958, 457] width 63 height 35
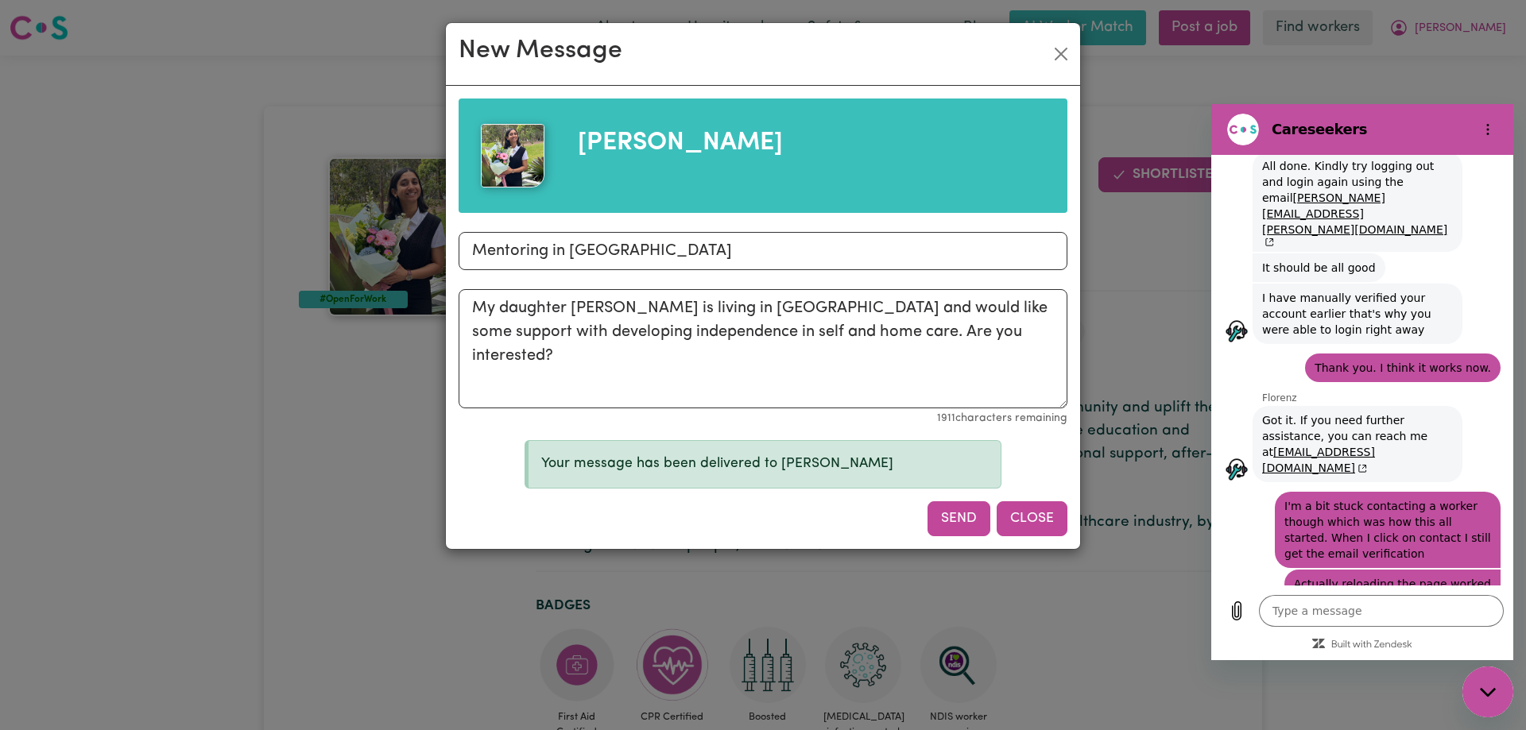
click at [1031, 515] on button "Close" at bounding box center [1032, 518] width 71 height 35
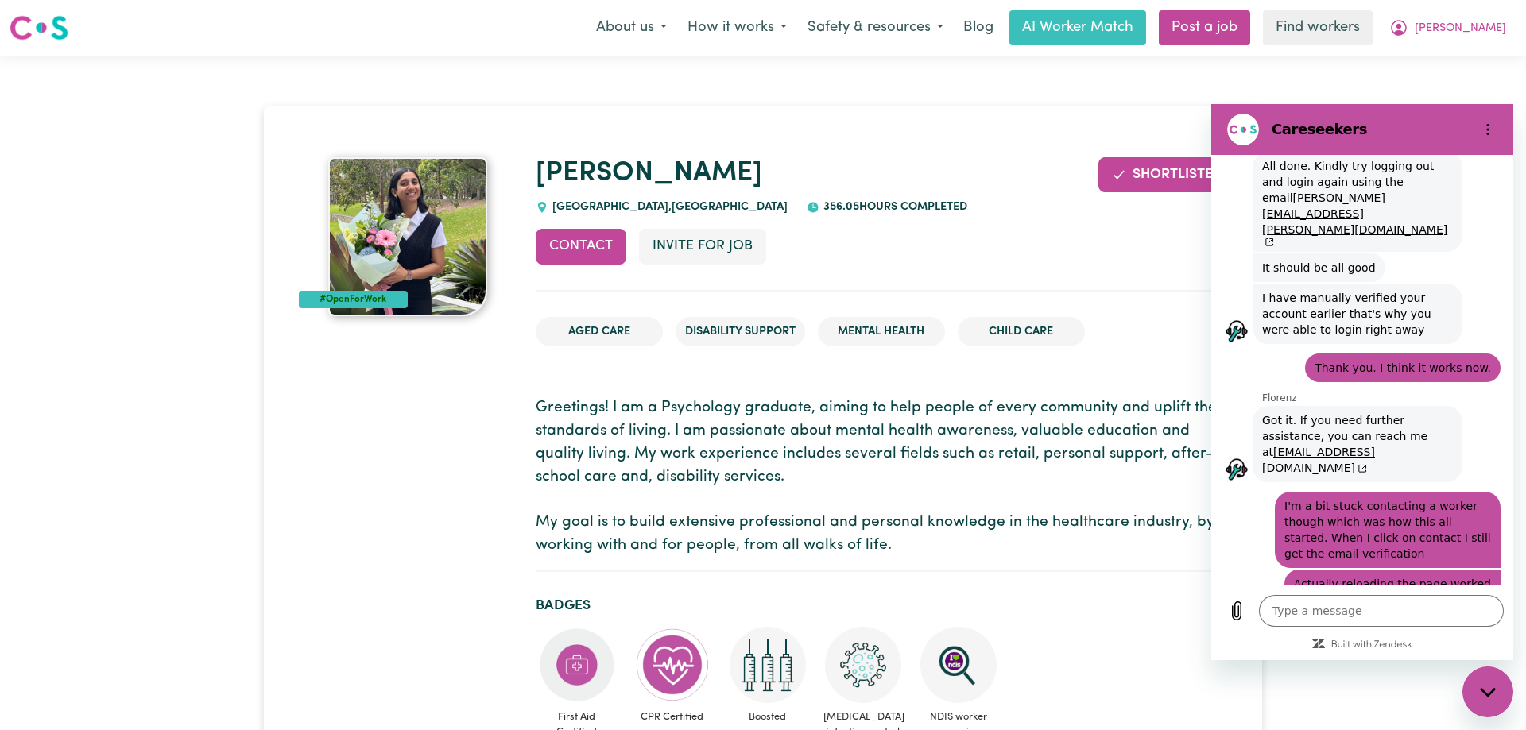
type textarea "x"
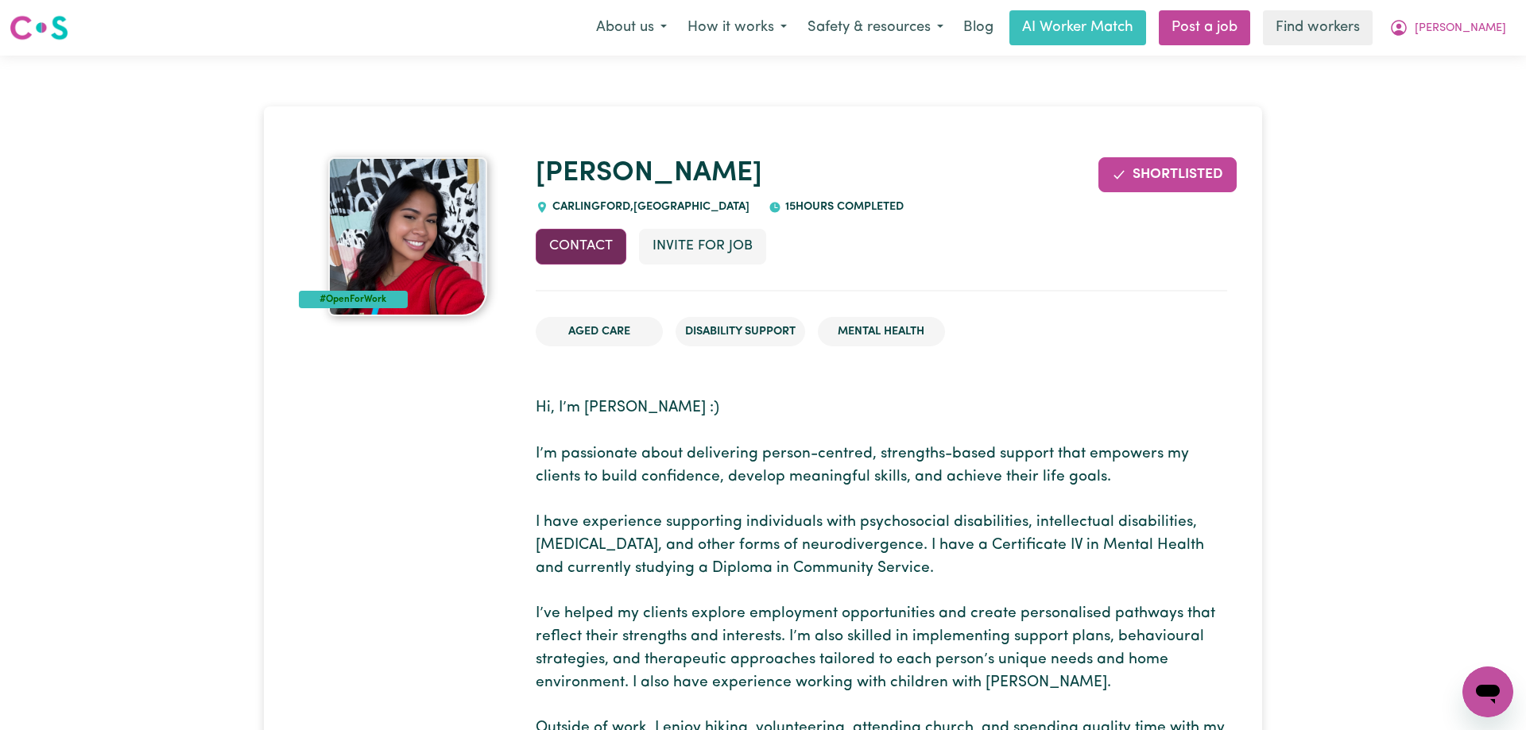
click at [584, 241] on button "Contact" at bounding box center [581, 246] width 91 height 35
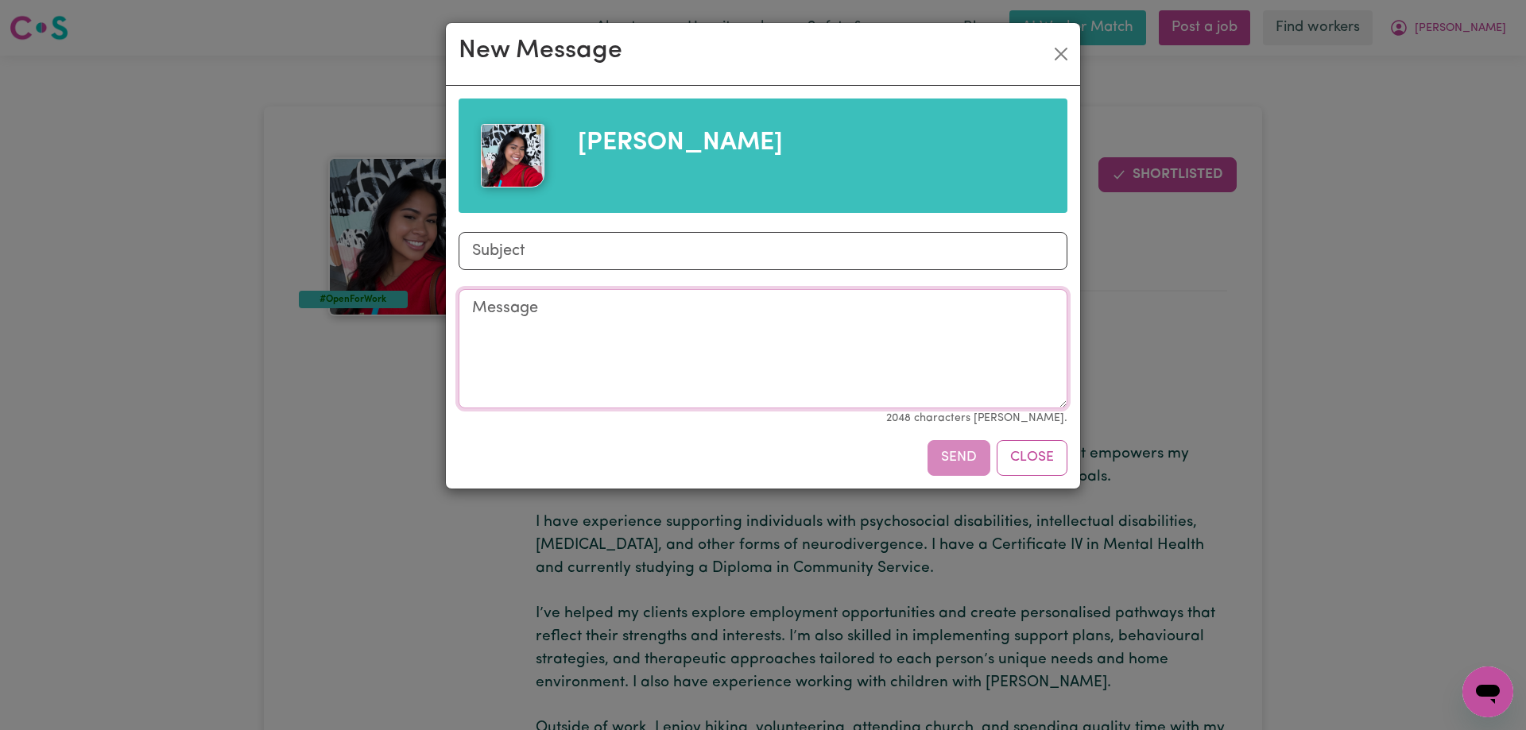
click at [618, 324] on textarea "Message" at bounding box center [763, 348] width 609 height 119
paste textarea "My daughter [PERSON_NAME] is looking for support with developing skills and ind…"
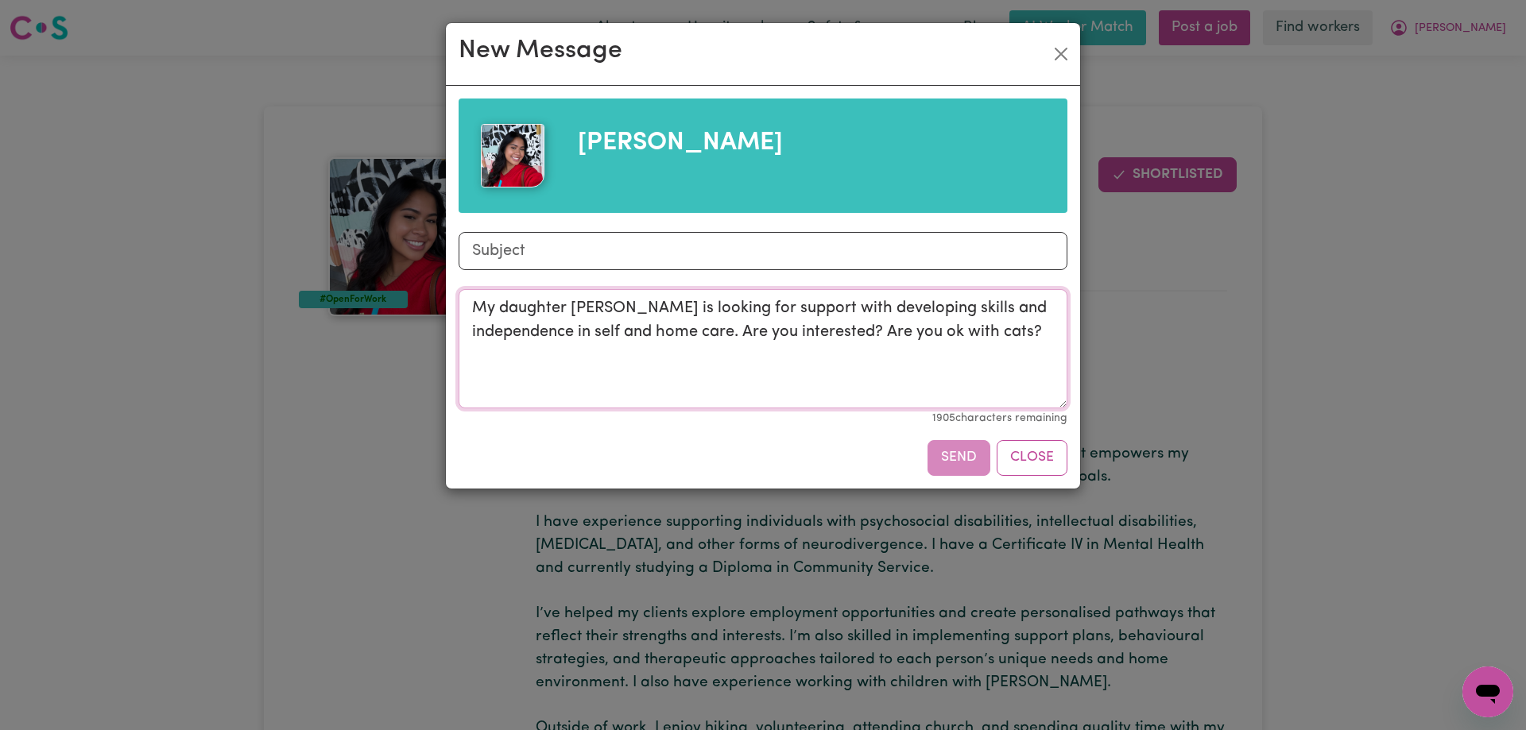
drag, startPoint x: 780, startPoint y: 331, endPoint x: 973, endPoint y: 326, distance: 193.2
click at [970, 327] on textarea "My daughter [PERSON_NAME] is looking for support with developing skills and ind…" at bounding box center [763, 348] width 609 height 119
type textarea "My daughter Rae is looking for support with developing skills and independence …"
click at [663, 247] on input "Subject" at bounding box center [763, 251] width 609 height 38
type input "Mentoring in [GEOGRAPHIC_DATA]"
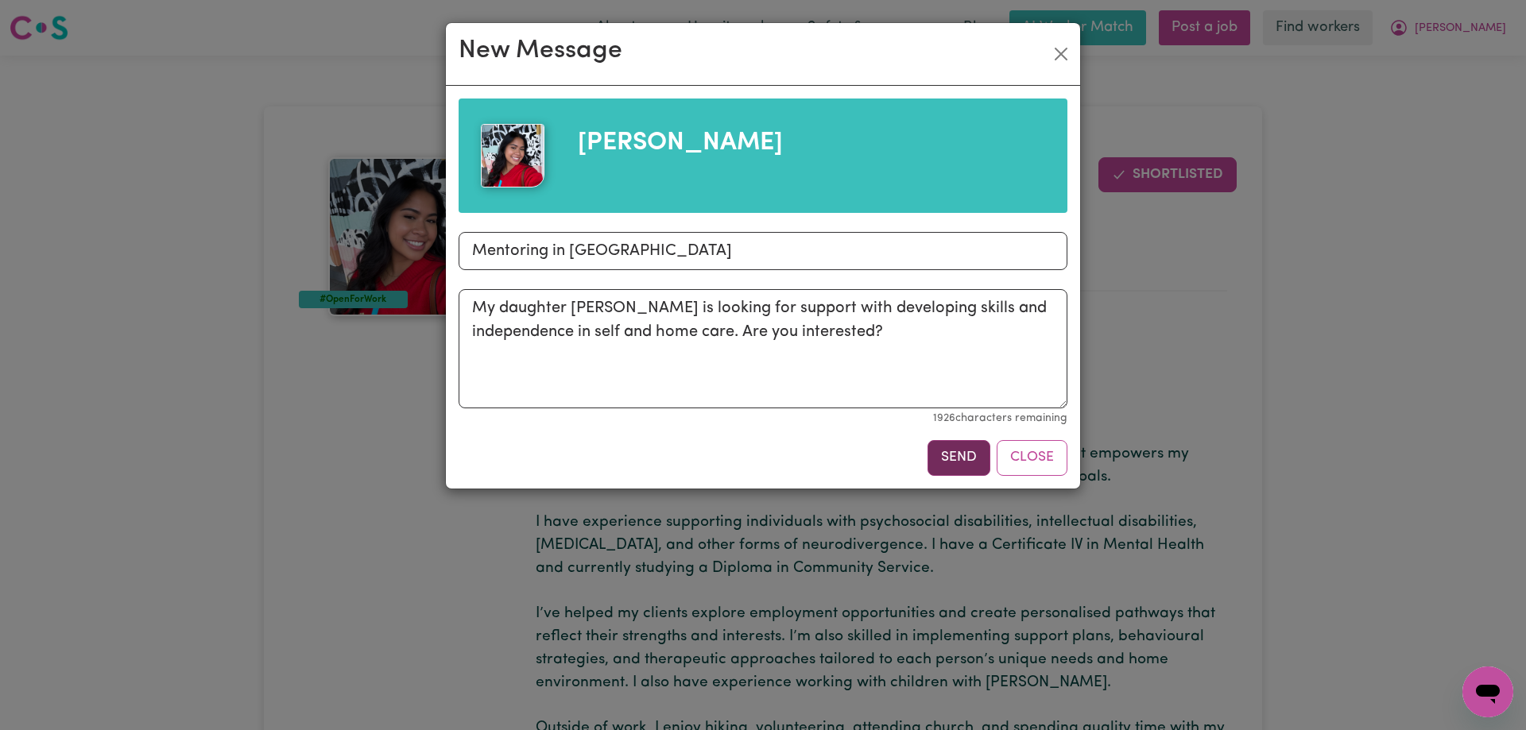
click at [975, 459] on button "Send" at bounding box center [958, 457] width 63 height 35
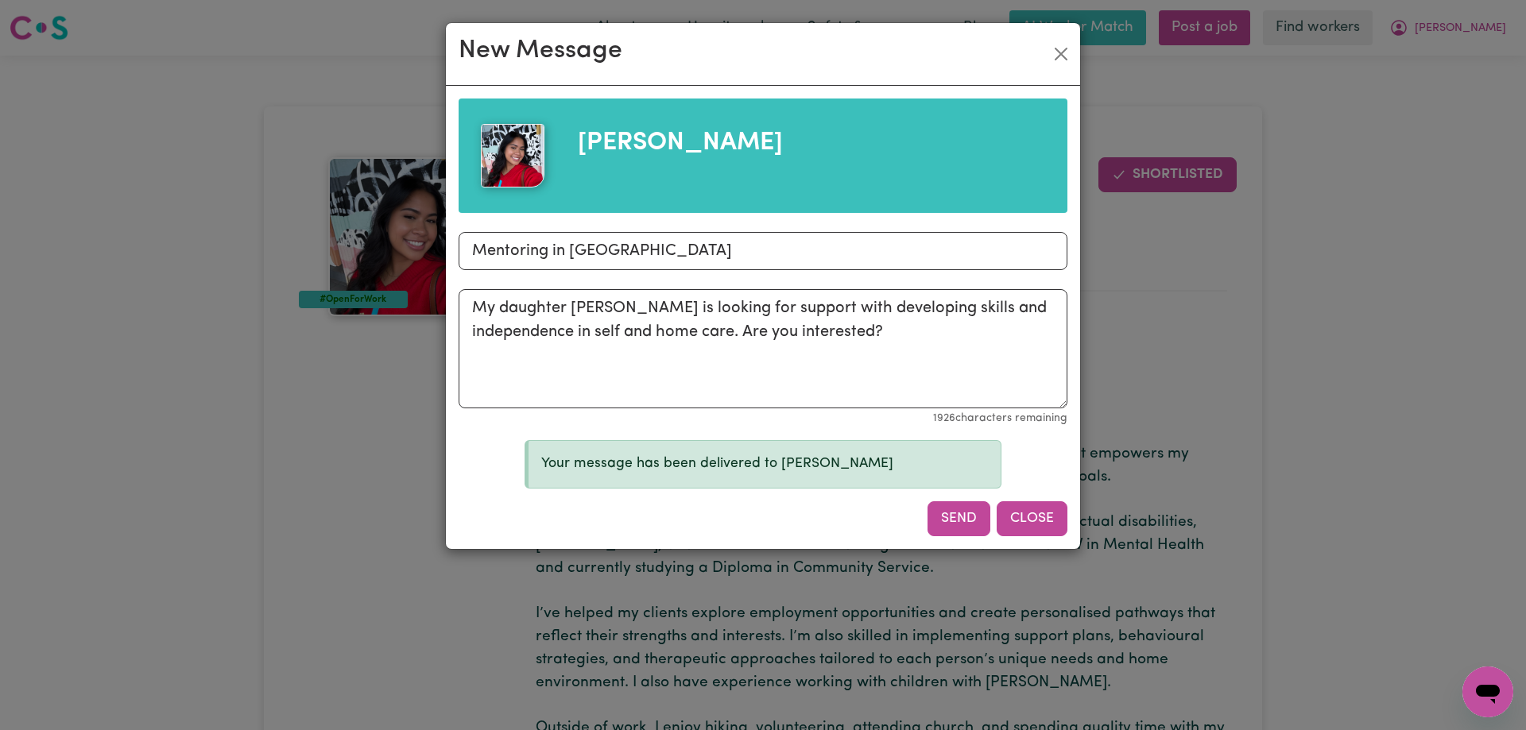
click at [1034, 525] on button "Close" at bounding box center [1032, 518] width 71 height 35
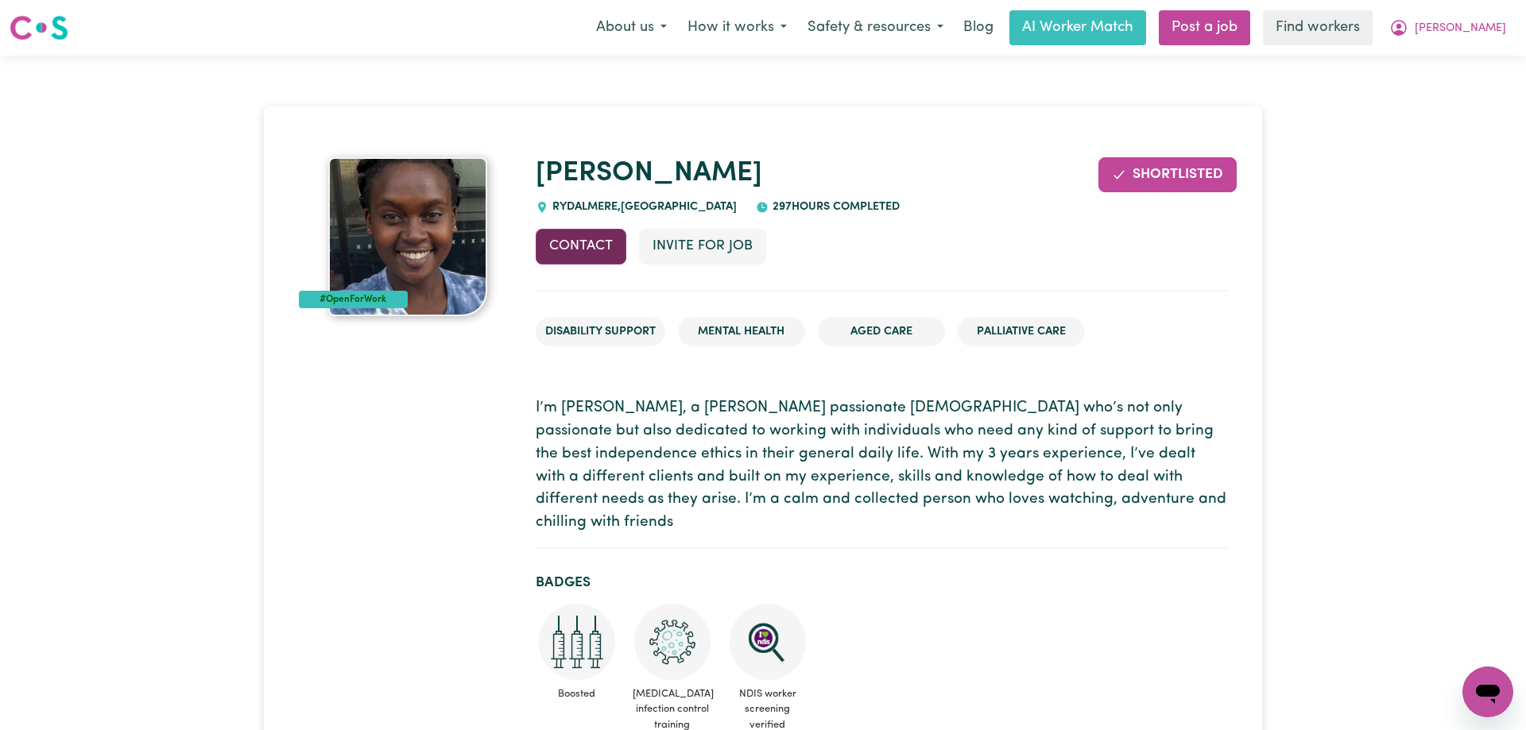
click at [577, 244] on button "Contact" at bounding box center [581, 246] width 91 height 35
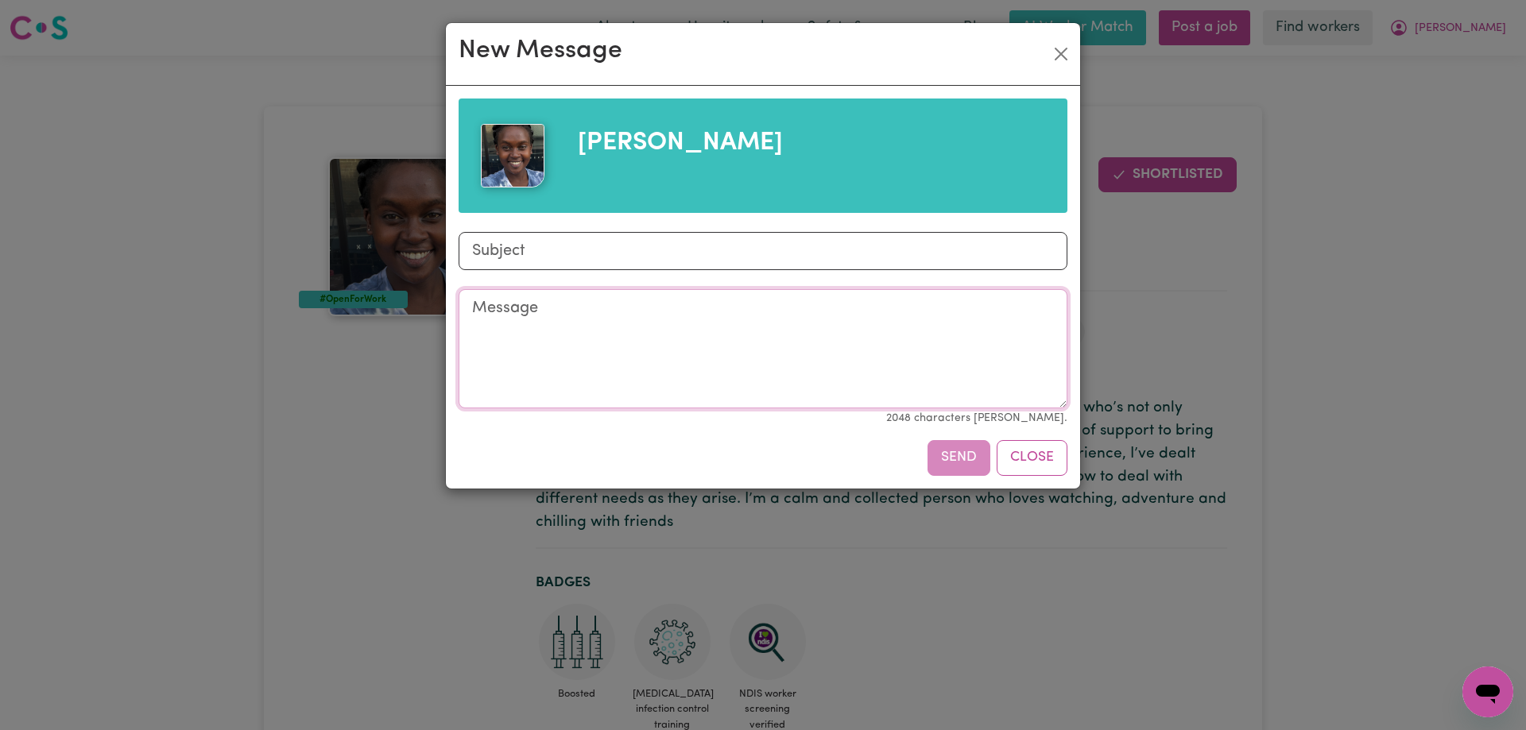
click at [592, 299] on textarea "Message" at bounding box center [763, 348] width 609 height 119
paste textarea "My daughter [PERSON_NAME] is looking for support with developing skills and ind…"
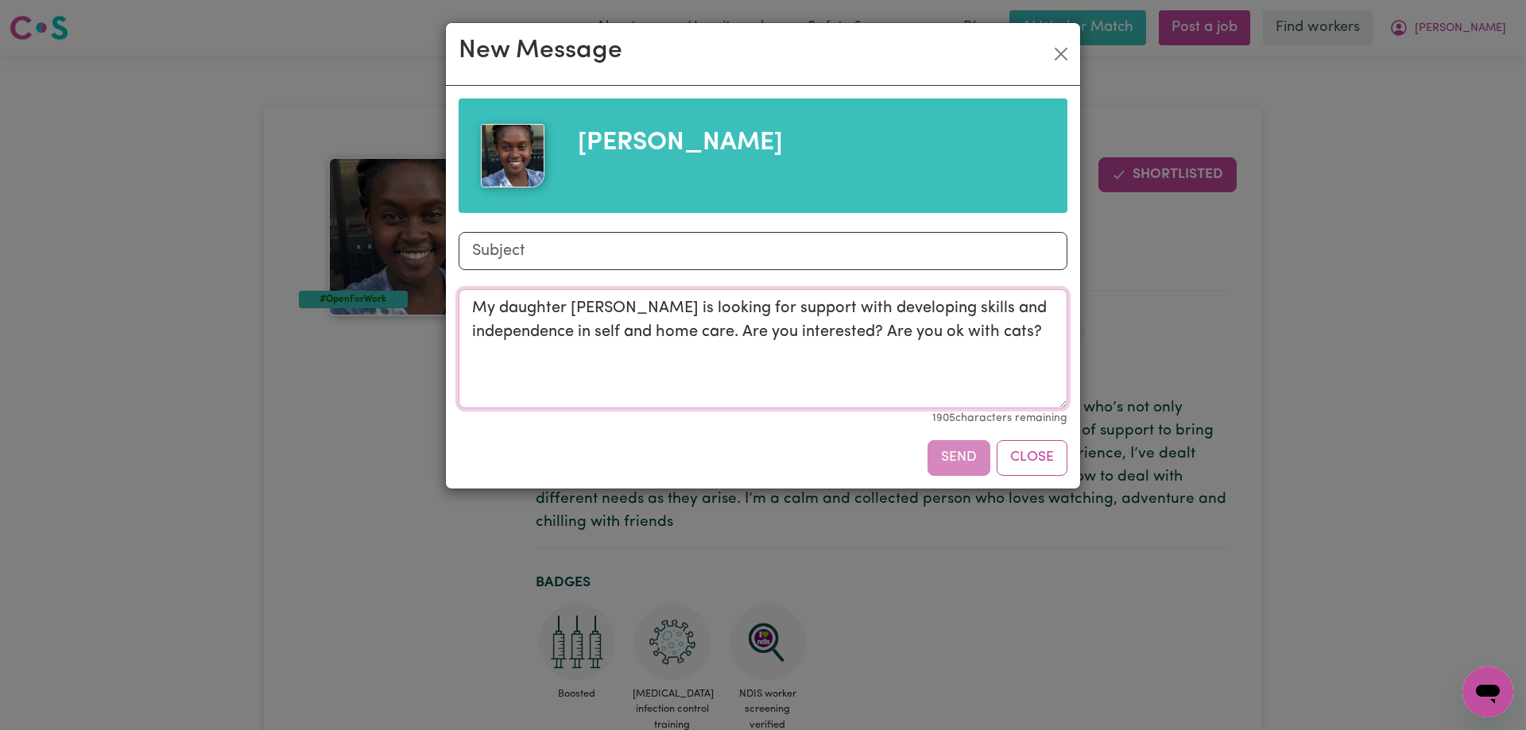
type textarea "My daughter [PERSON_NAME] is looking for support with developing skills and ind…"
click at [592, 256] on input "Subject" at bounding box center [763, 251] width 609 height 38
type input "Mentoring in [GEOGRAPHIC_DATA]"
click at [947, 455] on button "Send" at bounding box center [958, 457] width 63 height 35
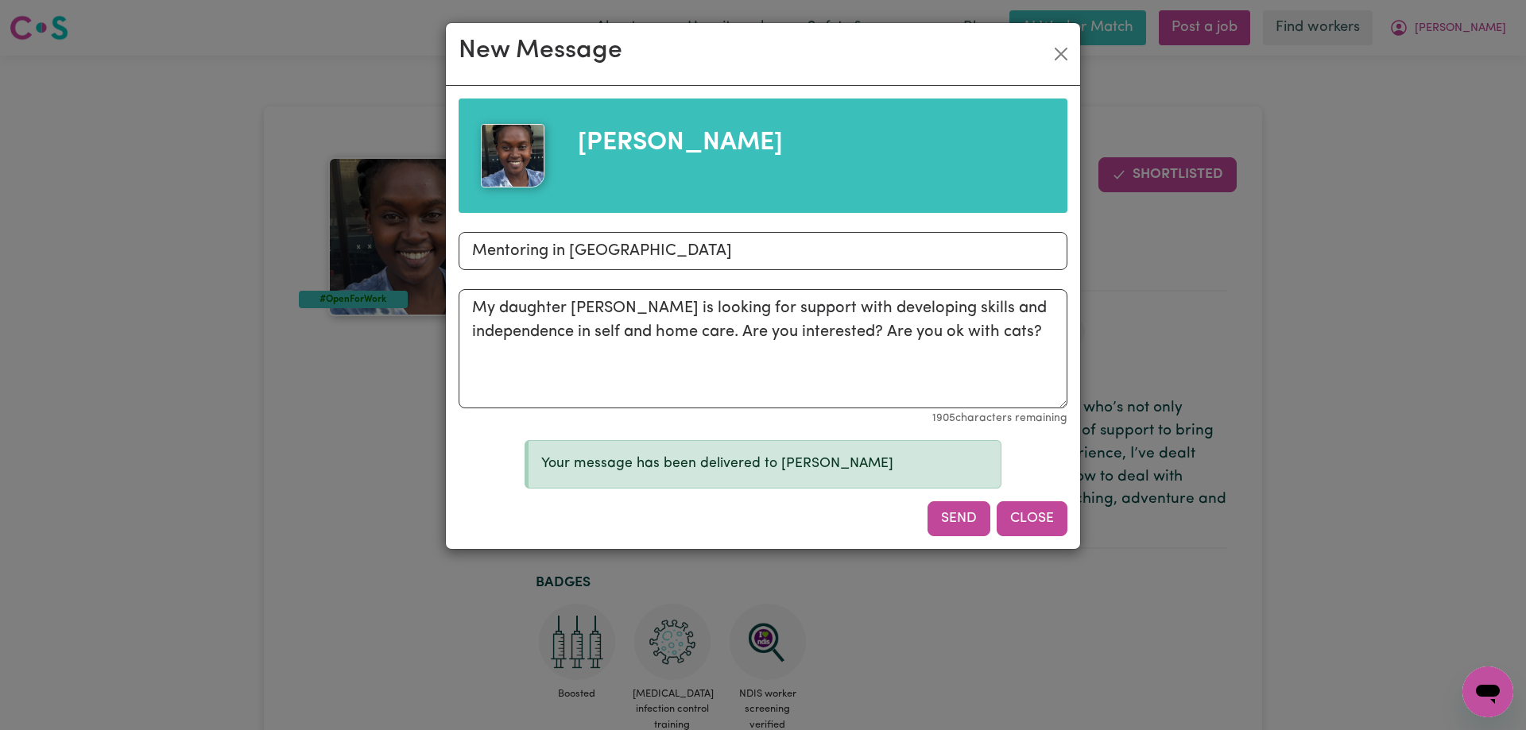
click at [1024, 521] on button "Close" at bounding box center [1032, 518] width 71 height 35
